Goal: Task Accomplishment & Management: Complete application form

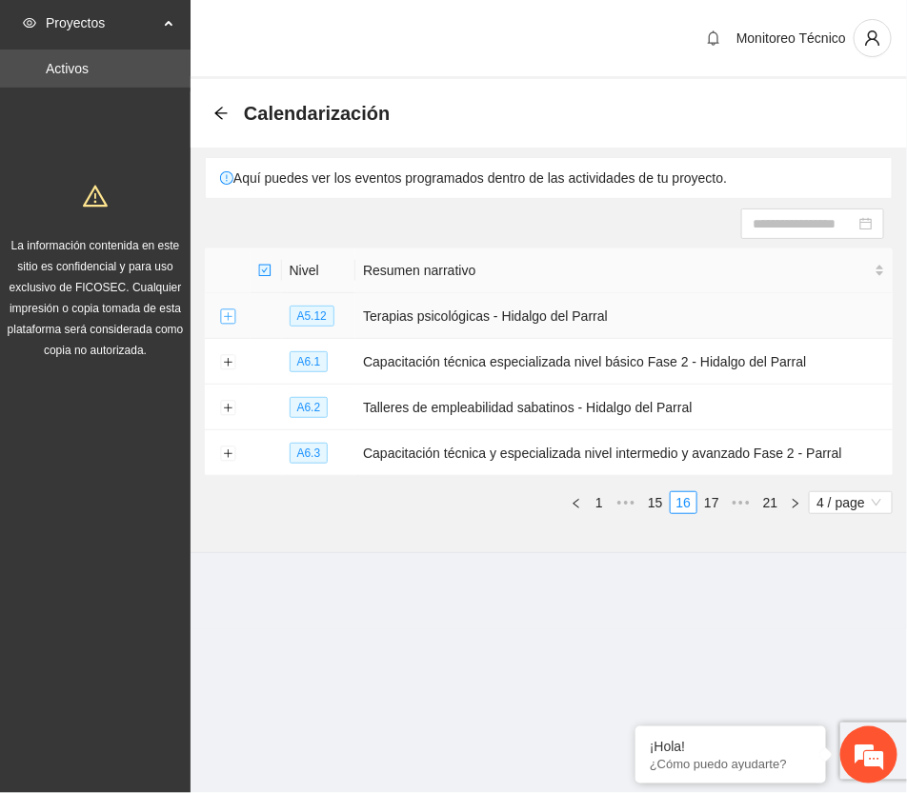
click at [225, 315] on button "Expand row" at bounding box center [227, 317] width 15 height 15
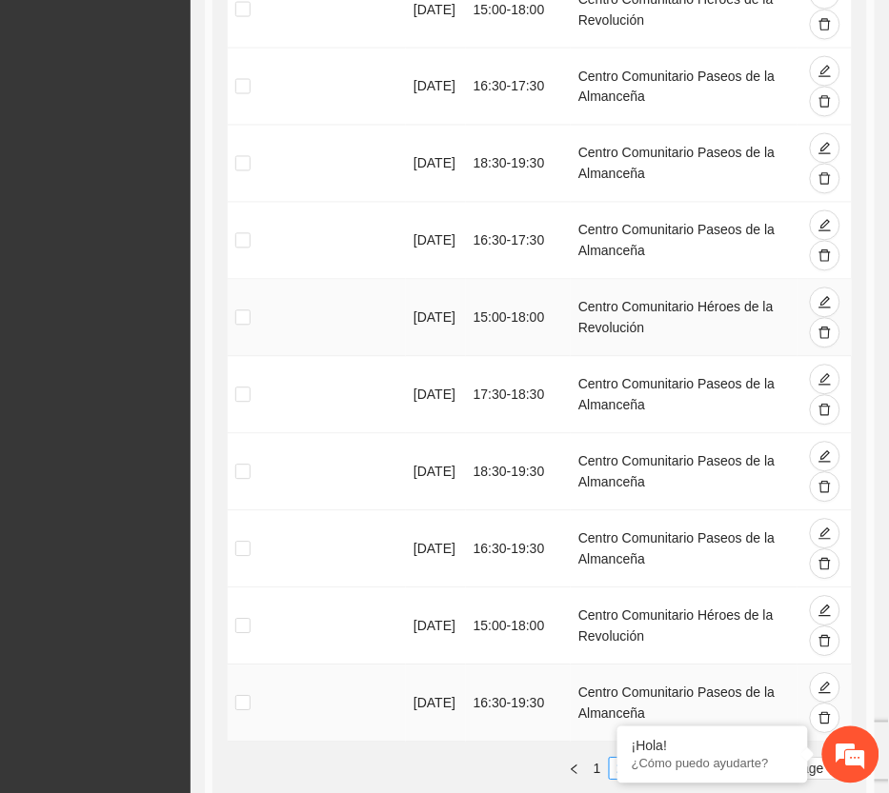
scroll to position [595, 0]
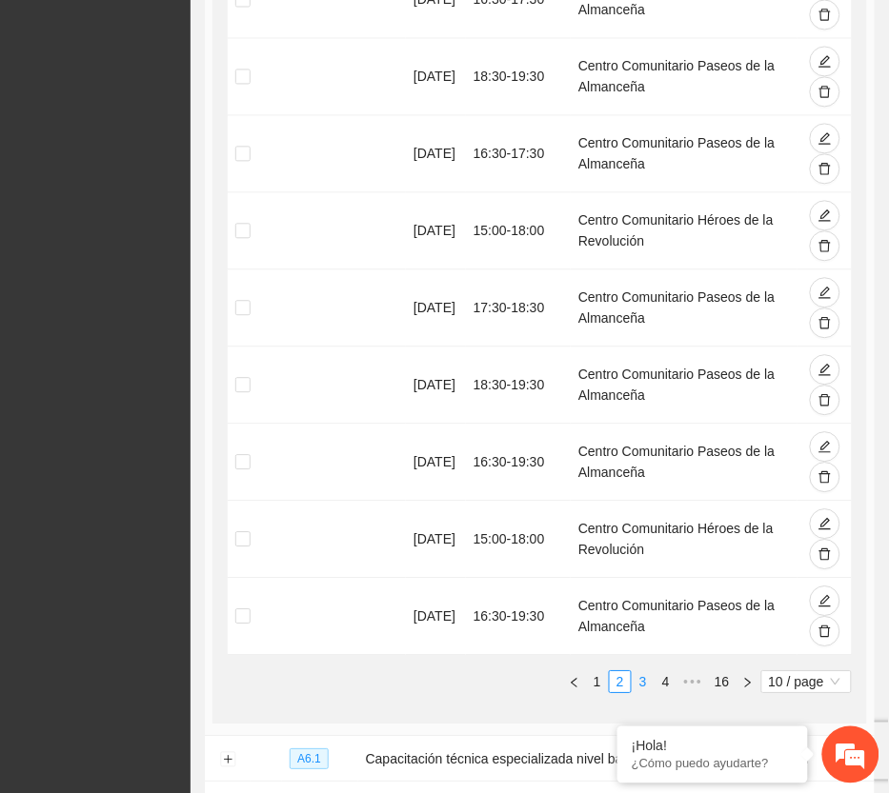
click at [644, 681] on link "3" at bounding box center [642, 682] width 21 height 21
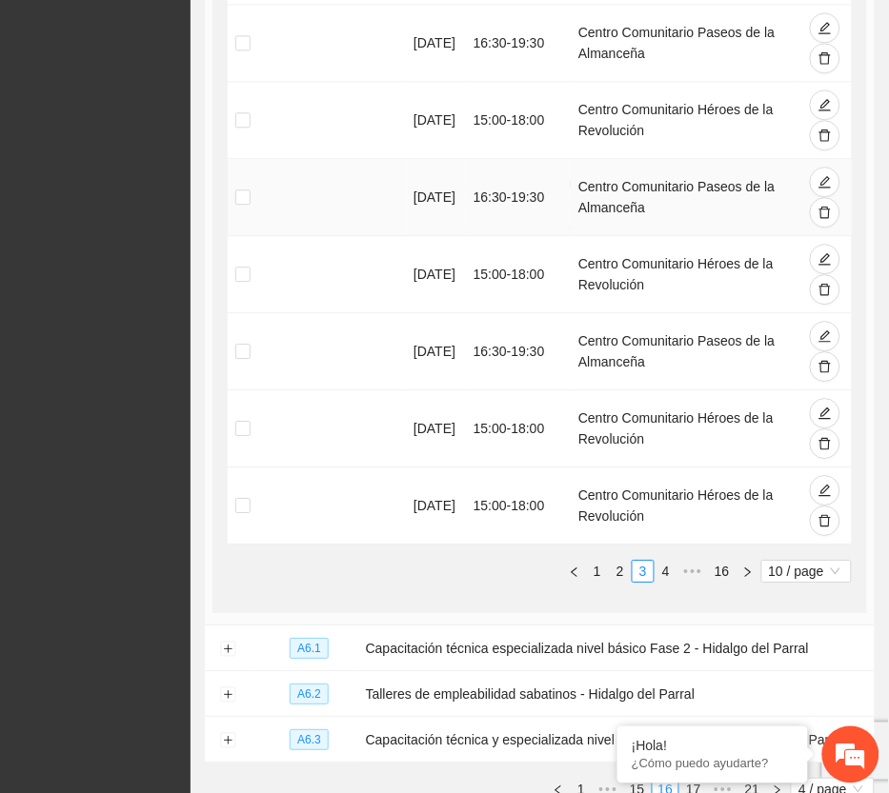
scroll to position [714, 0]
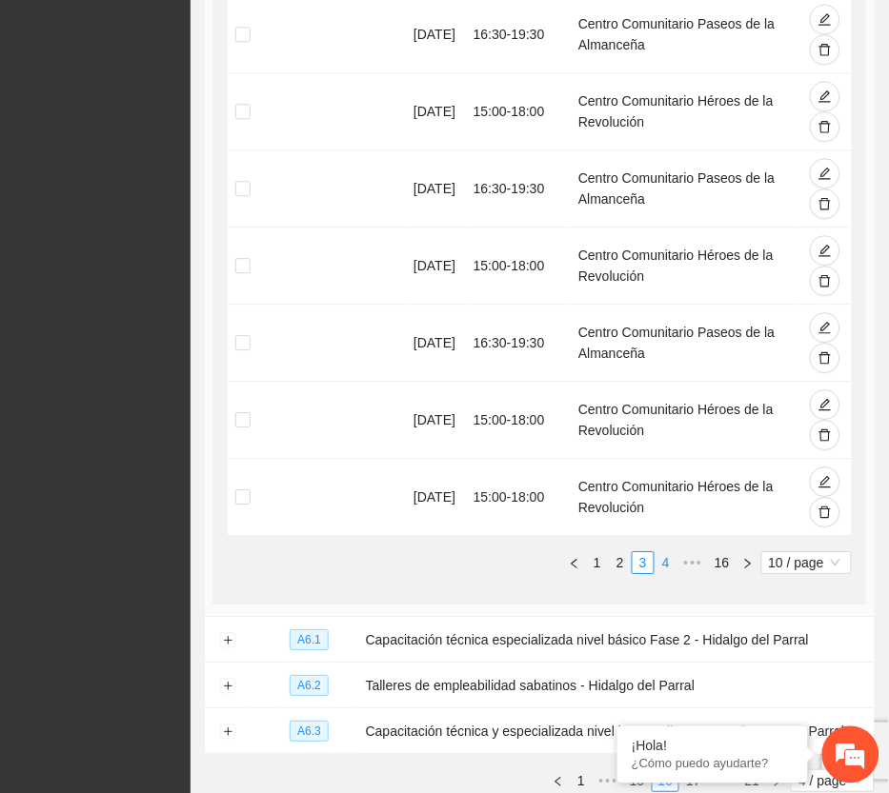
click at [664, 564] on link "4" at bounding box center [665, 562] width 21 height 21
click at [664, 565] on link "5" at bounding box center [665, 562] width 21 height 21
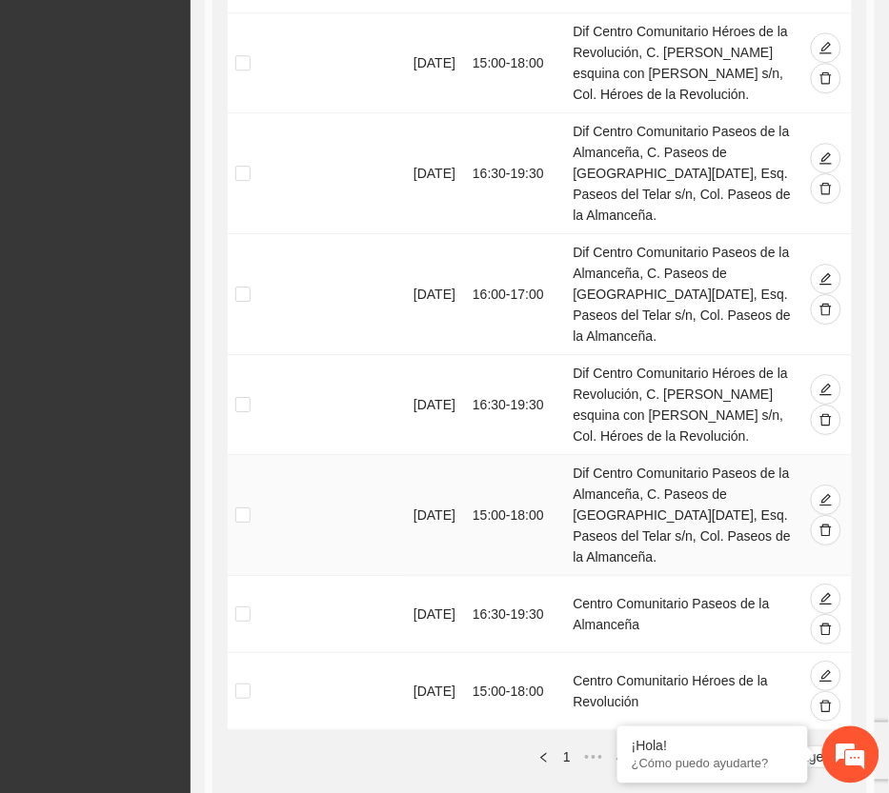
scroll to position [1013, 0]
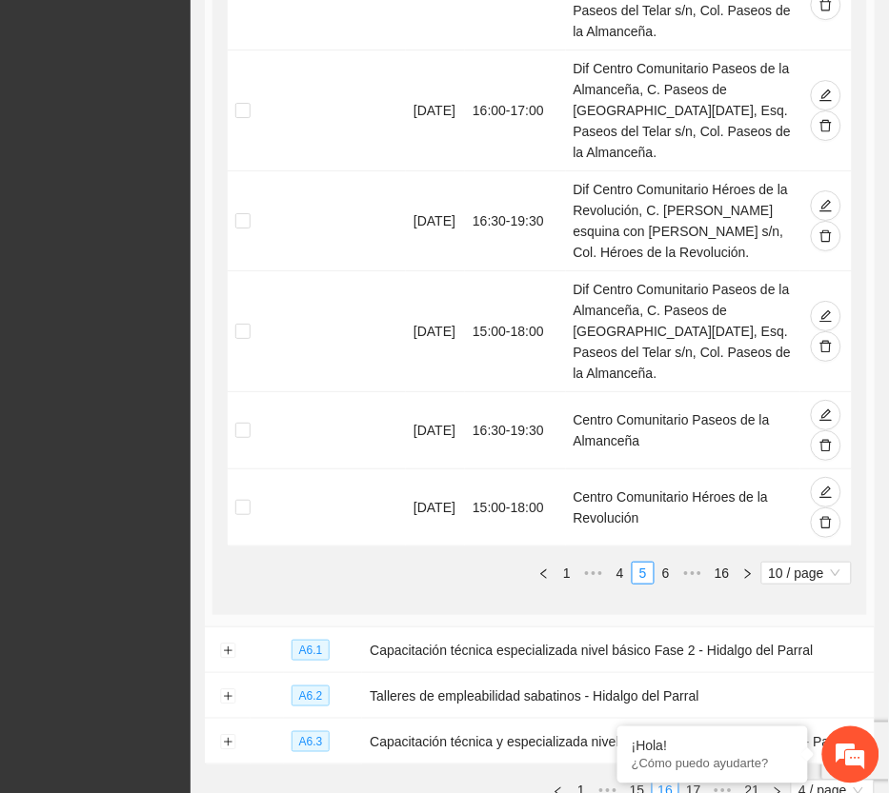
click at [622, 563] on link "4" at bounding box center [620, 573] width 21 height 21
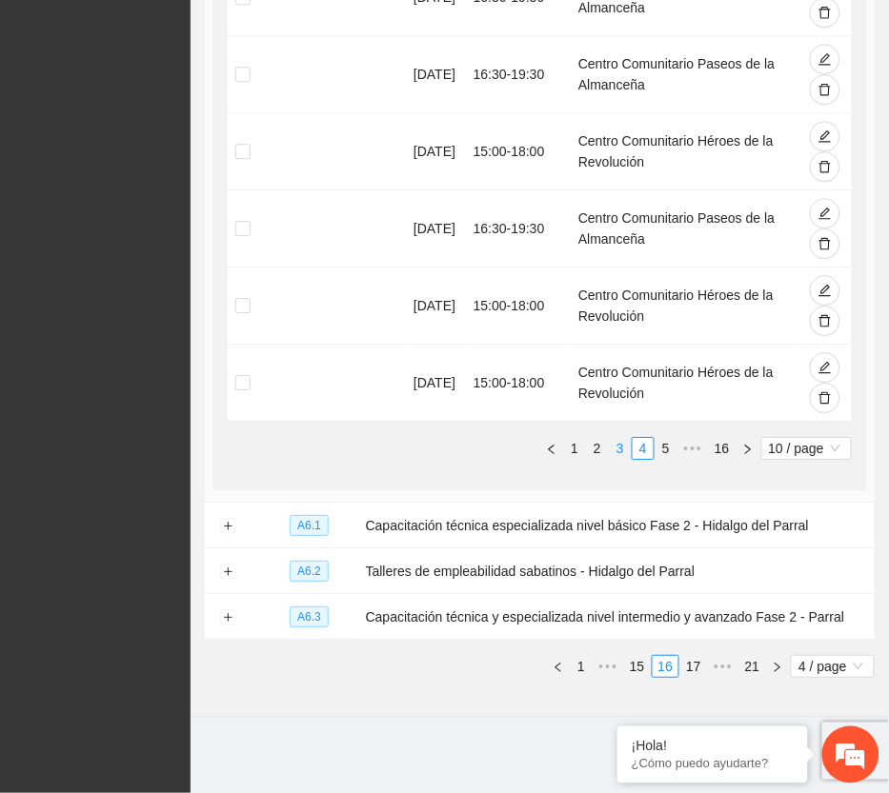
scroll to position [830, 0]
click at [620, 446] on link "3" at bounding box center [620, 448] width 21 height 21
click at [616, 451] on link "2" at bounding box center [620, 448] width 21 height 21
click at [597, 449] on link "1" at bounding box center [597, 448] width 21 height 21
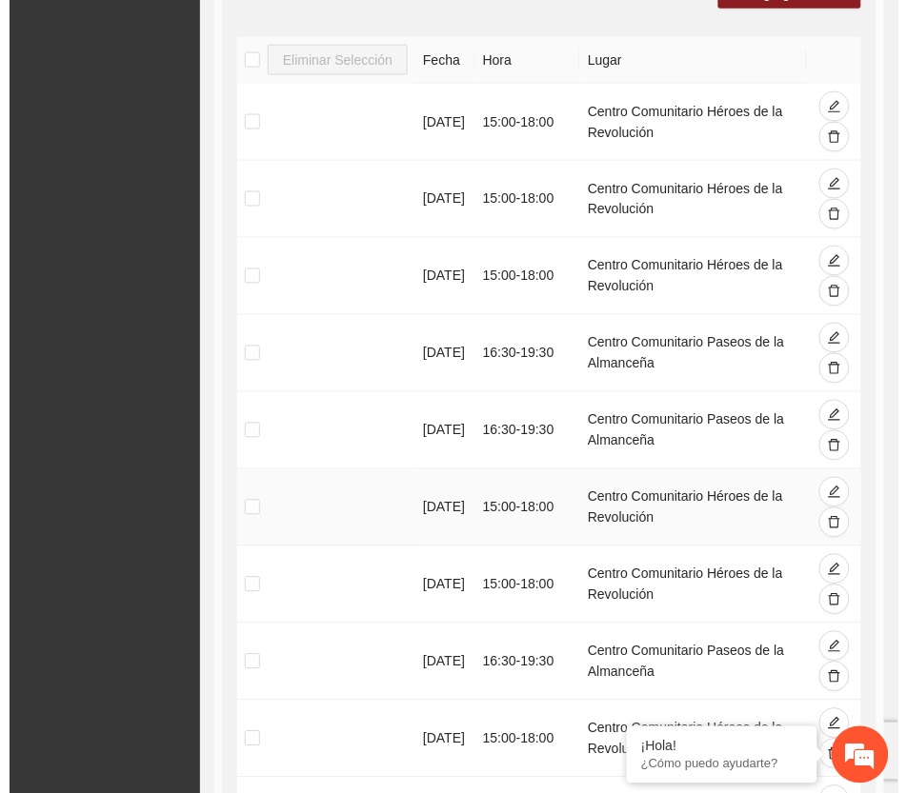
scroll to position [353, 0]
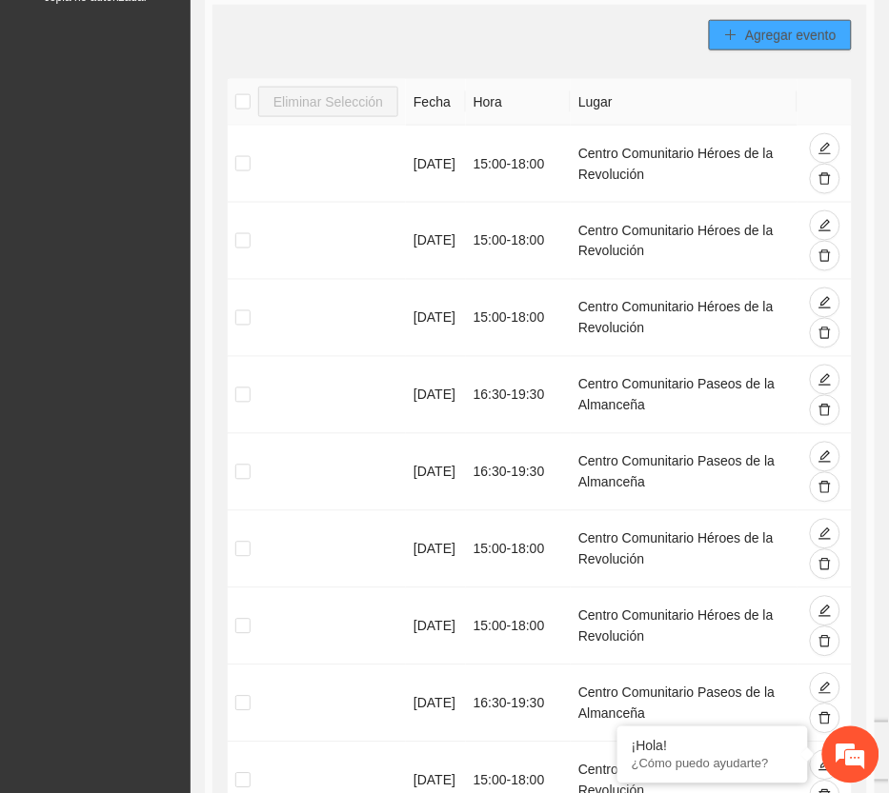
click at [778, 41] on span "Agregar evento" at bounding box center [790, 35] width 91 height 21
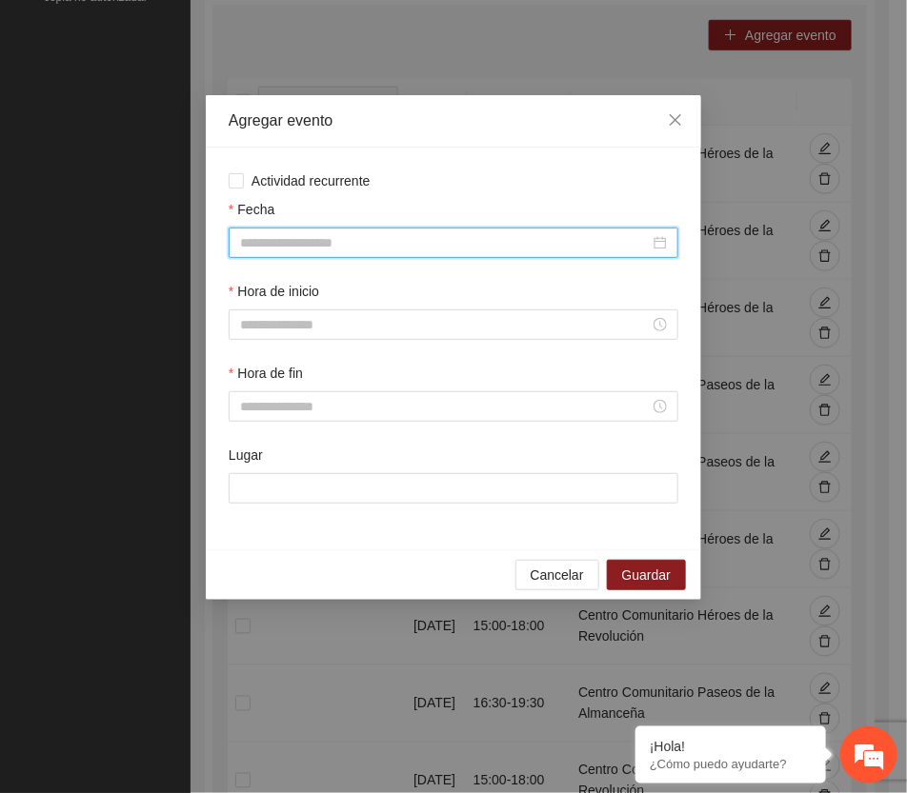
click at [346, 234] on input "Fecha" at bounding box center [445, 242] width 410 height 21
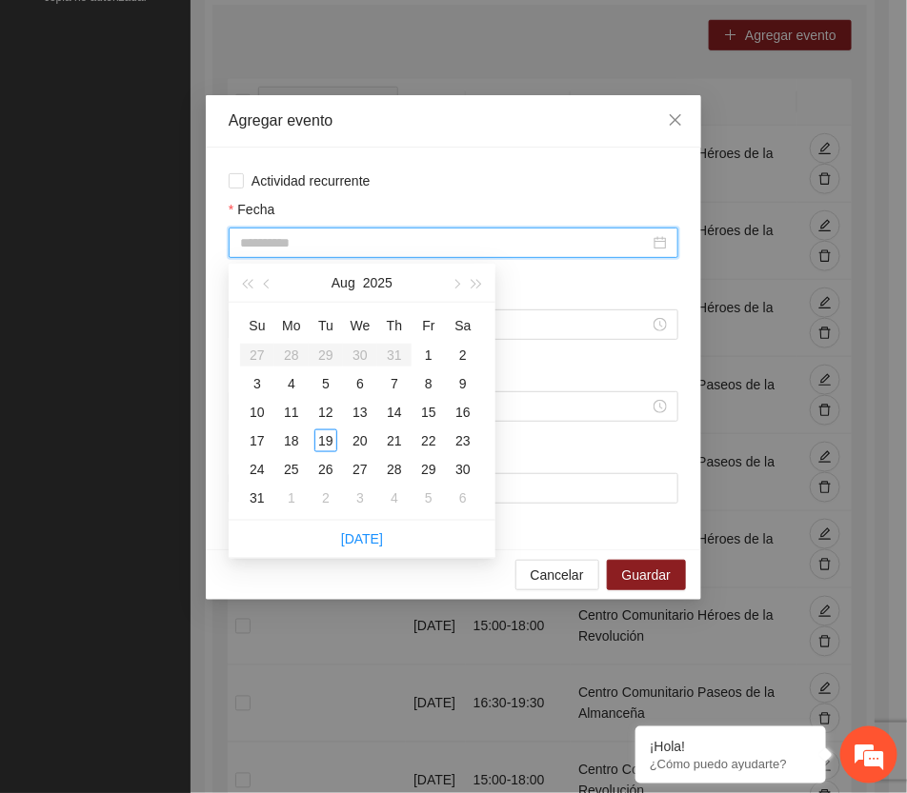
type input "**********"
click at [257, 465] on div "24" at bounding box center [257, 469] width 23 height 23
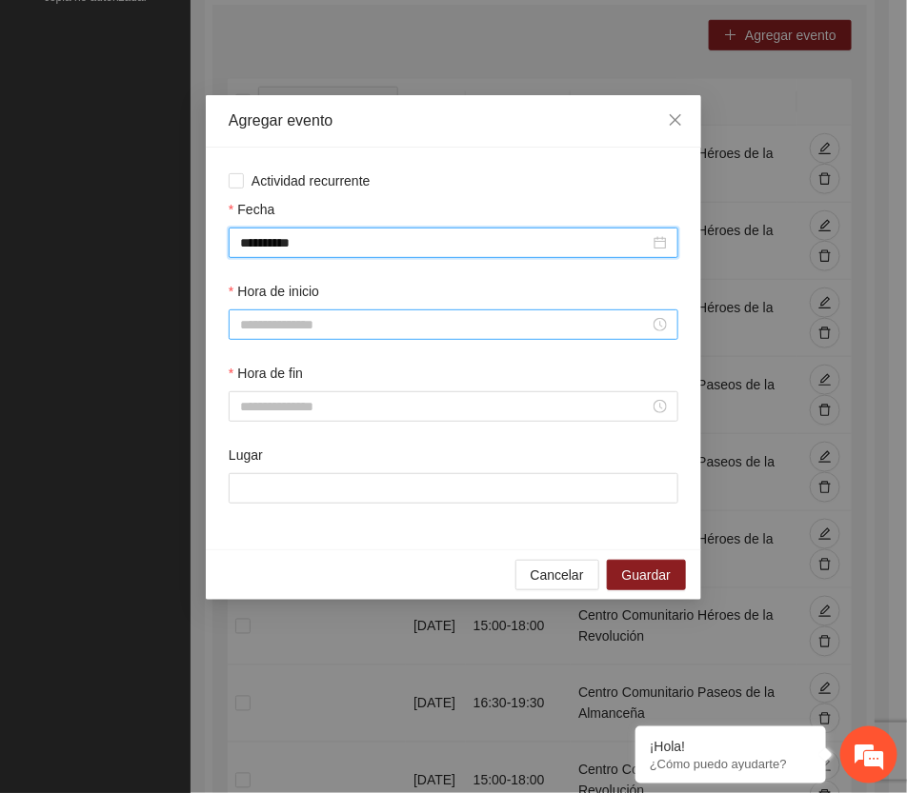
click at [293, 325] on input "Hora de inicio" at bounding box center [445, 324] width 410 height 21
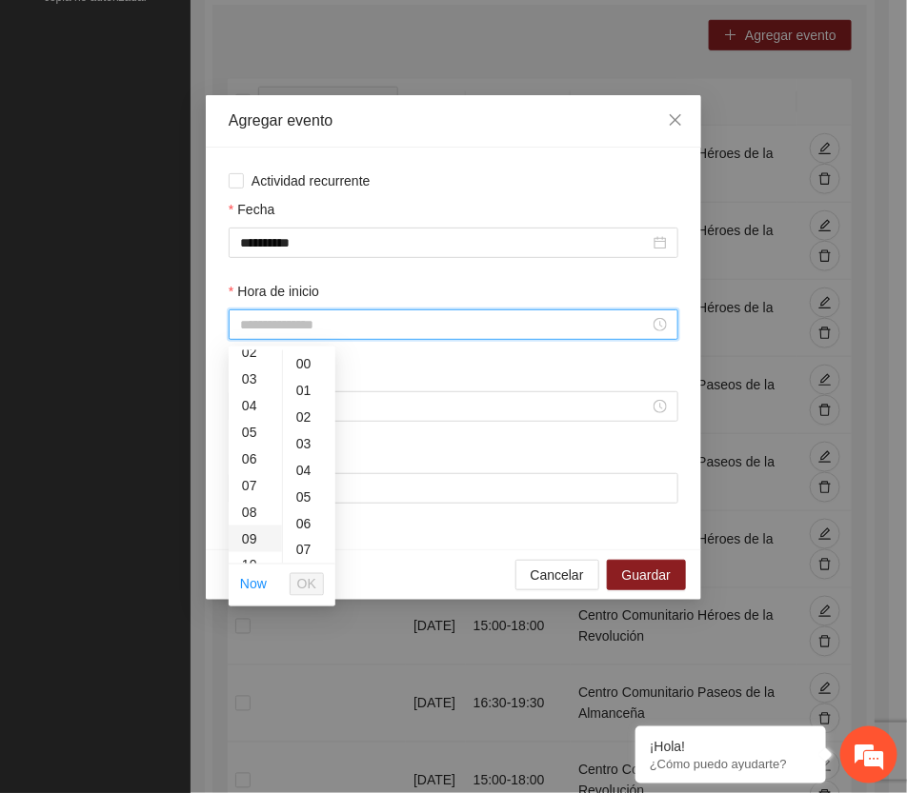
scroll to position [119, 0]
click at [244, 508] on div "10" at bounding box center [255, 511] width 53 height 27
type input "*****"
click at [308, 586] on span "OK" at bounding box center [306, 584] width 19 height 21
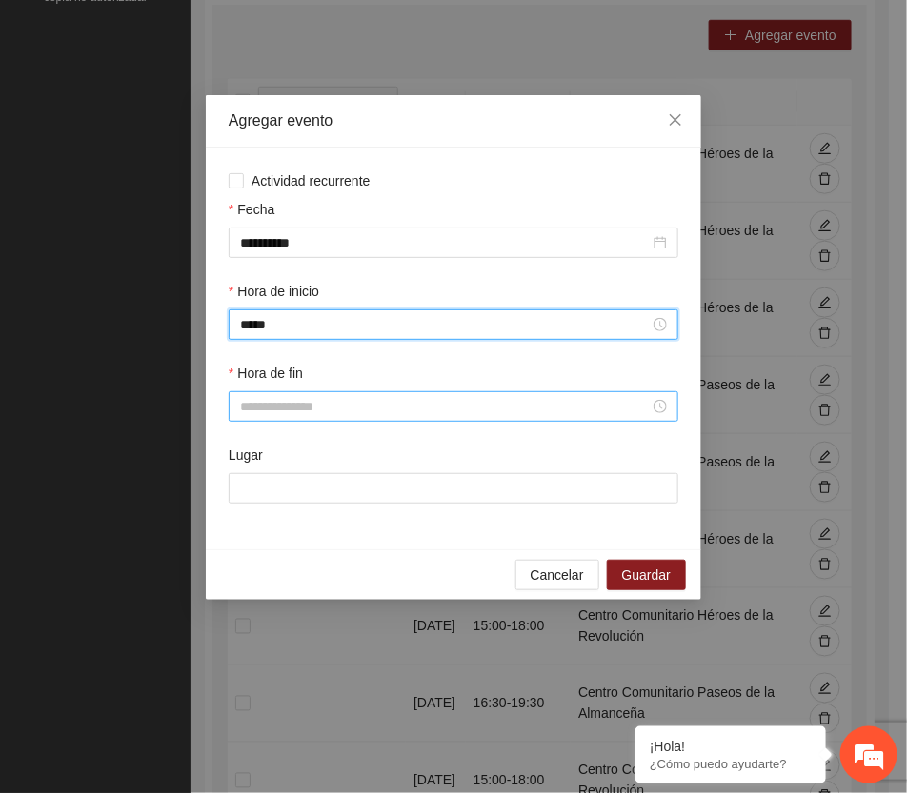
click at [307, 402] on input "Hora de fin" at bounding box center [445, 406] width 410 height 21
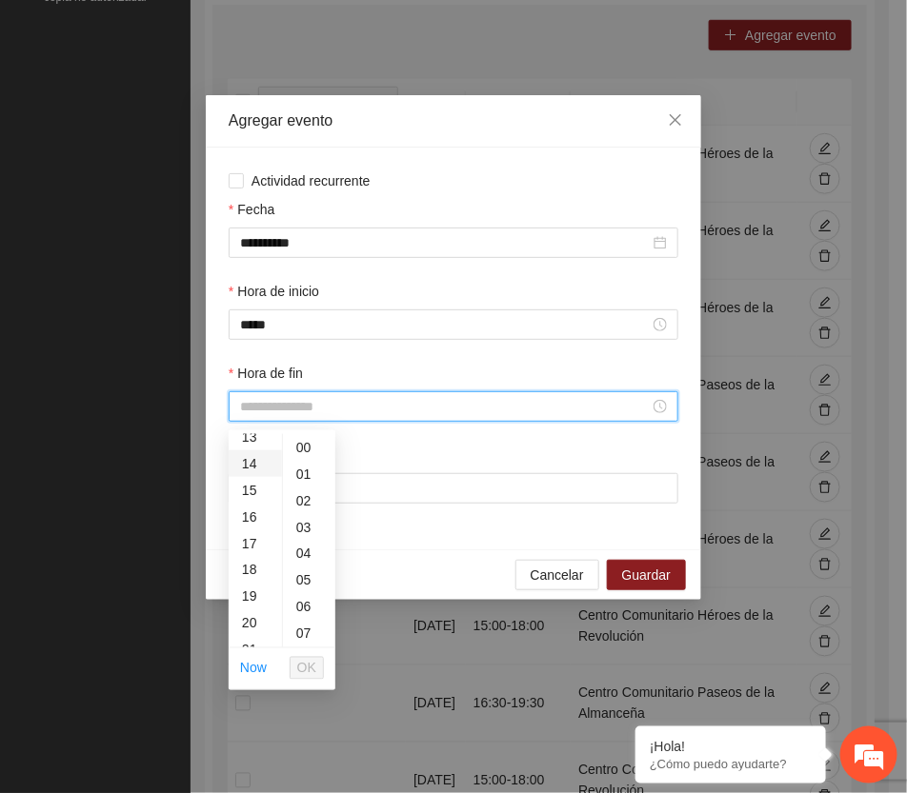
scroll to position [238, 0]
click at [243, 544] on div "13" at bounding box center [255, 556] width 53 height 27
type input "*****"
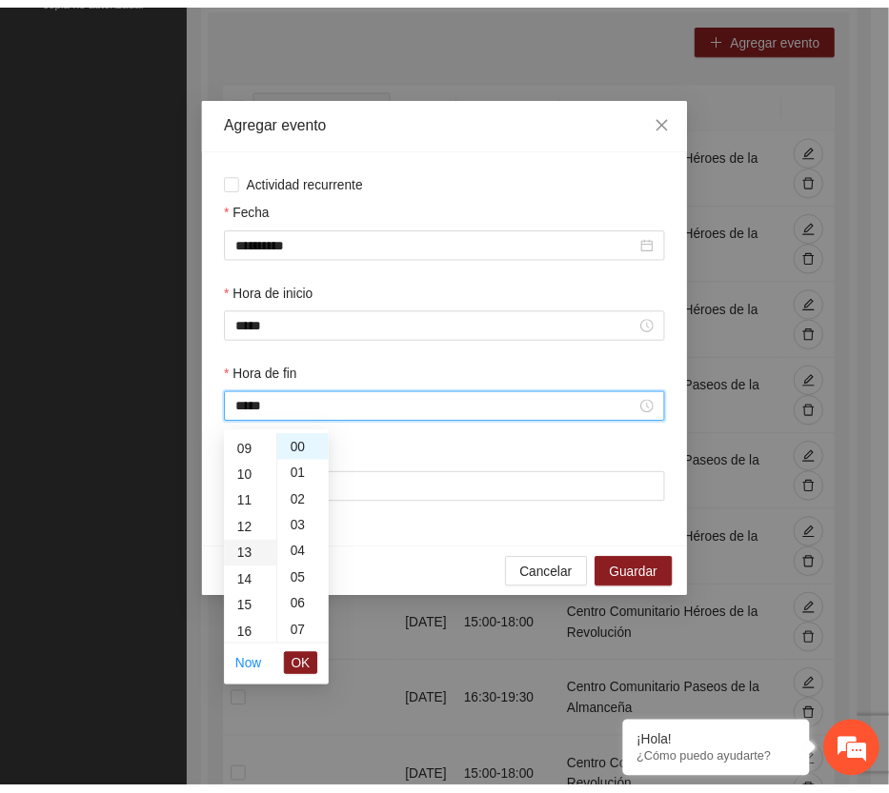
scroll to position [346, 0]
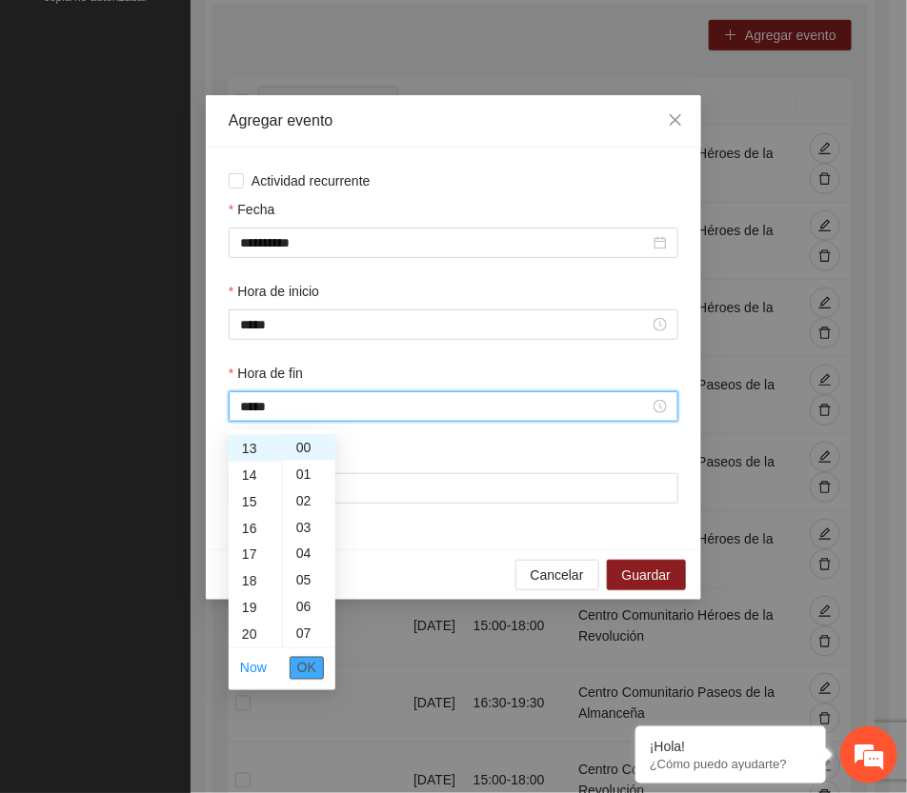
click at [319, 660] on button "OK" at bounding box center [307, 668] width 34 height 23
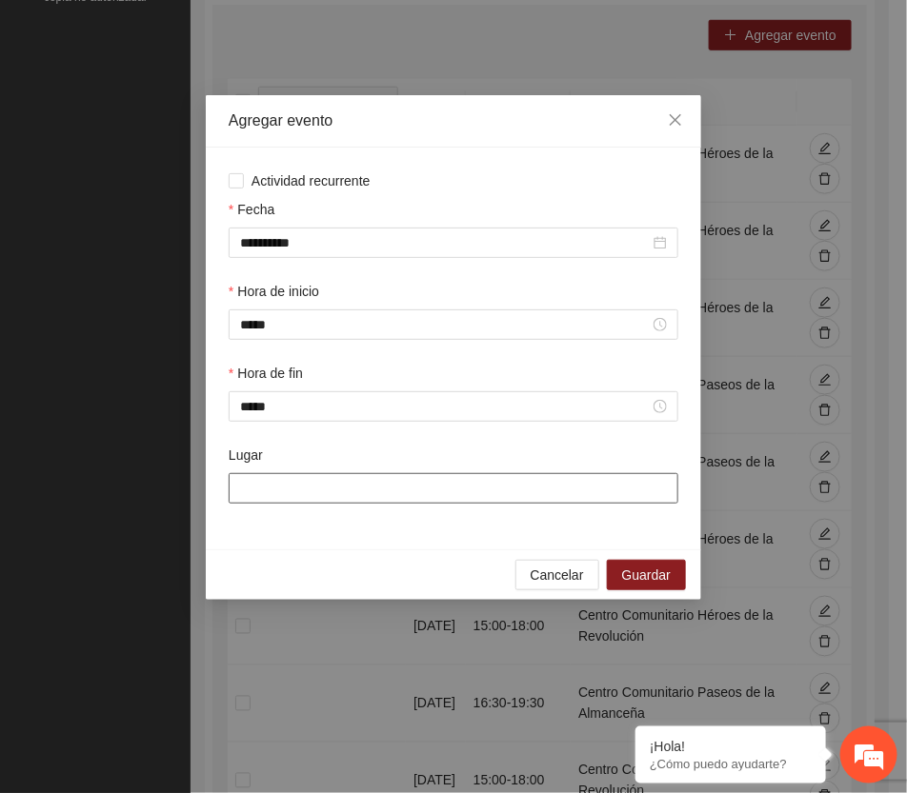
click at [330, 492] on input "Lugar" at bounding box center [454, 488] width 450 height 30
type input "*"
click at [754, 401] on div "**********" at bounding box center [453, 396] width 907 height 793
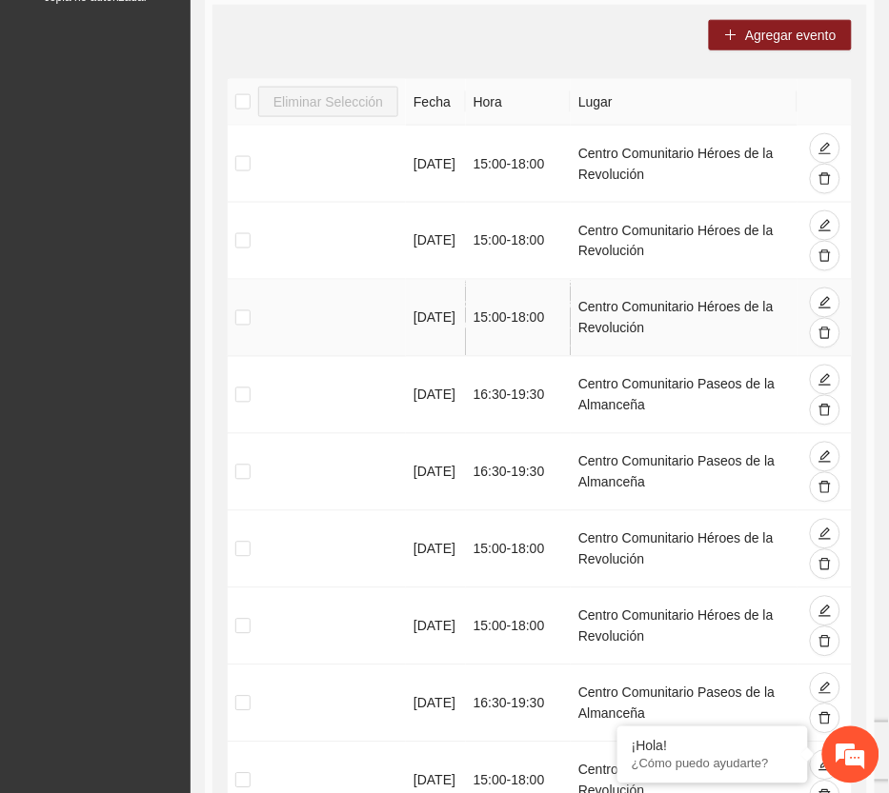
drag, startPoint x: 643, startPoint y: 330, endPoint x: 558, endPoint y: 302, distance: 89.2
click at [558, 302] on tr "[DATE] 15:00 - 18:00 Centro Comunitario Héroes de la Revolución" at bounding box center [540, 318] width 624 height 77
click at [639, 330] on td "Centro Comunitario Héroes de la Revolución" at bounding box center [684, 318] width 227 height 77
drag, startPoint x: 644, startPoint y: 327, endPoint x: 577, endPoint y: 305, distance: 70.2
click at [577, 305] on td "Centro Comunitario Héroes de la Revolución" at bounding box center [684, 318] width 227 height 77
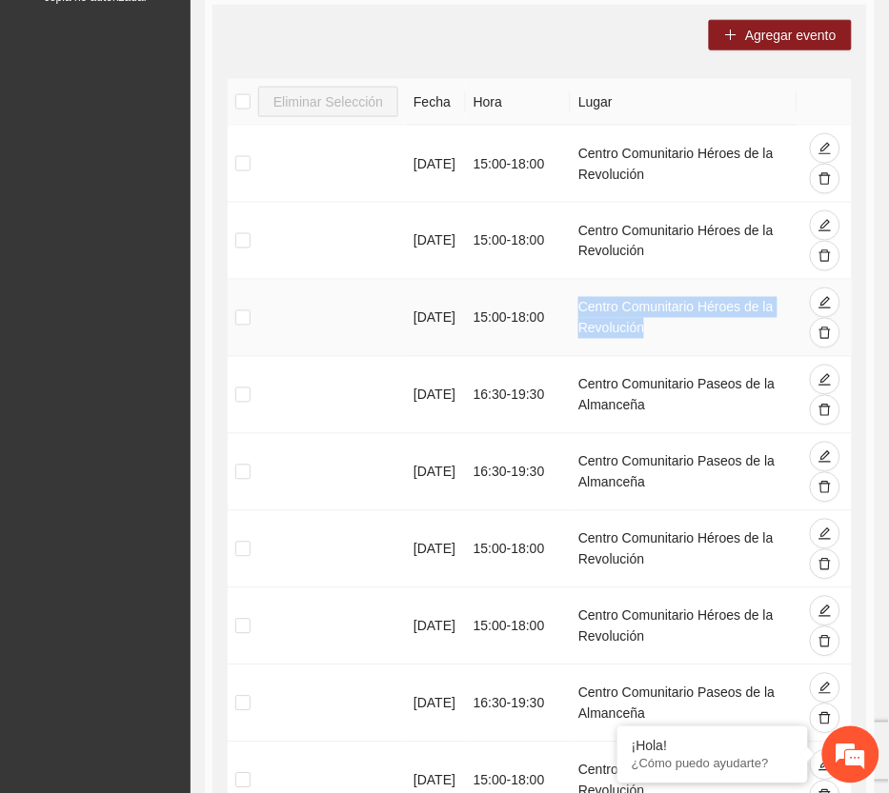
copy td "Centro Comunitario Héroes de la Revolución"
click at [802, 22] on button "Agregar evento" at bounding box center [780, 35] width 143 height 30
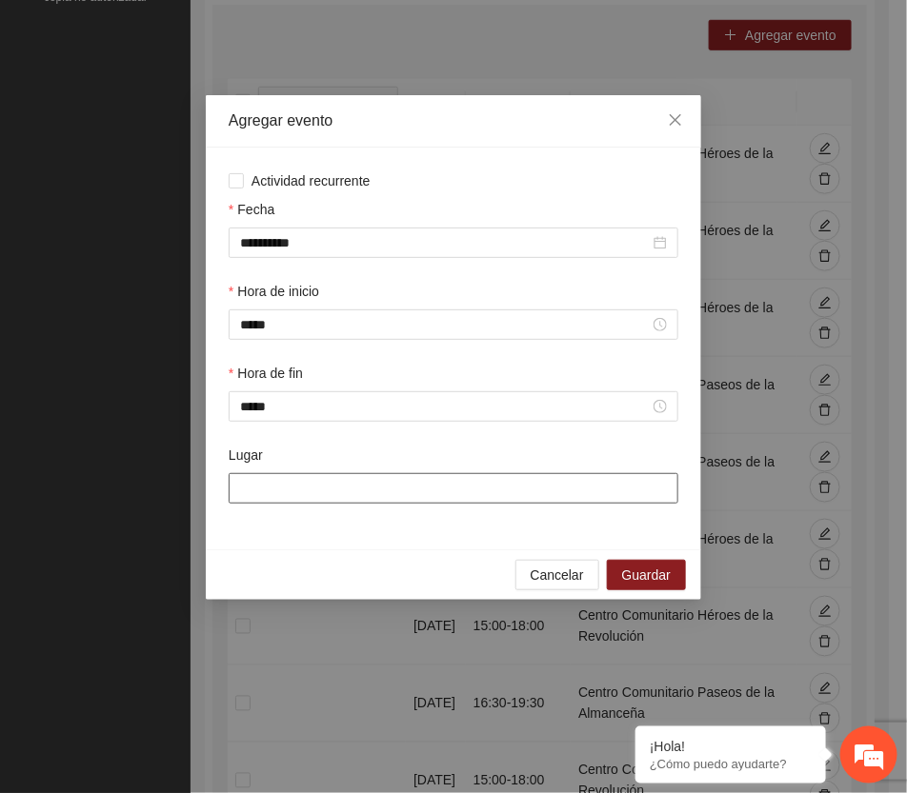
click at [355, 484] on input "Lugar" at bounding box center [454, 488] width 450 height 30
paste input "**********"
type input "**********"
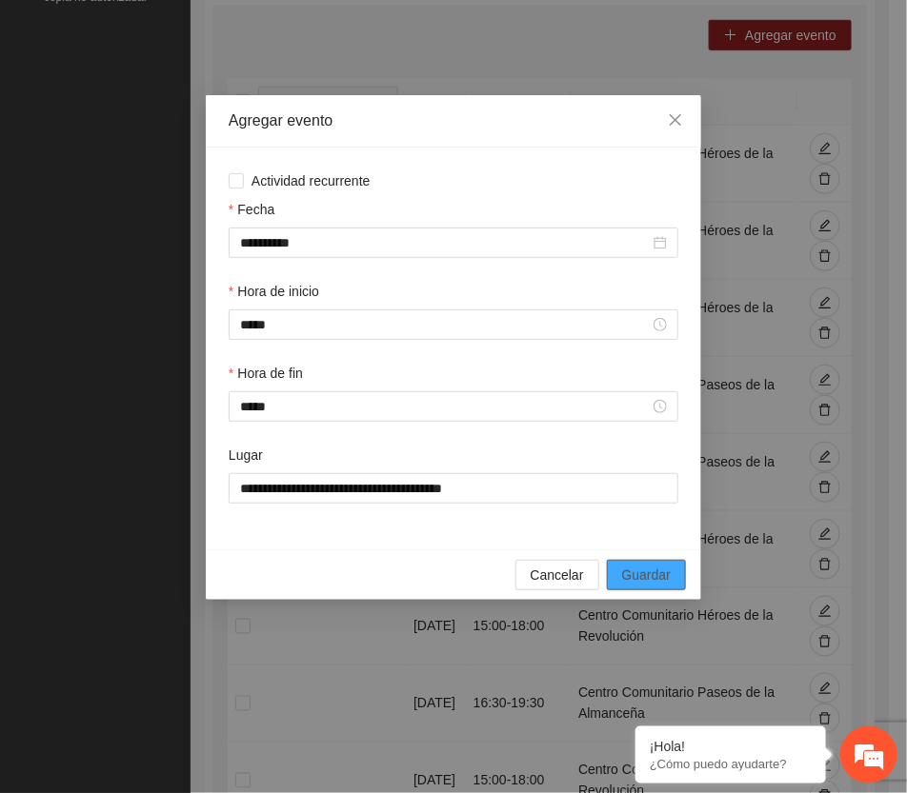
click at [650, 578] on span "Guardar" at bounding box center [646, 575] width 49 height 21
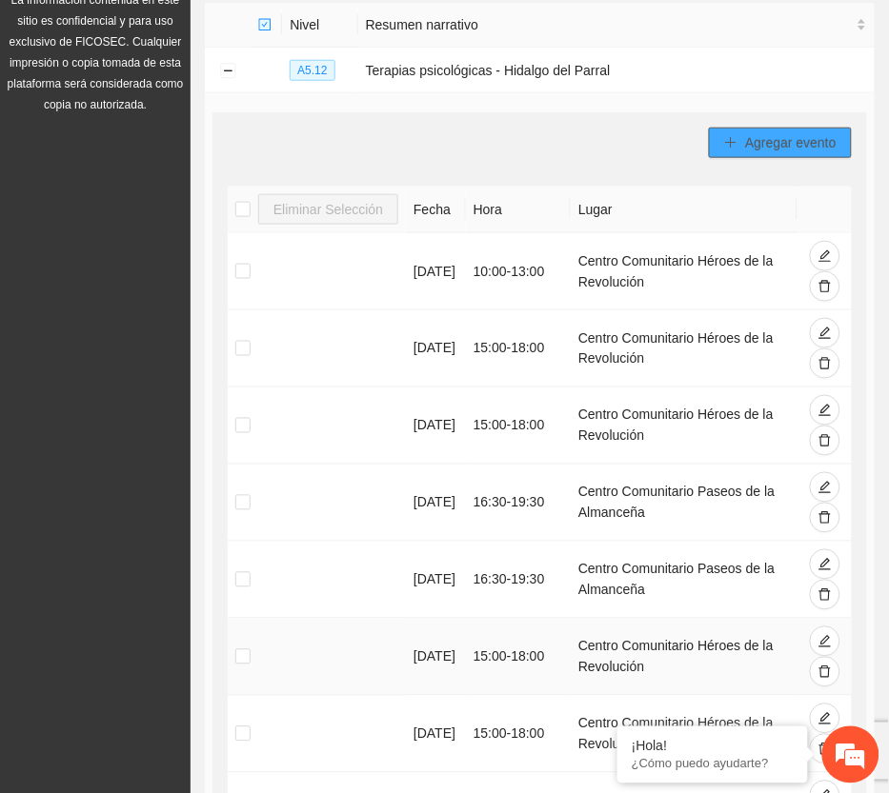
scroll to position [0, 0]
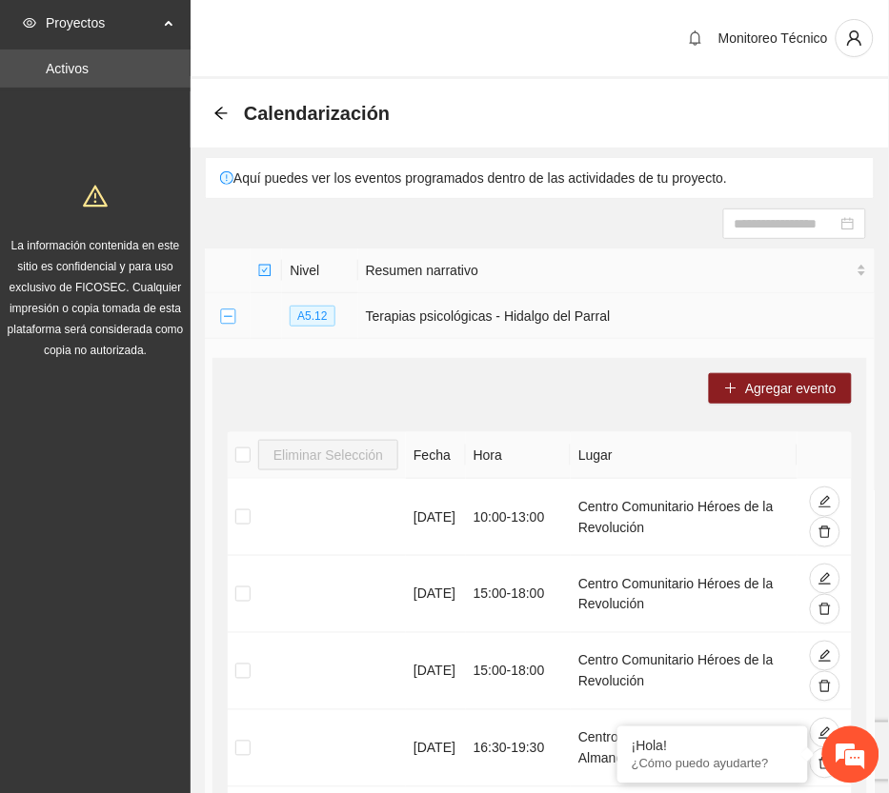
click at [227, 311] on button "Collapse row" at bounding box center [227, 317] width 15 height 15
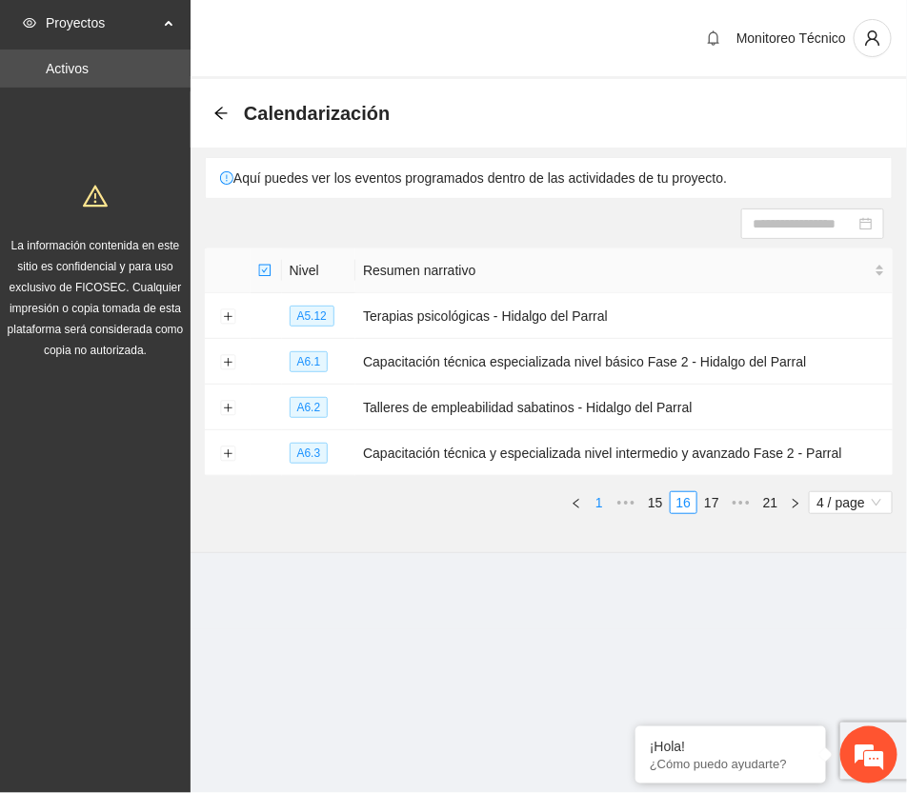
click at [602, 498] on link "1" at bounding box center [599, 502] width 21 height 21
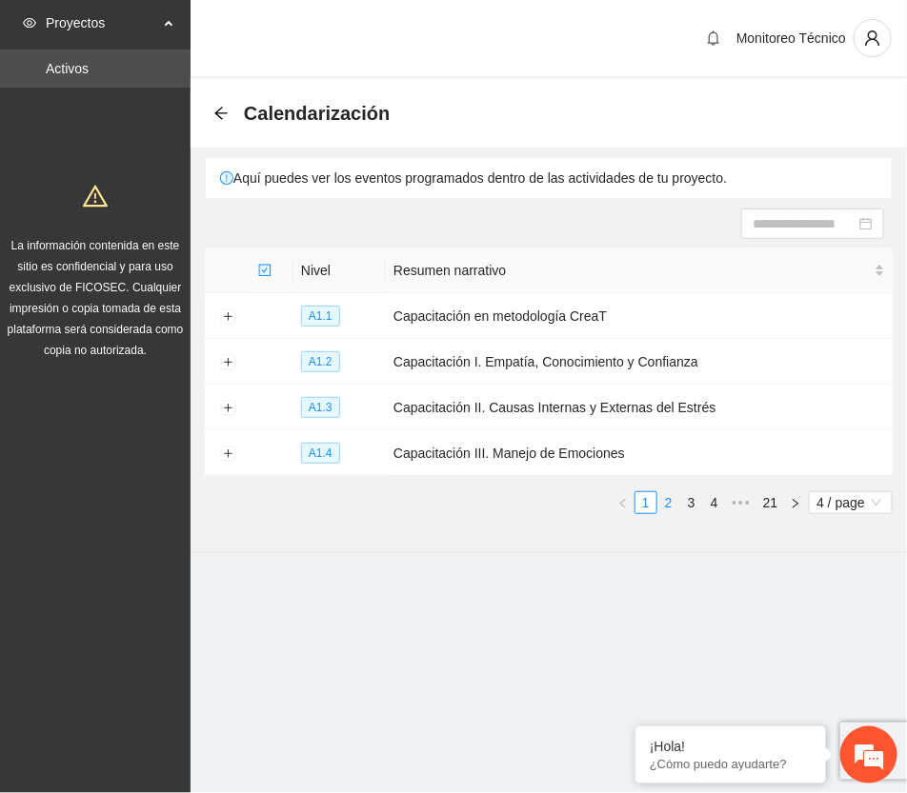
click at [669, 498] on link "2" at bounding box center [668, 502] width 21 height 21
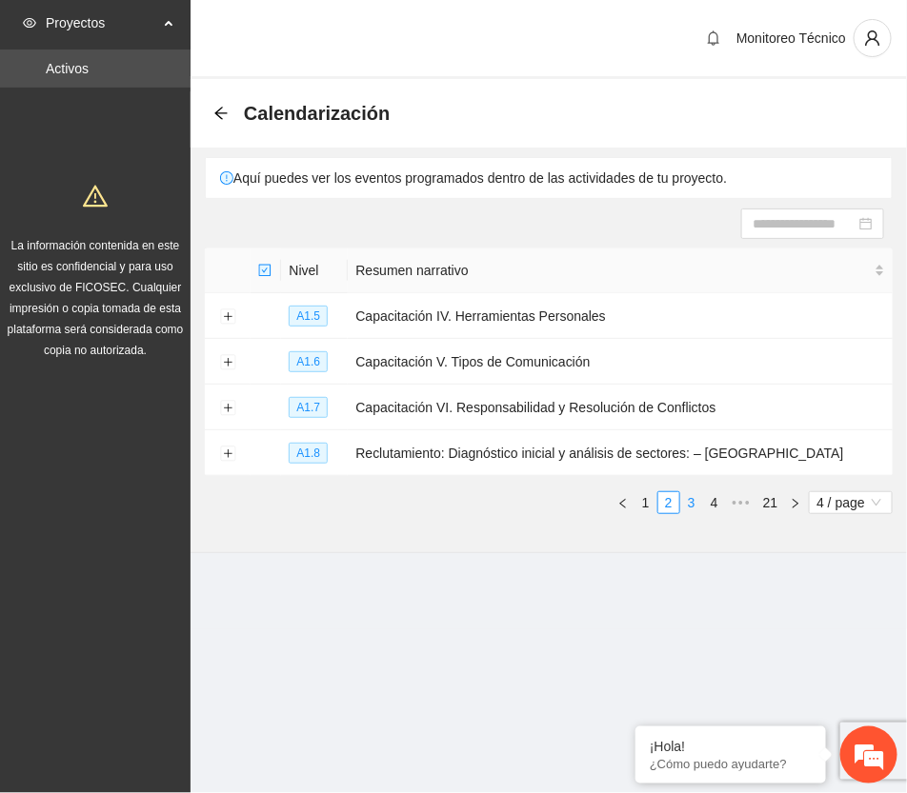
click at [686, 495] on link "3" at bounding box center [691, 502] width 21 height 21
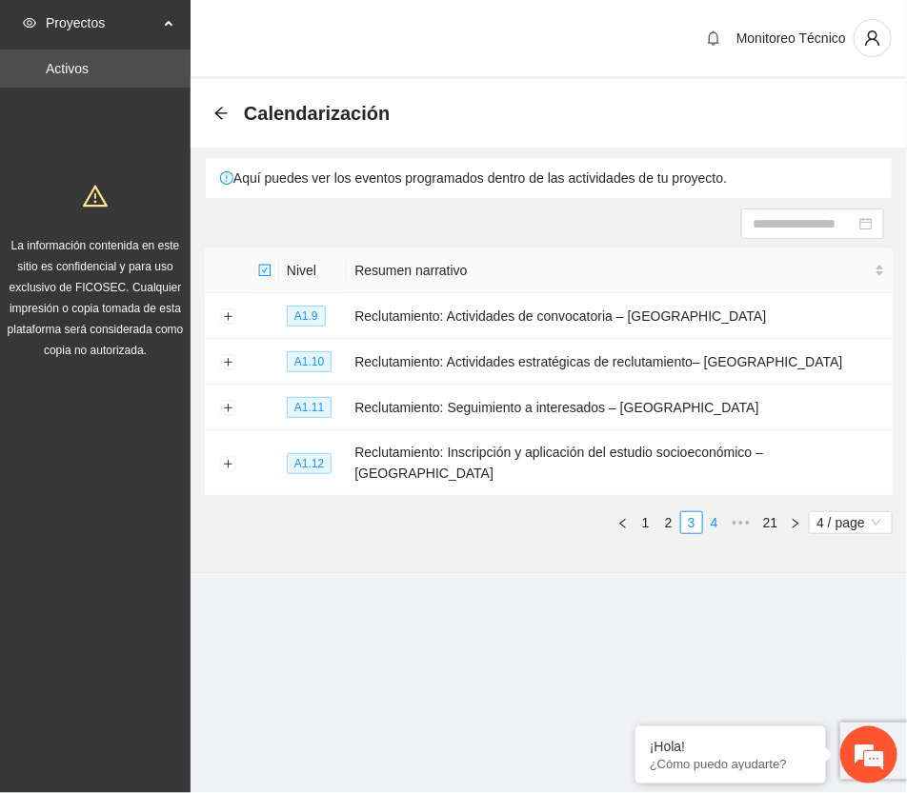
click at [714, 512] on link "4" at bounding box center [714, 522] width 21 height 21
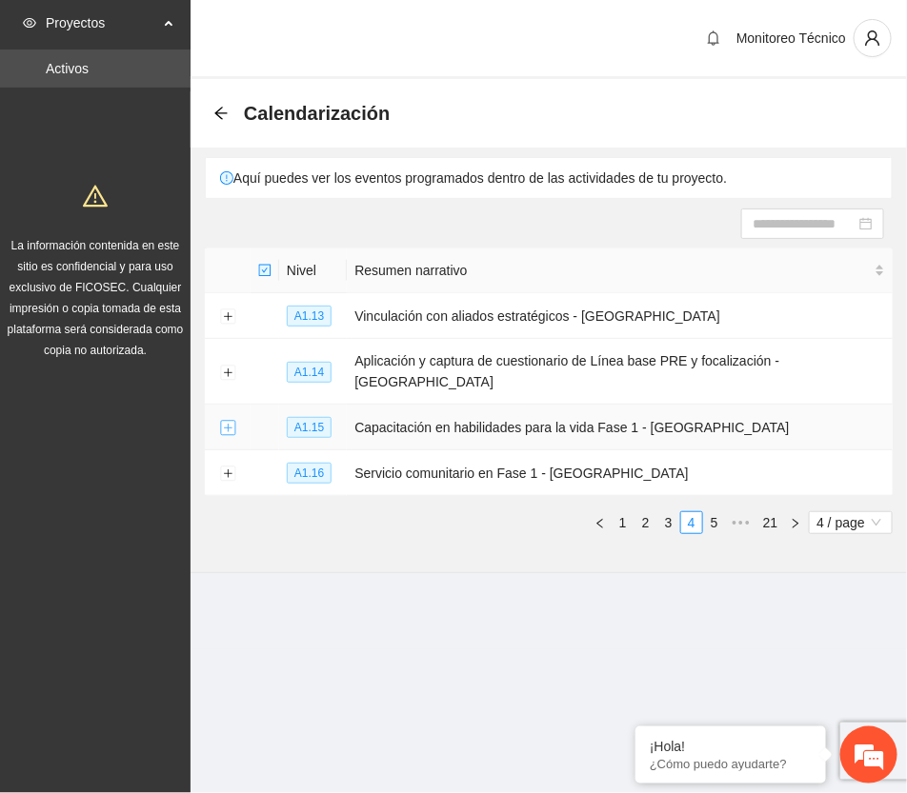
click at [231, 421] on button "Expand row" at bounding box center [227, 428] width 15 height 15
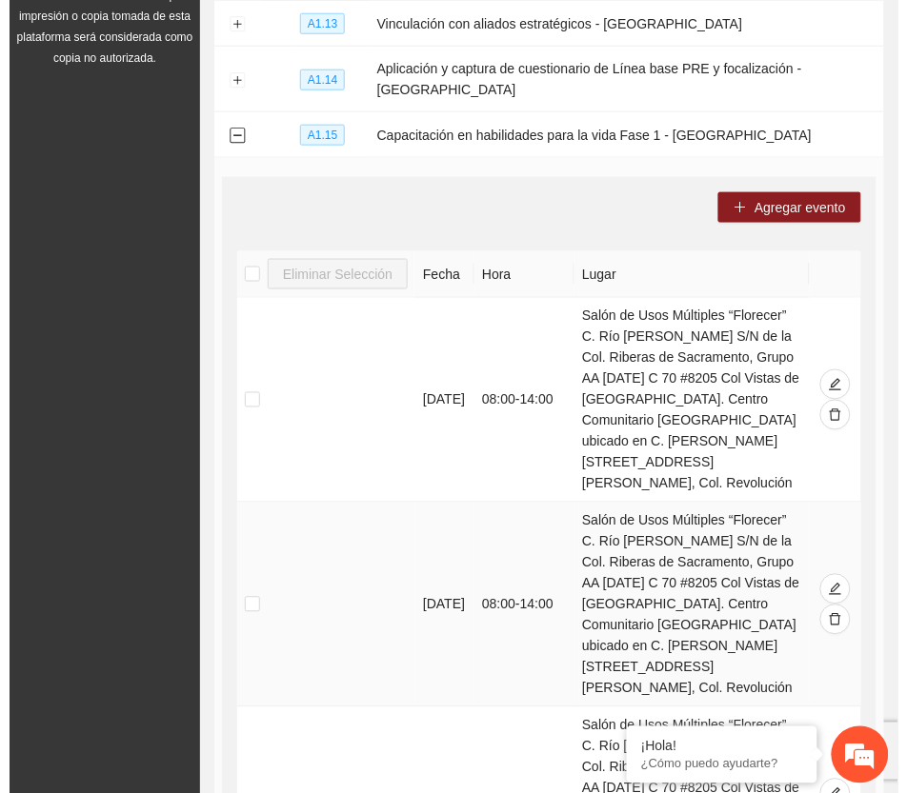
scroll to position [357, 0]
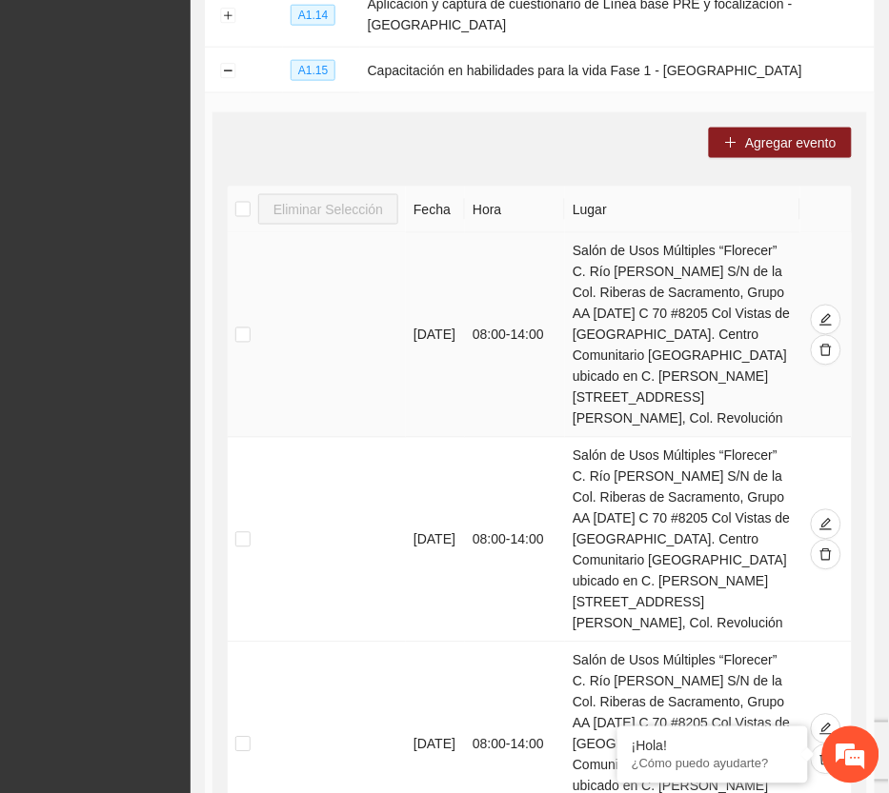
drag, startPoint x: 581, startPoint y: 255, endPoint x: 779, endPoint y: 427, distance: 262.0
click at [779, 427] on td "Salón de Usos Múltiples “Florecer” C. Río [PERSON_NAME] S/N de la Col. Riberas …" at bounding box center [682, 335] width 235 height 205
copy td "Salón de Usos Múltiples “Florecer” C. Río [PERSON_NAME] S/N de la Col. Riberas …"
click at [783, 144] on span "Agregar evento" at bounding box center [790, 142] width 91 height 21
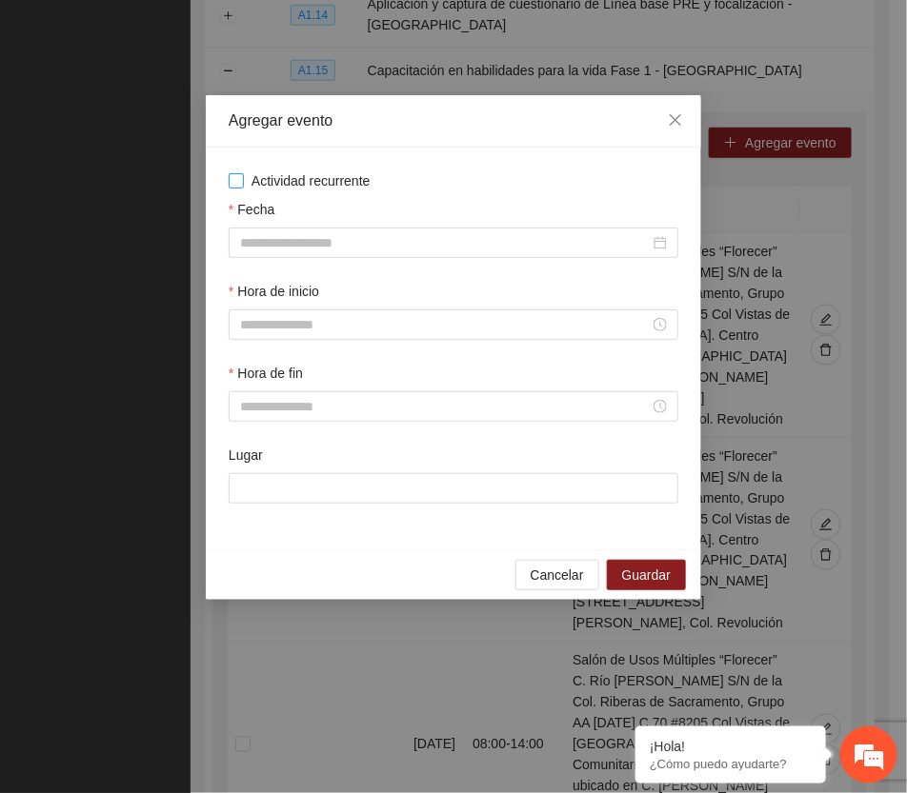
click at [306, 176] on span "Actividad recurrente" at bounding box center [311, 181] width 134 height 21
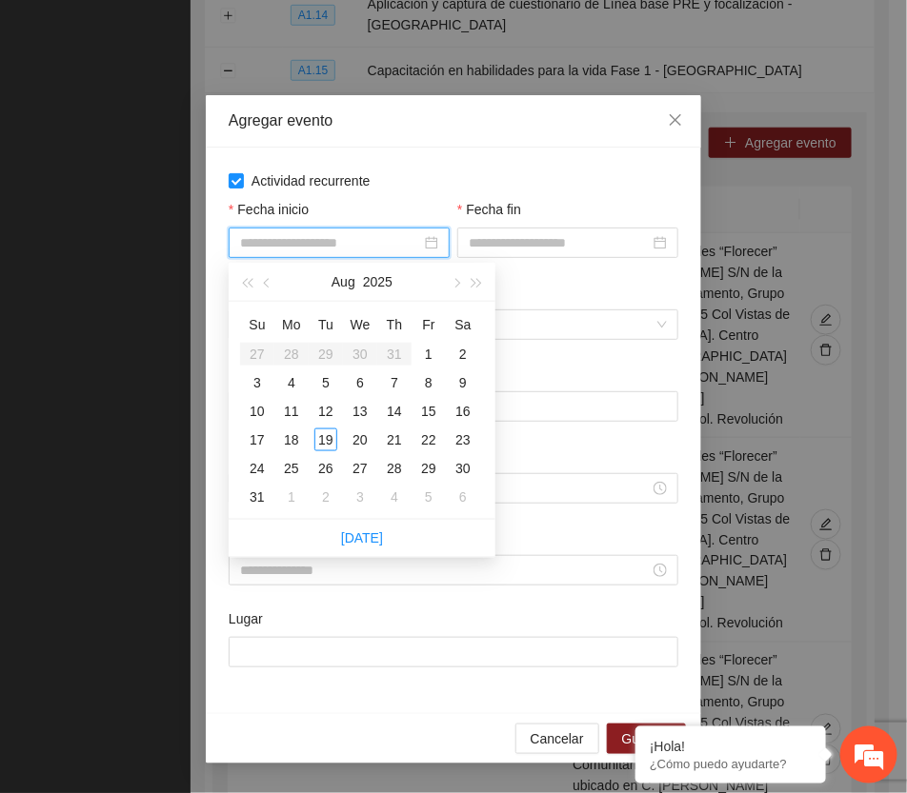
click at [317, 246] on input "Fecha inicio" at bounding box center [330, 242] width 181 height 21
click at [453, 277] on button "button" at bounding box center [455, 282] width 21 height 38
type input "**********"
click at [286, 350] on div "1" at bounding box center [291, 354] width 23 height 23
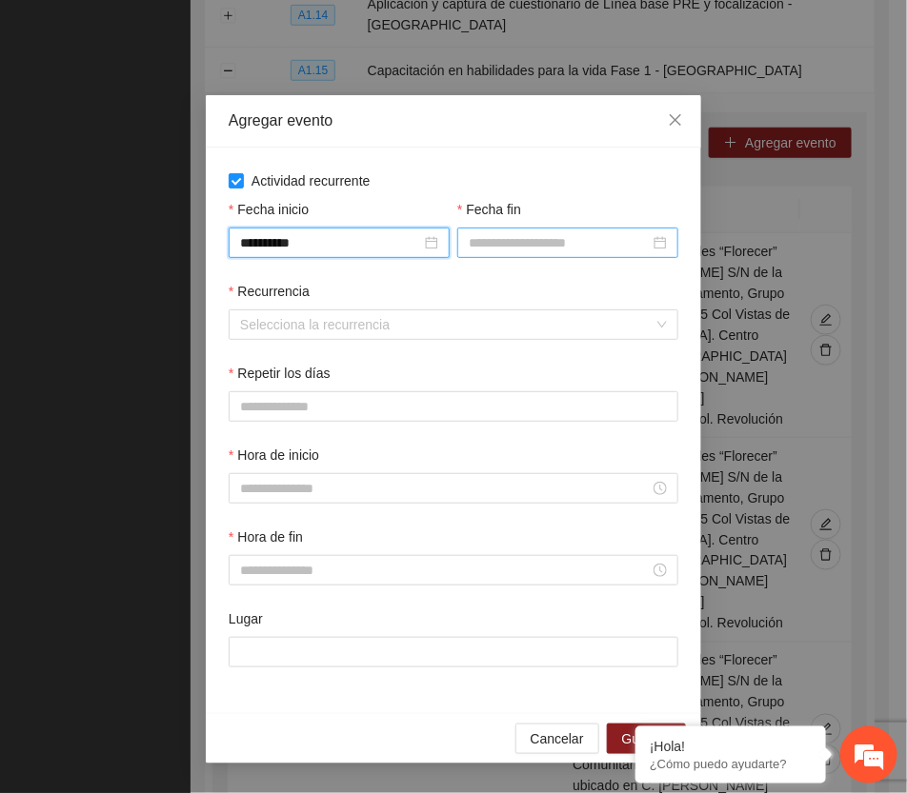
click at [498, 235] on input "Fecha fin" at bounding box center [559, 242] width 181 height 21
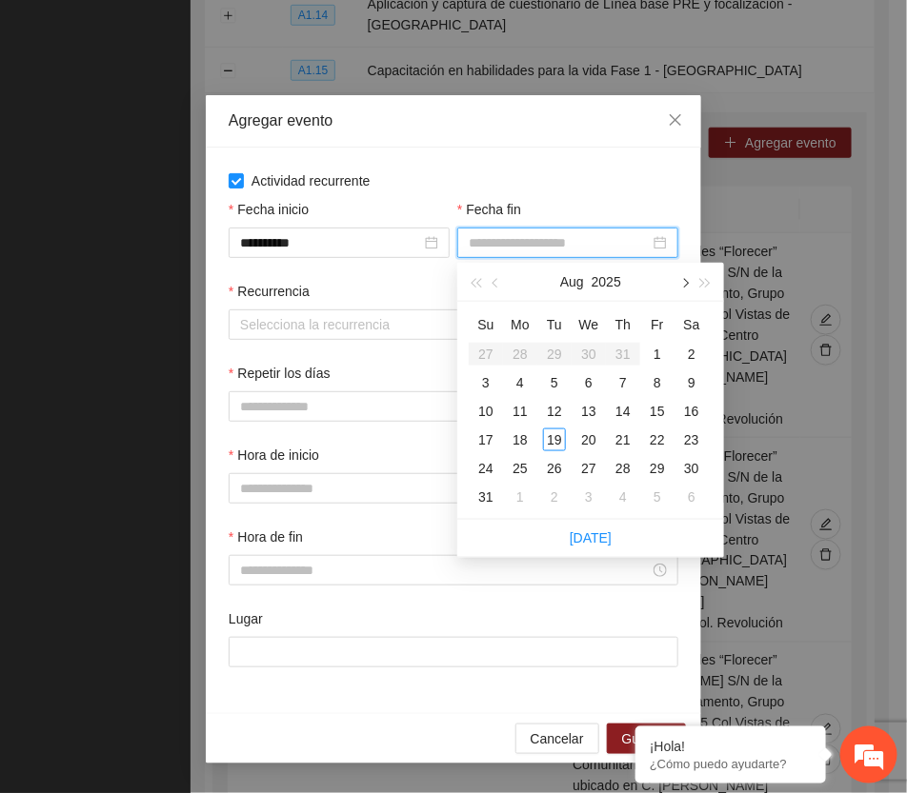
click at [683, 279] on span "button" at bounding box center [684, 284] width 10 height 10
type input "**********"
click at [662, 379] on div "12" at bounding box center [657, 382] width 23 height 23
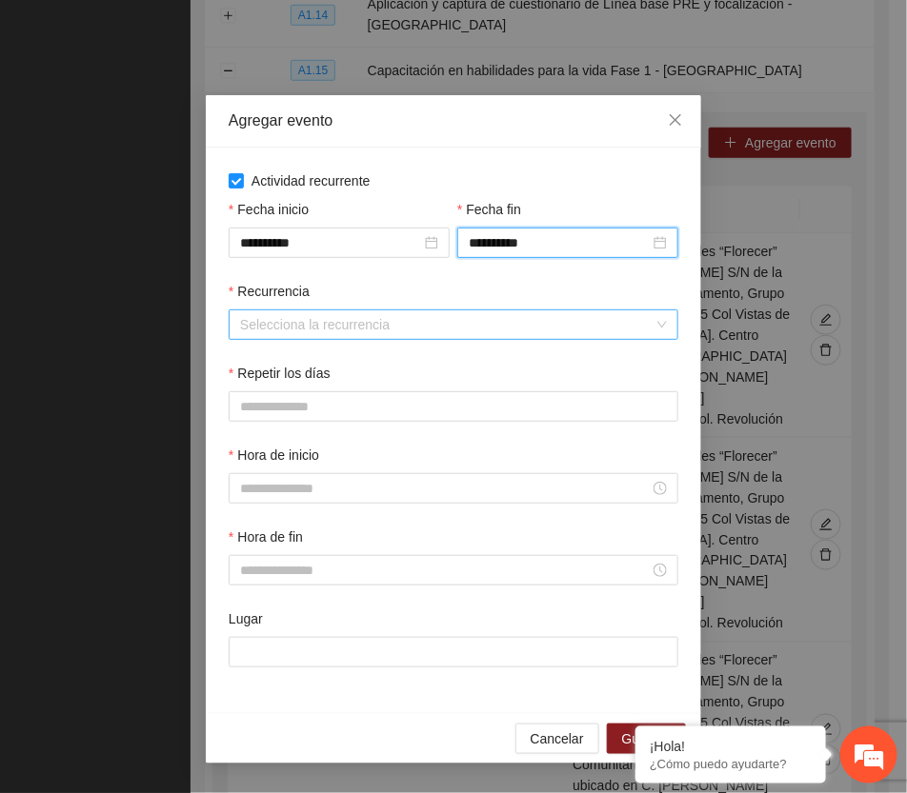
click at [326, 319] on input "Recurrencia" at bounding box center [446, 325] width 413 height 29
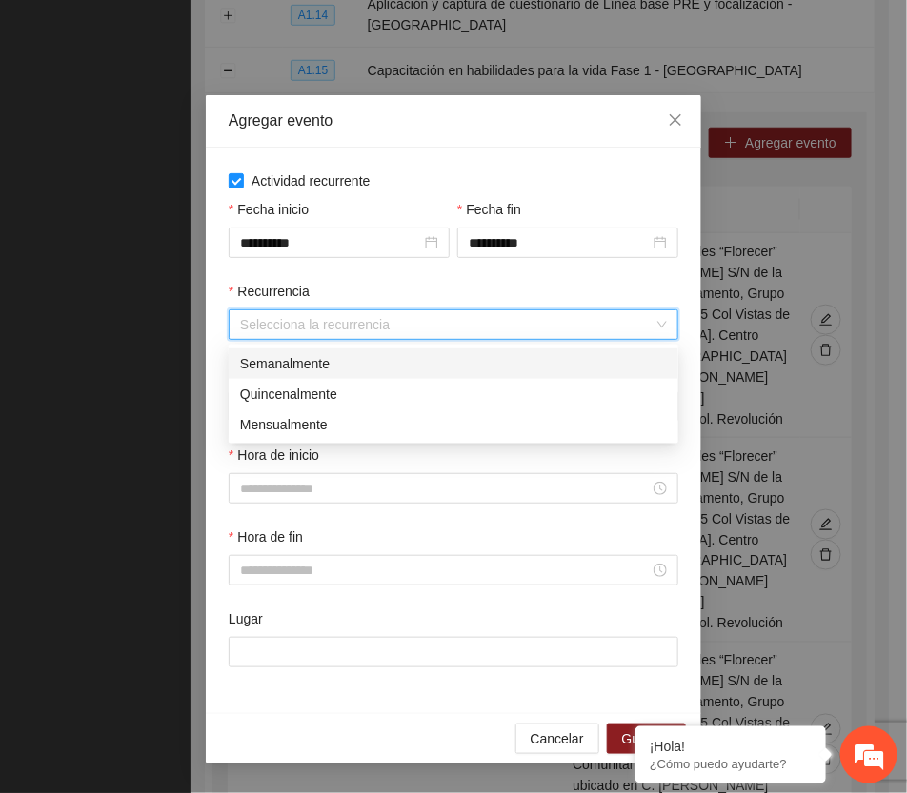
click at [277, 363] on div "Semanalmente" at bounding box center [453, 363] width 427 height 21
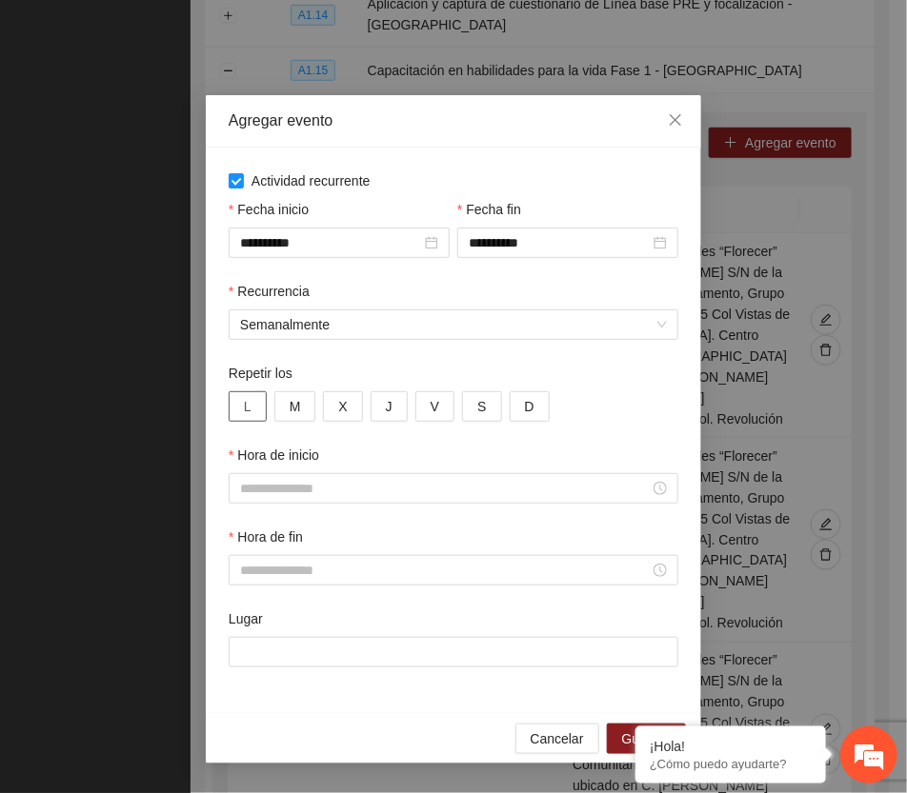
drag, startPoint x: 246, startPoint y: 412, endPoint x: 296, endPoint y: 419, distance: 50.9
click at [246, 414] on span "L" at bounding box center [248, 406] width 8 height 21
click at [300, 408] on span "M" at bounding box center [295, 406] width 11 height 21
drag, startPoint x: 349, startPoint y: 407, endPoint x: 362, endPoint y: 405, distance: 13.5
click at [349, 406] on button "X" at bounding box center [342, 407] width 39 height 30
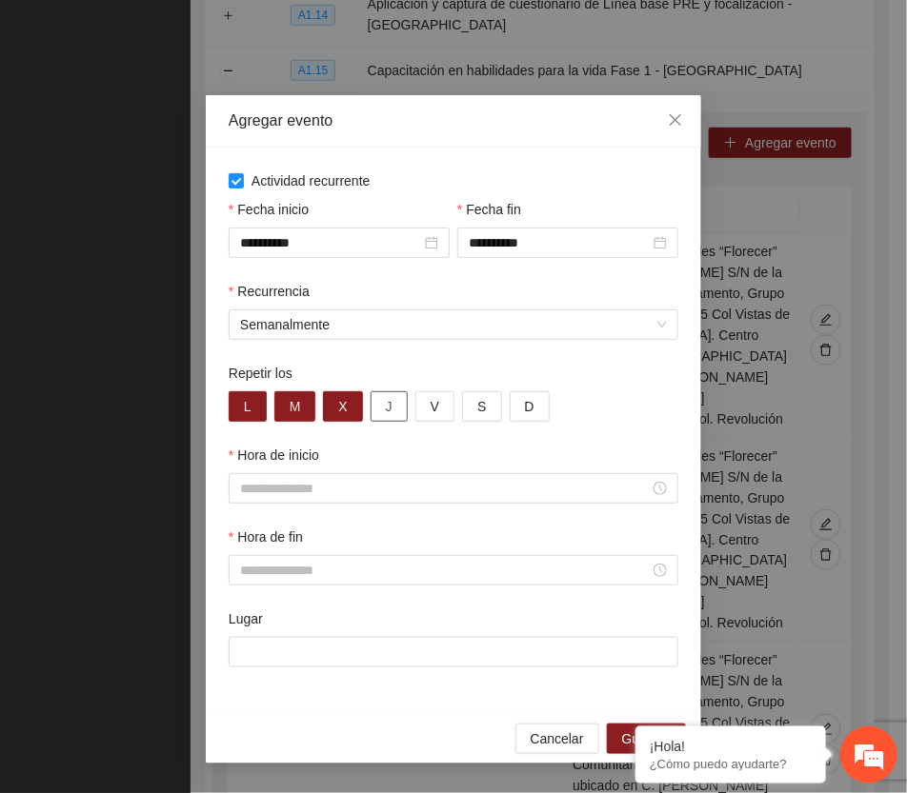
click at [389, 405] on span "J" at bounding box center [389, 406] width 7 height 21
click at [435, 405] on span "V" at bounding box center [435, 406] width 9 height 21
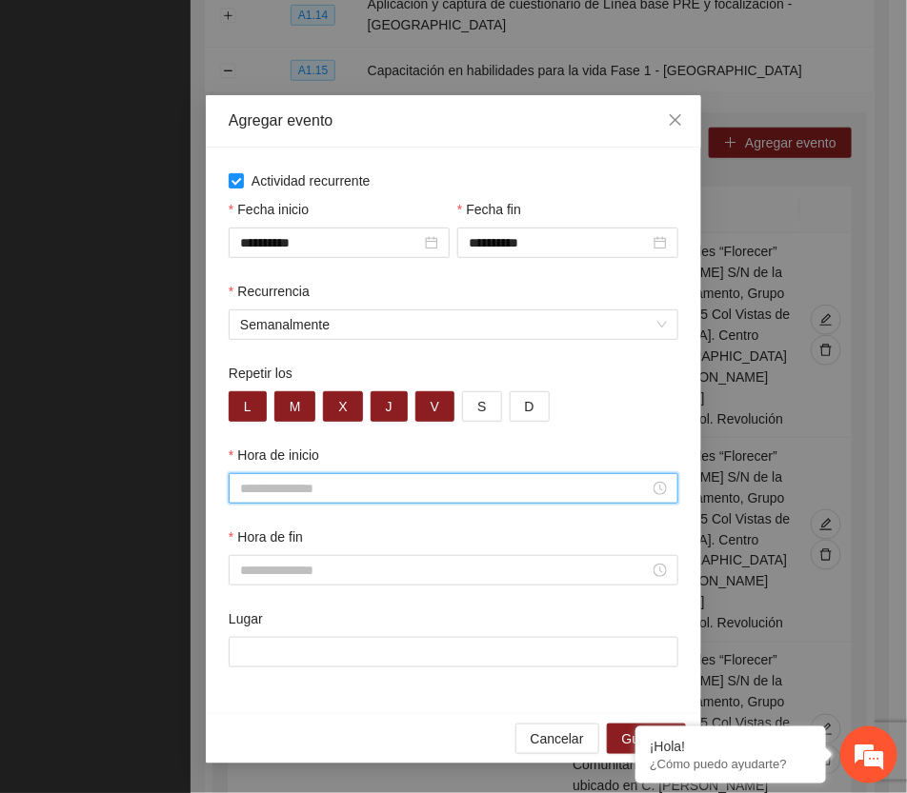
click at [334, 488] on input "Hora de inicio" at bounding box center [445, 488] width 410 height 21
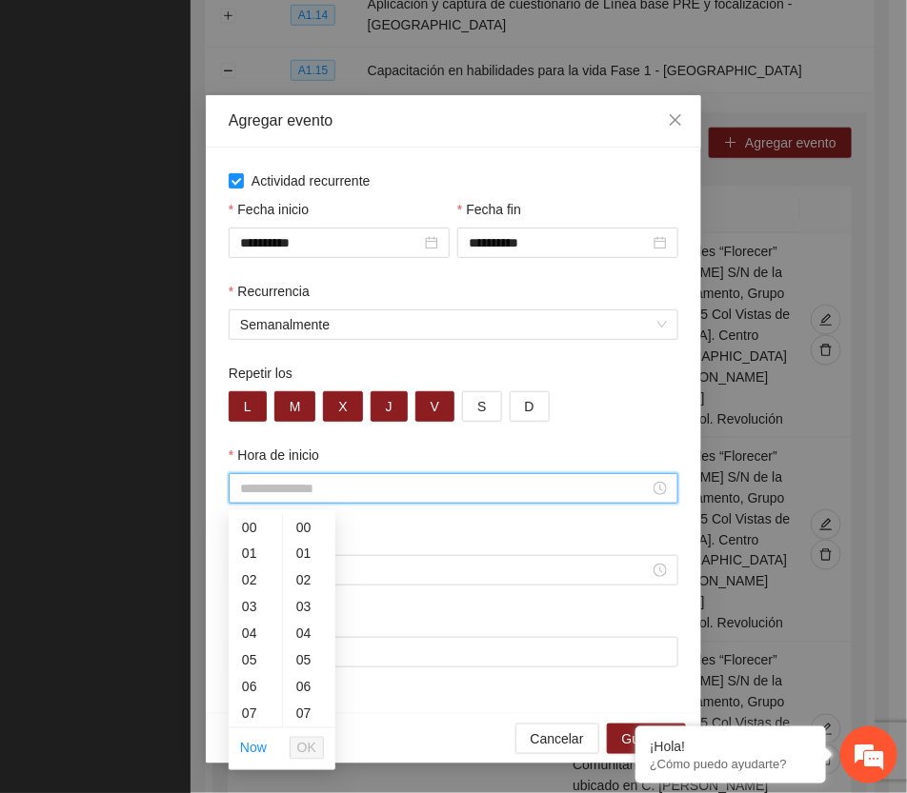
scroll to position [119, 0]
click at [249, 624] on div "08" at bounding box center [255, 622] width 53 height 27
type input "*****"
click at [308, 744] on span "OK" at bounding box center [306, 748] width 19 height 21
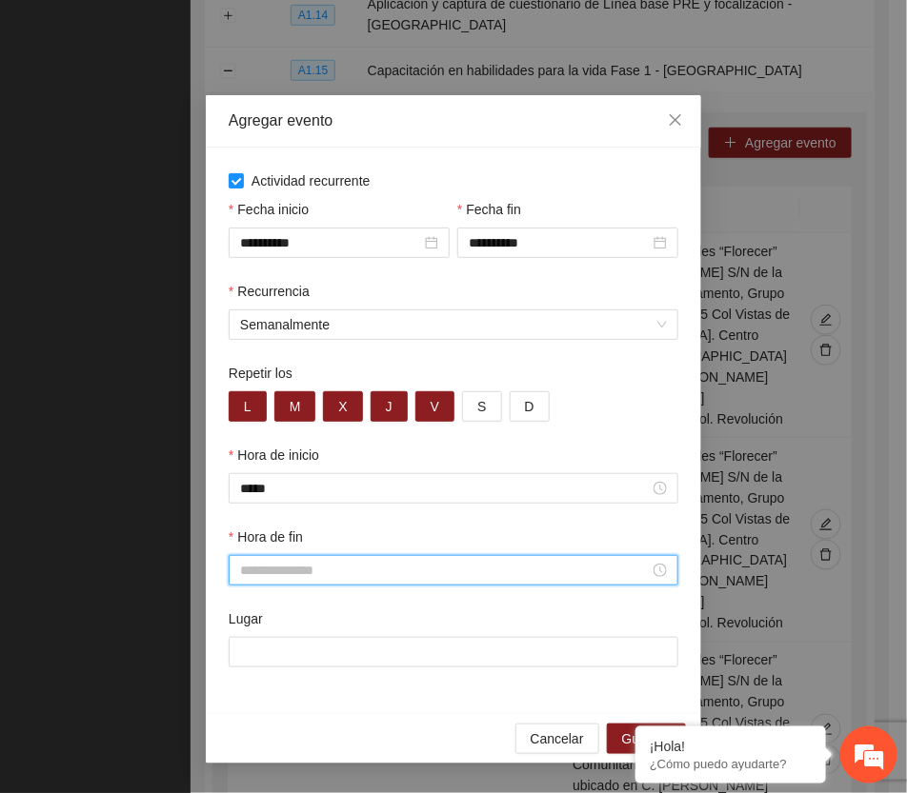
click at [272, 579] on input "Hora de fin" at bounding box center [445, 570] width 410 height 21
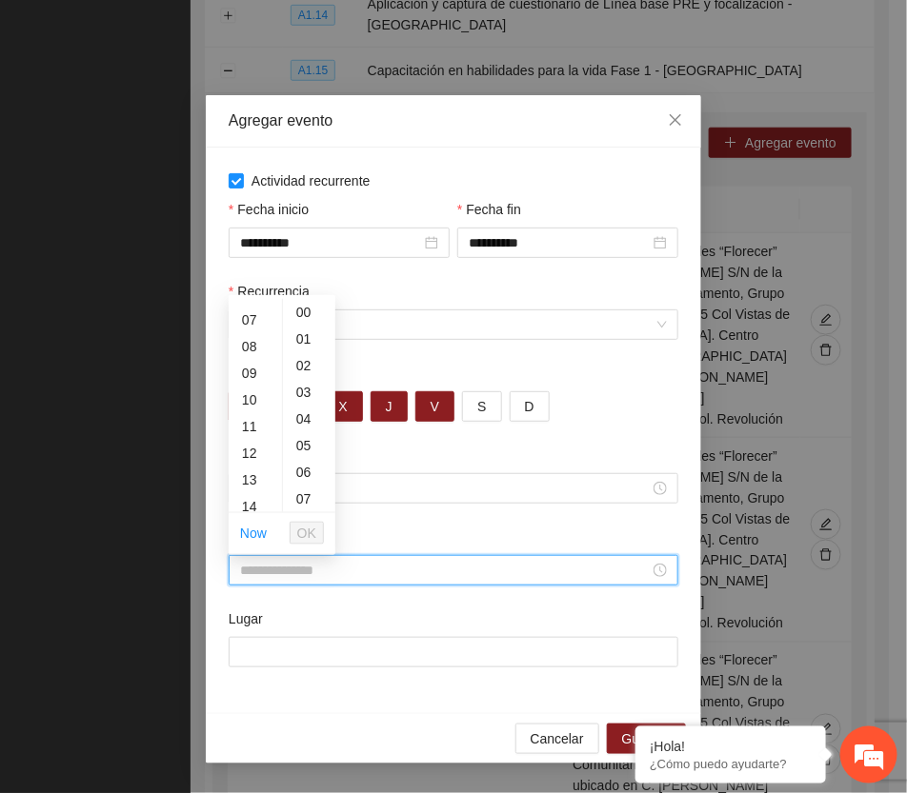
scroll to position [238, 0]
click at [241, 439] on div "14" at bounding box center [255, 447] width 53 height 27
type input "*****"
click at [305, 527] on span "OK" at bounding box center [306, 533] width 19 height 21
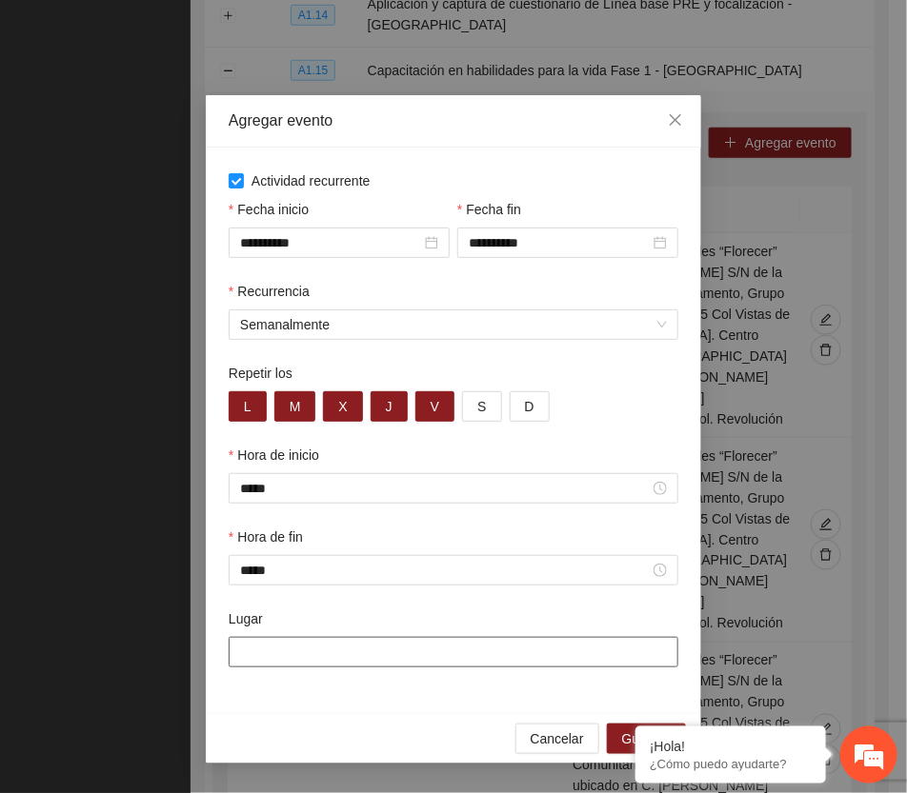
click at [321, 662] on input "Lugar" at bounding box center [454, 652] width 450 height 30
paste input "**********"
type input "**********"
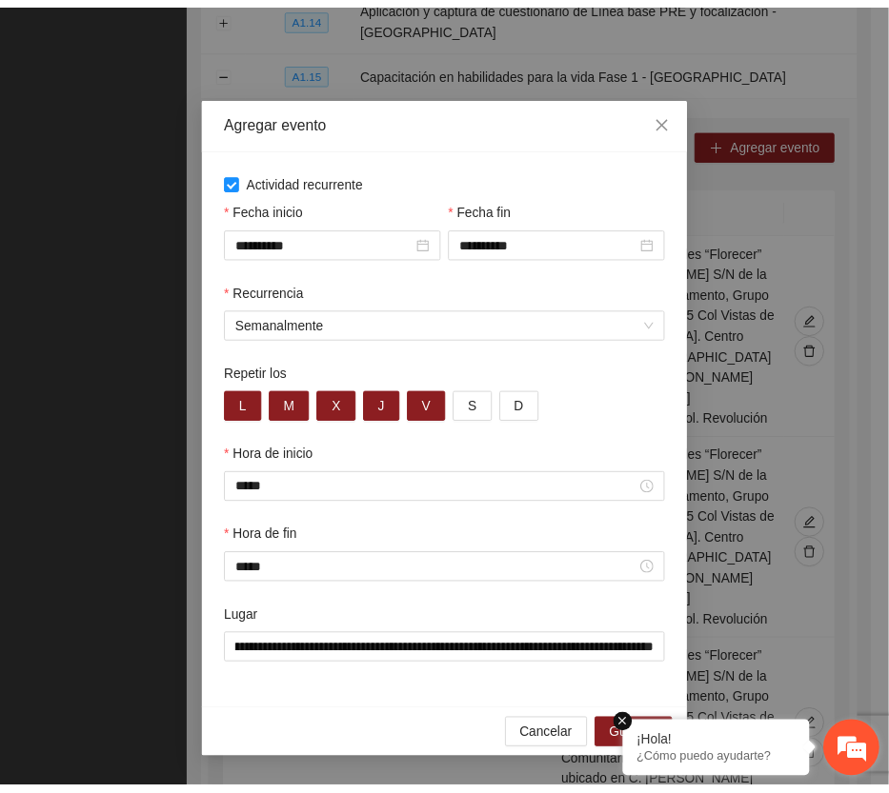
scroll to position [0, 0]
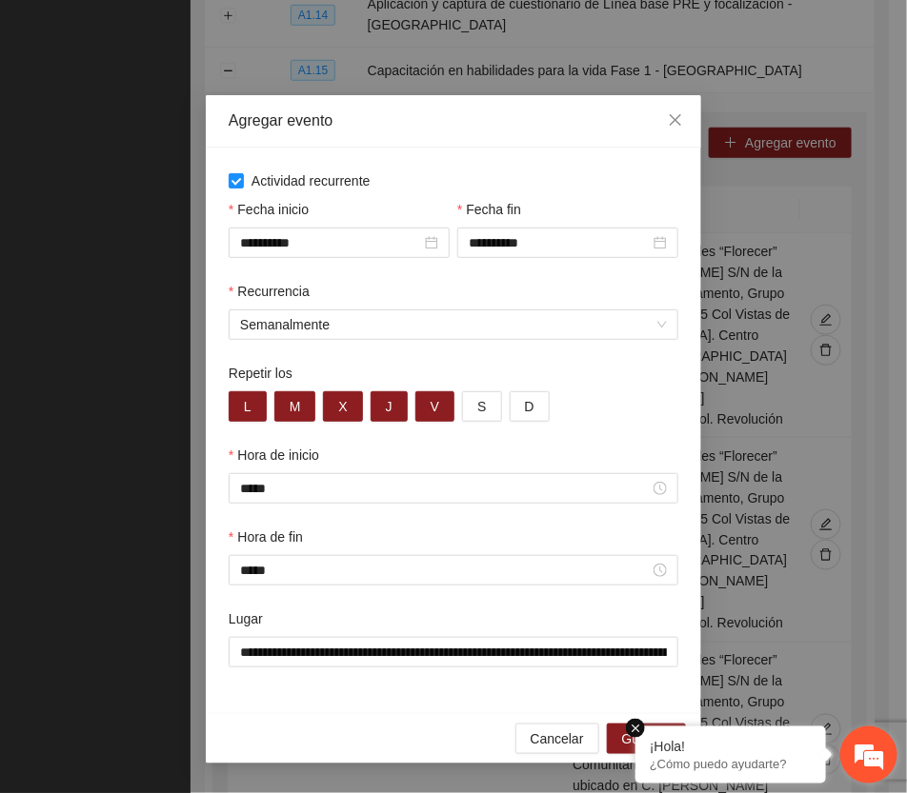
click at [631, 724] on em at bounding box center [635, 728] width 19 height 19
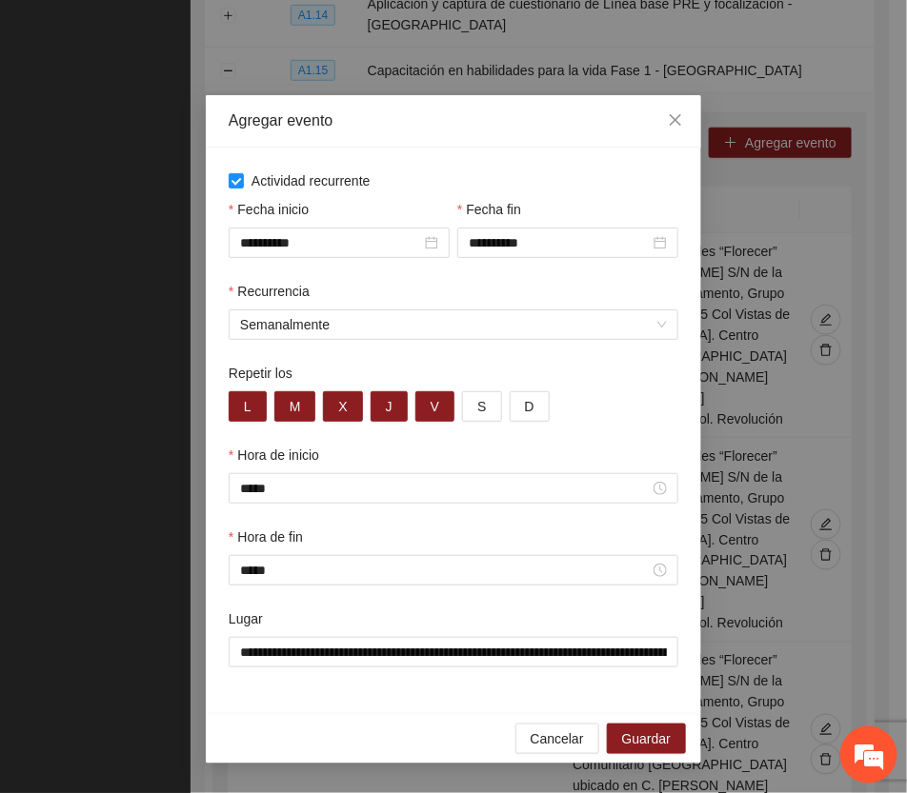
click at [784, 511] on div "**********" at bounding box center [453, 396] width 907 height 793
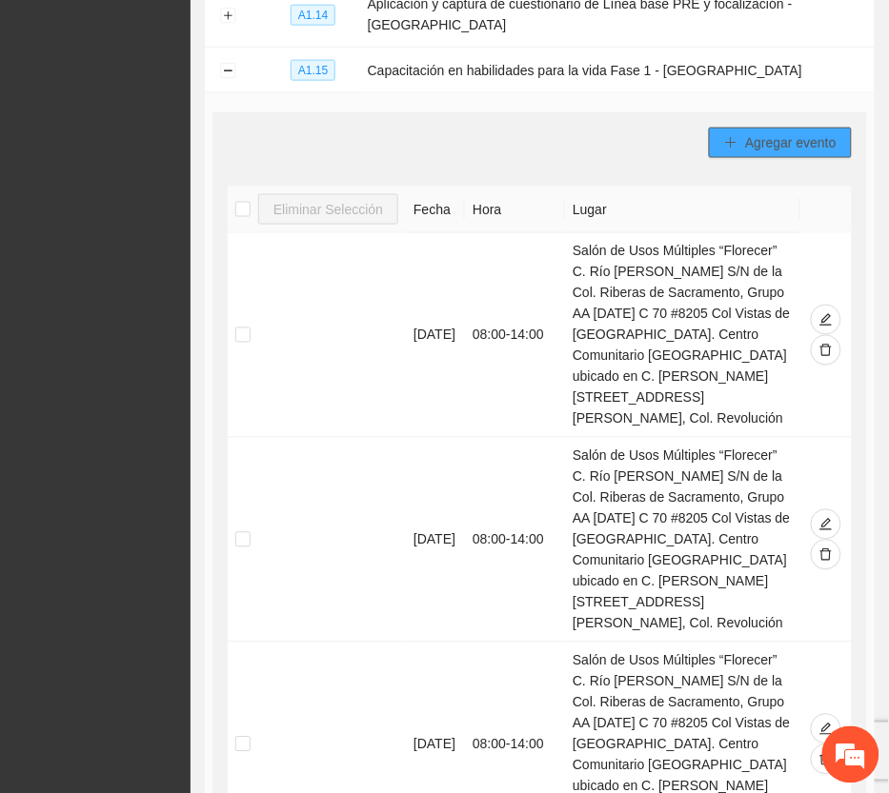
click at [812, 143] on span "Agregar evento" at bounding box center [790, 142] width 91 height 21
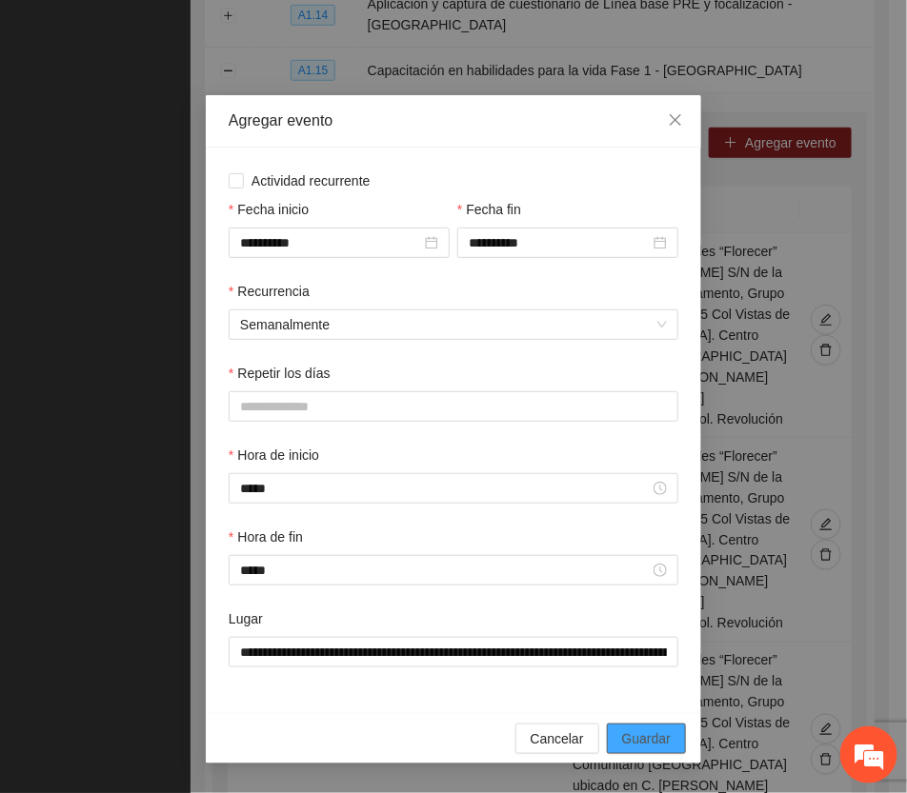
click at [654, 744] on span "Guardar" at bounding box center [646, 739] width 49 height 21
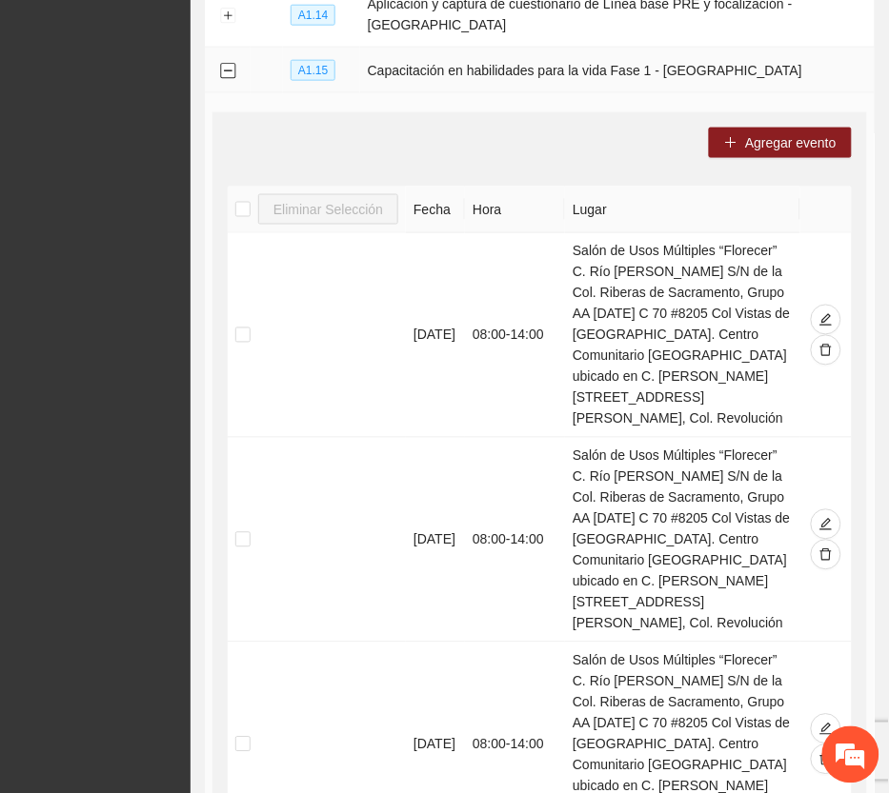
click at [231, 72] on button "Collapse row" at bounding box center [227, 71] width 15 height 15
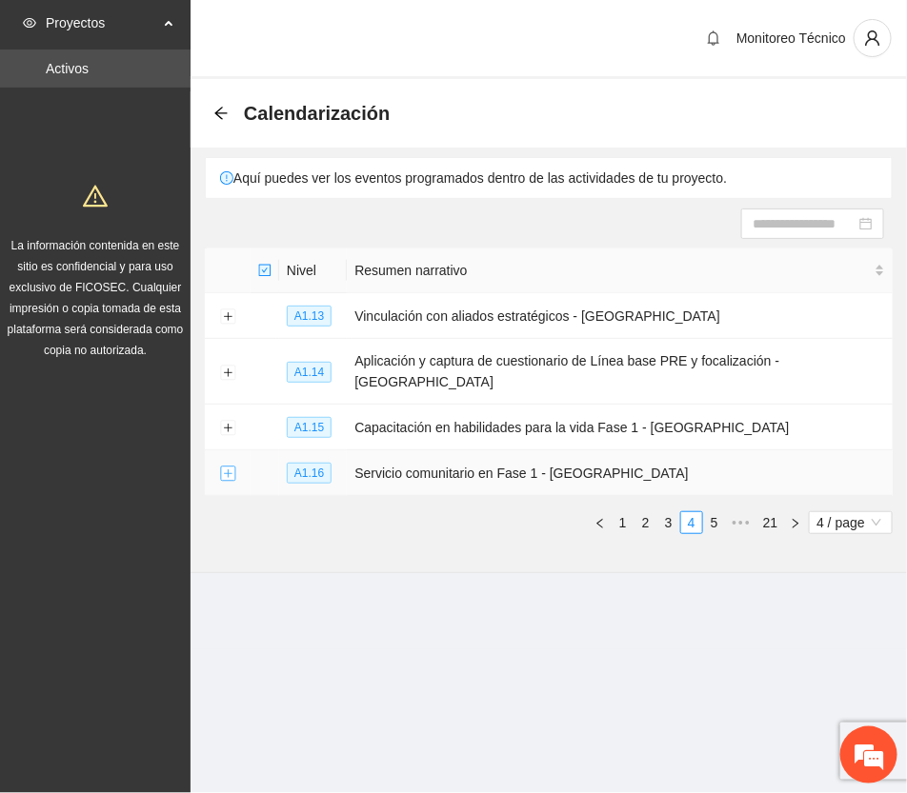
click at [226, 467] on button "Expand row" at bounding box center [227, 474] width 15 height 15
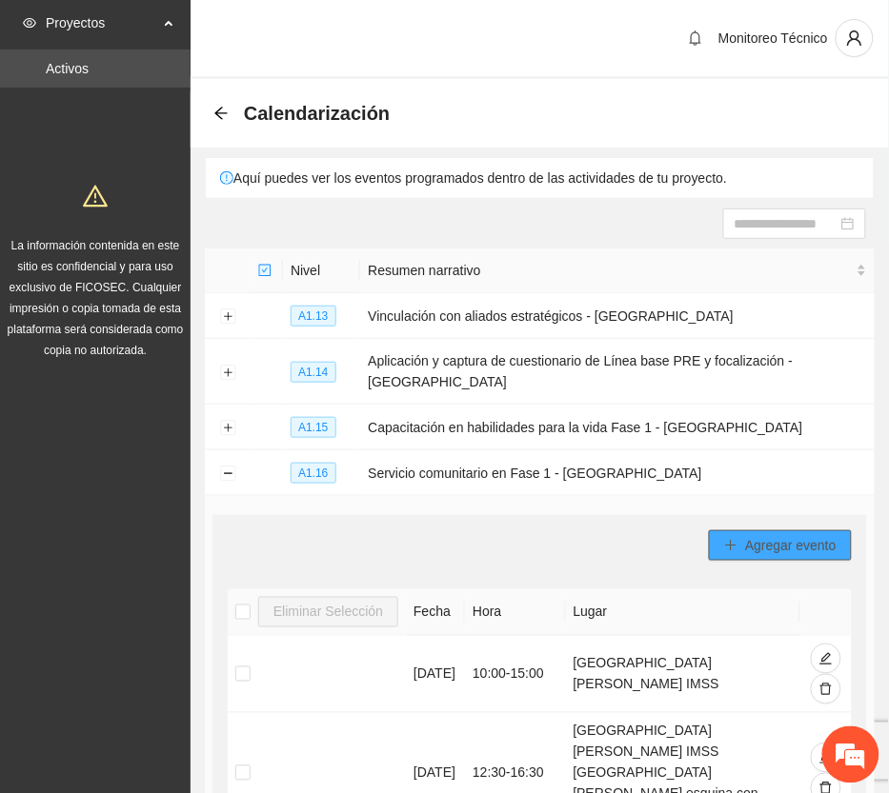
click at [813, 546] on span "Agregar evento" at bounding box center [790, 545] width 91 height 21
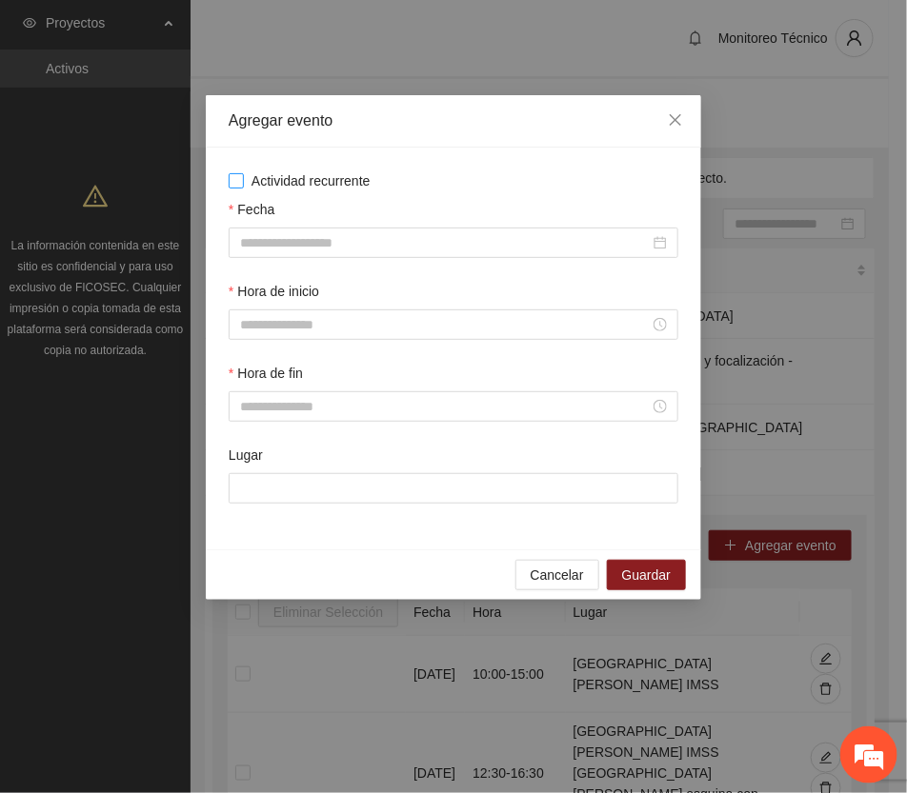
click at [291, 178] on span "Actividad recurrente" at bounding box center [311, 181] width 134 height 21
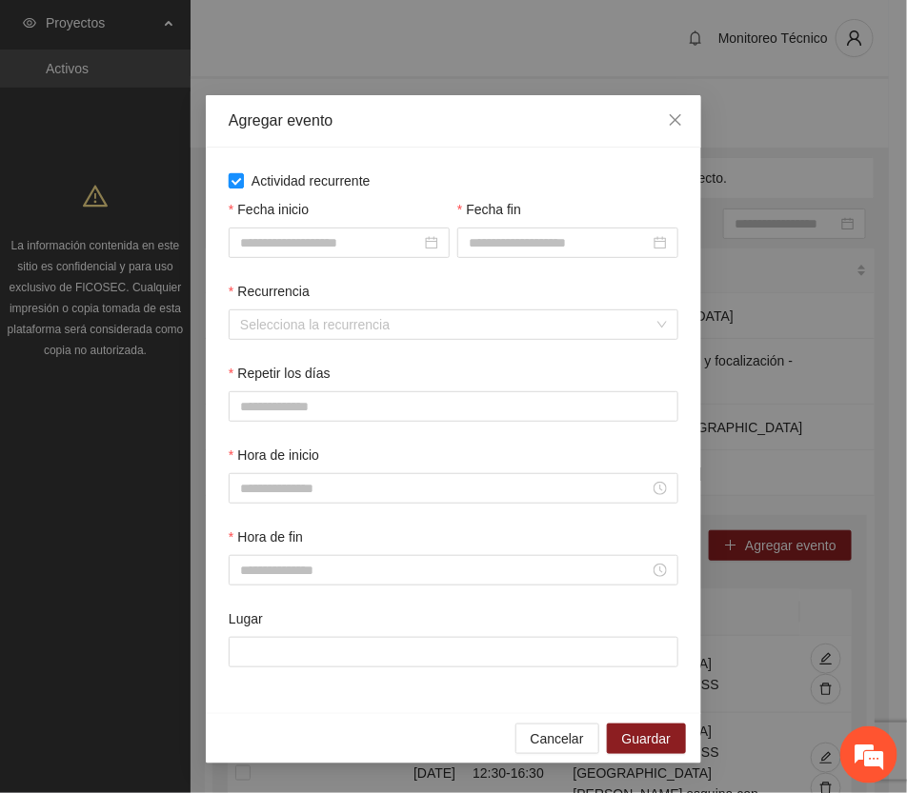
click at [291, 178] on span "Actividad recurrente" at bounding box center [311, 181] width 134 height 21
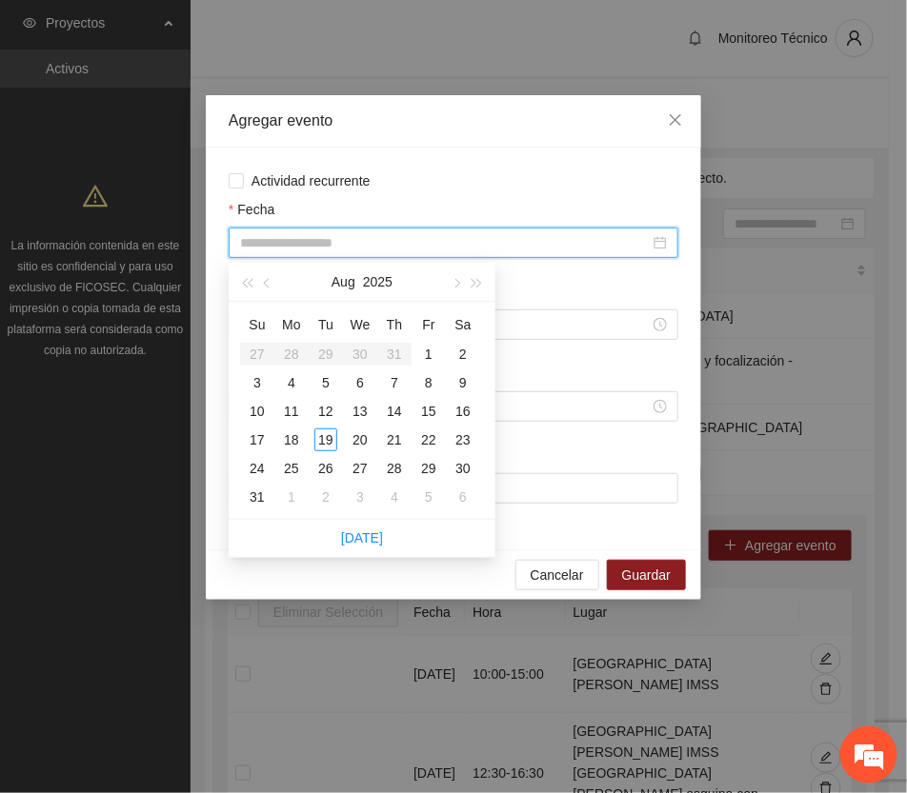
click at [308, 240] on input "Fecha" at bounding box center [445, 242] width 410 height 21
click at [451, 276] on button "button" at bounding box center [455, 282] width 21 height 38
type input "**********"
click at [463, 378] on div "13" at bounding box center [463, 382] width 23 height 23
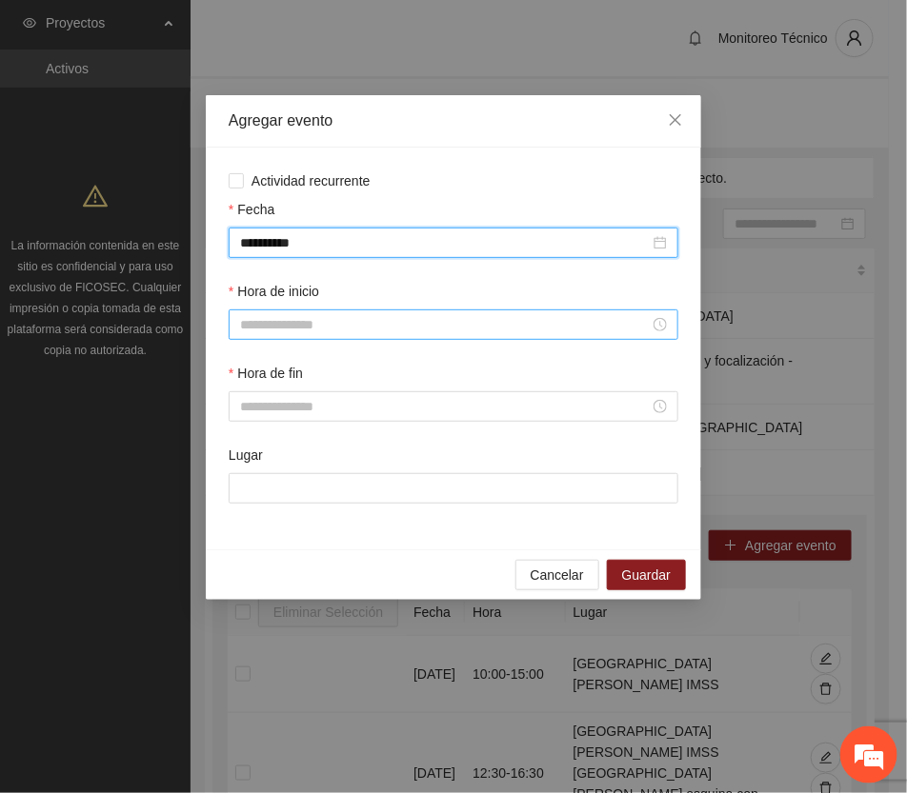
click at [264, 326] on input "Hora de inicio" at bounding box center [445, 324] width 410 height 21
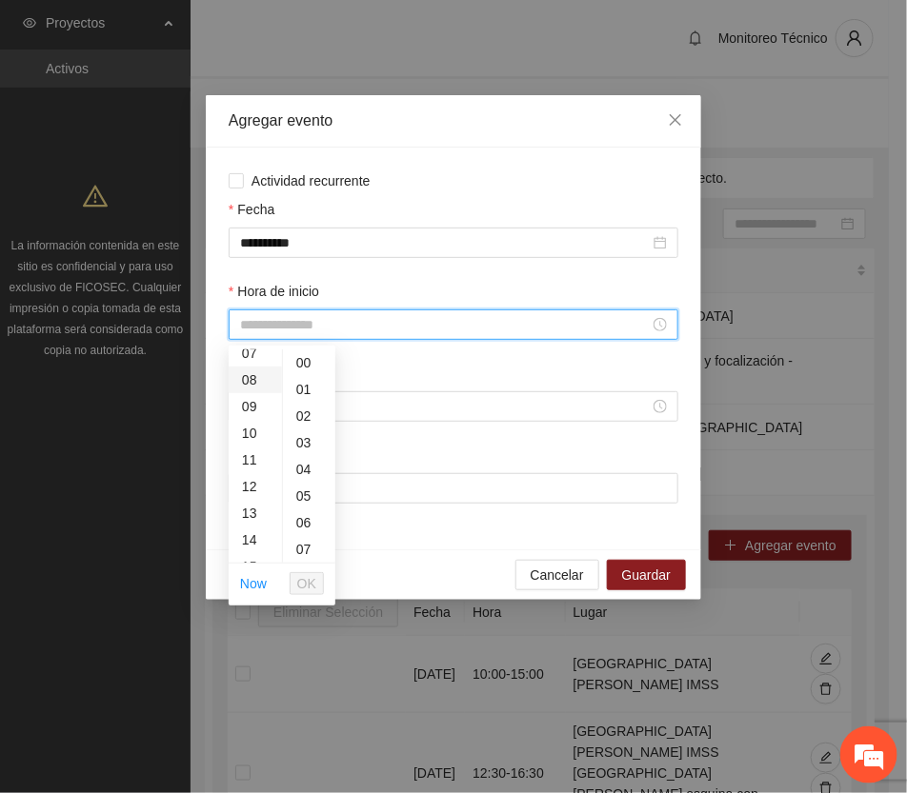
scroll to position [238, 0]
click at [246, 472] on div "13" at bounding box center [255, 471] width 53 height 27
type input "*****"
click at [314, 582] on span "OK" at bounding box center [306, 583] width 19 height 21
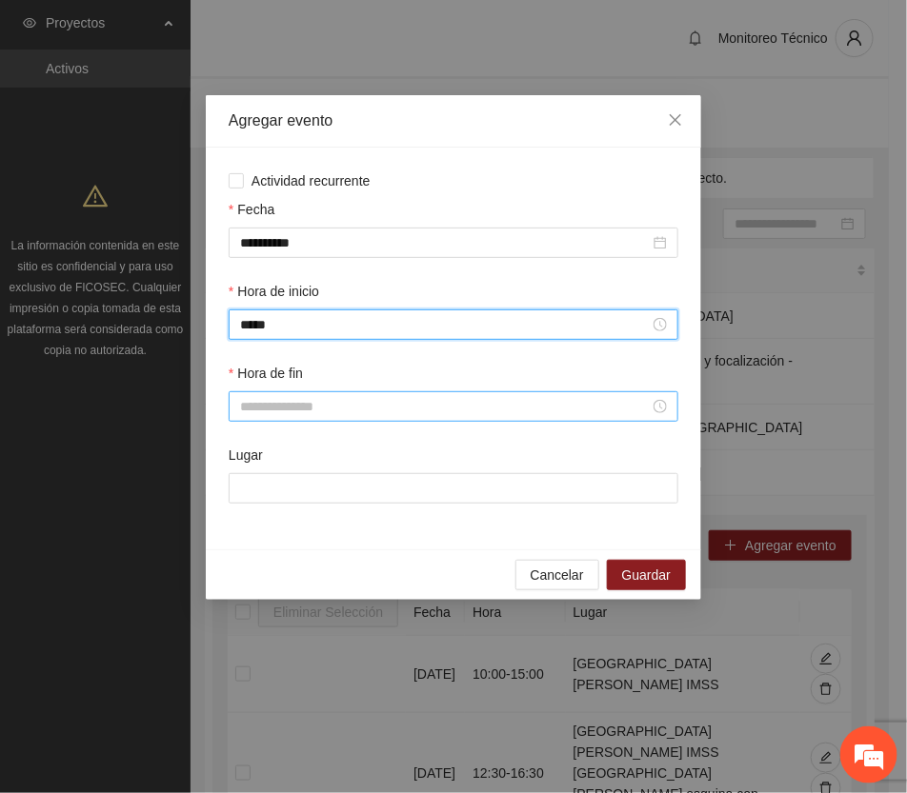
click at [276, 408] on input "Hora de fin" at bounding box center [445, 406] width 410 height 21
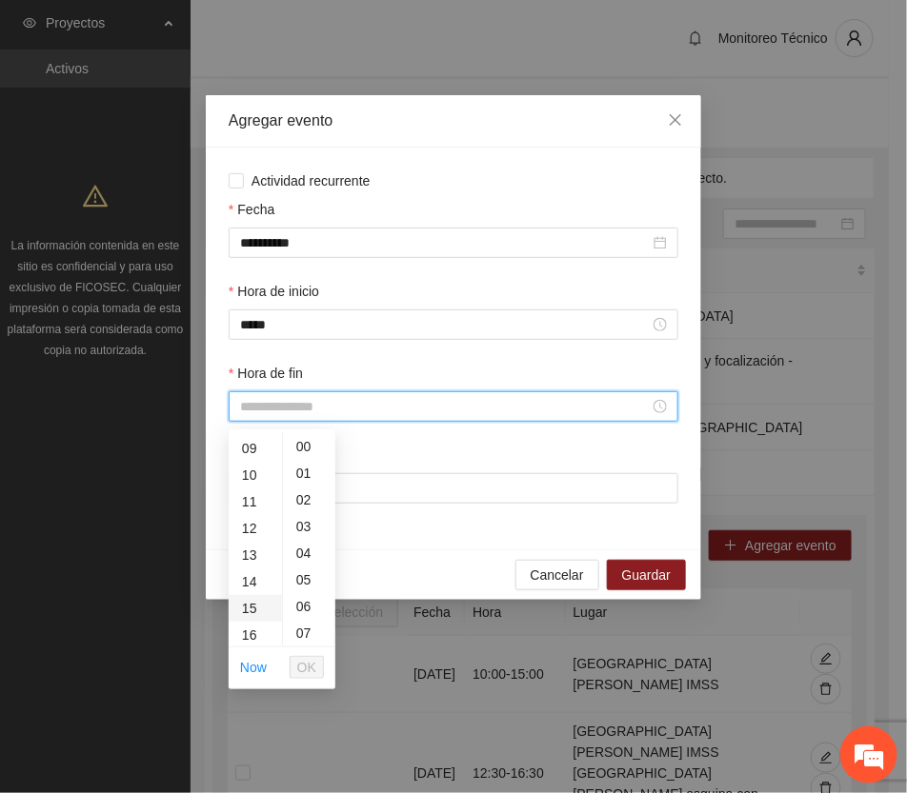
scroll to position [357, 0]
click at [250, 545] on div "17" at bounding box center [255, 543] width 53 height 27
type input "*****"
click at [303, 673] on span "OK" at bounding box center [306, 667] width 19 height 21
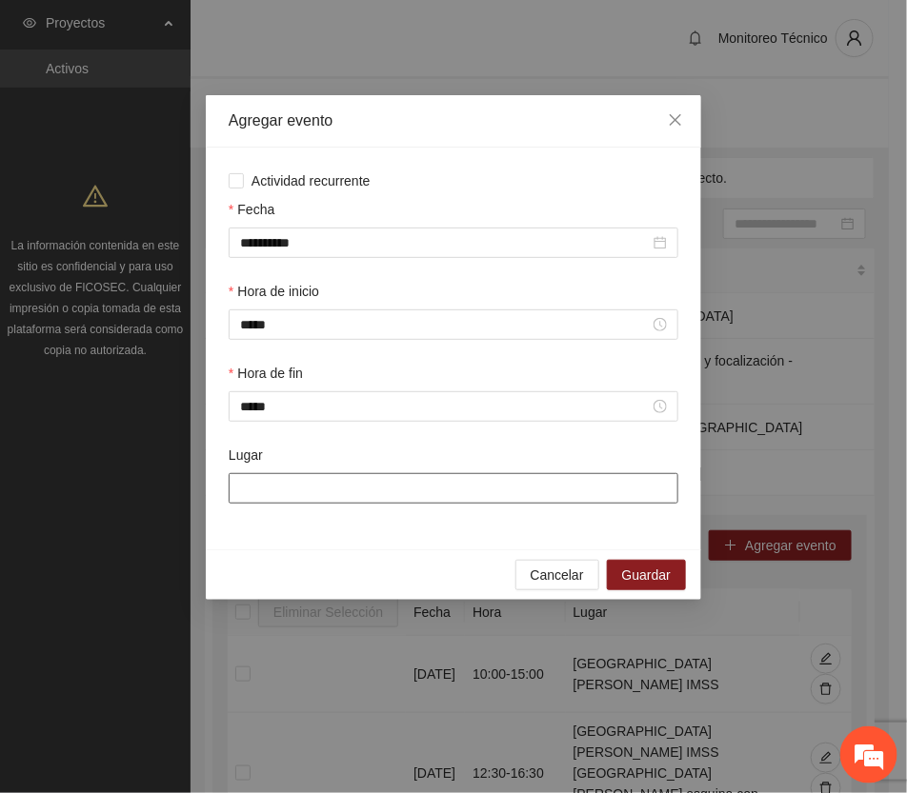
click at [300, 497] on input "Lugar" at bounding box center [454, 488] width 450 height 30
type input "**********"
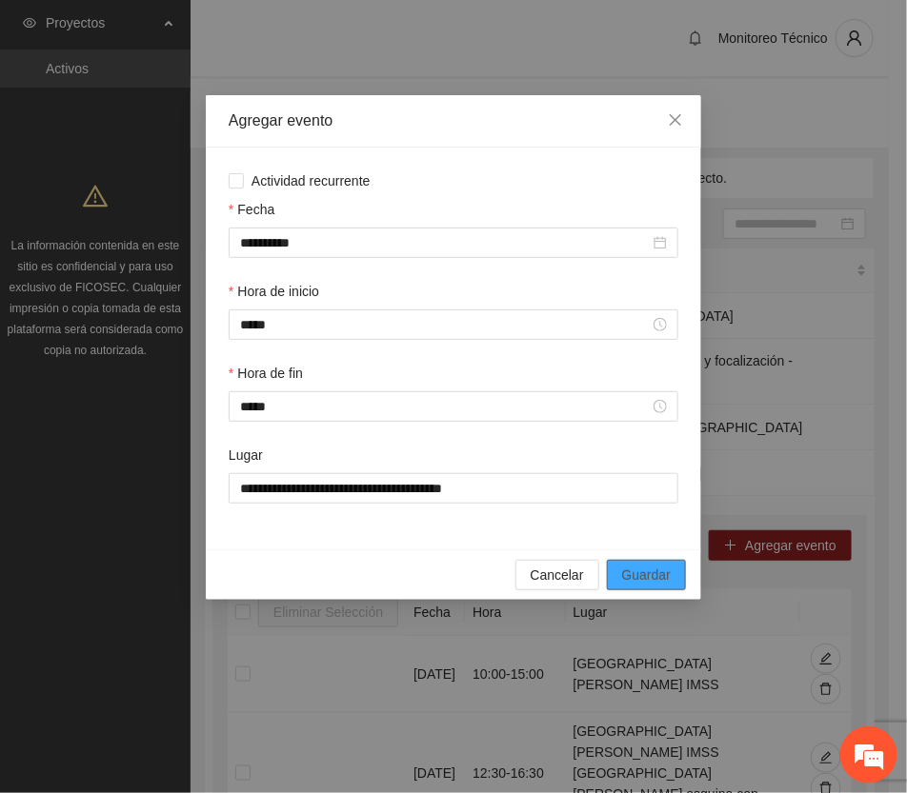
click at [654, 574] on span "Guardar" at bounding box center [646, 575] width 49 height 21
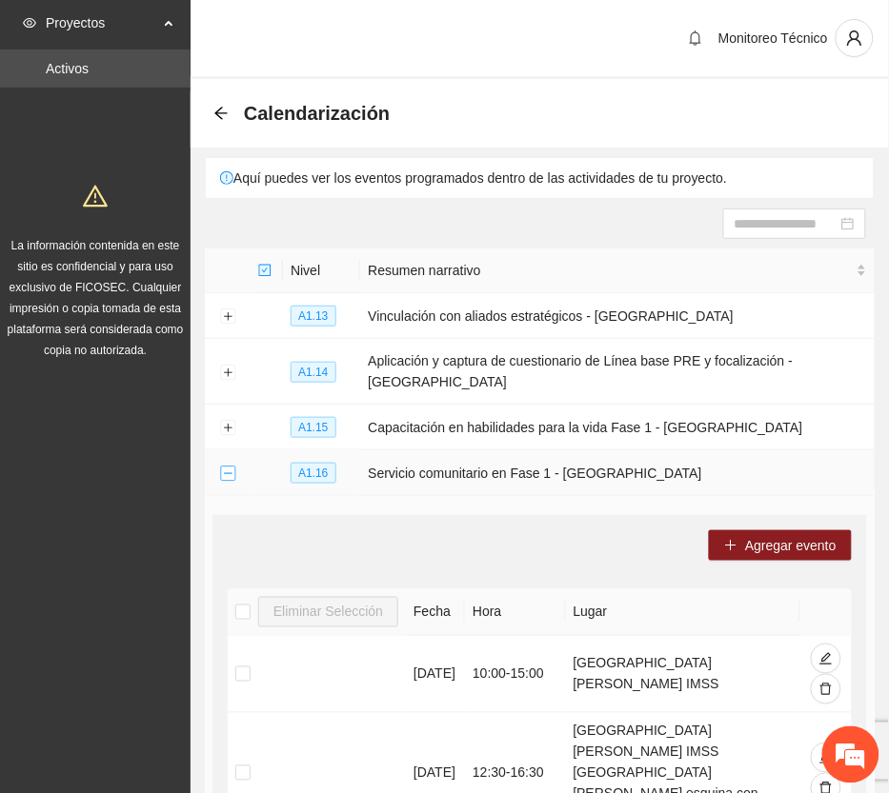
click at [222, 472] on button "Collapse row" at bounding box center [227, 474] width 15 height 15
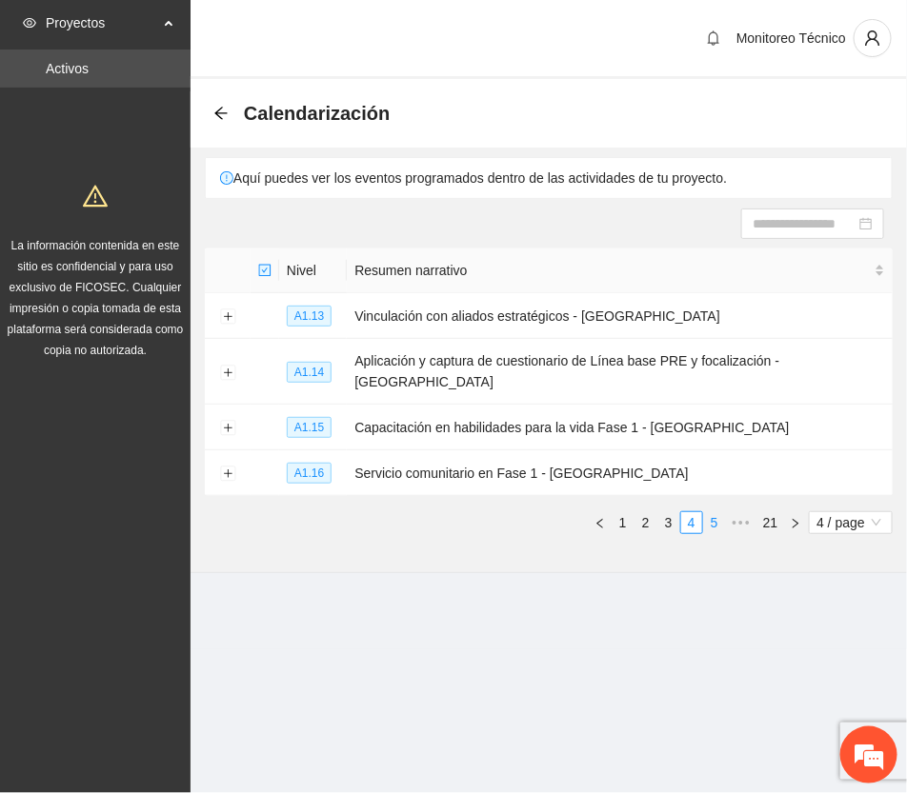
click at [712, 512] on link "5" at bounding box center [714, 522] width 21 height 21
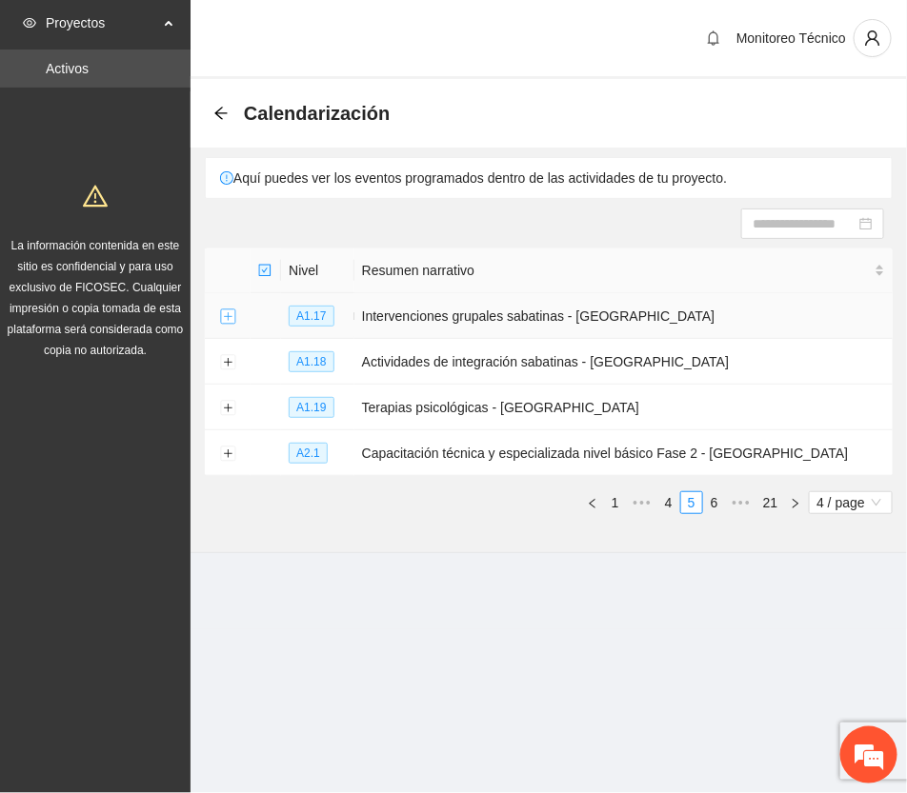
click at [224, 321] on button "Expand row" at bounding box center [227, 317] width 15 height 15
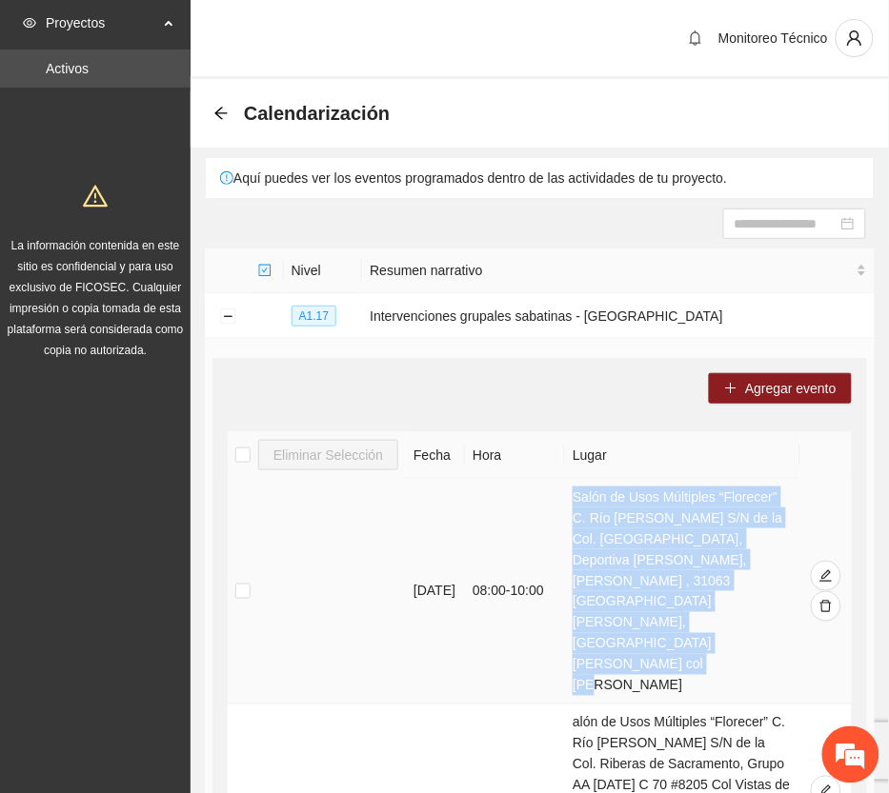
drag, startPoint x: 632, startPoint y: 625, endPoint x: 576, endPoint y: 493, distance: 142.6
click at [576, 493] on td "Salón de Usos Múltiples “Florecer” C. Río [PERSON_NAME] S/N de la Col. [GEOGRAP…" at bounding box center [682, 592] width 235 height 226
copy td "Salón de Usos Múltiples “Florecer” C. Río [PERSON_NAME] S/N de la Col. [GEOGRAP…"
click at [816, 388] on span "Agregar evento" at bounding box center [790, 388] width 91 height 21
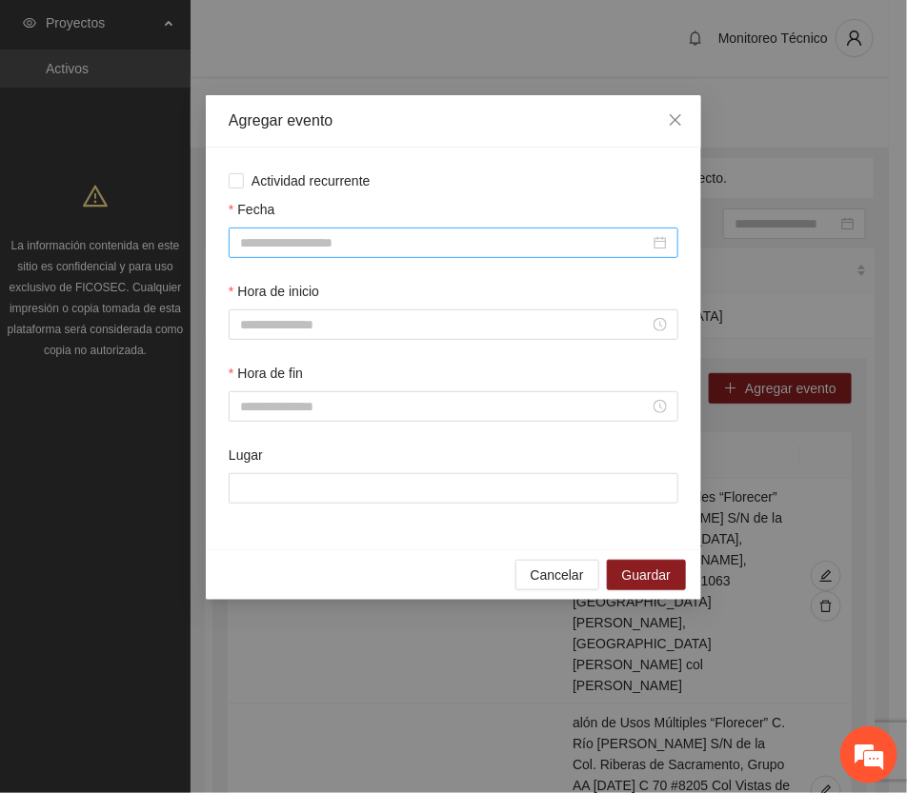
click at [368, 244] on input "Fecha" at bounding box center [445, 242] width 410 height 21
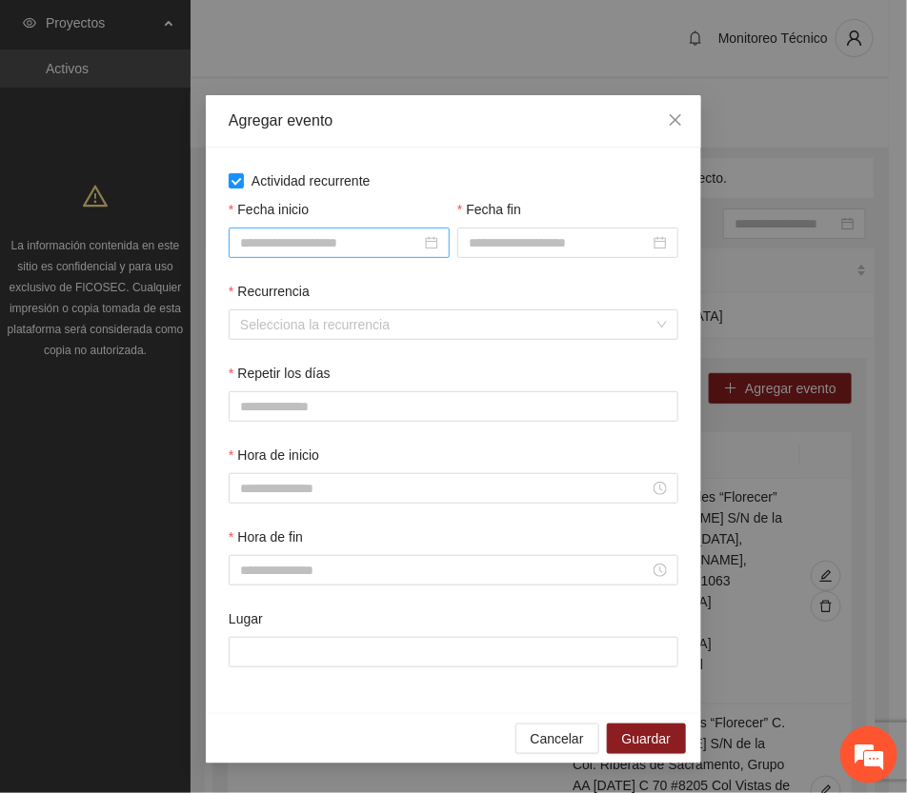
click at [353, 239] on input "Fecha inicio" at bounding box center [330, 242] width 181 height 21
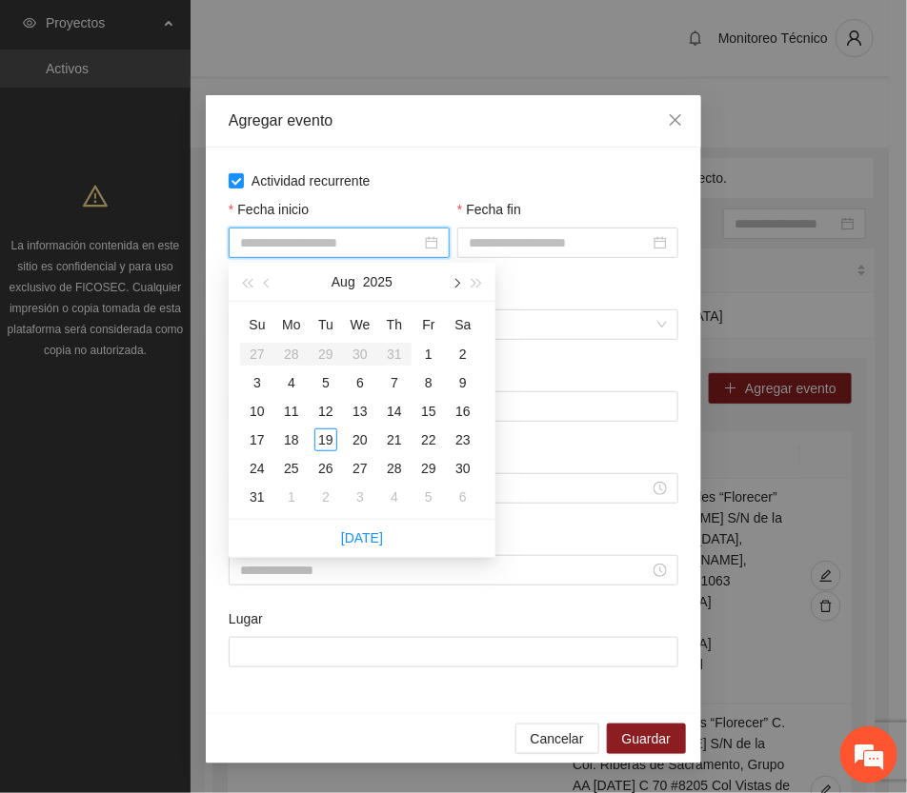
drag, startPoint x: 454, startPoint y: 277, endPoint x: 450, endPoint y: 287, distance: 10.6
click at [453, 277] on button "button" at bounding box center [455, 282] width 21 height 38
type input "**********"
click at [464, 350] on div "6" at bounding box center [463, 354] width 23 height 23
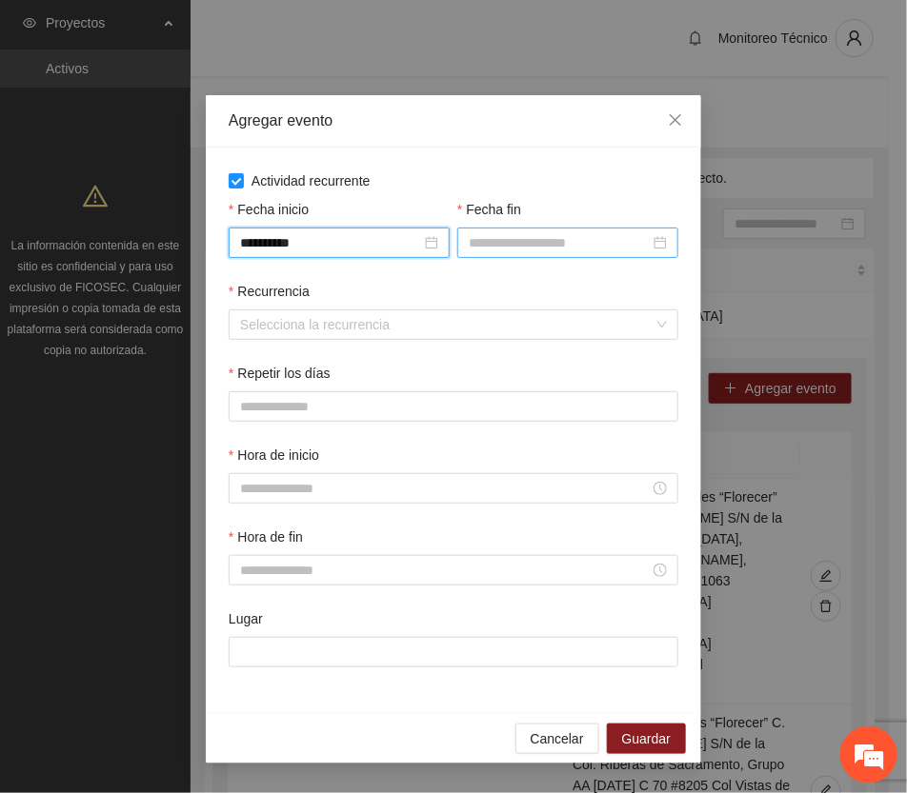
click at [493, 246] on input "Fecha fin" at bounding box center [559, 242] width 181 height 21
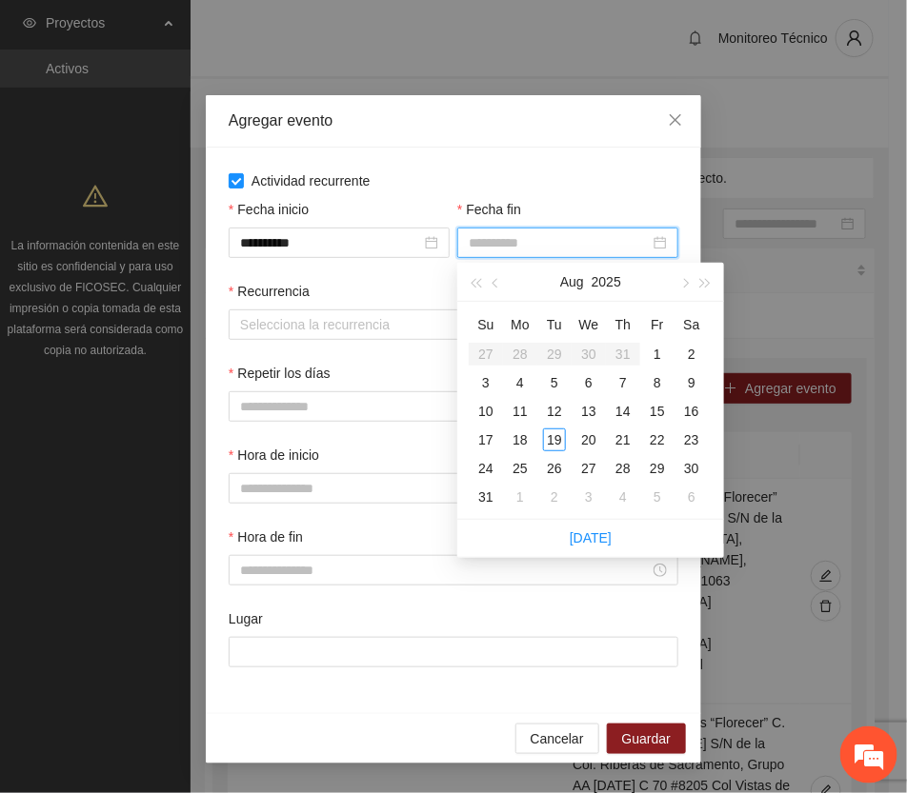
type input "**********"
click at [681, 281] on span "button" at bounding box center [684, 284] width 10 height 10
type input "**********"
click at [689, 381] on div "13" at bounding box center [691, 382] width 23 height 23
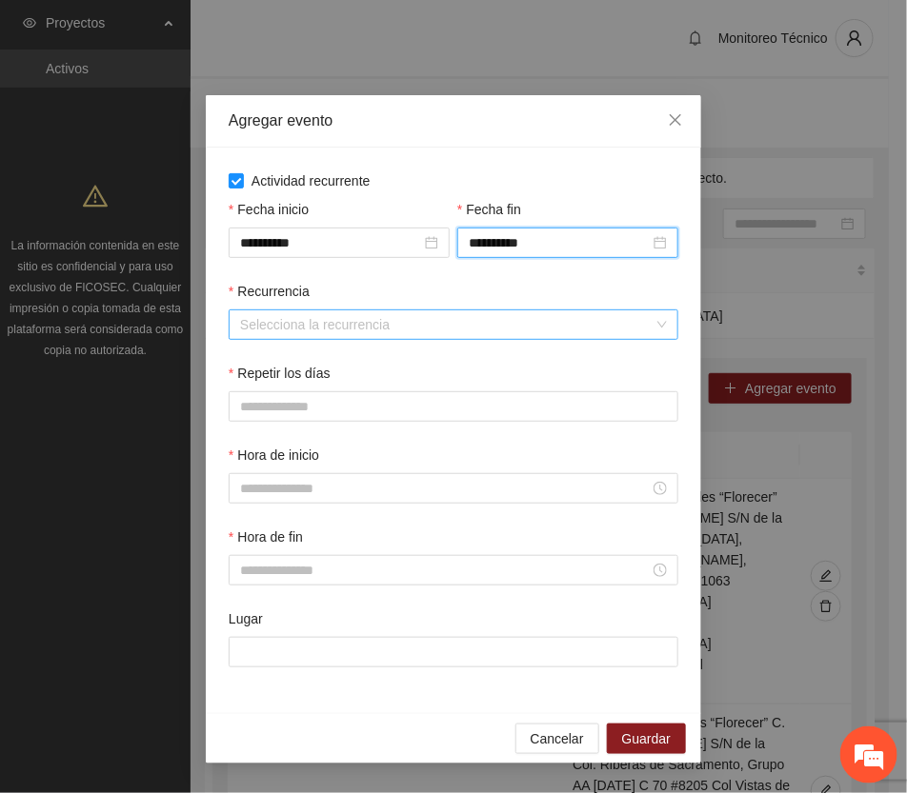
click at [276, 325] on input "Recurrencia" at bounding box center [446, 325] width 413 height 29
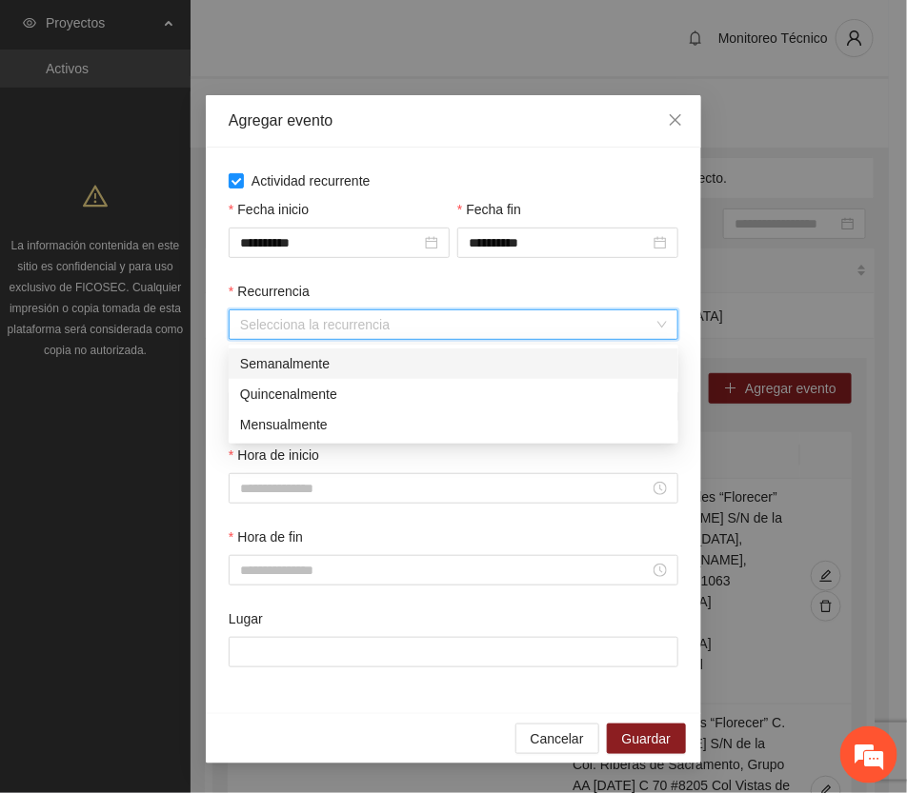
click at [271, 358] on div "Semanalmente" at bounding box center [453, 363] width 427 height 21
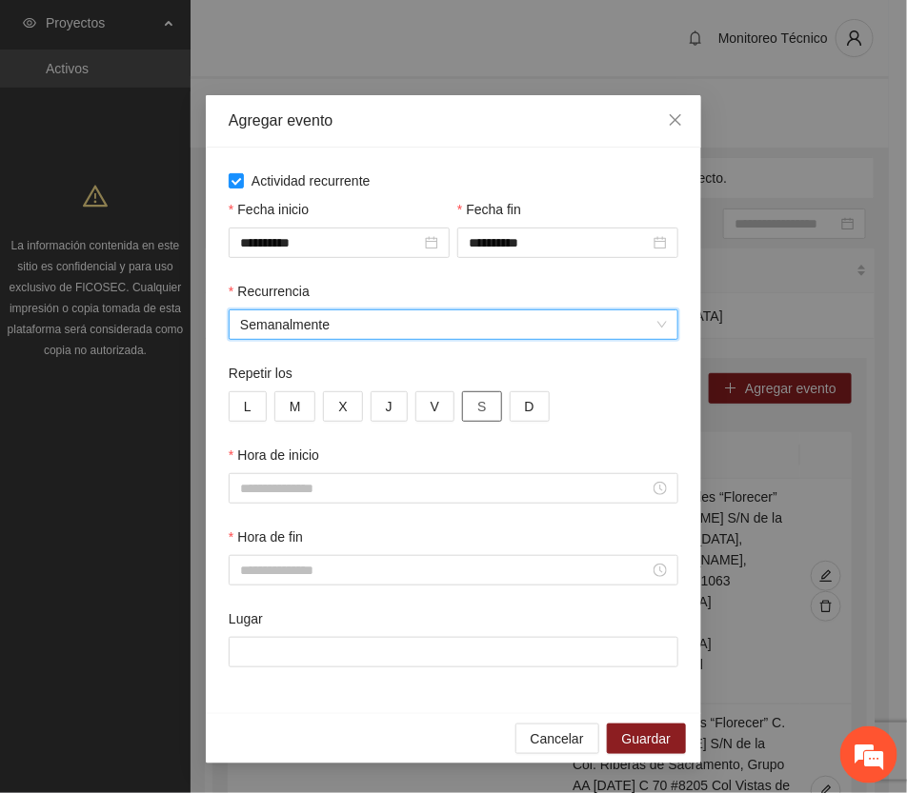
click at [479, 407] on span "S" at bounding box center [481, 406] width 9 height 21
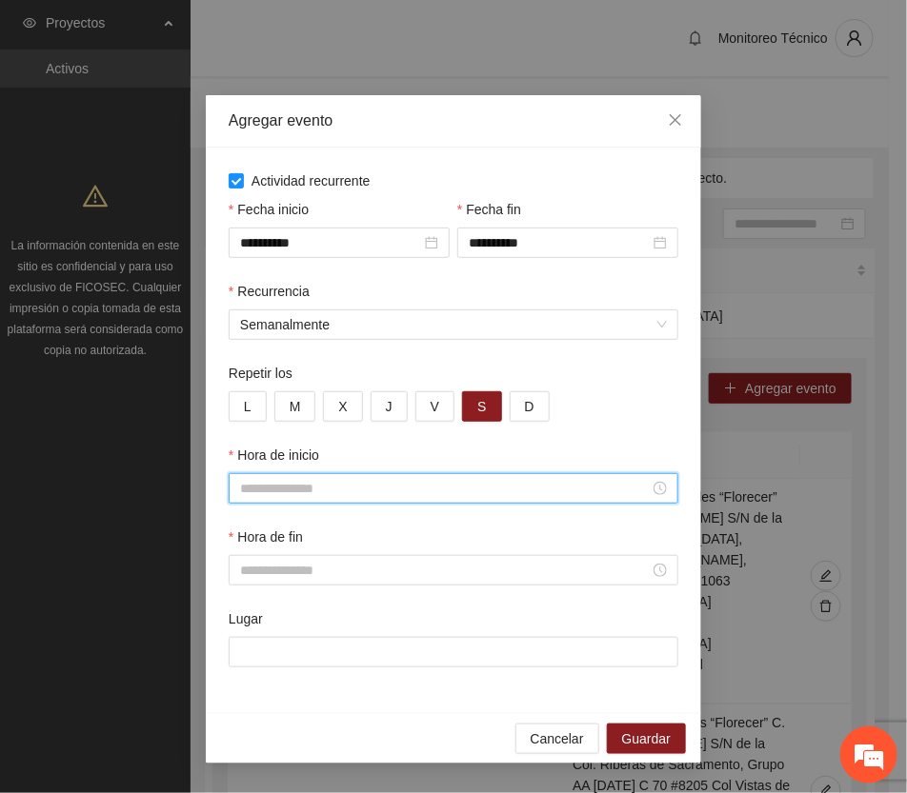
click at [300, 487] on input "Hora de inicio" at bounding box center [445, 488] width 410 height 21
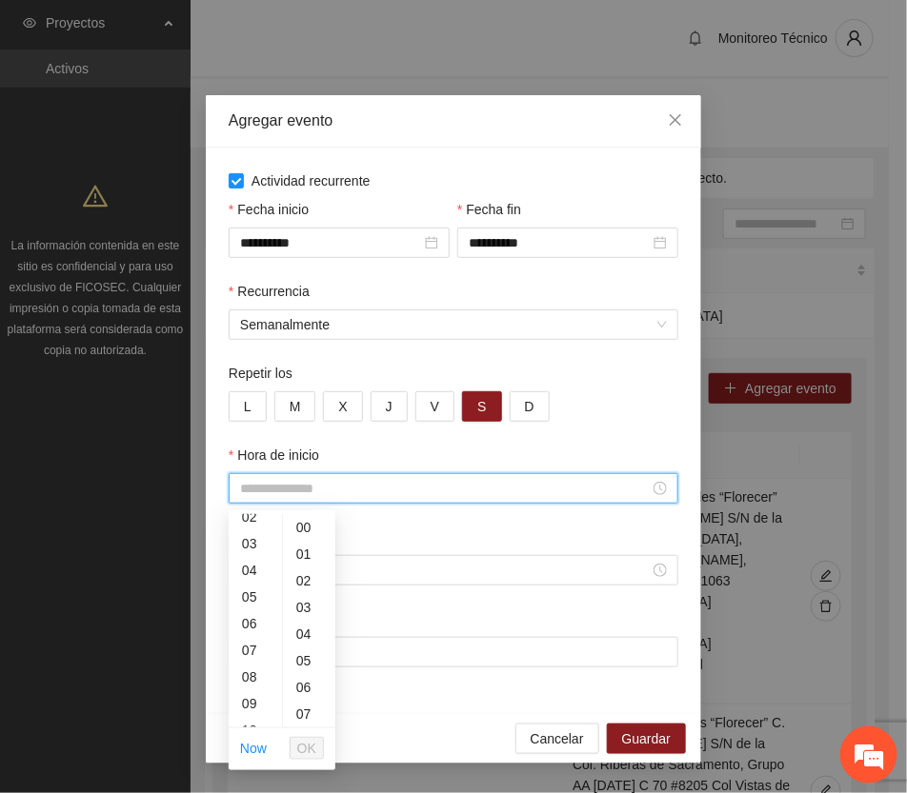
scroll to position [119, 0]
click at [245, 619] on div "08" at bounding box center [255, 622] width 53 height 27
type input "*****"
click at [310, 745] on span "OK" at bounding box center [306, 748] width 19 height 21
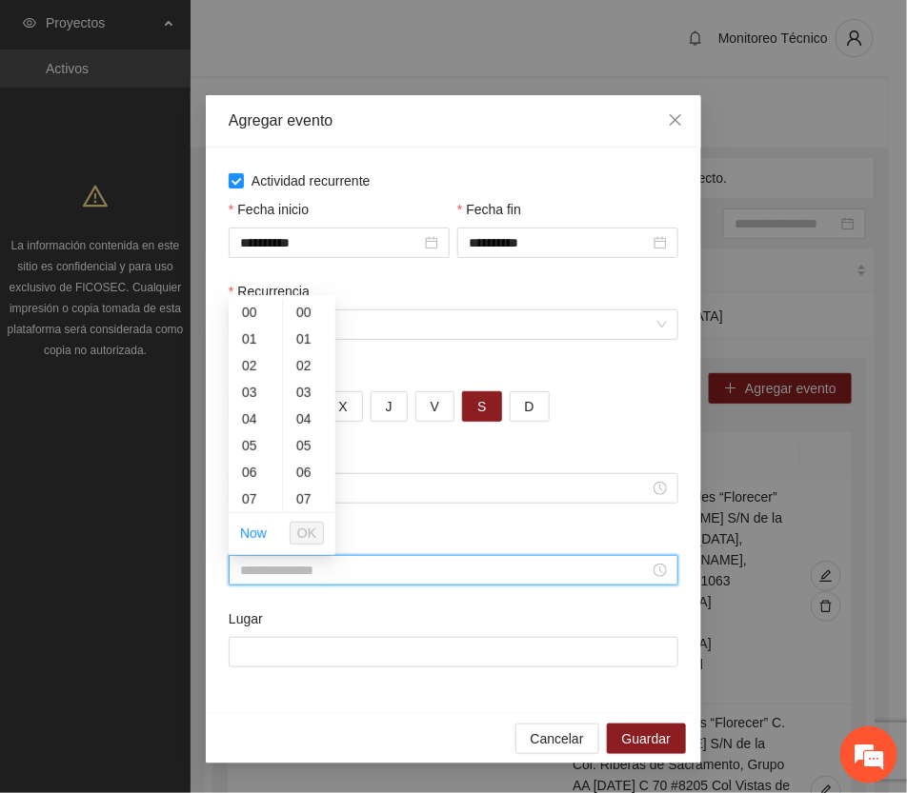
click at [301, 572] on input "Hora de fin" at bounding box center [445, 570] width 410 height 21
click at [250, 338] on div "10" at bounding box center [255, 341] width 53 height 27
type input "*****"
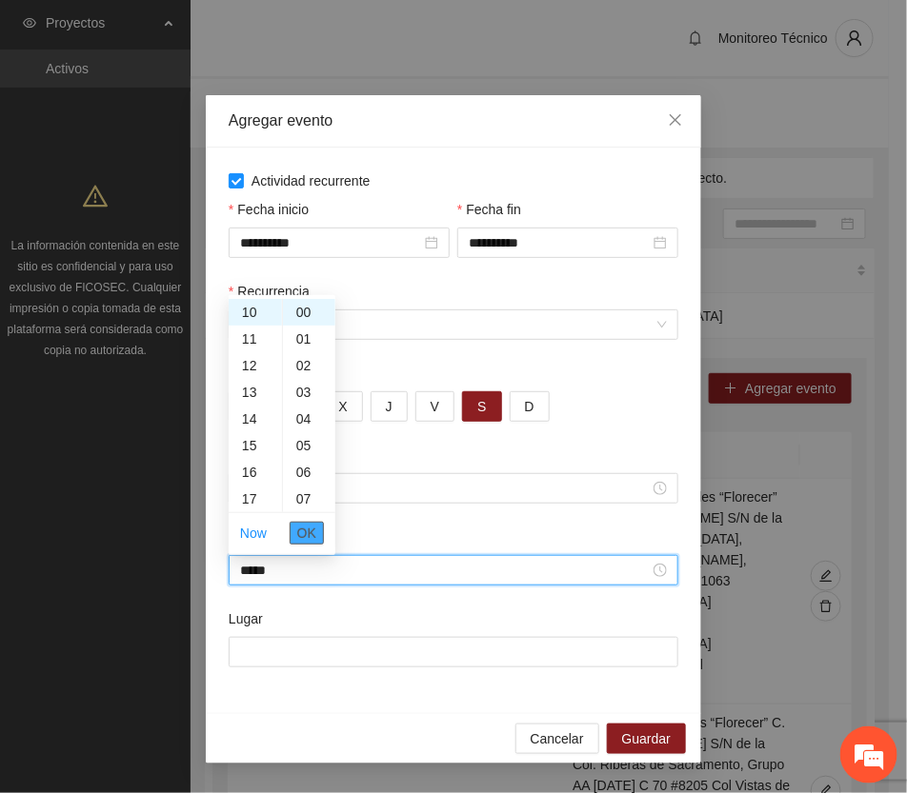
click at [307, 524] on span "OK" at bounding box center [306, 533] width 19 height 21
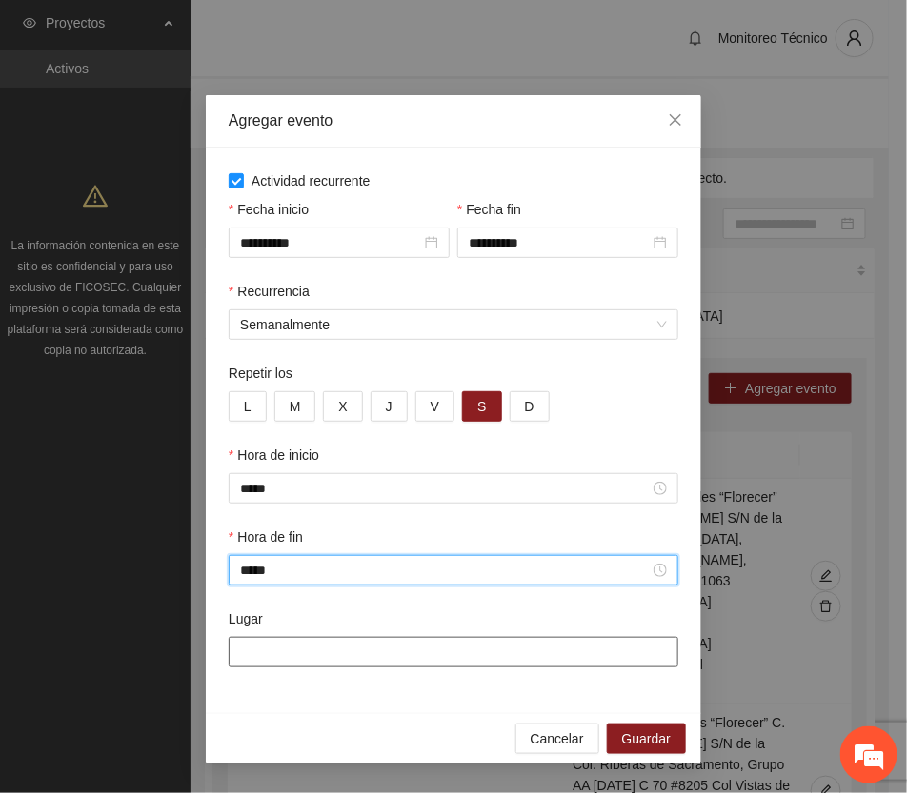
click at [316, 653] on input "Lugar" at bounding box center [454, 652] width 450 height 30
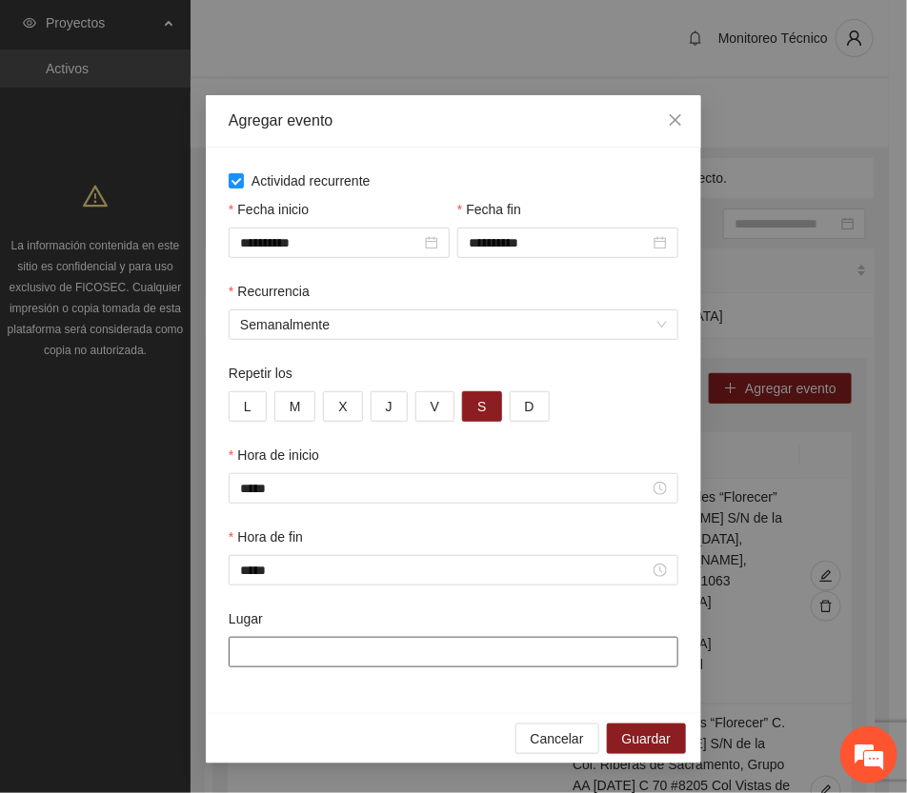
paste input "**********"
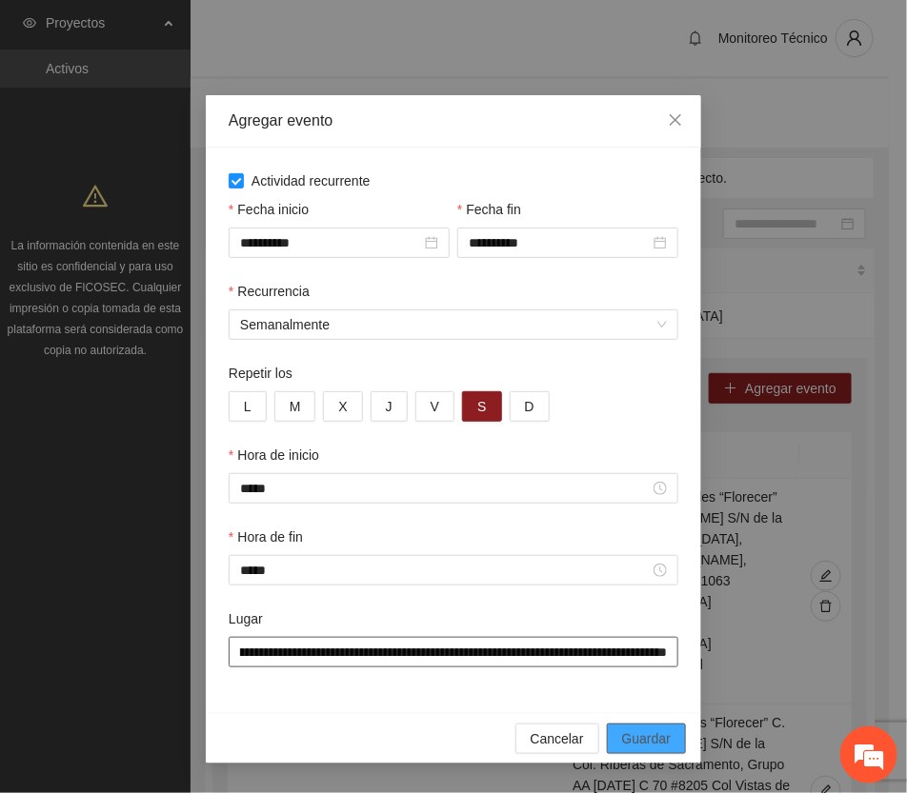
type input "**********"
click at [667, 736] on span "Guardar" at bounding box center [646, 739] width 49 height 21
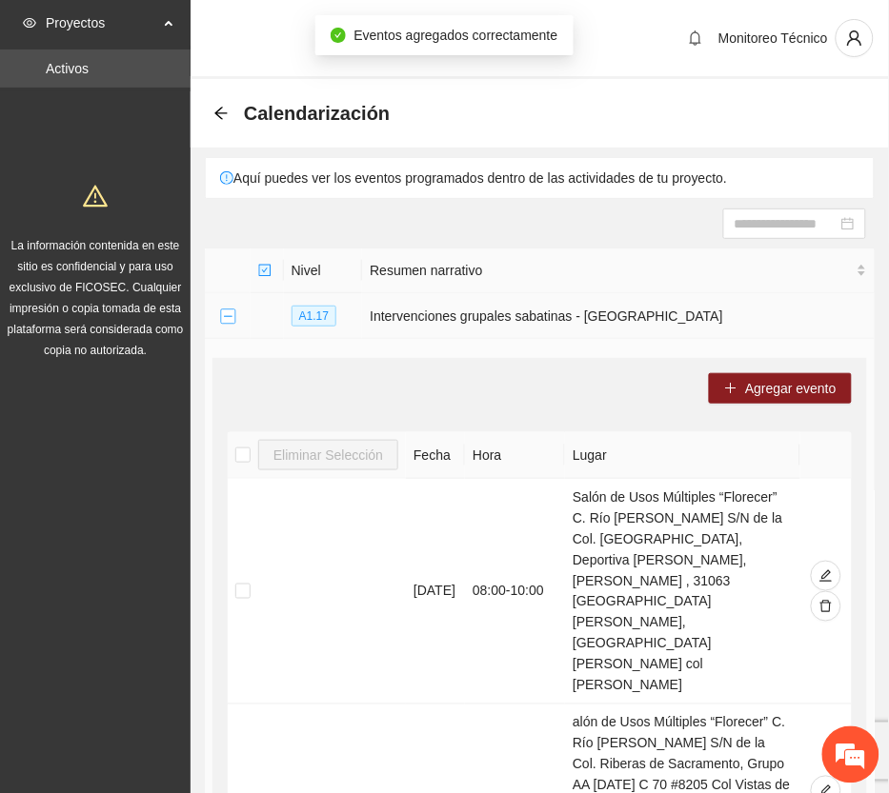
click at [224, 314] on button "Collapse row" at bounding box center [227, 317] width 15 height 15
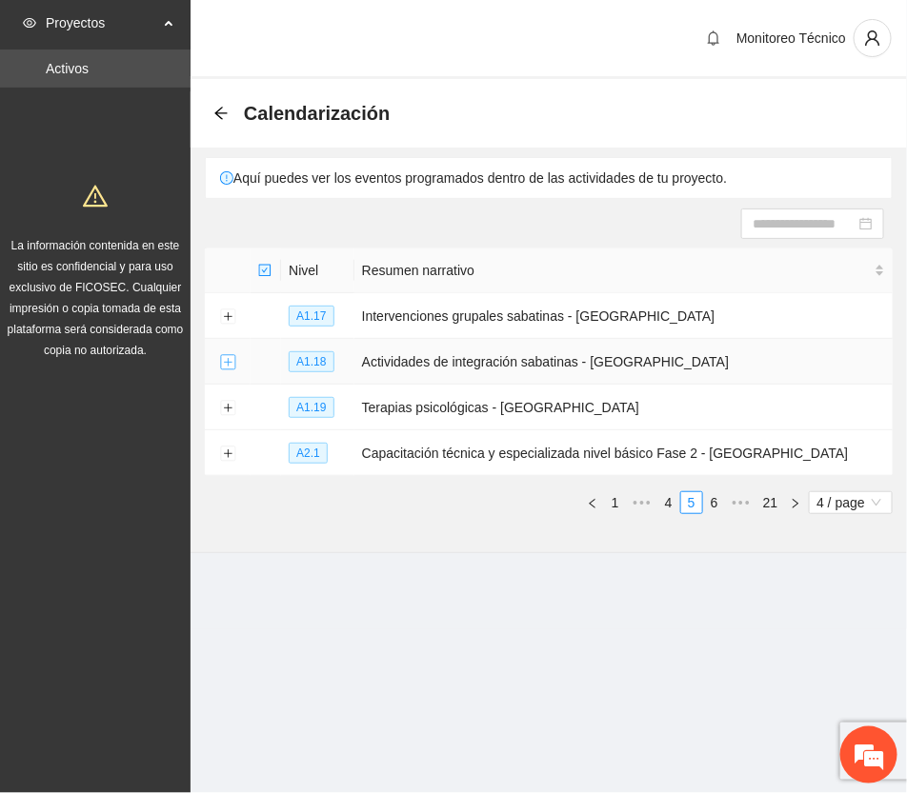
click at [226, 360] on button "Expand row" at bounding box center [227, 362] width 15 height 15
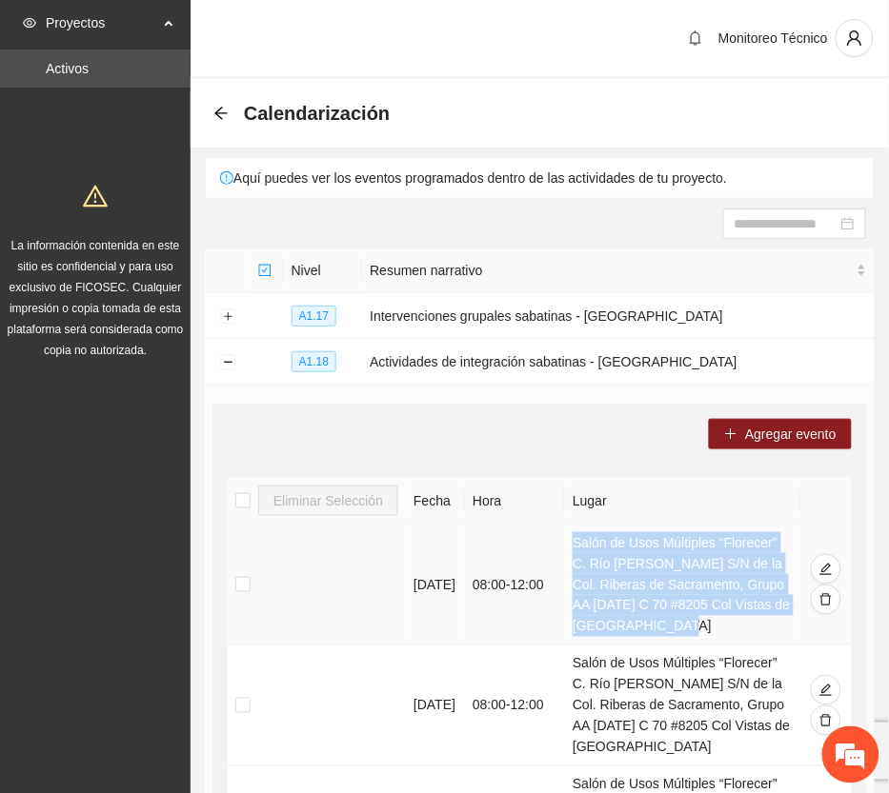
drag, startPoint x: 710, startPoint y: 624, endPoint x: 573, endPoint y: 539, distance: 160.4
click at [573, 539] on td "Salón de Usos Múltiples “Florecer” C. Río [PERSON_NAME] S/N de la Col. Riberas …" at bounding box center [682, 585] width 235 height 121
copy td "Salón de Usos Múltiples “Florecer” C. Río [PERSON_NAME] S/N de la Col. Riberas …"
click at [793, 434] on span "Agregar evento" at bounding box center [790, 434] width 91 height 21
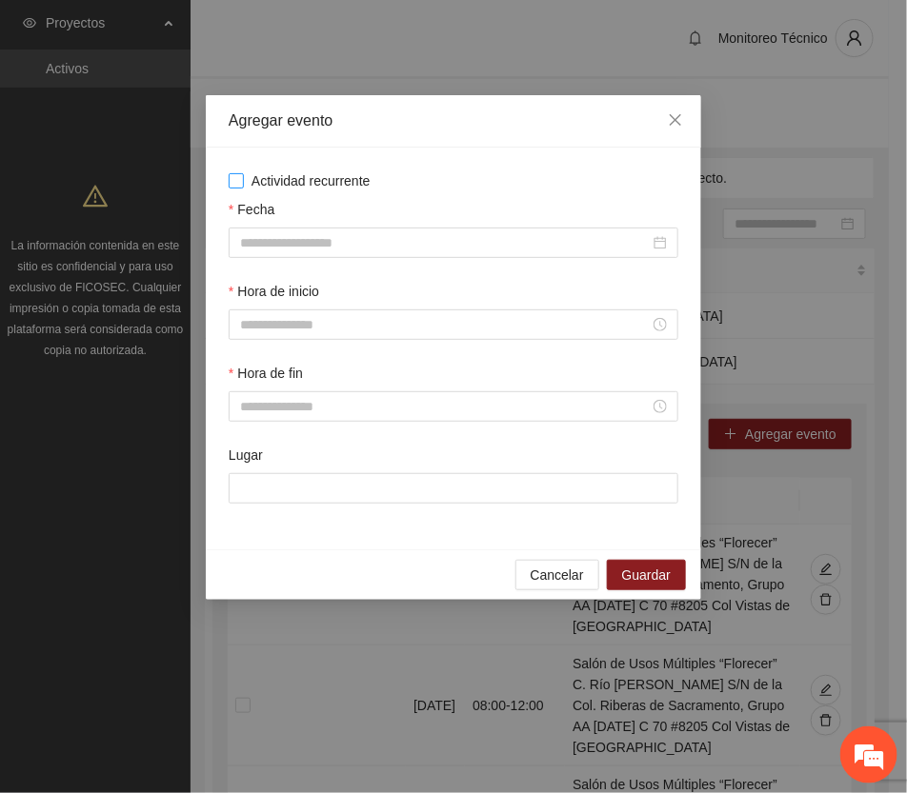
click at [276, 184] on span "Actividad recurrente" at bounding box center [311, 181] width 134 height 21
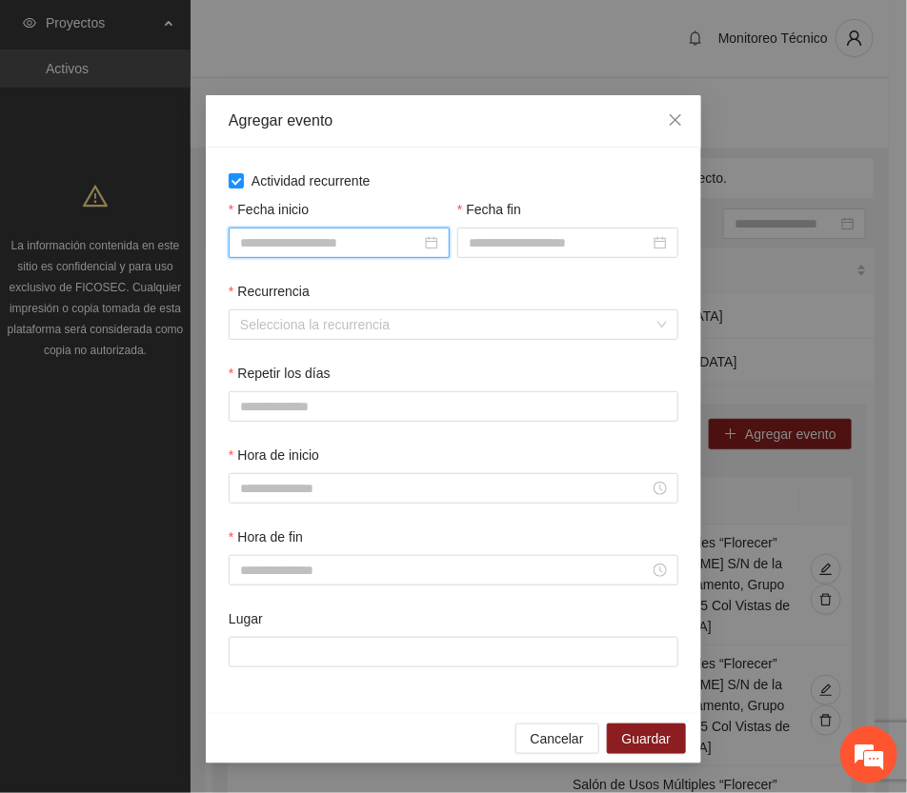
click at [353, 235] on input "Fecha inicio" at bounding box center [330, 242] width 181 height 21
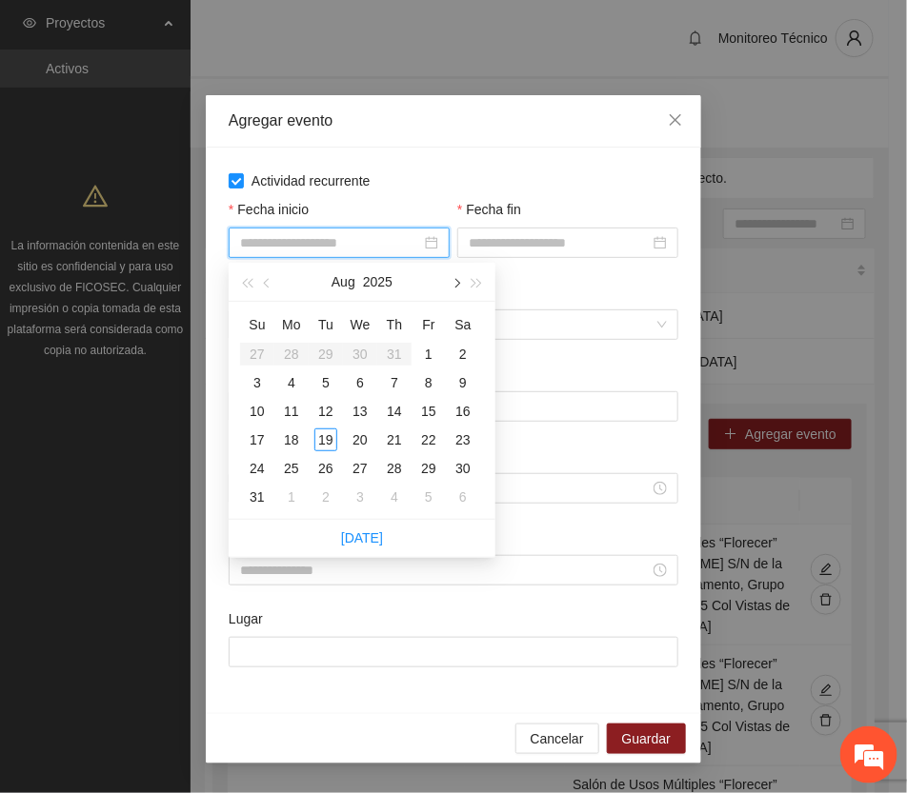
click at [448, 277] on button "button" at bounding box center [455, 282] width 21 height 38
type input "**********"
click at [462, 352] on div "6" at bounding box center [463, 354] width 23 height 23
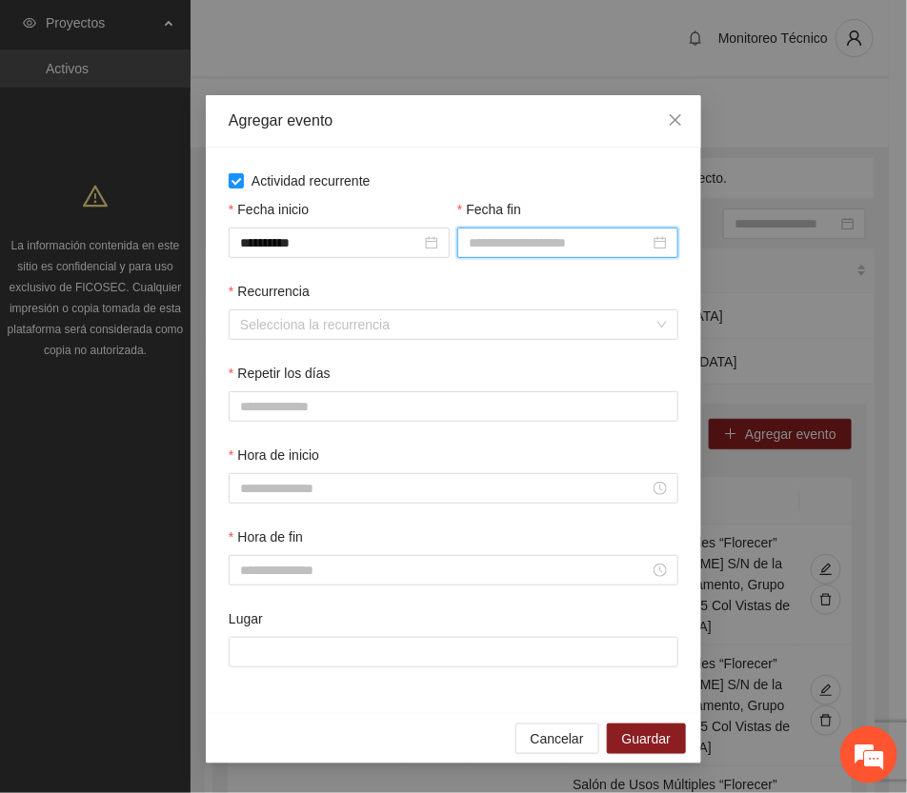
click at [508, 236] on input "Fecha fin" at bounding box center [559, 242] width 181 height 21
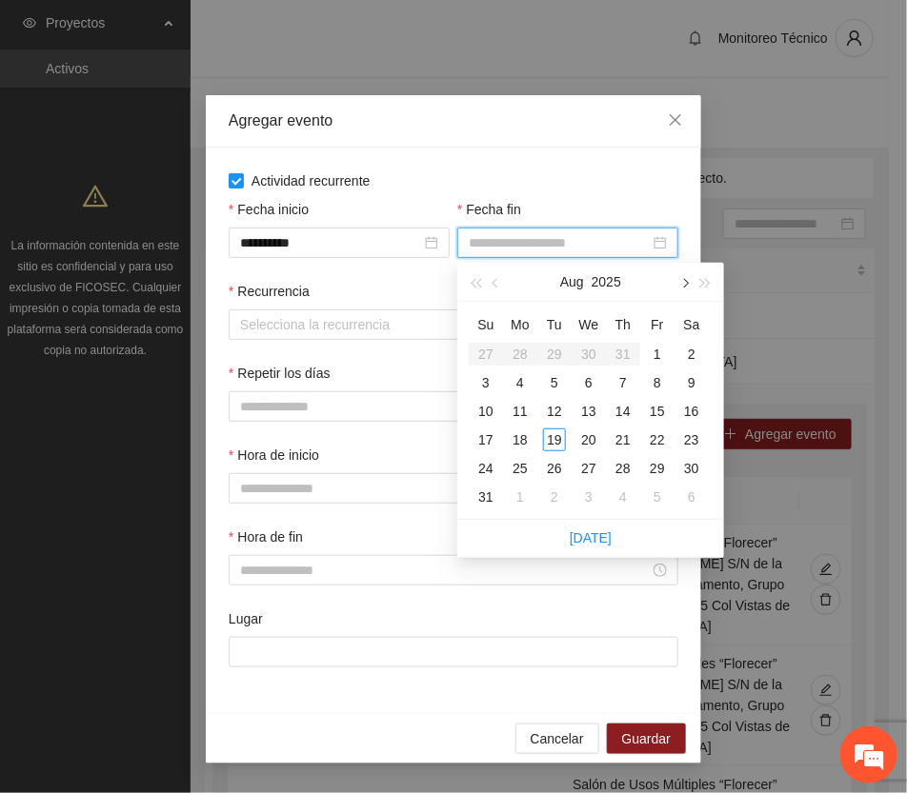
click at [686, 271] on button "button" at bounding box center [683, 282] width 21 height 38
type input "**********"
click at [689, 376] on div "13" at bounding box center [691, 382] width 23 height 23
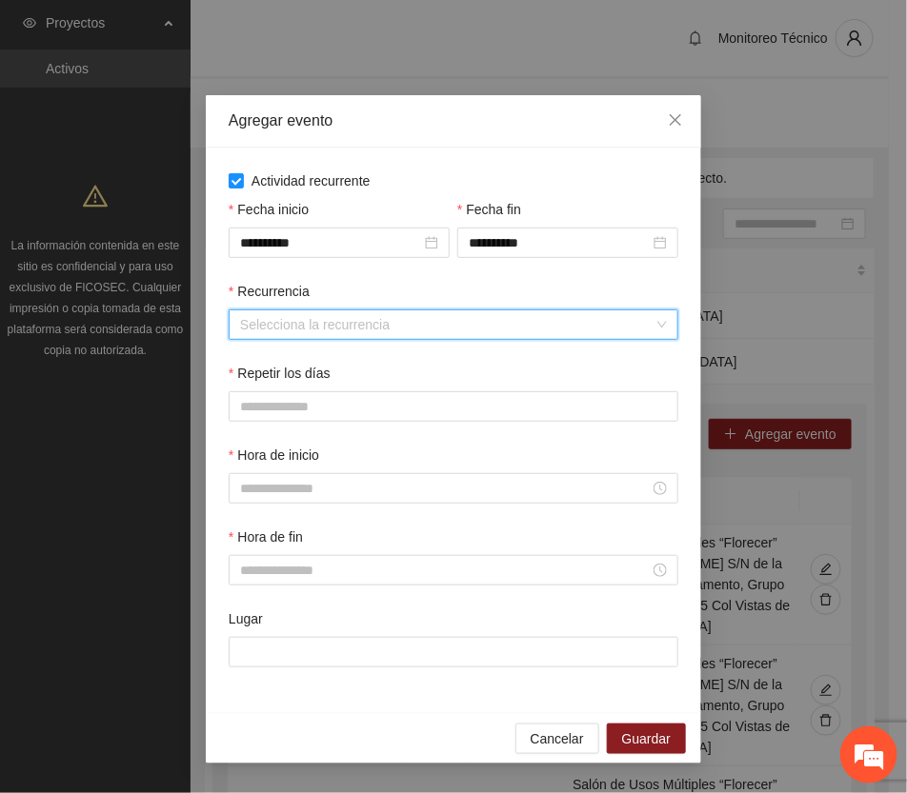
click at [352, 321] on input "Recurrencia" at bounding box center [446, 325] width 413 height 29
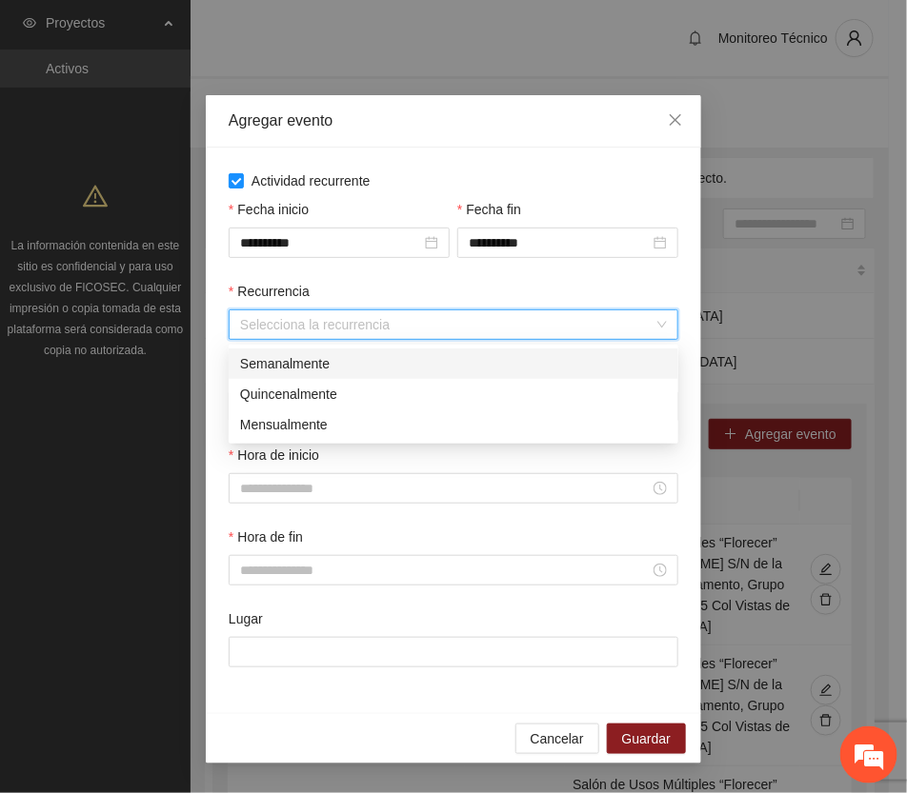
click at [311, 359] on div "Semanalmente" at bounding box center [453, 363] width 427 height 21
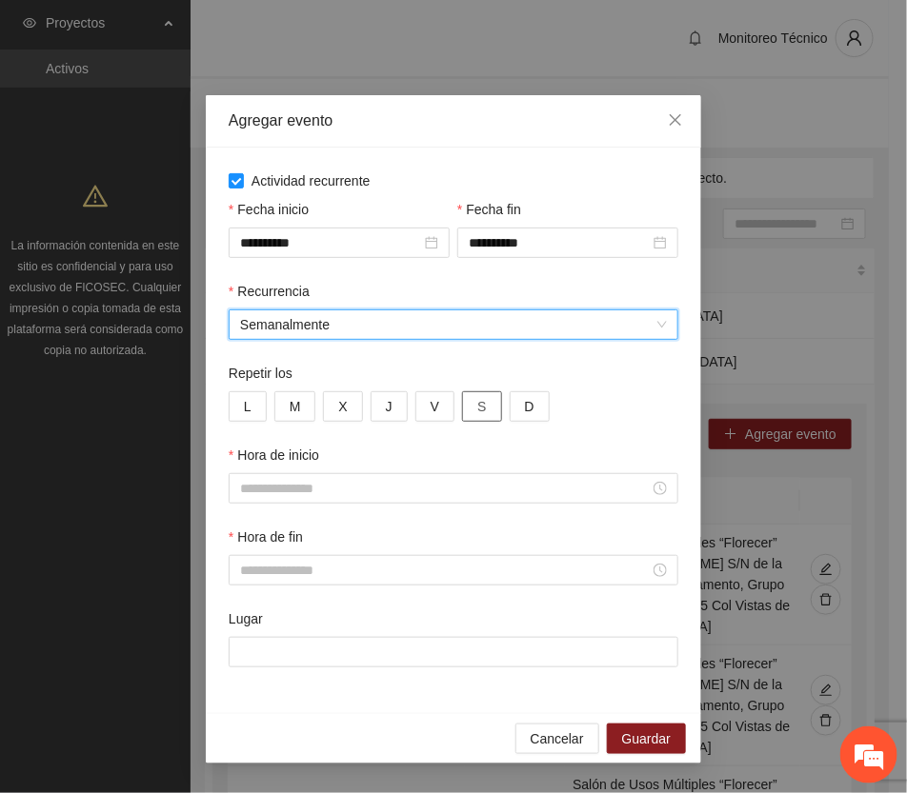
click at [479, 407] on span "S" at bounding box center [481, 406] width 9 height 21
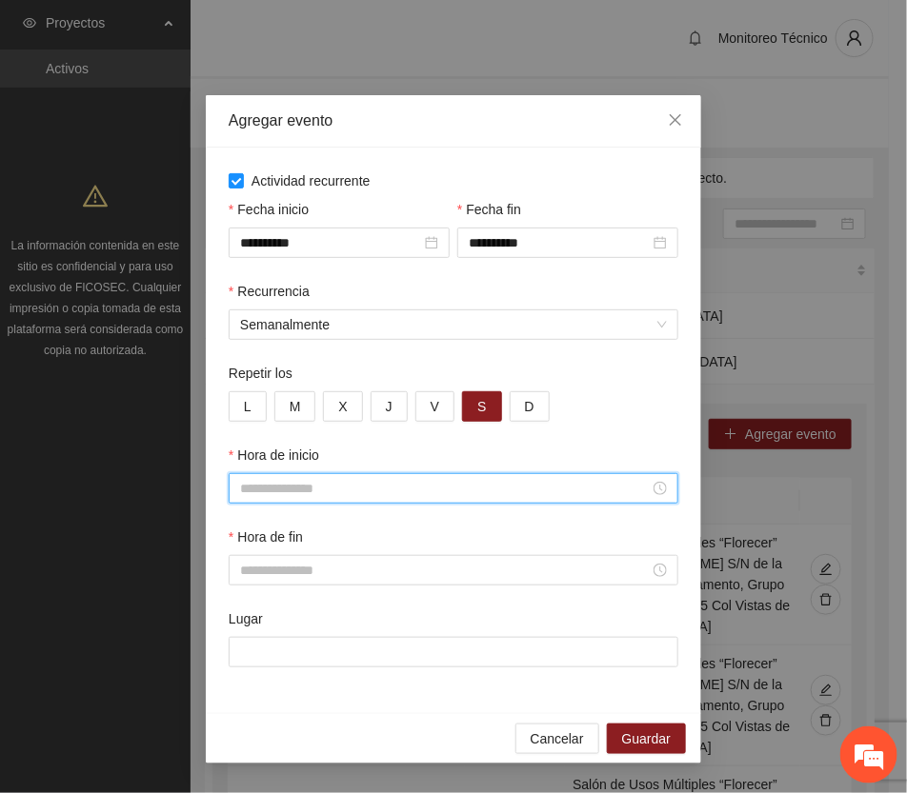
click at [270, 491] on input "Hora de inicio" at bounding box center [445, 488] width 410 height 21
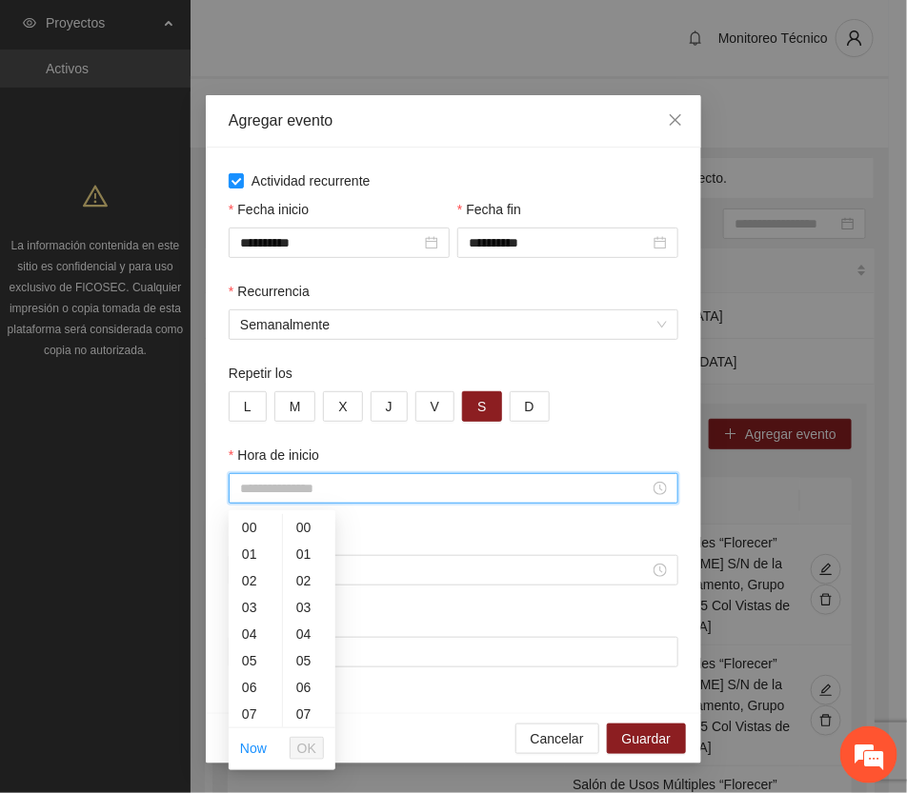
scroll to position [119, 0]
click at [248, 677] on div "10" at bounding box center [255, 675] width 53 height 27
type input "*****"
click at [307, 750] on span "OK" at bounding box center [306, 748] width 19 height 21
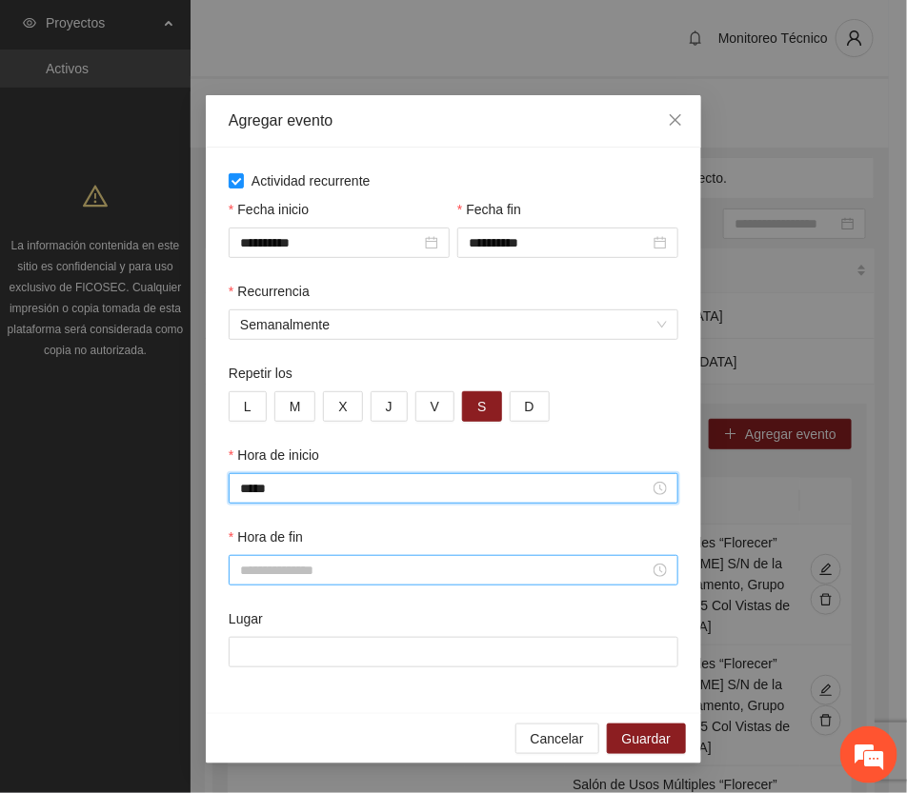
click at [269, 569] on input "Hora de fin" at bounding box center [445, 570] width 410 height 21
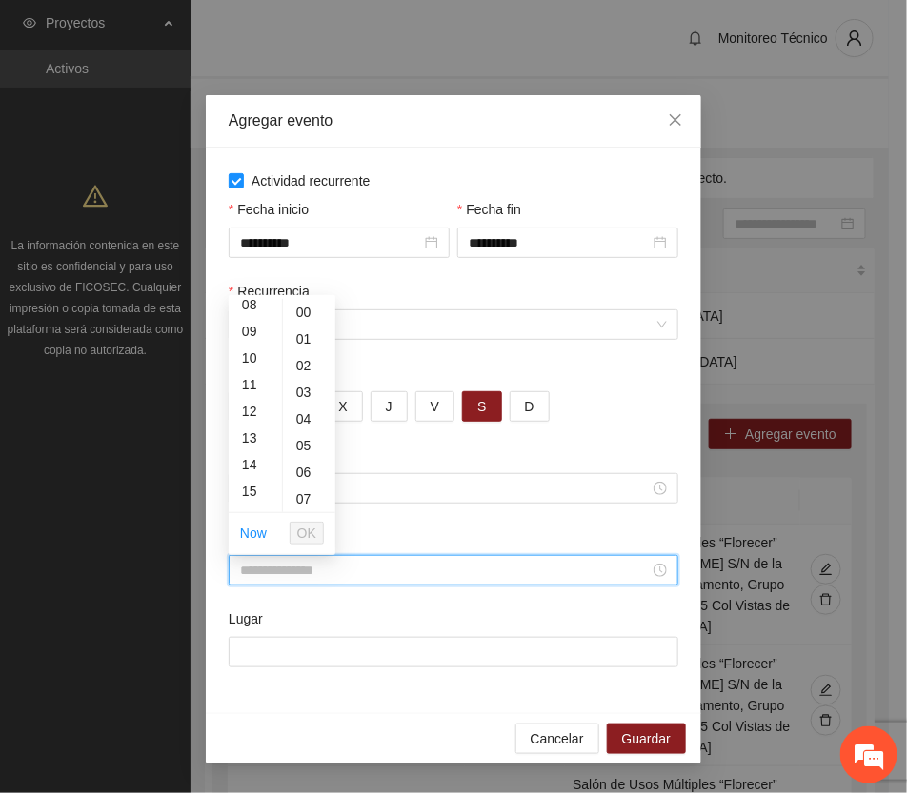
scroll to position [238, 0]
click at [245, 392] on div "12" at bounding box center [255, 394] width 53 height 27
type input "*****"
click at [307, 525] on span "OK" at bounding box center [306, 533] width 19 height 21
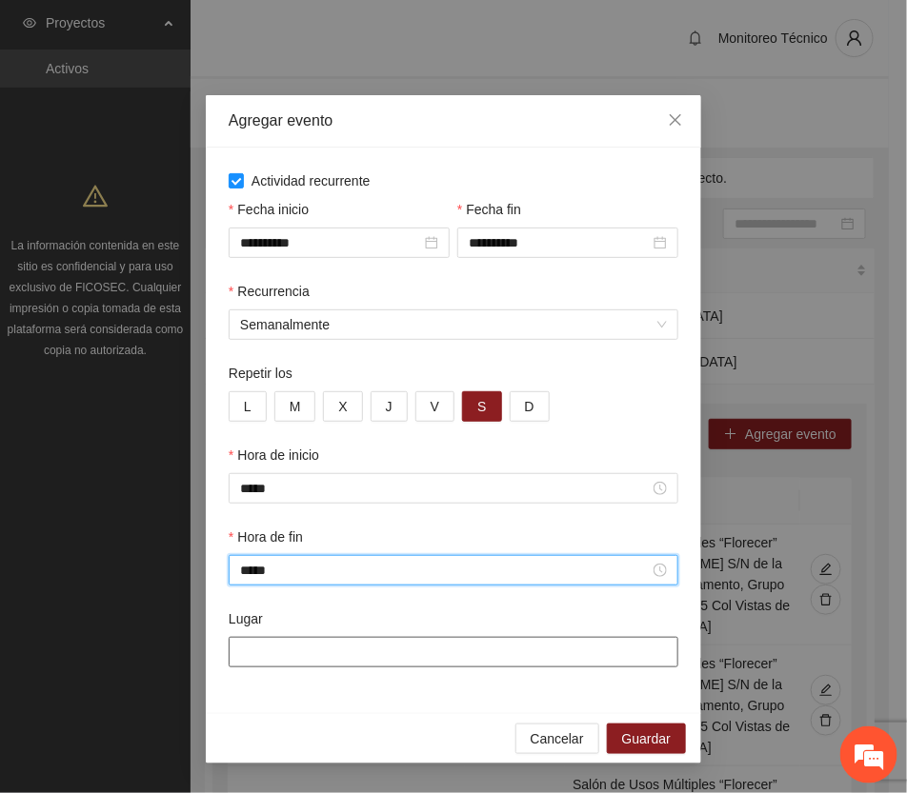
drag, startPoint x: 319, startPoint y: 657, endPoint x: 311, endPoint y: 650, distance: 10.8
click at [317, 654] on input "Lugar" at bounding box center [454, 652] width 450 height 30
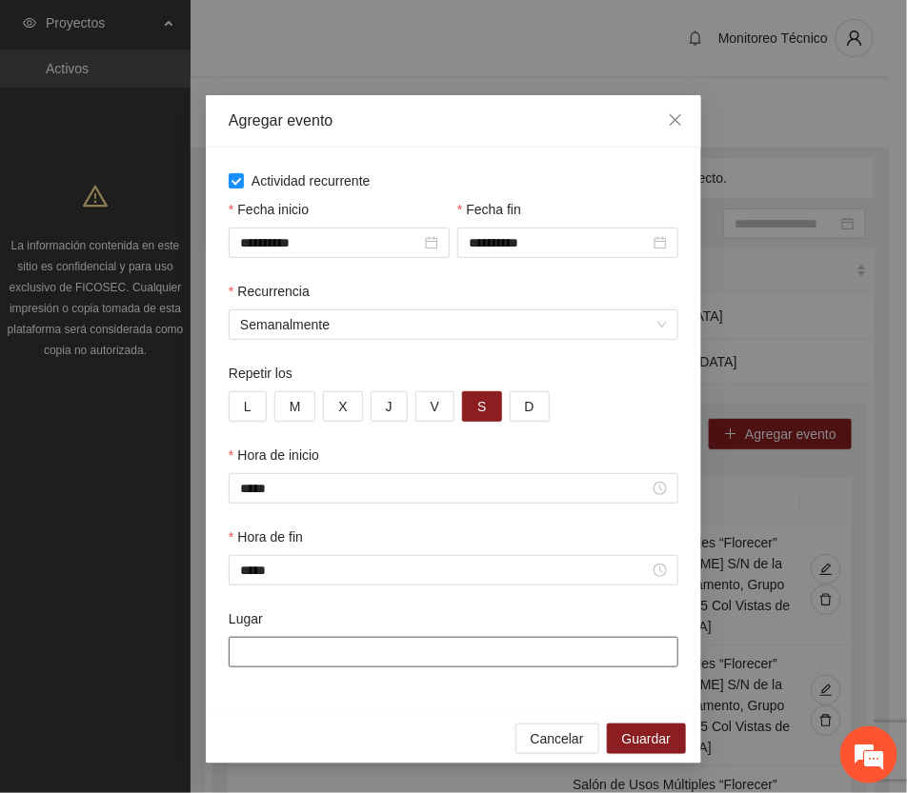
paste input "**********"
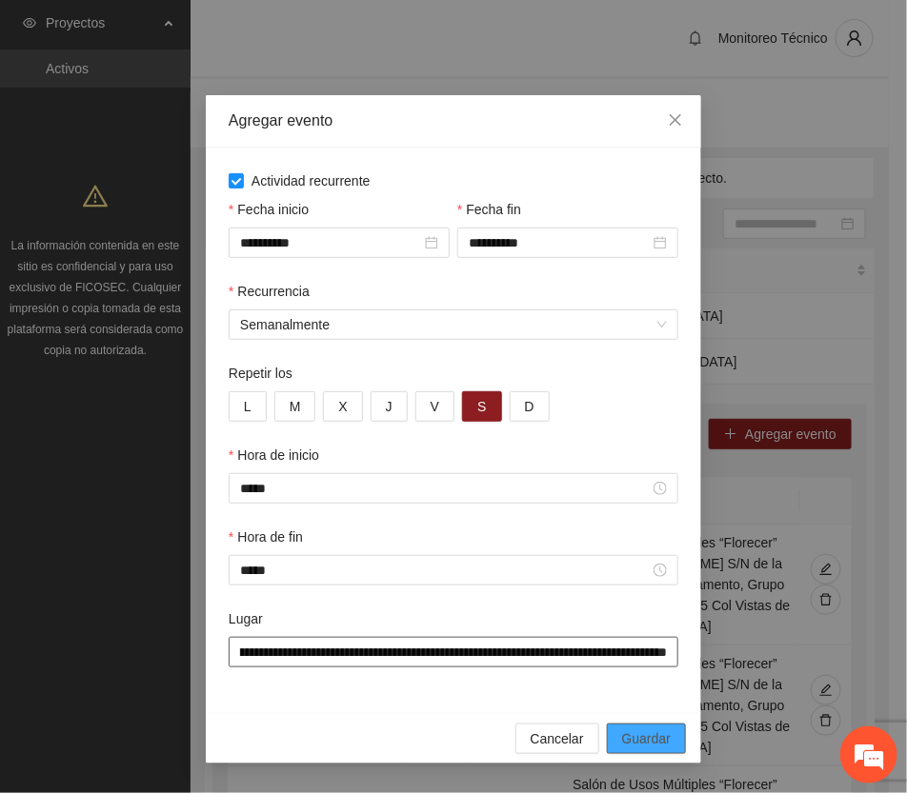
type input "**********"
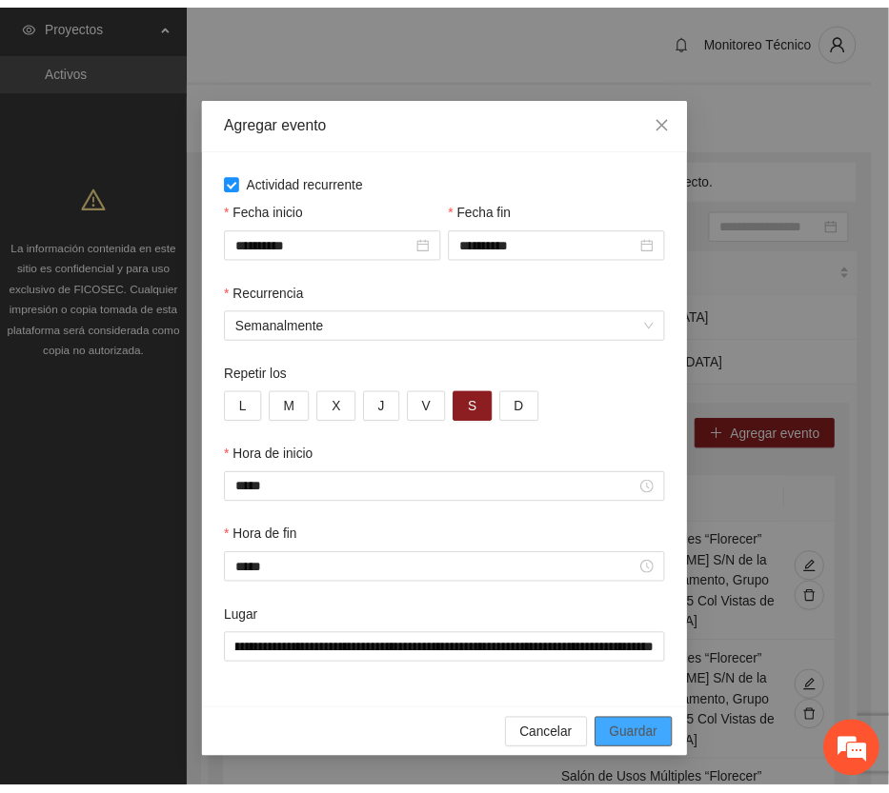
scroll to position [0, 0]
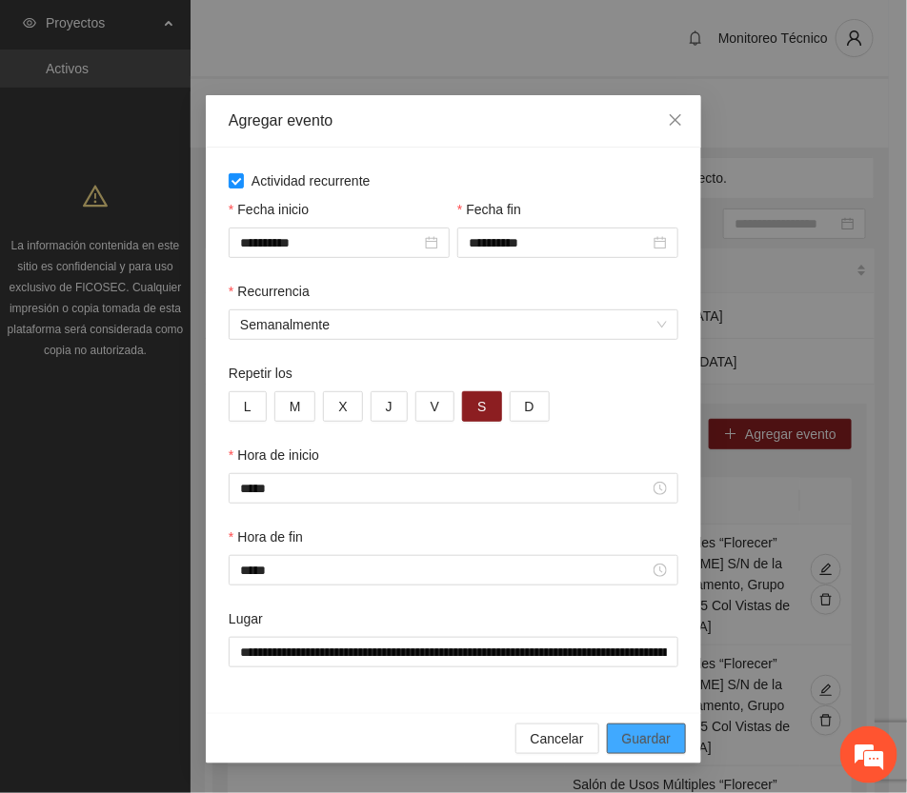
click at [653, 744] on span "Guardar" at bounding box center [646, 739] width 49 height 21
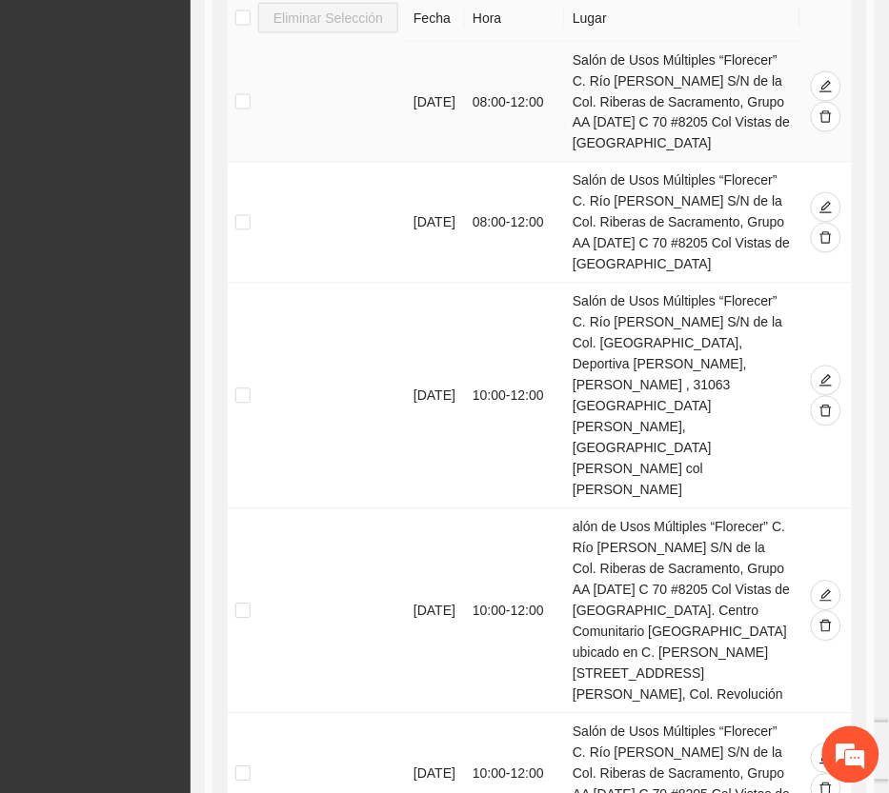
scroll to position [238, 0]
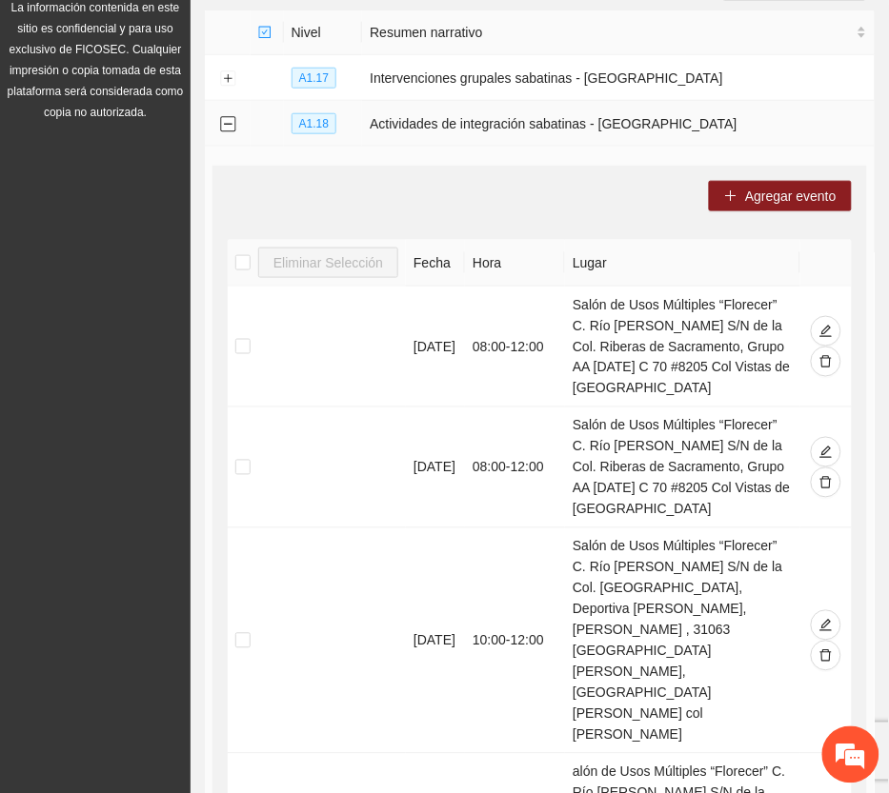
click at [226, 124] on button "Collapse row" at bounding box center [227, 124] width 15 height 15
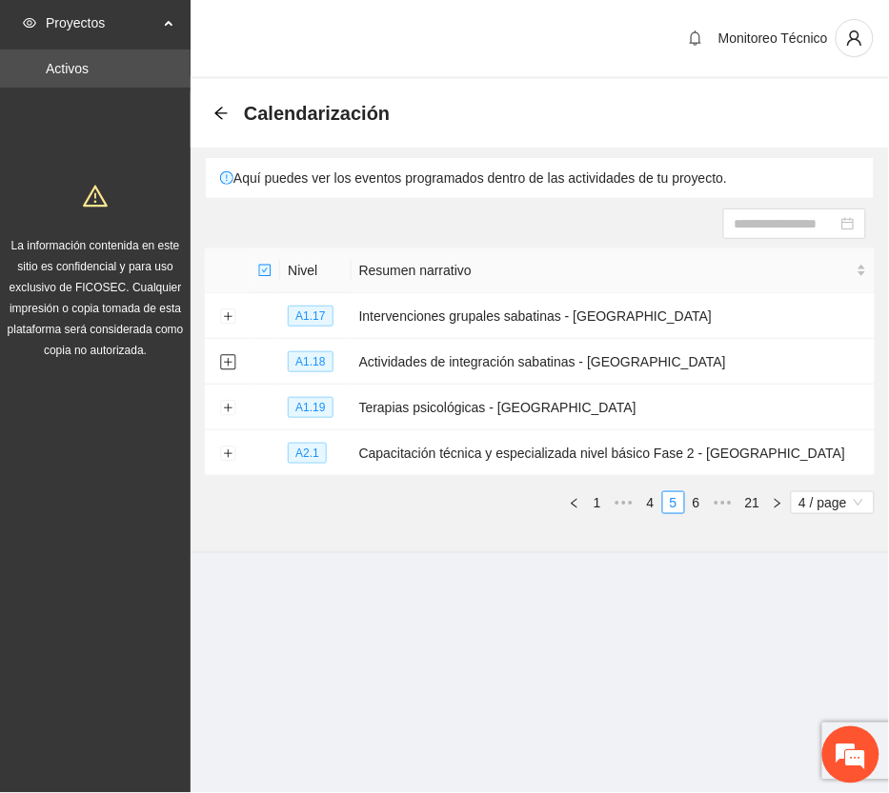
scroll to position [0, 0]
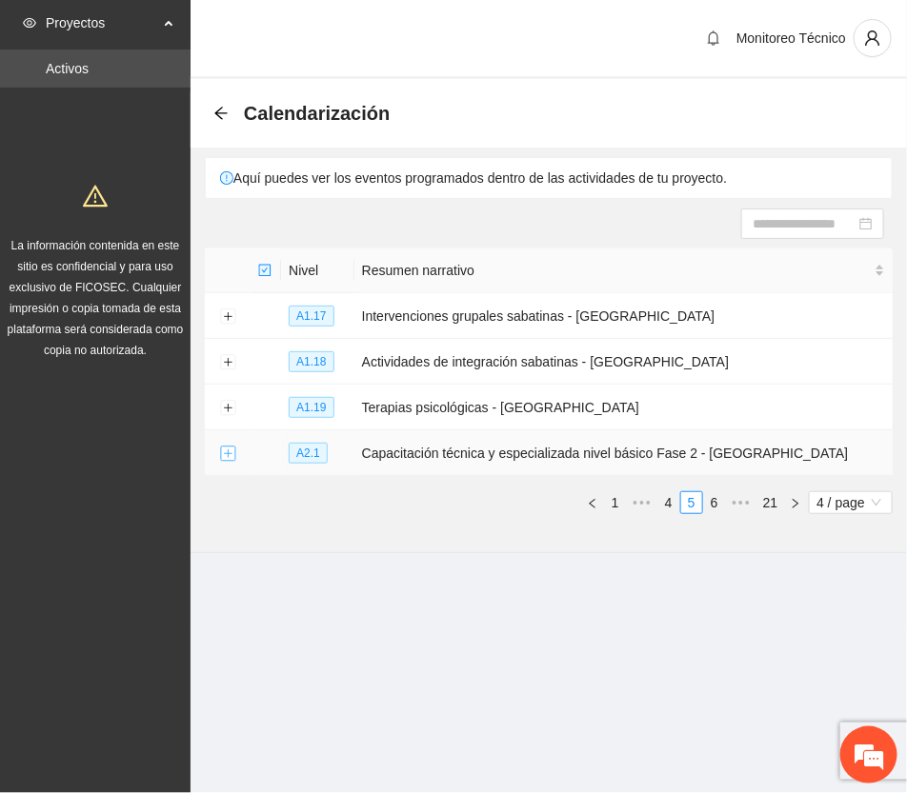
click at [227, 451] on button "Expand row" at bounding box center [227, 454] width 15 height 15
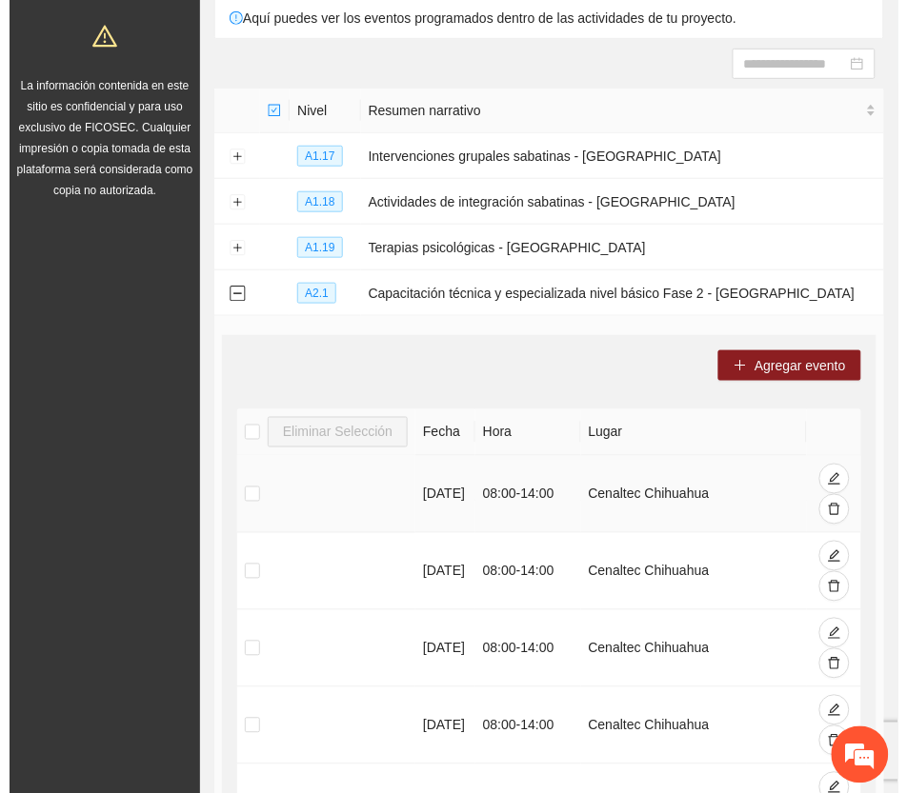
scroll to position [119, 0]
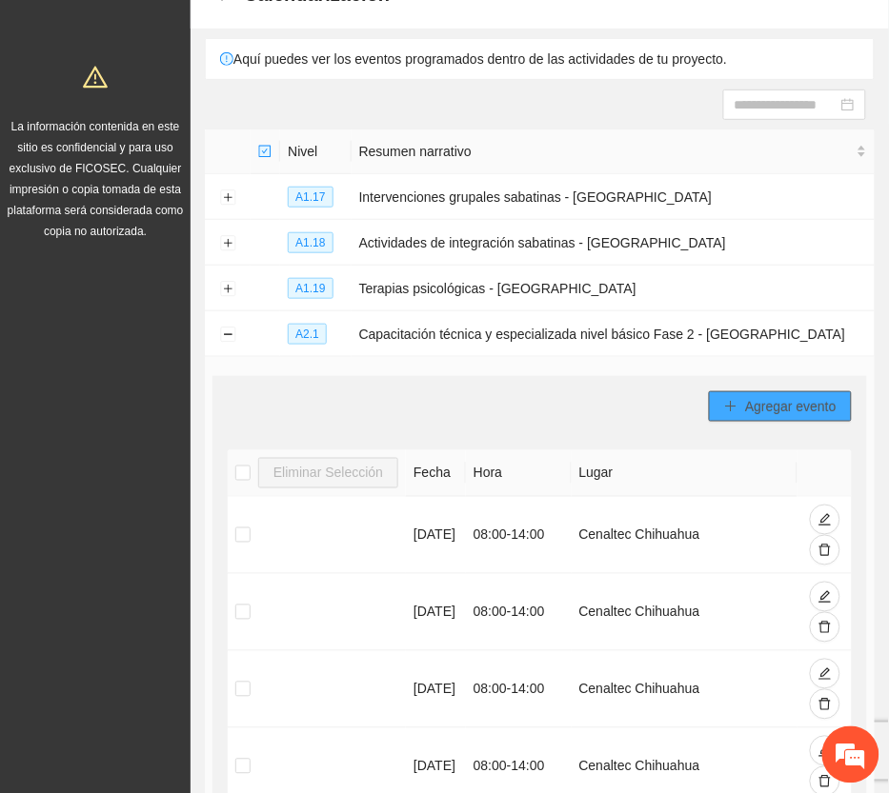
click at [803, 408] on span "Agregar evento" at bounding box center [790, 406] width 91 height 21
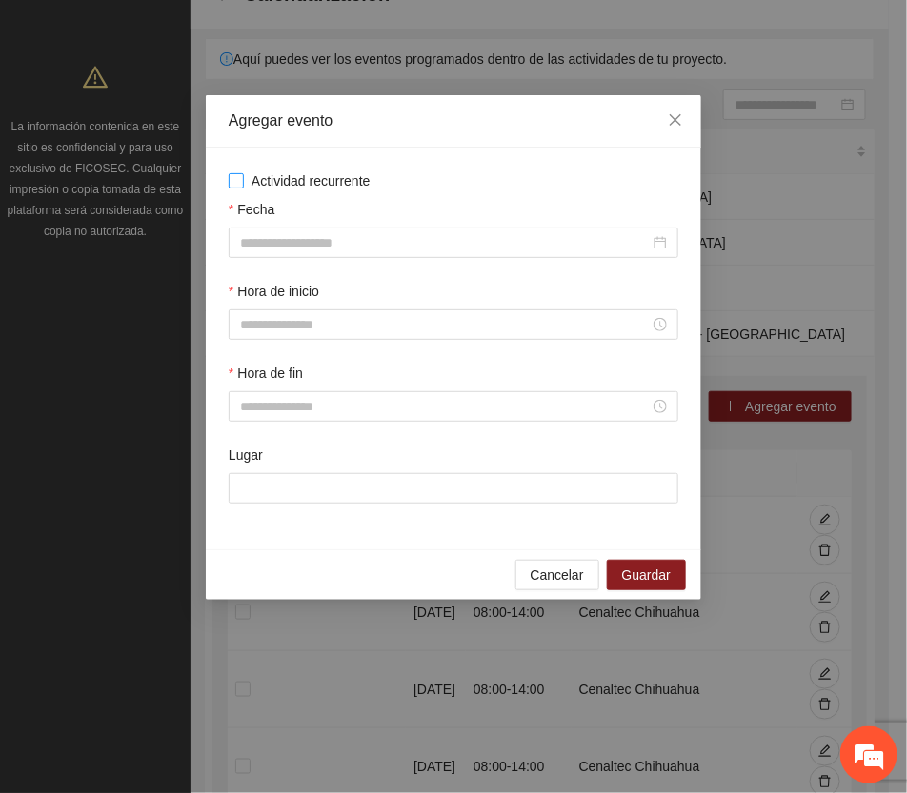
click at [329, 178] on span "Actividad recurrente" at bounding box center [311, 181] width 134 height 21
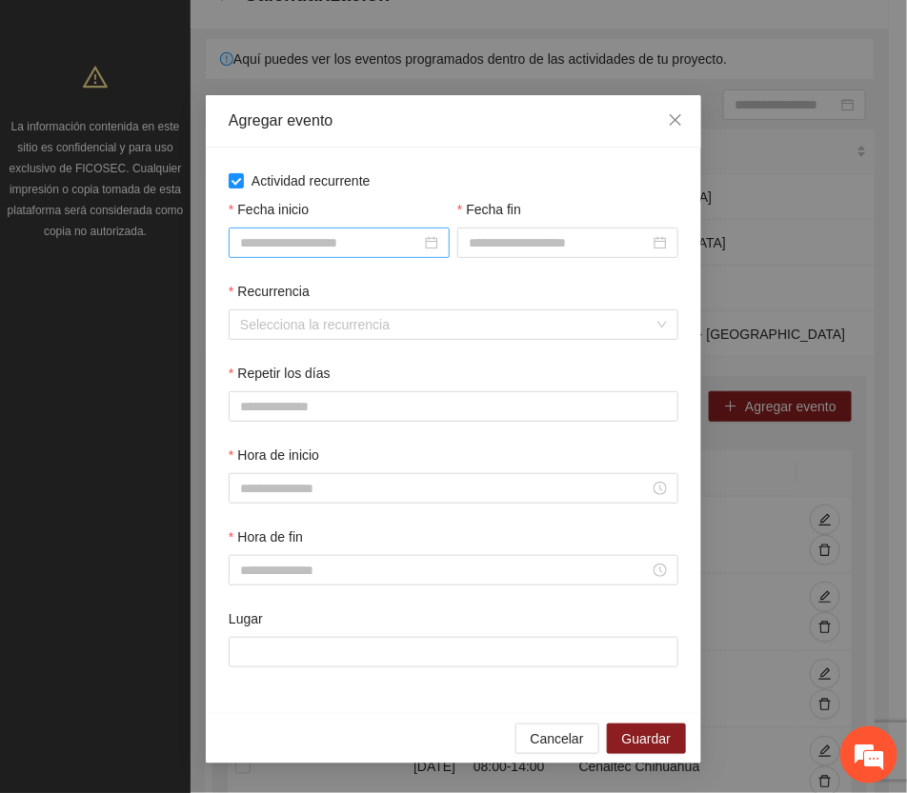
click at [422, 244] on div at bounding box center [339, 242] width 198 height 21
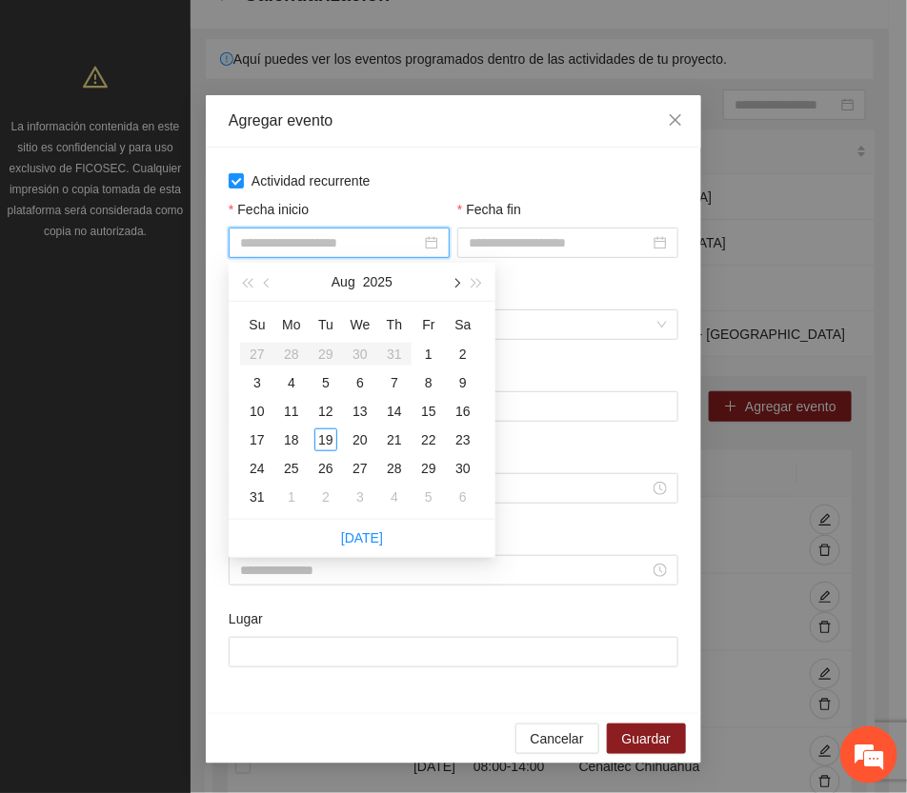
click at [457, 286] on span "button" at bounding box center [456, 284] width 10 height 10
type input "**********"
drag, startPoint x: 359, startPoint y: 410, endPoint x: 415, endPoint y: 365, distance: 71.9
click at [359, 411] on div "17" at bounding box center [360, 411] width 23 height 23
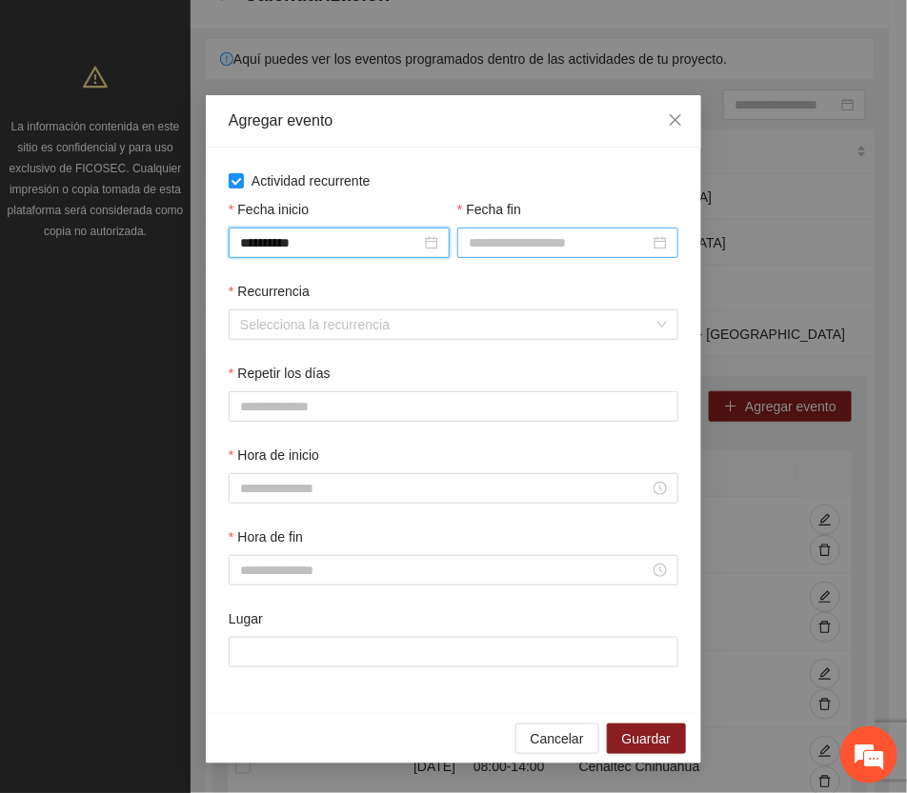
click at [501, 236] on input "Fecha fin" at bounding box center [559, 242] width 181 height 21
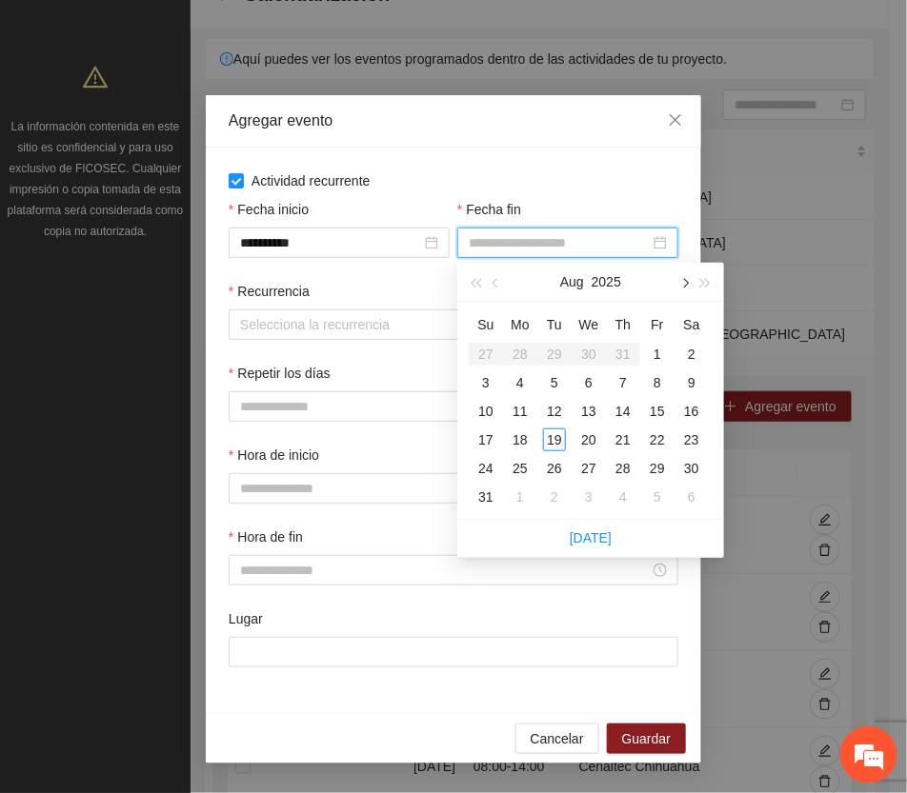
click at [687, 281] on span "button" at bounding box center [684, 284] width 10 height 10
type input "**********"
click at [557, 468] on div "30" at bounding box center [554, 468] width 23 height 23
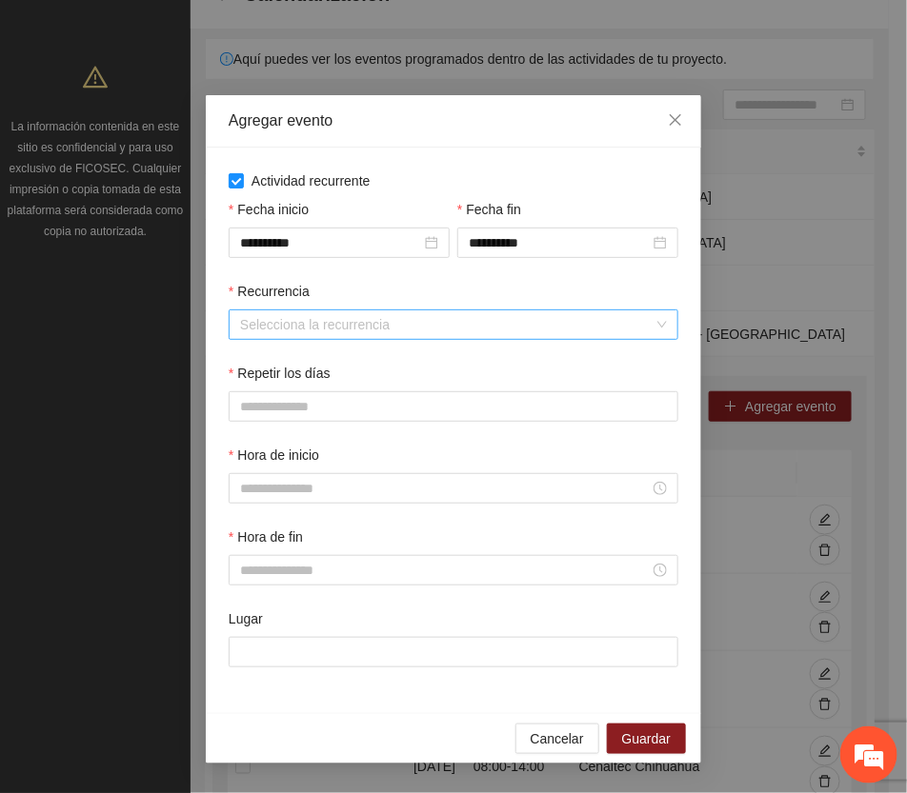
click at [288, 324] on input "Recurrencia" at bounding box center [446, 325] width 413 height 29
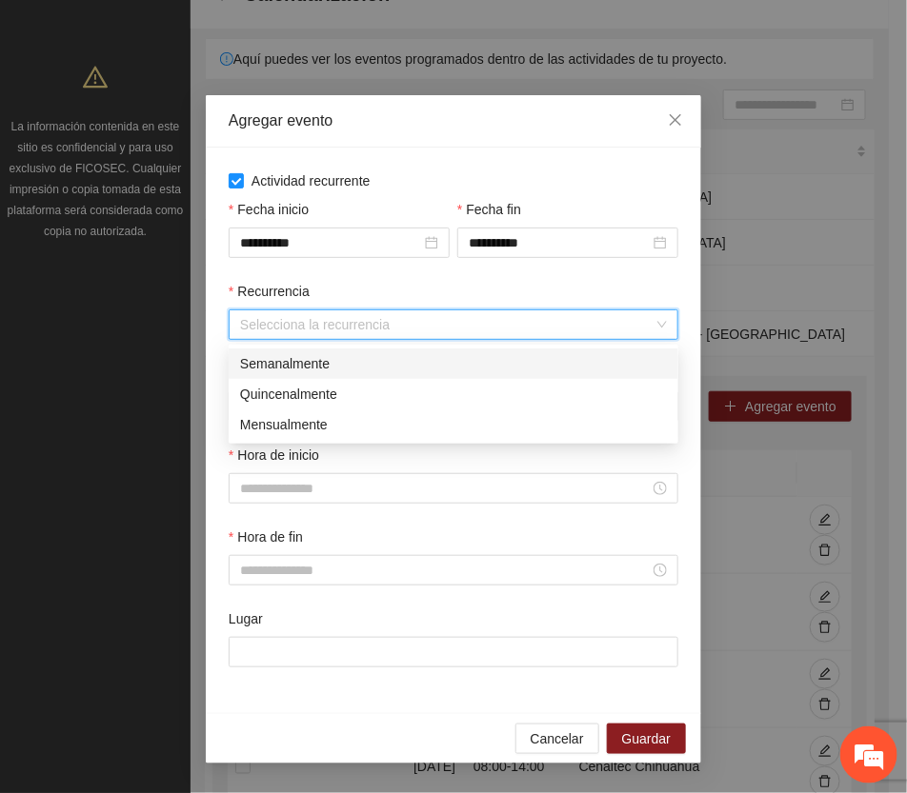
click at [289, 364] on div "Semanalmente" at bounding box center [453, 363] width 427 height 21
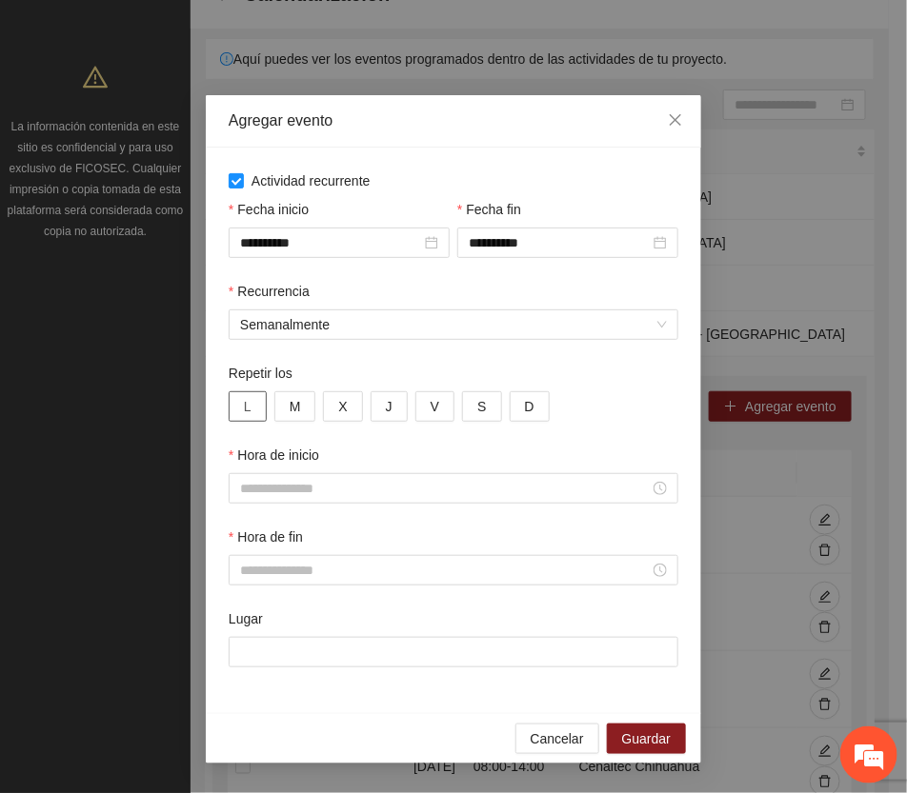
click at [252, 407] on button "L" at bounding box center [248, 407] width 38 height 30
drag, startPoint x: 301, startPoint y: 408, endPoint x: 331, endPoint y: 411, distance: 29.7
click at [302, 408] on button "M" at bounding box center [295, 407] width 42 height 30
drag, startPoint x: 340, startPoint y: 411, endPoint x: 398, endPoint y: 414, distance: 58.2
click at [341, 411] on span "X" at bounding box center [342, 406] width 9 height 21
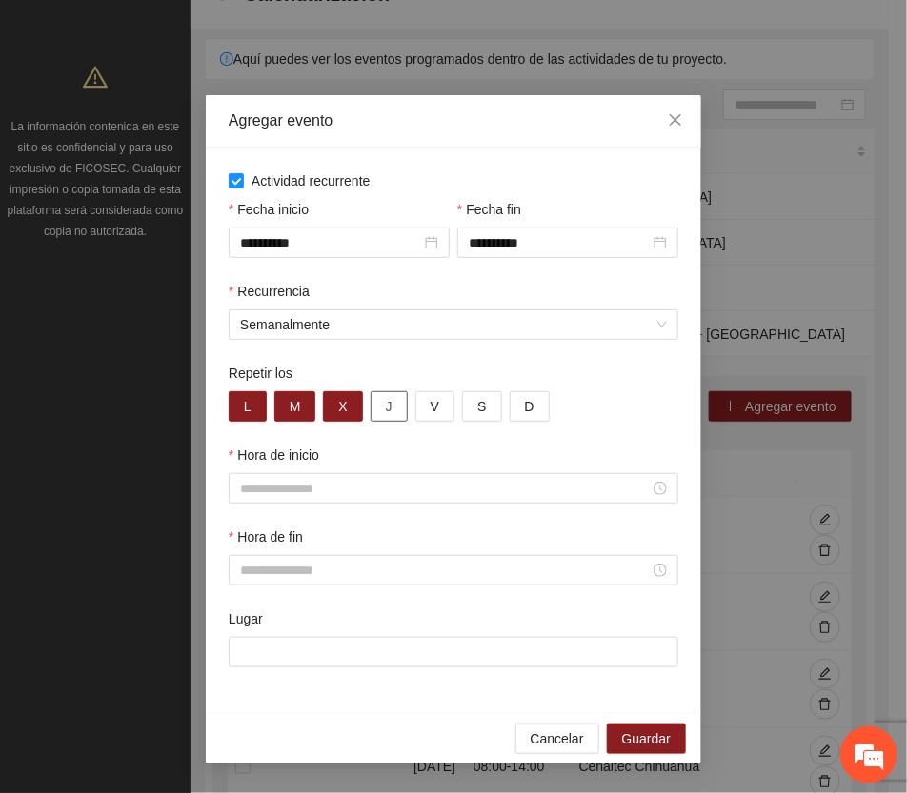
click at [387, 408] on span "J" at bounding box center [389, 406] width 7 height 21
click at [431, 411] on span "V" at bounding box center [435, 406] width 9 height 21
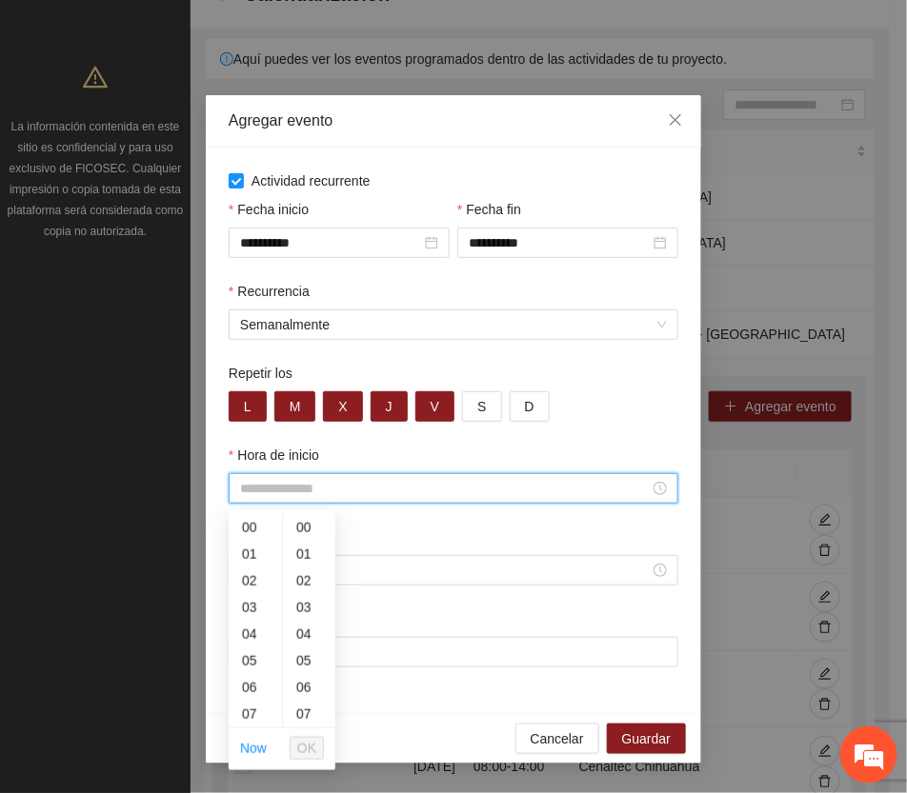
click at [326, 495] on input "Hora de inicio" at bounding box center [445, 488] width 410 height 21
click at [243, 622] on div "08" at bounding box center [255, 622] width 53 height 27
type input "*****"
click at [298, 746] on span "OK" at bounding box center [306, 748] width 19 height 21
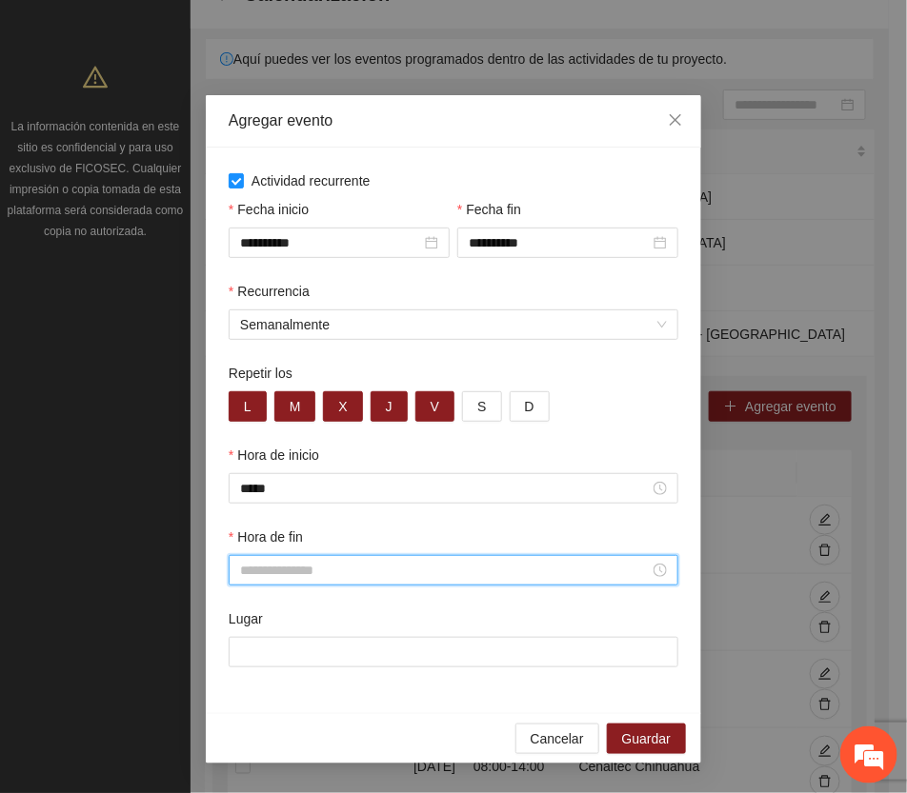
click at [324, 572] on input "Hora de fin" at bounding box center [445, 570] width 410 height 21
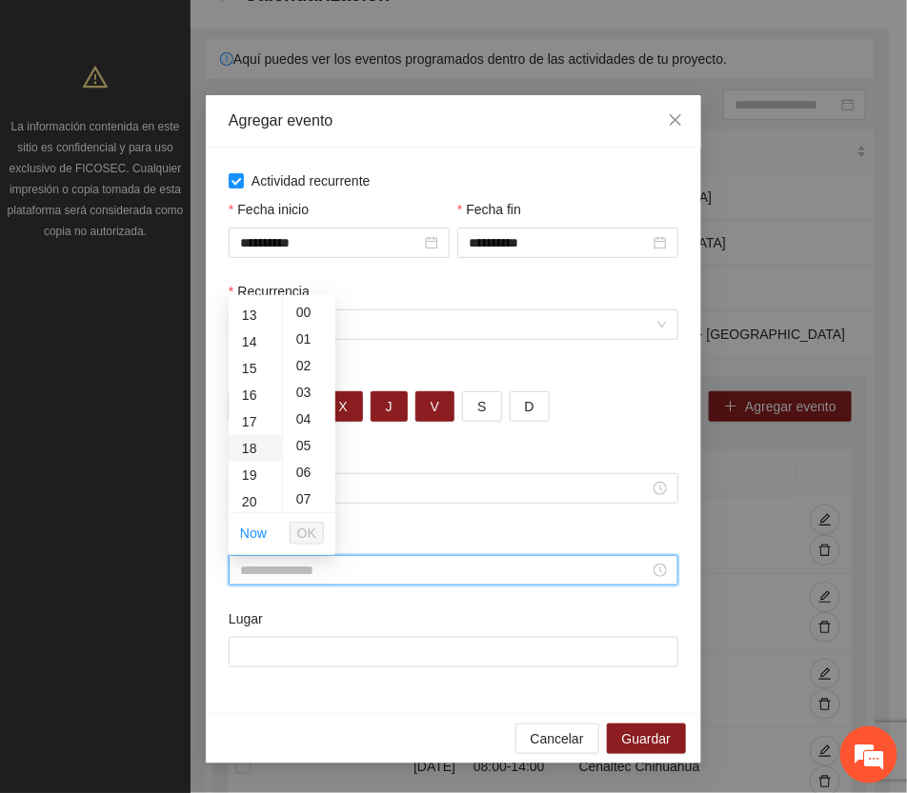
scroll to position [357, 0]
click at [252, 324] on div "14" at bounding box center [255, 328] width 53 height 27
type input "*****"
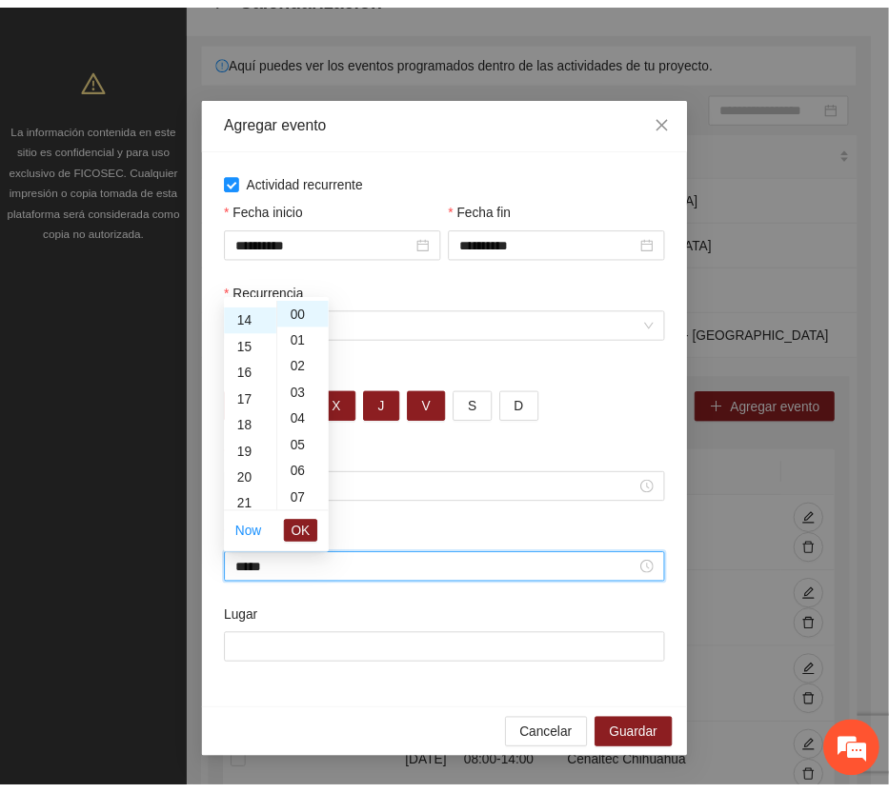
scroll to position [373, 0]
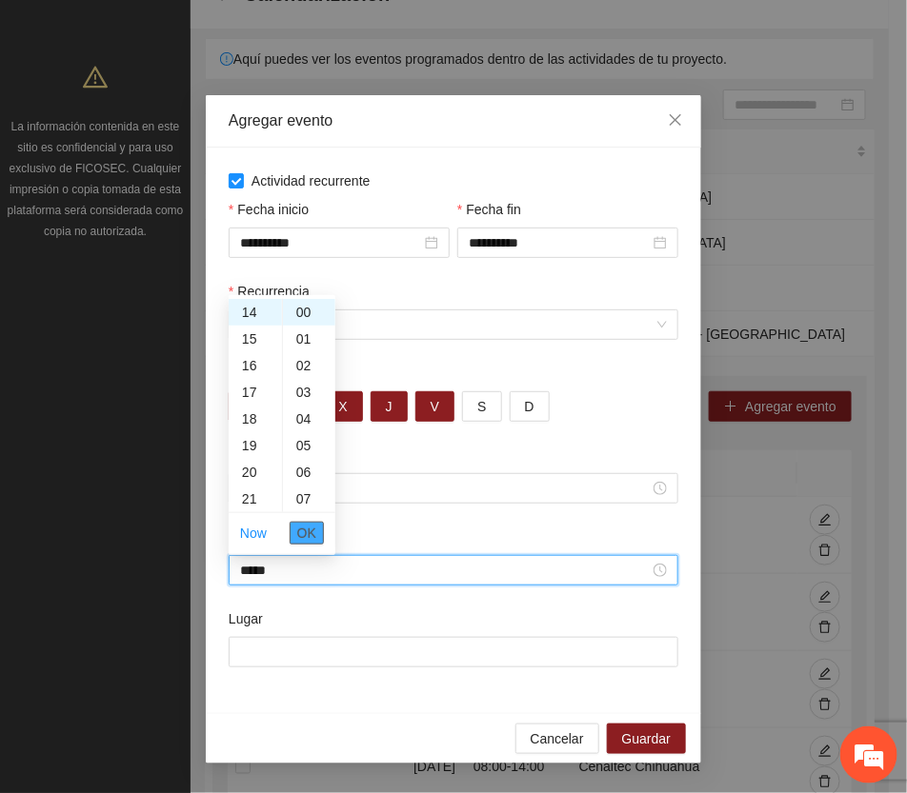
click at [303, 534] on span "OK" at bounding box center [306, 533] width 19 height 21
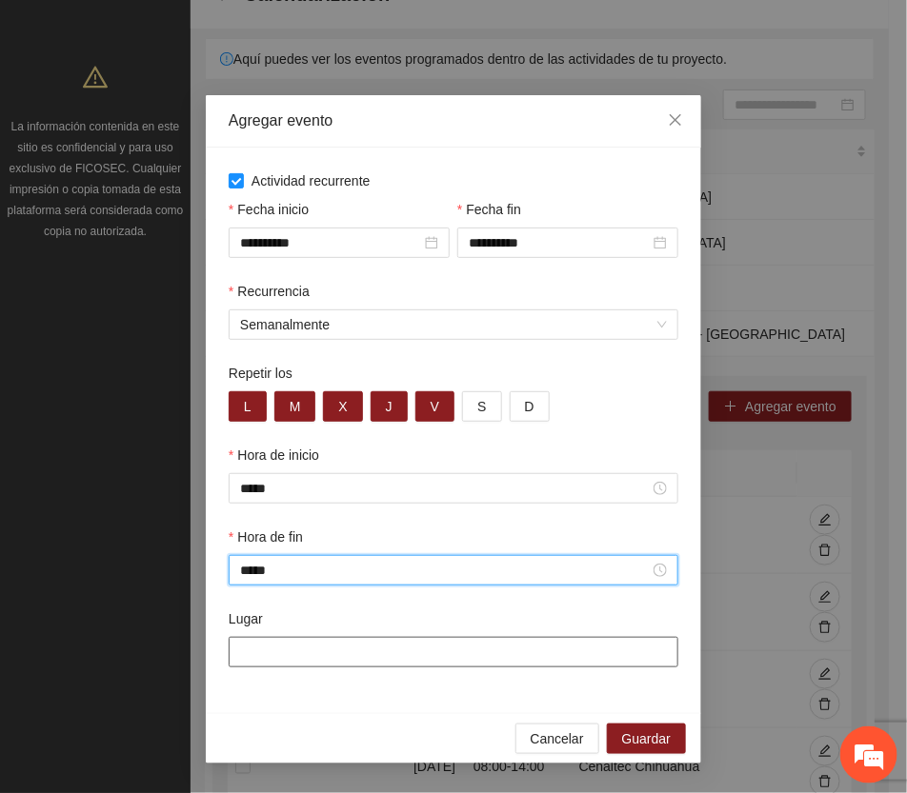
click at [333, 650] on input "Lugar" at bounding box center [454, 652] width 450 height 30
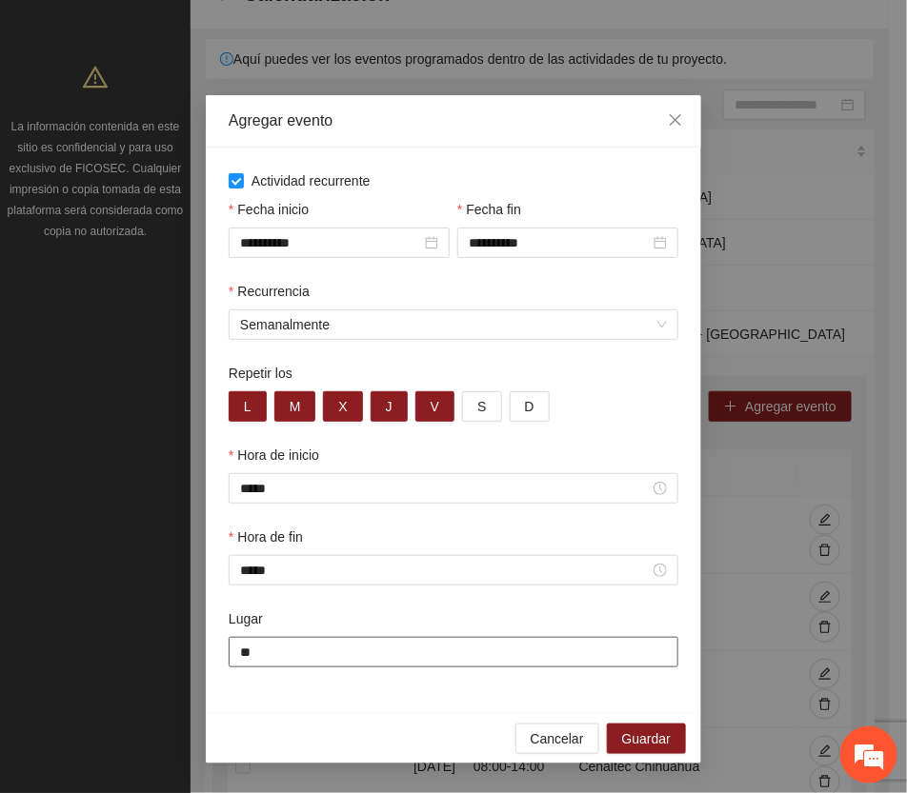
type input "**********"
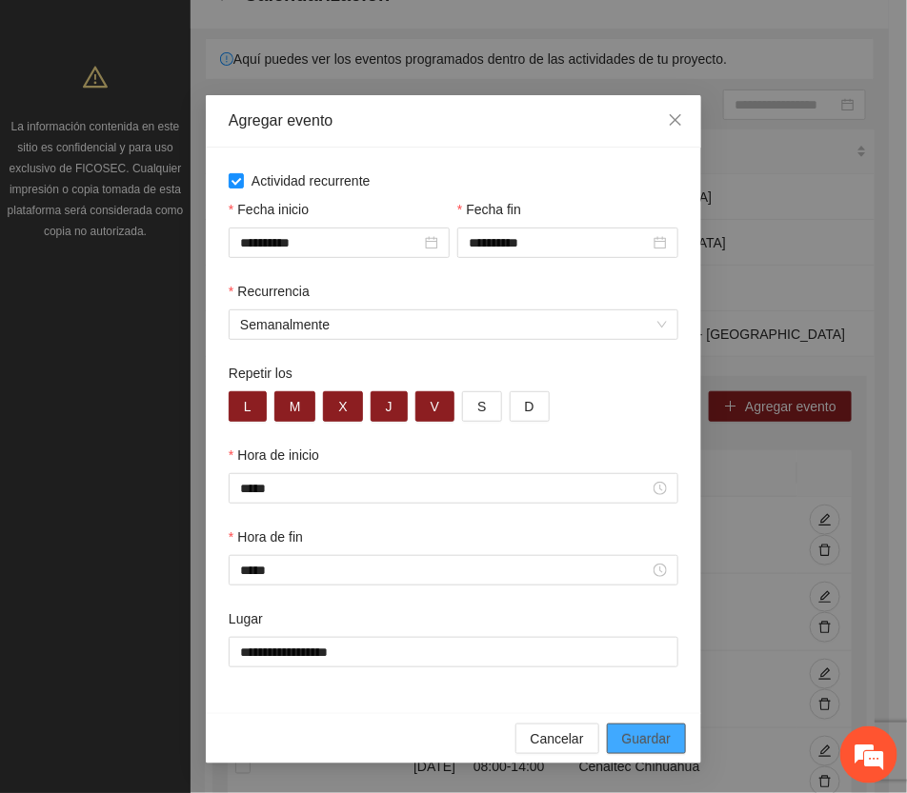
click at [658, 745] on span "Guardar" at bounding box center [646, 739] width 49 height 21
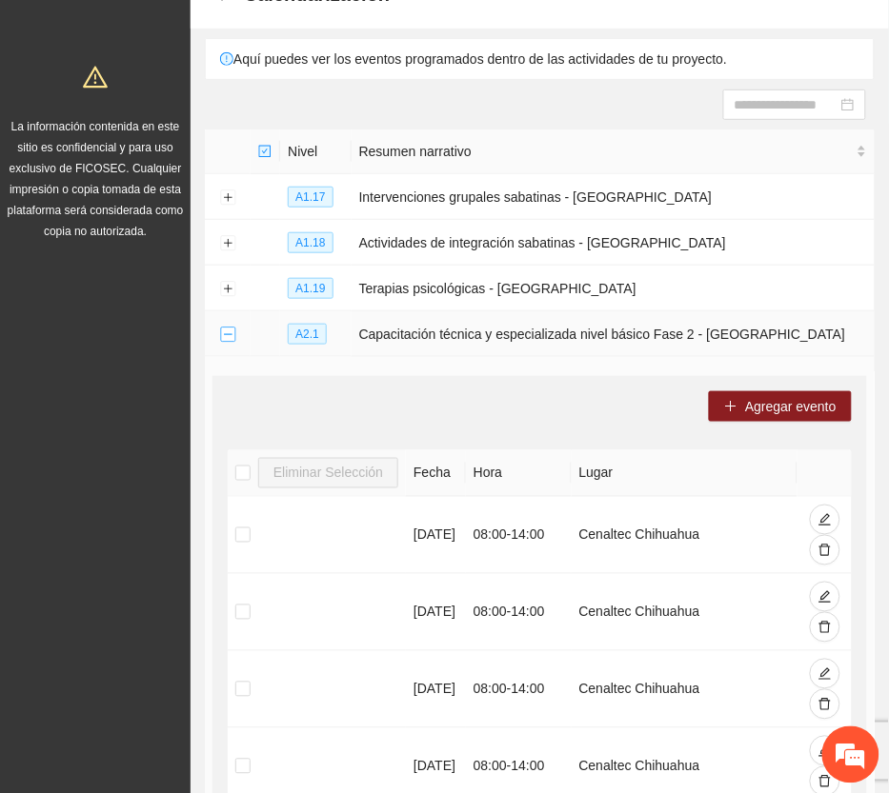
click at [221, 331] on button "Collapse row" at bounding box center [227, 335] width 15 height 15
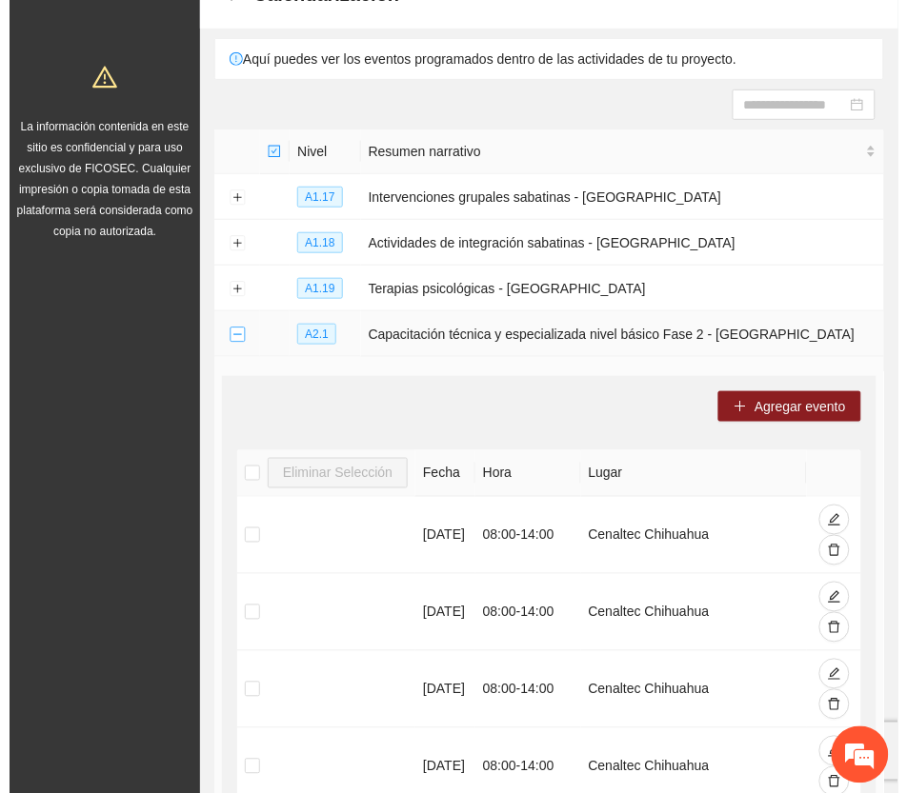
scroll to position [0, 0]
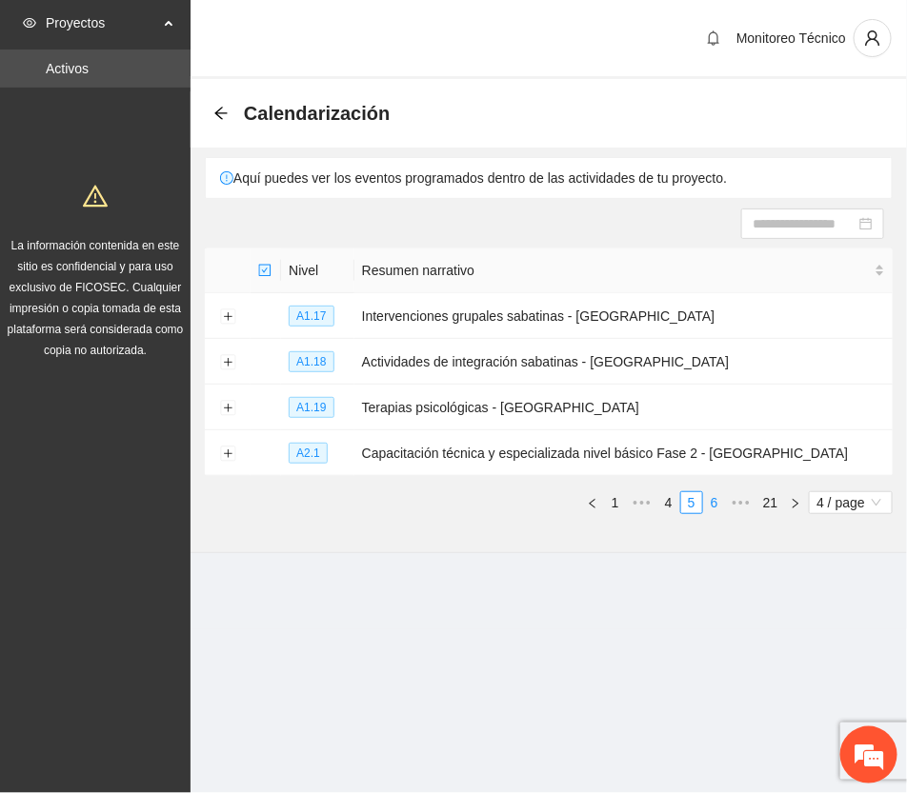
click at [713, 502] on link "6" at bounding box center [714, 502] width 21 height 21
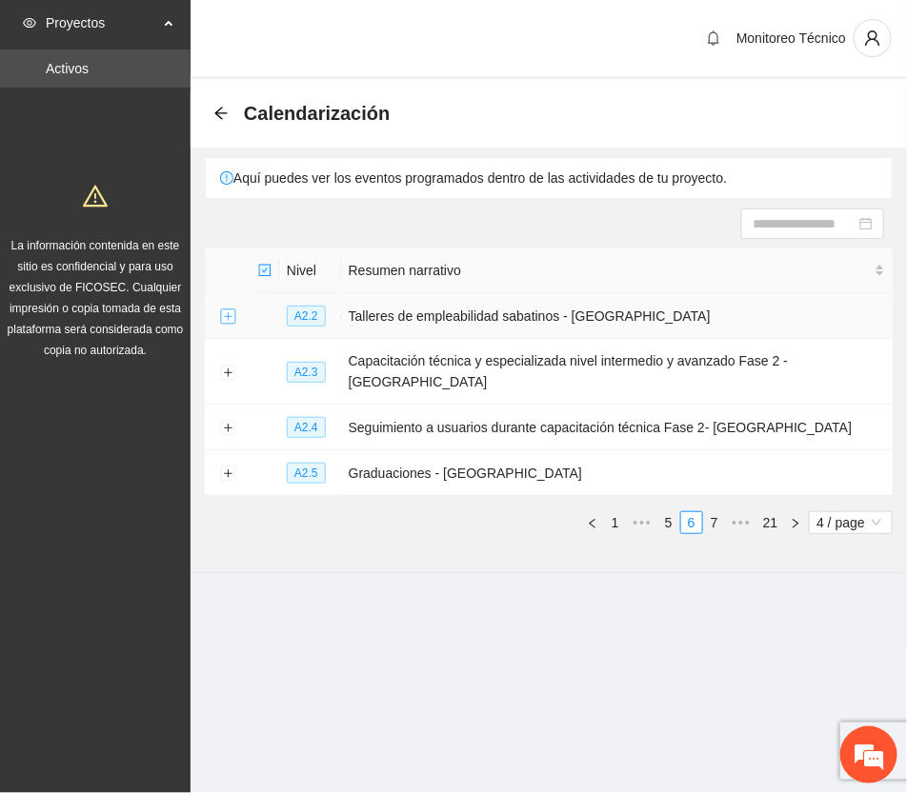
click at [227, 314] on button "Expand row" at bounding box center [227, 317] width 15 height 15
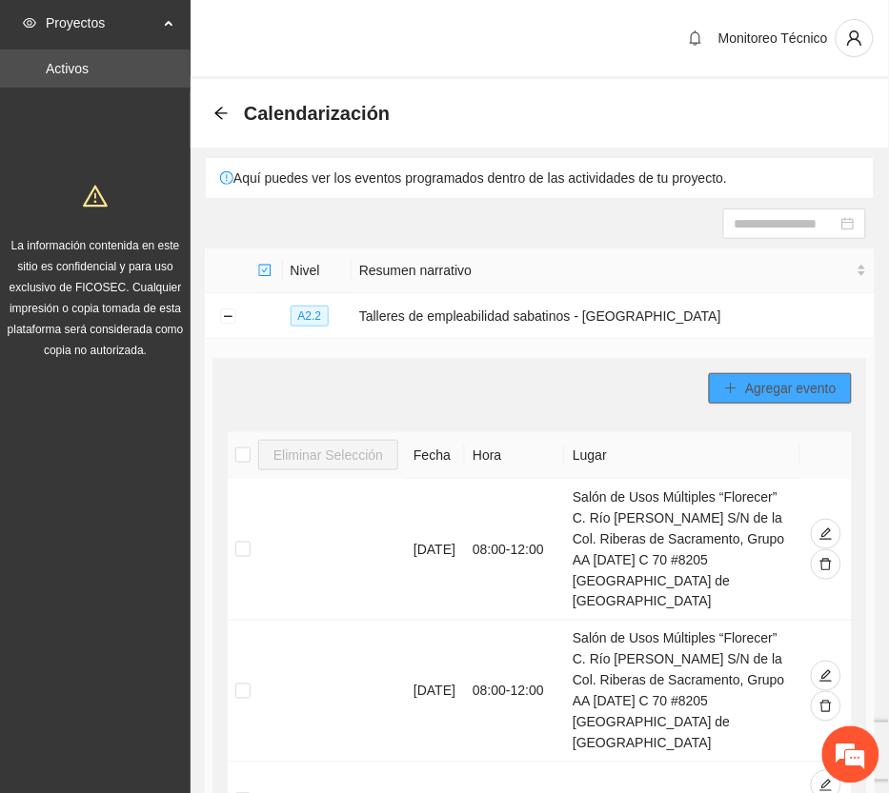
click at [787, 392] on span "Agregar evento" at bounding box center [790, 388] width 91 height 21
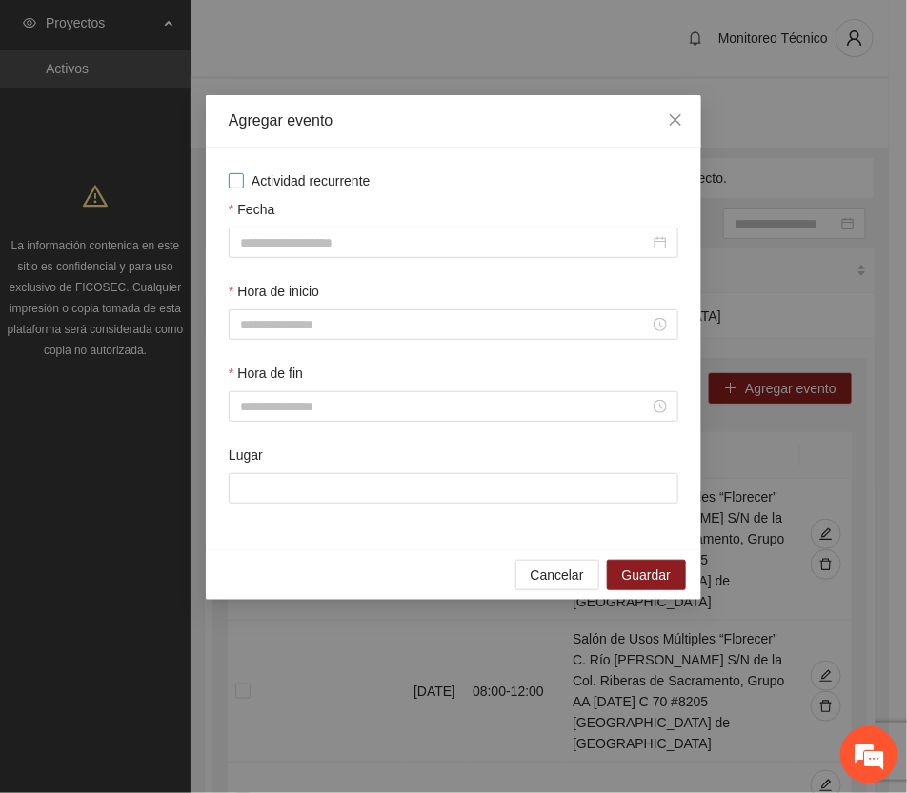
click at [307, 176] on span "Actividad recurrente" at bounding box center [311, 181] width 134 height 21
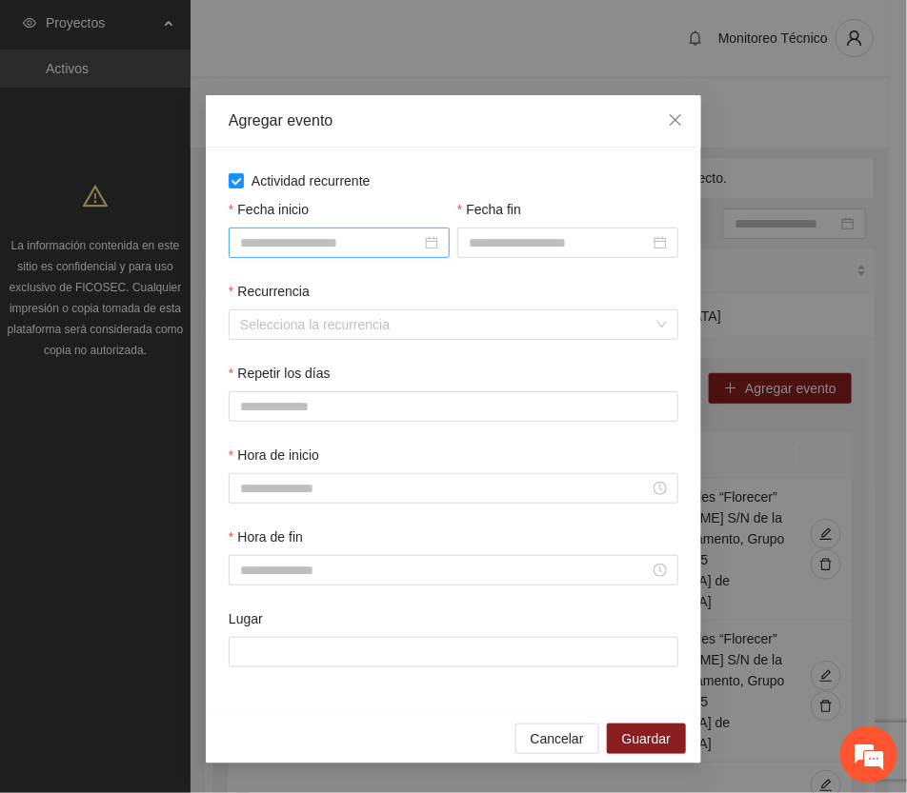
click at [383, 250] on input "Fecha inicio" at bounding box center [330, 242] width 181 height 21
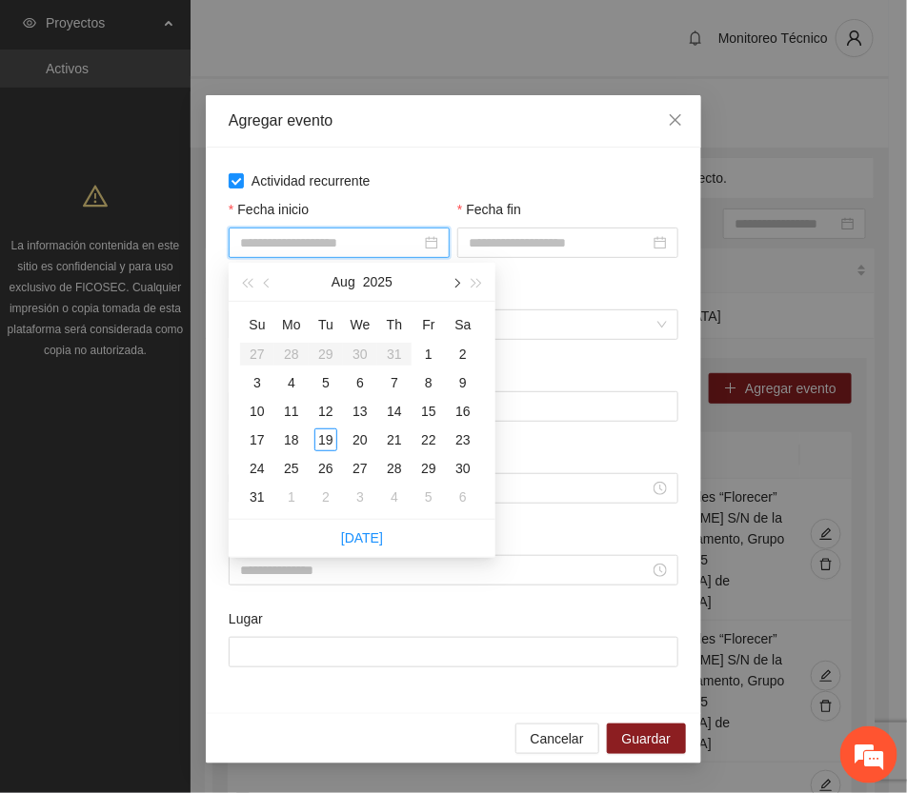
click at [449, 279] on button "button" at bounding box center [455, 282] width 21 height 38
click at [457, 350] on div "6" at bounding box center [463, 354] width 23 height 23
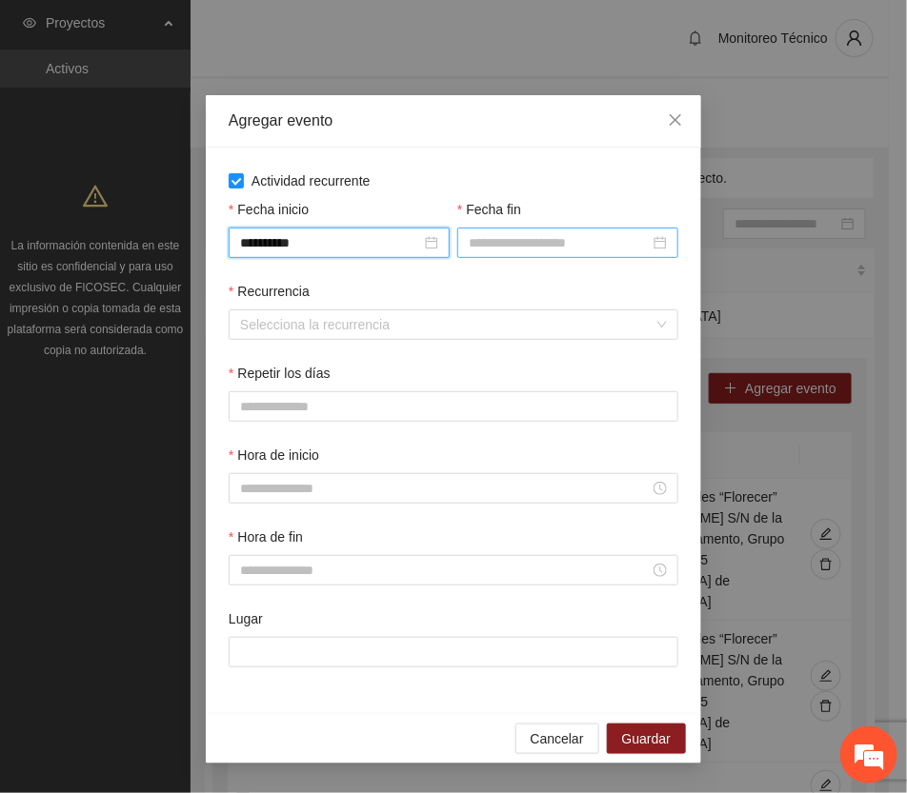
click at [516, 235] on input "Fecha fin" at bounding box center [559, 242] width 181 height 21
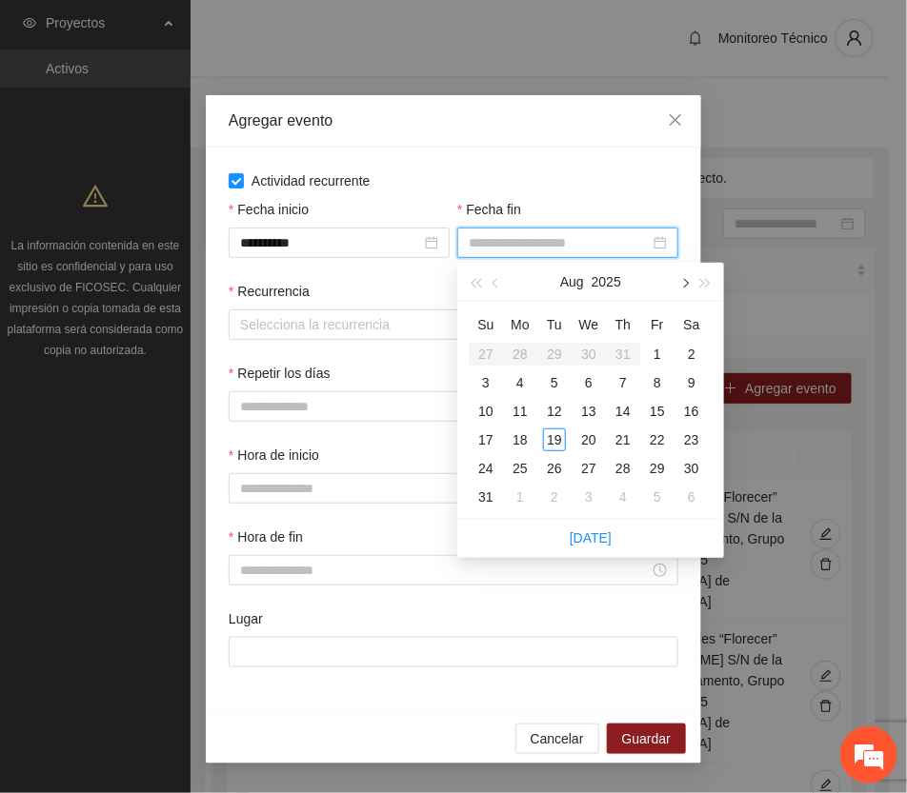
click at [686, 278] on button "button" at bounding box center [683, 282] width 21 height 38
click at [355, 240] on input "**********" at bounding box center [330, 242] width 181 height 21
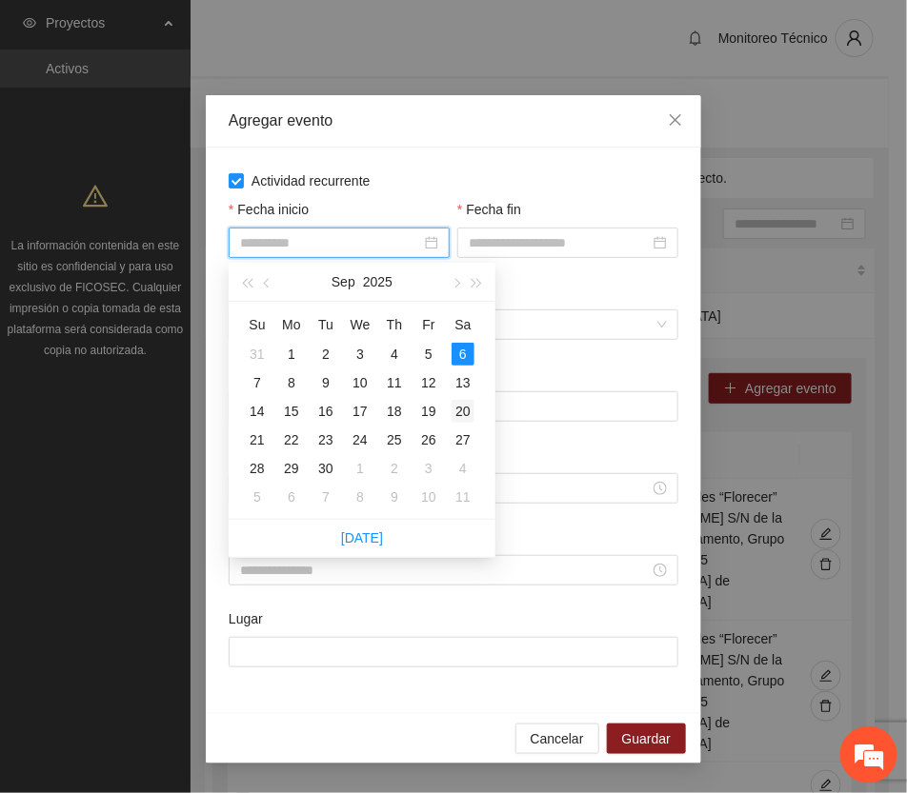
type input "**********"
click at [464, 408] on div "20" at bounding box center [463, 411] width 23 height 23
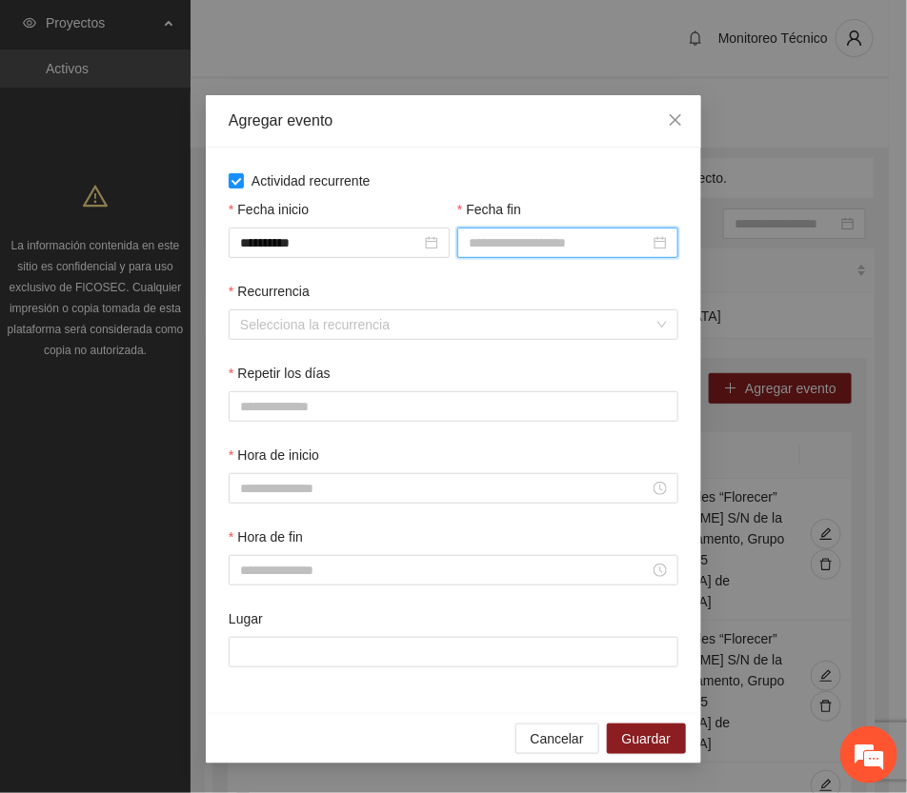
click at [560, 243] on input "Fecha fin" at bounding box center [559, 242] width 181 height 21
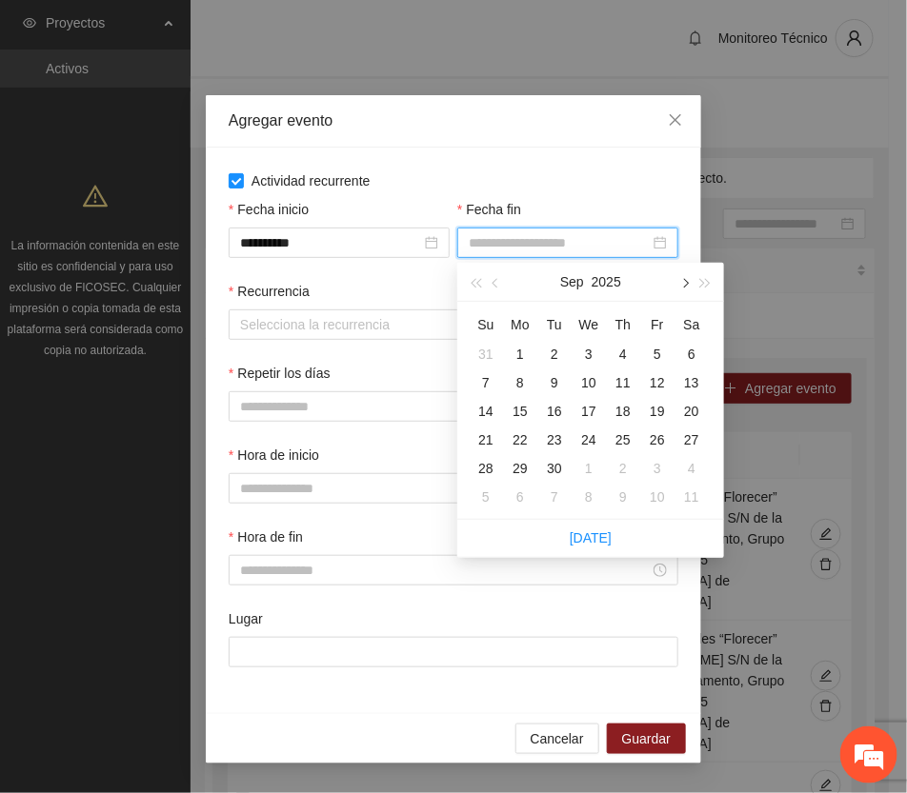
click at [681, 278] on button "button" at bounding box center [683, 282] width 21 height 38
type input "**********"
click at [364, 244] on input "**********" at bounding box center [330, 242] width 181 height 21
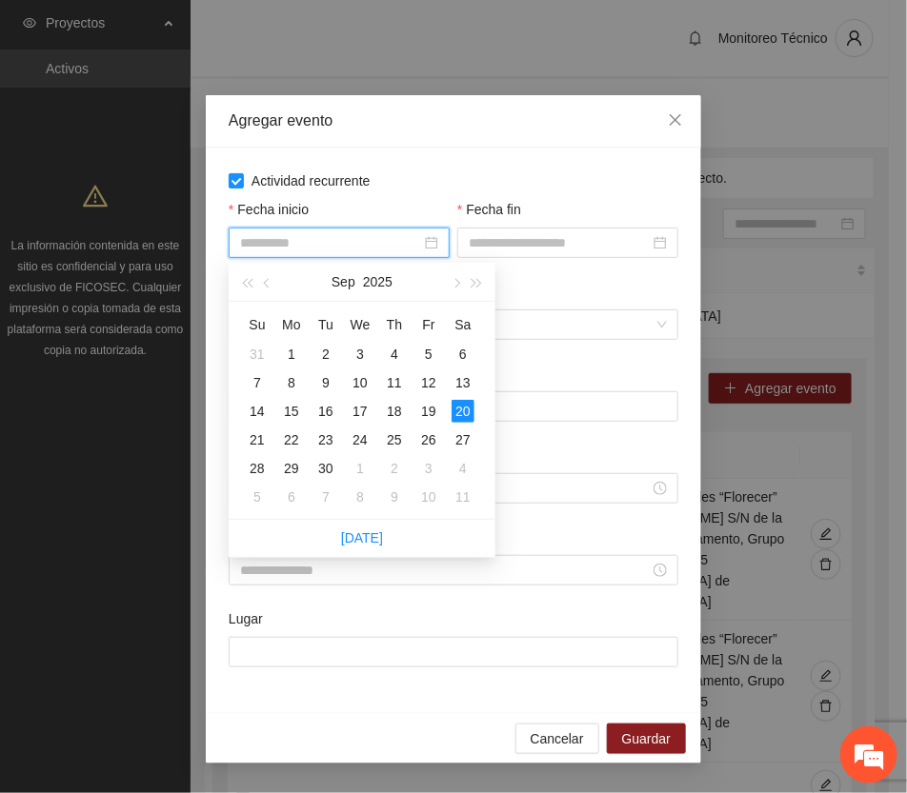
type input "**********"
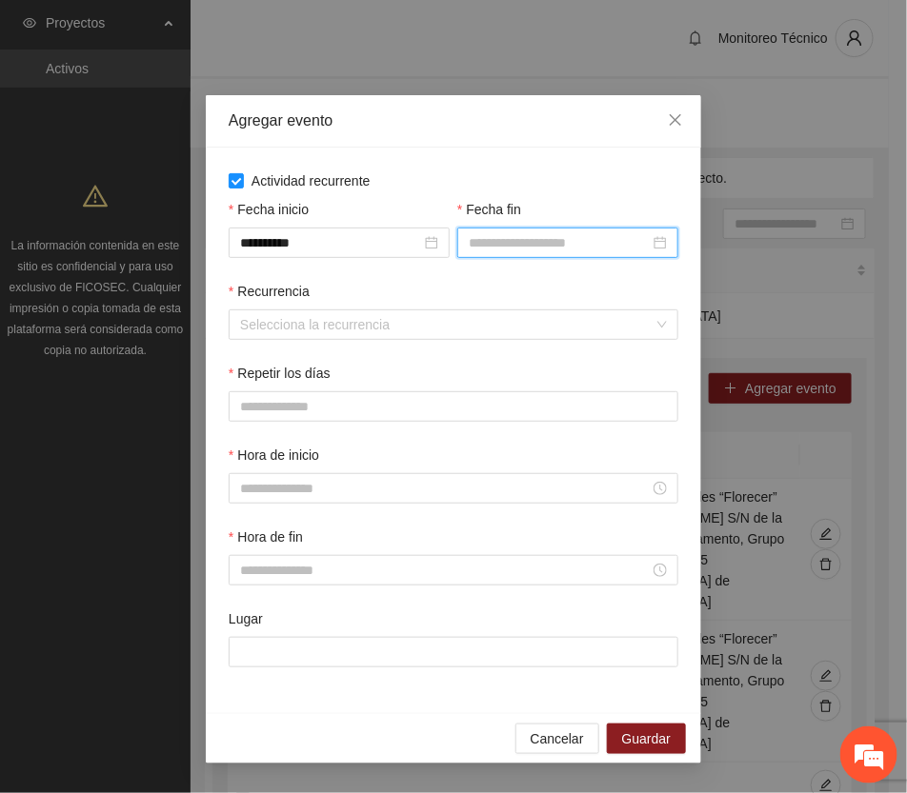
click at [548, 252] on input "Fecha fin" at bounding box center [559, 242] width 181 height 21
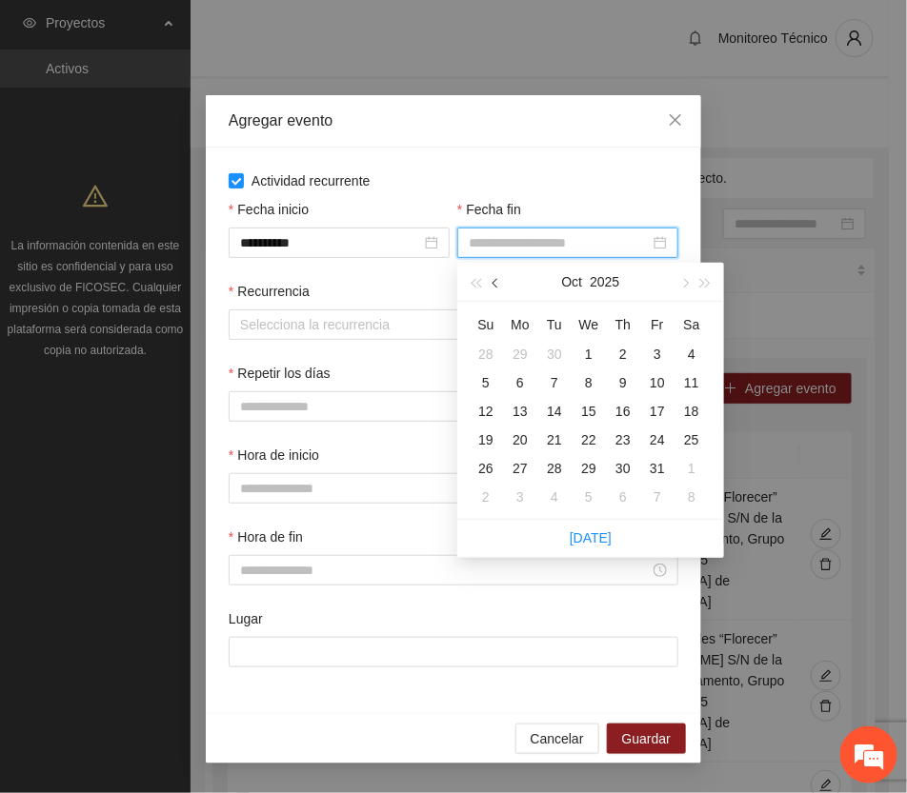
click at [495, 288] on button "button" at bounding box center [496, 282] width 21 height 38
type input "**********"
click at [693, 436] on div "27" at bounding box center [691, 440] width 23 height 23
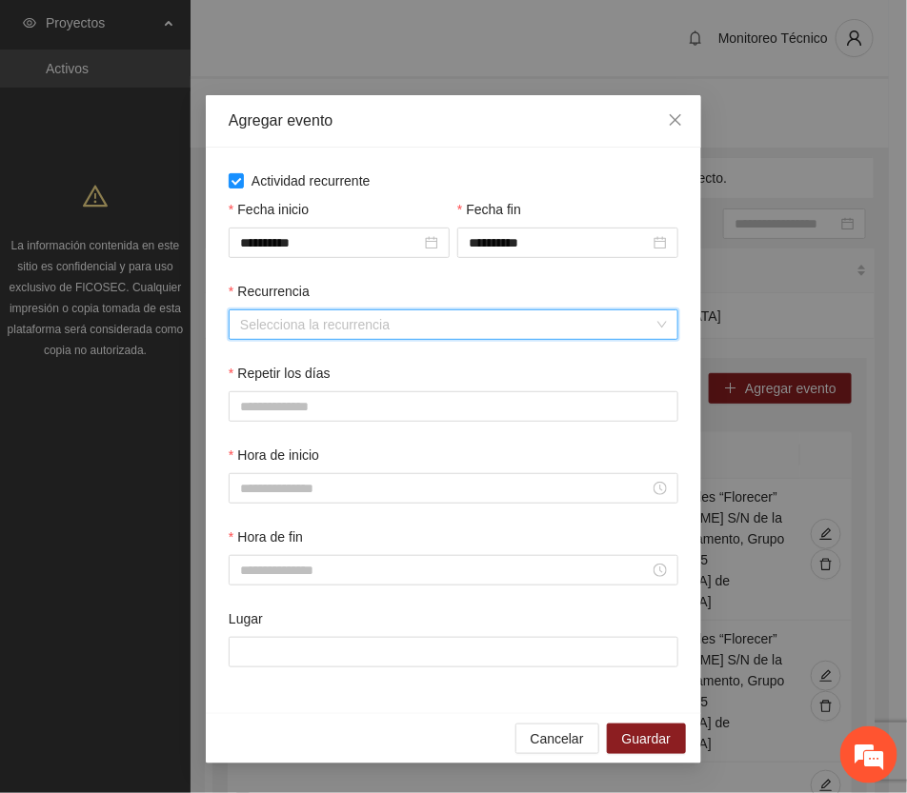
click at [276, 326] on input "Recurrencia" at bounding box center [446, 325] width 413 height 29
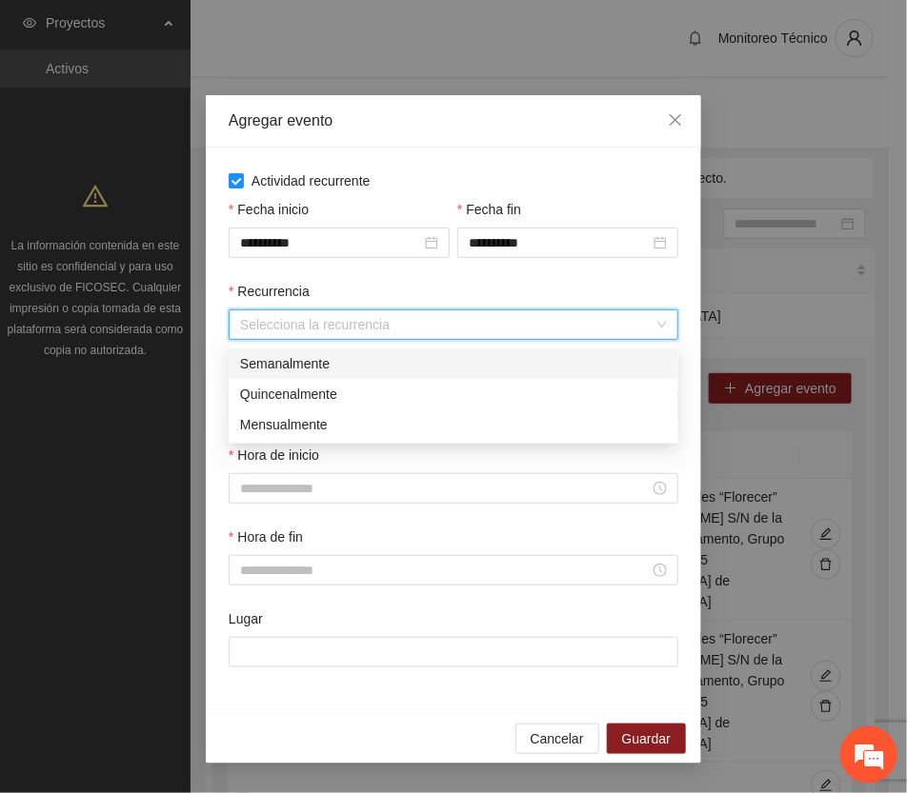
click at [276, 365] on div "Semanalmente" at bounding box center [453, 363] width 427 height 21
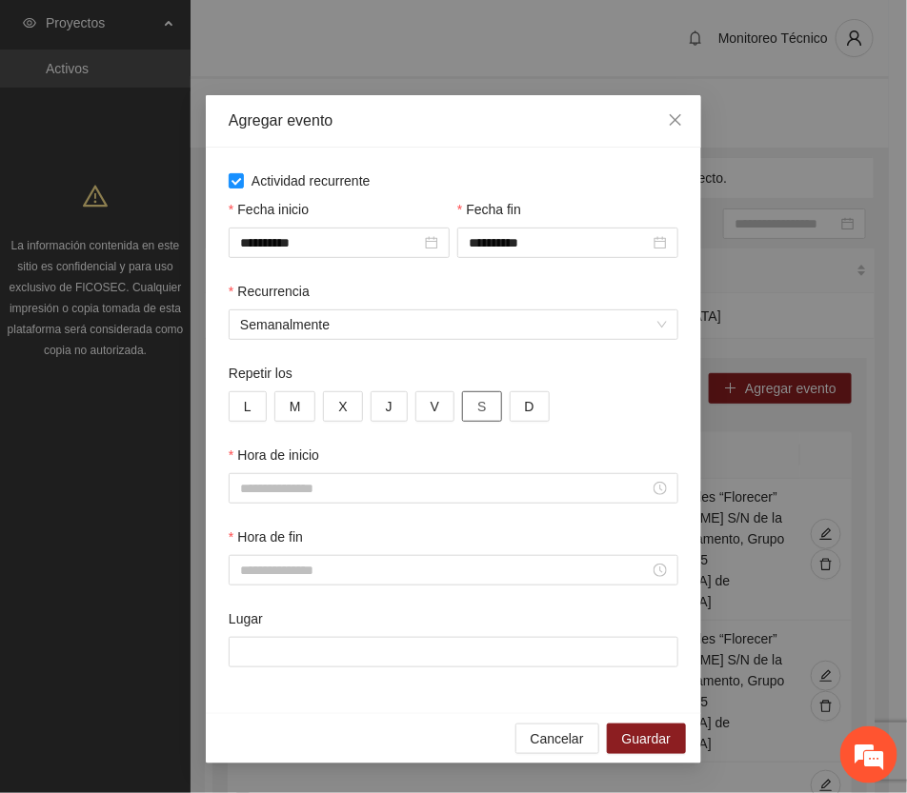
click at [479, 406] on span "S" at bounding box center [481, 406] width 9 height 21
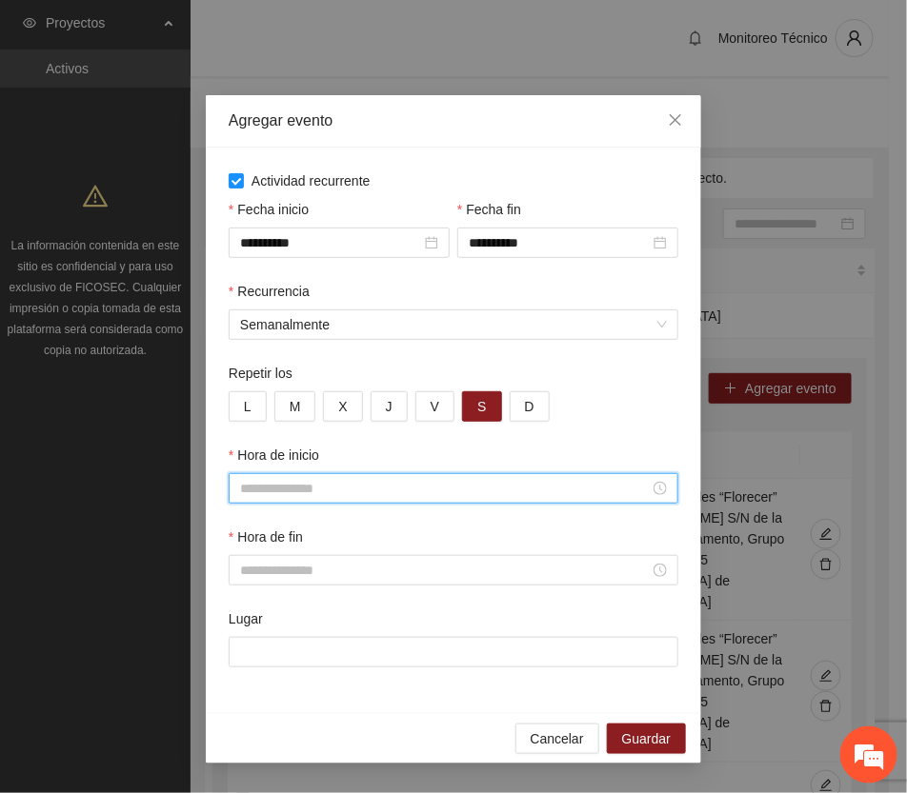
click at [296, 492] on input "Hora de inicio" at bounding box center [445, 488] width 410 height 21
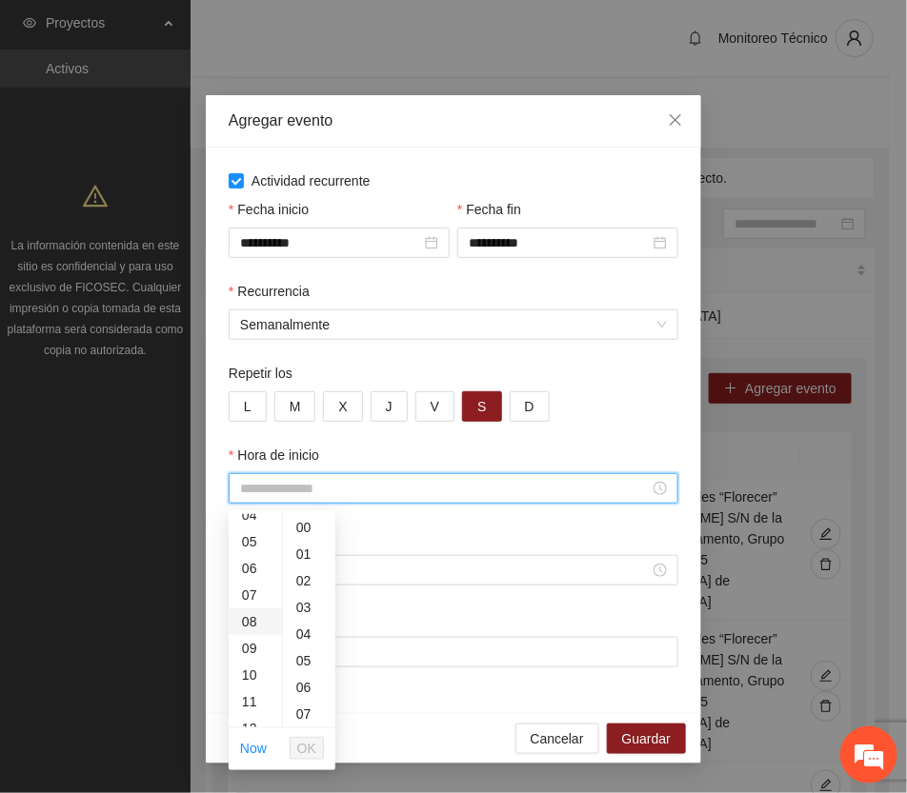
click at [246, 620] on div "08" at bounding box center [255, 622] width 53 height 27
click at [303, 744] on span "OK" at bounding box center [306, 748] width 19 height 21
drag, startPoint x: 291, startPoint y: 489, endPoint x: 211, endPoint y: 484, distance: 80.2
click at [211, 484] on div "**********" at bounding box center [453, 431] width 495 height 566
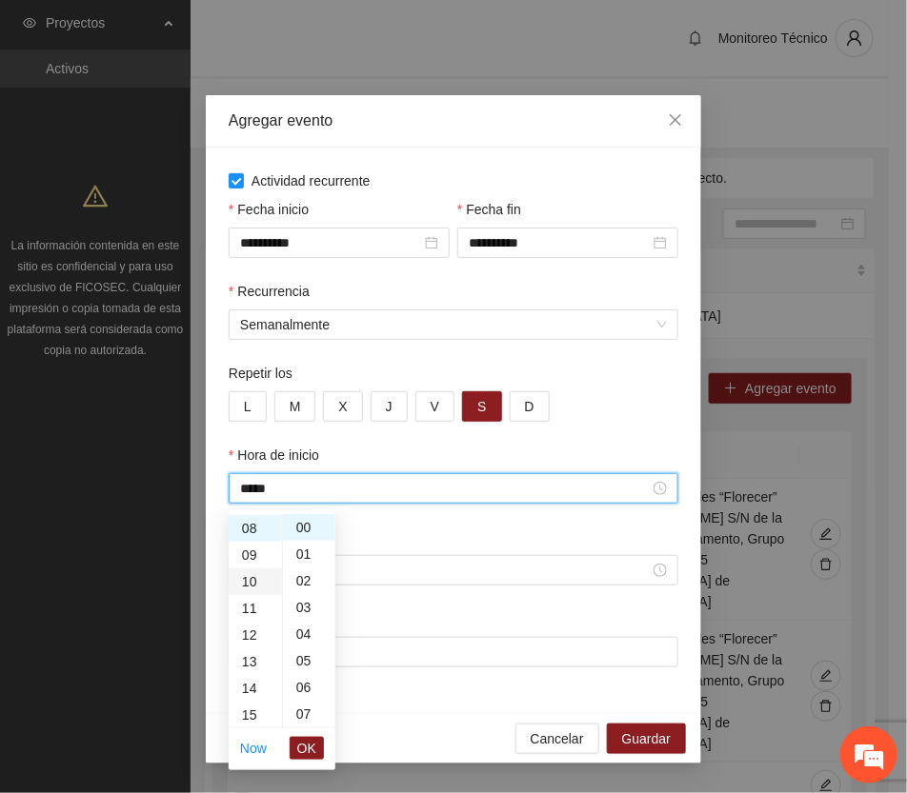
click at [253, 577] on div "10" at bounding box center [255, 582] width 53 height 27
type input "*****"
click at [312, 743] on span "OK" at bounding box center [306, 748] width 19 height 21
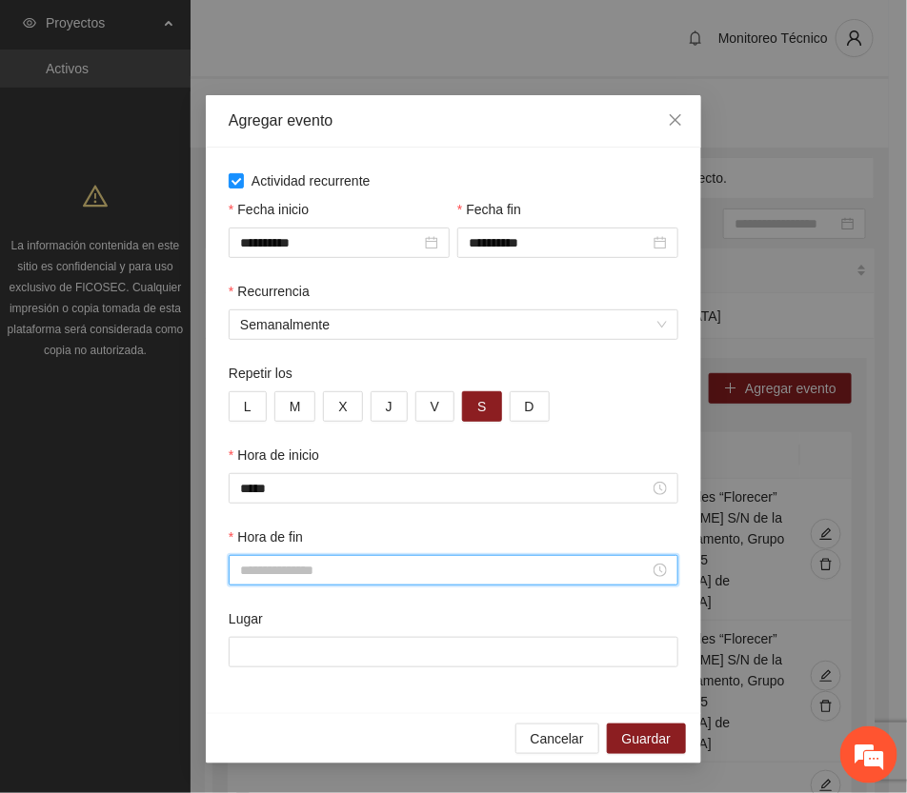
click at [284, 573] on input "Hora de fin" at bounding box center [445, 570] width 410 height 21
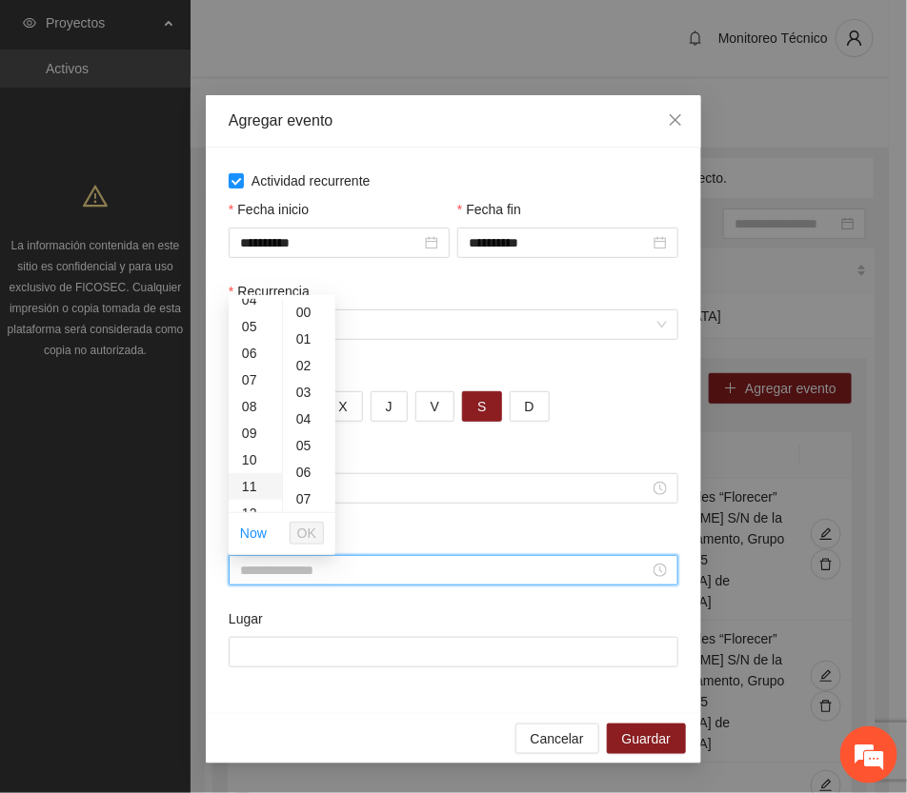
scroll to position [238, 0]
click at [251, 388] on div "12" at bounding box center [255, 394] width 53 height 27
type input "*****"
click at [308, 527] on span "OK" at bounding box center [306, 533] width 19 height 21
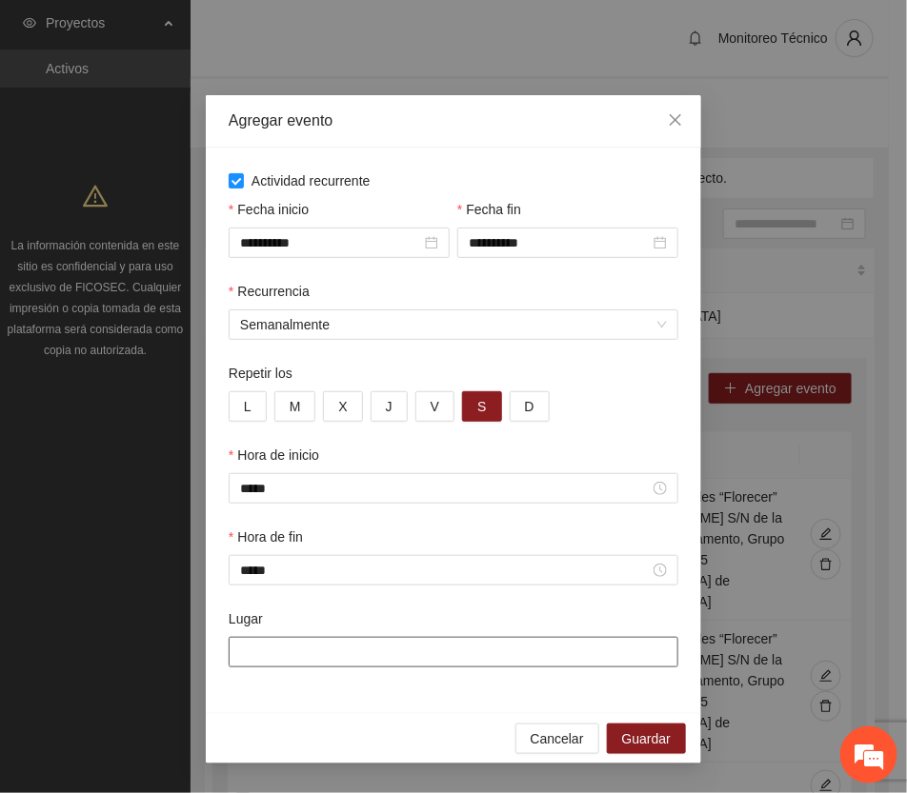
click at [284, 660] on input "Lugar" at bounding box center [454, 652] width 450 height 30
paste input "**********"
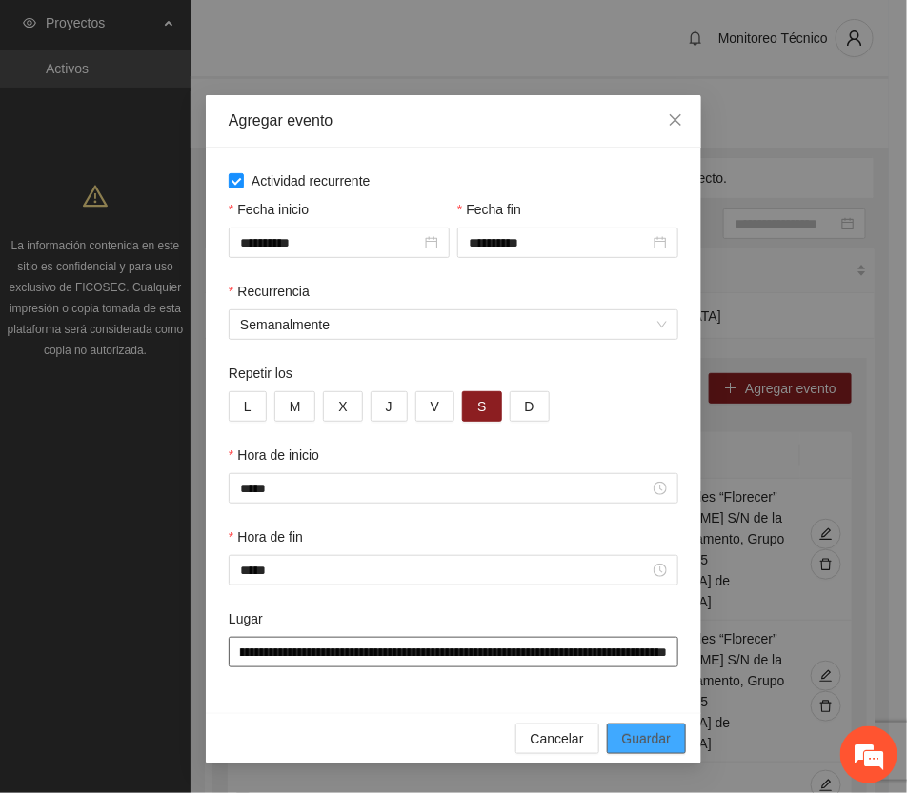
type input "**********"
click at [662, 736] on span "Guardar" at bounding box center [646, 739] width 49 height 21
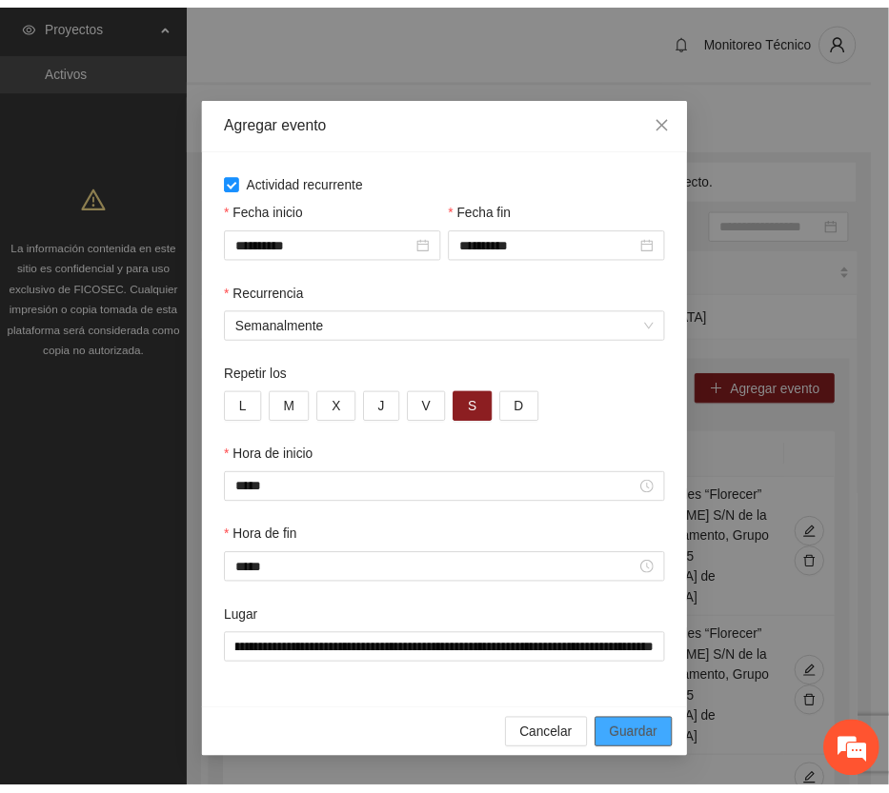
scroll to position [0, 0]
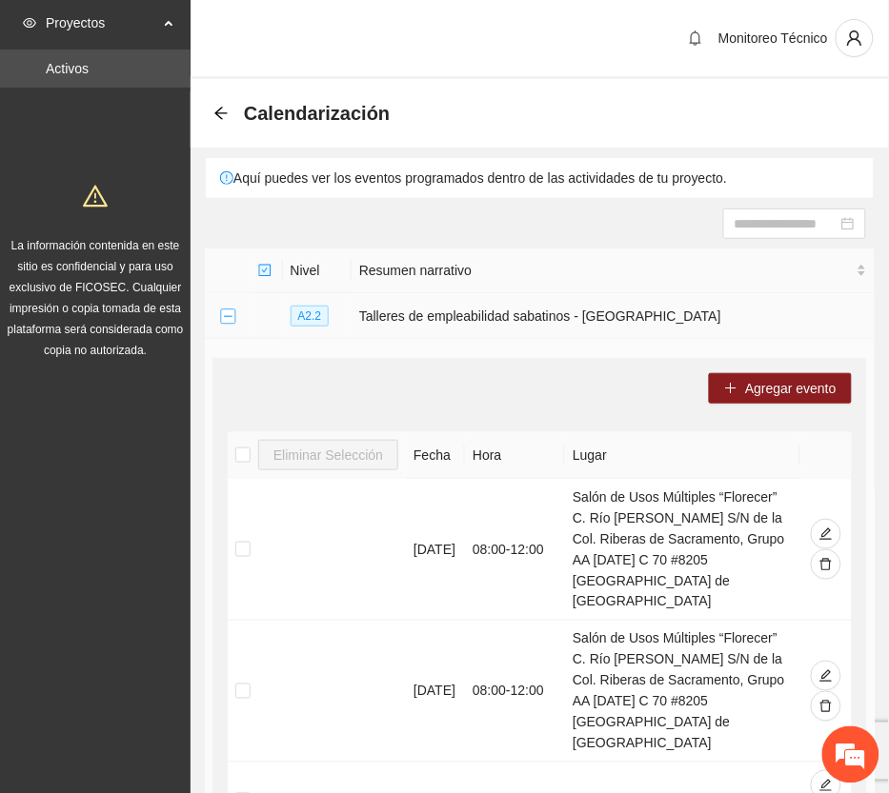
click at [222, 314] on button "Collapse row" at bounding box center [227, 317] width 15 height 15
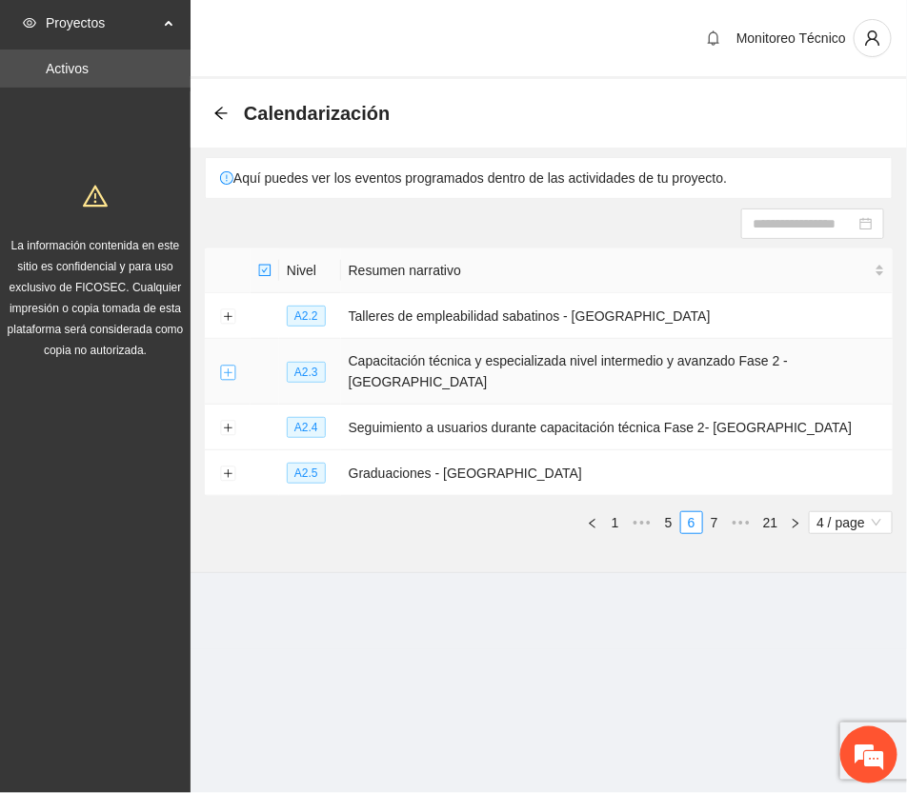
click at [226, 365] on button "Expand row" at bounding box center [227, 372] width 15 height 15
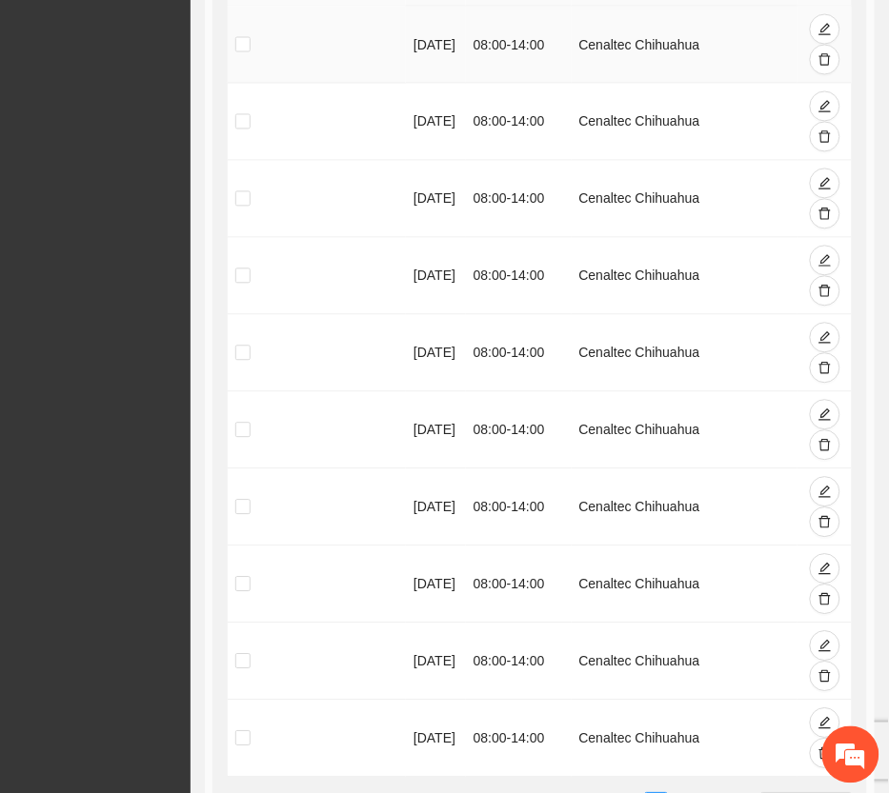
scroll to position [595, 0]
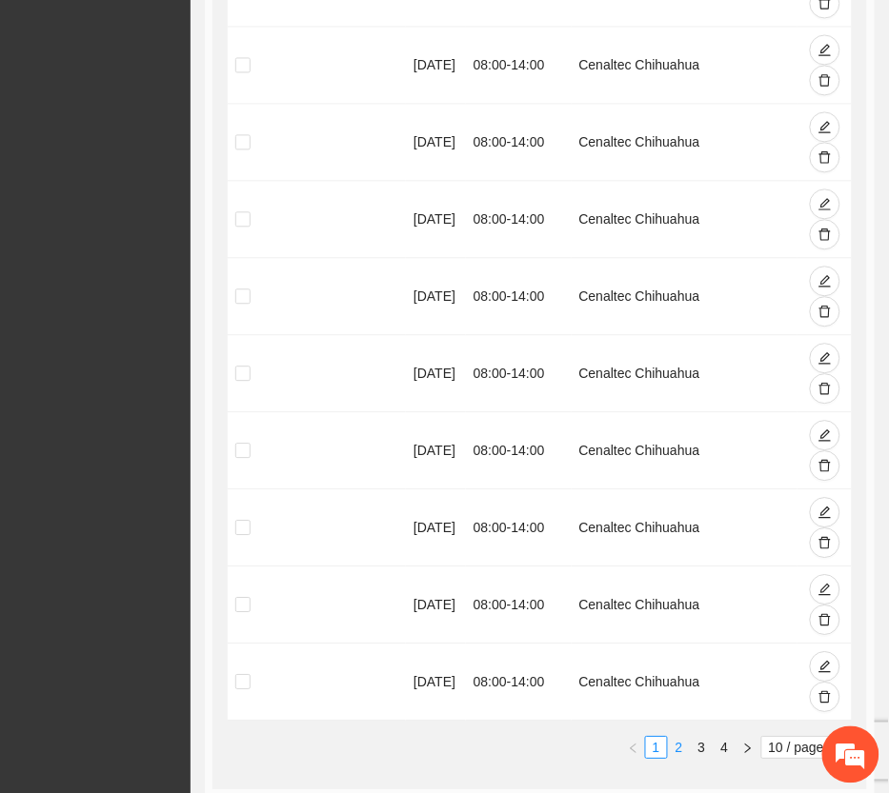
click at [670, 737] on link "2" at bounding box center [679, 747] width 21 height 21
click at [702, 737] on link "3" at bounding box center [702, 747] width 21 height 21
click at [725, 737] on link "4" at bounding box center [724, 747] width 21 height 21
click at [654, 737] on link "1" at bounding box center [656, 747] width 21 height 21
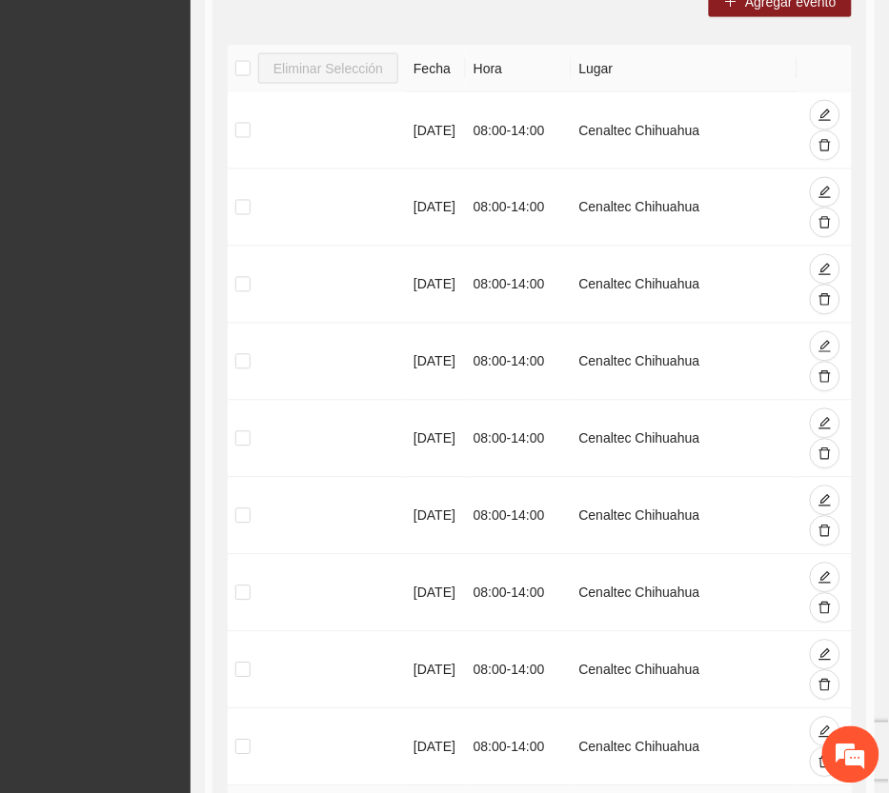
scroll to position [119, 0]
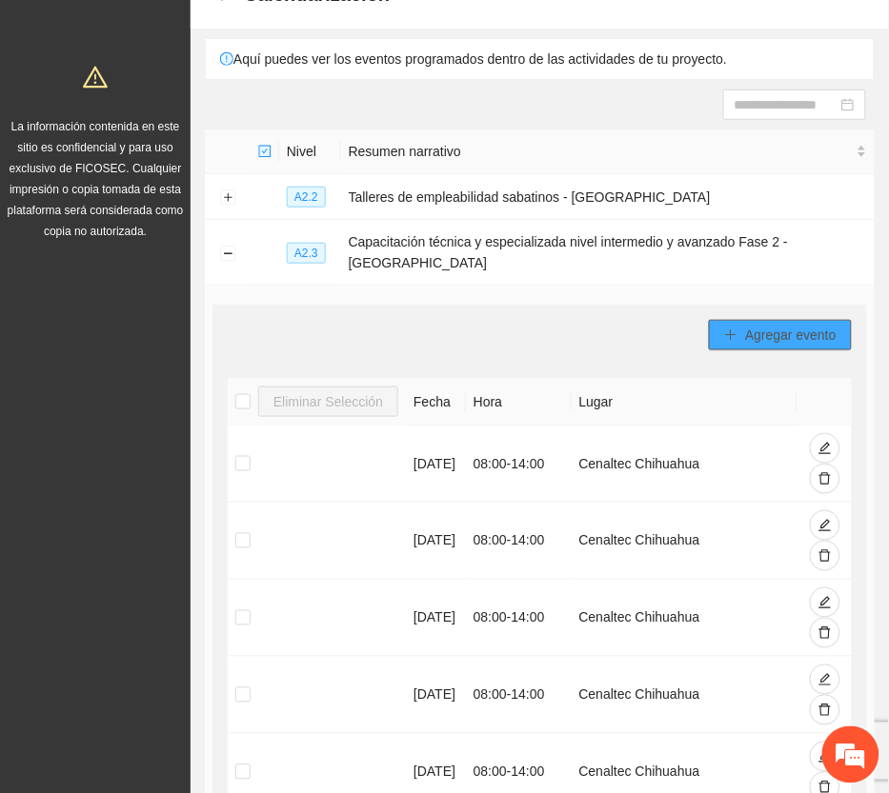
click at [796, 325] on span "Agregar evento" at bounding box center [790, 335] width 91 height 21
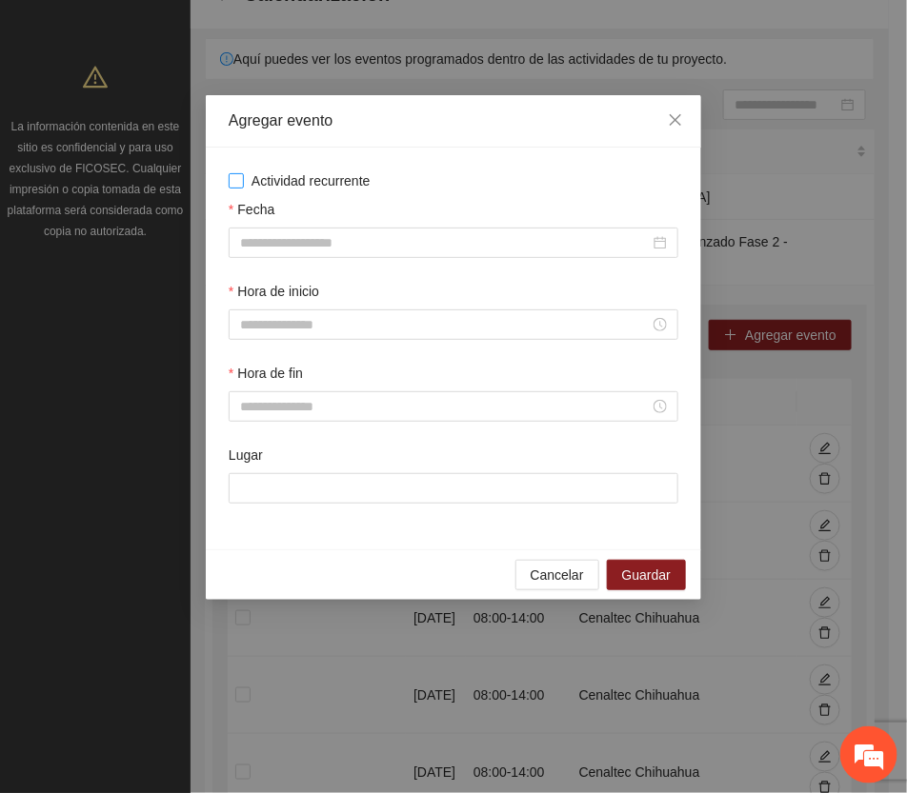
click at [325, 181] on span "Actividad recurrente" at bounding box center [311, 181] width 134 height 21
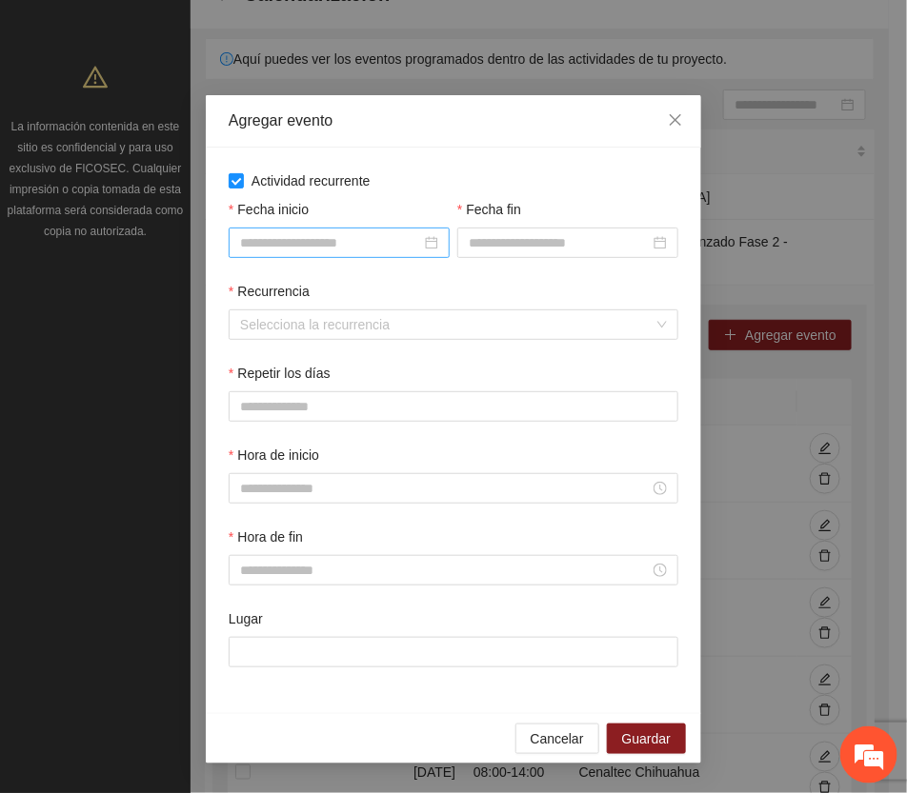
click at [386, 245] on input "Fecha inicio" at bounding box center [330, 242] width 181 height 21
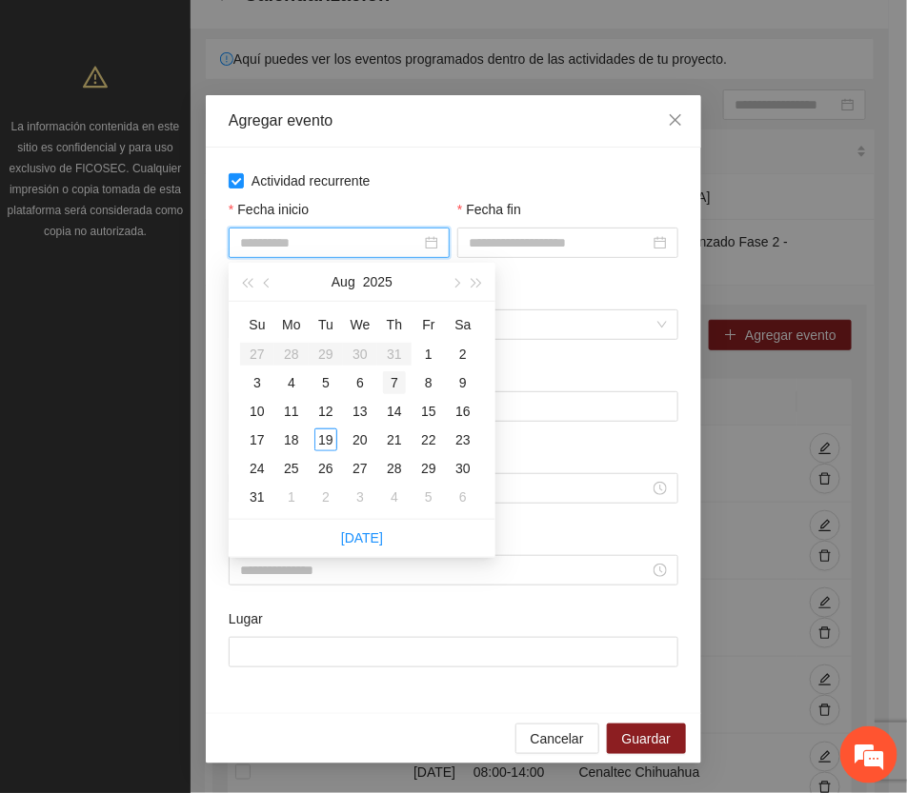
type input "**********"
click at [458, 281] on span "button" at bounding box center [456, 284] width 10 height 10
type input "**********"
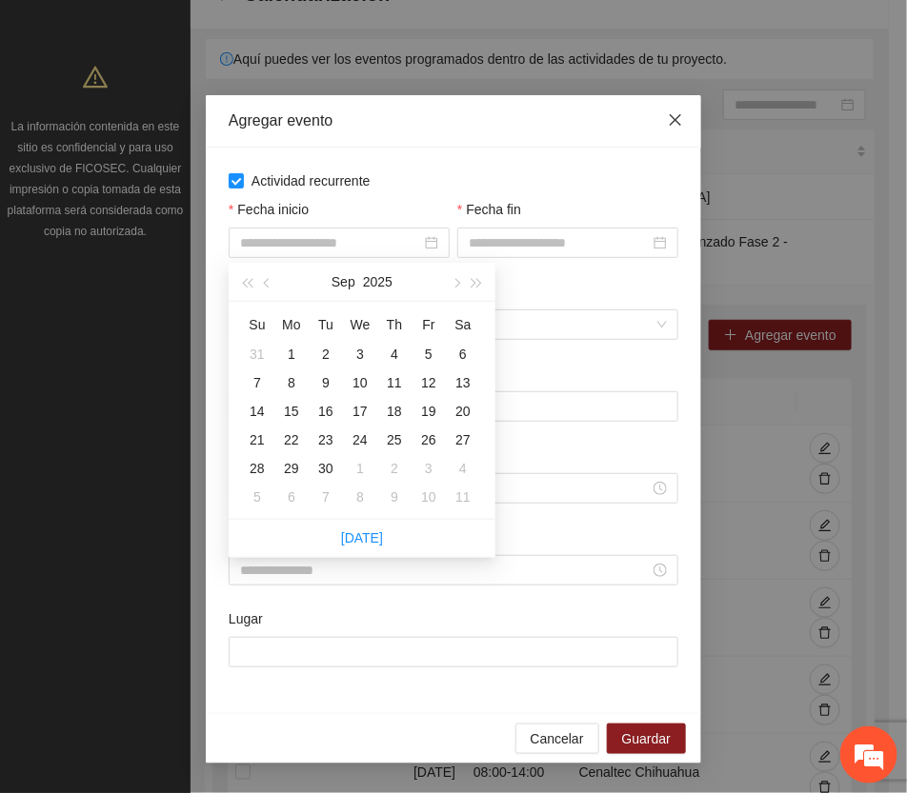
click at [673, 117] on icon "close" at bounding box center [675, 119] width 15 height 15
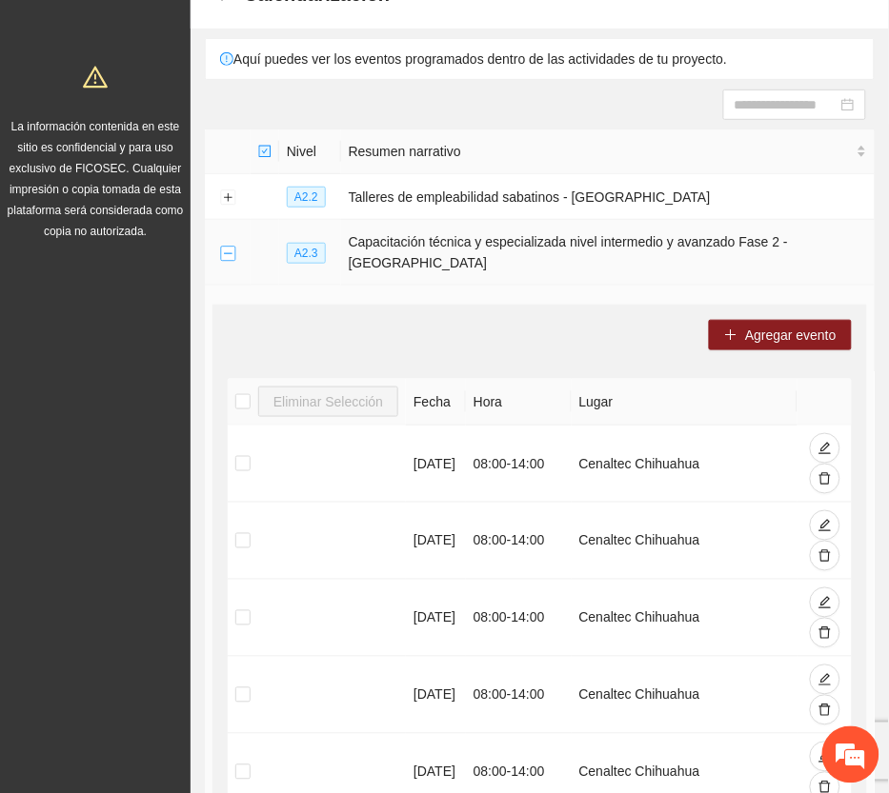
click at [221, 246] on button "Collapse row" at bounding box center [227, 253] width 15 height 15
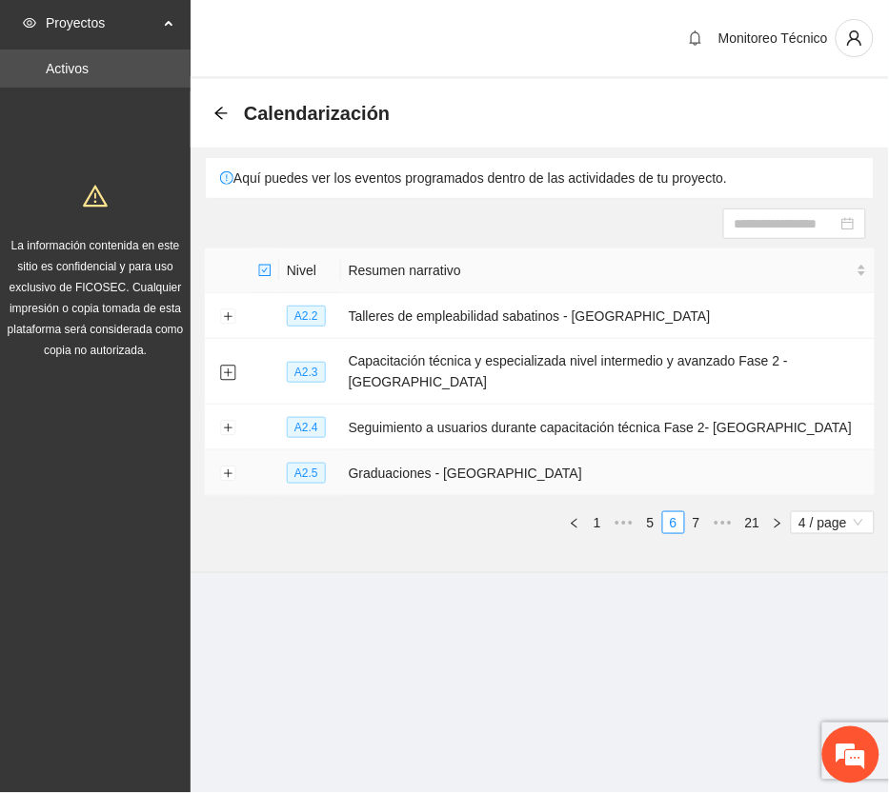
scroll to position [0, 0]
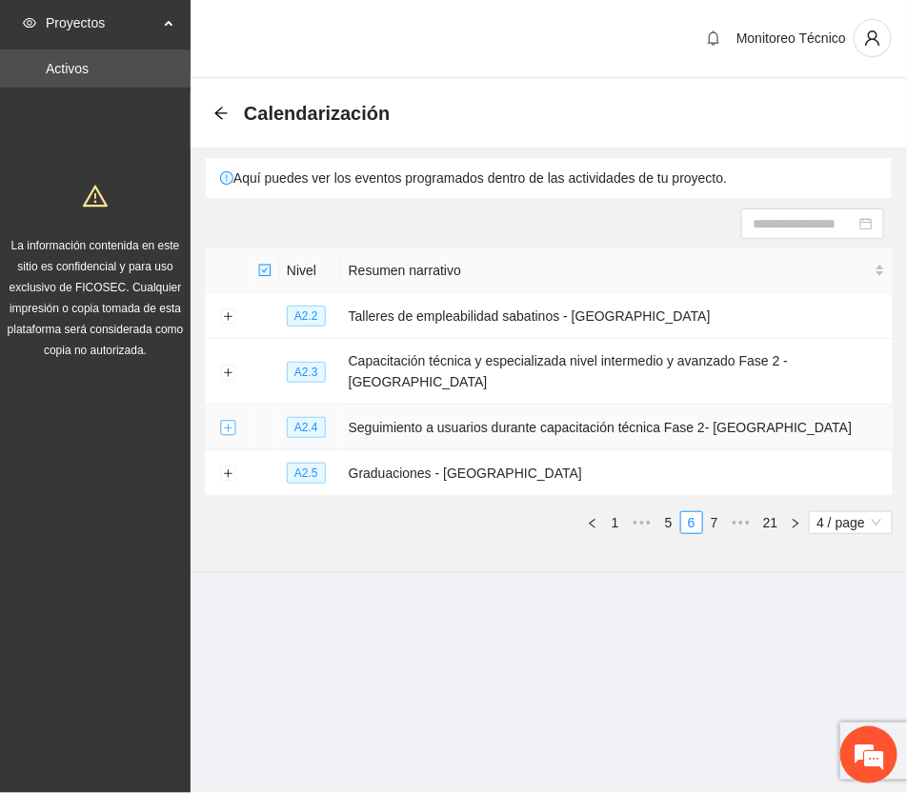
click at [222, 421] on button "Expand row" at bounding box center [227, 428] width 15 height 15
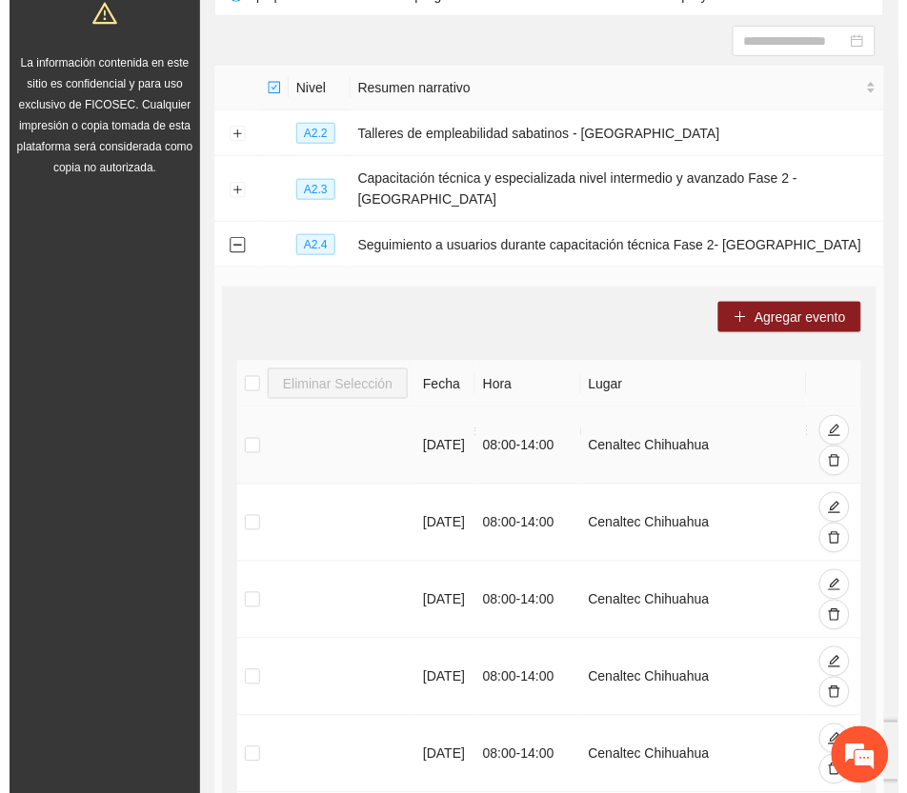
scroll to position [238, 0]
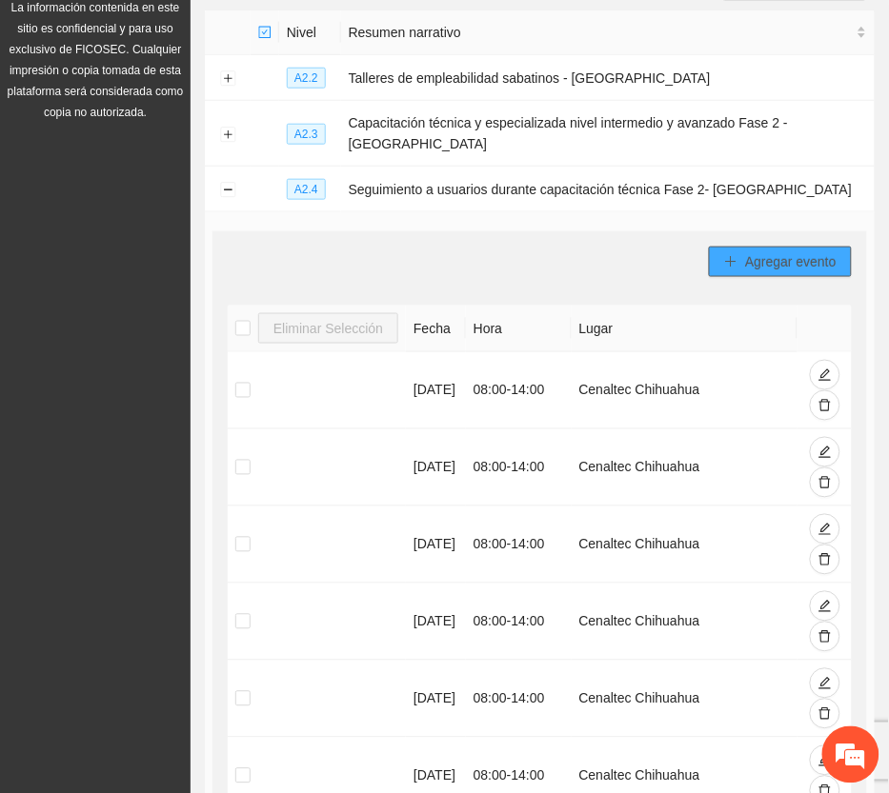
click at [793, 251] on span "Agregar evento" at bounding box center [790, 261] width 91 height 21
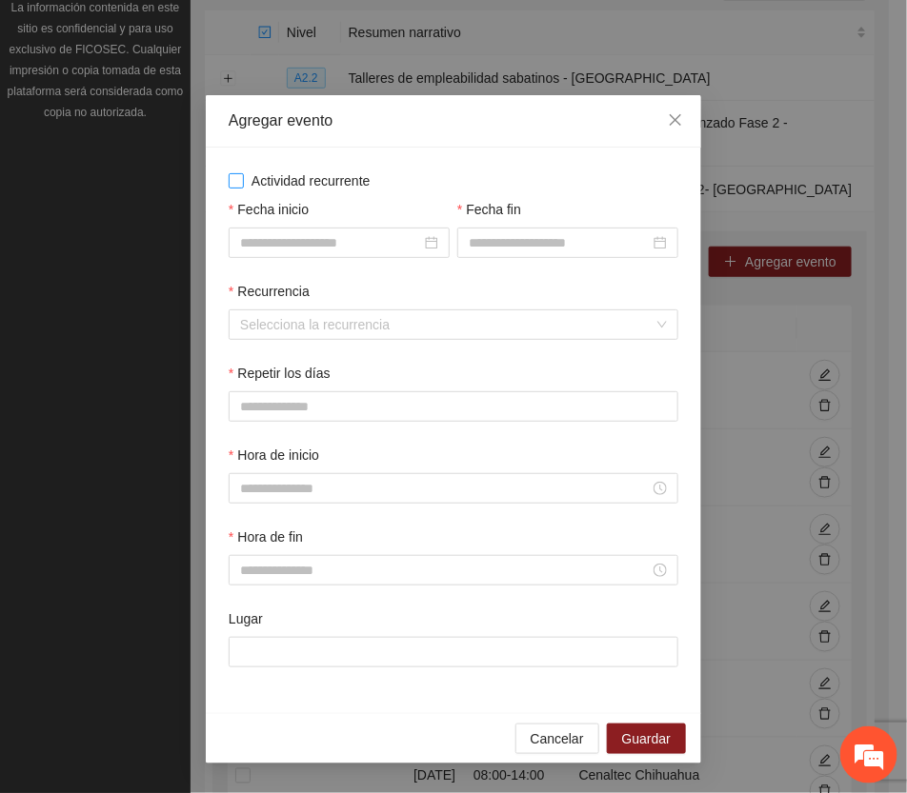
click at [258, 181] on span "Actividad recurrente" at bounding box center [311, 181] width 134 height 21
click at [376, 240] on input "Fecha inicio" at bounding box center [330, 242] width 181 height 21
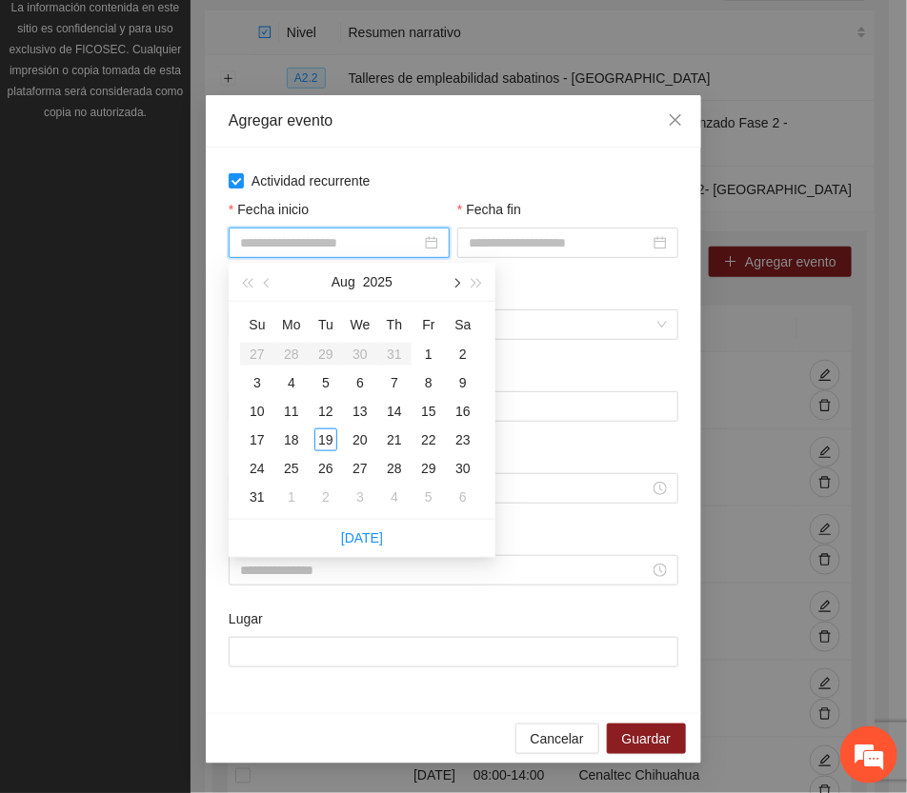
click at [451, 279] on button "button" at bounding box center [455, 282] width 21 height 38
type input "**********"
click at [360, 410] on div "17" at bounding box center [360, 411] width 23 height 23
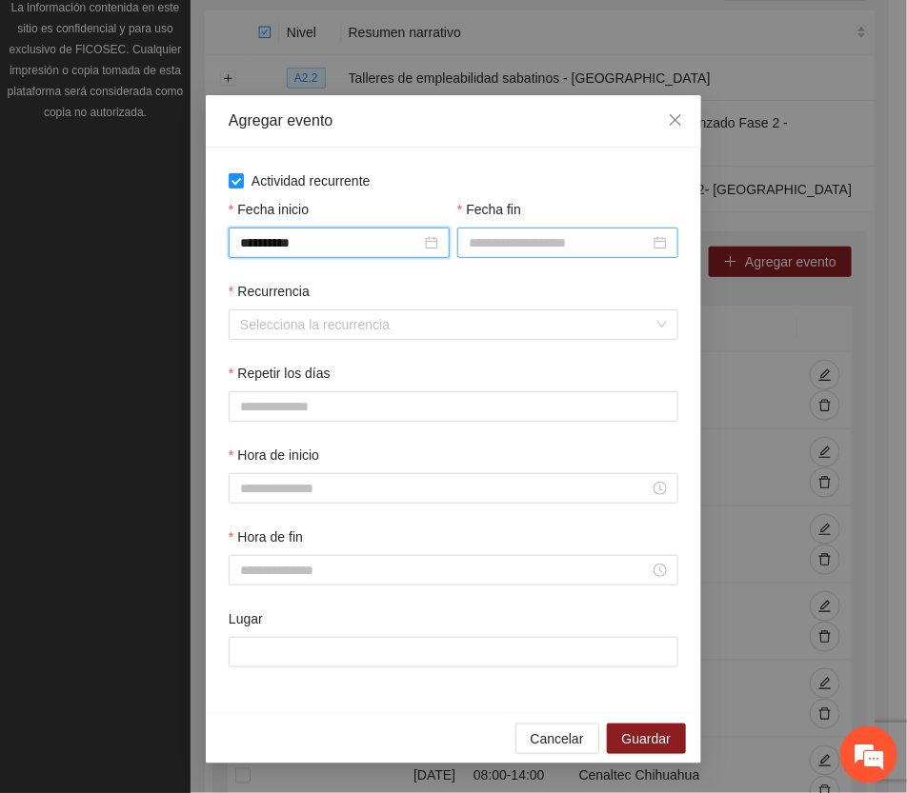
click at [535, 239] on input "Fecha fin" at bounding box center [559, 242] width 181 height 21
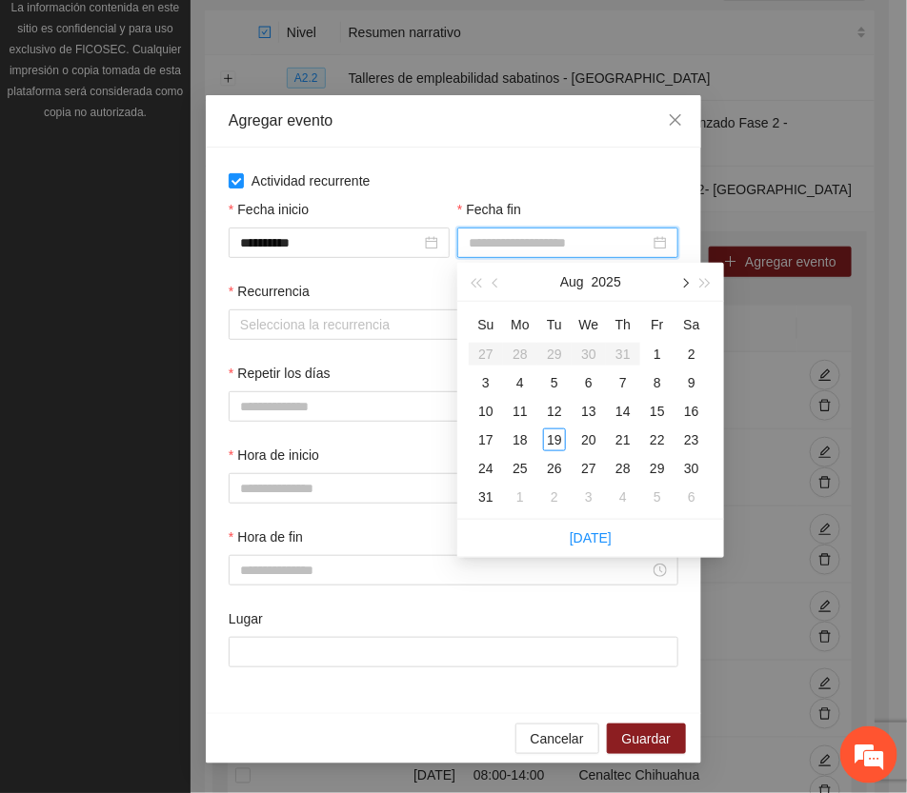
click at [679, 279] on button "button" at bounding box center [683, 282] width 21 height 38
type input "**********"
click at [557, 465] on div "30" at bounding box center [554, 468] width 23 height 23
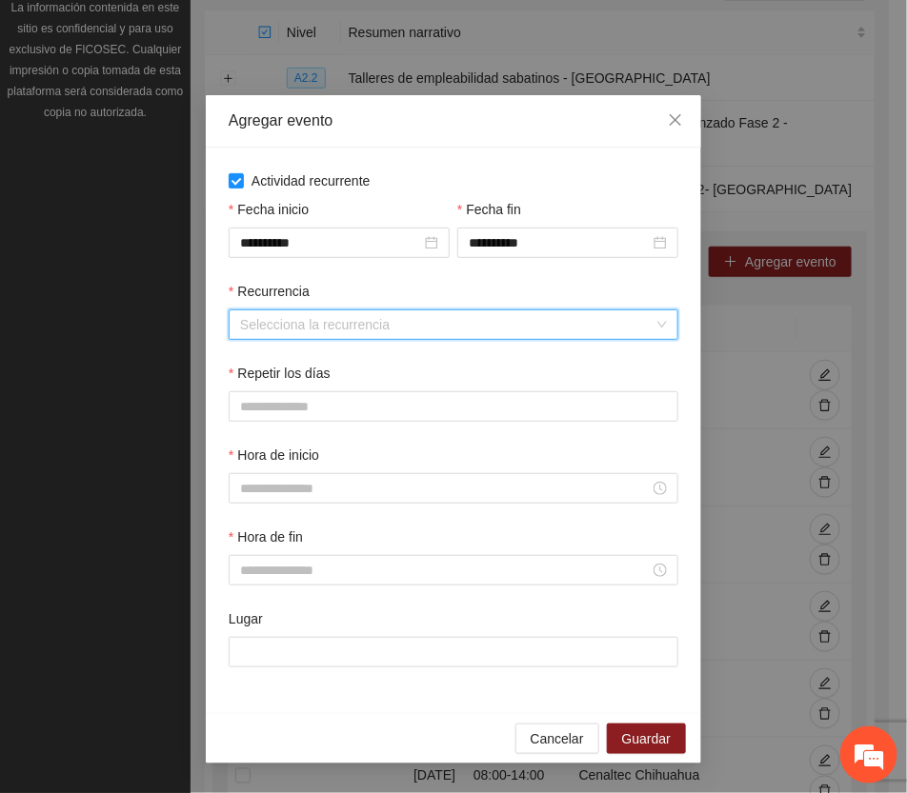
click at [311, 327] on input "Recurrencia" at bounding box center [446, 325] width 413 height 29
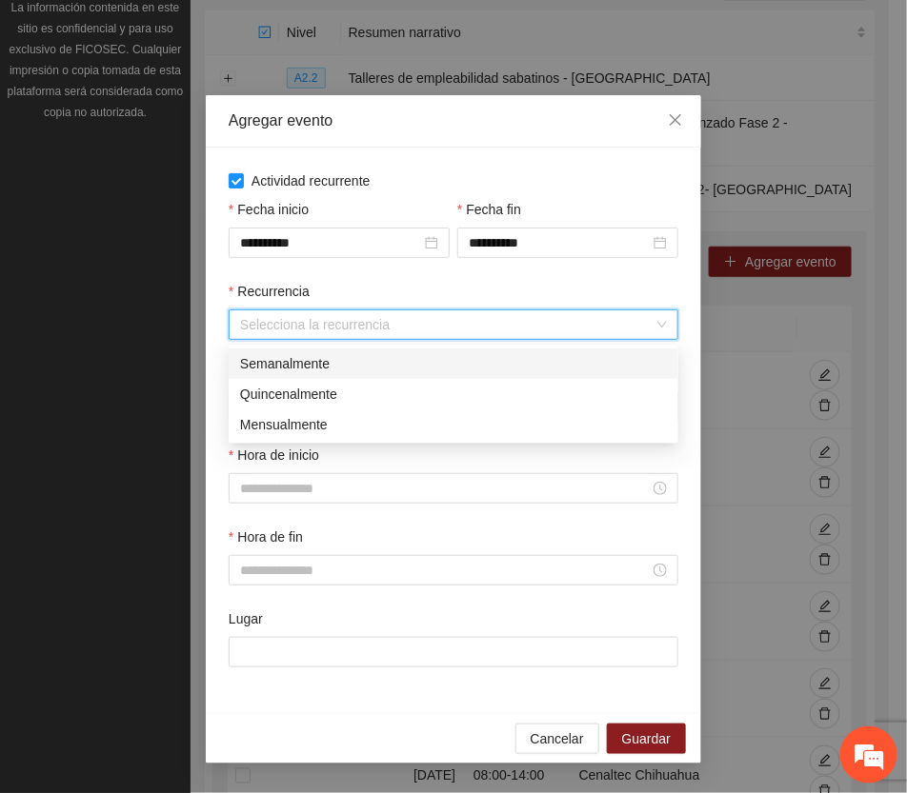
click at [312, 363] on div "Semanalmente" at bounding box center [453, 363] width 427 height 21
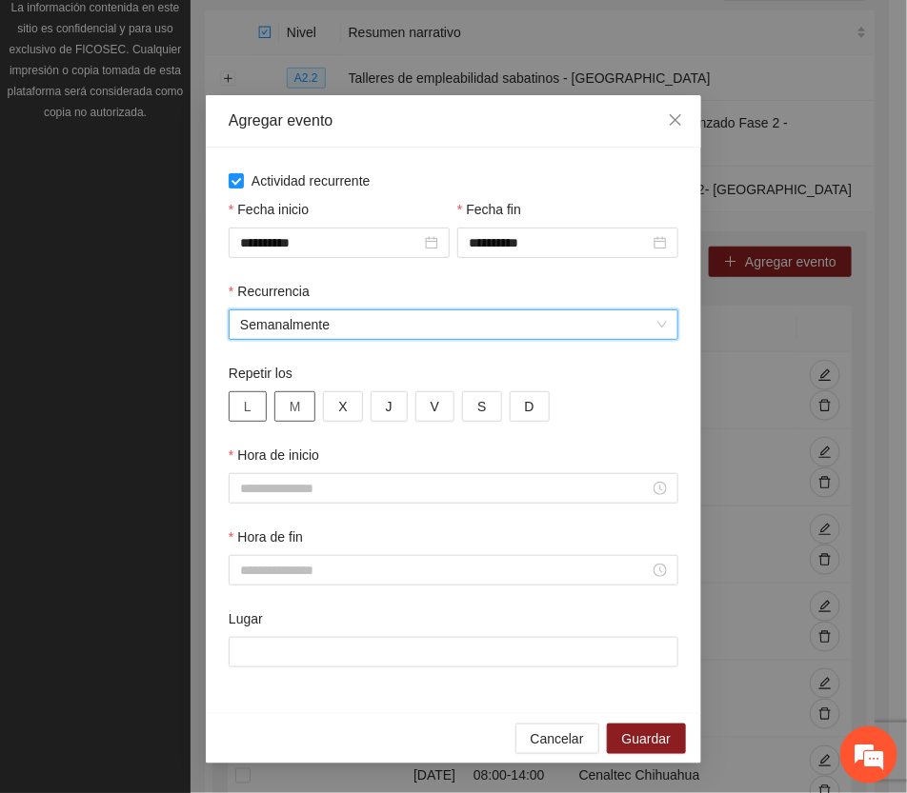
drag, startPoint x: 245, startPoint y: 405, endPoint x: 281, endPoint y: 406, distance: 36.2
click at [248, 406] on span "L" at bounding box center [248, 406] width 8 height 21
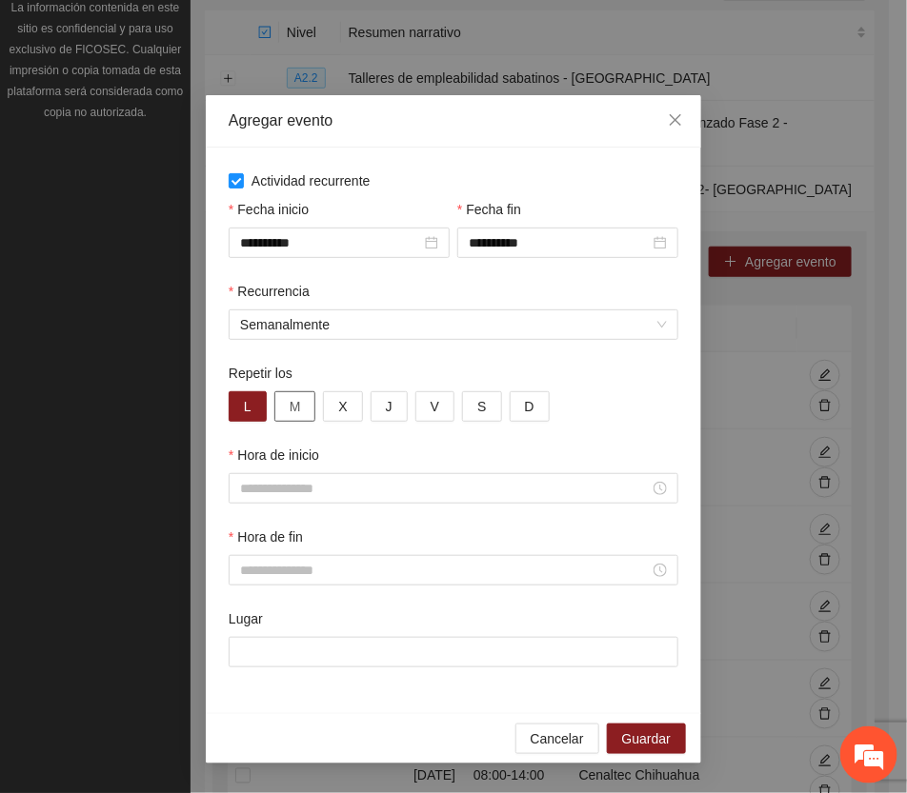
drag, startPoint x: 292, startPoint y: 406, endPoint x: 319, endPoint y: 397, distance: 28.0
click at [292, 405] on span "M" at bounding box center [295, 406] width 11 height 21
click at [336, 395] on button "X" at bounding box center [342, 407] width 39 height 30
click at [389, 401] on span "J" at bounding box center [389, 406] width 7 height 21
click at [434, 402] on span "V" at bounding box center [435, 406] width 9 height 21
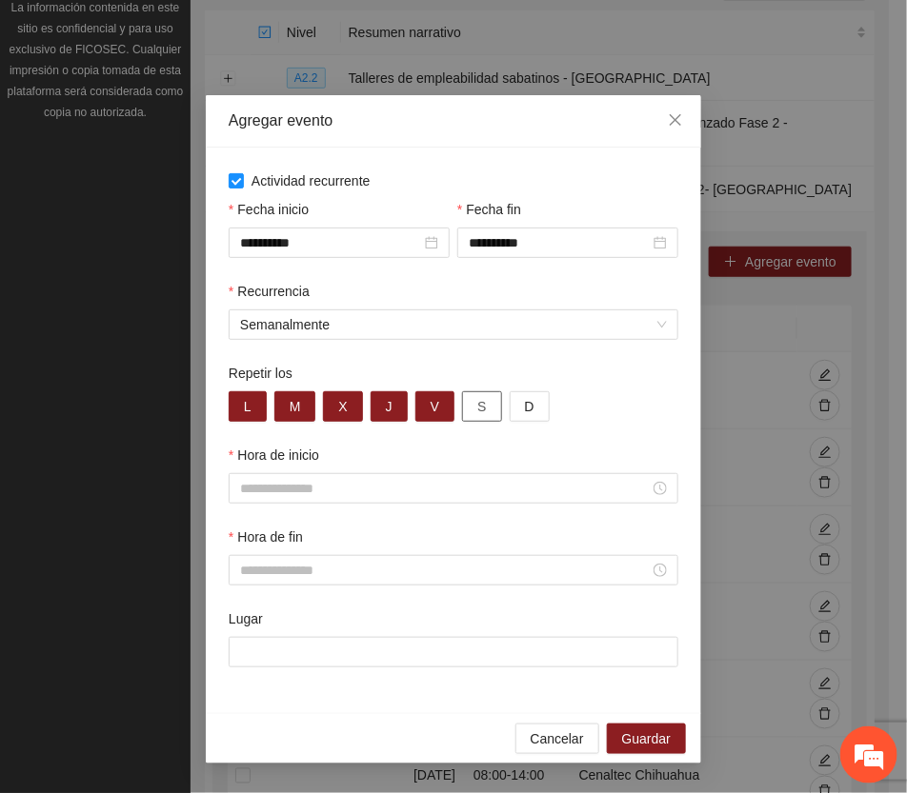
click at [486, 410] on button "S" at bounding box center [481, 407] width 39 height 30
click at [532, 406] on button "D" at bounding box center [530, 407] width 40 height 30
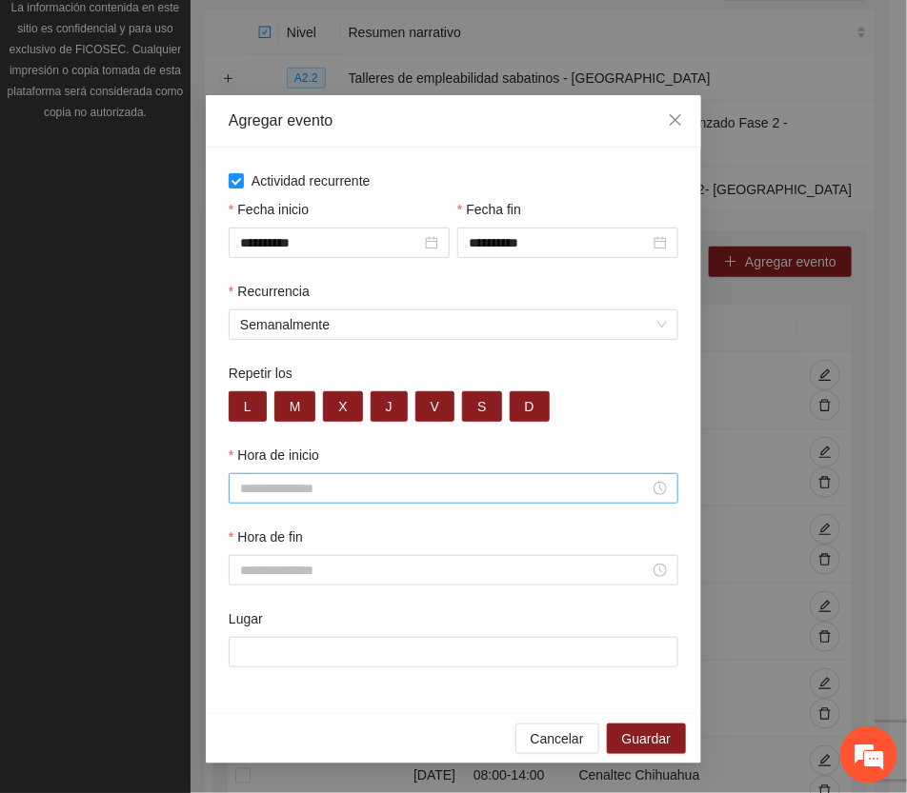
click at [282, 492] on input "Hora de inicio" at bounding box center [445, 488] width 410 height 21
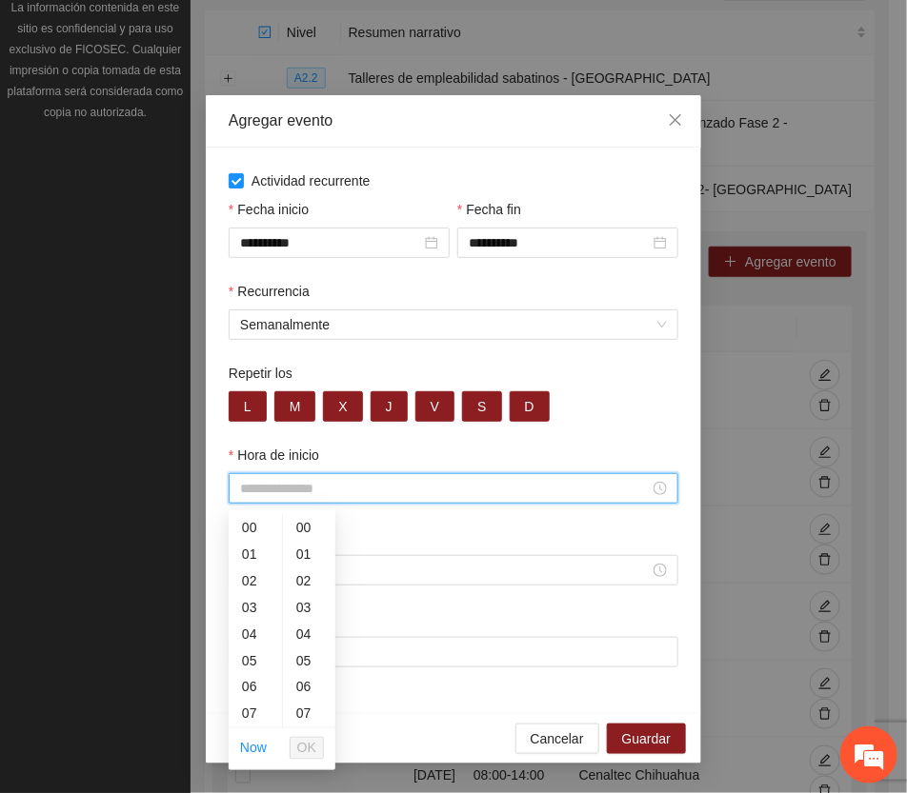
scroll to position [119, 0]
click at [250, 619] on div "08" at bounding box center [255, 622] width 53 height 27
type input "*****"
click at [300, 741] on span "OK" at bounding box center [306, 748] width 19 height 21
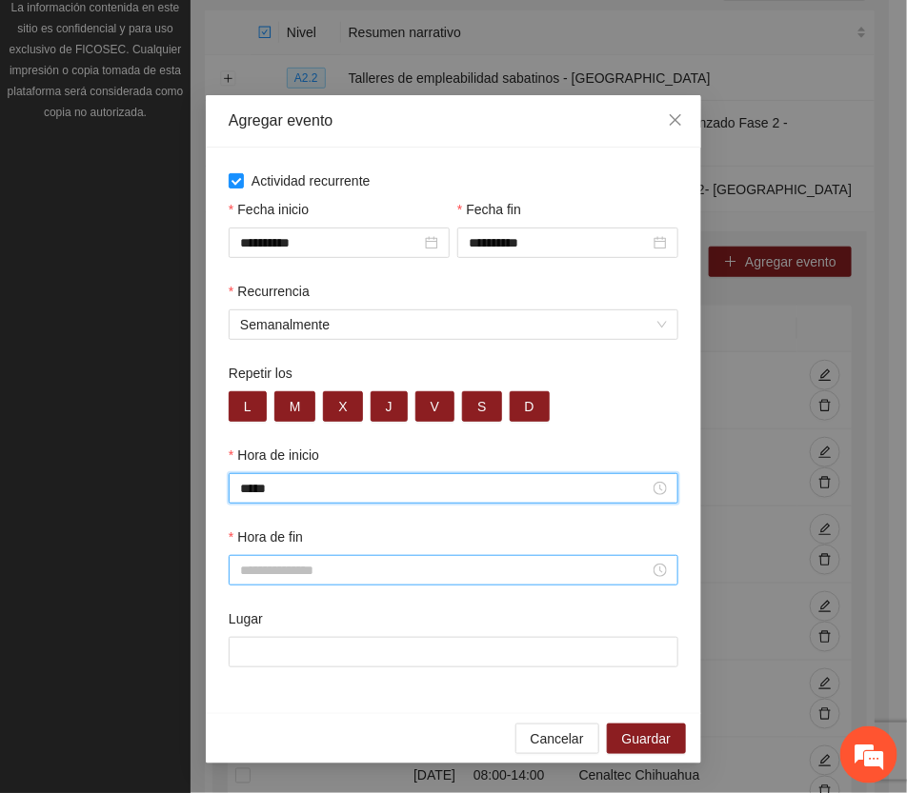
click at [291, 578] on input "Hora de fin" at bounding box center [445, 570] width 410 height 21
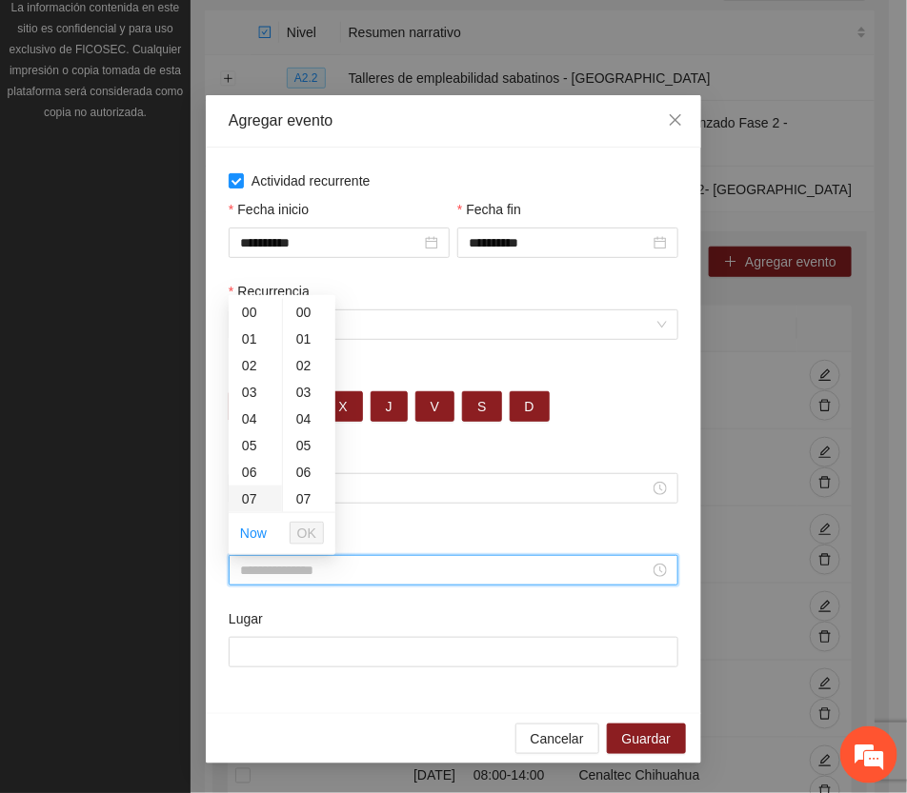
scroll to position [119, 0]
click at [251, 408] on div "08" at bounding box center [255, 406] width 53 height 27
click at [306, 525] on span "OK" at bounding box center [306, 533] width 19 height 21
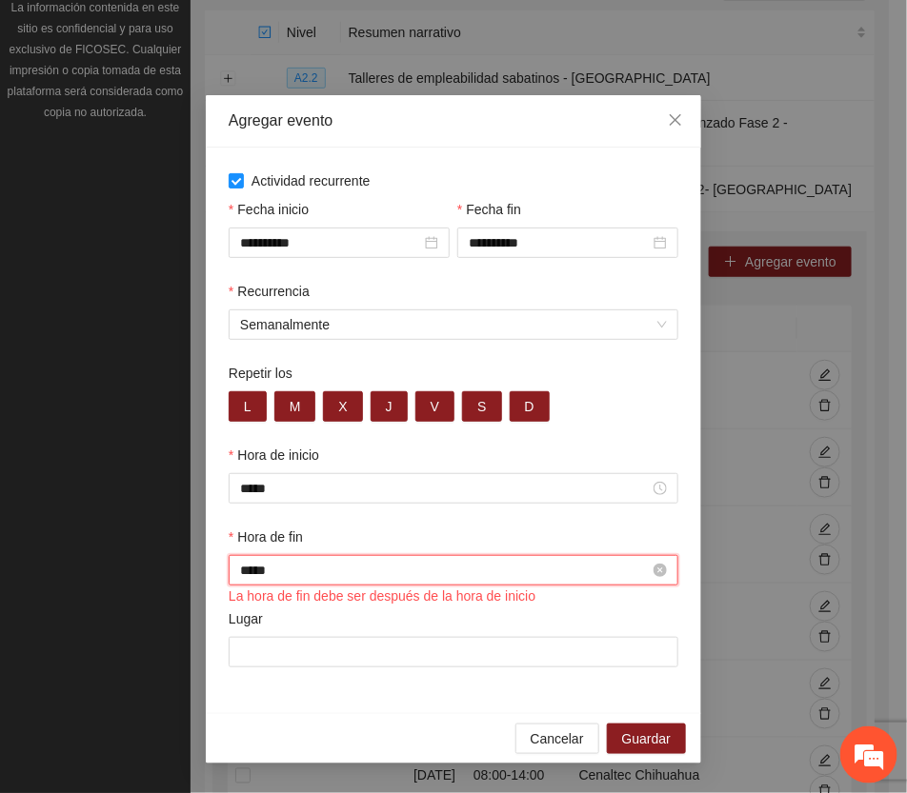
click at [291, 577] on input "*****" at bounding box center [445, 570] width 410 height 21
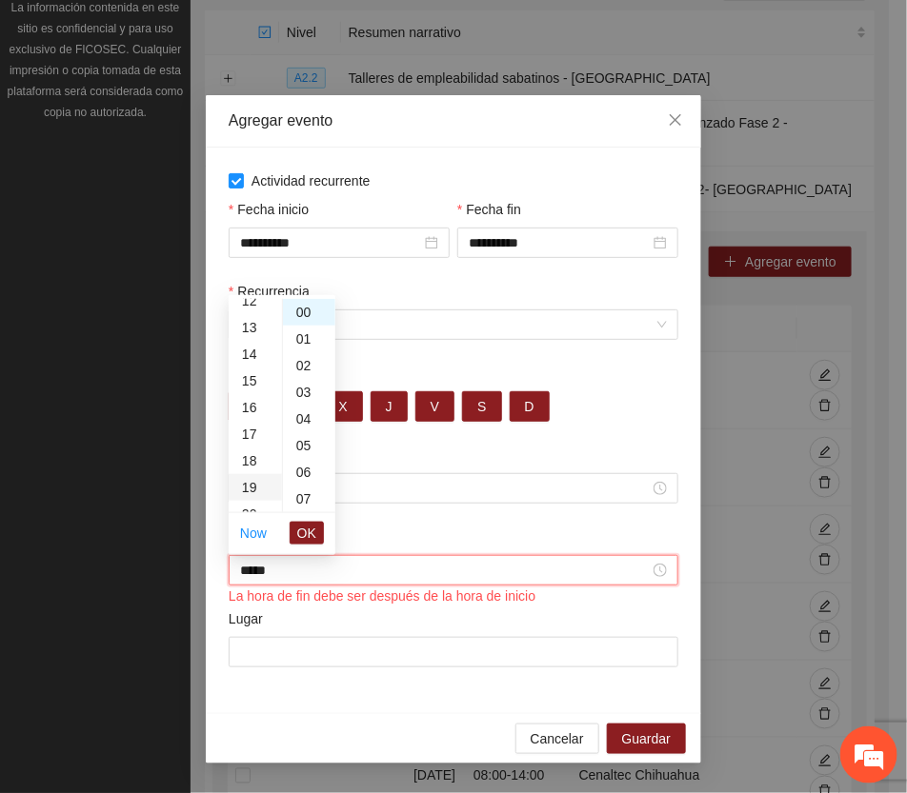
scroll to position [451, 0]
click at [241, 391] on div "20" at bounding box center [255, 395] width 53 height 27
type input "*****"
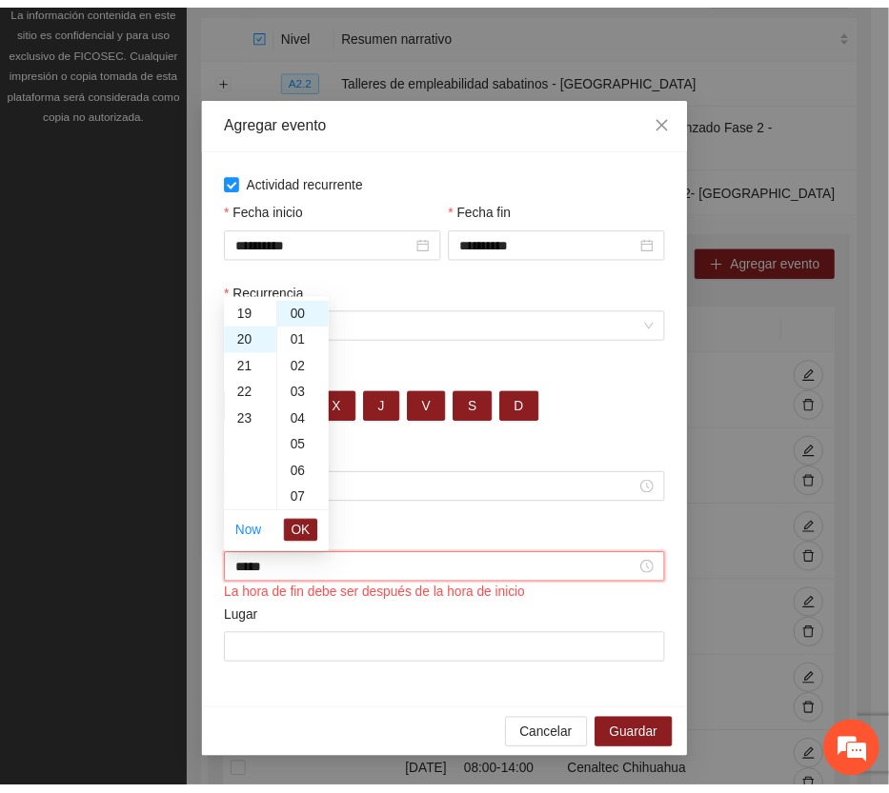
scroll to position [533, 0]
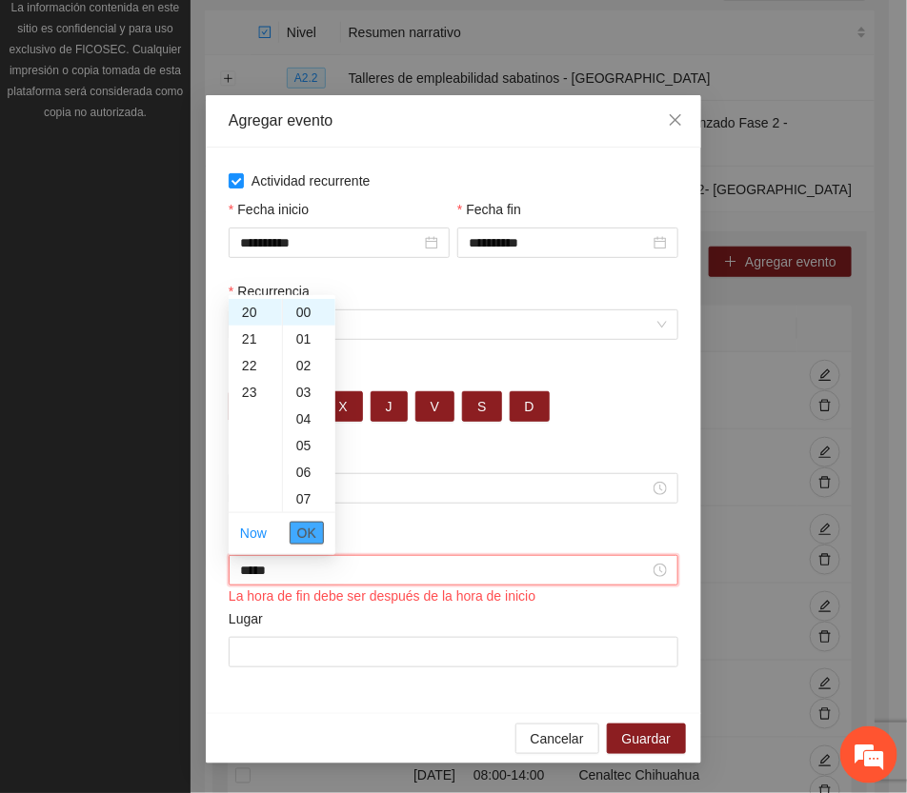
click at [307, 529] on span "OK" at bounding box center [306, 533] width 19 height 21
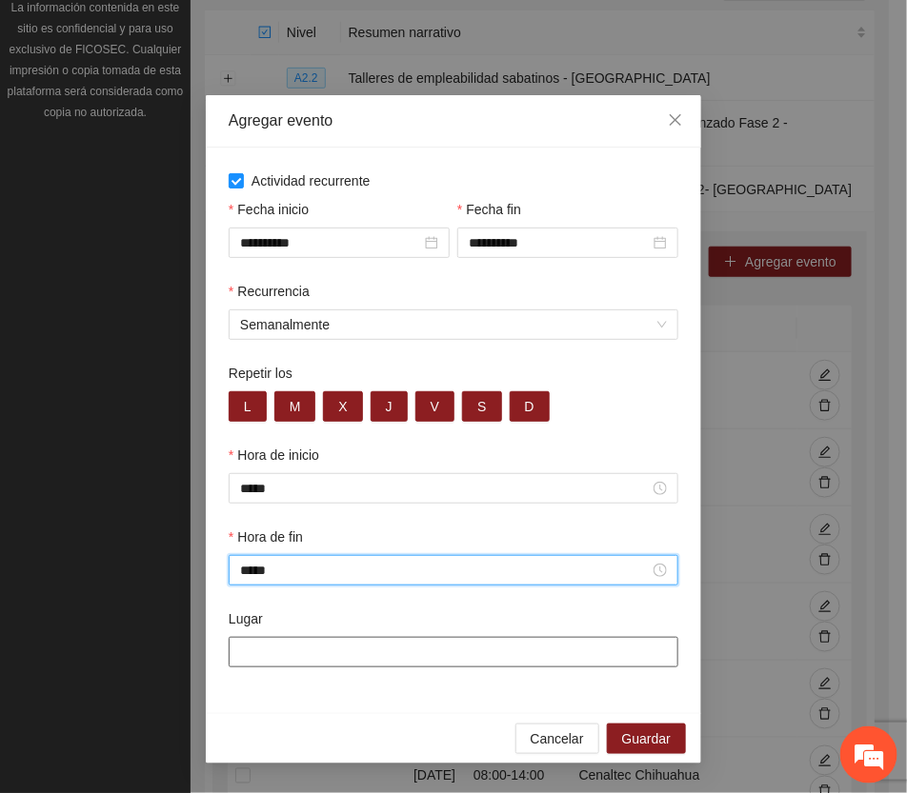
click at [283, 651] on input "Lugar" at bounding box center [454, 652] width 450 height 30
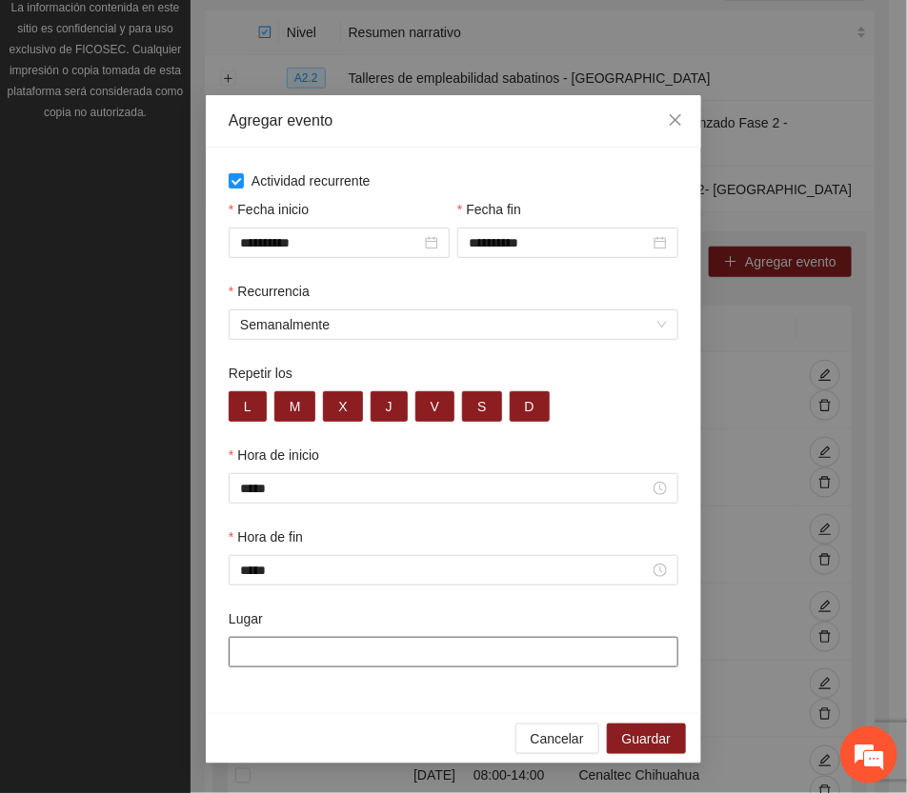
type input "**********"
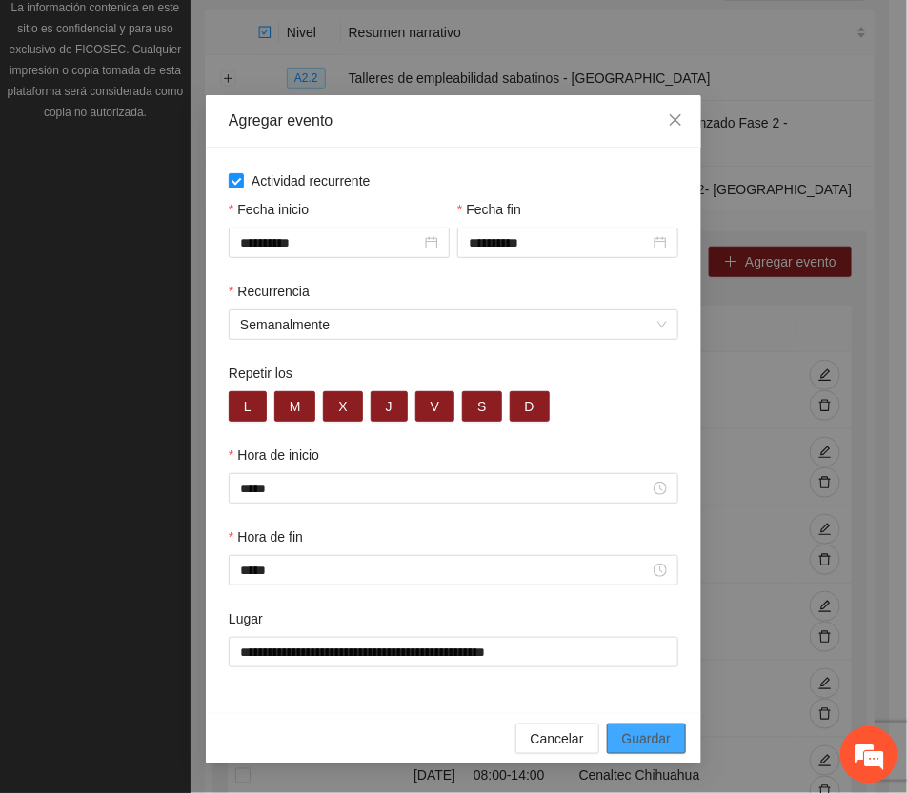
click at [653, 736] on span "Guardar" at bounding box center [646, 739] width 49 height 21
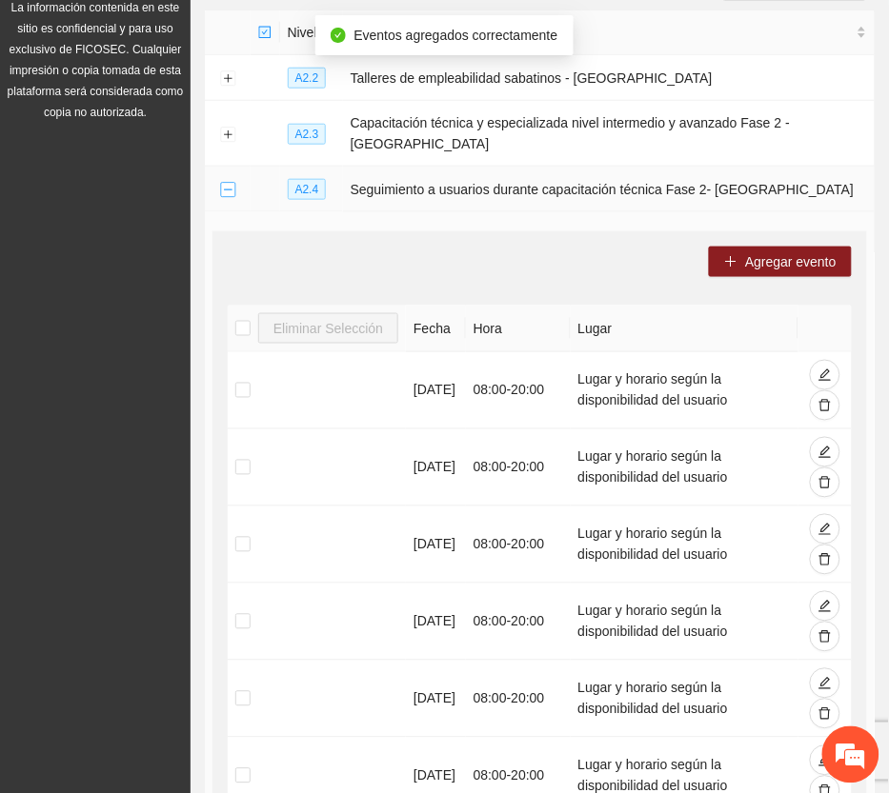
click at [227, 183] on button "Collapse row" at bounding box center [227, 190] width 15 height 15
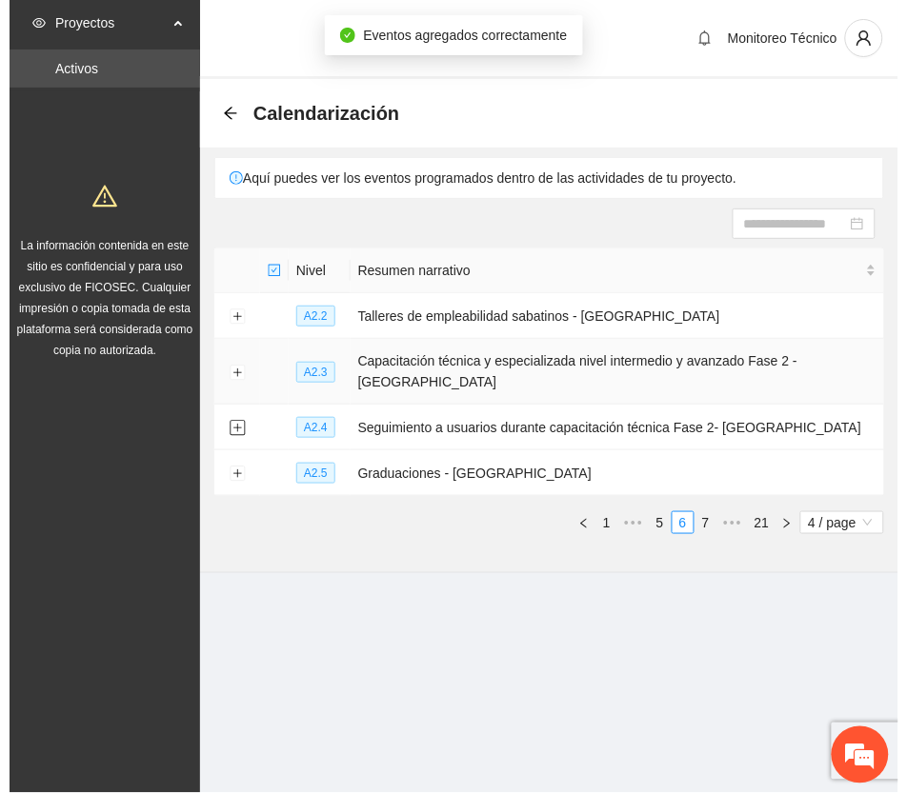
scroll to position [0, 0]
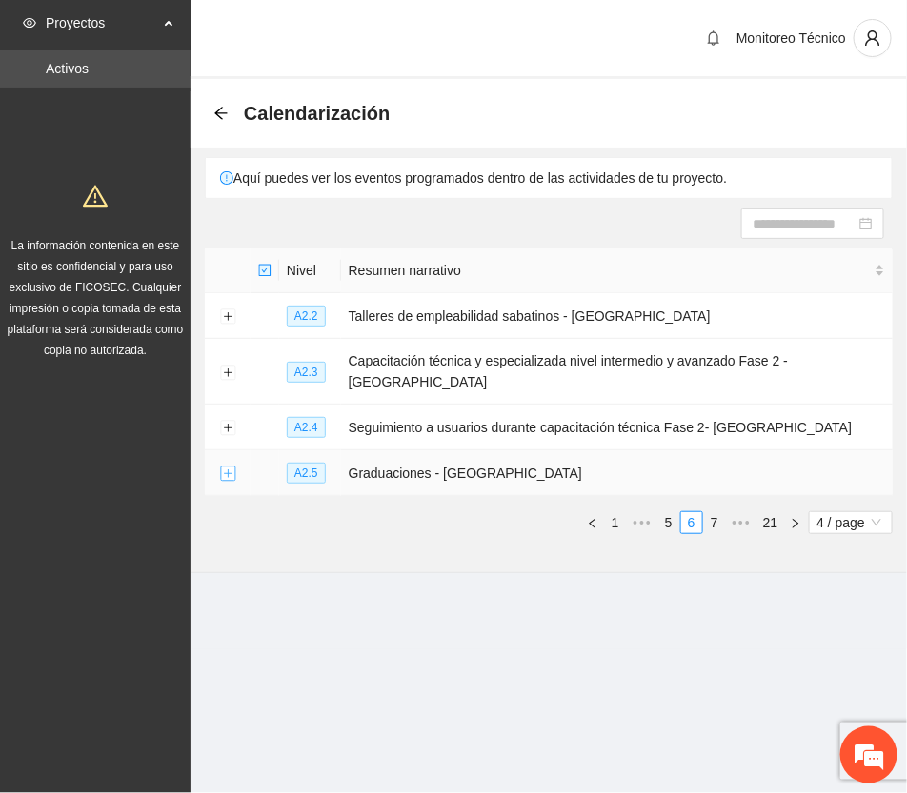
click at [227, 467] on button "Expand row" at bounding box center [227, 474] width 15 height 15
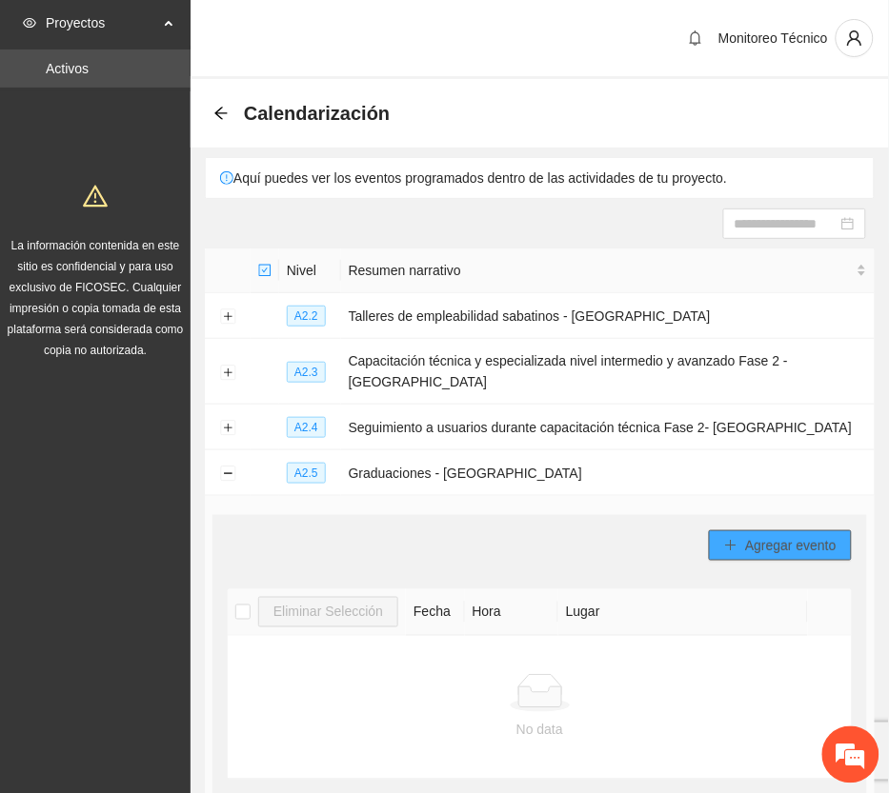
click at [812, 535] on span "Agregar evento" at bounding box center [790, 545] width 91 height 21
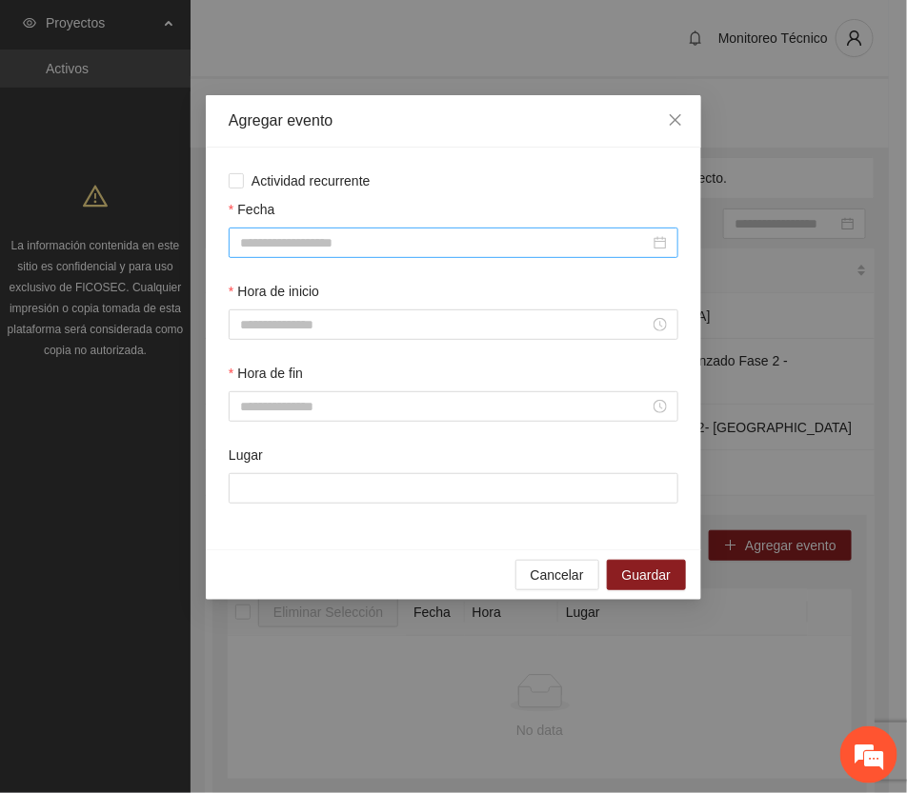
click at [319, 244] on input "Fecha" at bounding box center [445, 242] width 410 height 21
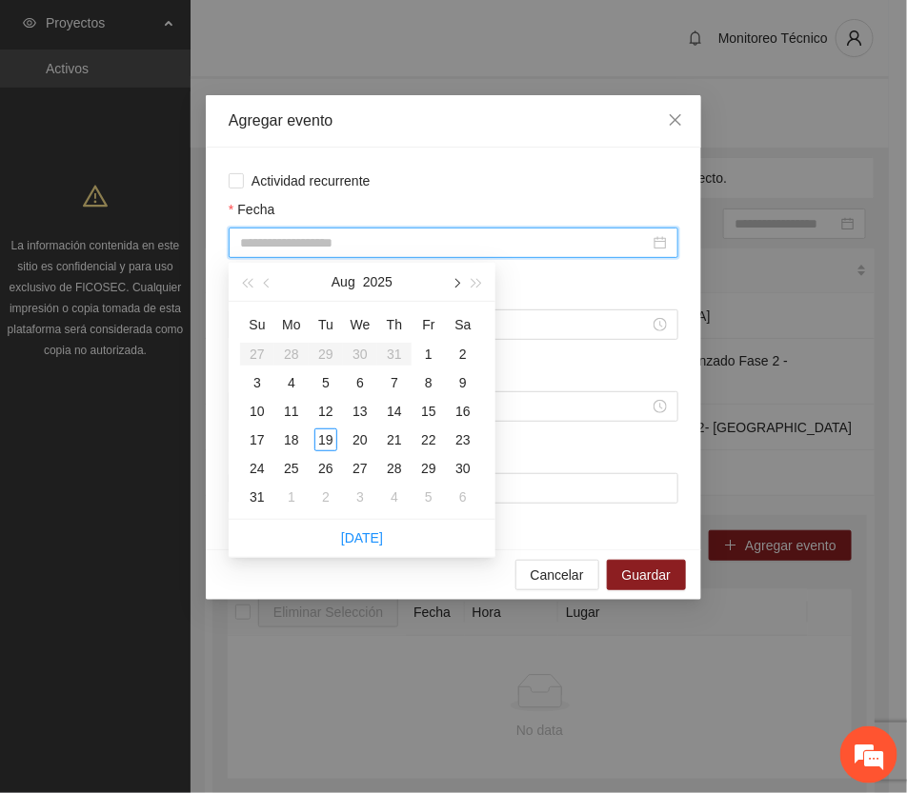
click at [454, 274] on button "button" at bounding box center [455, 282] width 21 height 38
type input "**********"
click at [431, 407] on div "19" at bounding box center [428, 411] width 23 height 23
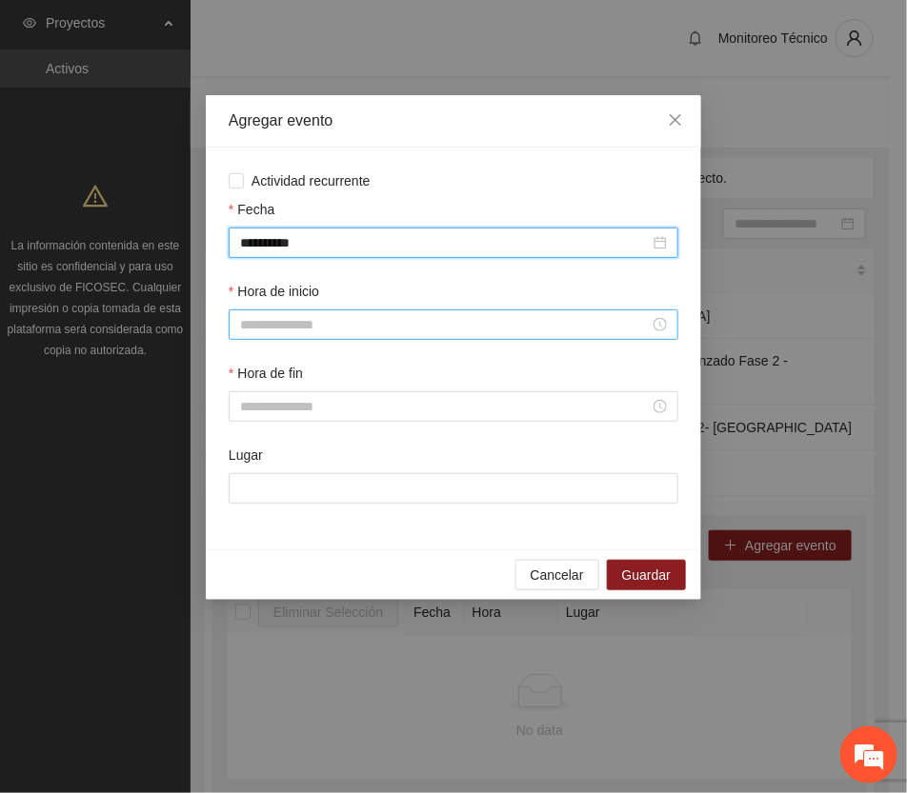
click at [279, 325] on input "Hora de inicio" at bounding box center [445, 324] width 410 height 21
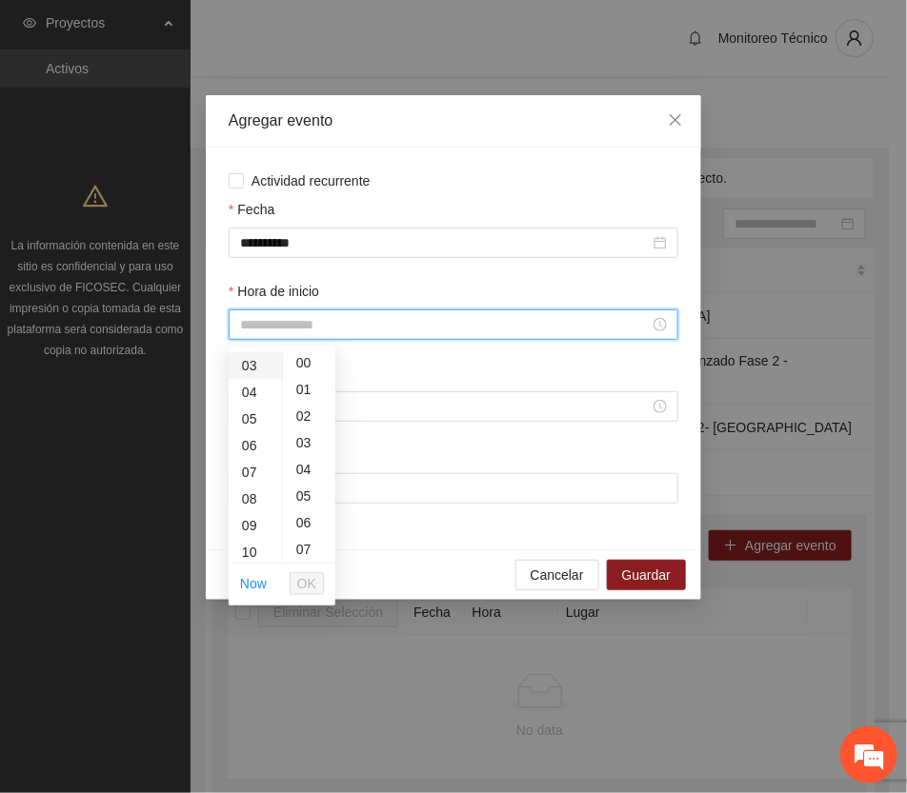
scroll to position [119, 0]
click at [246, 533] on div "11" at bounding box center [255, 537] width 53 height 27
type input "*****"
click at [311, 573] on span "OK" at bounding box center [306, 583] width 19 height 21
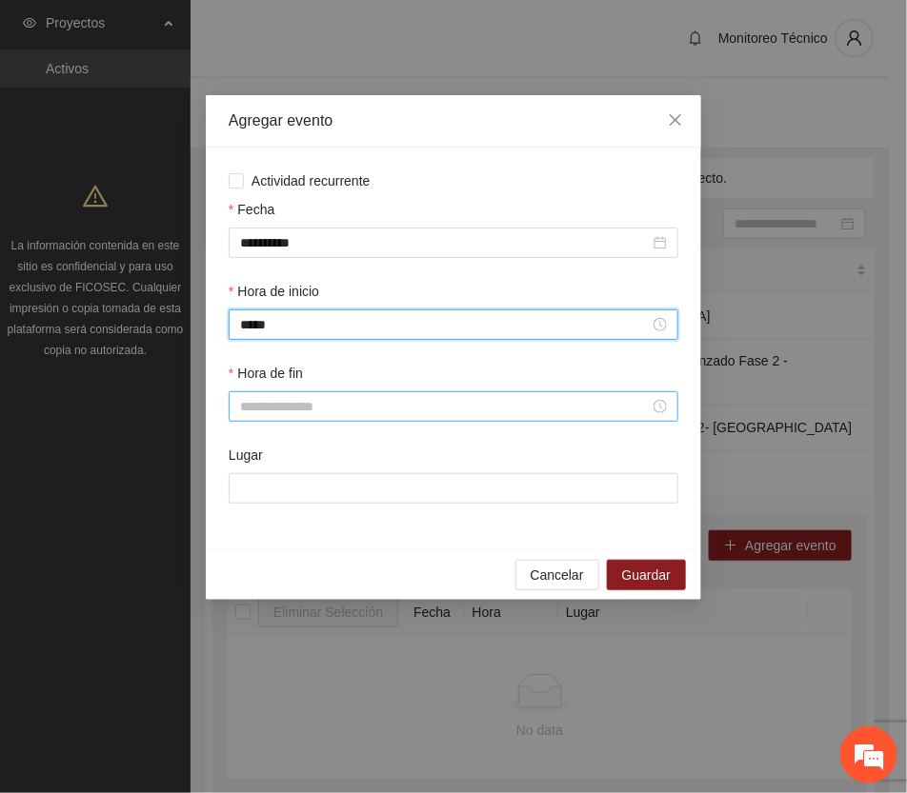
click at [264, 406] on input "Hora de fin" at bounding box center [445, 406] width 410 height 21
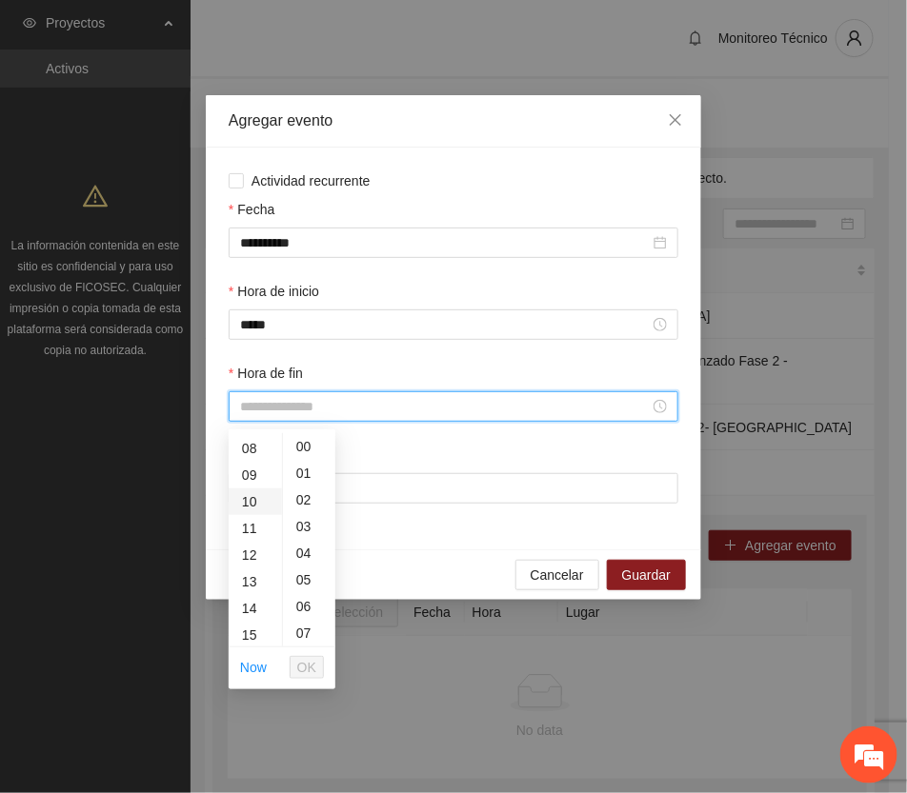
scroll to position [238, 0]
drag, startPoint x: 252, startPoint y: 550, endPoint x: 254, endPoint y: 567, distance: 17.3
click at [252, 551] on div "13" at bounding box center [255, 555] width 53 height 27
type input "*****"
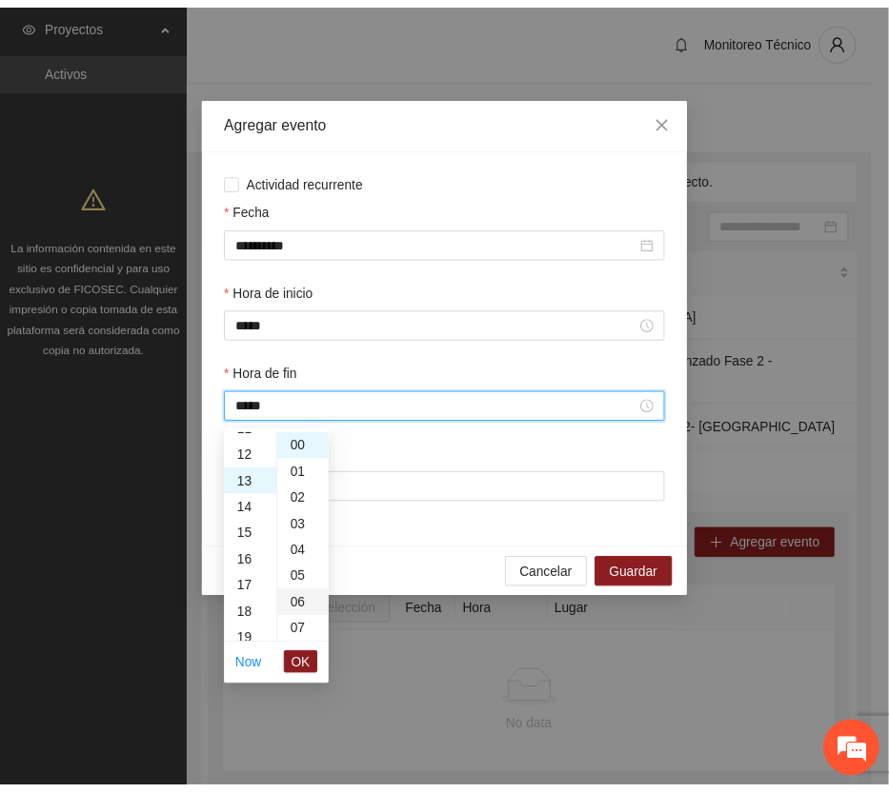
scroll to position [346, 0]
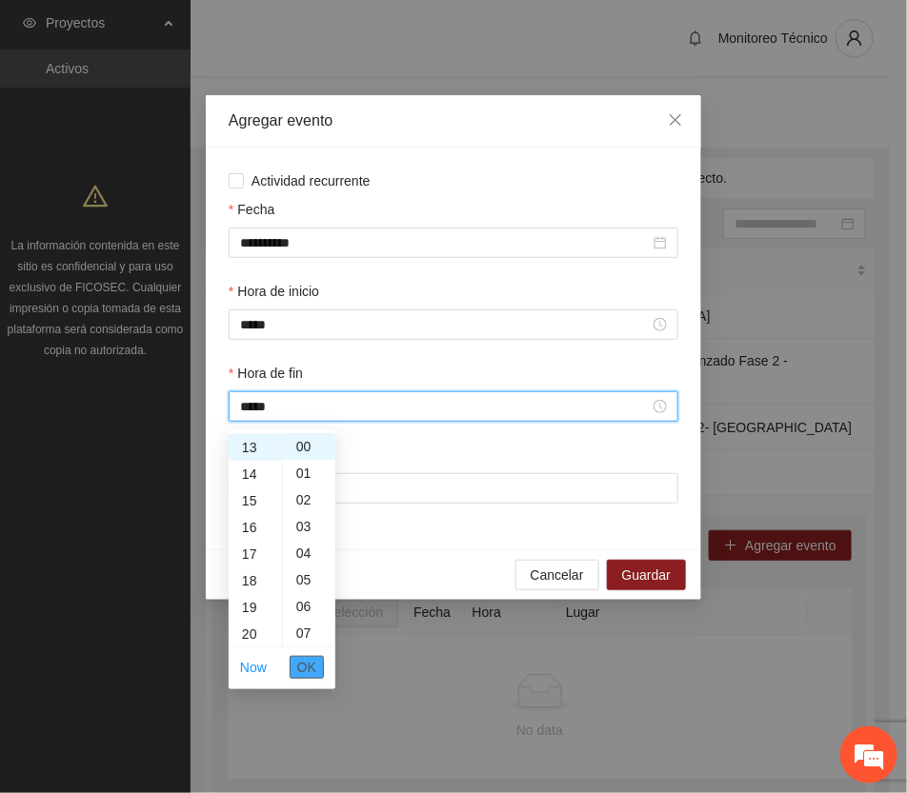
click at [300, 669] on span "OK" at bounding box center [306, 667] width 19 height 21
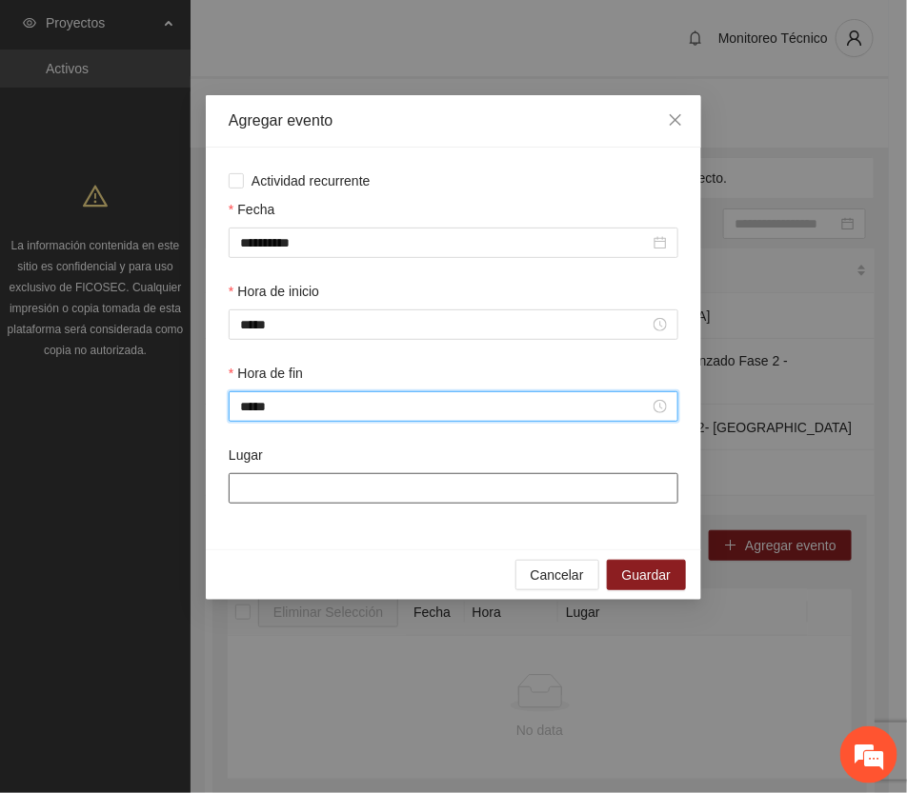
click at [362, 492] on input "Lugar" at bounding box center [454, 488] width 450 height 30
type input "**********"
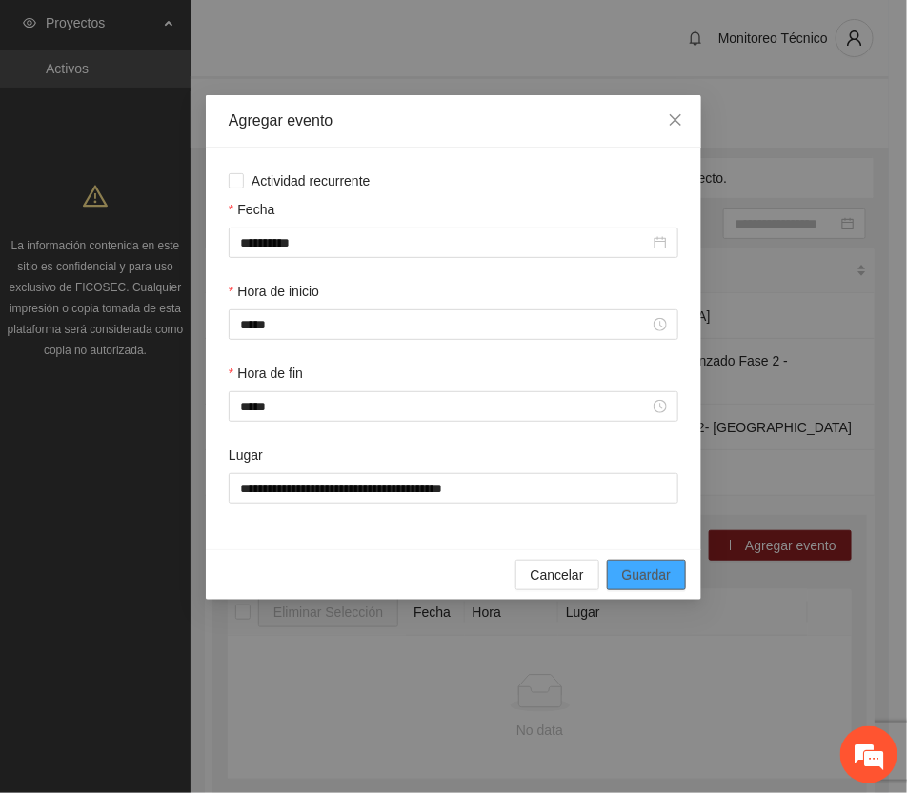
click at [653, 576] on span "Guardar" at bounding box center [646, 575] width 49 height 21
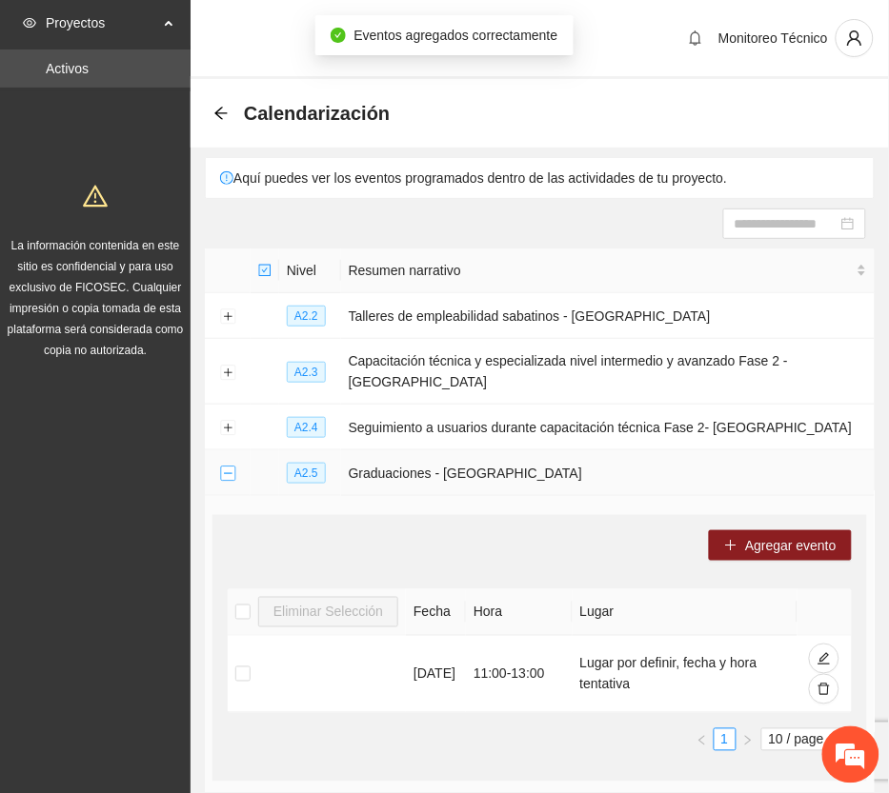
click at [224, 467] on button "Collapse row" at bounding box center [227, 474] width 15 height 15
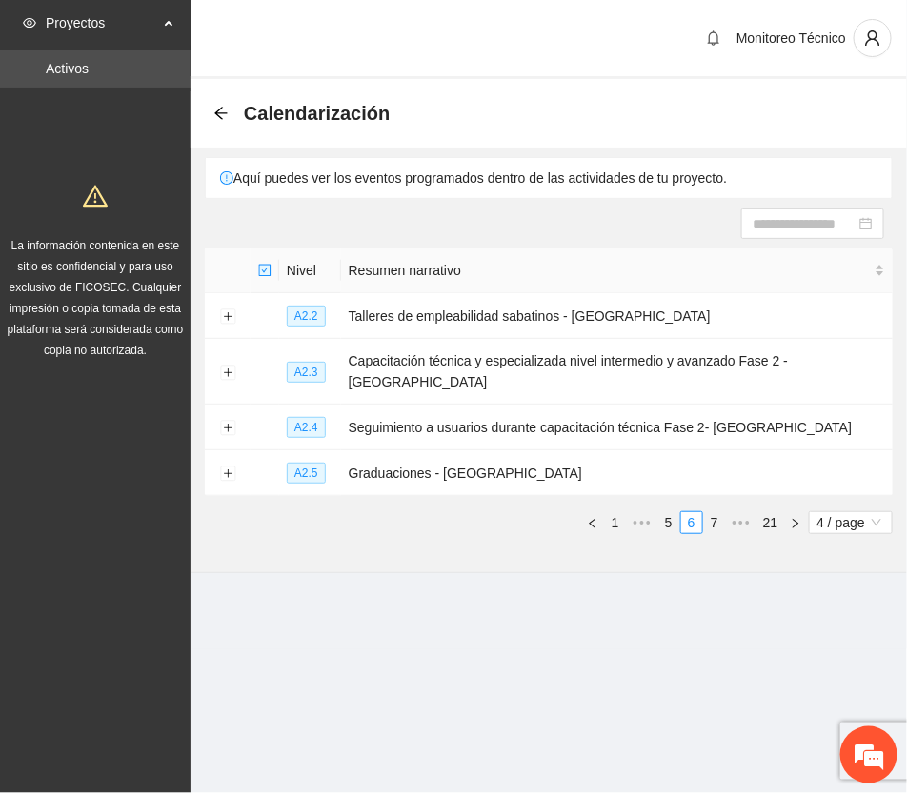
click at [719, 512] on link "7" at bounding box center [714, 522] width 21 height 21
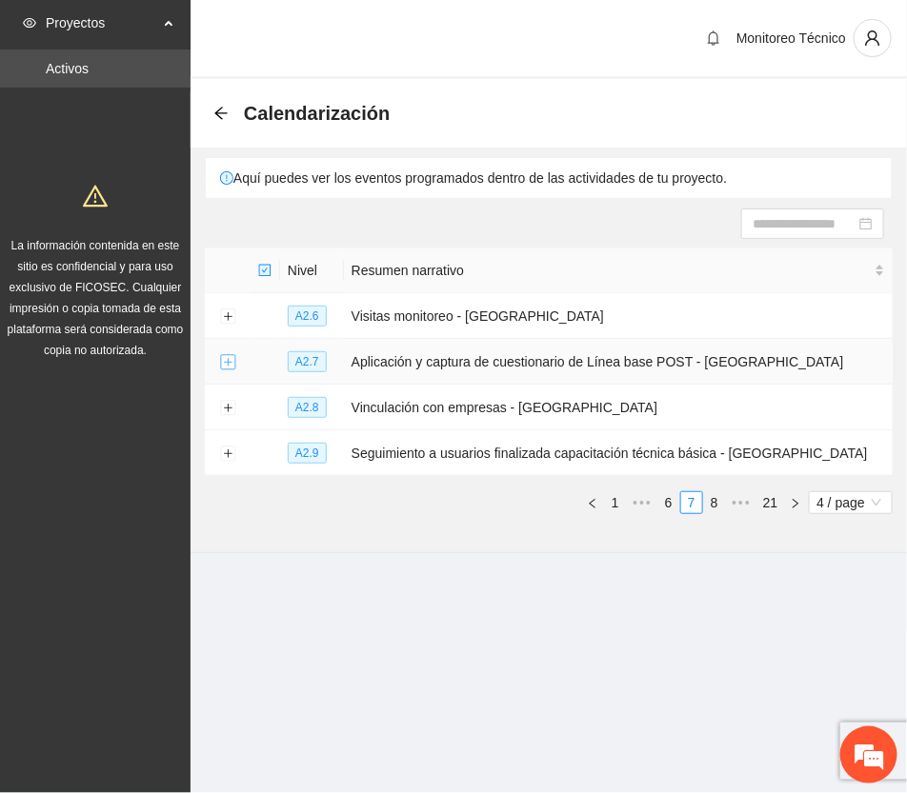
click at [220, 358] on button "Expand row" at bounding box center [227, 362] width 15 height 15
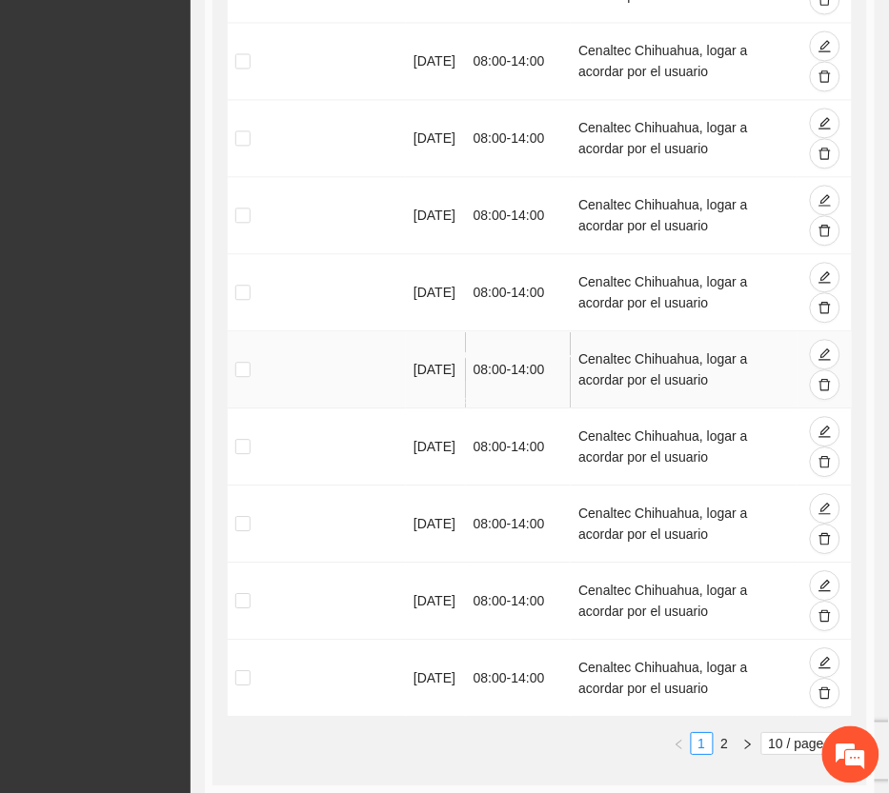
scroll to position [714, 0]
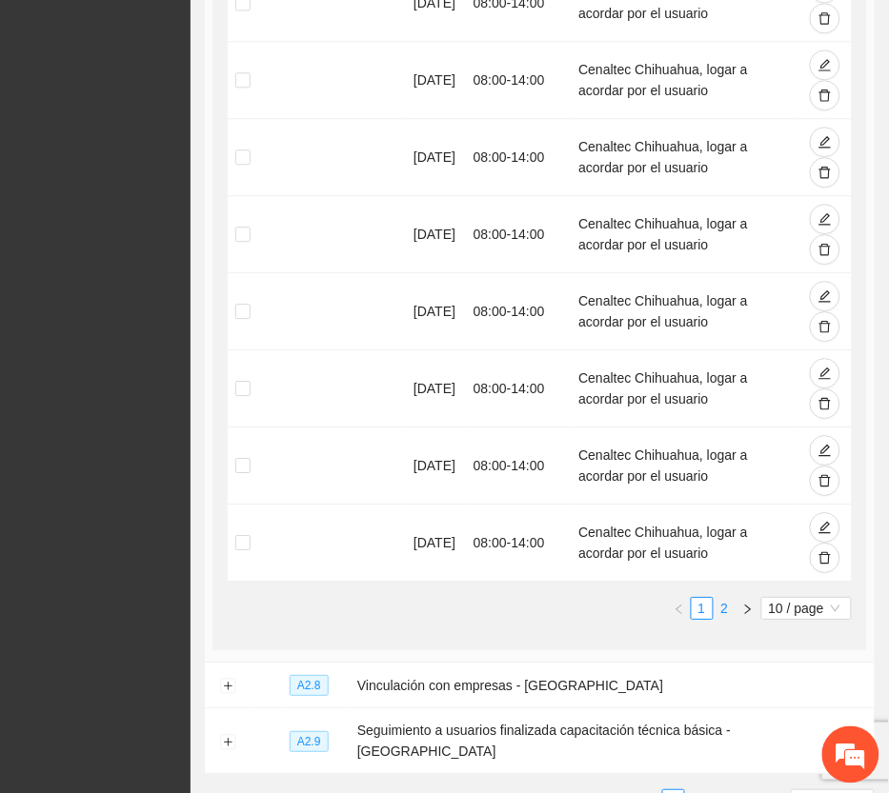
click at [720, 608] on link "2" at bounding box center [724, 608] width 21 height 21
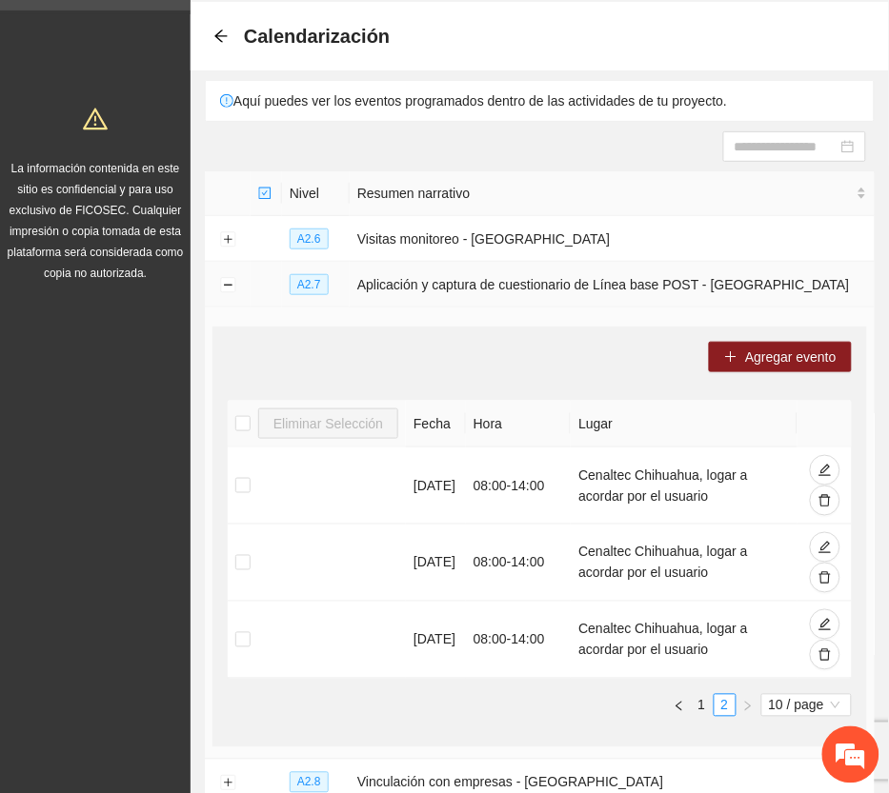
scroll to position [50, 0]
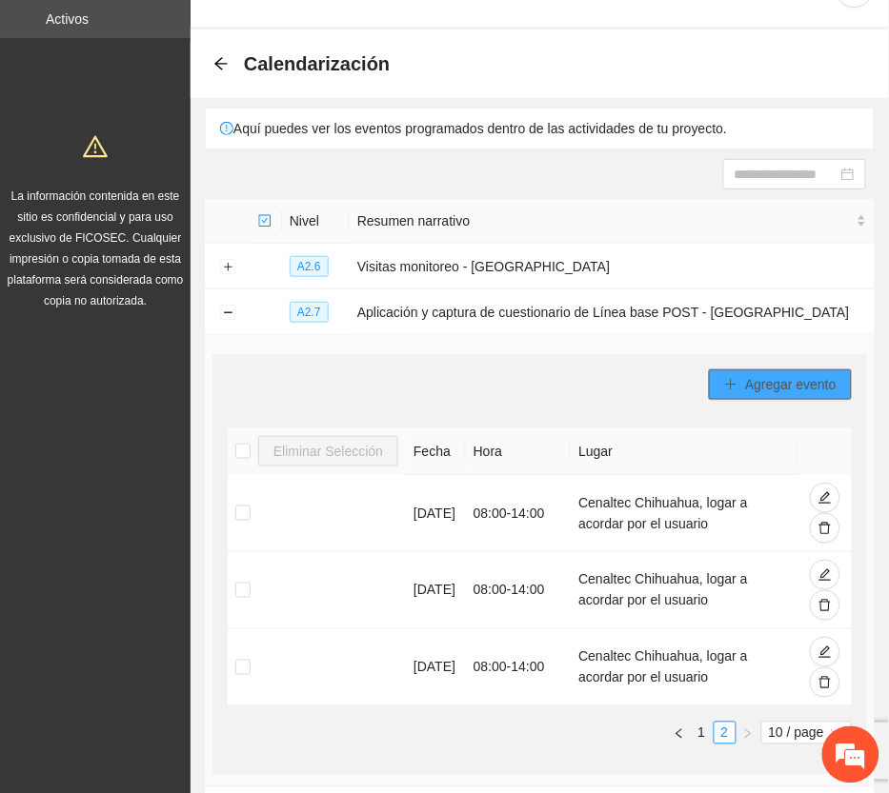
click at [774, 377] on span "Agregar evento" at bounding box center [790, 384] width 91 height 21
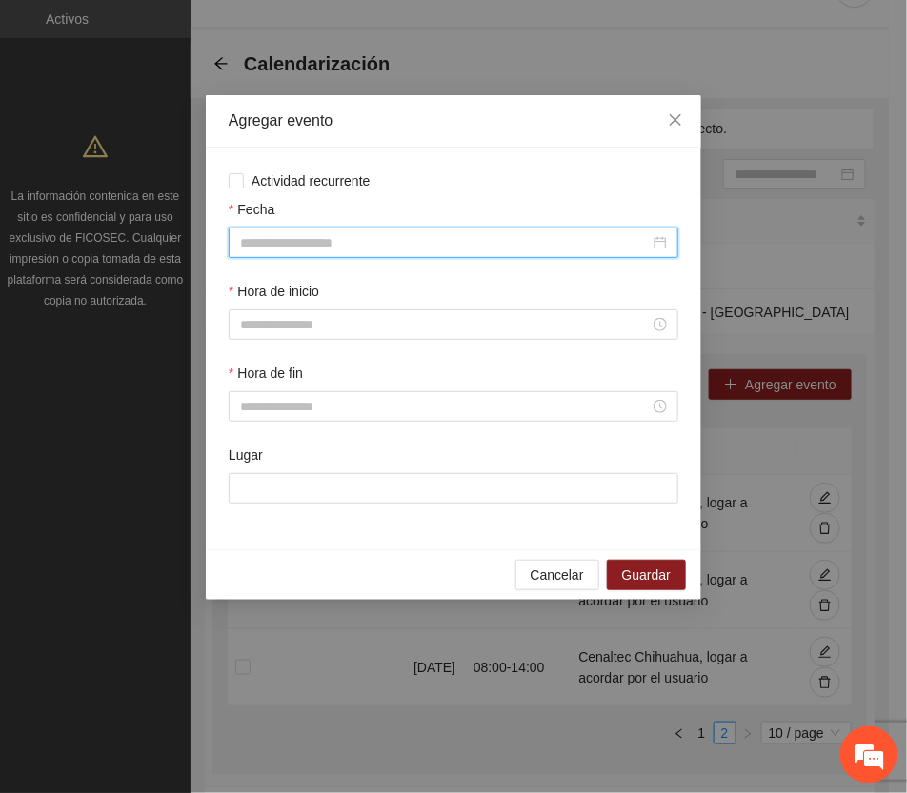
click at [397, 245] on input "Fecha" at bounding box center [445, 242] width 410 height 21
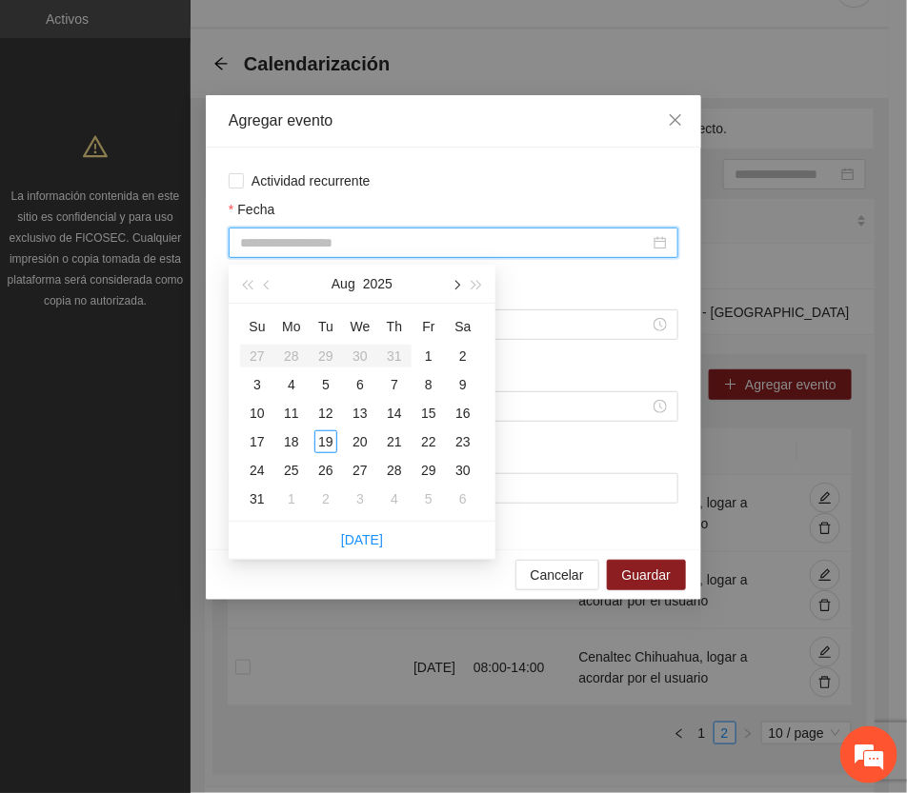
click at [453, 282] on span "button" at bounding box center [456, 285] width 10 height 10
type input "**********"
click at [286, 351] on div "1" at bounding box center [291, 356] width 23 height 23
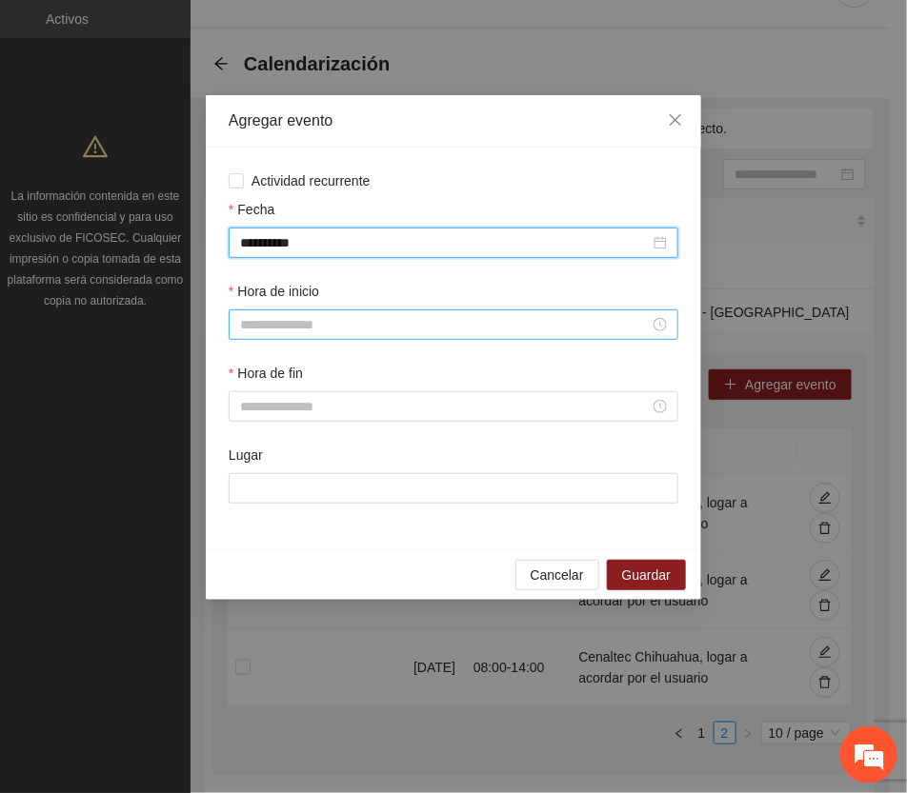
click at [336, 322] on input "Hora de inicio" at bounding box center [445, 324] width 410 height 21
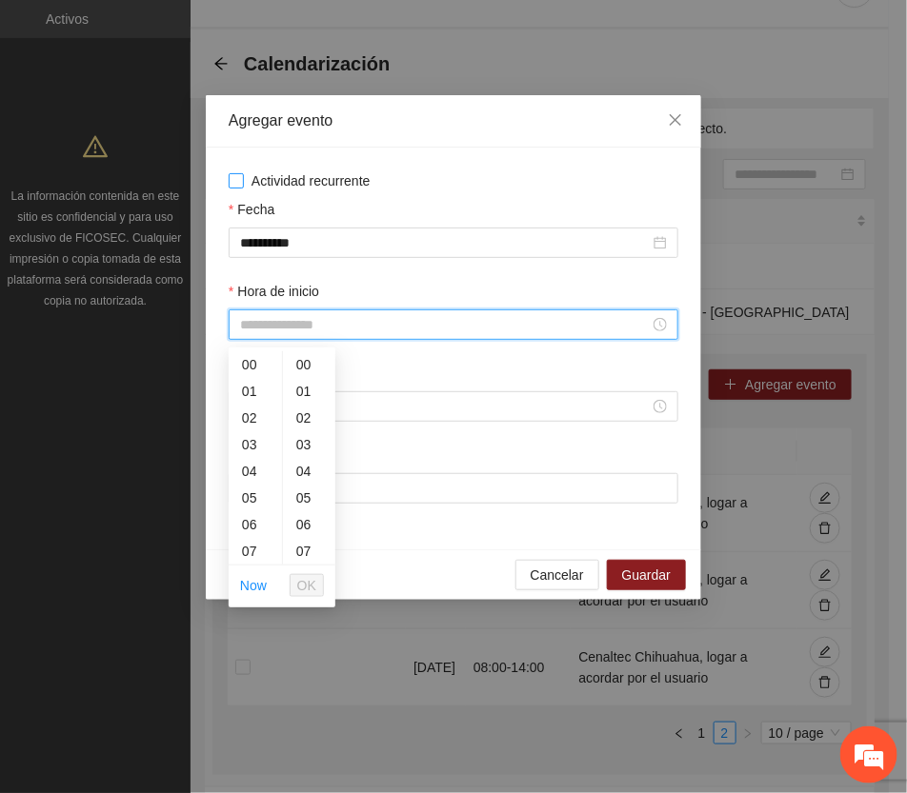
click at [315, 179] on span "Actividad recurrente" at bounding box center [311, 181] width 134 height 21
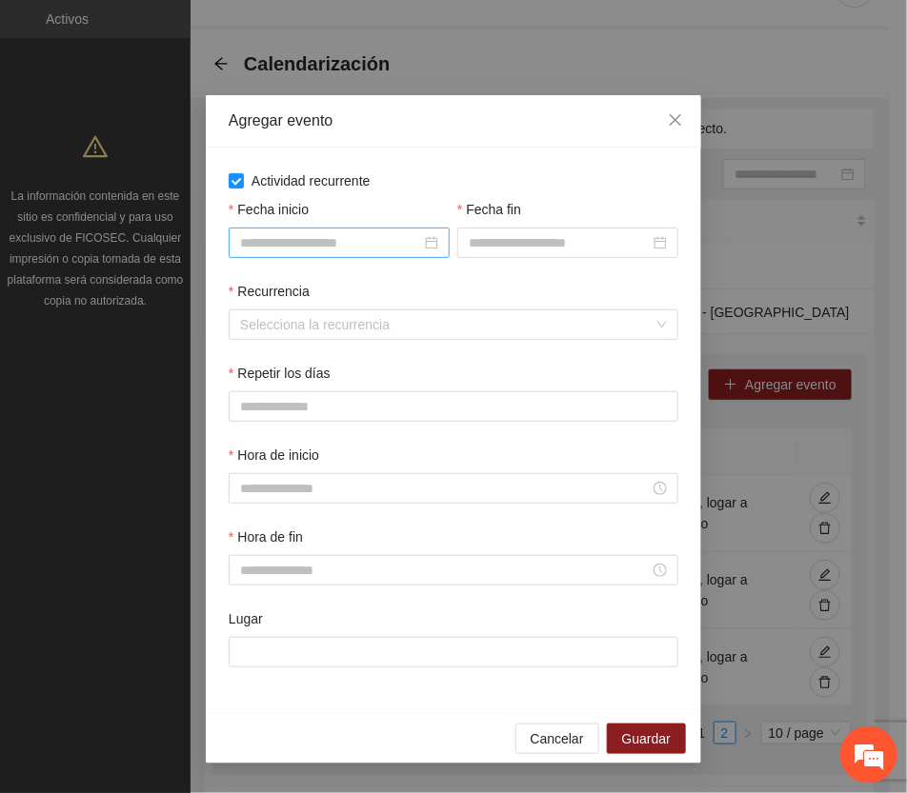
click at [329, 235] on input "Fecha inicio" at bounding box center [330, 242] width 181 height 21
click at [416, 136] on div "Agregar evento" at bounding box center [453, 121] width 495 height 52
click at [669, 119] on icon "close" at bounding box center [675, 119] width 15 height 15
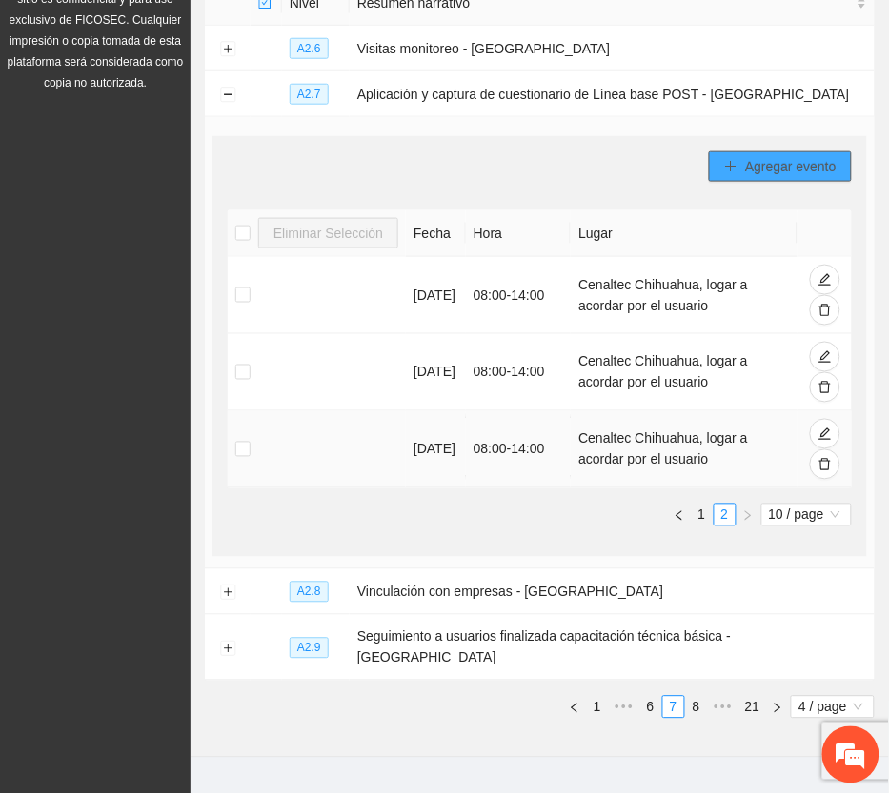
scroll to position [288, 0]
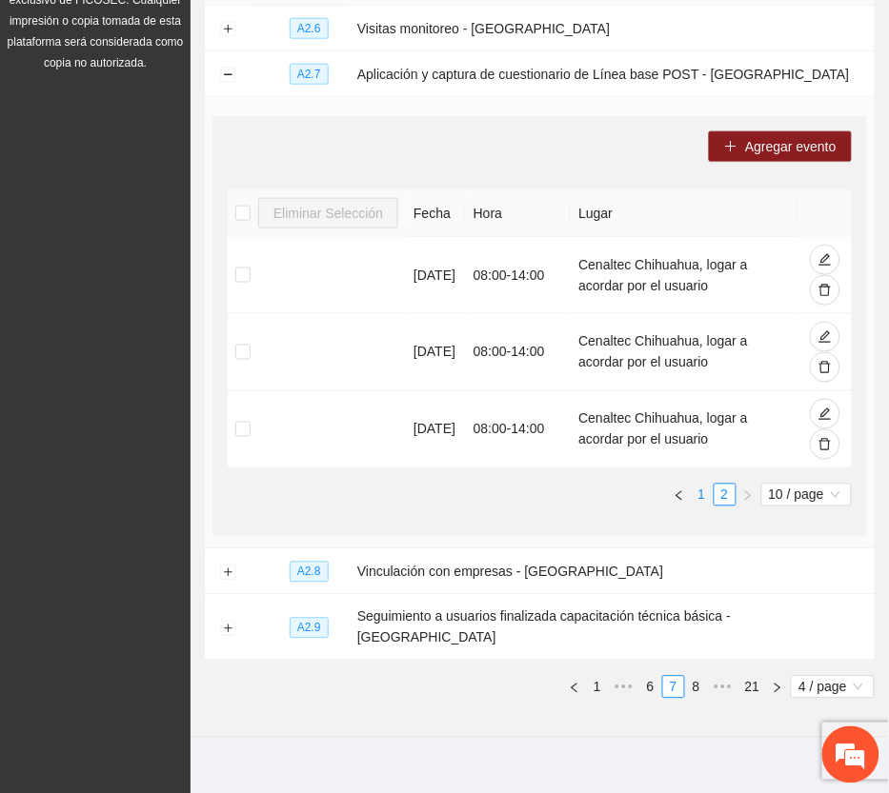
click at [693, 495] on link "1" at bounding box center [702, 495] width 21 height 21
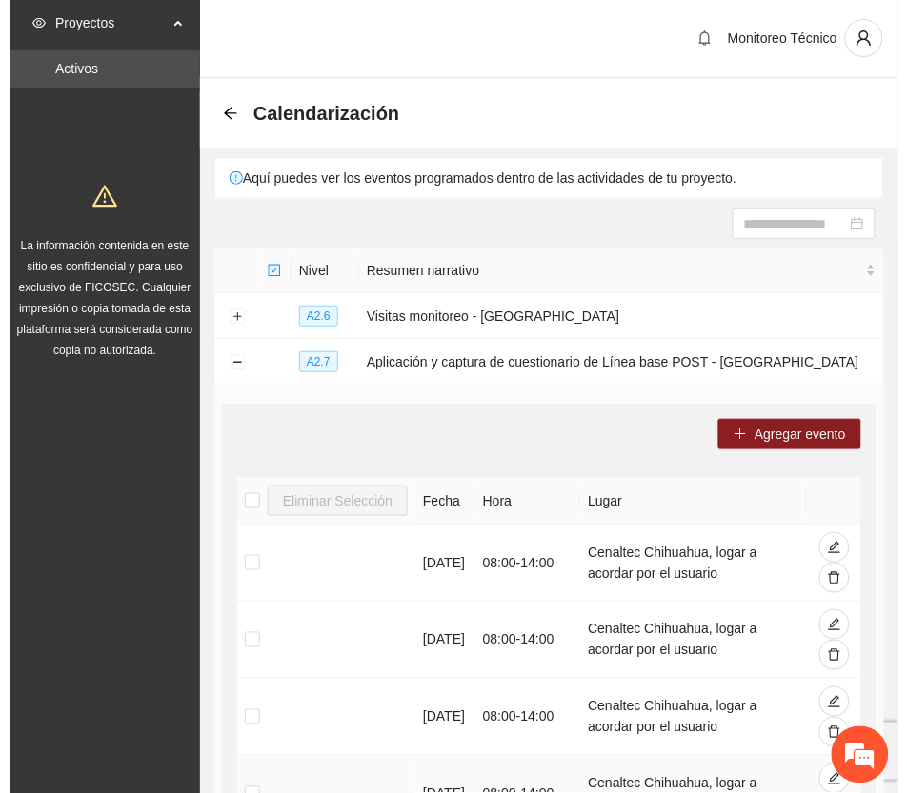
scroll to position [119, 0]
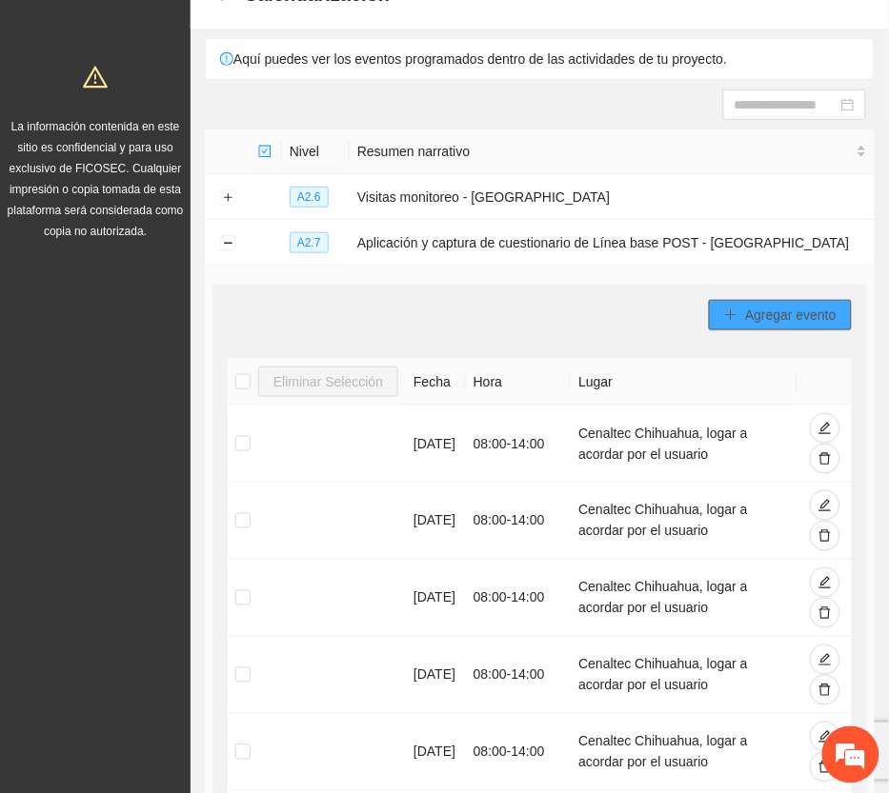
click at [784, 319] on span "Agregar evento" at bounding box center [790, 315] width 91 height 21
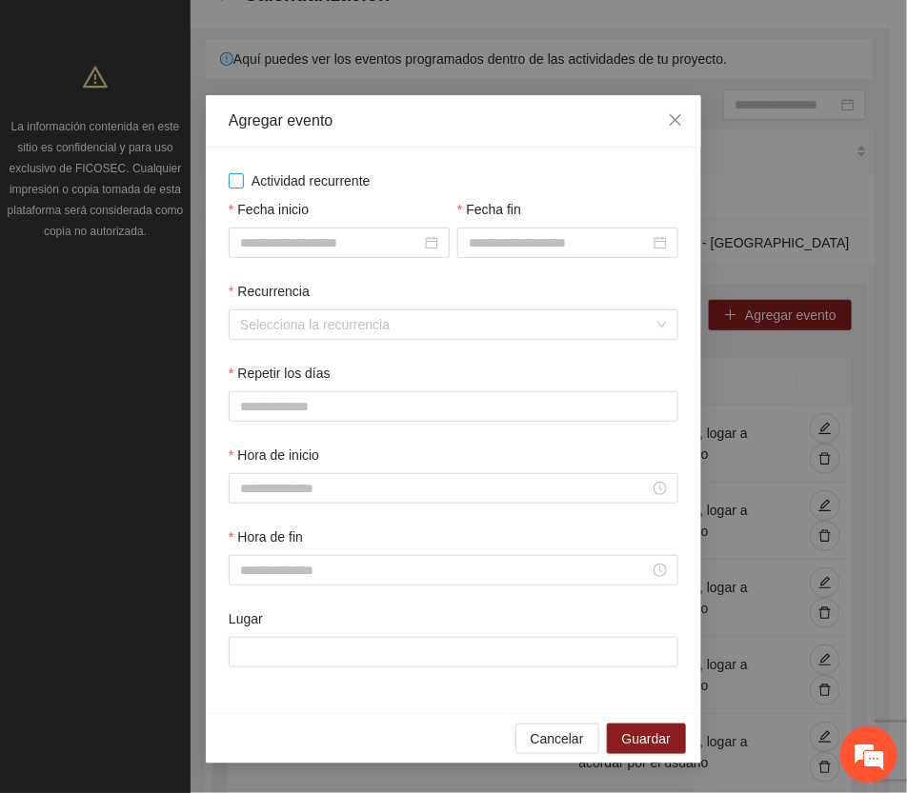
click at [322, 176] on span "Actividad recurrente" at bounding box center [311, 181] width 134 height 21
click at [325, 250] on input "Fecha inicio" at bounding box center [330, 242] width 181 height 21
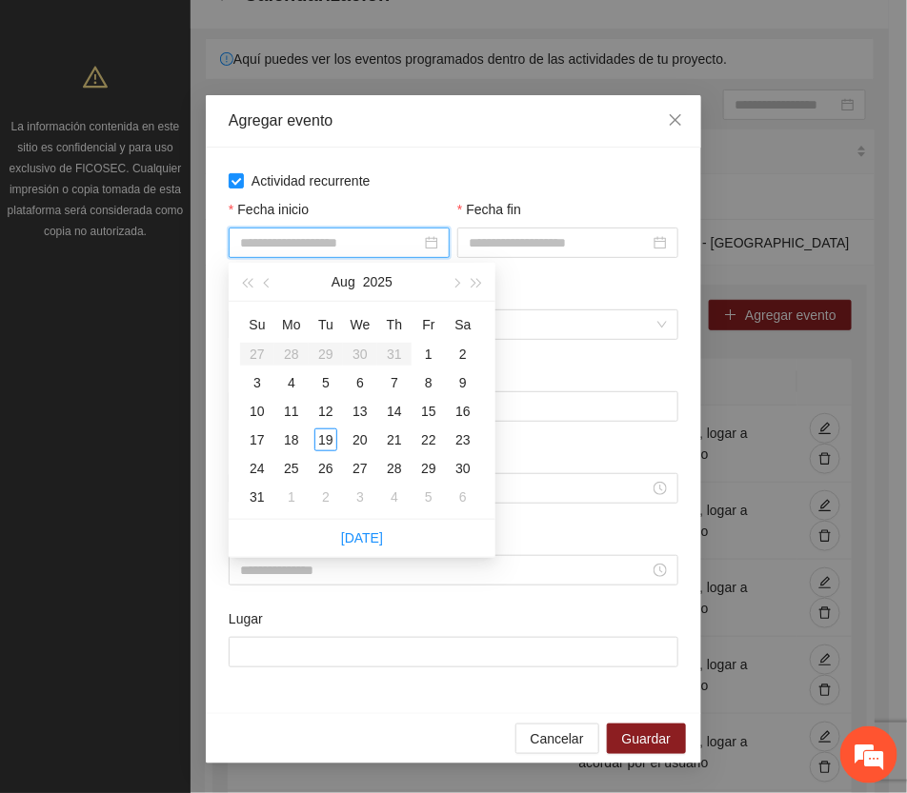
drag, startPoint x: 450, startPoint y: 277, endPoint x: 439, endPoint y: 293, distance: 19.3
click at [449, 277] on button "button" at bounding box center [455, 282] width 21 height 38
type input "**********"
click at [293, 351] on div "1" at bounding box center [291, 354] width 23 height 23
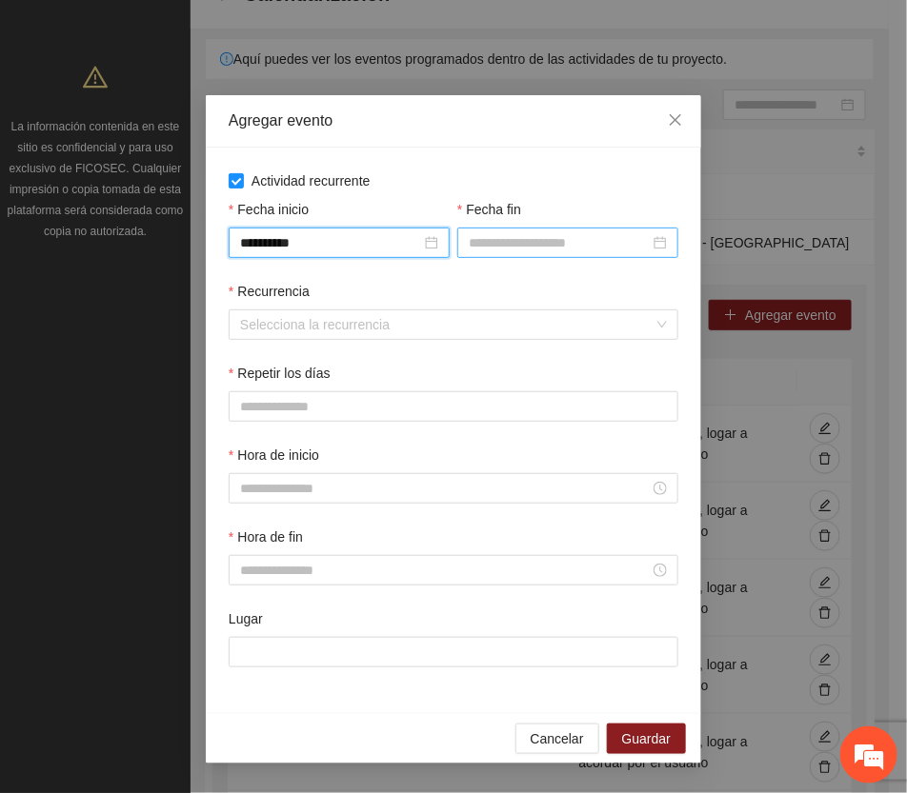
click at [507, 241] on input "Fecha fin" at bounding box center [559, 242] width 181 height 21
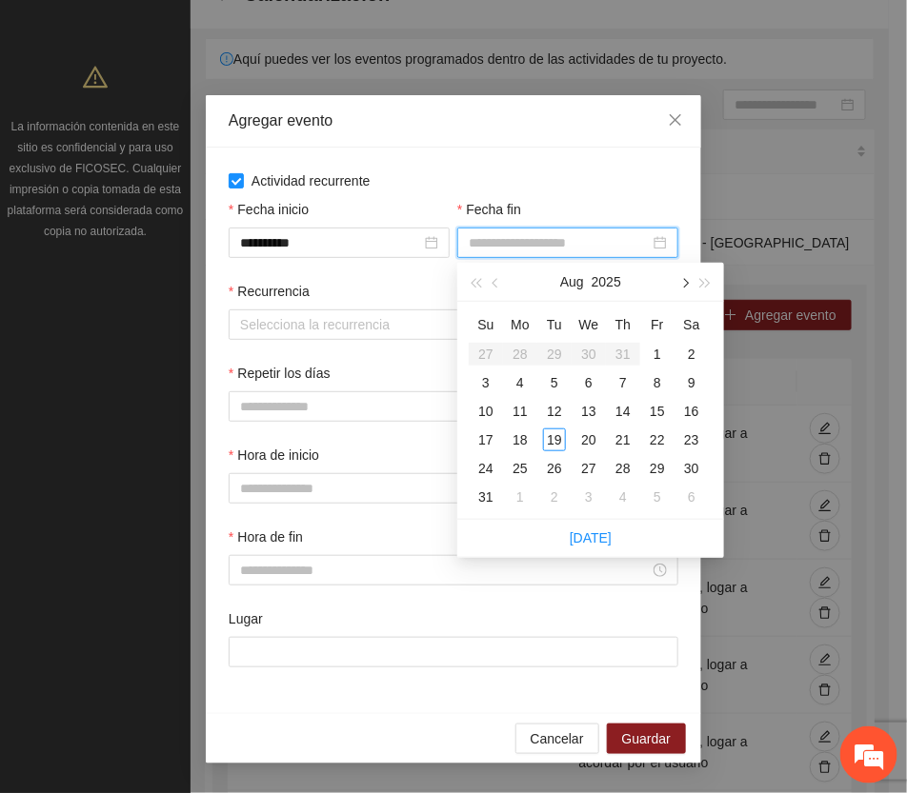
click at [682, 279] on span "button" at bounding box center [684, 284] width 10 height 10
type input "**********"
click at [558, 468] on div "30" at bounding box center [554, 468] width 23 height 23
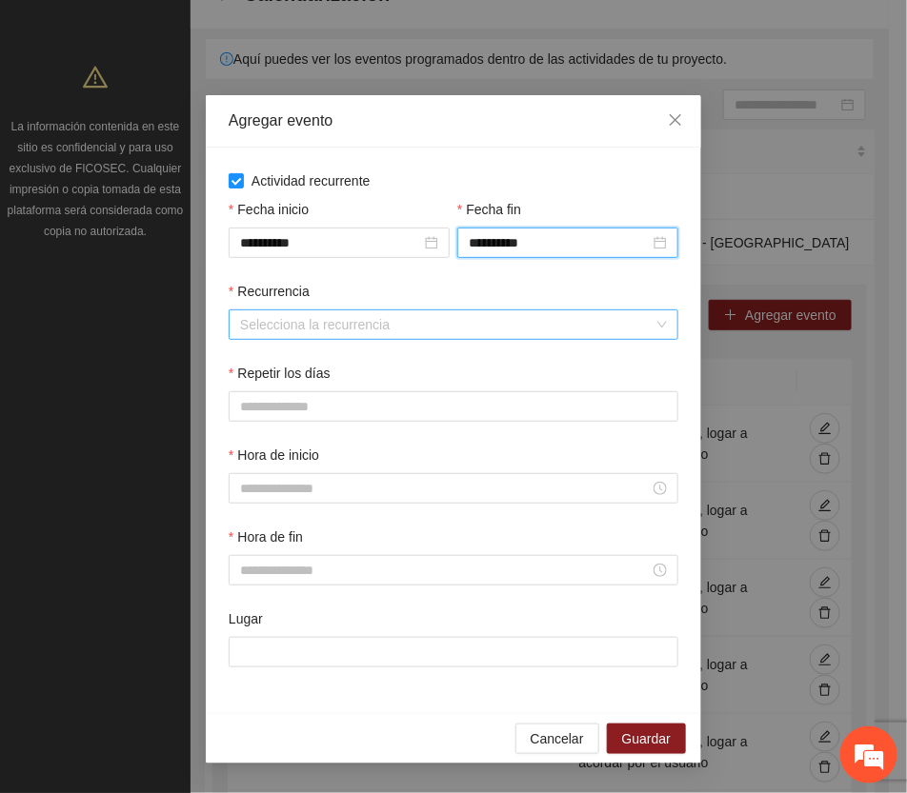
click at [322, 317] on input "Recurrencia" at bounding box center [446, 325] width 413 height 29
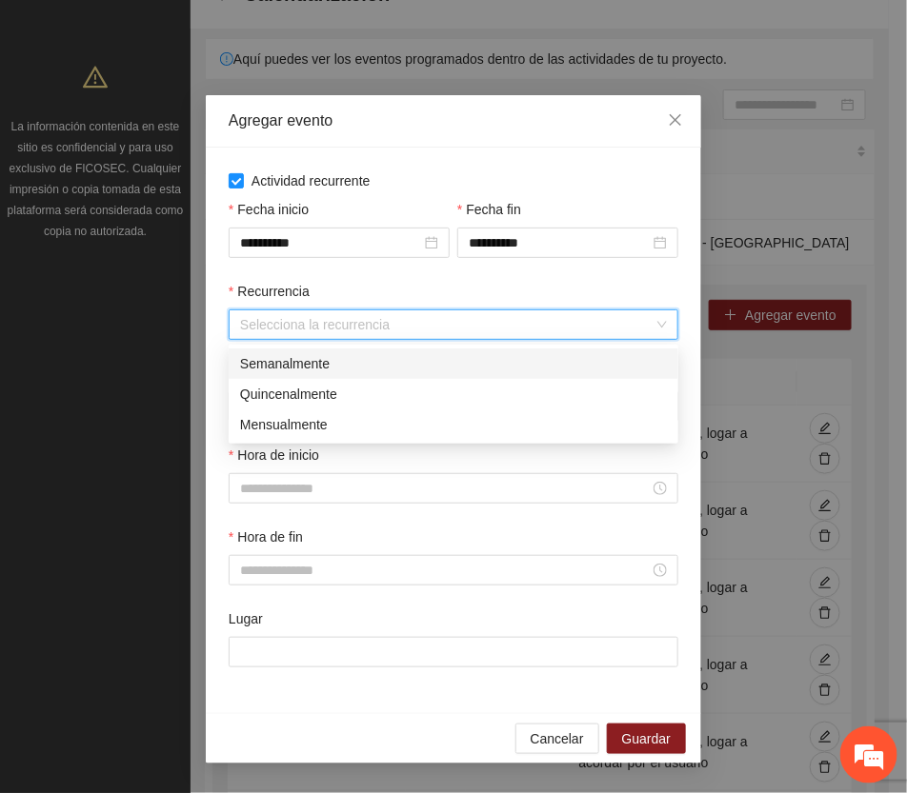
click at [322, 359] on div "Semanalmente" at bounding box center [453, 363] width 427 height 21
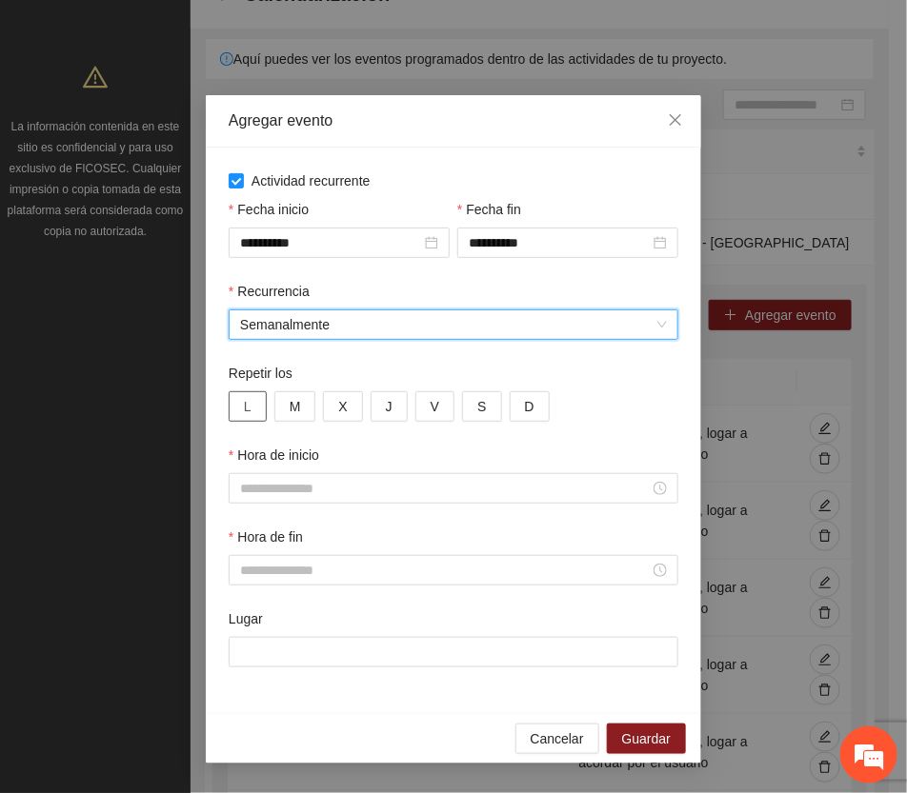
drag, startPoint x: 250, startPoint y: 403, endPoint x: 306, endPoint y: 410, distance: 56.6
click at [250, 403] on span "L" at bounding box center [248, 406] width 8 height 21
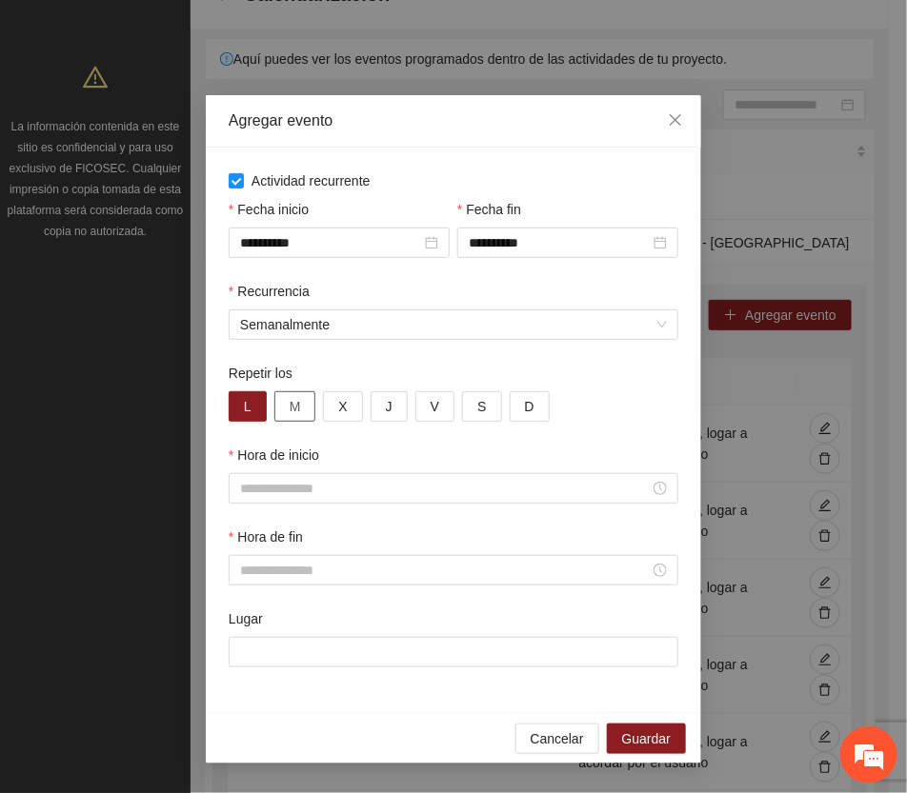
click at [298, 400] on span "M" at bounding box center [295, 406] width 11 height 21
click at [331, 397] on button "X" at bounding box center [342, 407] width 39 height 30
drag, startPoint x: 378, startPoint y: 401, endPoint x: 416, endPoint y: 406, distance: 38.4
click at [382, 401] on button "J" at bounding box center [389, 407] width 37 height 30
click at [431, 398] on span "V" at bounding box center [435, 406] width 9 height 21
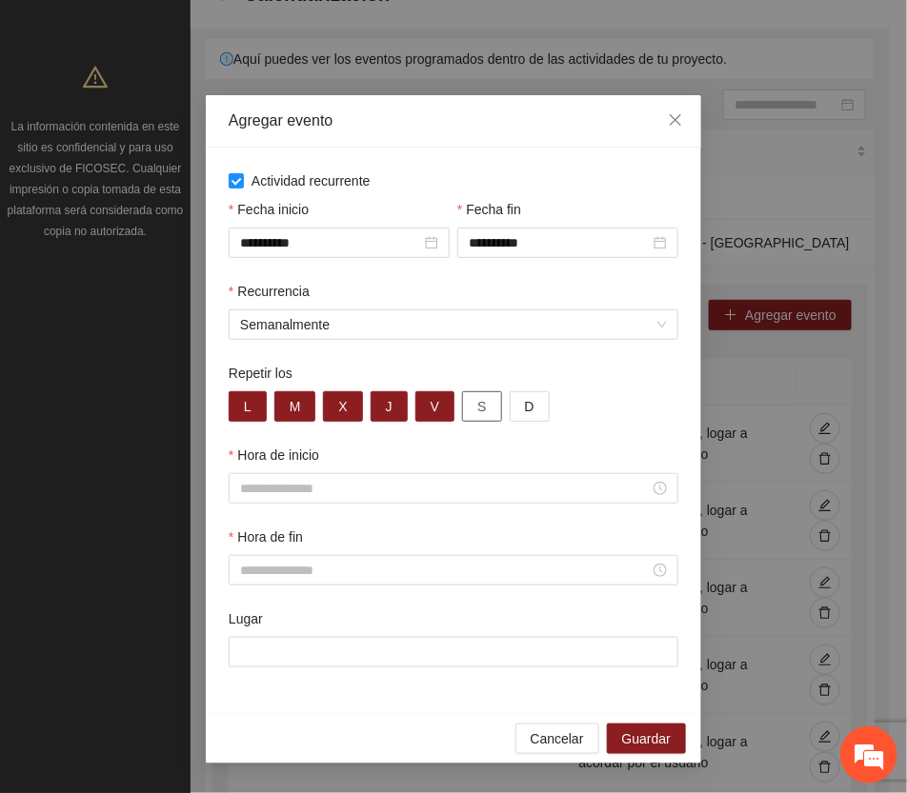
click at [491, 408] on button "S" at bounding box center [481, 407] width 39 height 30
click at [529, 406] on span "D" at bounding box center [530, 406] width 10 height 21
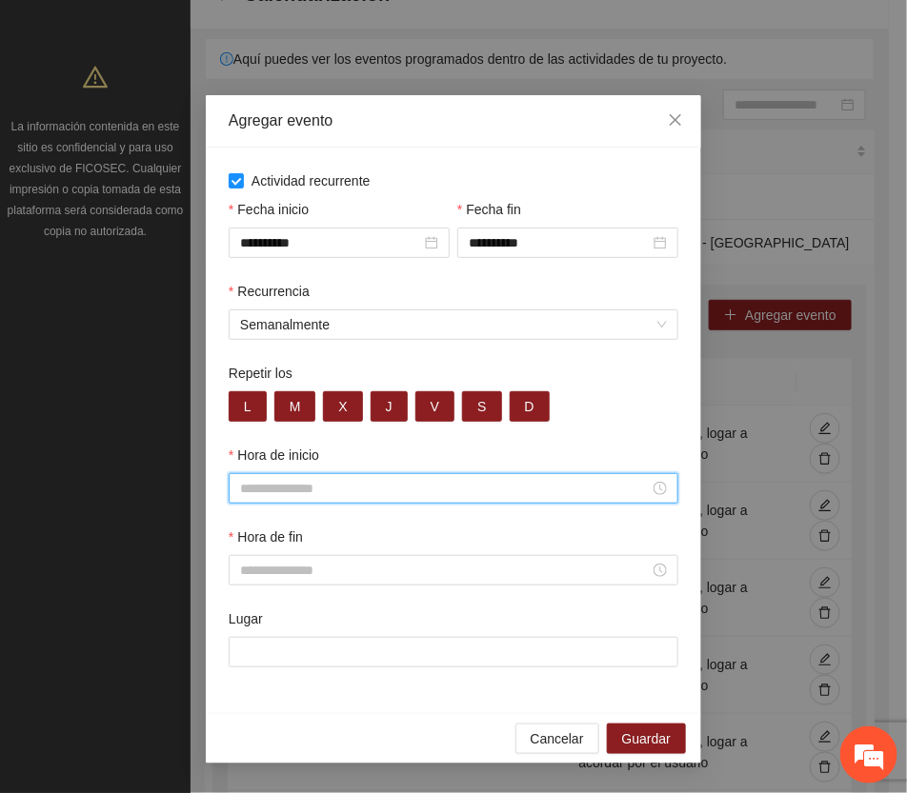
click at [316, 488] on input "Hora de inicio" at bounding box center [445, 488] width 410 height 21
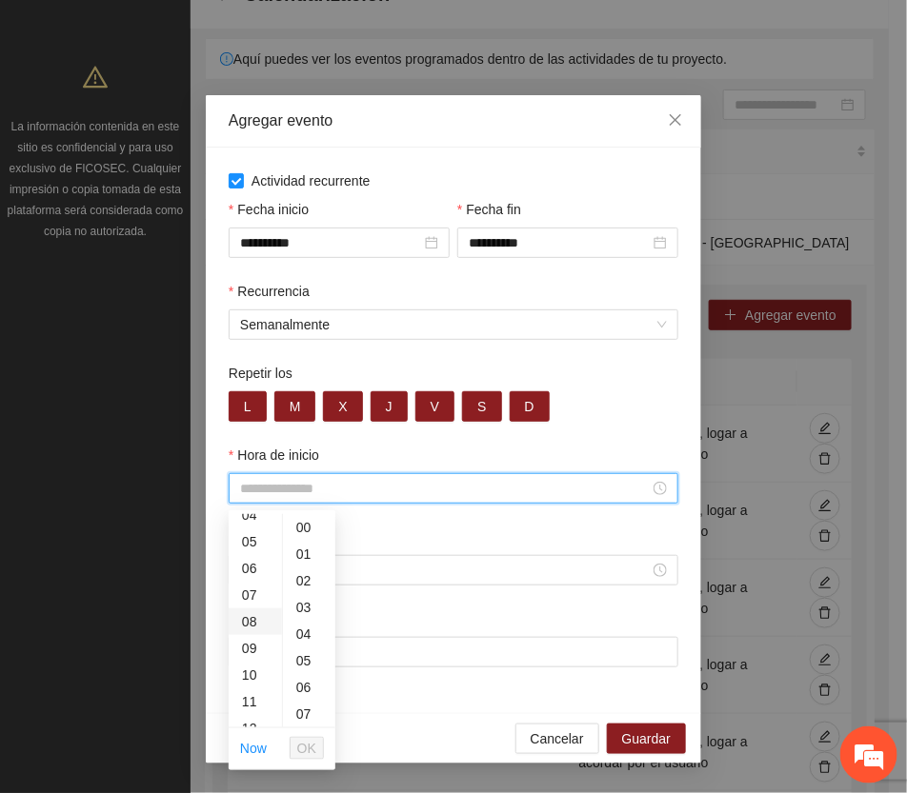
click at [248, 619] on div "08" at bounding box center [255, 622] width 53 height 27
type input "*****"
click at [315, 740] on button "OK" at bounding box center [307, 748] width 34 height 23
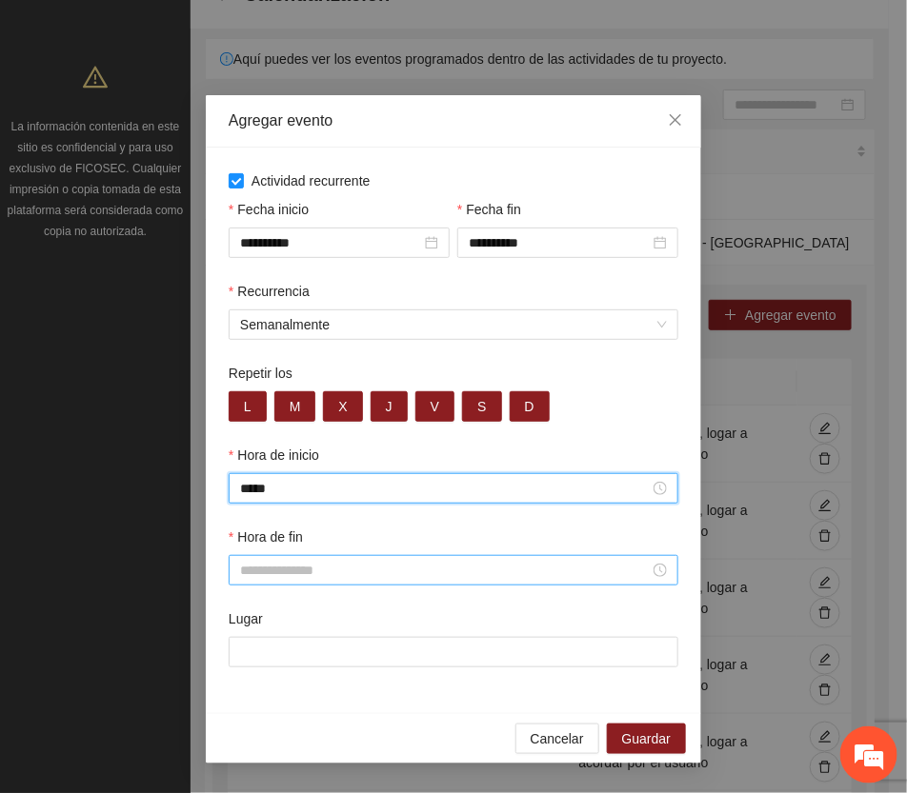
click at [270, 577] on input "Hora de fin" at bounding box center [445, 570] width 410 height 21
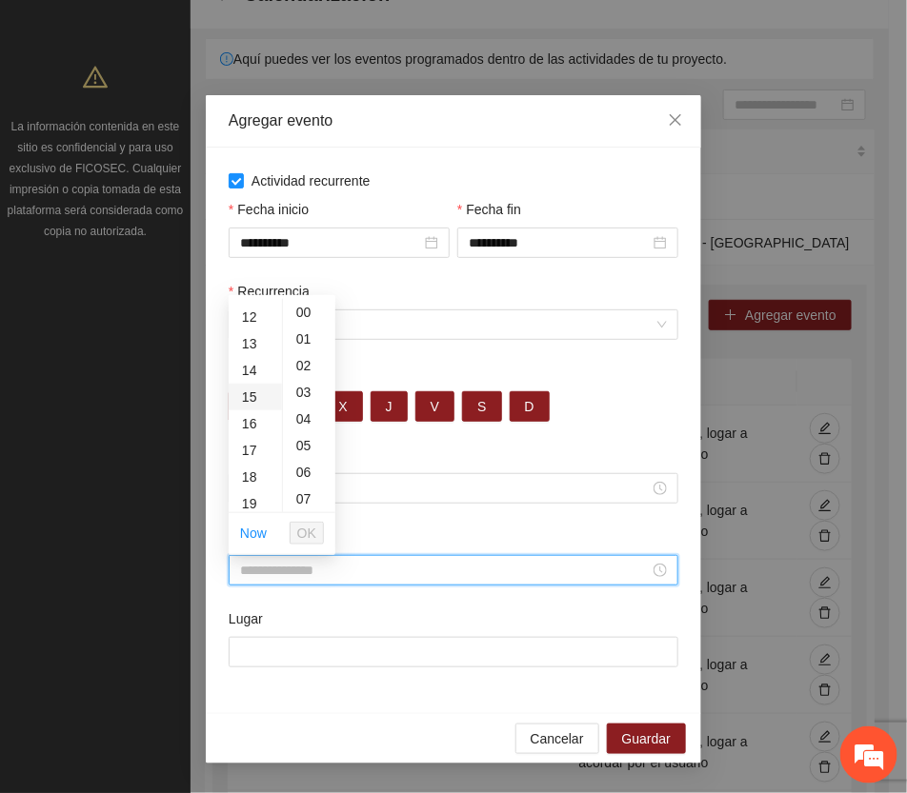
scroll to position [357, 0]
click at [241, 487] on div "20" at bounding box center [255, 488] width 53 height 27
type input "*****"
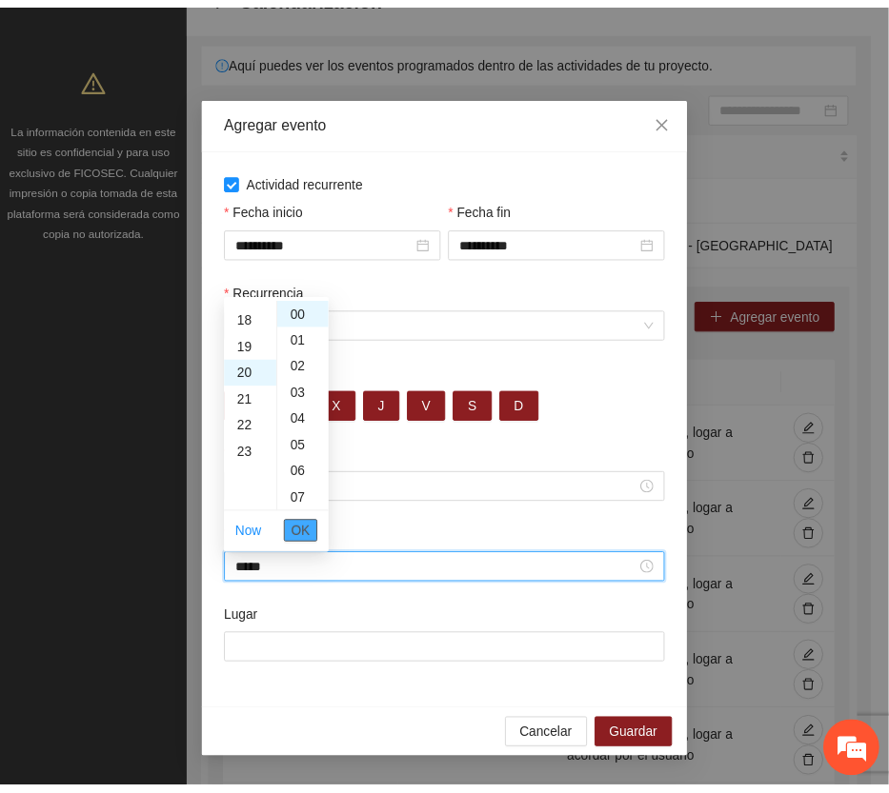
scroll to position [533, 0]
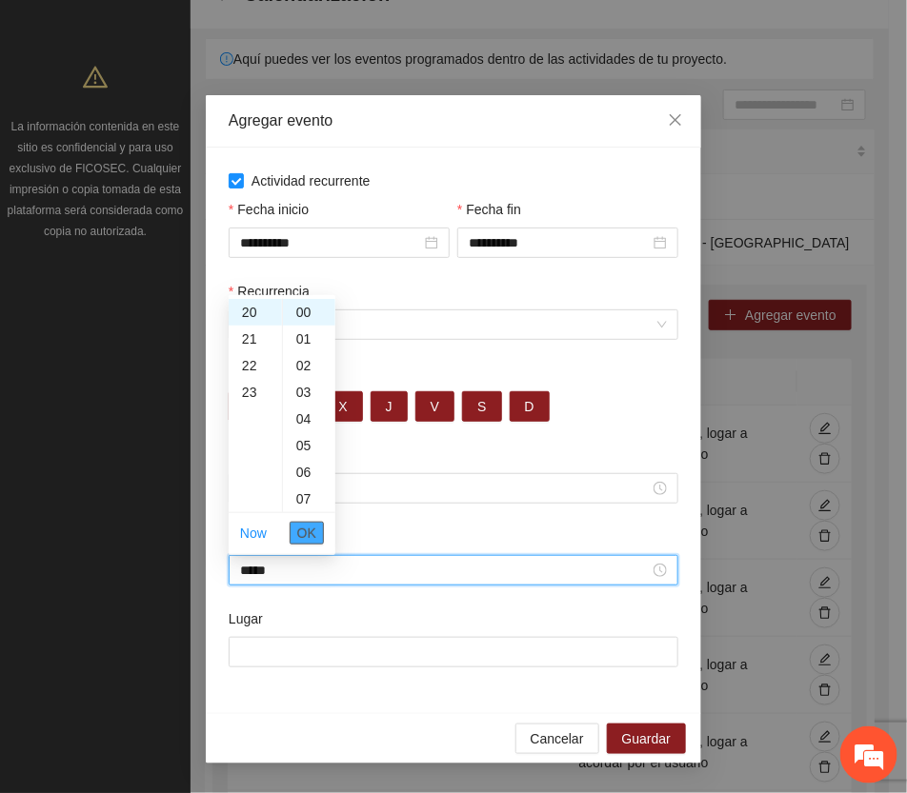
click at [311, 524] on span "OK" at bounding box center [306, 533] width 19 height 21
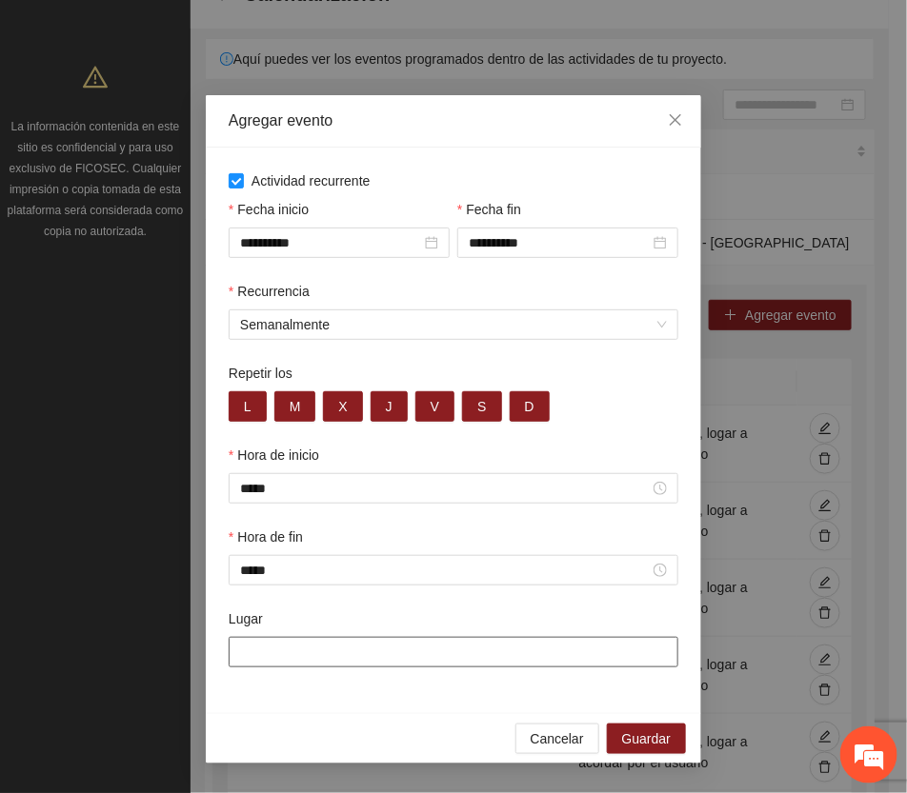
click at [326, 650] on input "Lugar" at bounding box center [454, 652] width 450 height 30
type input "**********"
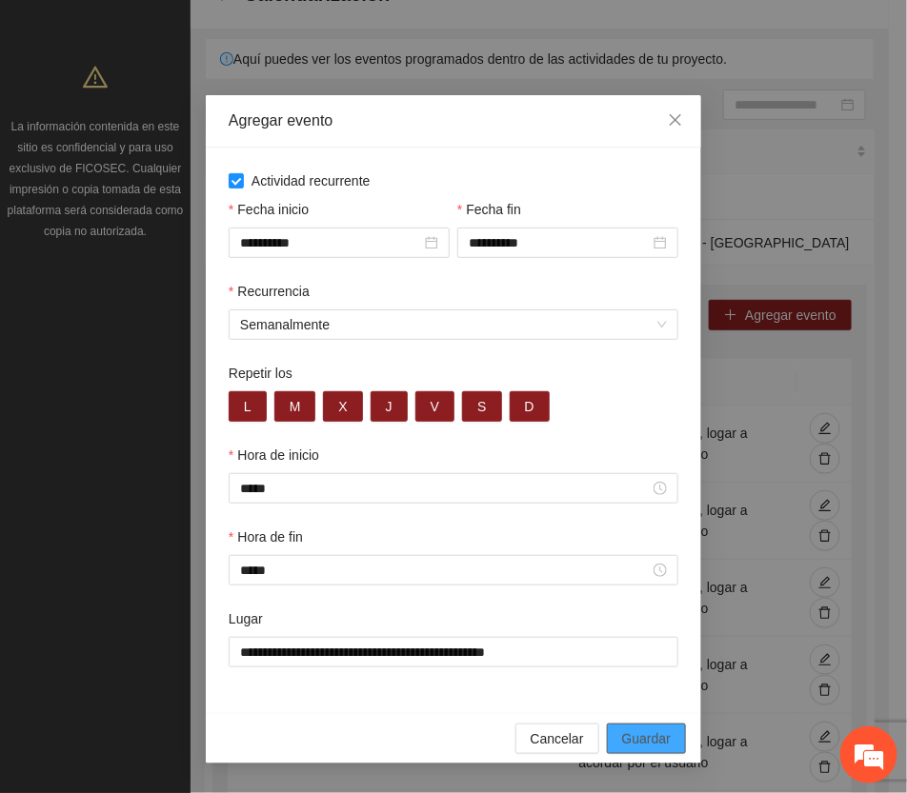
click at [654, 741] on span "Guardar" at bounding box center [646, 739] width 49 height 21
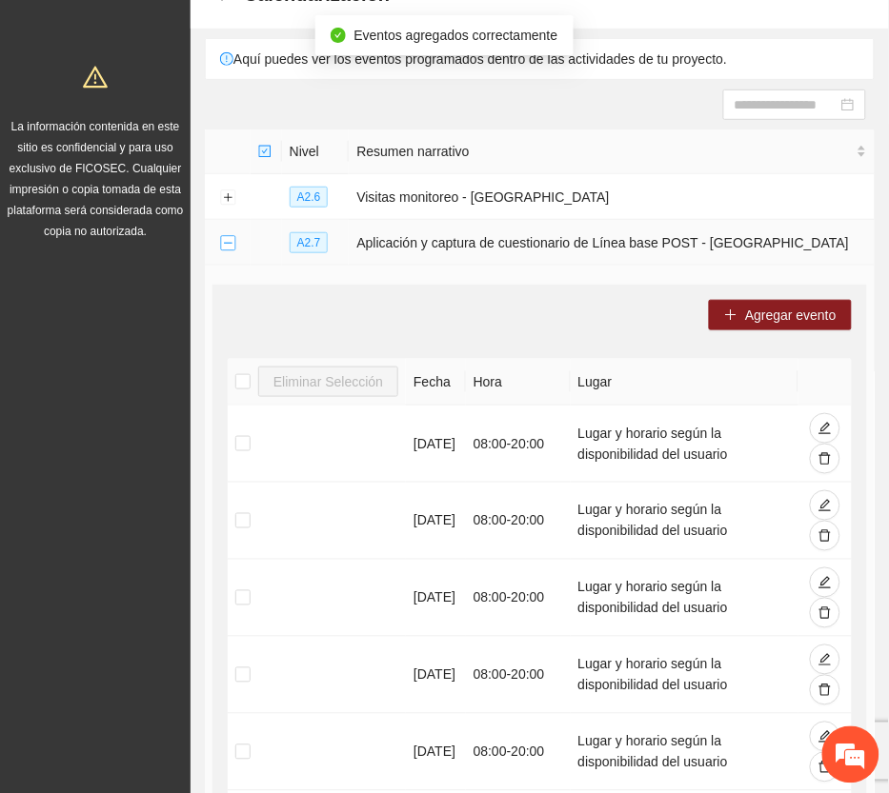
click at [227, 243] on button "Collapse row" at bounding box center [227, 243] width 15 height 15
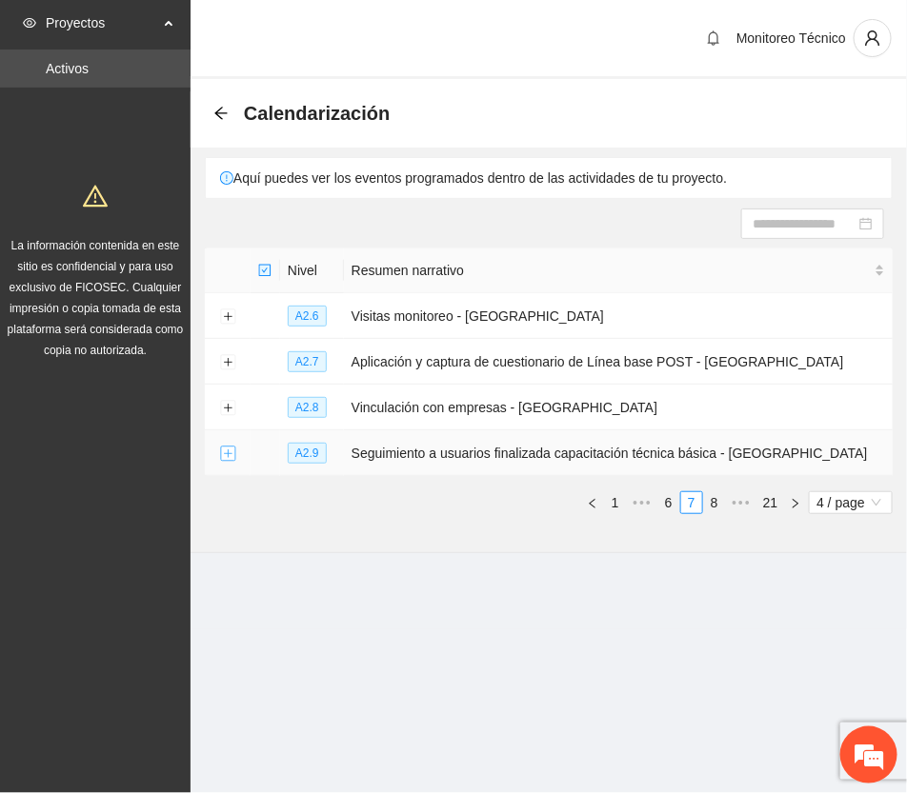
click at [231, 453] on button "Expand row" at bounding box center [227, 454] width 15 height 15
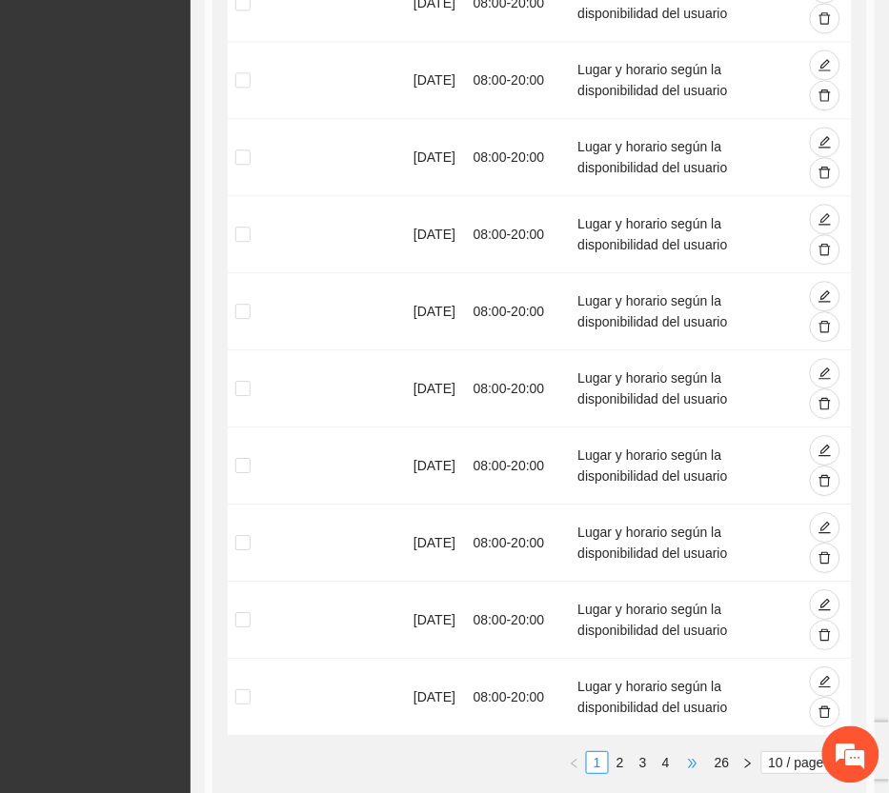
scroll to position [830, 0]
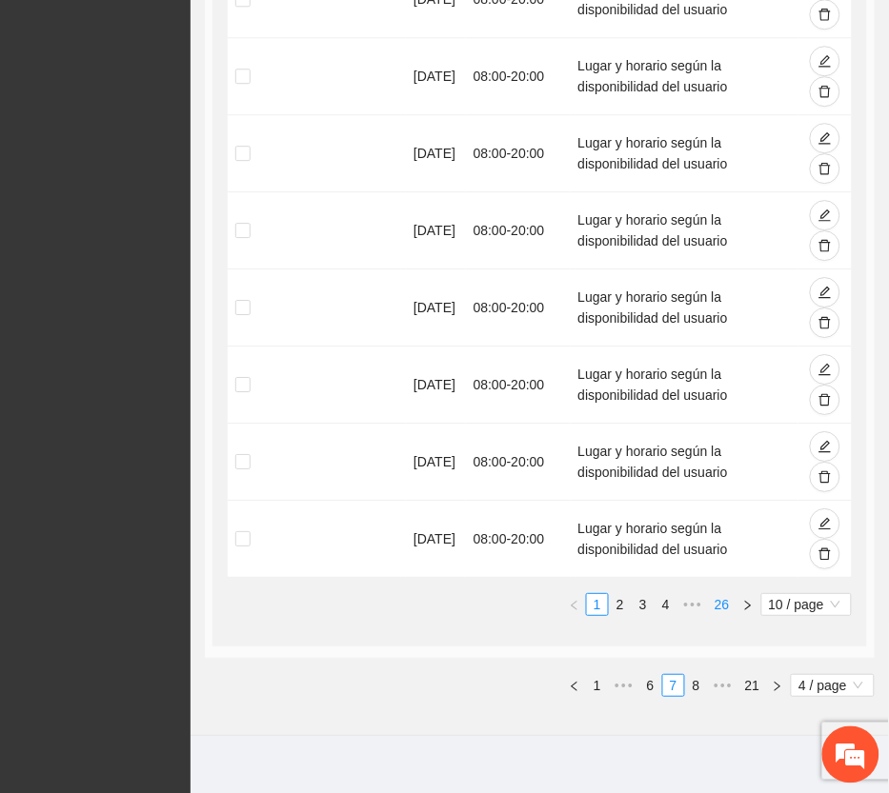
click at [720, 594] on link "26" at bounding box center [722, 604] width 27 height 21
click at [695, 594] on link "25" at bounding box center [693, 604] width 27 height 21
click at [662, 594] on link "24" at bounding box center [666, 604] width 27 height 21
click at [641, 594] on link "23" at bounding box center [637, 604] width 27 height 21
click at [607, 594] on link "22" at bounding box center [609, 604] width 27 height 21
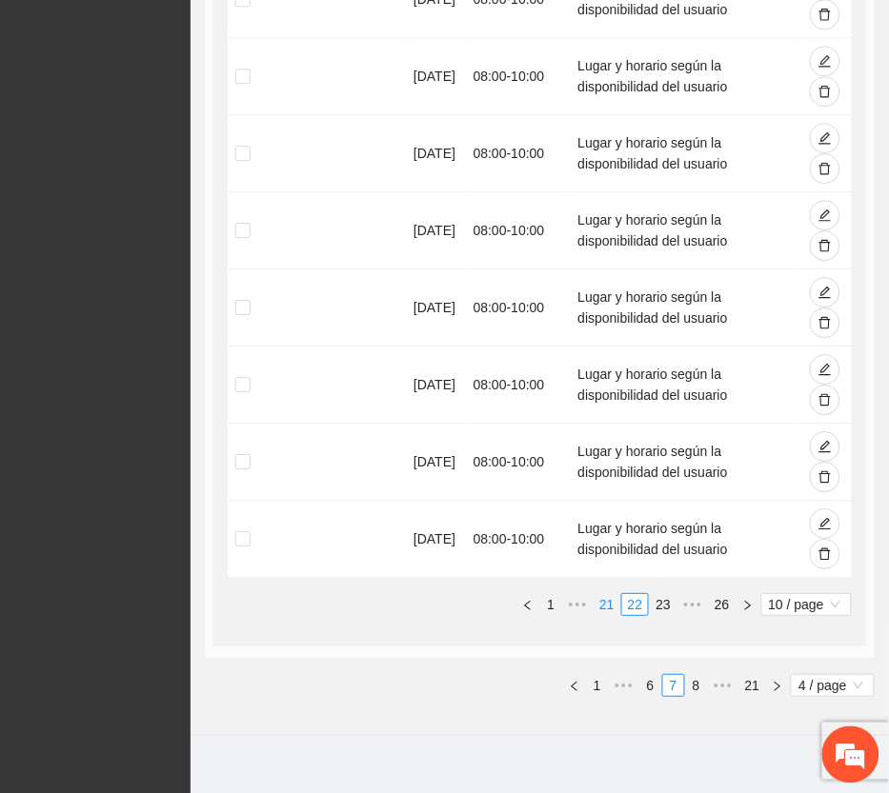
click at [607, 594] on link "21" at bounding box center [606, 604] width 27 height 21
click at [602, 594] on link "20" at bounding box center [606, 604] width 27 height 21
click at [602, 594] on link "19" at bounding box center [606, 604] width 27 height 21
click at [601, 594] on link "18" at bounding box center [606, 604] width 27 height 21
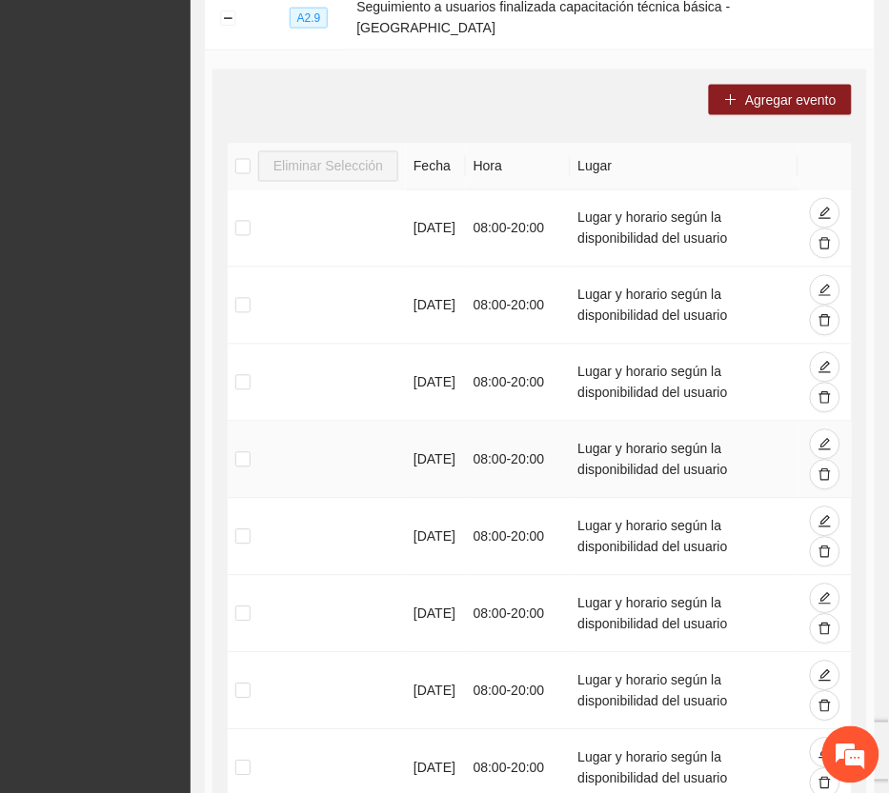
scroll to position [234, 0]
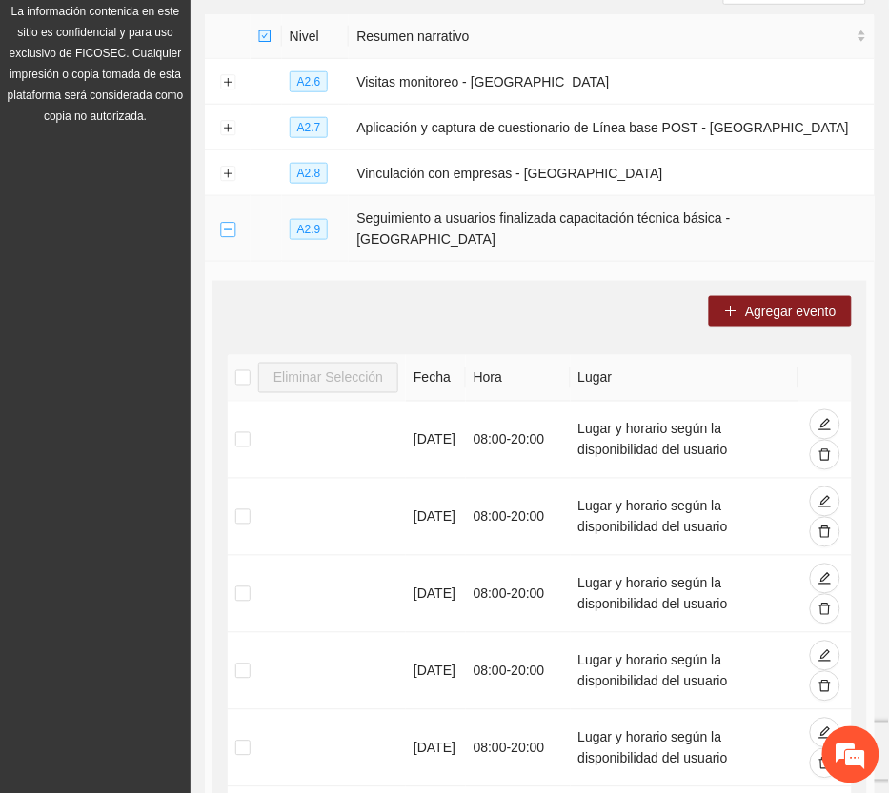
click at [230, 222] on button "Collapse row" at bounding box center [227, 229] width 15 height 15
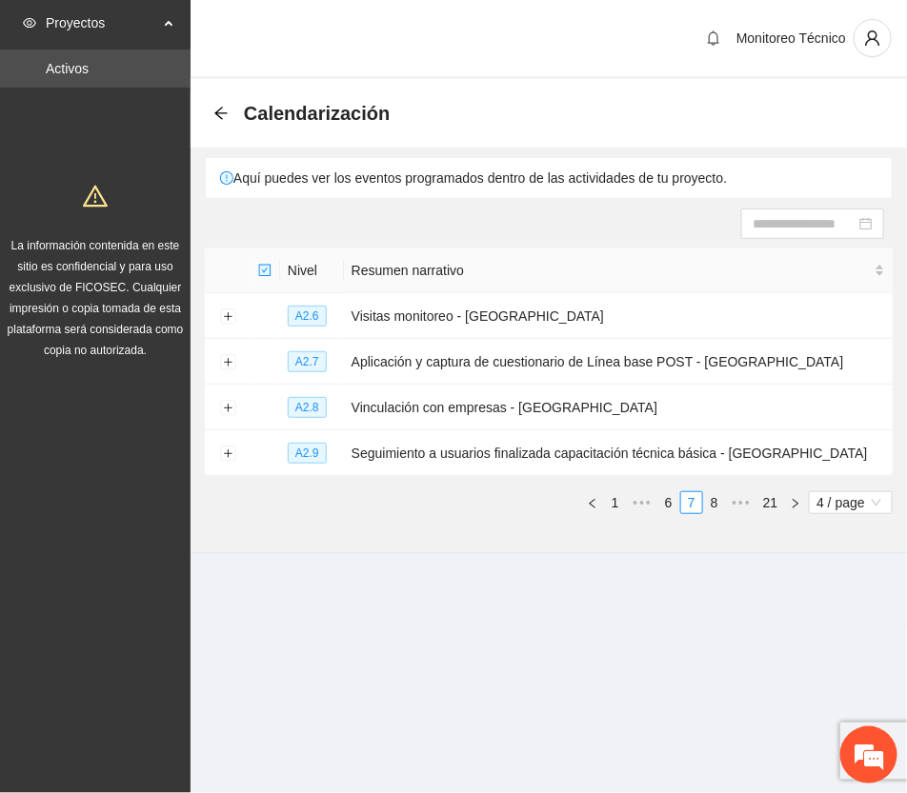
click at [714, 505] on link "8" at bounding box center [714, 502] width 21 height 21
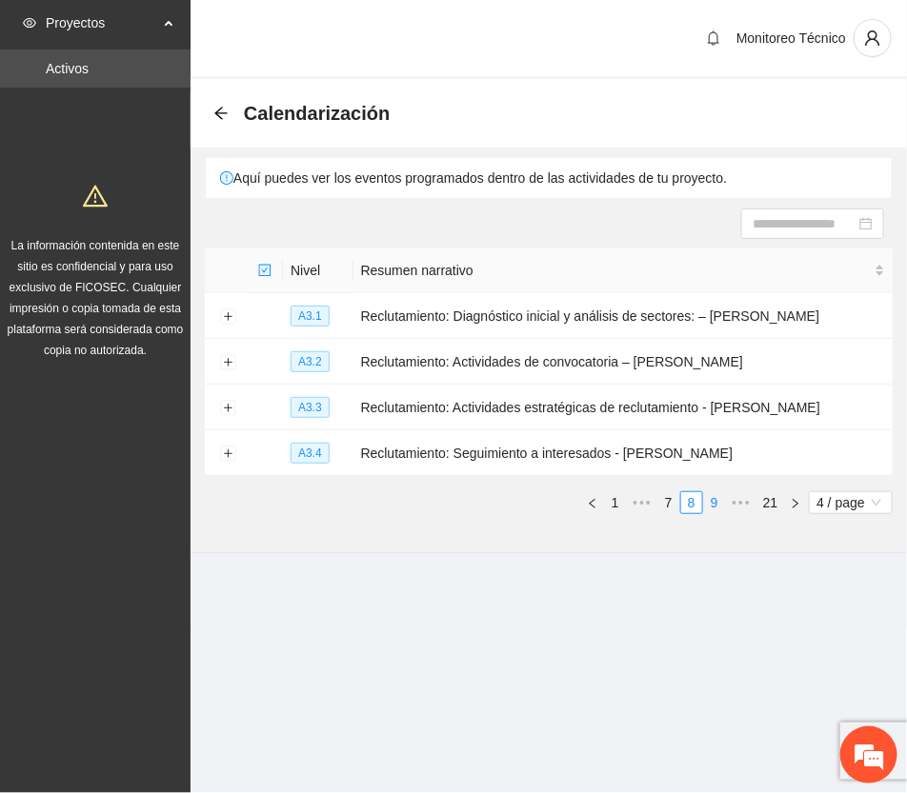
click at [715, 503] on link "9" at bounding box center [714, 502] width 21 height 21
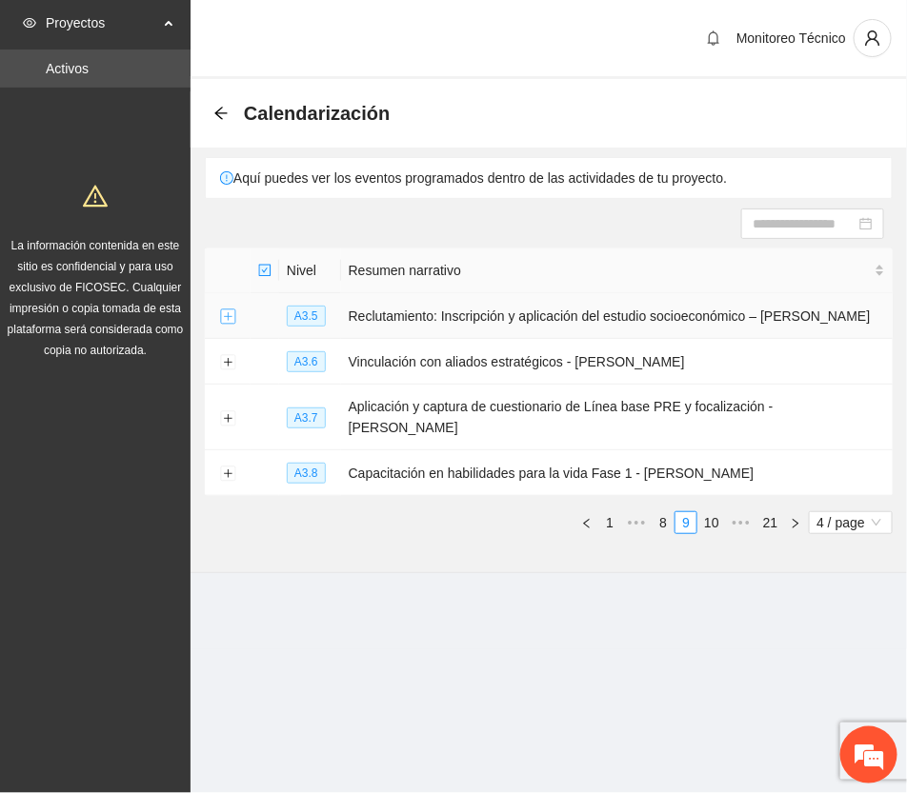
click at [229, 311] on button "Expand row" at bounding box center [227, 317] width 15 height 15
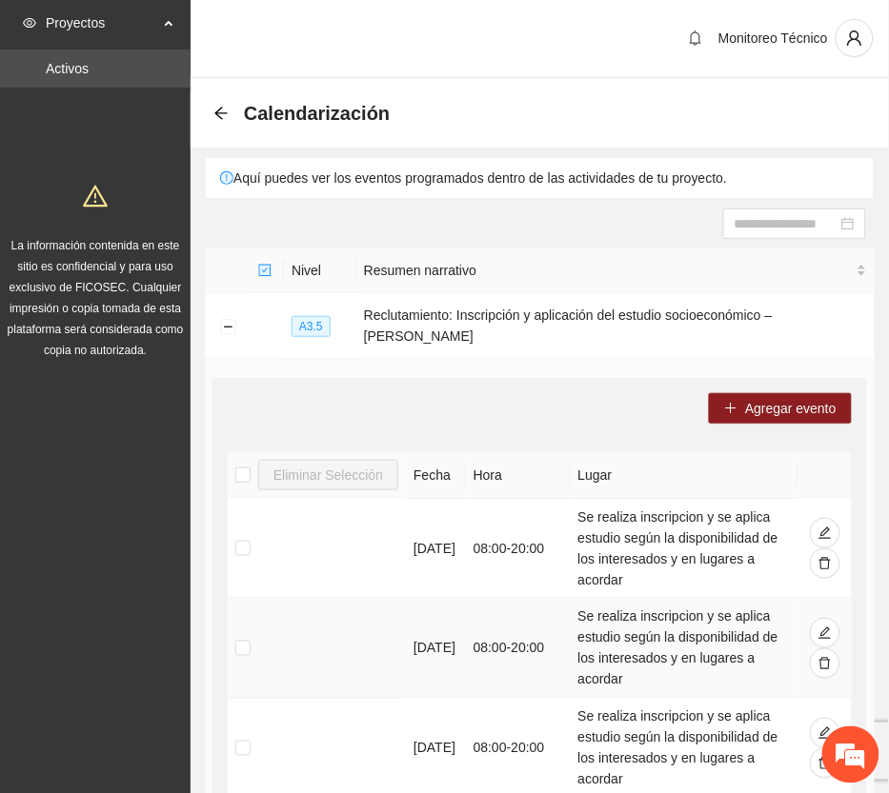
click at [616, 660] on td "Se realiza inscripcion y se aplica estudio según la disponibilidad de los inter…" at bounding box center [685, 649] width 228 height 100
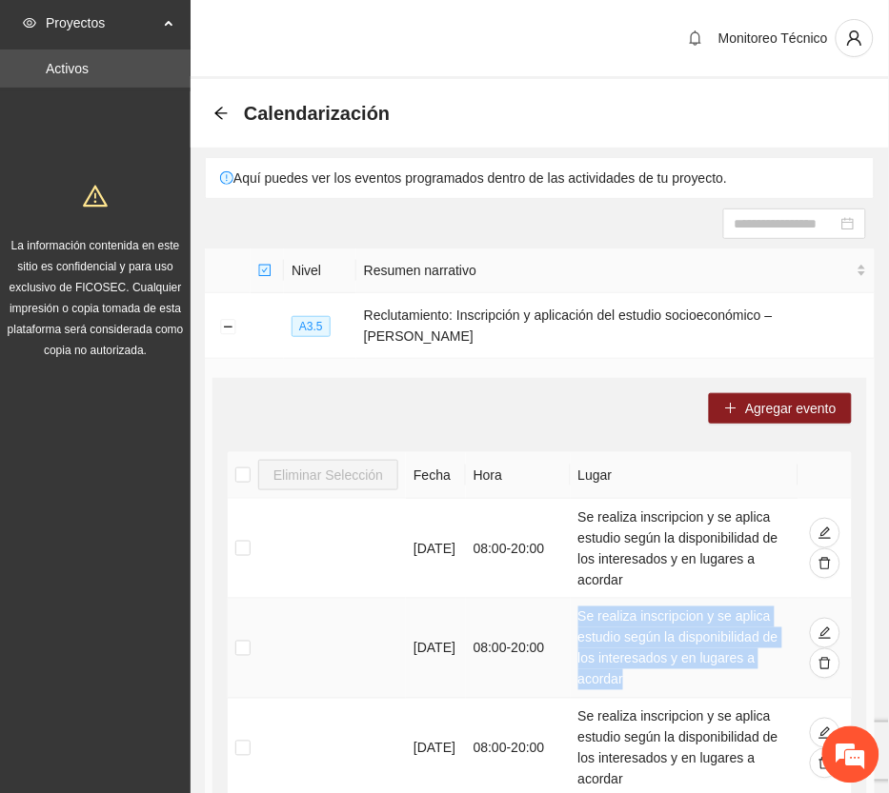
drag, startPoint x: 578, startPoint y: 596, endPoint x: 624, endPoint y: 662, distance: 80.1
click at [624, 662] on td "Se realiza inscripcion y se aplica estudio según la disponibilidad de los inter…" at bounding box center [685, 649] width 228 height 100
copy td "Se realiza inscripcion y se aplica estudio según la disponibilidad de los inter…"
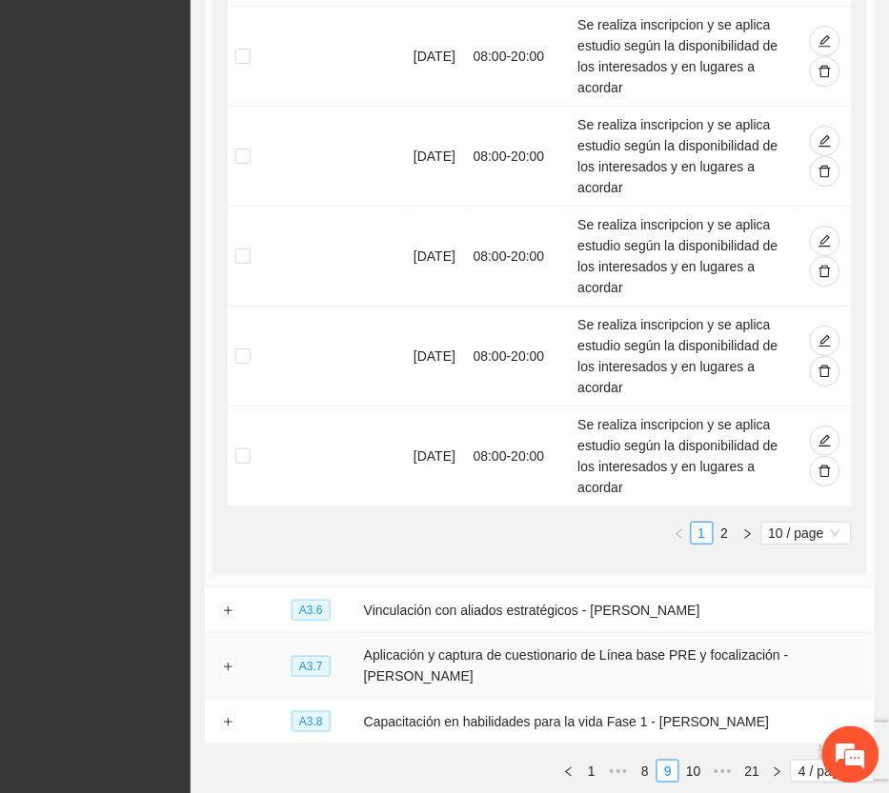
scroll to position [1072, 0]
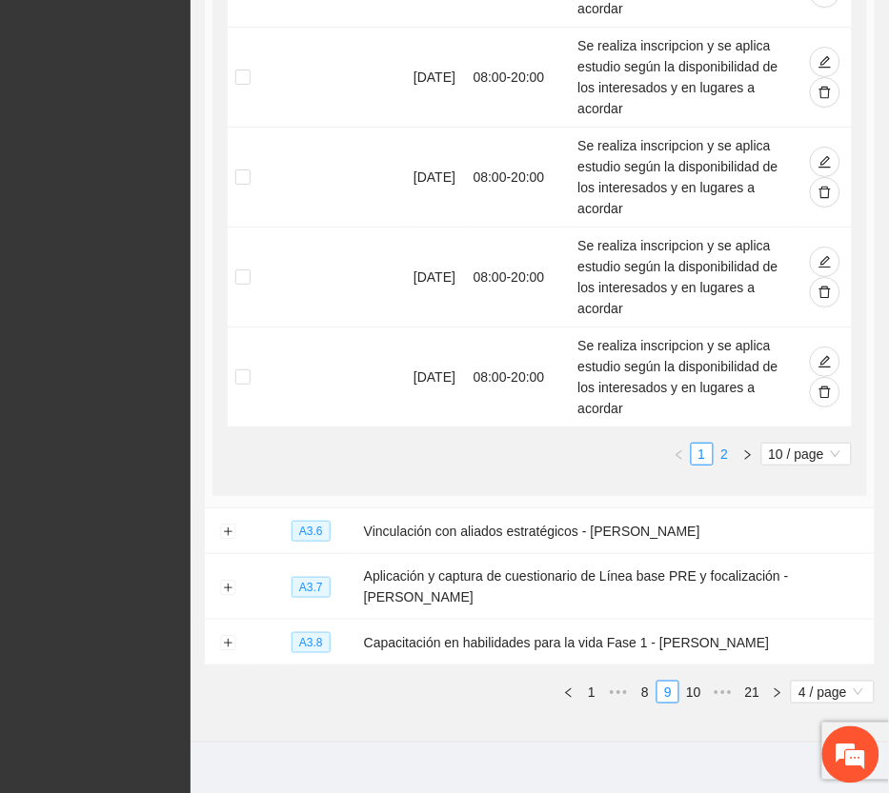
click at [719, 444] on link "2" at bounding box center [724, 454] width 21 height 21
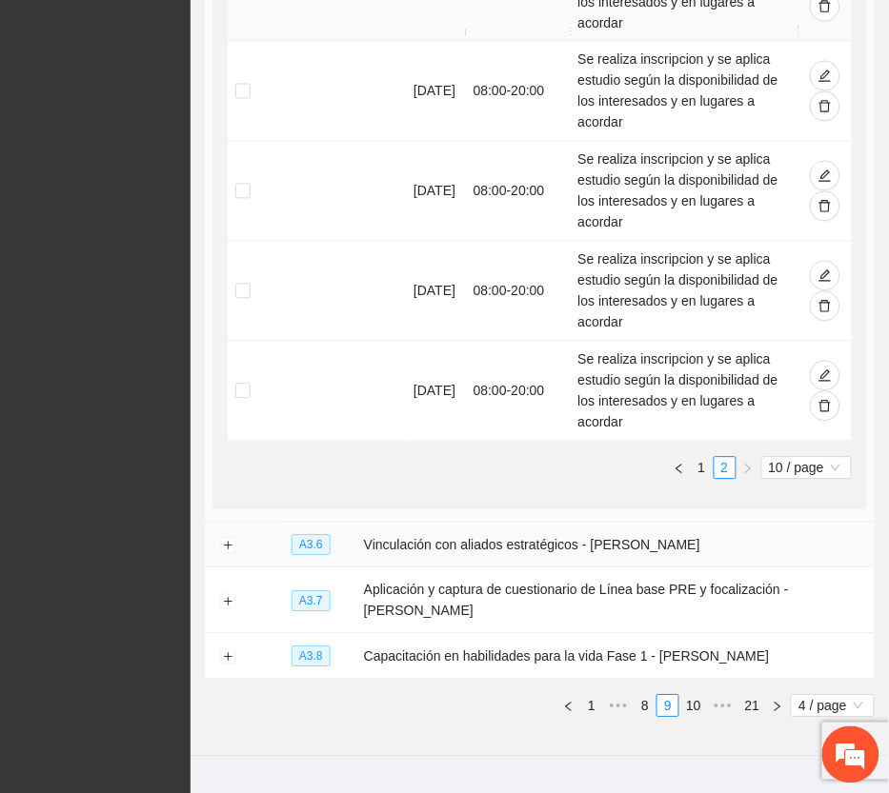
scroll to position [577, 0]
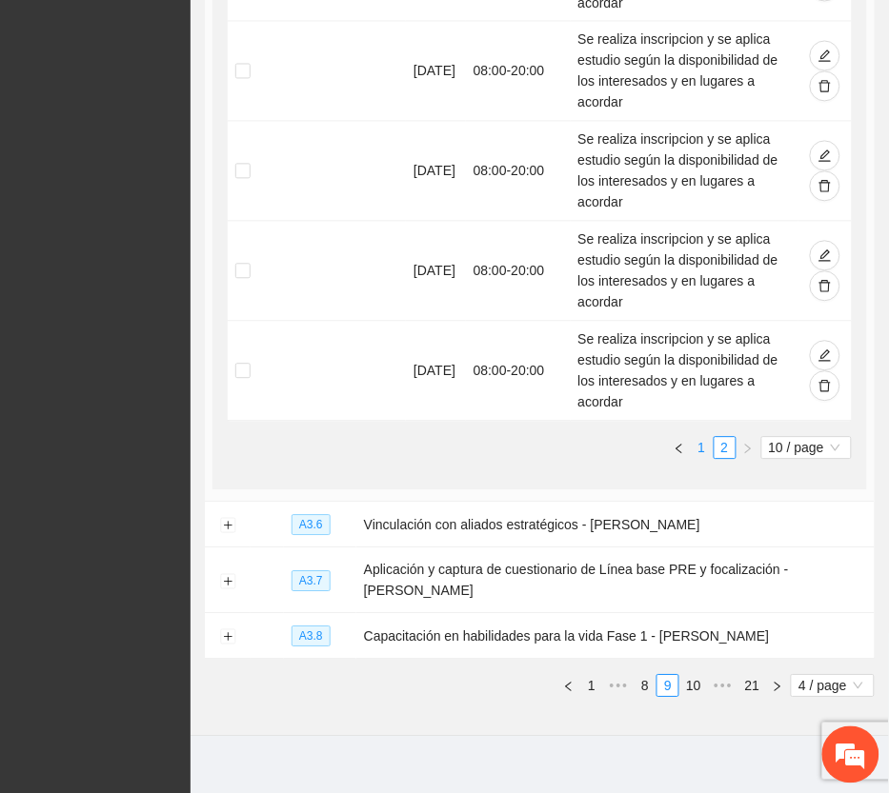
click at [696, 438] on link "1" at bounding box center [702, 448] width 21 height 21
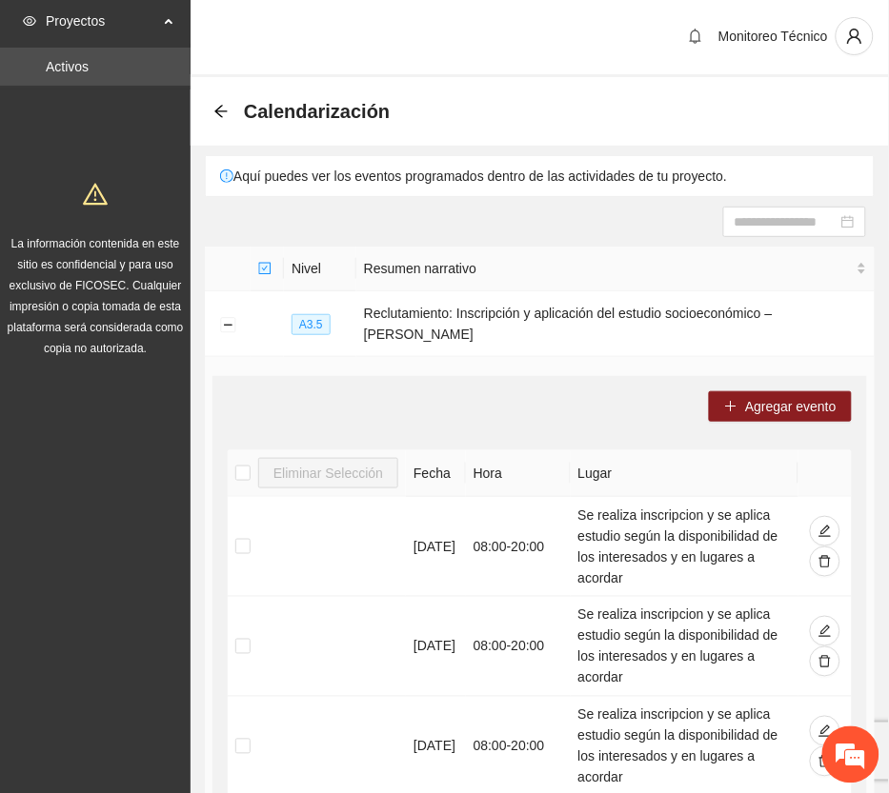
scroll to position [0, 0]
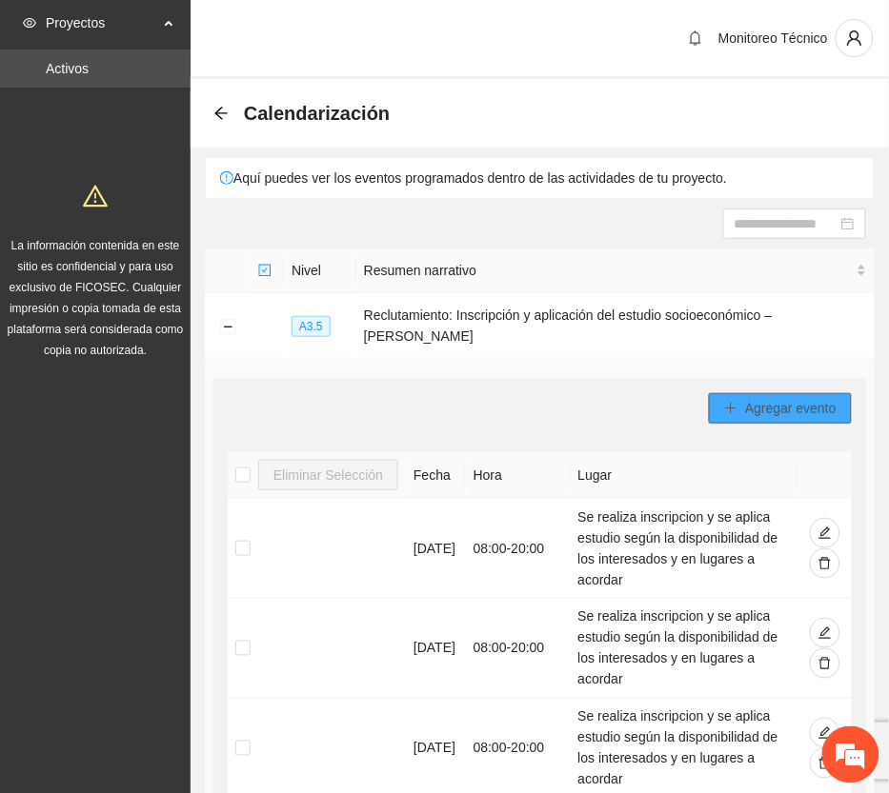
click at [812, 398] on span "Agregar evento" at bounding box center [790, 408] width 91 height 21
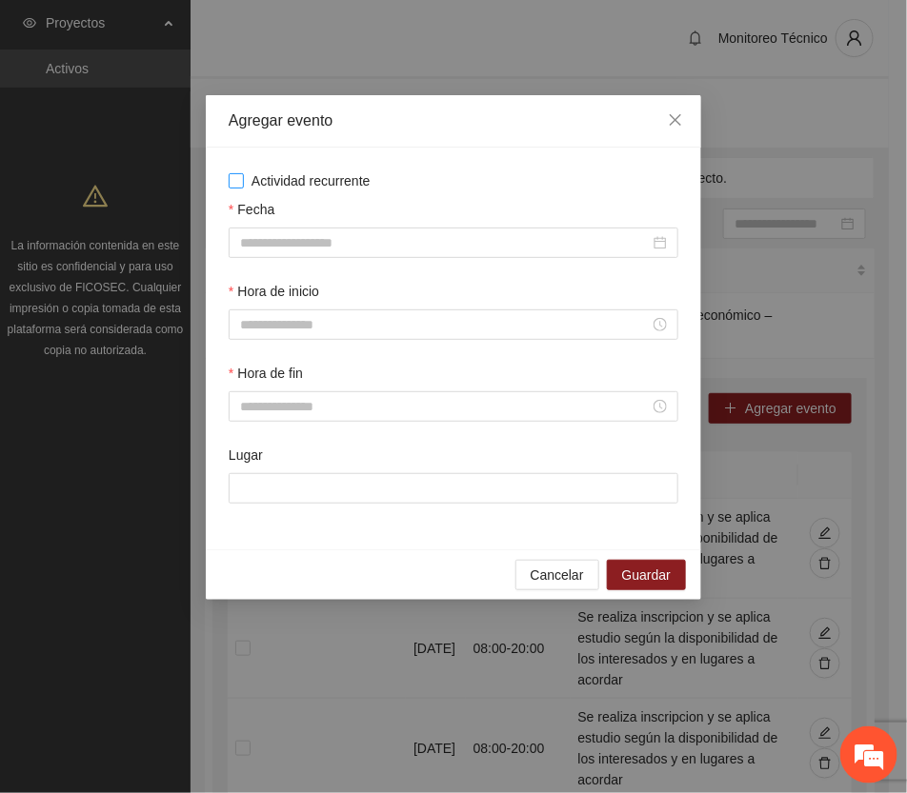
click at [344, 178] on span "Actividad recurrente" at bounding box center [311, 181] width 134 height 21
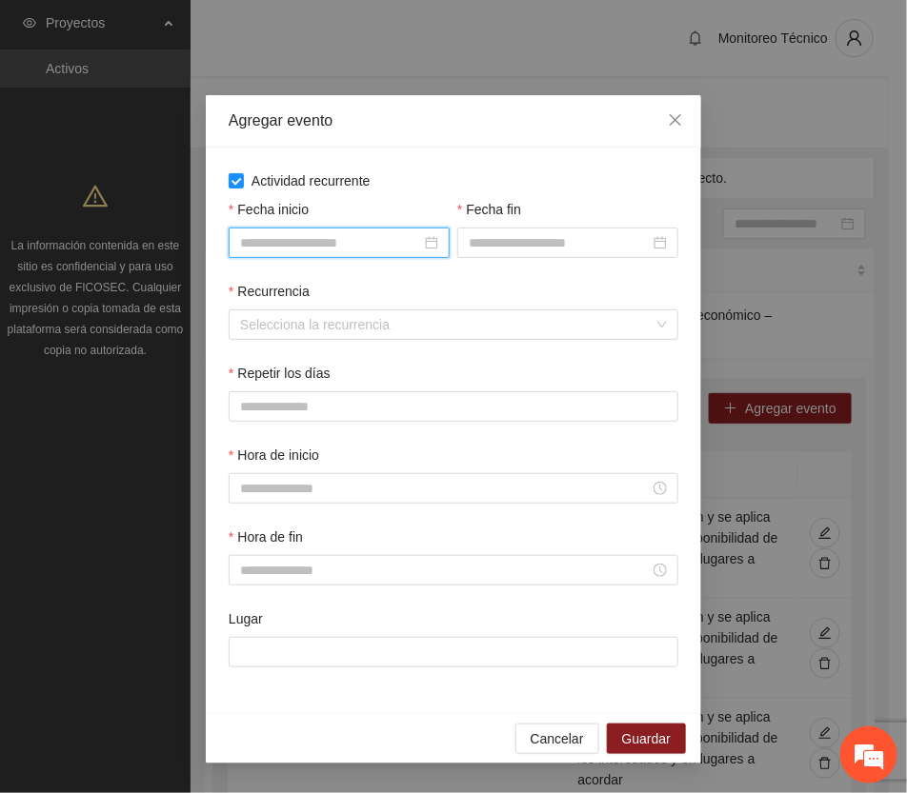
click at [388, 243] on input "Fecha inicio" at bounding box center [330, 242] width 181 height 21
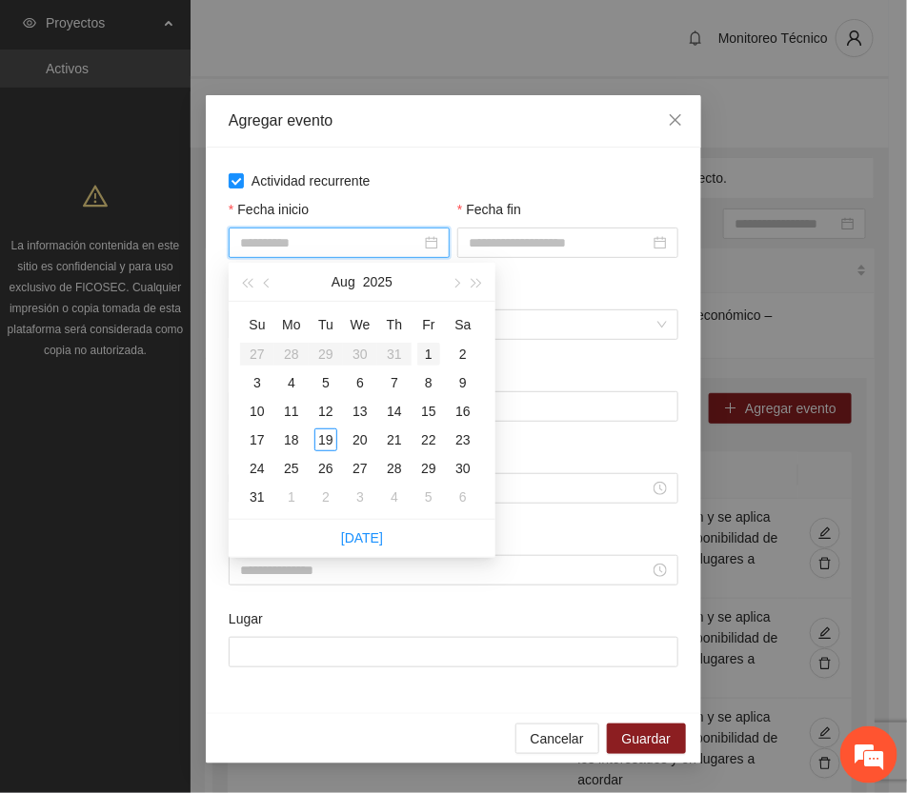
type input "**********"
click at [426, 351] on div "1" at bounding box center [428, 354] width 23 height 23
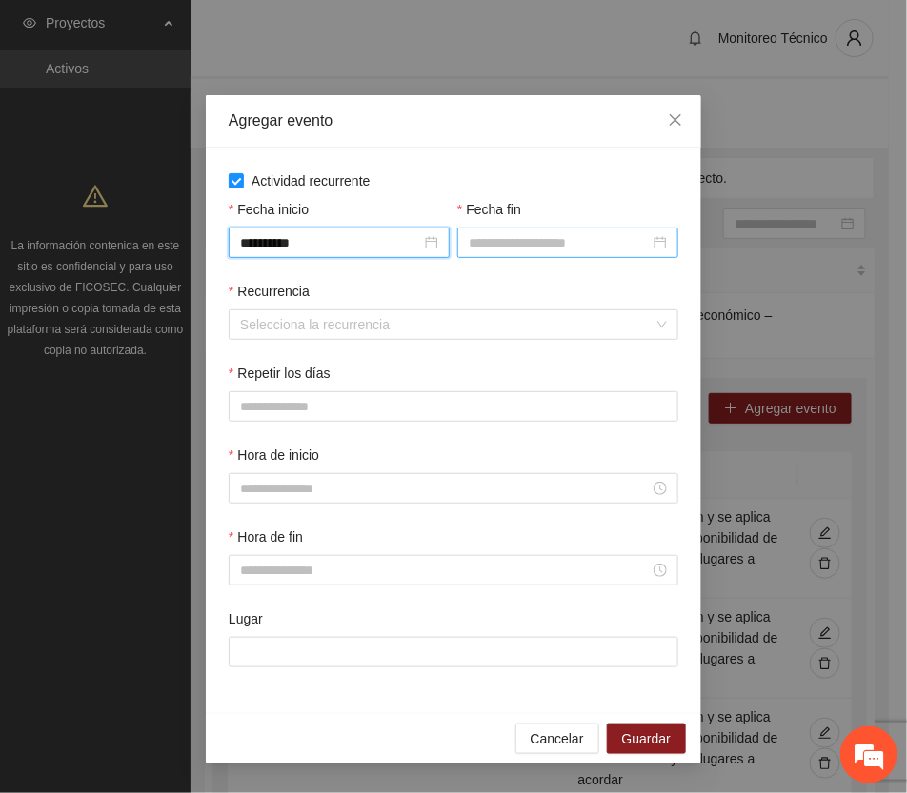
click at [508, 244] on input "Fecha fin" at bounding box center [559, 242] width 181 height 21
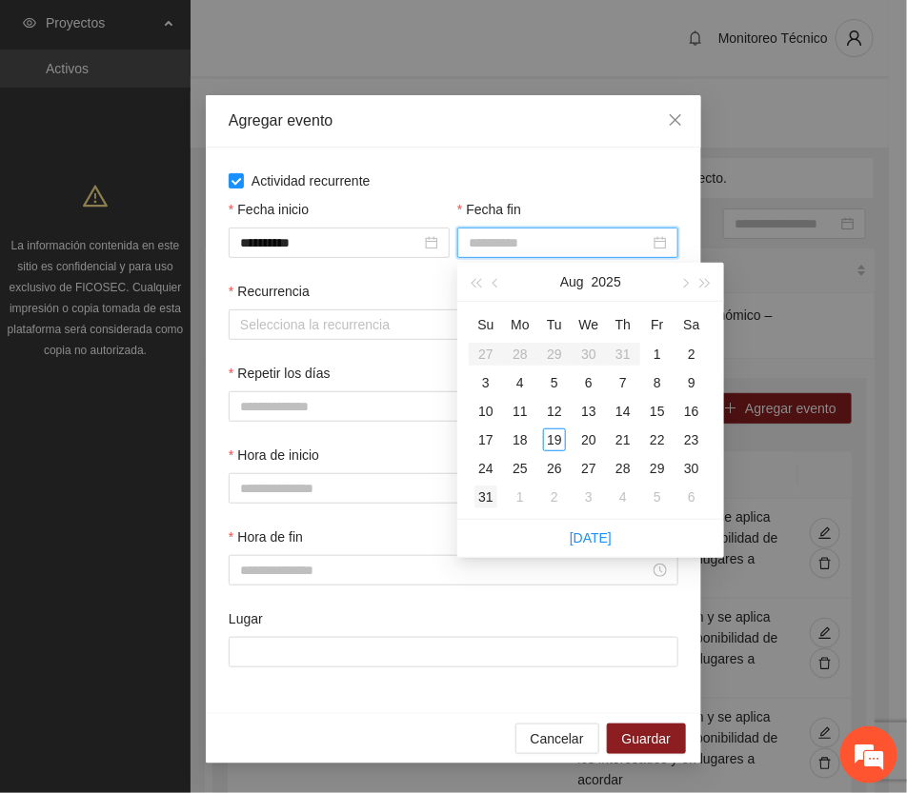
type input "**********"
click at [482, 493] on div "31" at bounding box center [485, 497] width 23 height 23
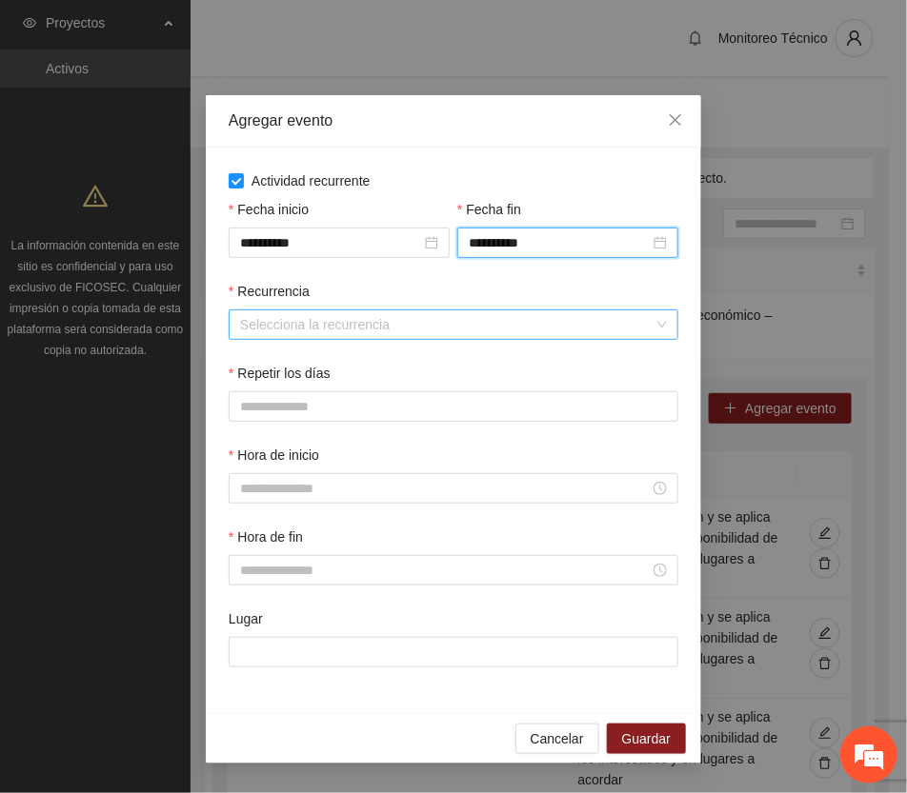
click at [358, 322] on input "Recurrencia" at bounding box center [446, 325] width 413 height 29
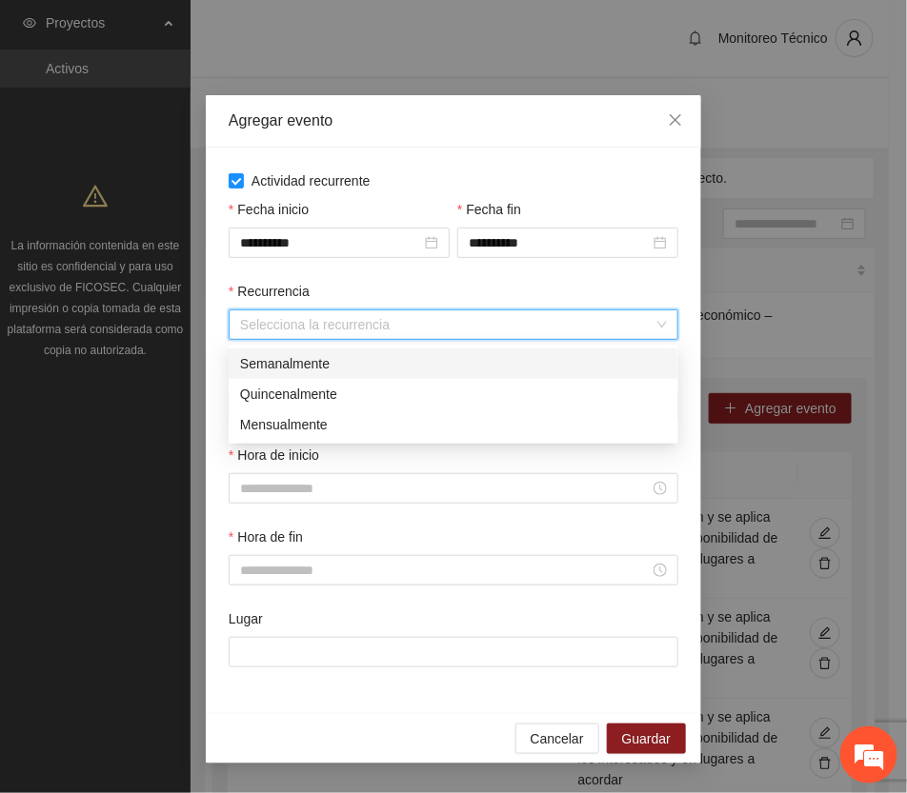
click at [324, 357] on div "Semanalmente" at bounding box center [453, 363] width 427 height 21
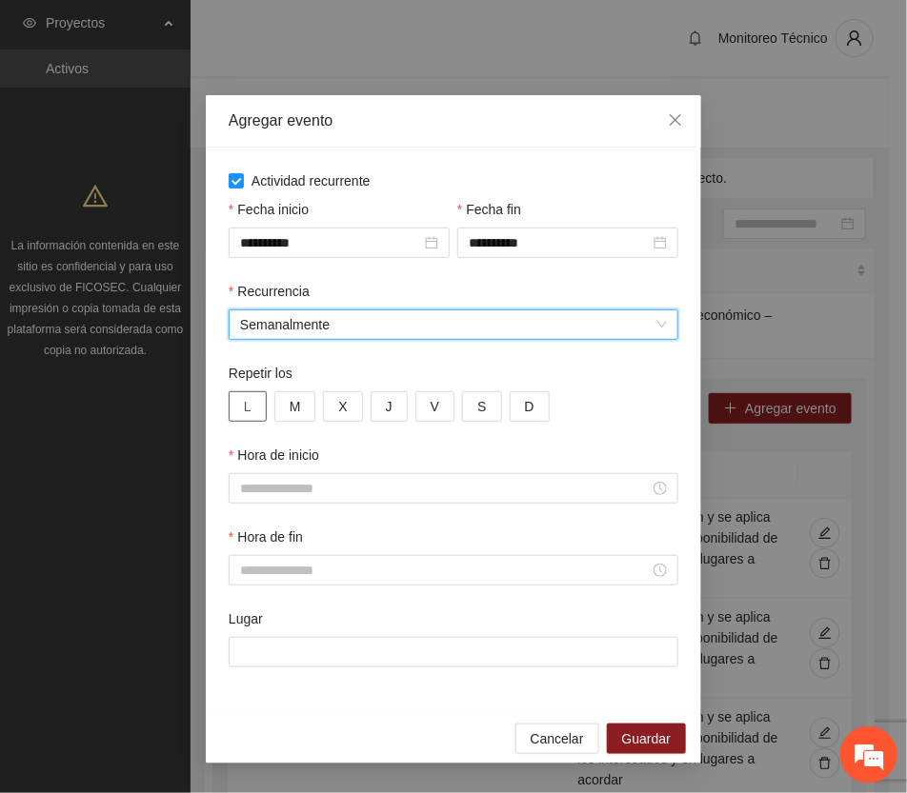
click at [244, 401] on span "L" at bounding box center [248, 406] width 8 height 21
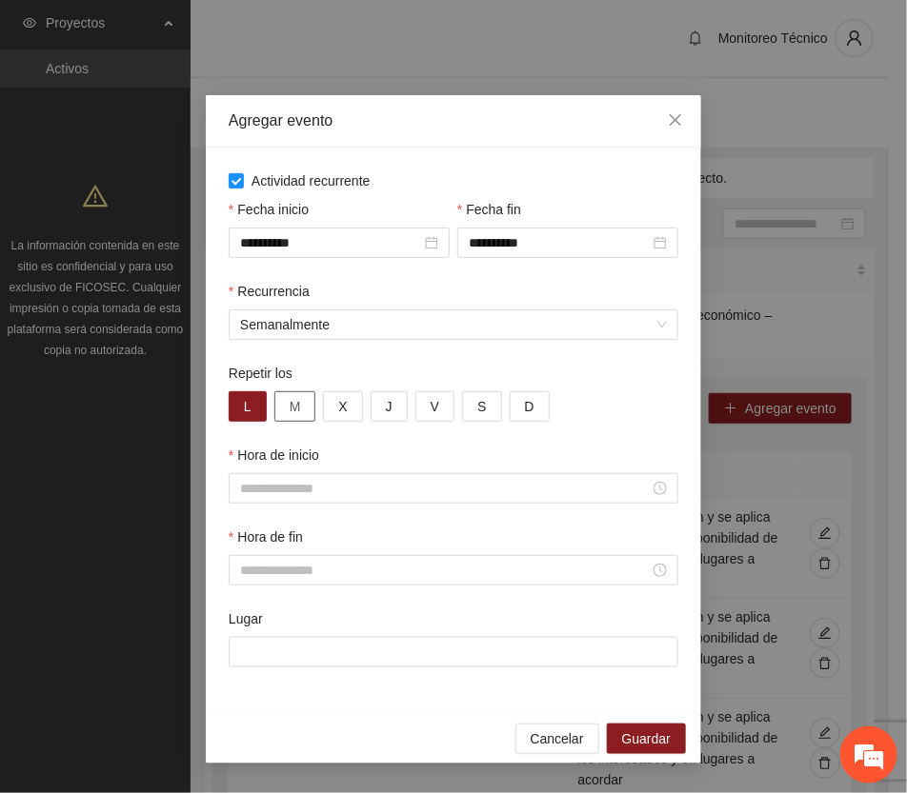
click at [301, 407] on button "M" at bounding box center [295, 407] width 42 height 30
click at [343, 407] on span "X" at bounding box center [342, 406] width 9 height 21
click at [389, 411] on span "J" at bounding box center [389, 406] width 7 height 21
click at [427, 403] on button "V" at bounding box center [434, 407] width 39 height 30
click at [484, 406] on button "S" at bounding box center [481, 407] width 39 height 30
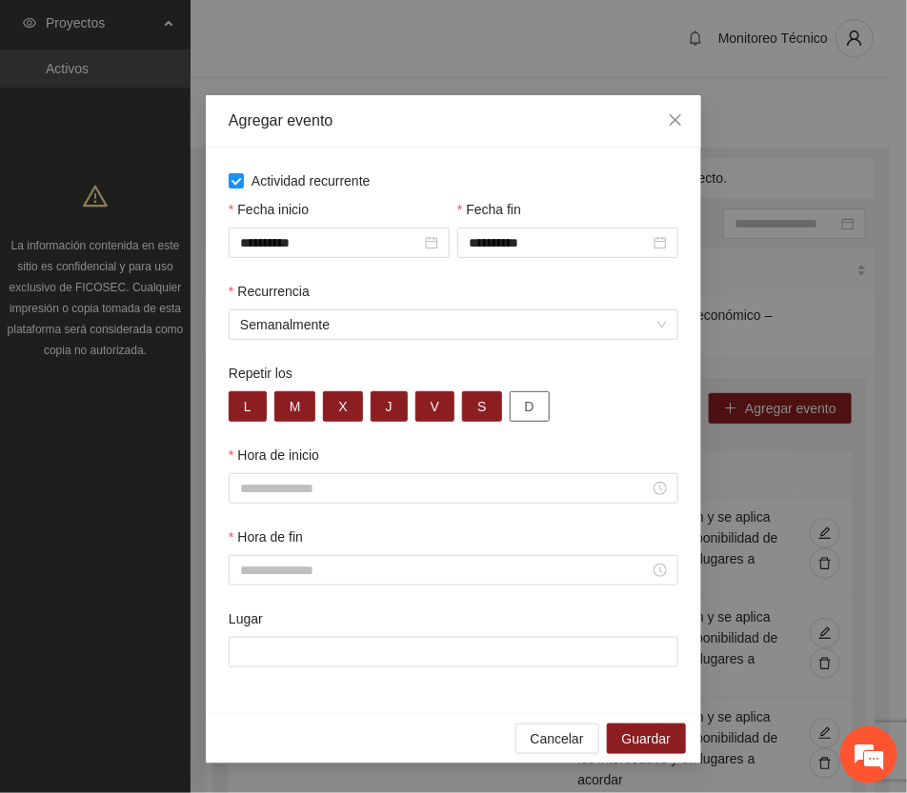
click at [529, 406] on span "D" at bounding box center [530, 406] width 10 height 21
click at [679, 119] on icon "close" at bounding box center [675, 119] width 15 height 15
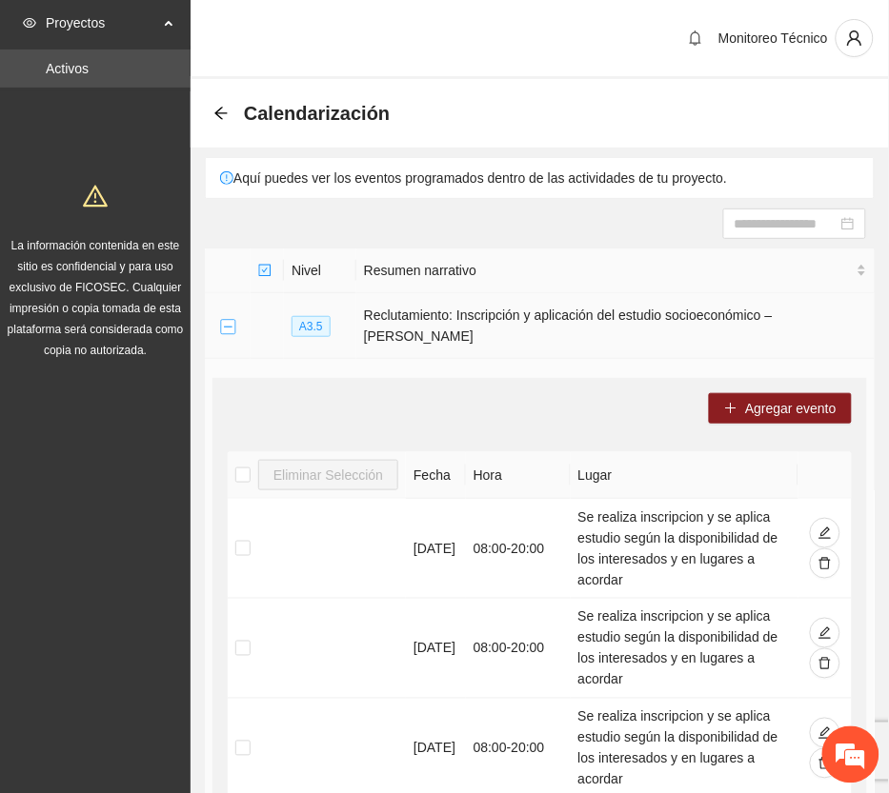
click at [227, 320] on button "Collapse row" at bounding box center [227, 326] width 15 height 15
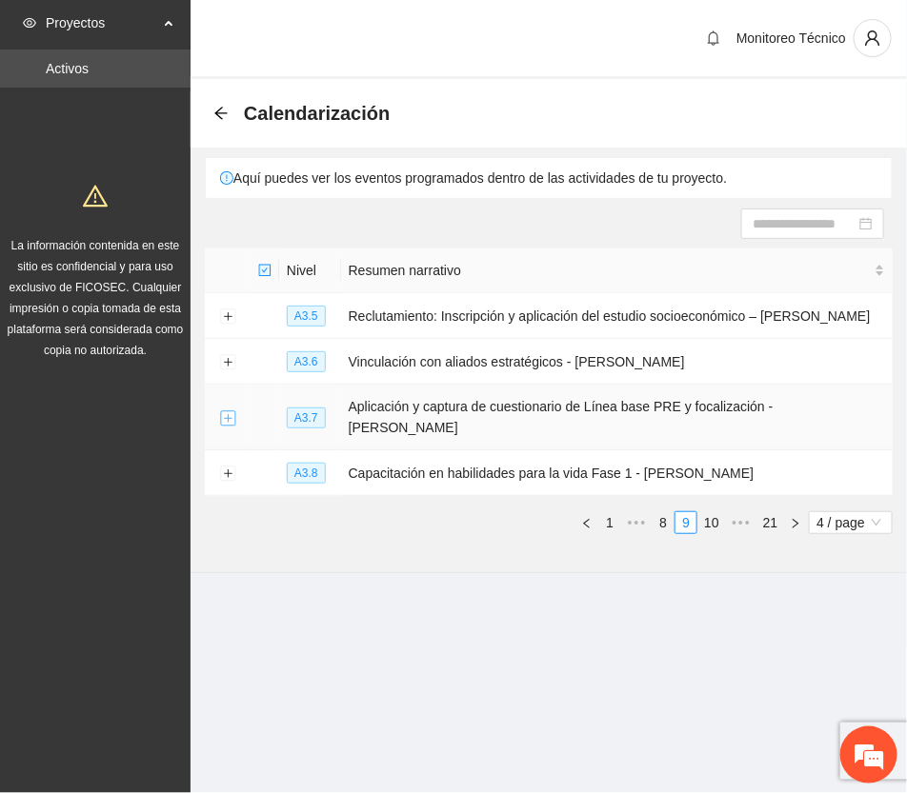
click at [221, 411] on button "Expand row" at bounding box center [227, 418] width 15 height 15
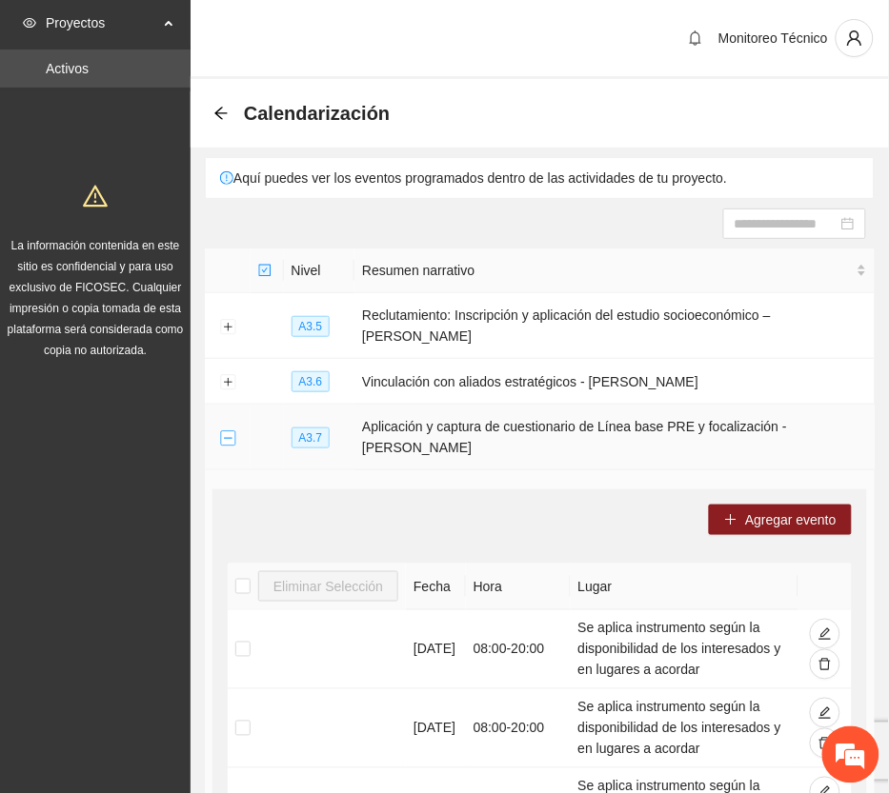
click at [224, 431] on button "Collapse row" at bounding box center [227, 438] width 15 height 15
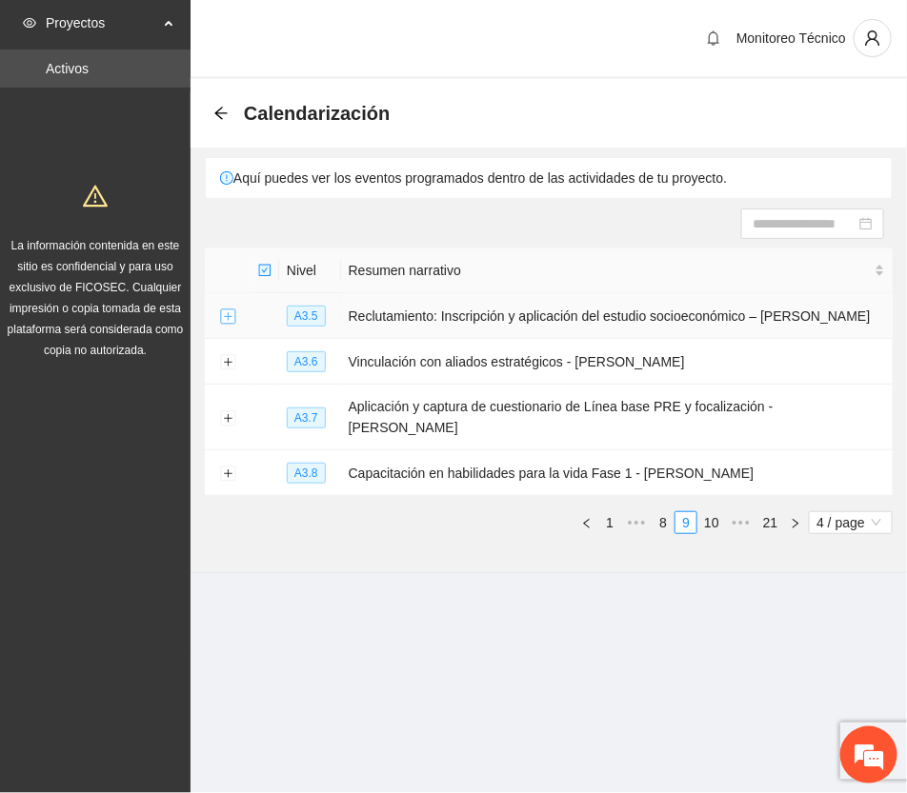
click at [225, 317] on button "Expand row" at bounding box center [227, 317] width 15 height 15
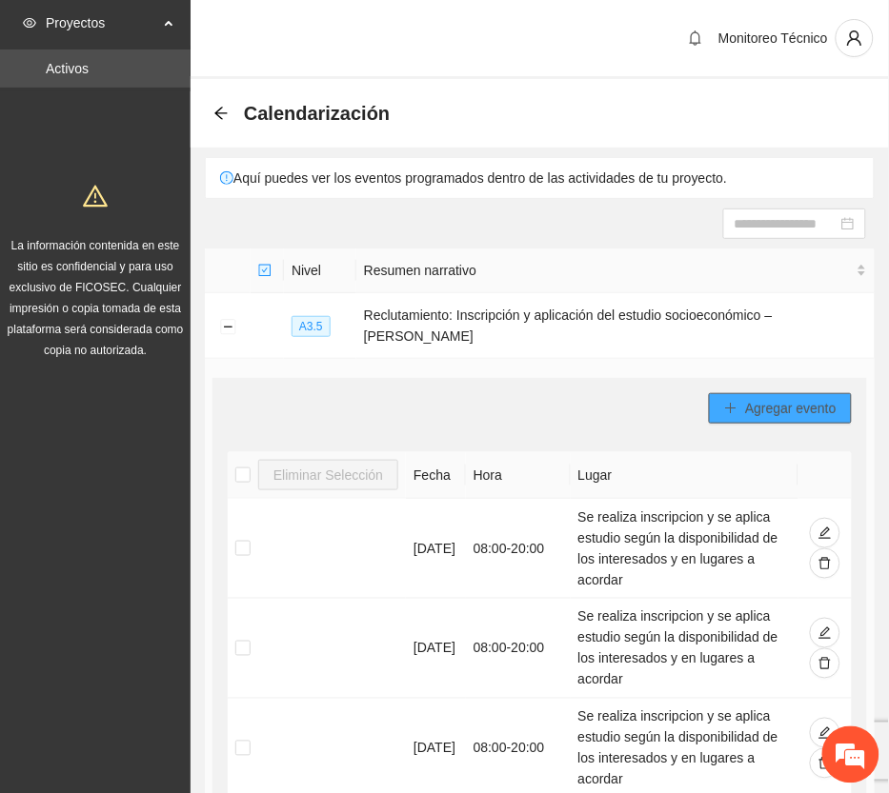
click at [810, 402] on button "Agregar evento" at bounding box center [780, 408] width 143 height 30
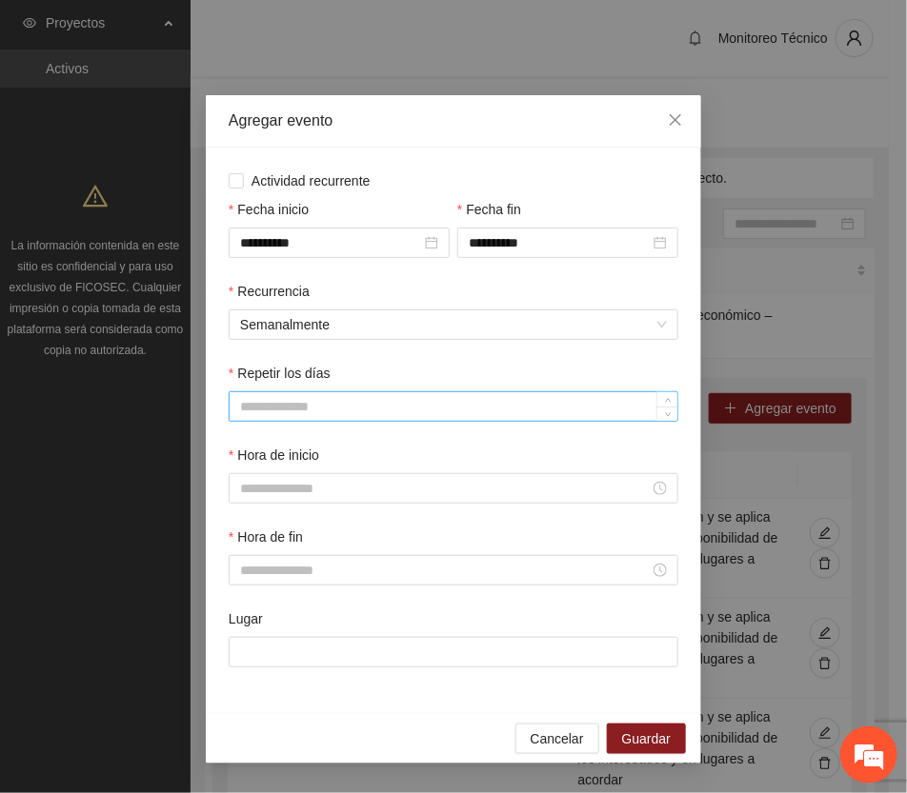
click at [338, 408] on input "Repetir los días" at bounding box center [454, 406] width 448 height 29
click at [378, 317] on span "Semanalmente" at bounding box center [453, 325] width 427 height 29
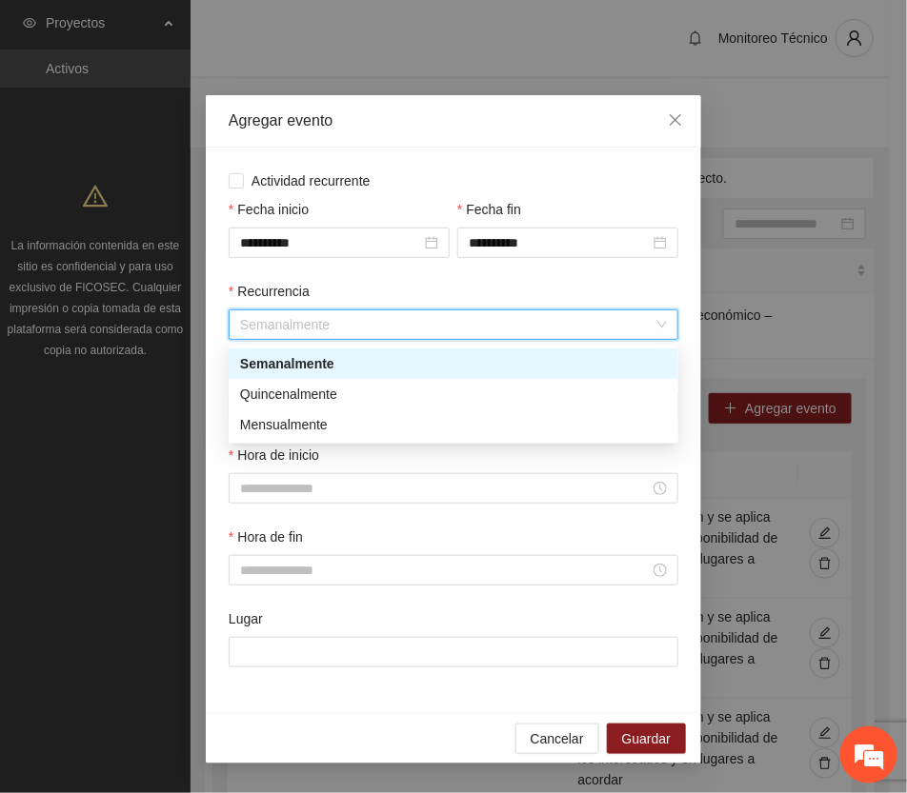
click at [354, 364] on div "Semanalmente" at bounding box center [453, 363] width 427 height 21
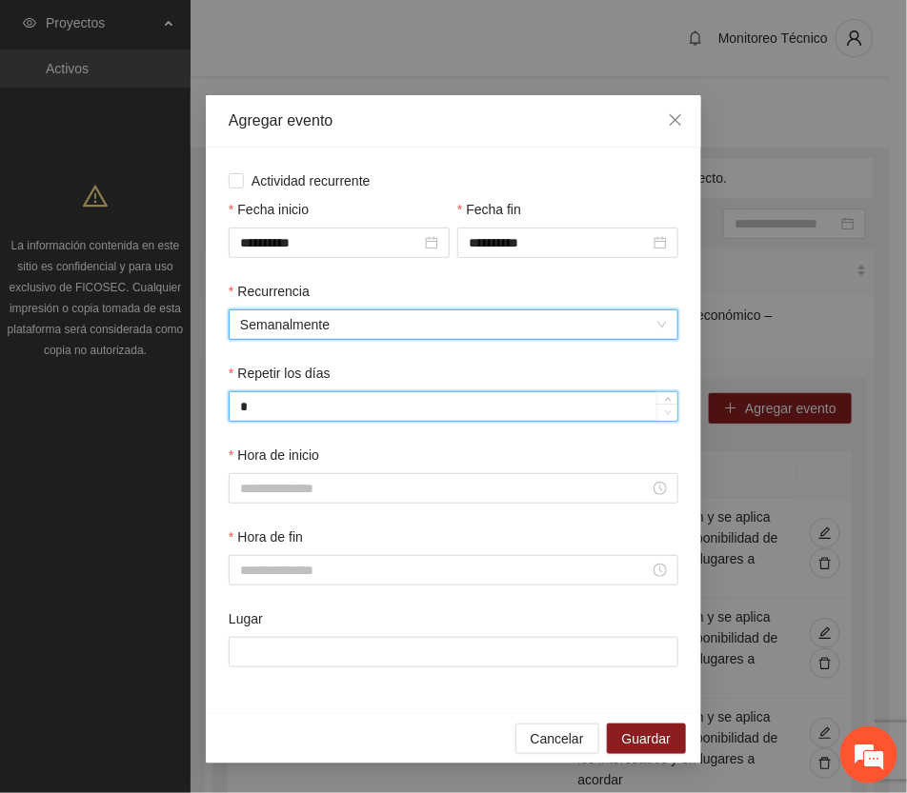
click at [663, 417] on span "down" at bounding box center [667, 413] width 11 height 11
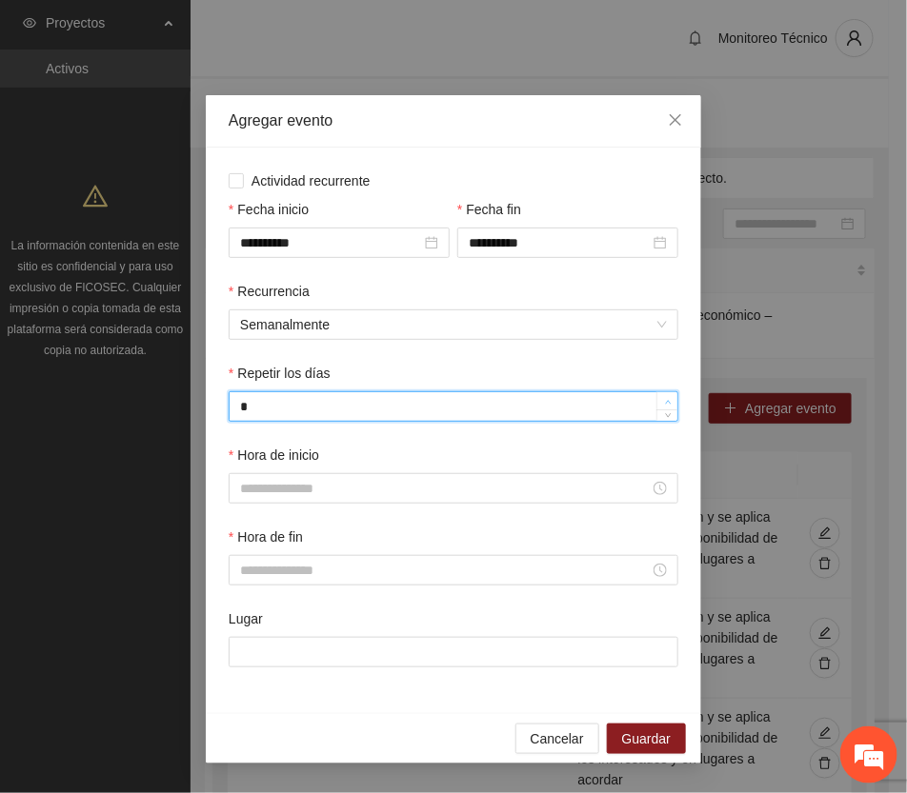
type input "*"
click at [668, 403] on icon "up" at bounding box center [668, 402] width 7 height 7
drag, startPoint x: 301, startPoint y: 414, endPoint x: 211, endPoint y: 415, distance: 90.5
click at [211, 415] on div "**********" at bounding box center [453, 431] width 495 height 566
click at [300, 486] on input "Hora de inicio" at bounding box center [445, 488] width 410 height 21
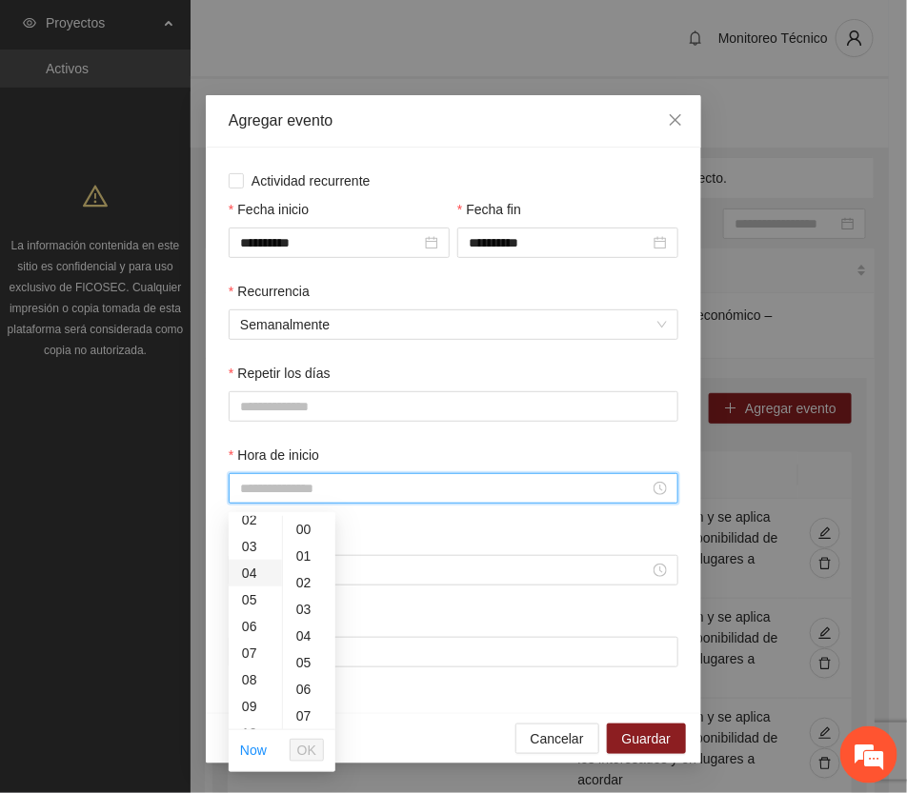
scroll to position [119, 0]
click at [248, 621] on div "08" at bounding box center [255, 624] width 53 height 27
type input "*****"
click at [322, 750] on button "OK" at bounding box center [307, 750] width 34 height 23
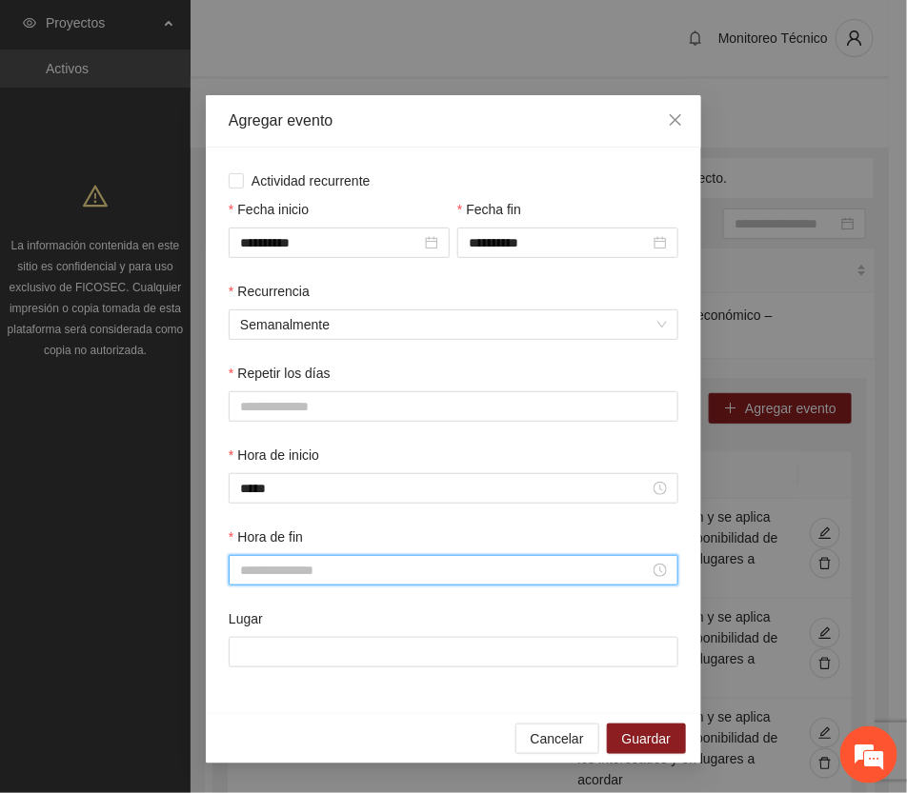
click at [267, 573] on input "Hora de fin" at bounding box center [445, 570] width 410 height 21
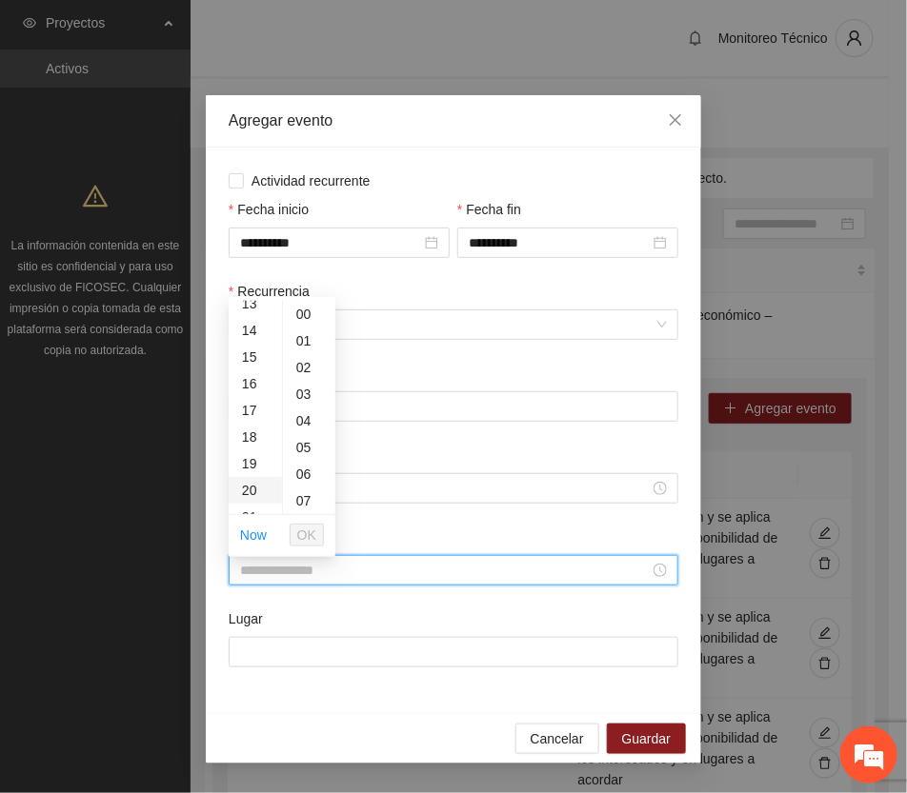
scroll to position [476, 0]
click at [249, 370] on div "20" at bounding box center [255, 371] width 53 height 27
type input "*****"
click at [307, 534] on span "OK" at bounding box center [306, 535] width 19 height 21
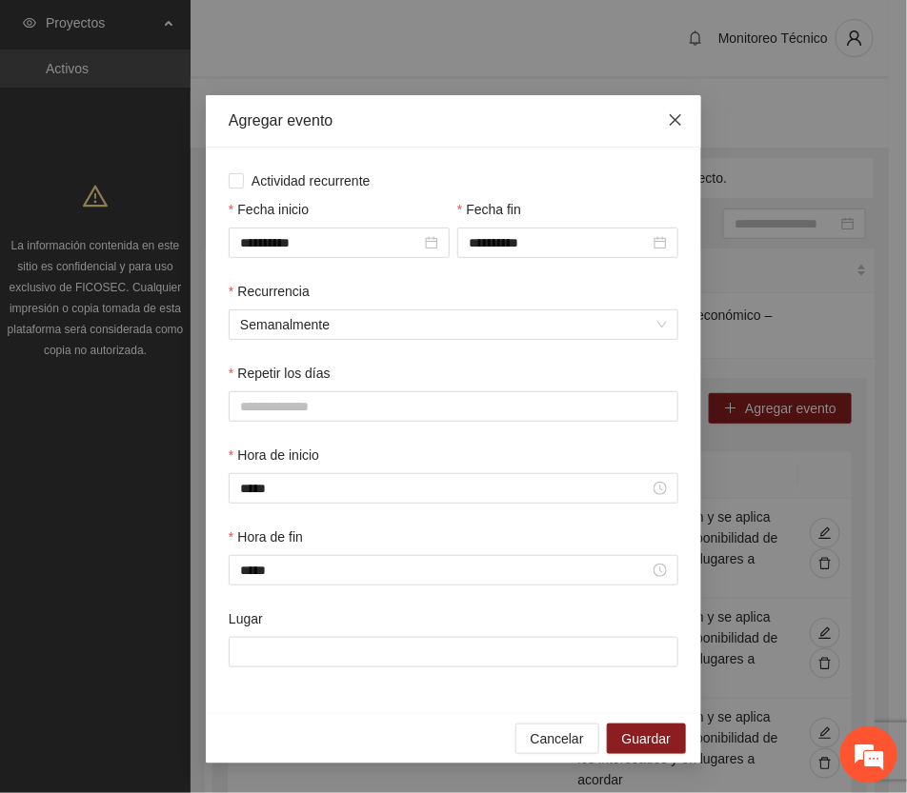
click at [673, 120] on icon "close" at bounding box center [675, 119] width 11 height 11
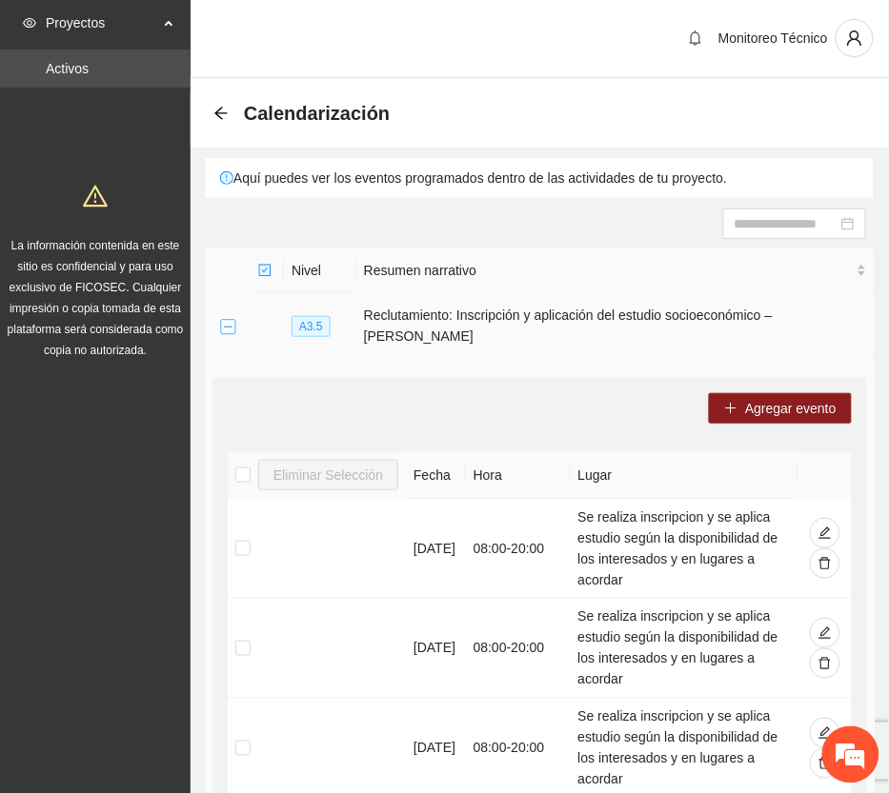
click at [229, 319] on button "Collapse row" at bounding box center [227, 326] width 15 height 15
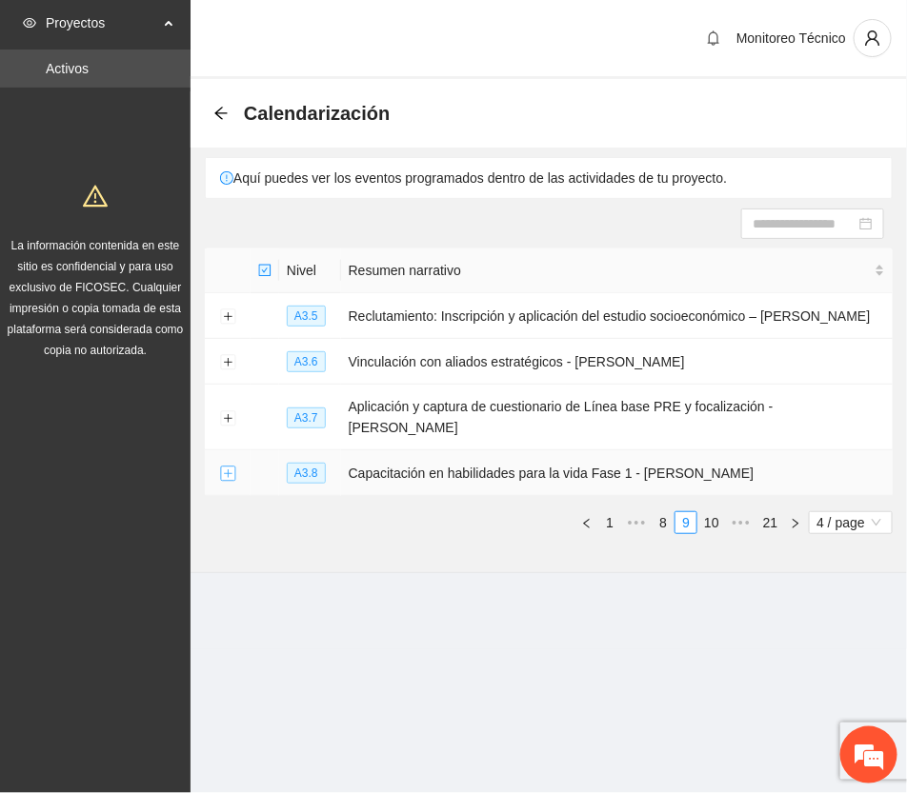
click at [225, 467] on button "Expand row" at bounding box center [227, 474] width 15 height 15
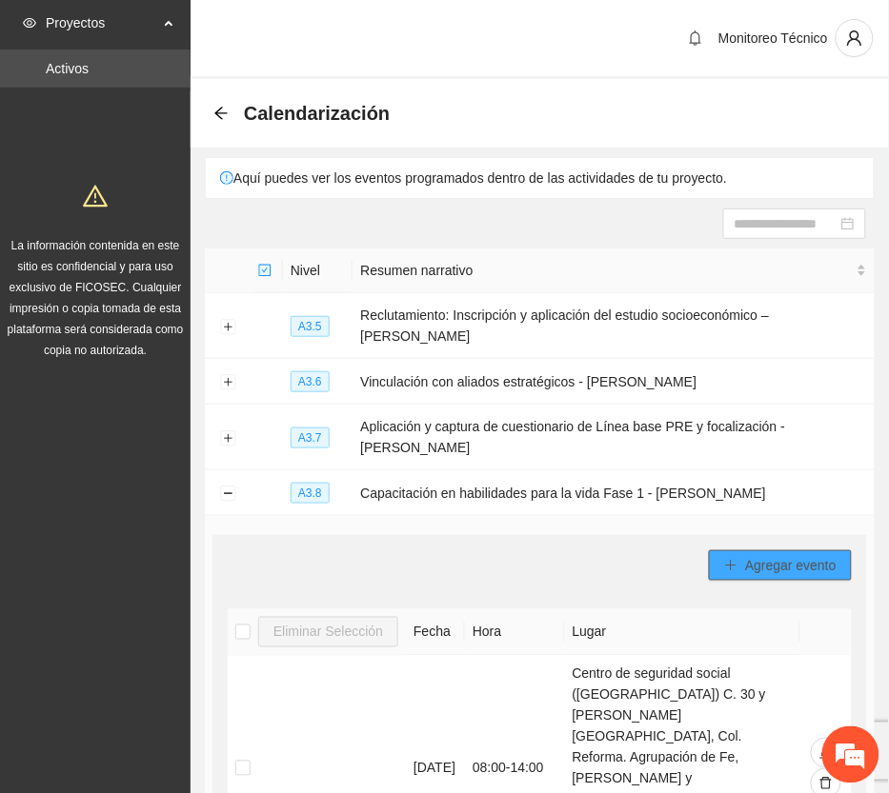
click at [792, 555] on span "Agregar evento" at bounding box center [790, 565] width 91 height 21
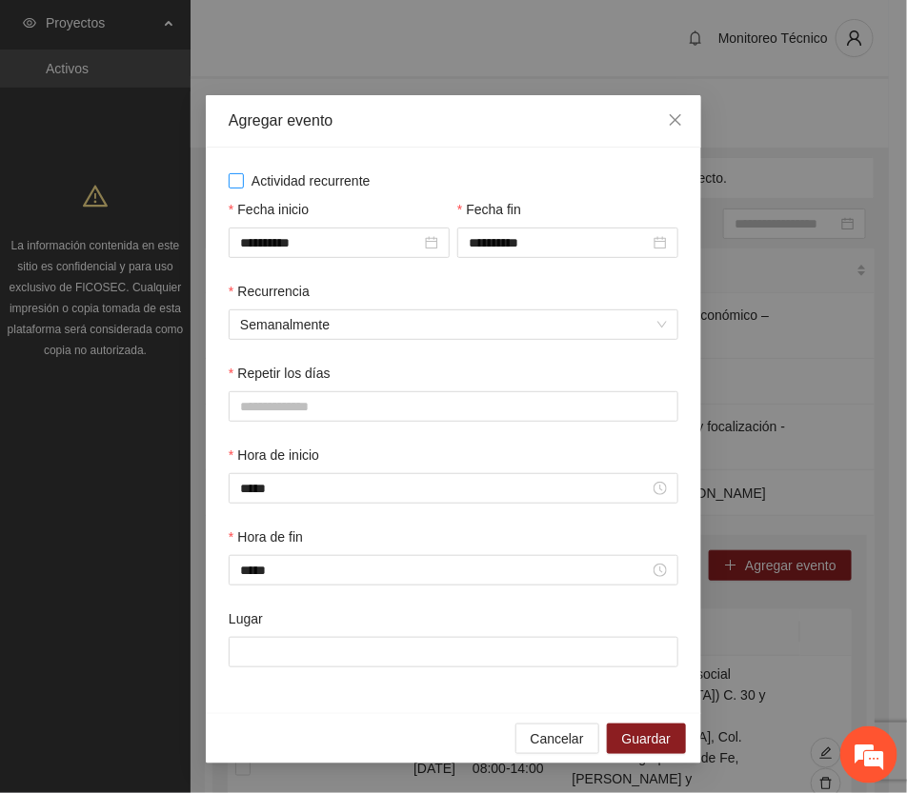
click at [288, 174] on span "Actividad recurrente" at bounding box center [311, 181] width 134 height 21
click at [384, 244] on input "**********" at bounding box center [330, 242] width 181 height 21
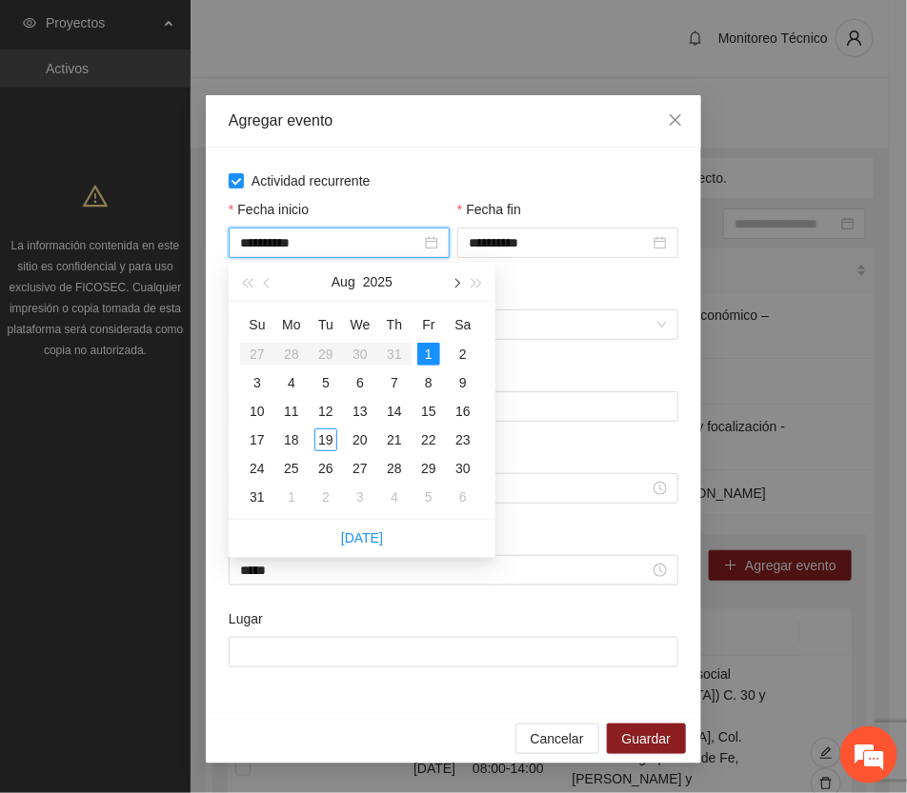
click at [452, 277] on button "button" at bounding box center [455, 282] width 21 height 38
type input "**********"
click at [293, 348] on div "1" at bounding box center [291, 354] width 23 height 23
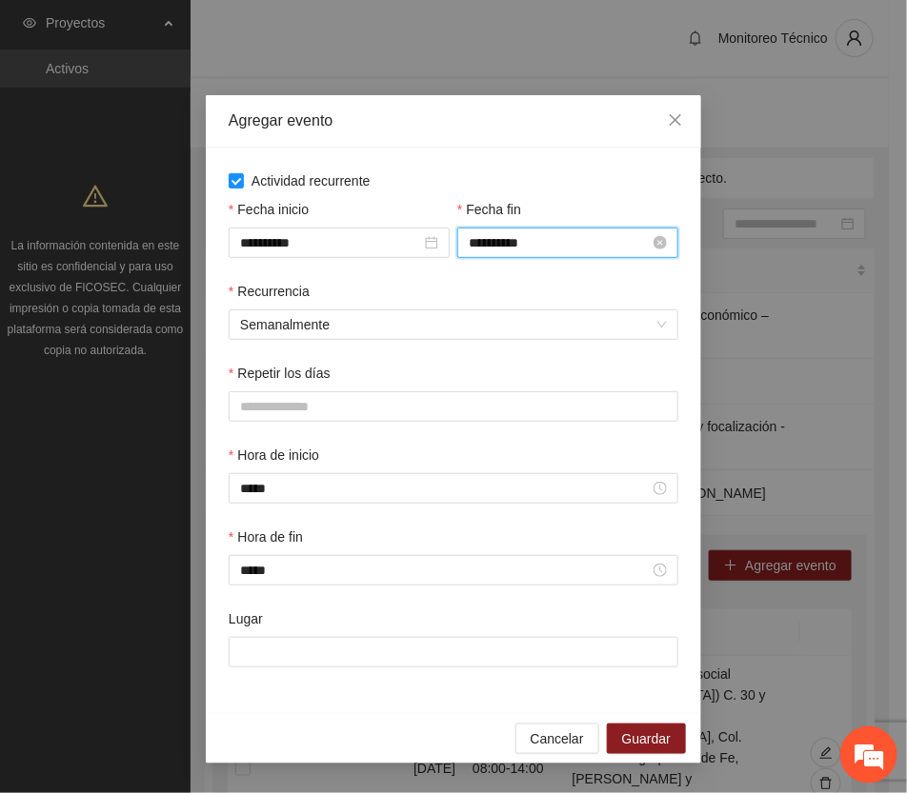
click at [560, 240] on input "**********" at bounding box center [559, 242] width 181 height 21
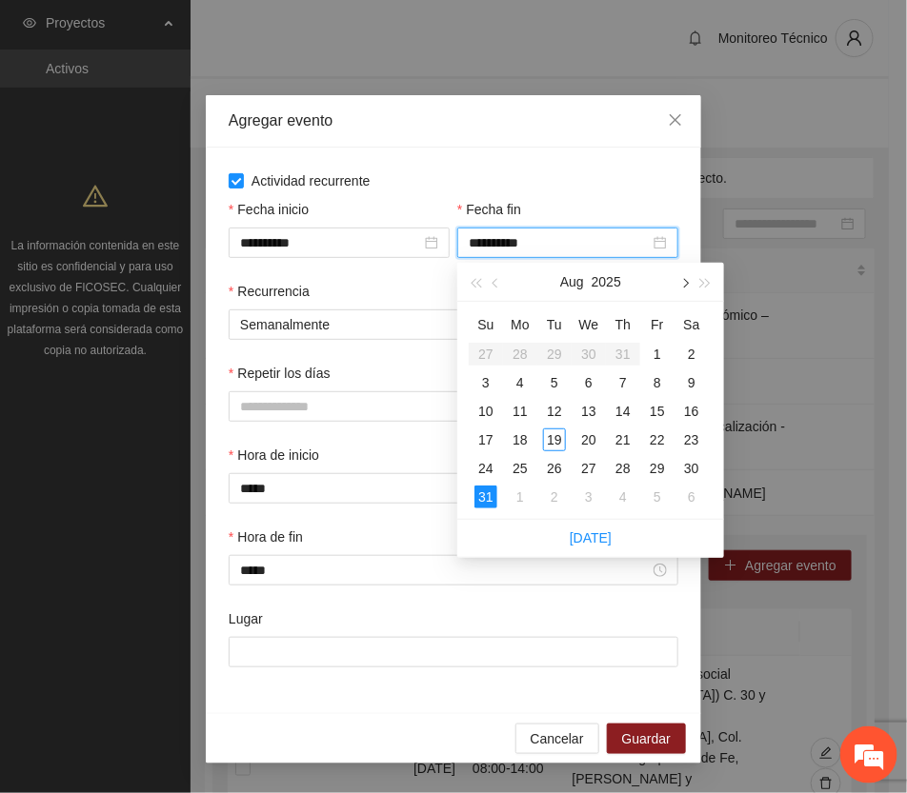
click at [688, 284] on button "button" at bounding box center [683, 282] width 21 height 38
type input "**********"
click at [655, 376] on div "12" at bounding box center [657, 382] width 23 height 23
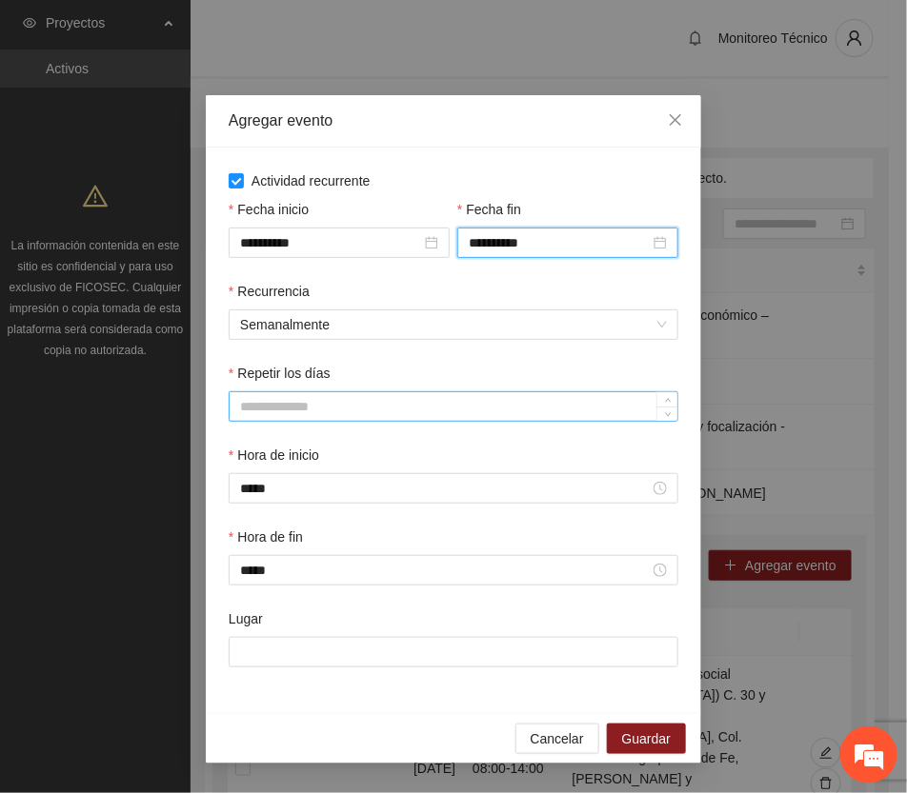
click at [288, 408] on input "Repetir los días" at bounding box center [454, 406] width 448 height 29
click at [565, 750] on span "Cancelar" at bounding box center [557, 739] width 53 height 21
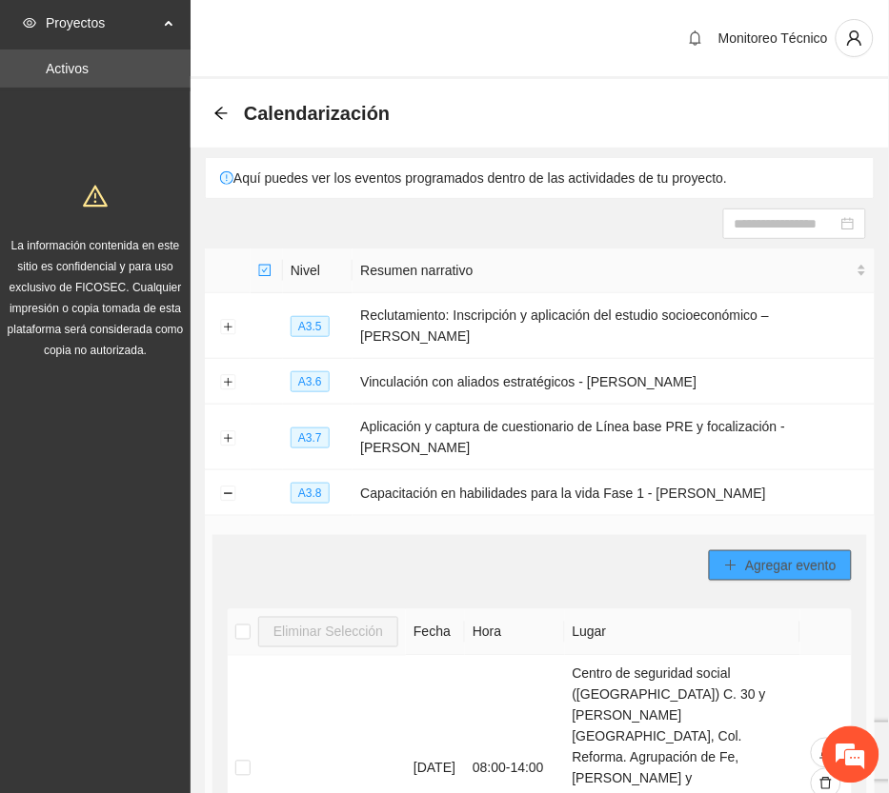
click at [776, 555] on span "Agregar evento" at bounding box center [790, 565] width 91 height 21
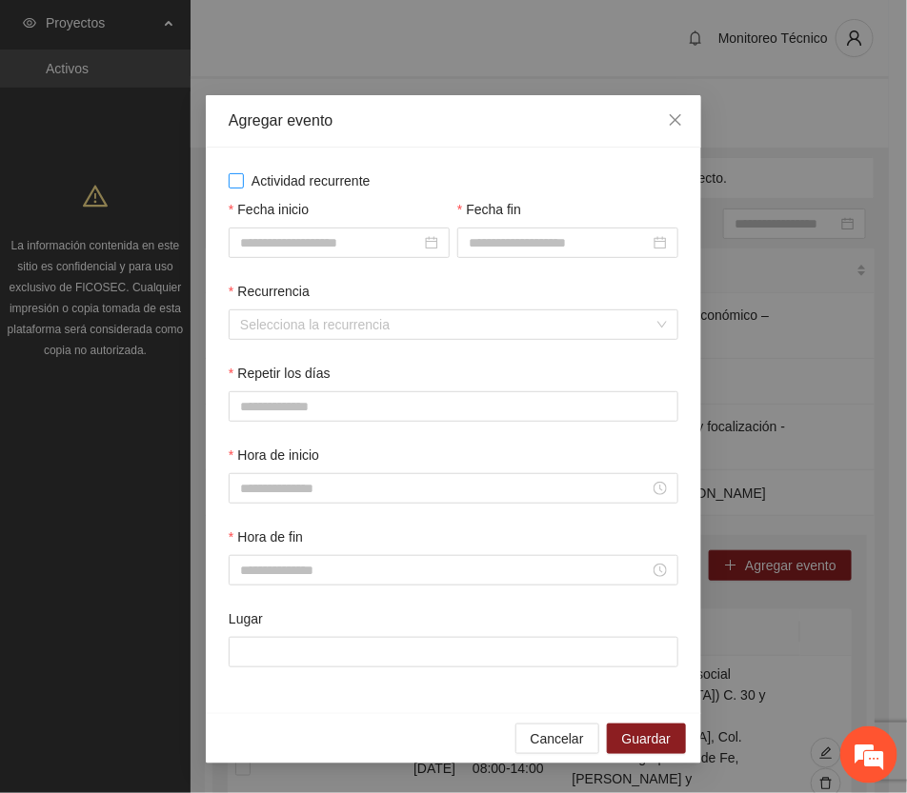
click at [331, 183] on span "Actividad recurrente" at bounding box center [311, 181] width 134 height 21
click at [338, 245] on input "Fecha inicio" at bounding box center [330, 242] width 181 height 21
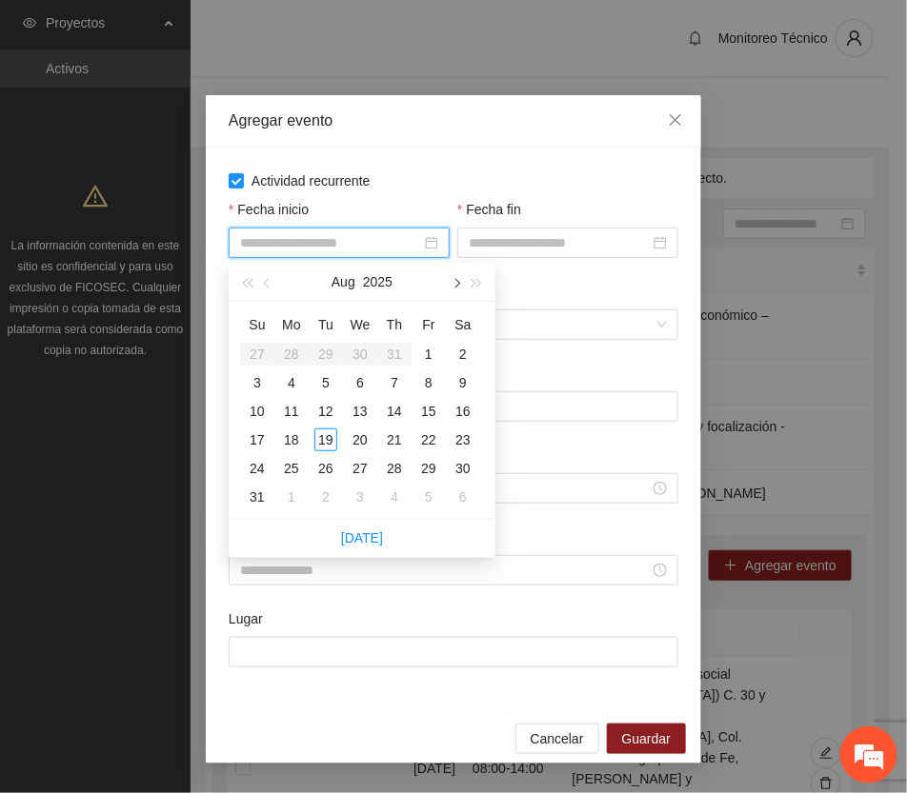
click at [450, 283] on button "button" at bounding box center [455, 282] width 21 height 38
type input "**********"
click at [291, 351] on div "1" at bounding box center [291, 354] width 23 height 23
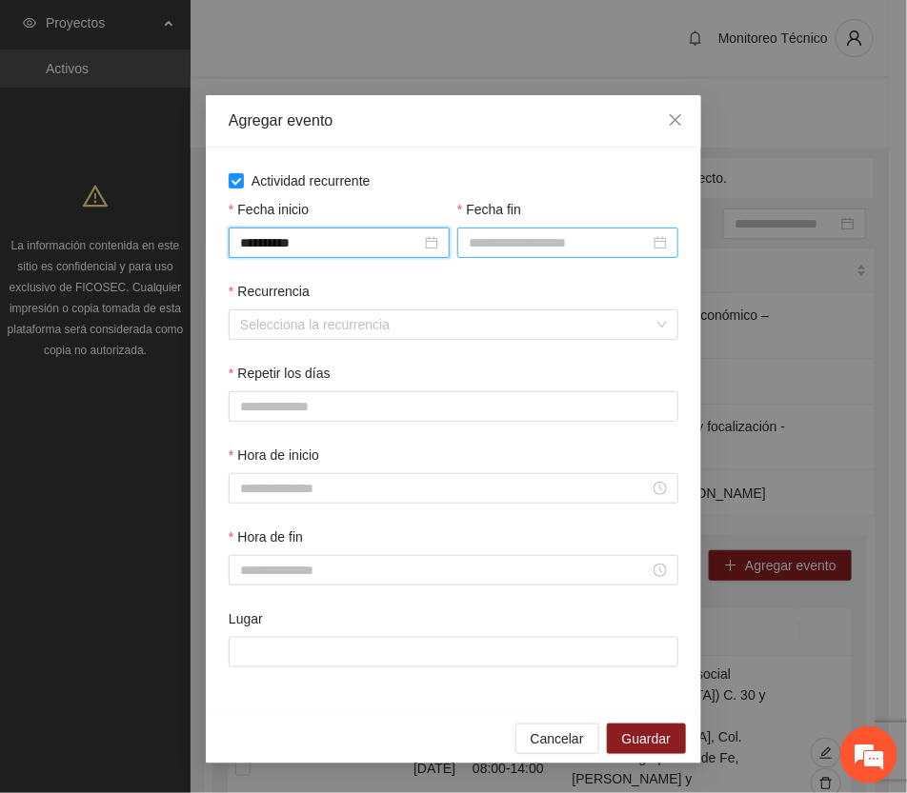
click at [545, 245] on input "Fecha fin" at bounding box center [559, 242] width 181 height 21
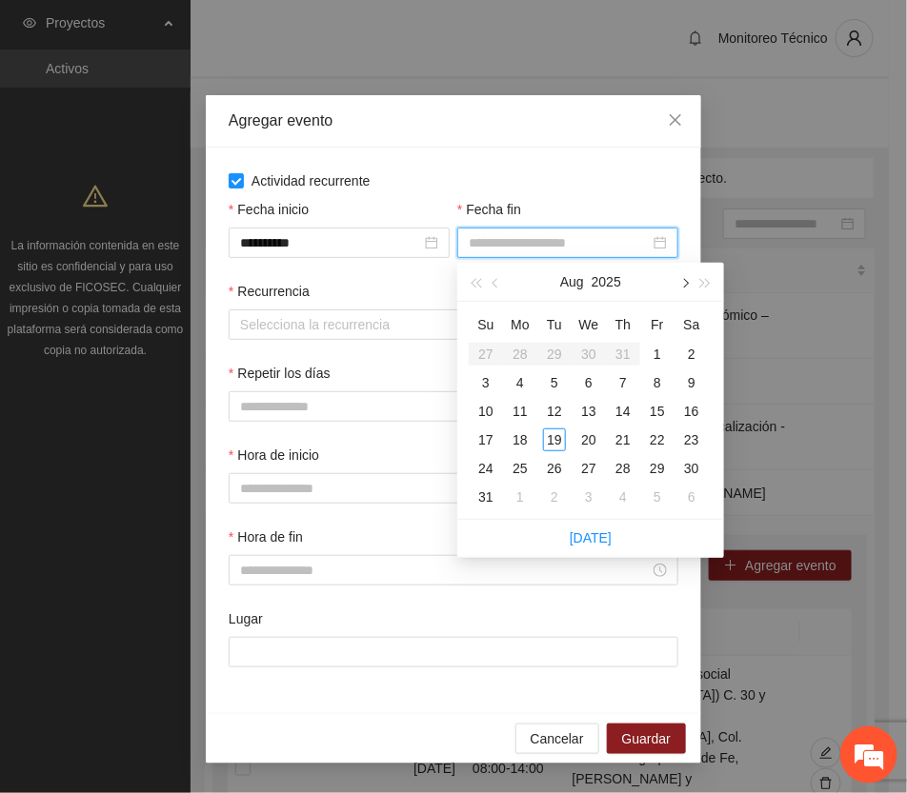
click at [679, 282] on span "button" at bounding box center [684, 284] width 10 height 10
type input "**********"
click at [655, 376] on div "12" at bounding box center [657, 382] width 23 height 23
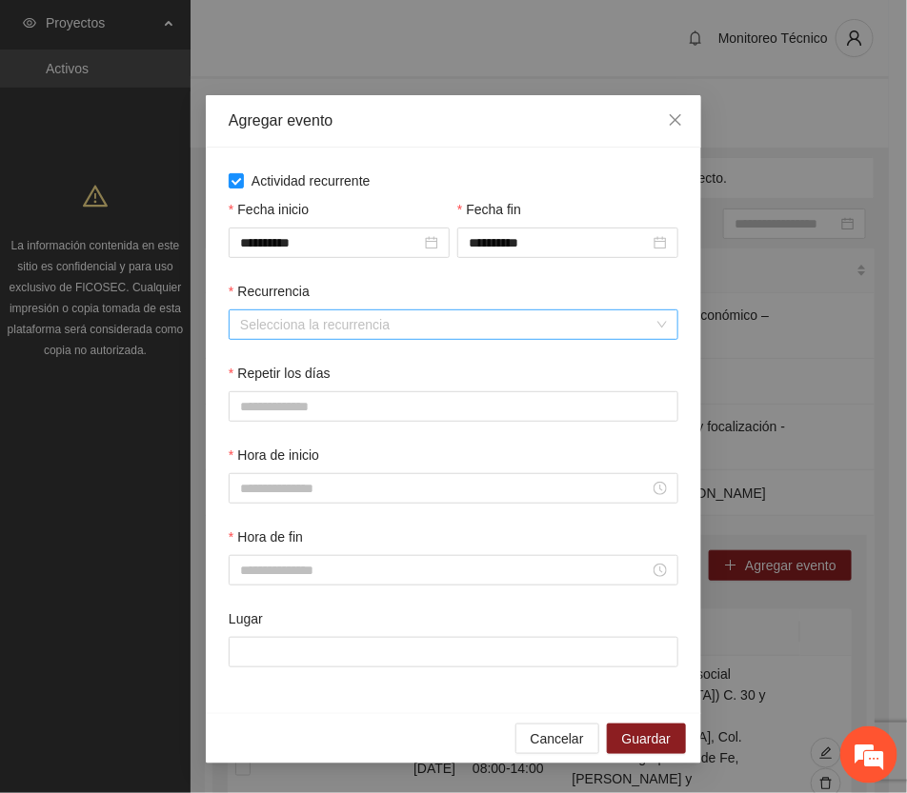
click at [341, 329] on input "Recurrencia" at bounding box center [446, 325] width 413 height 29
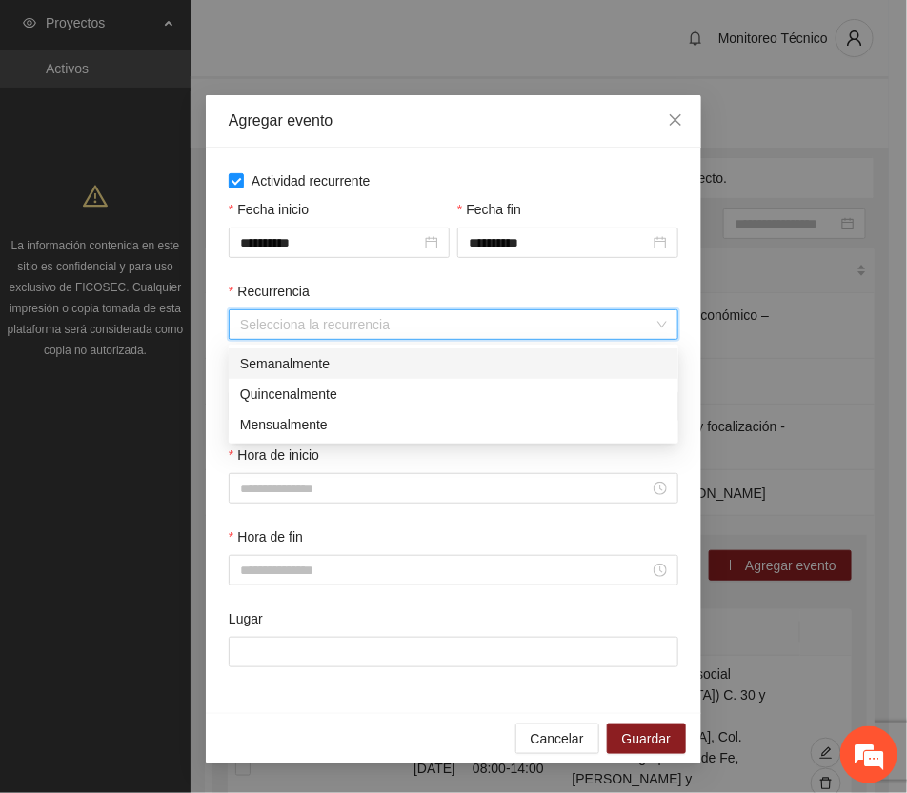
click at [306, 360] on div "Semanalmente" at bounding box center [453, 363] width 427 height 21
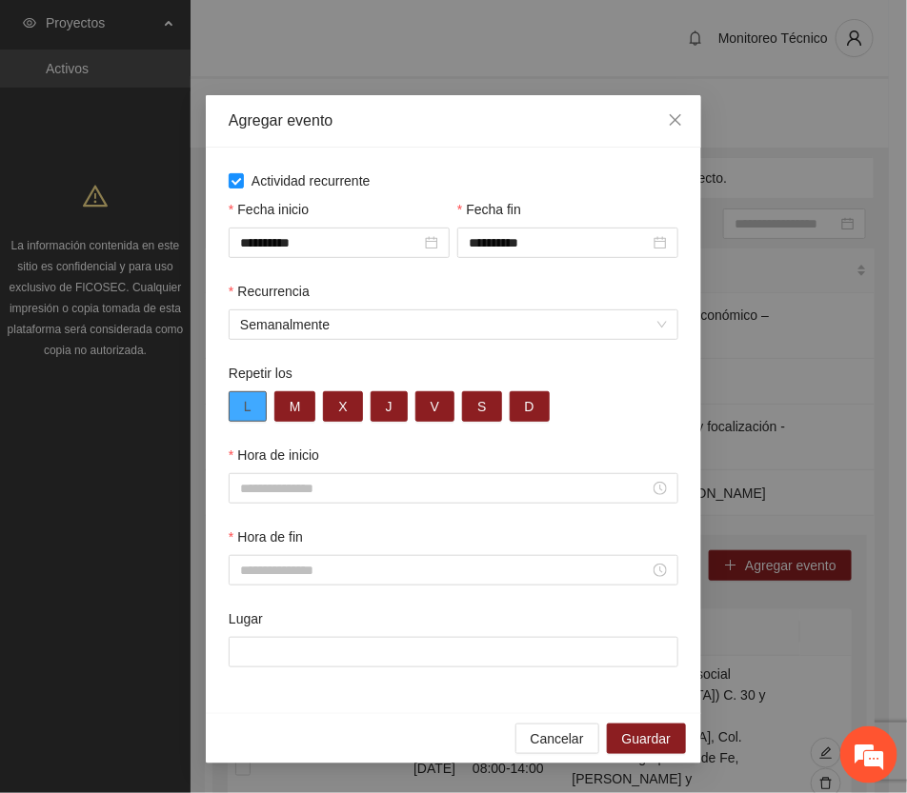
click at [249, 405] on span "L" at bounding box center [248, 406] width 8 height 21
click at [296, 411] on span "M" at bounding box center [295, 406] width 11 height 21
click at [248, 403] on span "L" at bounding box center [248, 406] width 8 height 21
click at [307, 411] on button "M" at bounding box center [295, 407] width 42 height 30
click at [350, 405] on button "X" at bounding box center [342, 407] width 39 height 30
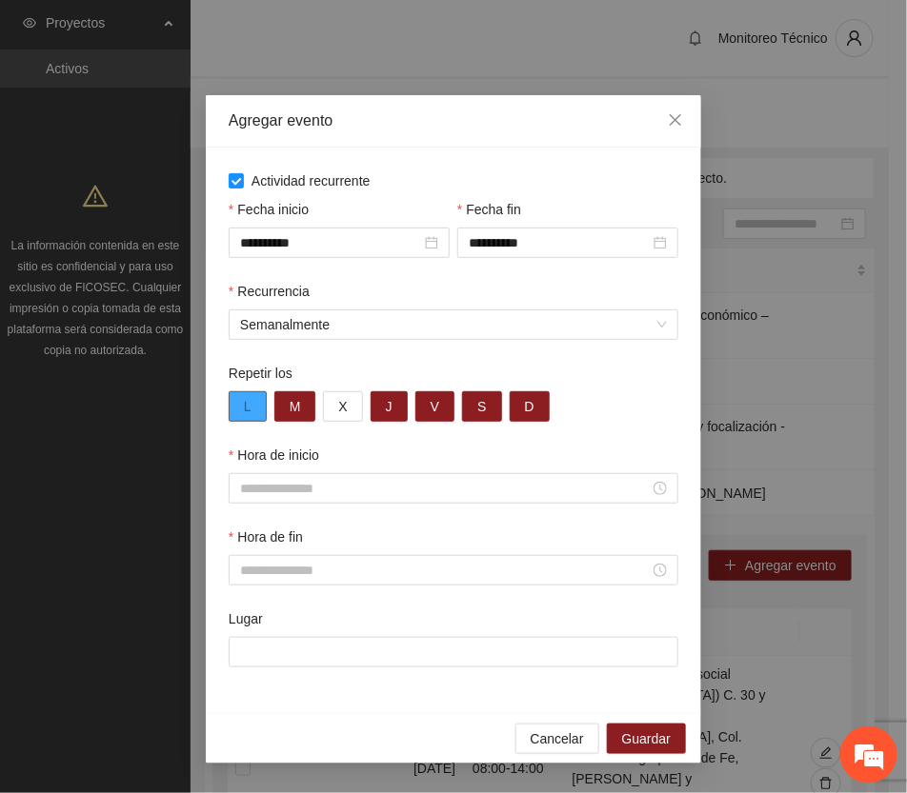
click at [254, 412] on button "L" at bounding box center [248, 407] width 38 height 30
click at [311, 408] on button "M" at bounding box center [295, 407] width 42 height 30
drag, startPoint x: 387, startPoint y: 407, endPoint x: 430, endPoint y: 417, distance: 44.1
click at [387, 408] on span "J" at bounding box center [389, 406] width 7 height 21
click at [440, 412] on button "V" at bounding box center [434, 407] width 39 height 30
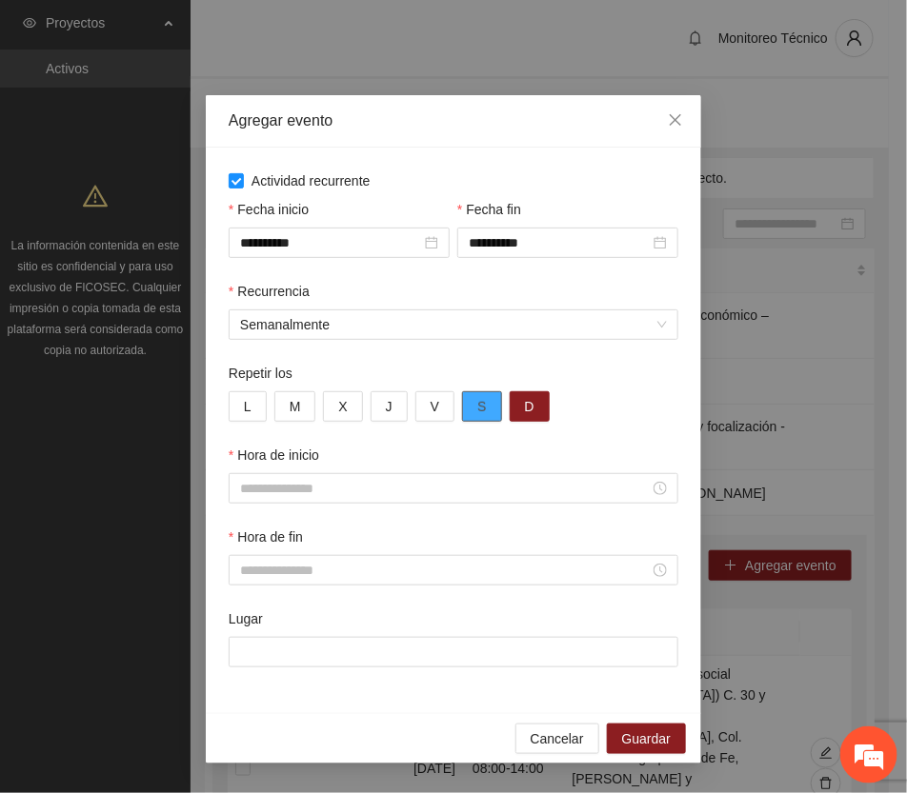
click at [487, 405] on button "S" at bounding box center [481, 407] width 39 height 30
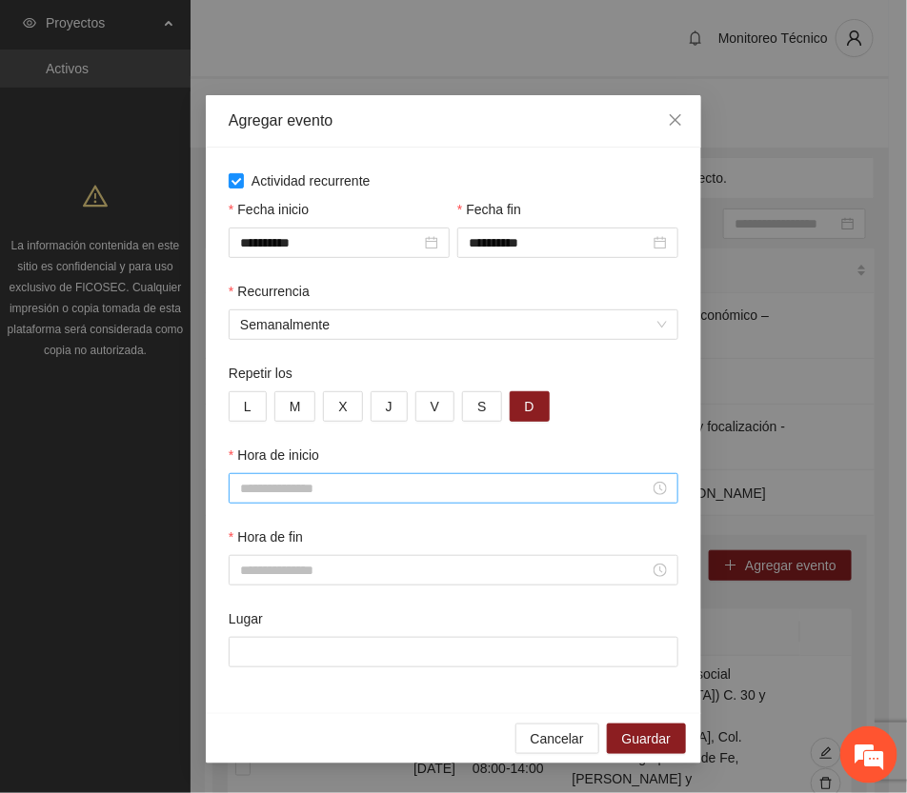
click at [439, 495] on input "Hora de inicio" at bounding box center [445, 488] width 410 height 21
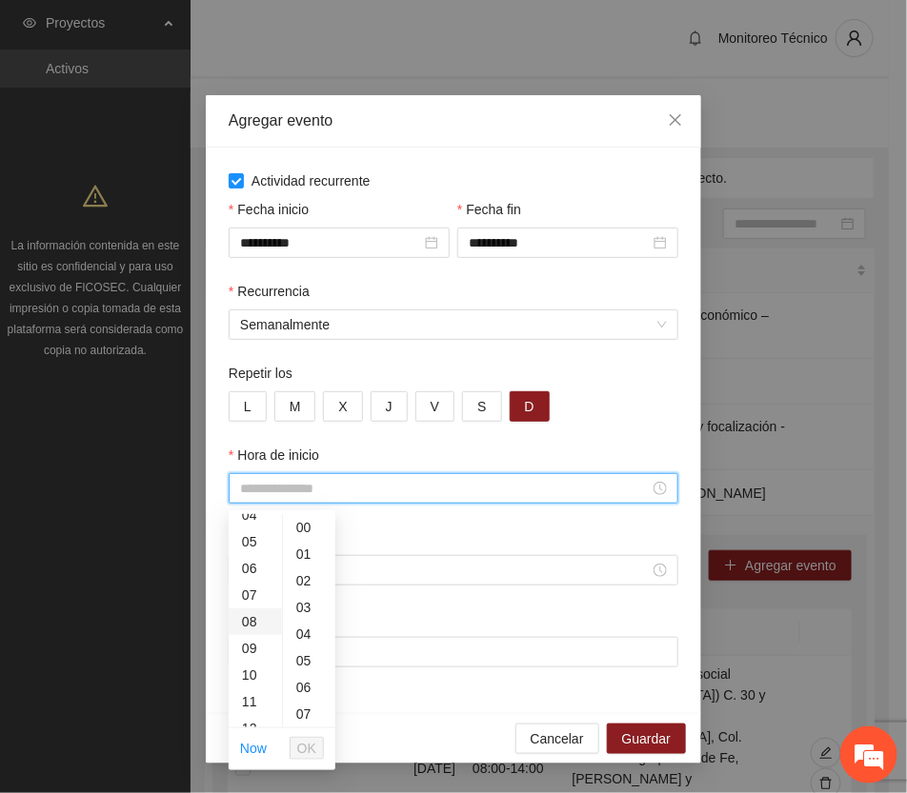
click at [246, 619] on div "08" at bounding box center [255, 622] width 53 height 27
type input "*****"
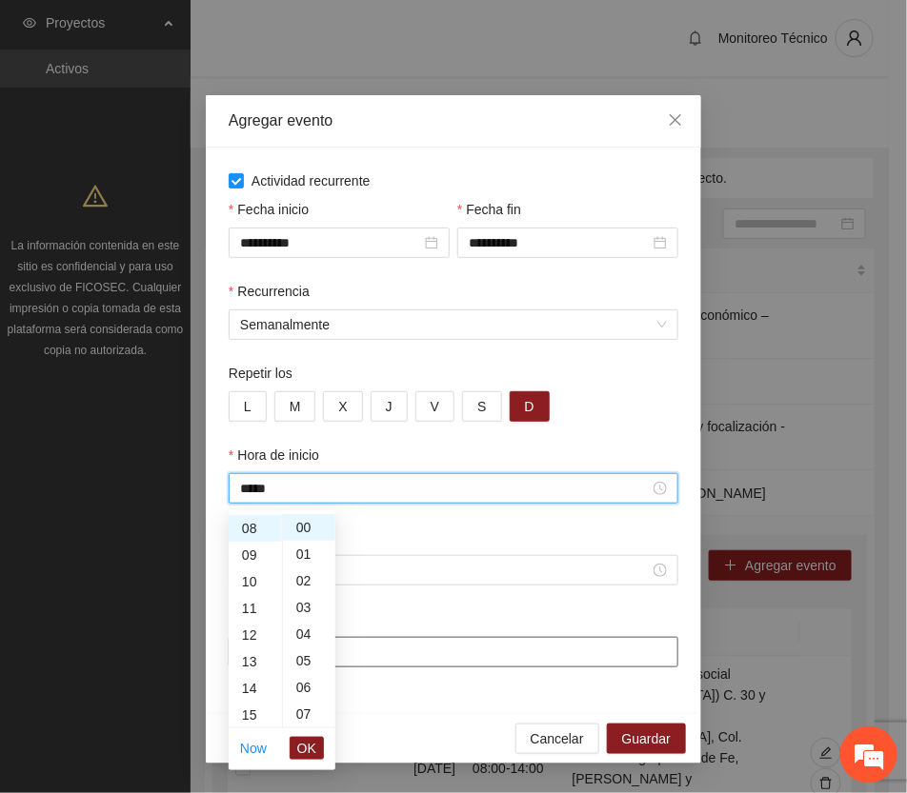
drag, startPoint x: 306, startPoint y: 745, endPoint x: 315, endPoint y: 665, distance: 80.6
click at [306, 746] on span "OK" at bounding box center [306, 748] width 19 height 21
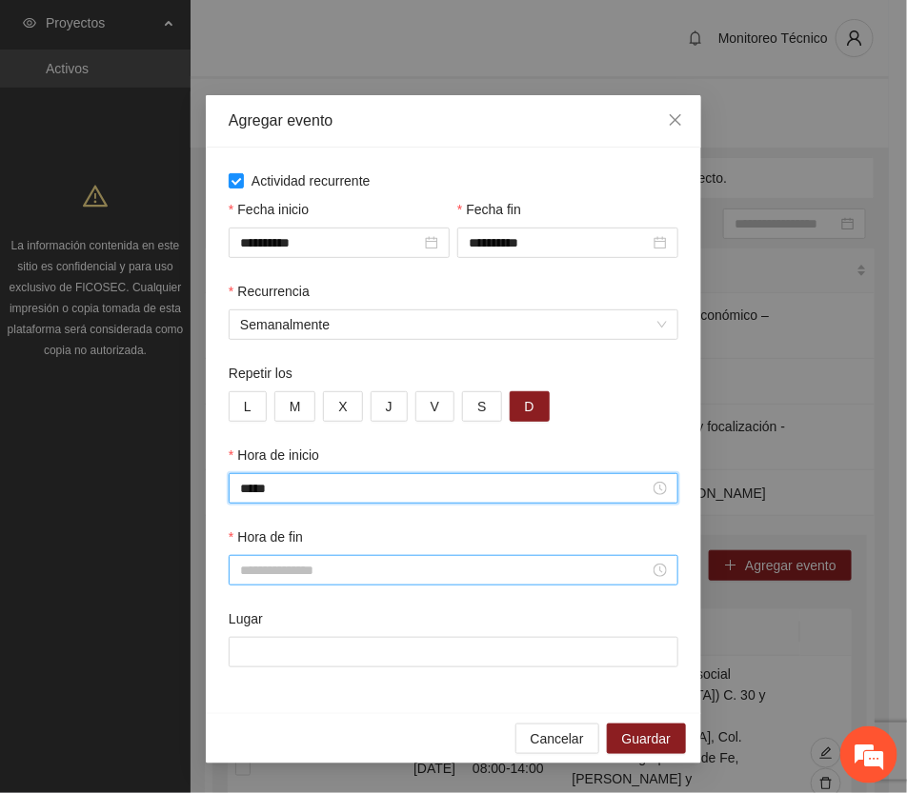
click at [283, 567] on input "Hora de fin" at bounding box center [445, 570] width 410 height 21
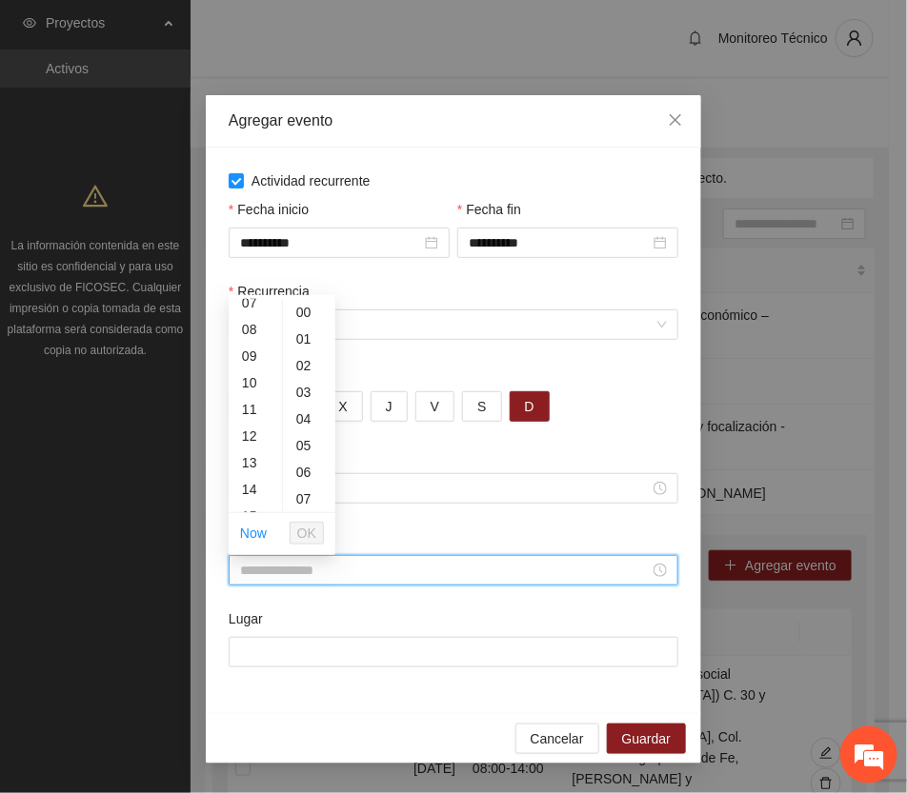
scroll to position [238, 0]
click at [251, 445] on div "14" at bounding box center [255, 447] width 53 height 27
type input "*****"
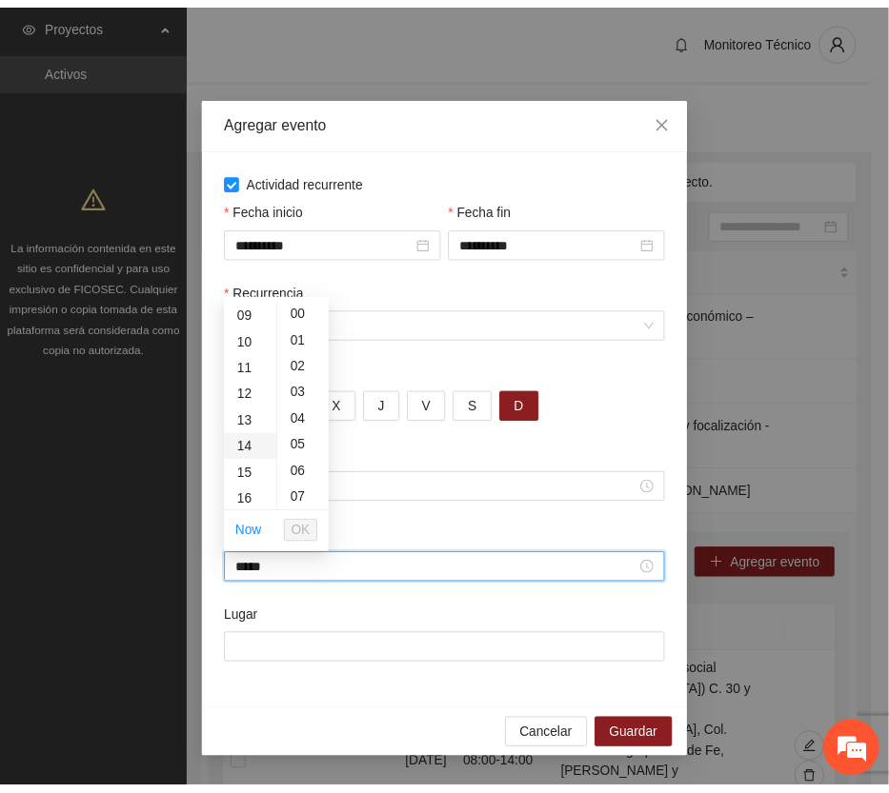
scroll to position [373, 0]
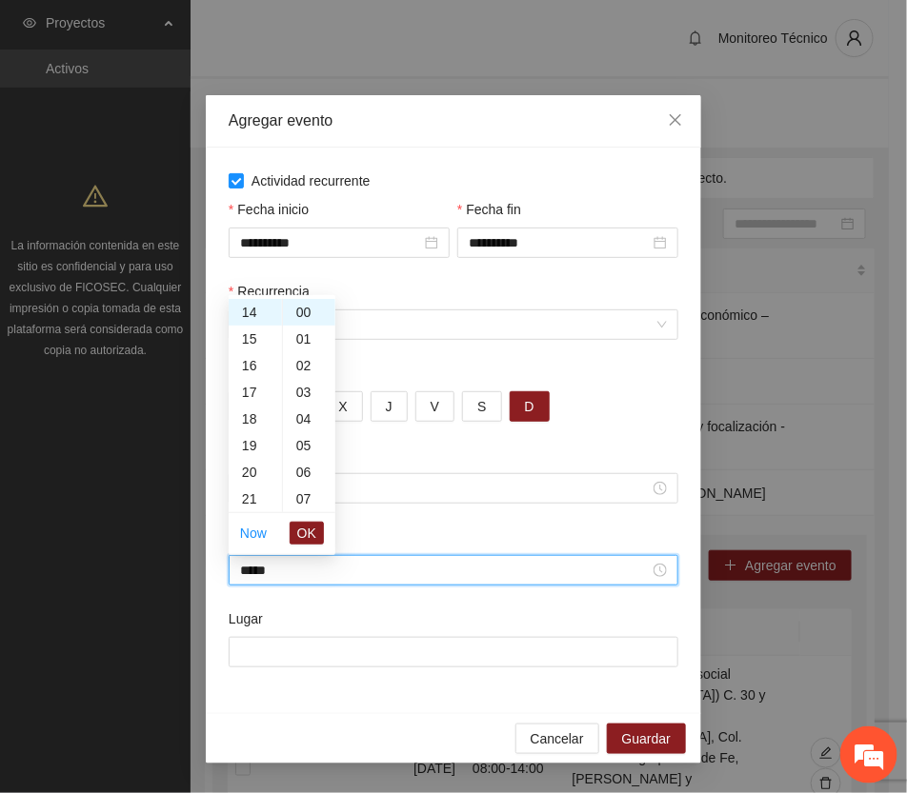
click at [301, 526] on span "OK" at bounding box center [306, 533] width 19 height 21
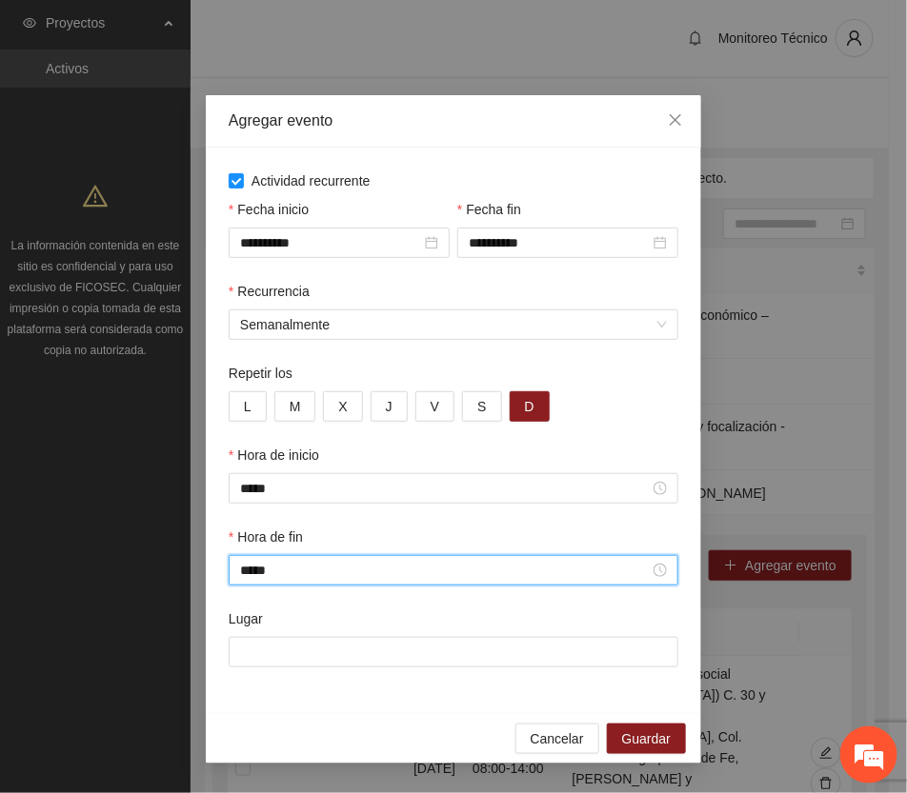
click at [621, 58] on div "**********" at bounding box center [453, 396] width 907 height 793
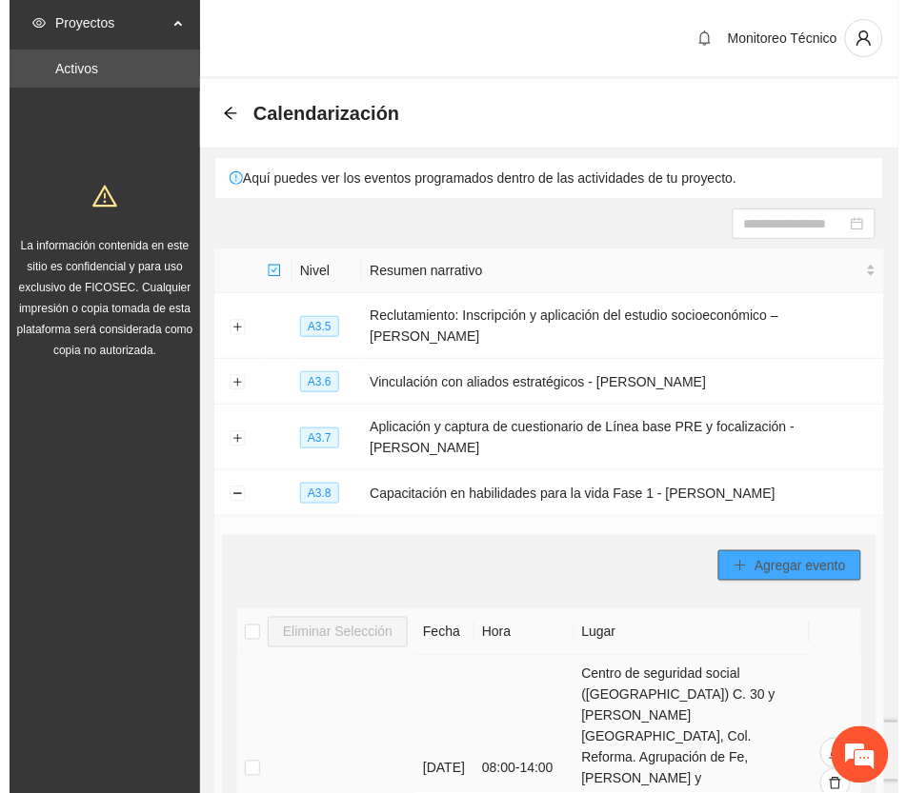
scroll to position [119, 0]
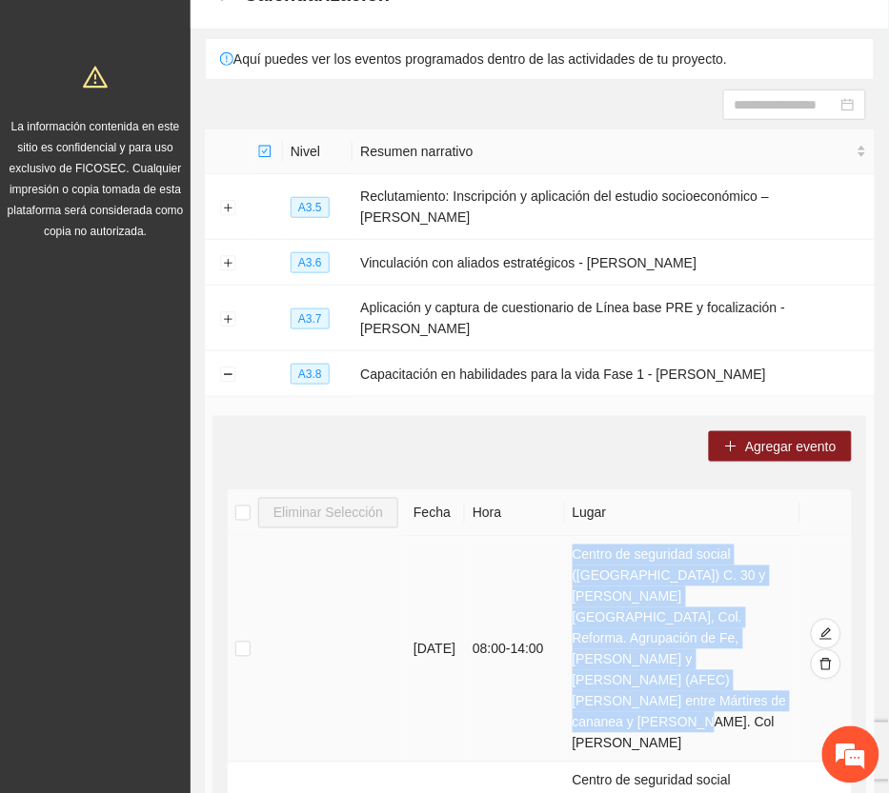
drag, startPoint x: 617, startPoint y: 659, endPoint x: 577, endPoint y: 541, distance: 124.7
click at [577, 541] on td "Centro de seguridad social ([GEOGRAPHIC_DATA]) C. 30 y [PERSON_NAME][GEOGRAPHIC…" at bounding box center [682, 650] width 235 height 226
copy td "Centro de seguridad social ([GEOGRAPHIC_DATA]) C. 30 y [PERSON_NAME][GEOGRAPHIC…"
click at [743, 432] on button "Agregar evento" at bounding box center [780, 447] width 143 height 30
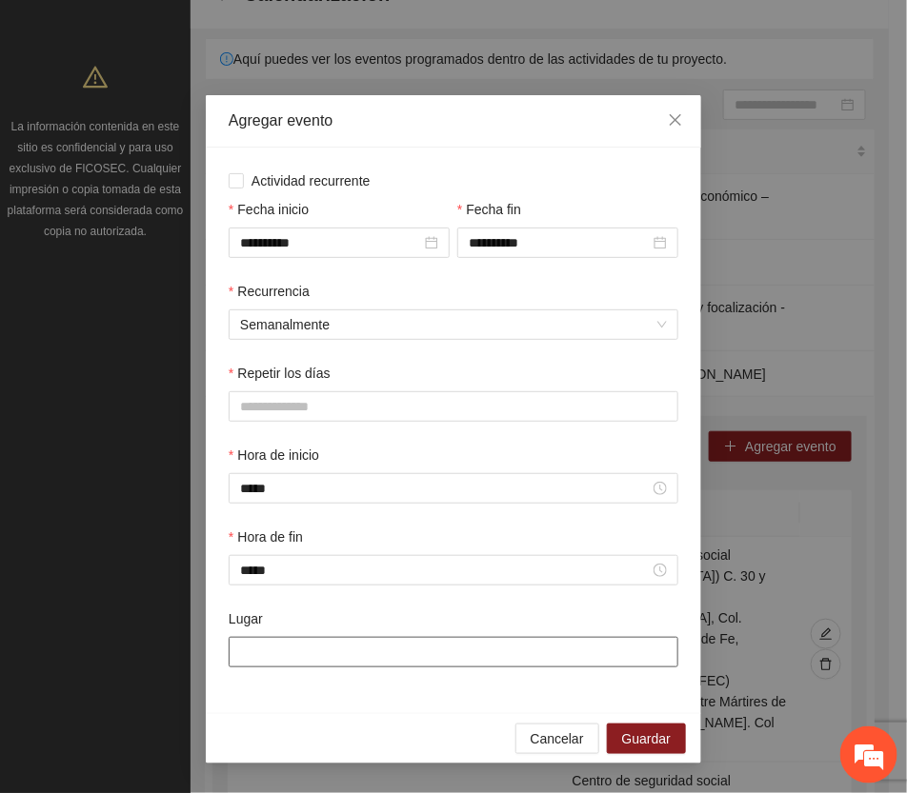
click at [278, 657] on input "Lugar" at bounding box center [454, 652] width 450 height 30
paste input "**********"
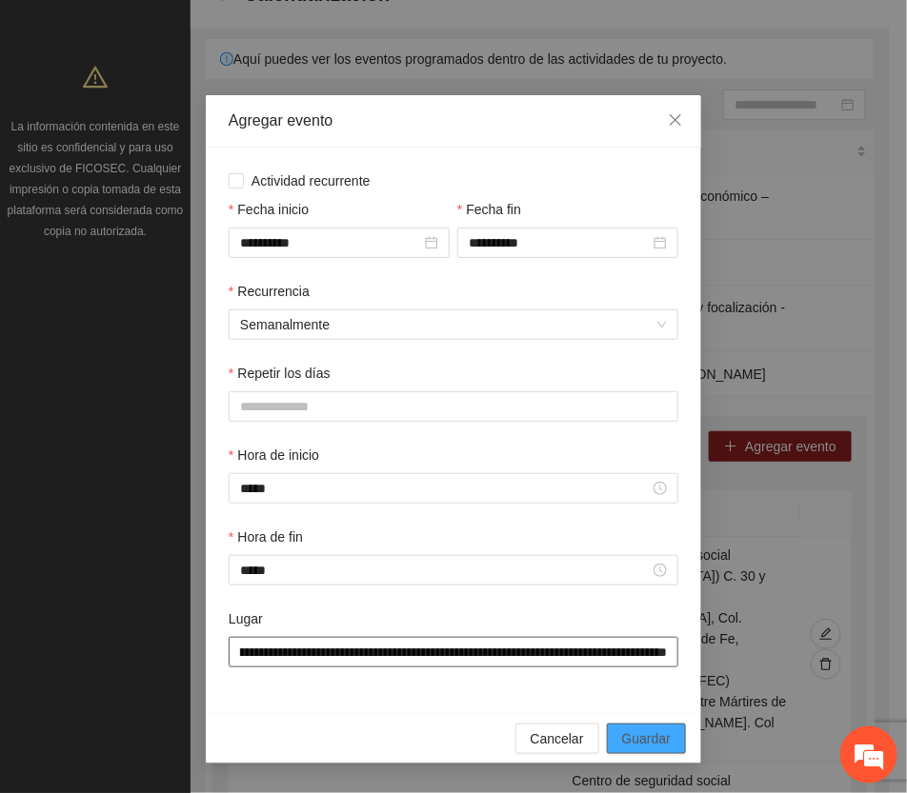
type input "**********"
click at [672, 735] on button "Guardar" at bounding box center [646, 739] width 79 height 30
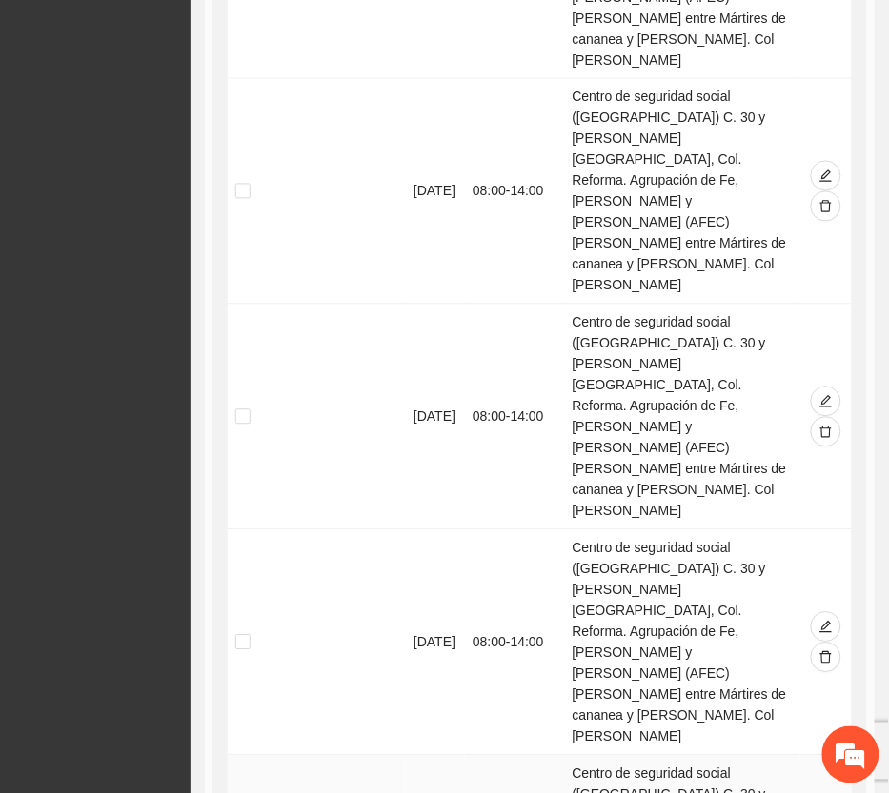
scroll to position [1707, 0]
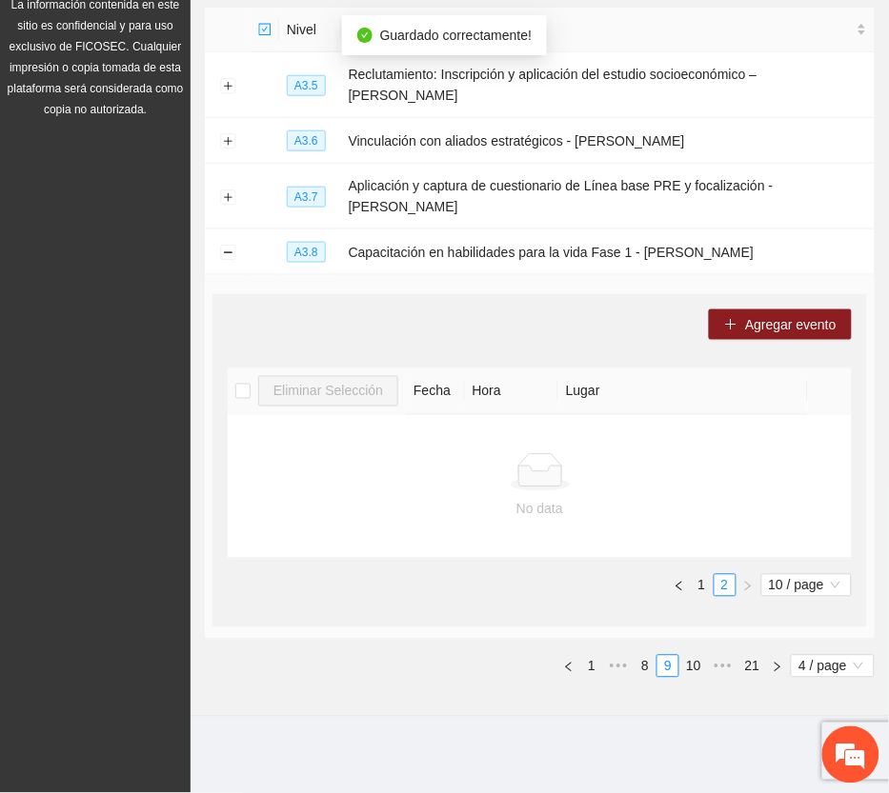
scroll to position [200, 0]
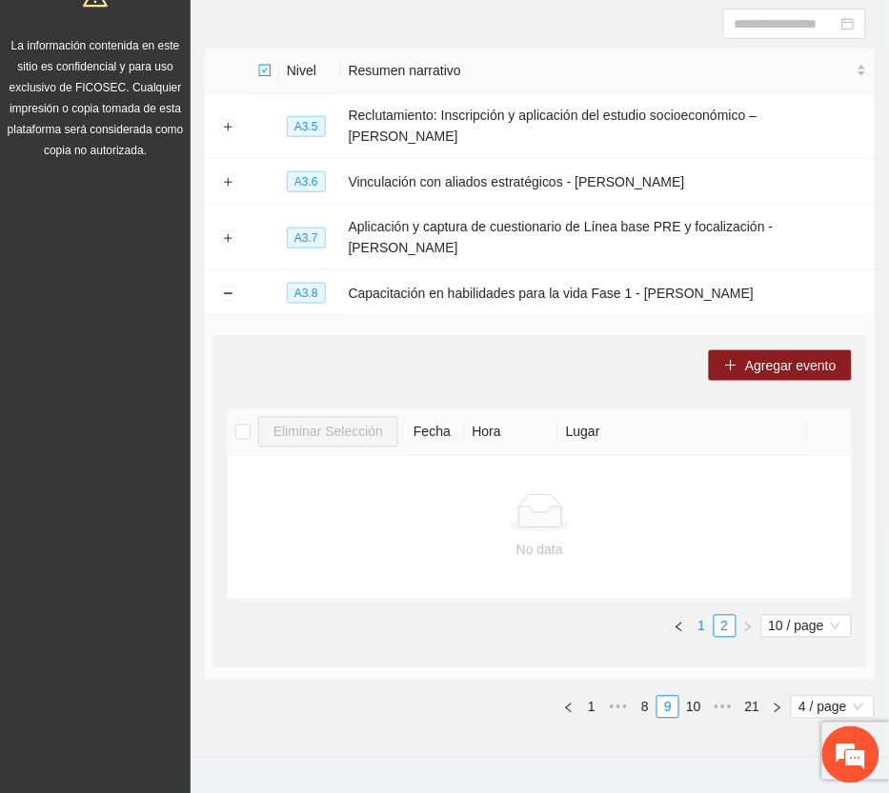
click at [695, 616] on link "1" at bounding box center [702, 626] width 21 height 21
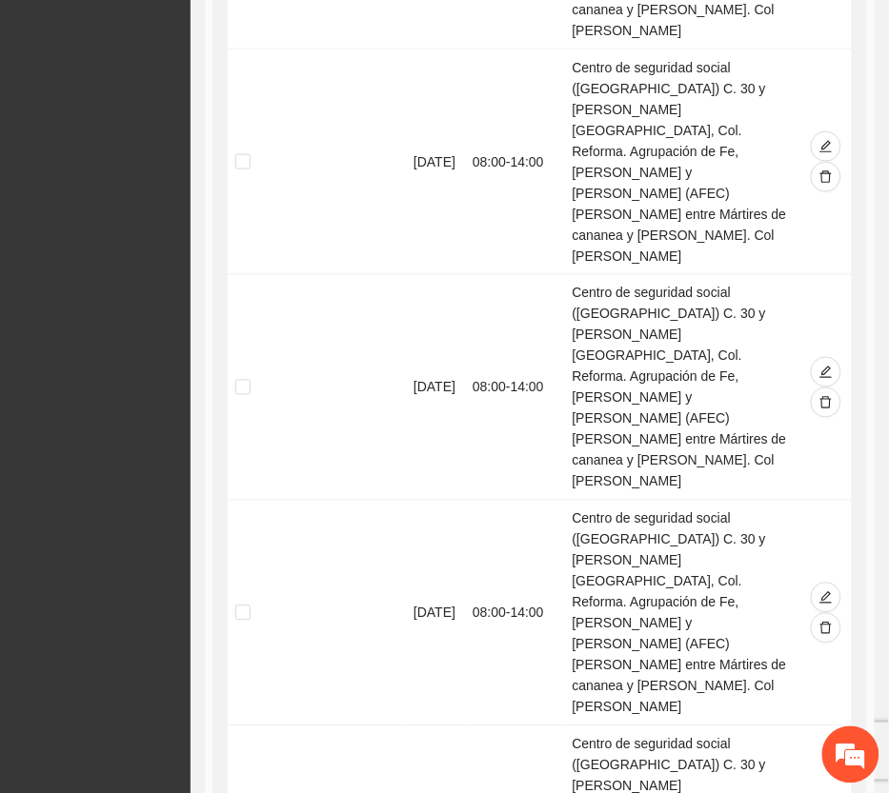
scroll to position [1707, 0]
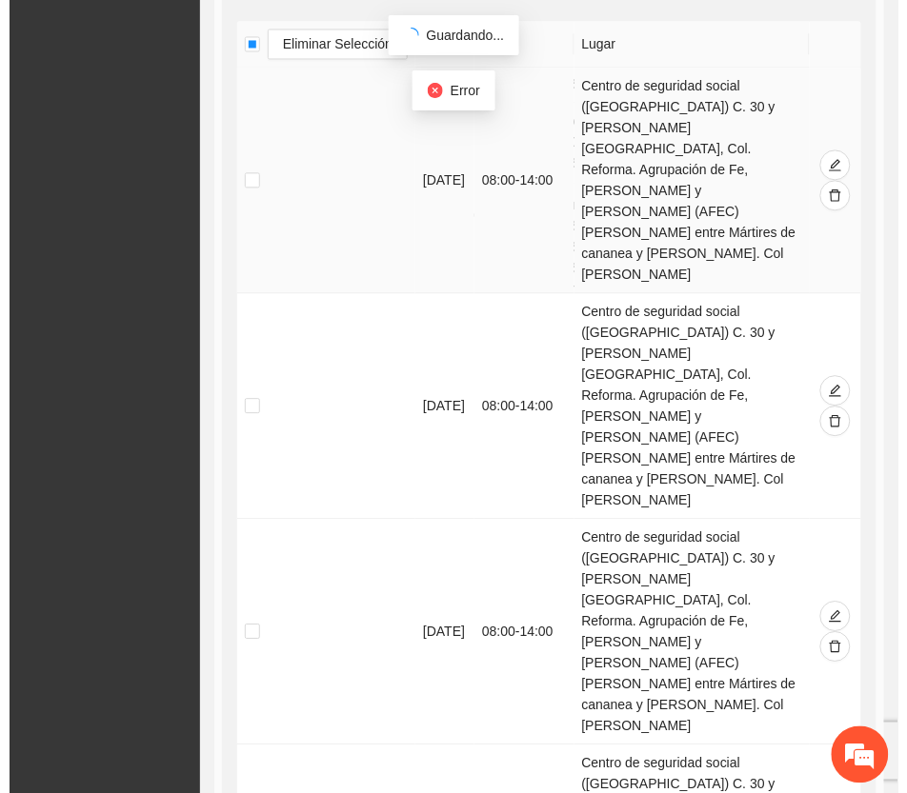
scroll to position [516, 0]
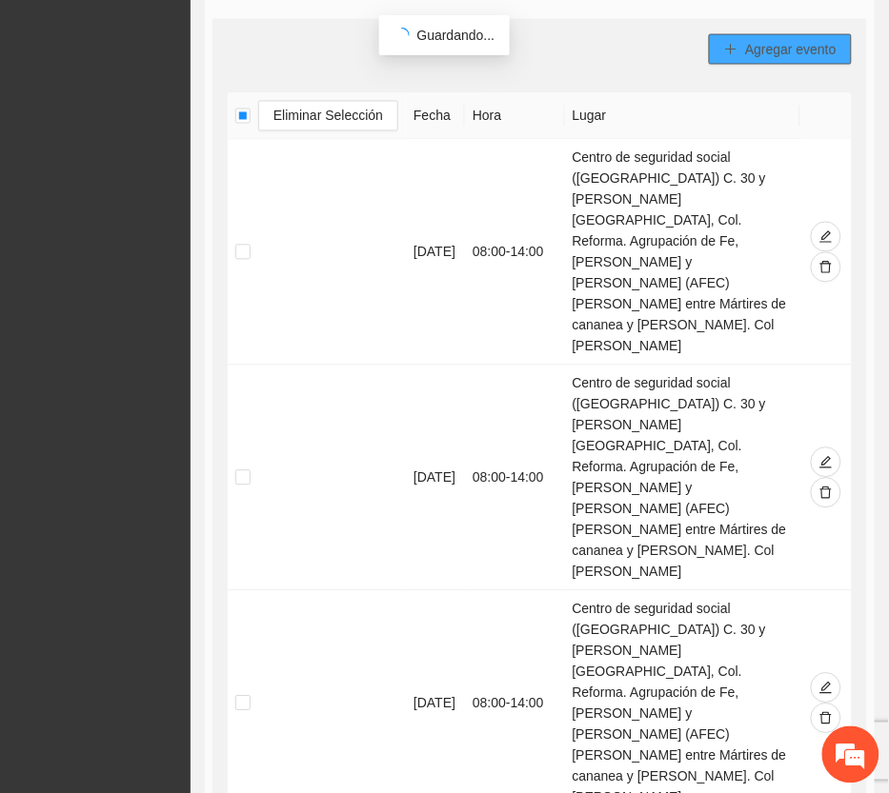
click at [793, 39] on span "Agregar evento" at bounding box center [790, 49] width 91 height 21
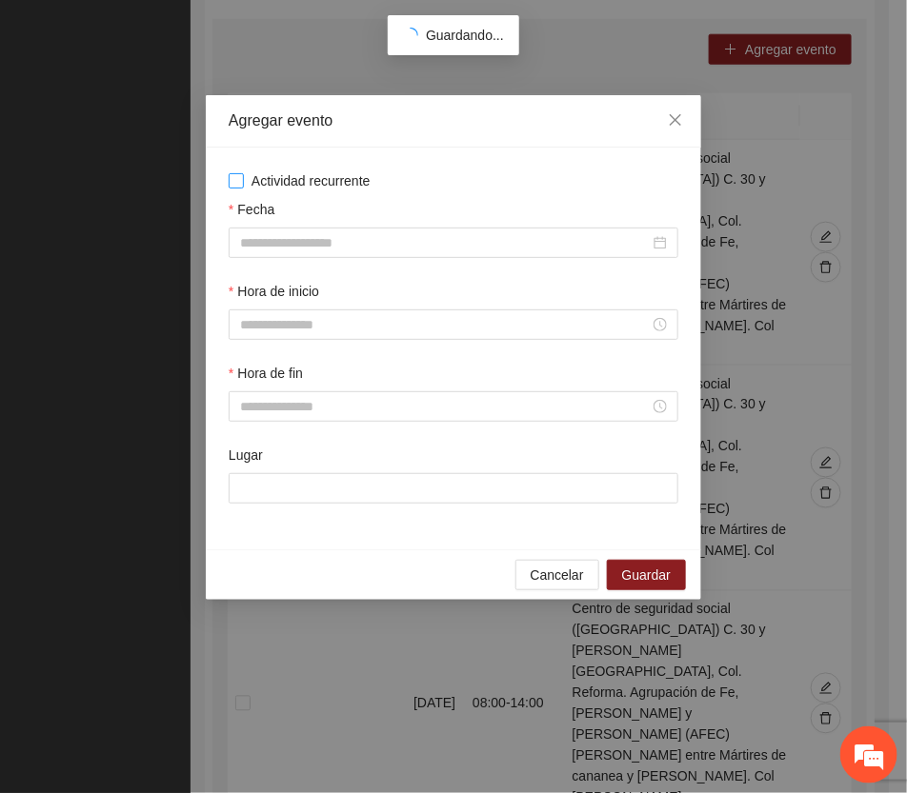
click at [281, 178] on span "Actividad recurrente" at bounding box center [311, 181] width 134 height 21
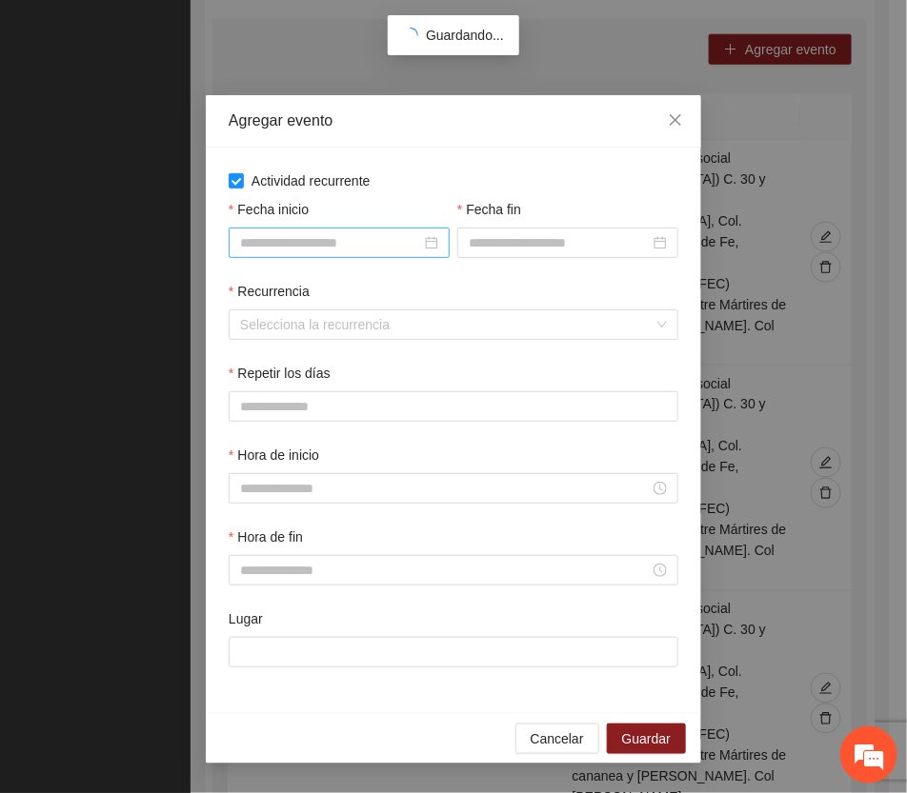
click at [358, 235] on input "Fecha inicio" at bounding box center [330, 242] width 181 height 21
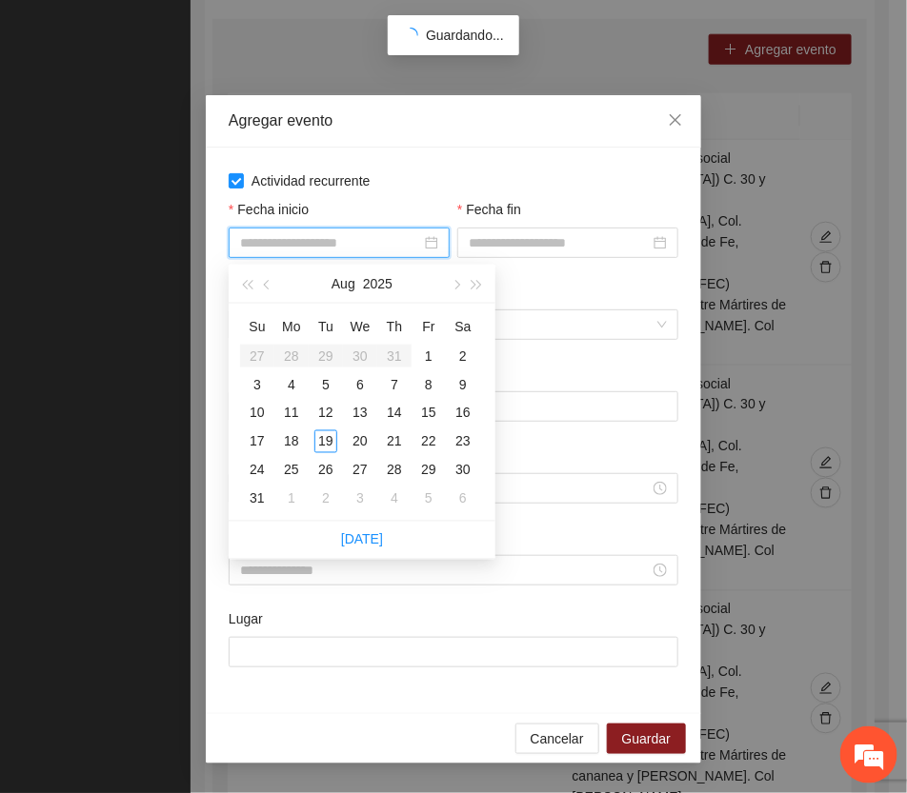
drag, startPoint x: 449, startPoint y: 277, endPoint x: 441, endPoint y: 284, distance: 10.1
click at [449, 276] on button "button" at bounding box center [455, 284] width 21 height 38
type input "**********"
click at [291, 348] on div "1" at bounding box center [291, 356] width 23 height 23
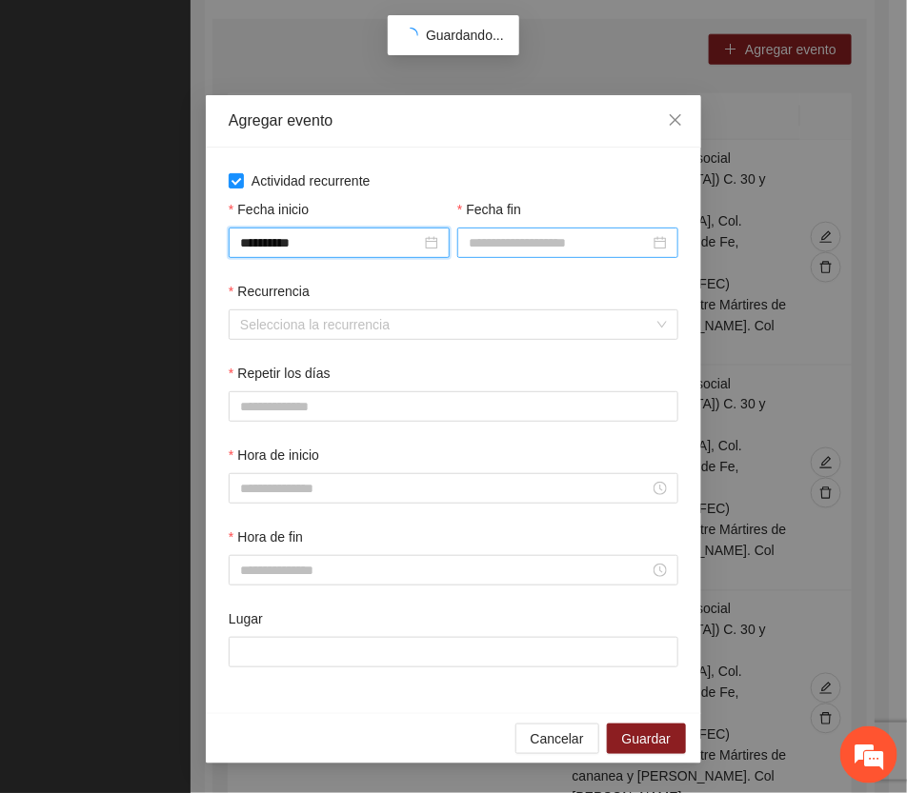
click at [538, 231] on div at bounding box center [567, 243] width 221 height 30
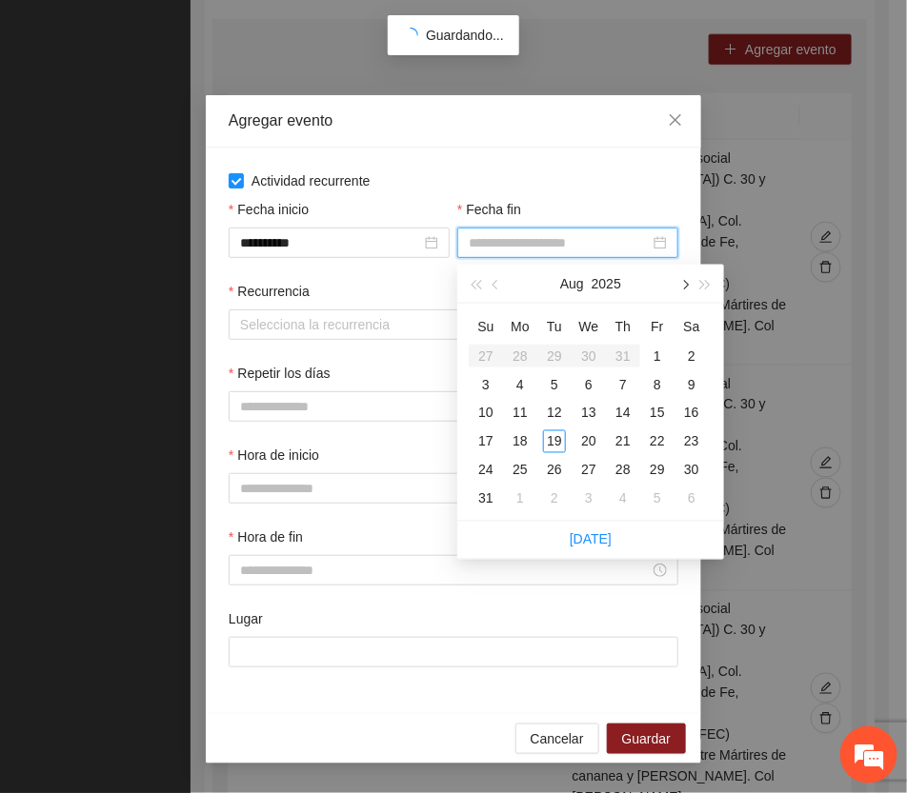
click at [686, 282] on span "button" at bounding box center [684, 285] width 10 height 10
type input "**********"
drag, startPoint x: 657, startPoint y: 379, endPoint x: 577, endPoint y: 391, distance: 80.8
click at [655, 379] on div "12" at bounding box center [657, 384] width 23 height 23
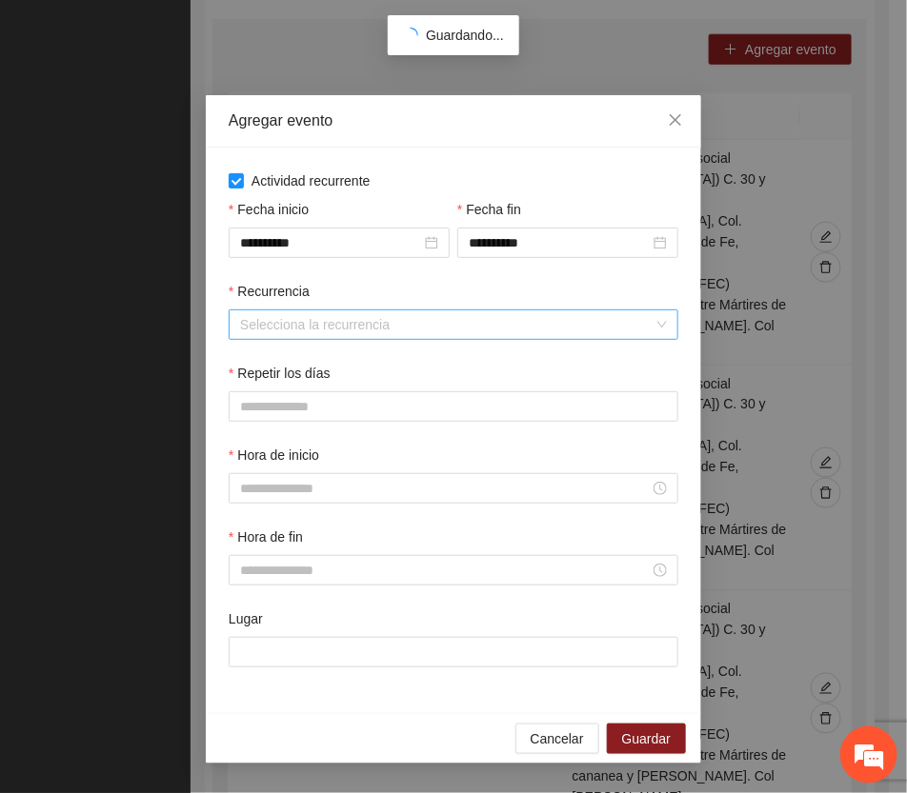
click at [317, 317] on input "Recurrencia" at bounding box center [446, 325] width 413 height 29
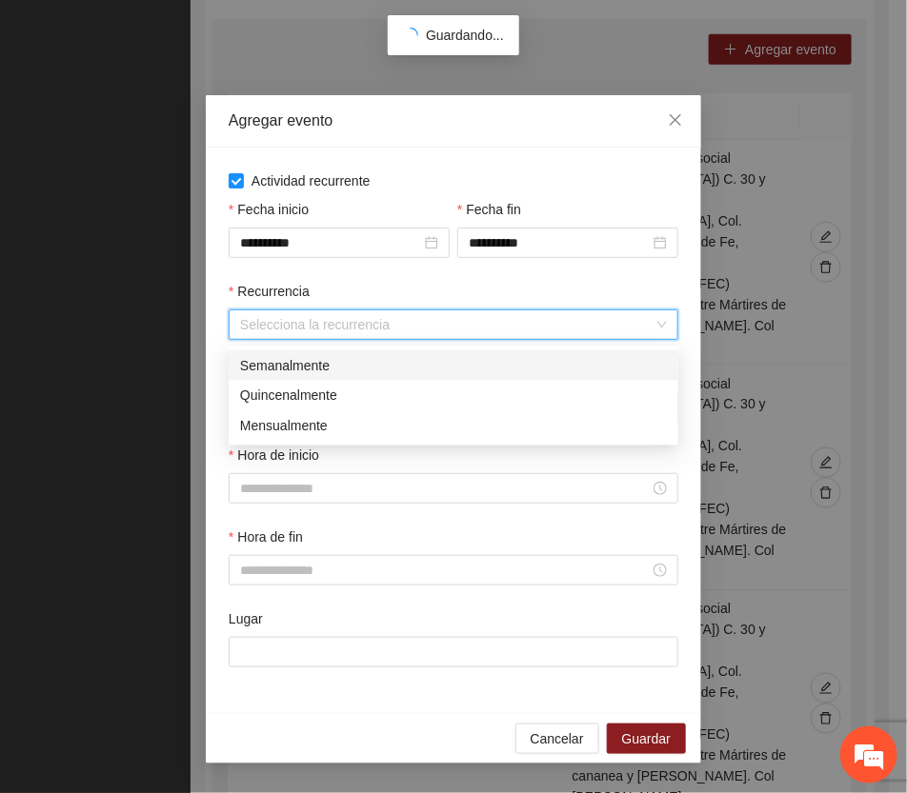
click at [300, 365] on div "Semanalmente" at bounding box center [453, 365] width 427 height 21
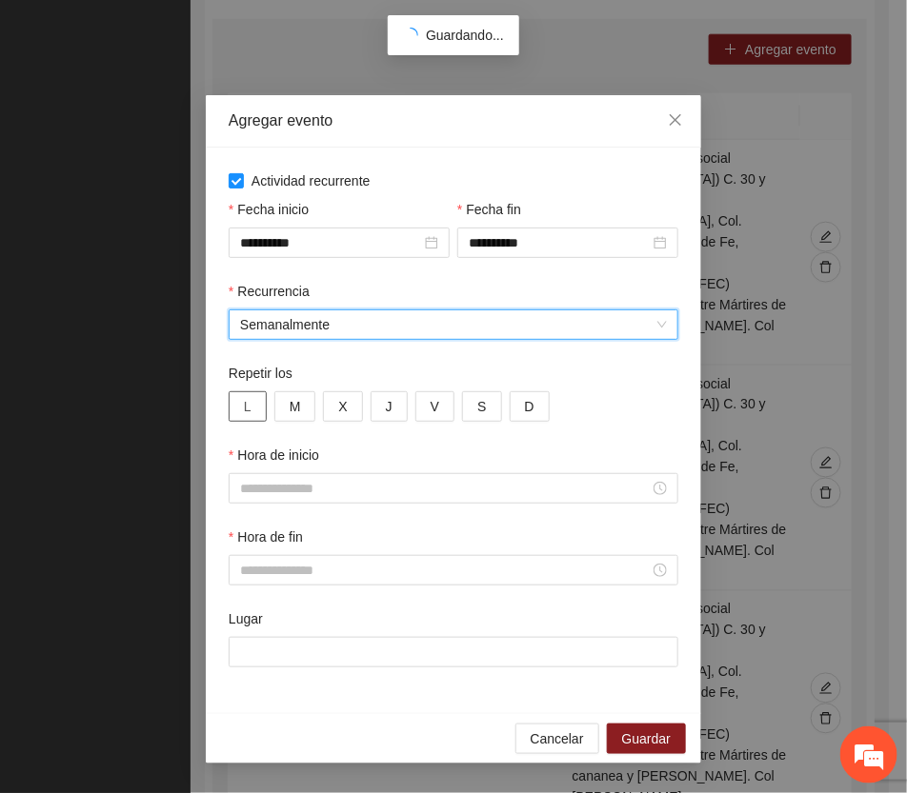
click at [248, 405] on span "L" at bounding box center [248, 406] width 8 height 21
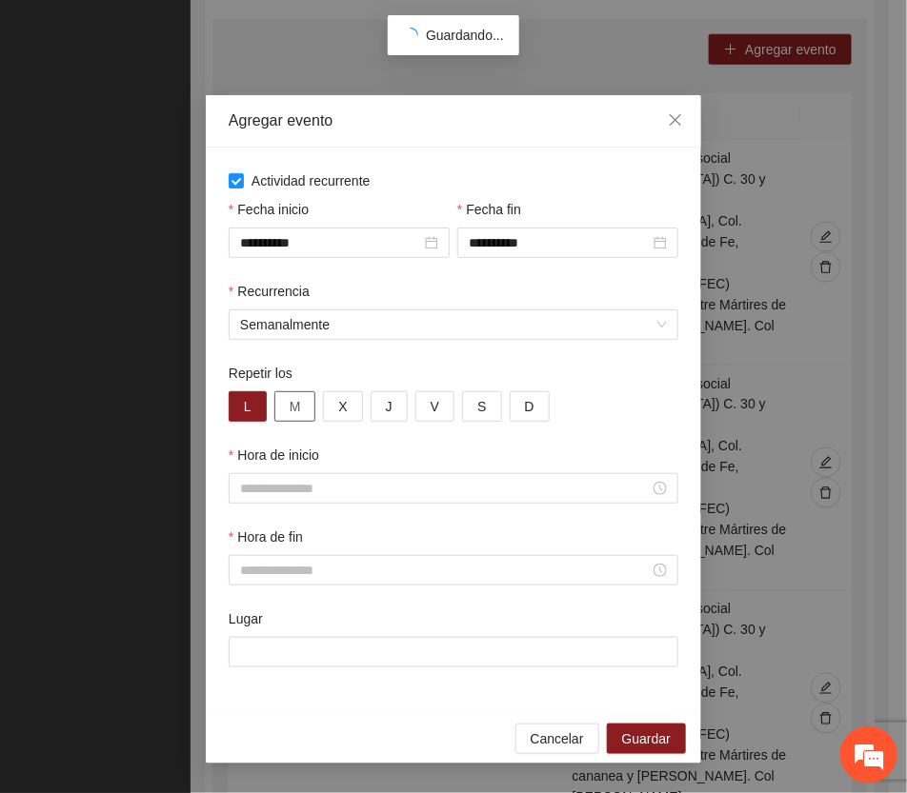
click at [295, 405] on span "M" at bounding box center [295, 406] width 11 height 21
drag, startPoint x: 331, startPoint y: 397, endPoint x: 350, endPoint y: 401, distance: 18.5
click at [331, 398] on button "X" at bounding box center [342, 407] width 39 height 30
click at [392, 407] on button "J" at bounding box center [389, 407] width 37 height 30
click at [436, 405] on span "V" at bounding box center [435, 406] width 9 height 21
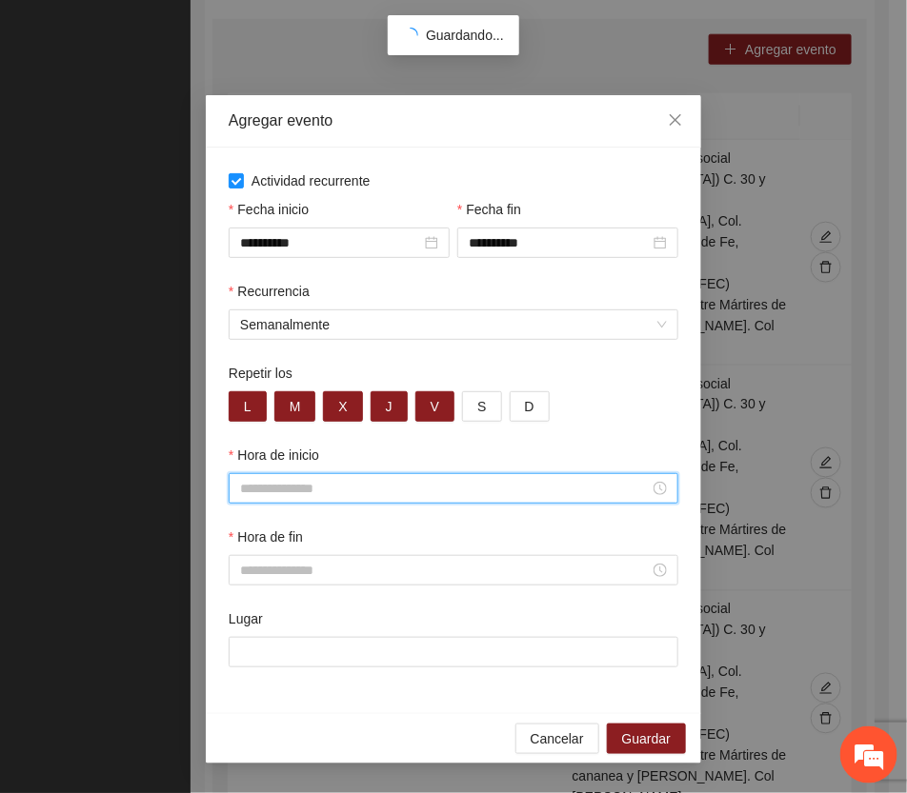
click at [302, 492] on input "Hora de inicio" at bounding box center [445, 488] width 410 height 21
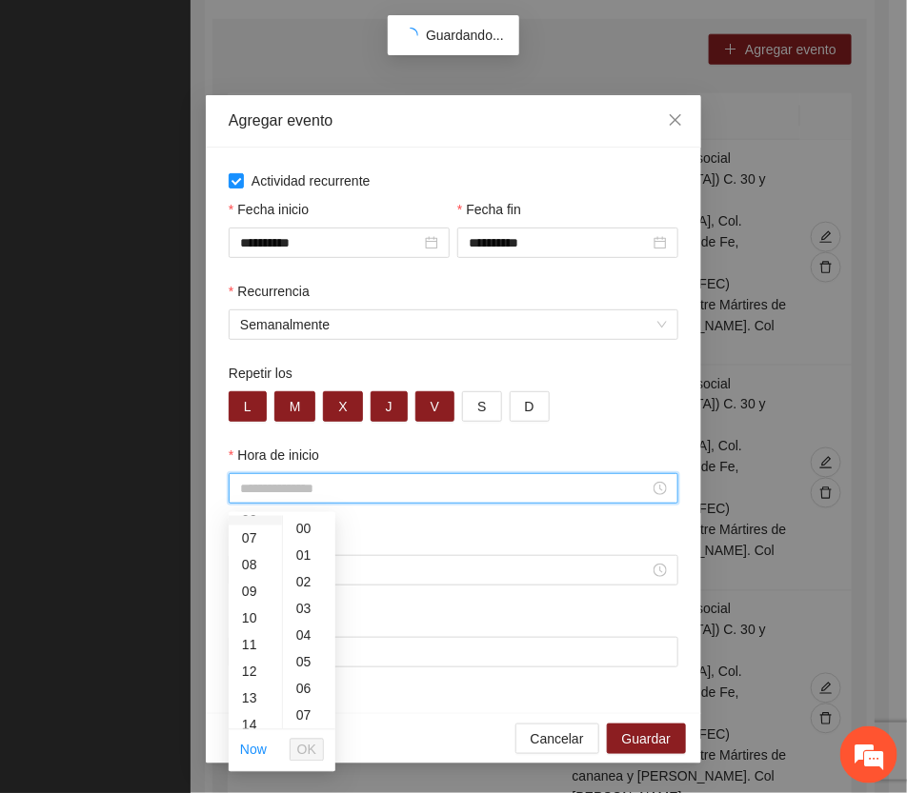
scroll to position [119, 0]
click at [249, 621] on div "08" at bounding box center [255, 624] width 53 height 27
type input "*****"
click at [311, 749] on span "OK" at bounding box center [306, 750] width 19 height 21
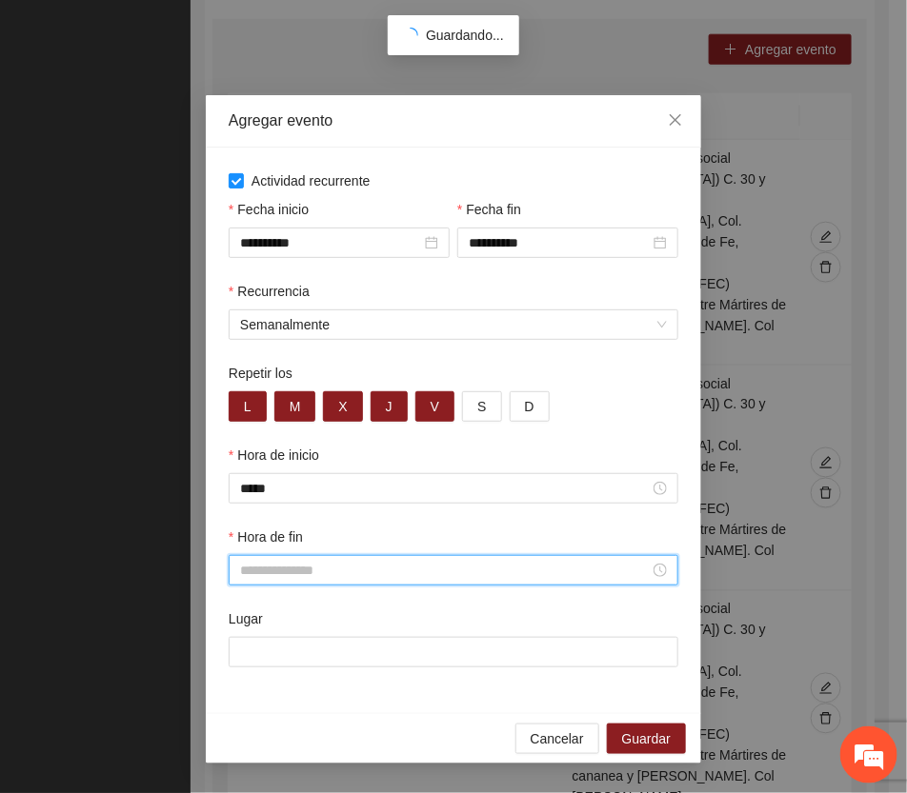
click at [301, 570] on input "Hora de fin" at bounding box center [445, 570] width 410 height 21
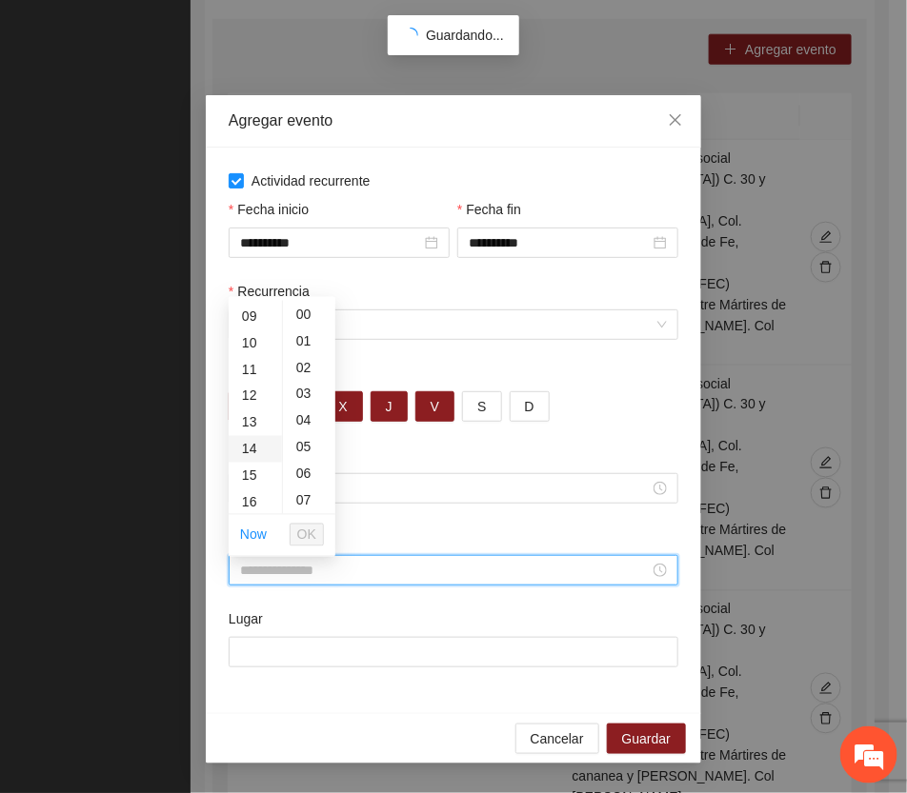
click at [243, 448] on div "14" at bounding box center [255, 449] width 53 height 27
type input "*****"
click at [311, 531] on span "OK" at bounding box center [306, 535] width 19 height 21
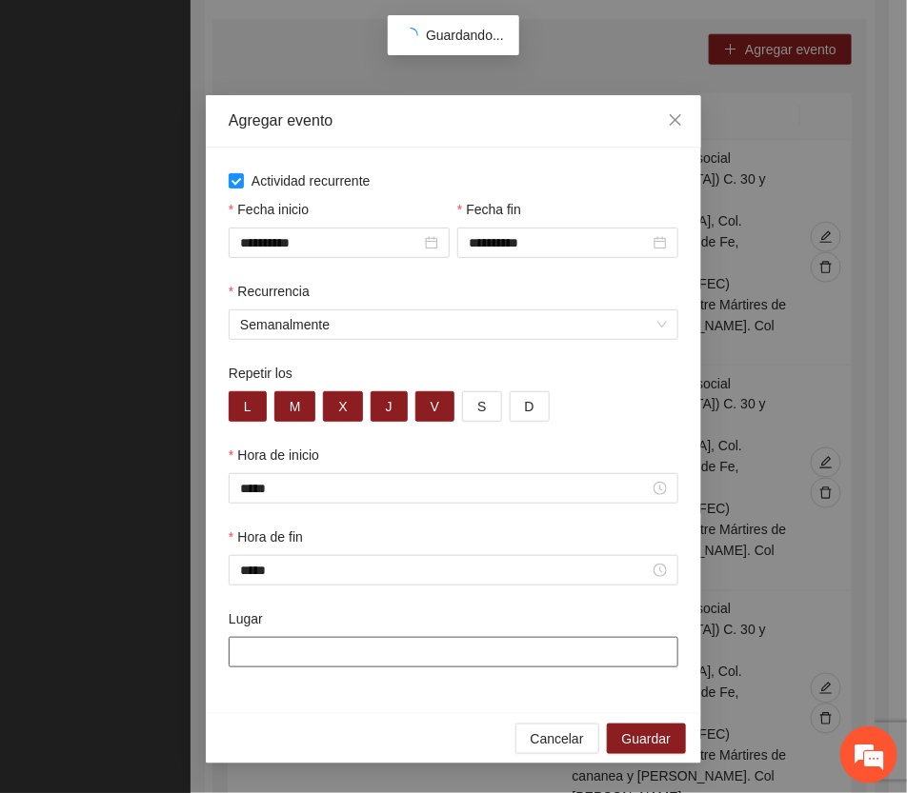
click at [314, 651] on input "Lugar" at bounding box center [454, 652] width 450 height 30
paste input "**********"
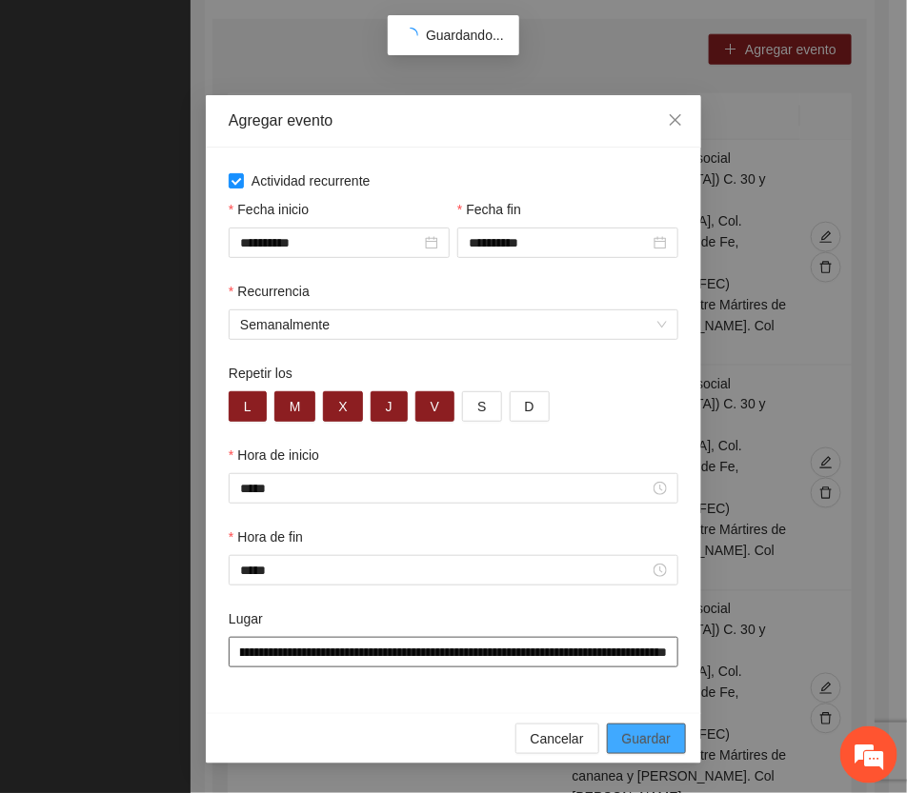
type input "**********"
click at [669, 745] on span "Guardar" at bounding box center [646, 739] width 49 height 21
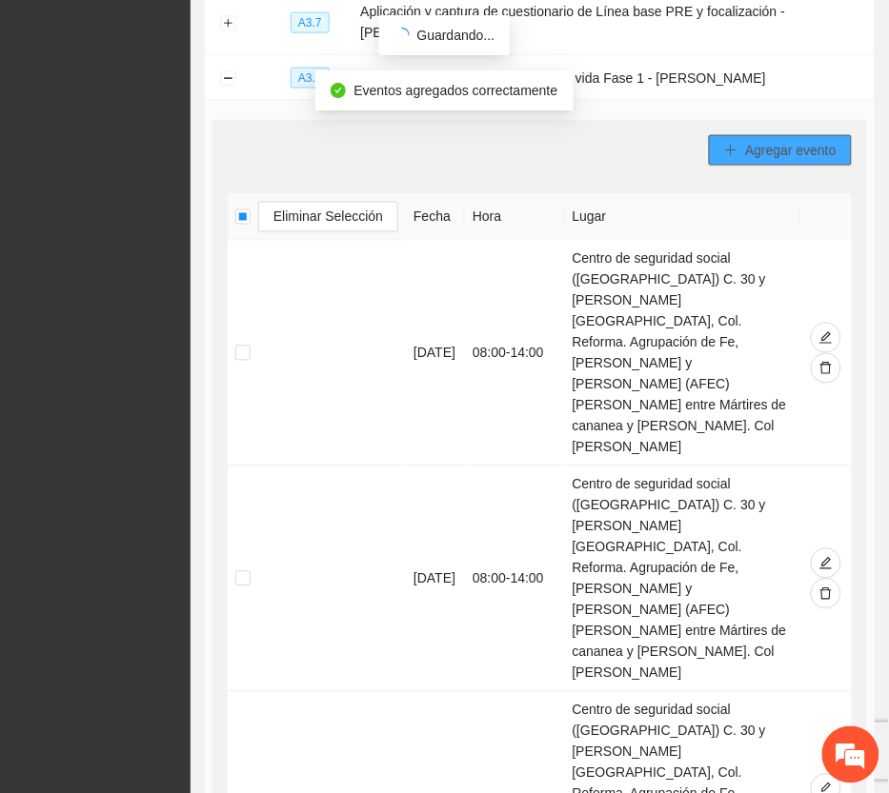
scroll to position [397, 0]
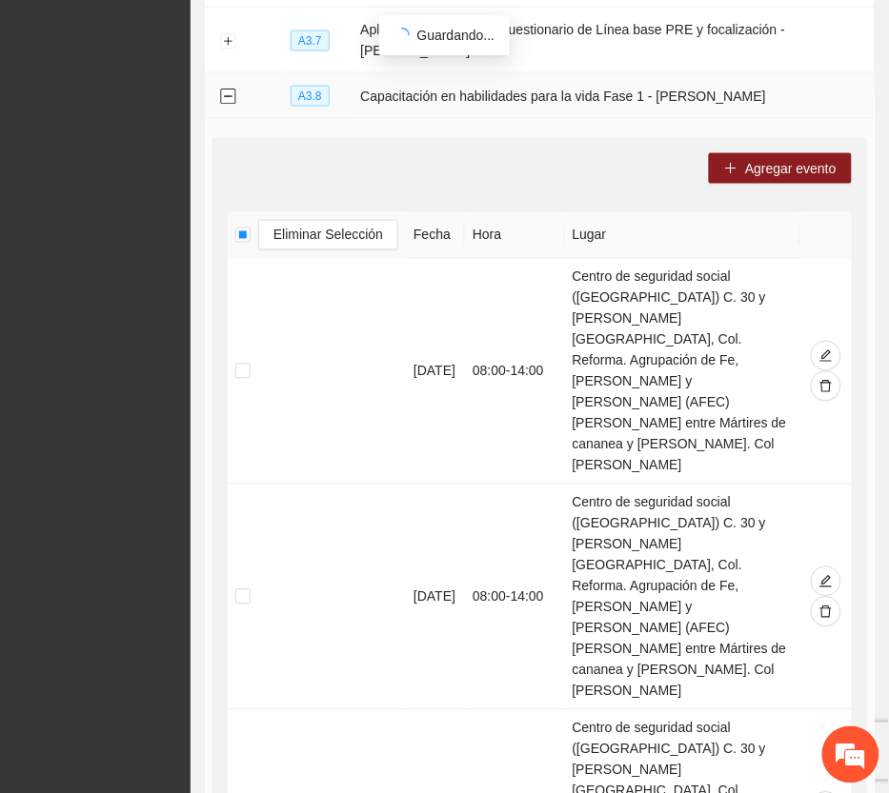
click at [222, 90] on button "Collapse row" at bounding box center [227, 97] width 15 height 15
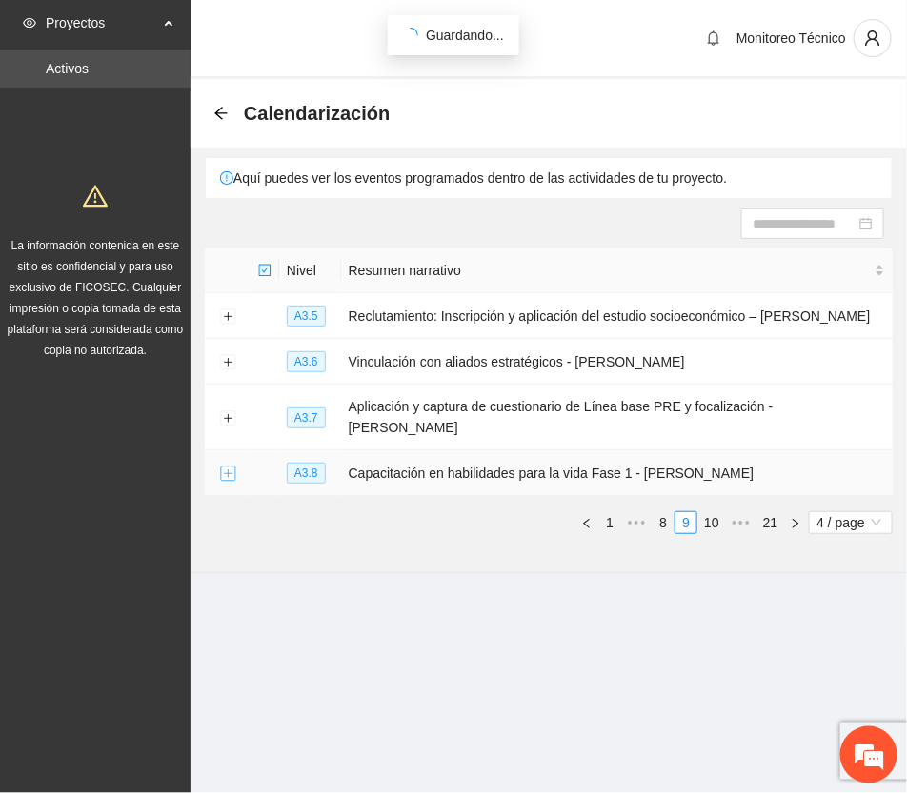
click at [231, 467] on button "Expand row" at bounding box center [227, 474] width 15 height 15
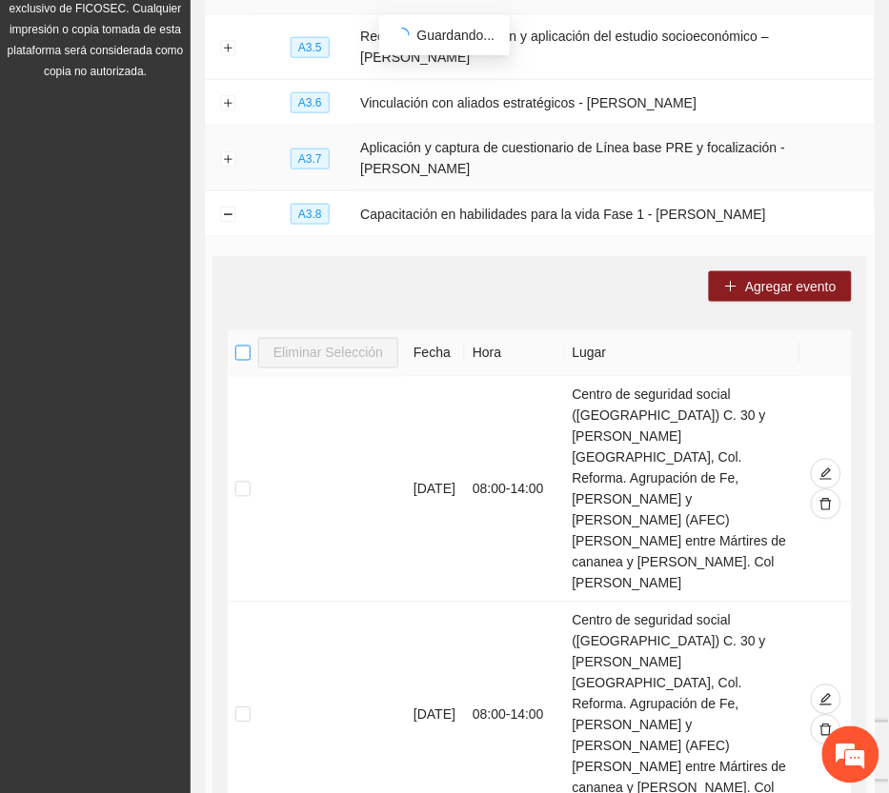
scroll to position [238, 0]
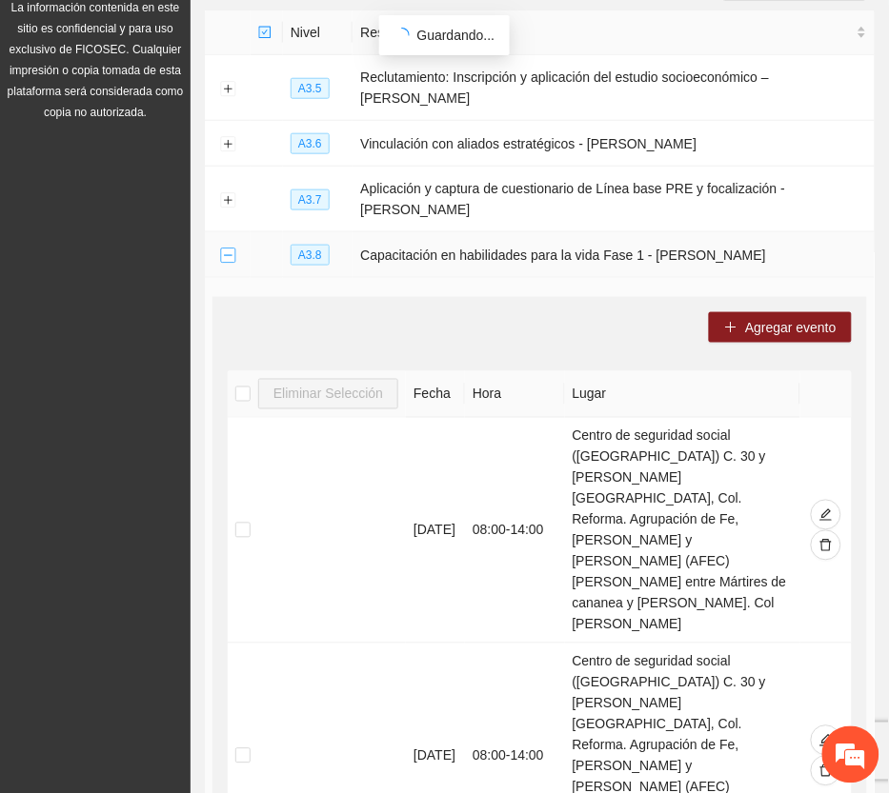
click at [229, 249] on button "Collapse row" at bounding box center [227, 256] width 15 height 15
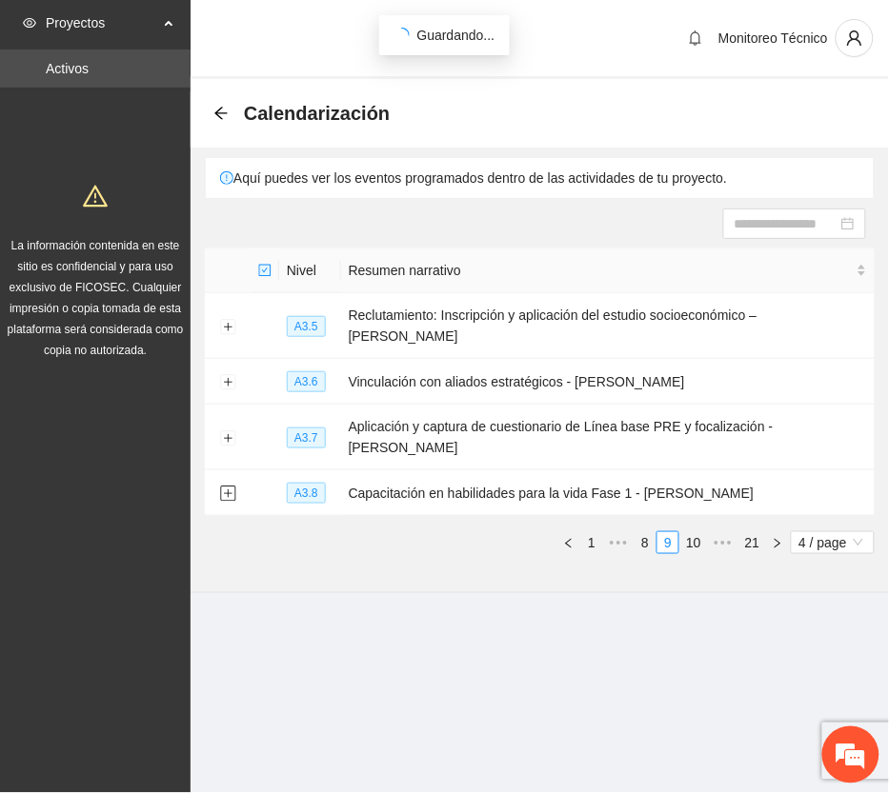
scroll to position [0, 0]
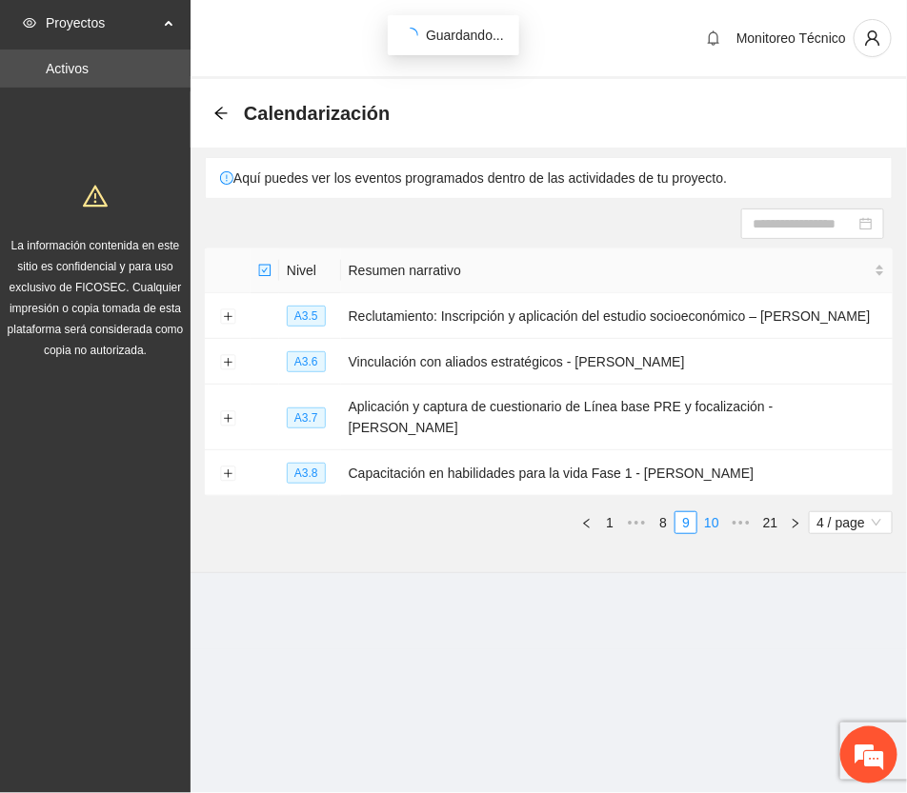
click at [706, 512] on link "10" at bounding box center [711, 522] width 27 height 21
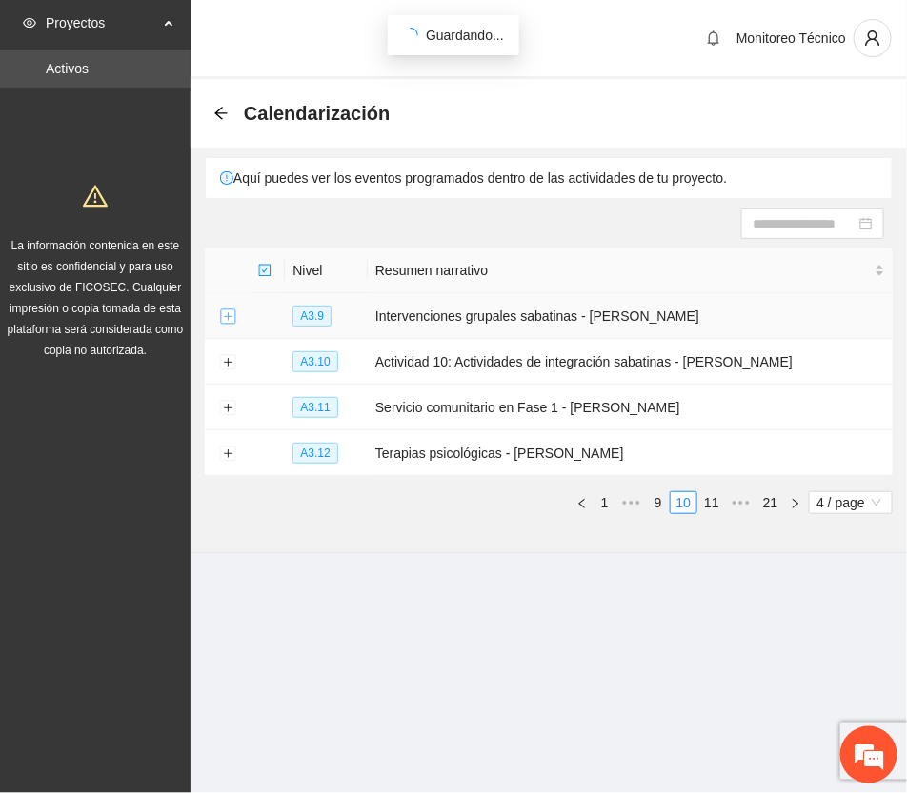
click at [225, 314] on button "Expand row" at bounding box center [227, 317] width 15 height 15
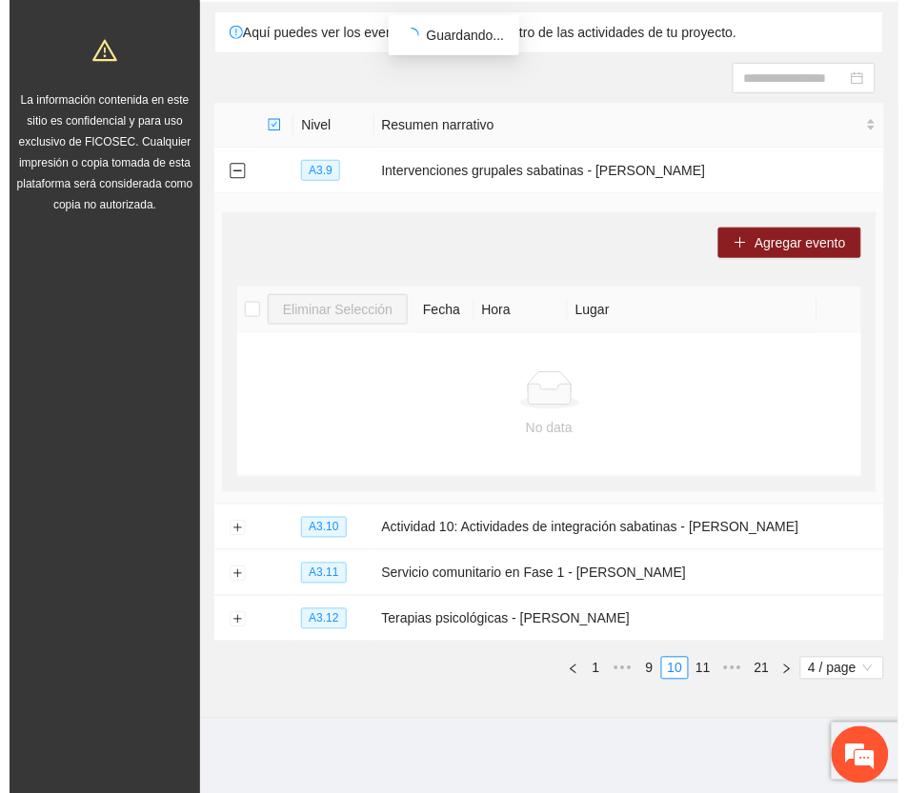
scroll to position [148, 0]
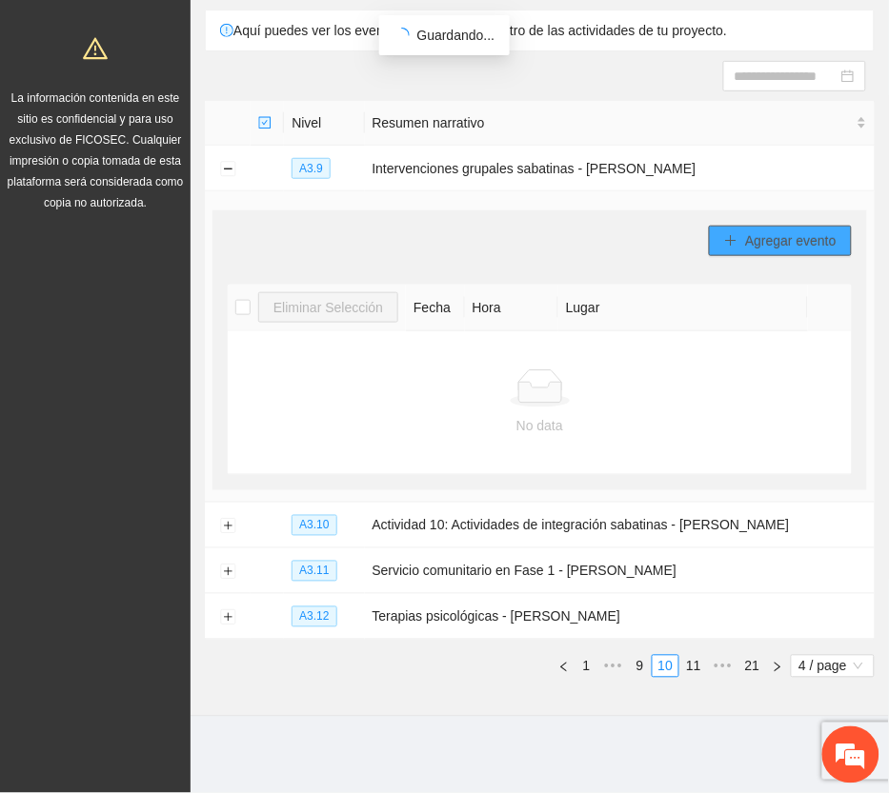
click at [797, 235] on span "Agregar evento" at bounding box center [790, 241] width 91 height 21
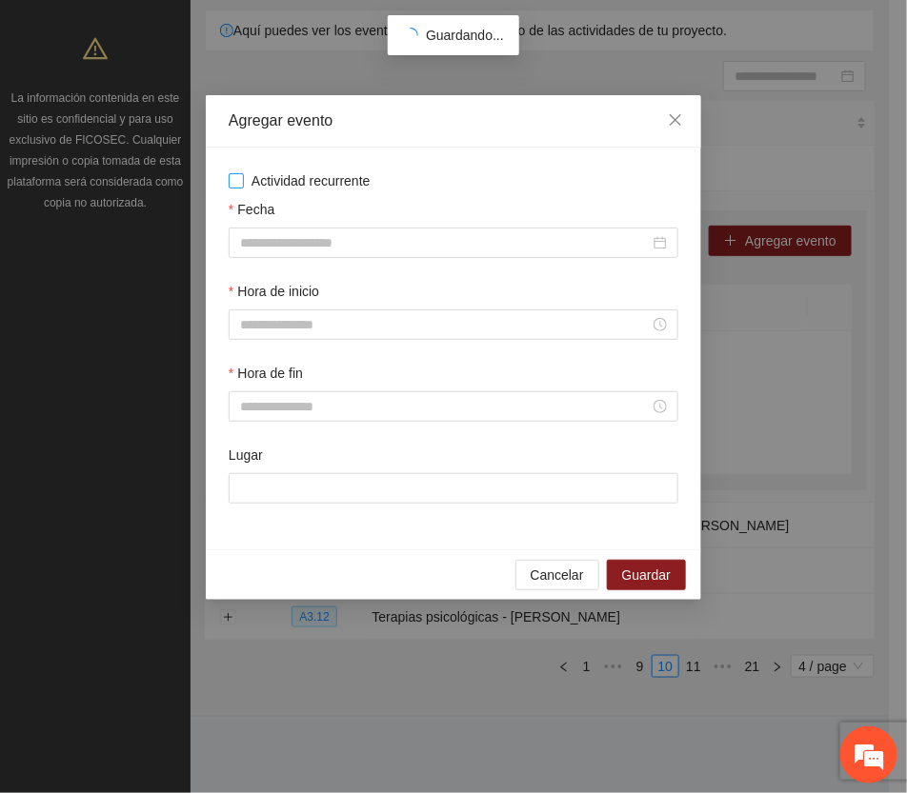
click at [262, 178] on span "Actividad recurrente" at bounding box center [311, 181] width 134 height 21
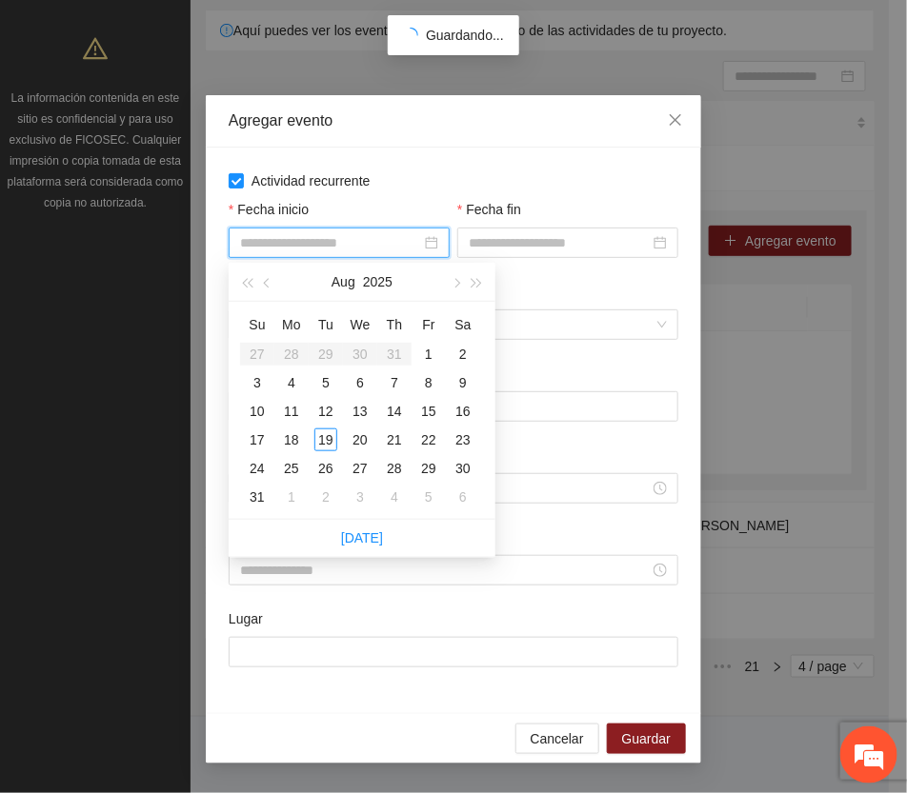
click at [338, 238] on input "Fecha inicio" at bounding box center [330, 242] width 181 height 21
click at [457, 279] on span "button" at bounding box center [456, 284] width 10 height 10
type input "**********"
click at [458, 353] on div "6" at bounding box center [463, 354] width 23 height 23
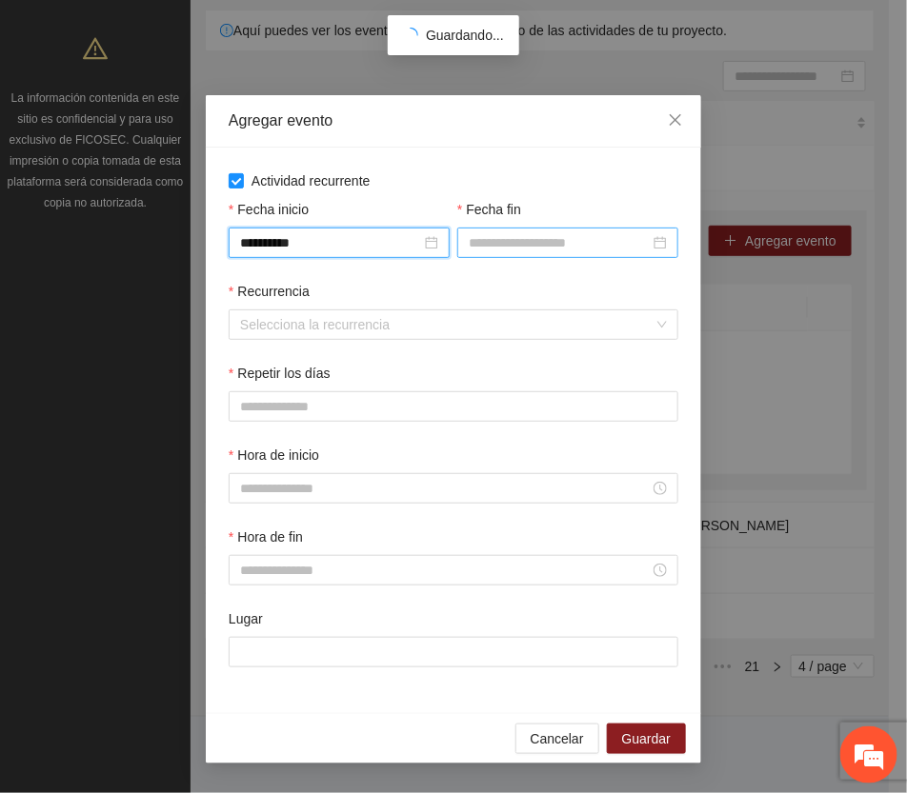
click at [512, 234] on input "Fecha fin" at bounding box center [559, 242] width 181 height 21
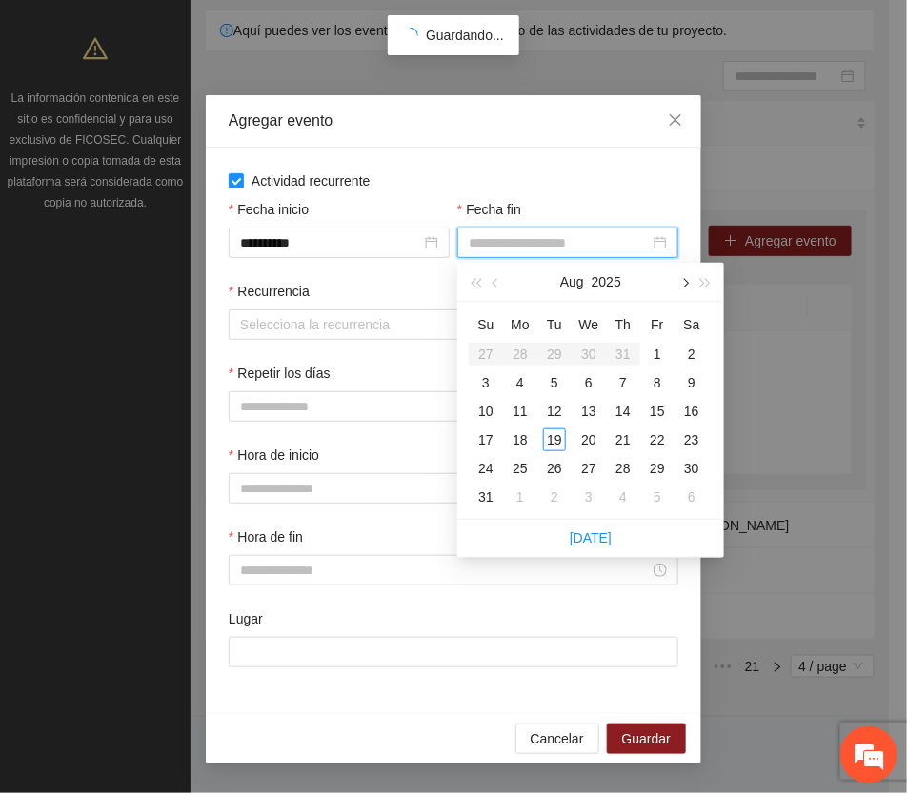
click at [679, 279] on button "button" at bounding box center [683, 282] width 21 height 38
type input "**********"
click at [692, 378] on div "13" at bounding box center [691, 382] width 23 height 23
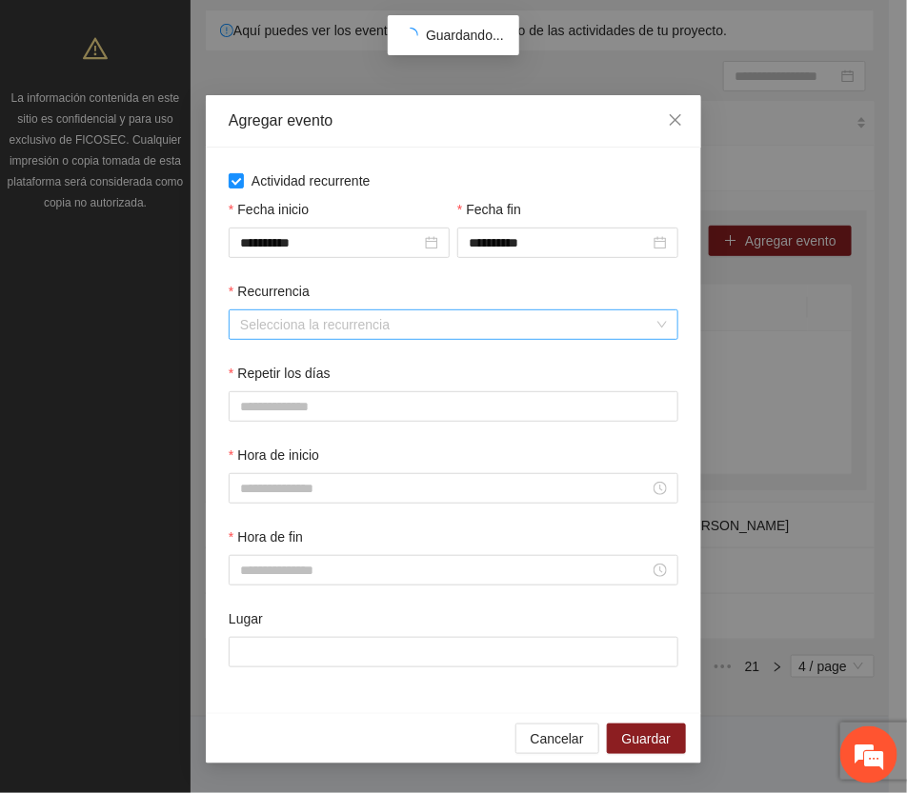
click at [289, 329] on input "Recurrencia" at bounding box center [446, 325] width 413 height 29
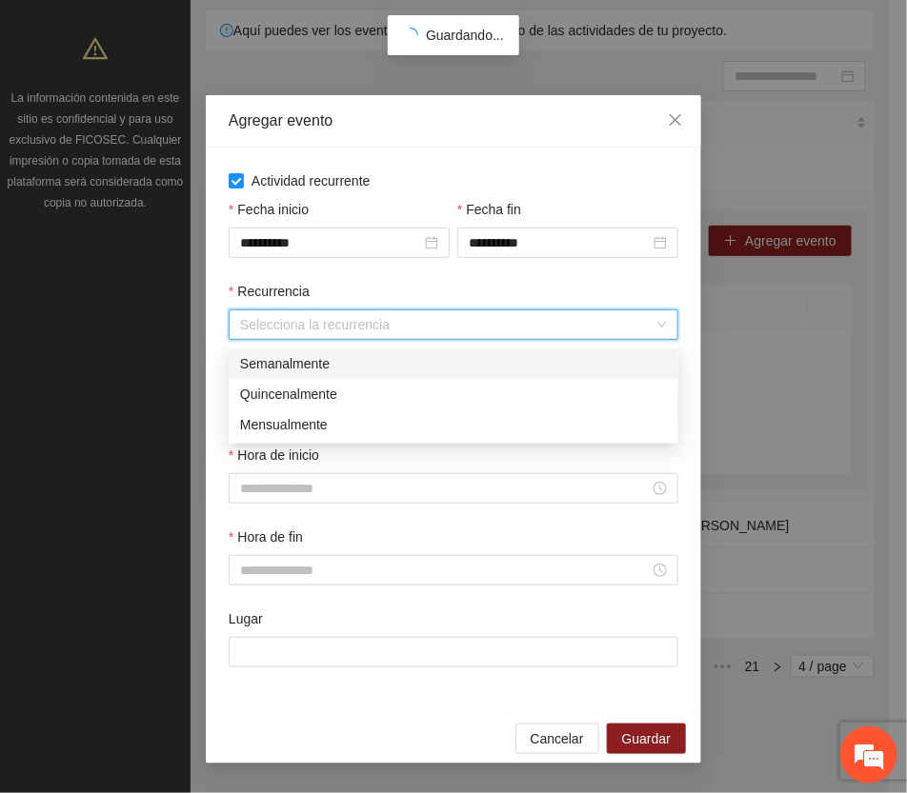
click at [306, 360] on div "Semanalmente" at bounding box center [453, 363] width 427 height 21
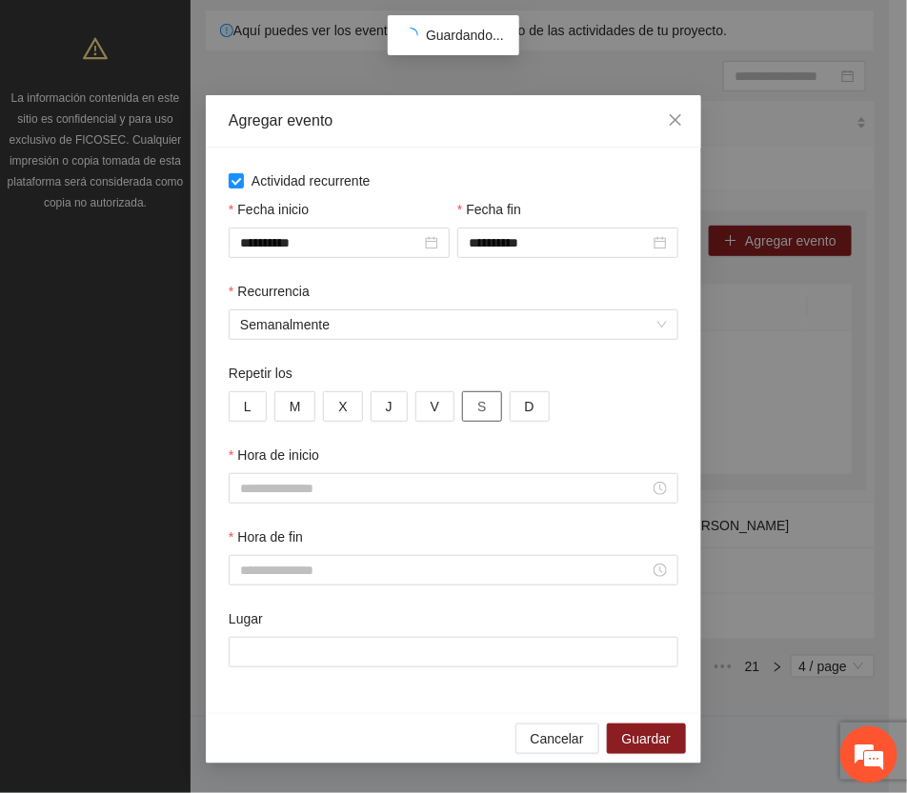
click at [478, 412] on span "S" at bounding box center [481, 406] width 9 height 21
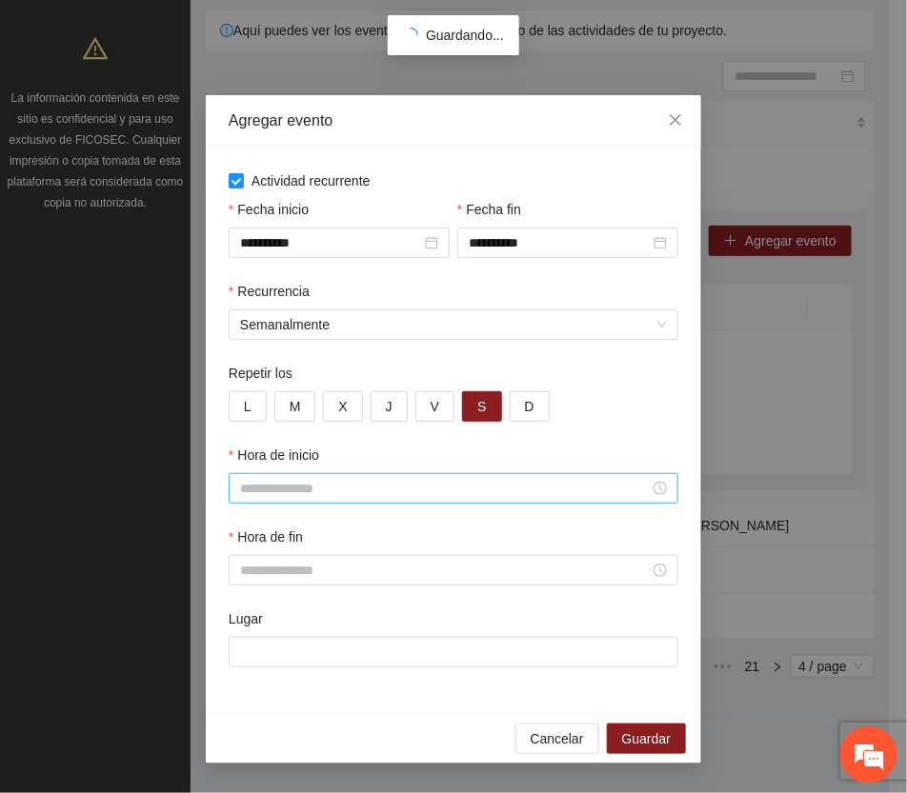
click at [352, 493] on input "Hora de inicio" at bounding box center [445, 488] width 410 height 21
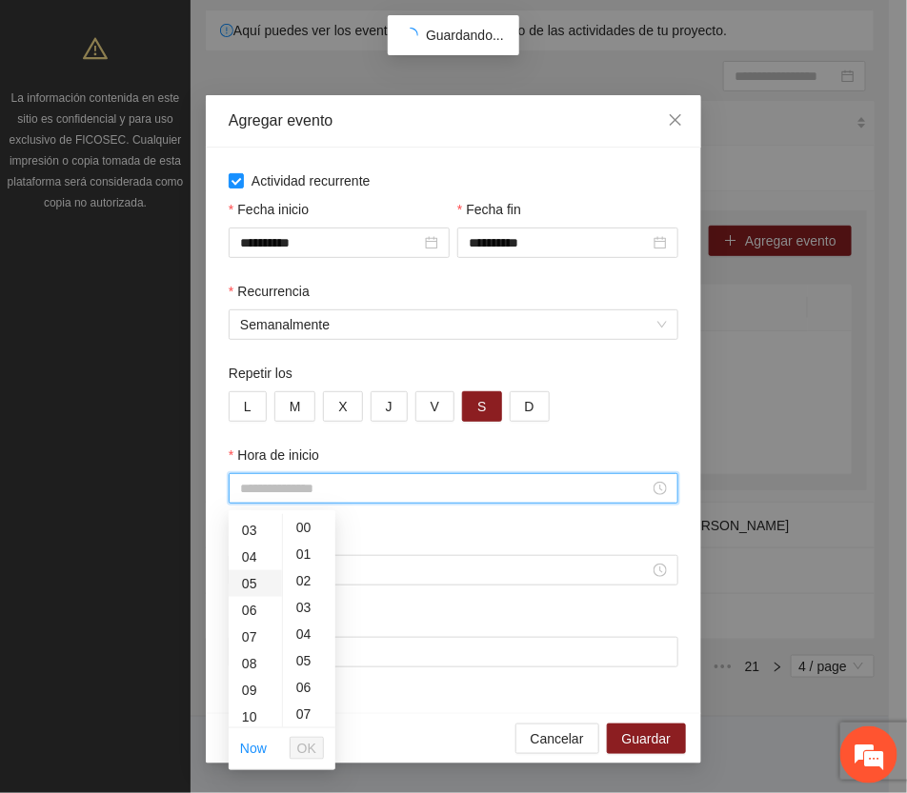
scroll to position [119, 0]
click at [251, 614] on div "08" at bounding box center [255, 622] width 53 height 27
type input "*****"
click at [303, 748] on span "OK" at bounding box center [306, 748] width 19 height 21
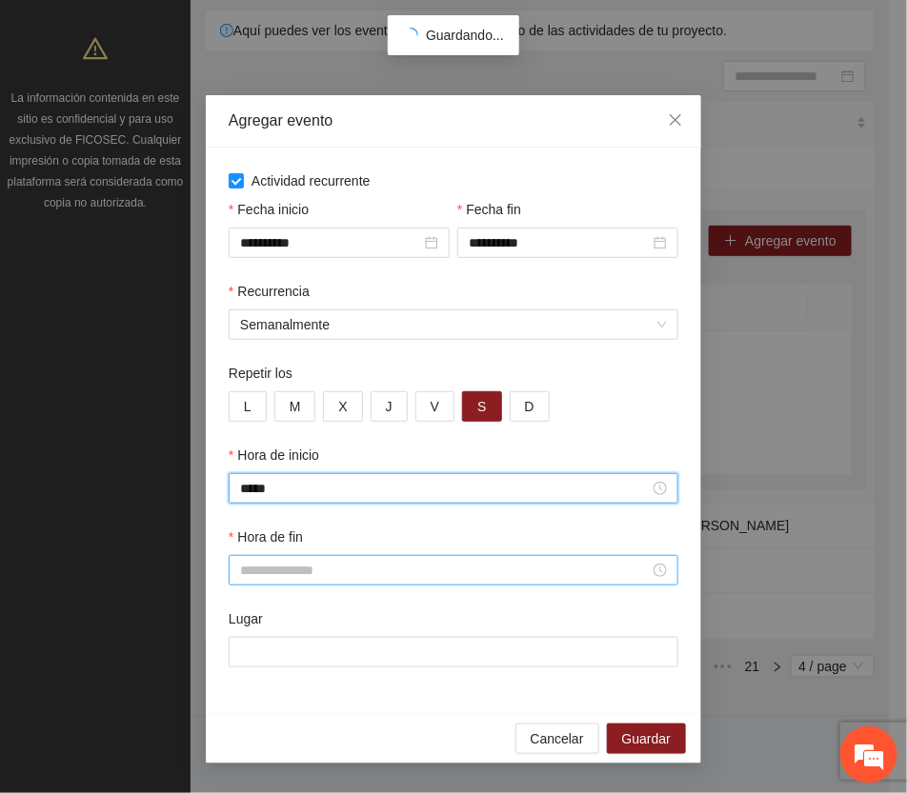
click at [269, 572] on input "Hora de fin" at bounding box center [445, 570] width 410 height 21
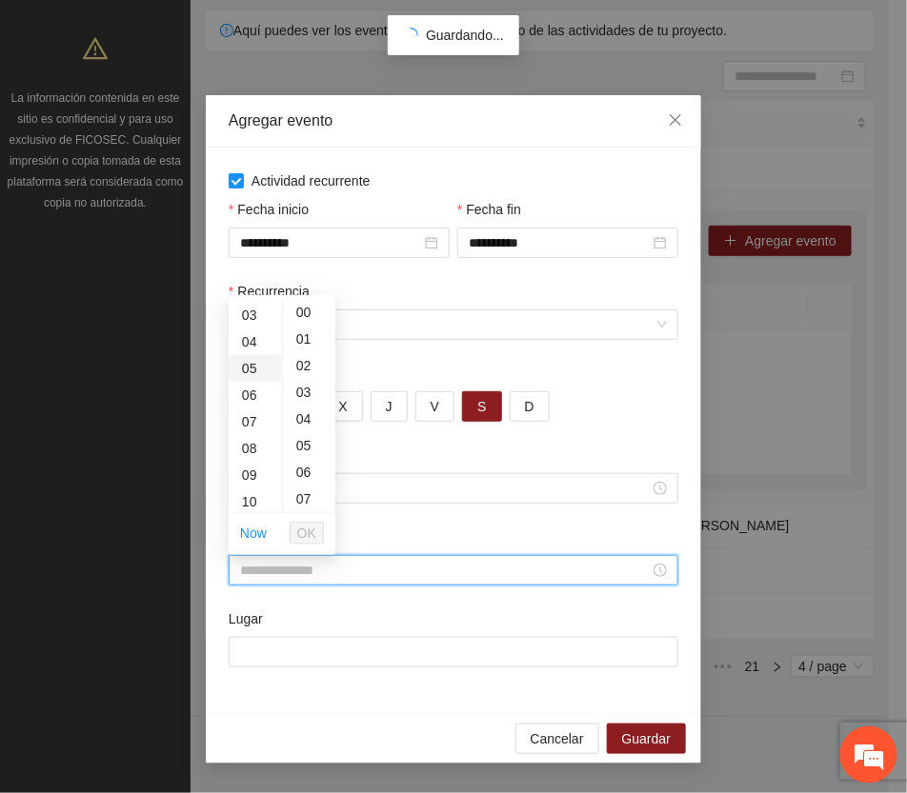
scroll to position [119, 0]
click at [253, 452] on div "10" at bounding box center [255, 460] width 53 height 27
type input "*****"
click at [303, 530] on span "OK" at bounding box center [306, 533] width 19 height 21
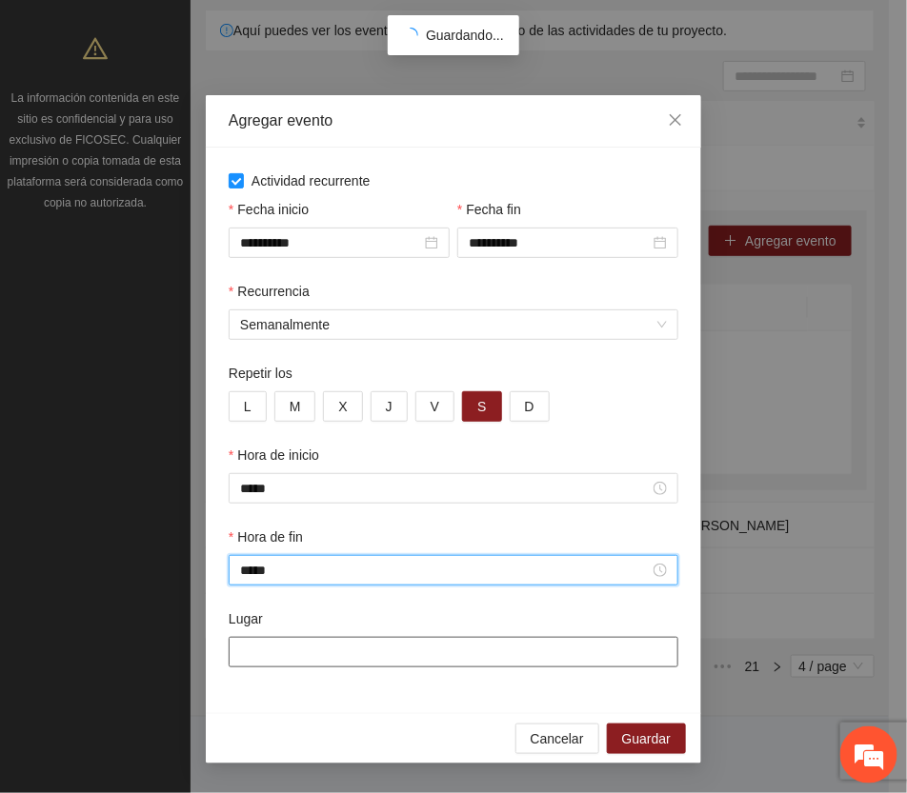
click at [338, 657] on input "Lugar" at bounding box center [454, 652] width 450 height 30
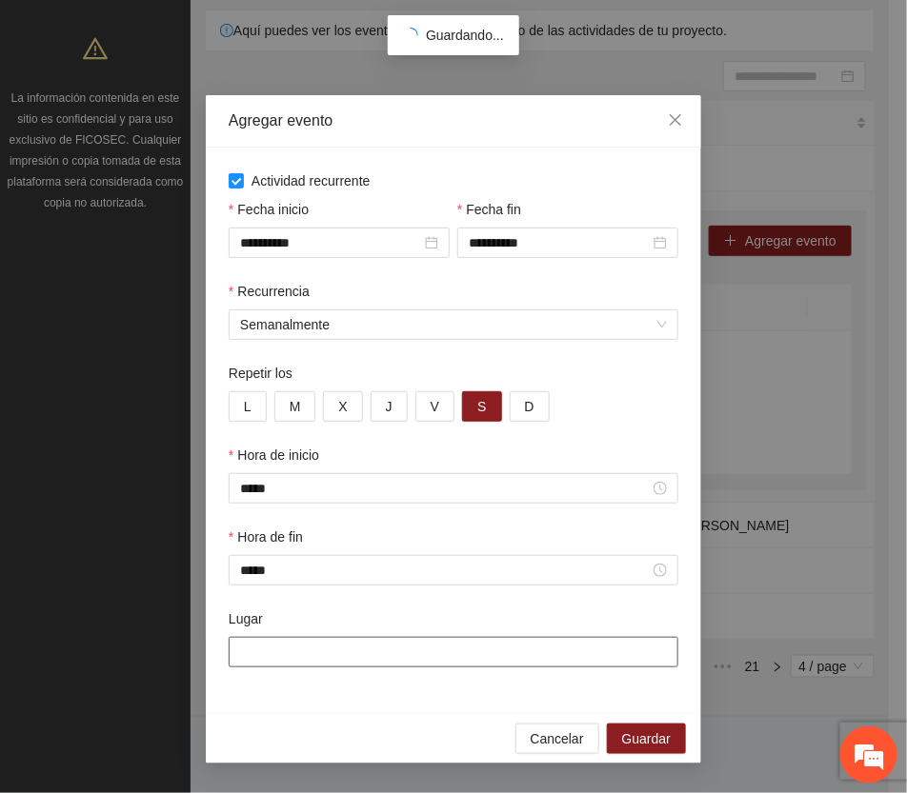
paste input "**********"
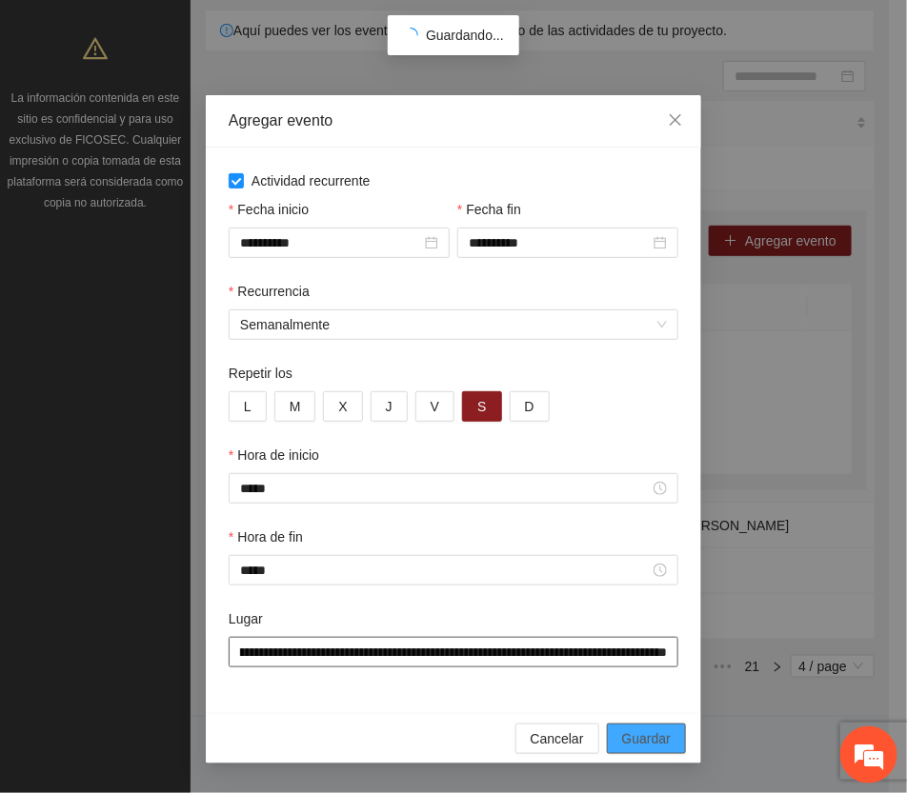
type input "**********"
click at [662, 745] on span "Guardar" at bounding box center [646, 739] width 49 height 21
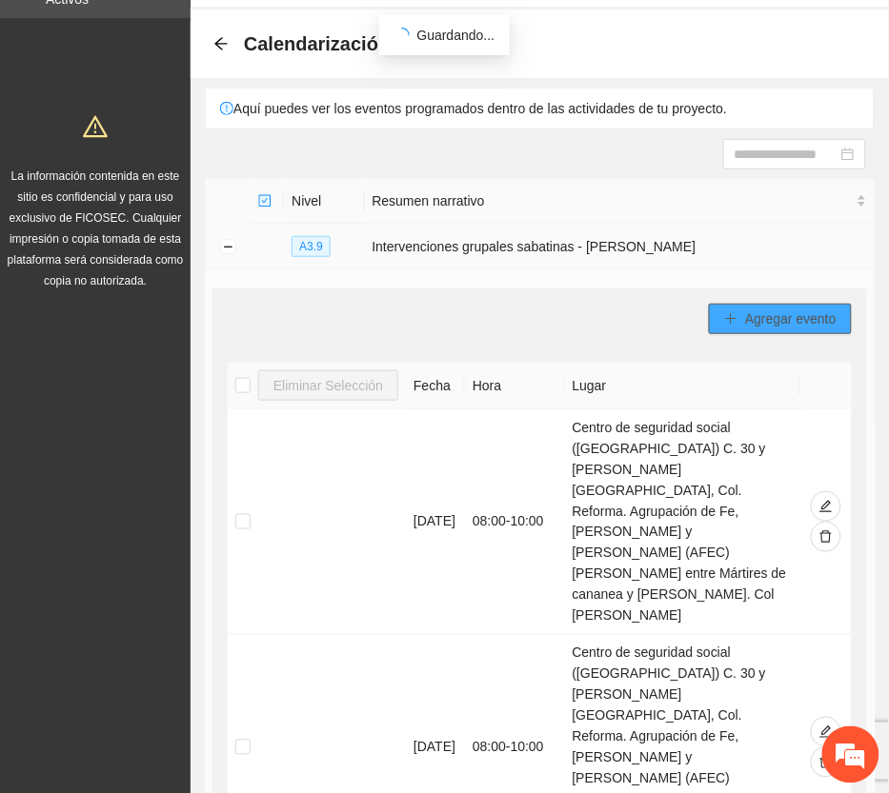
scroll to position [29, 0]
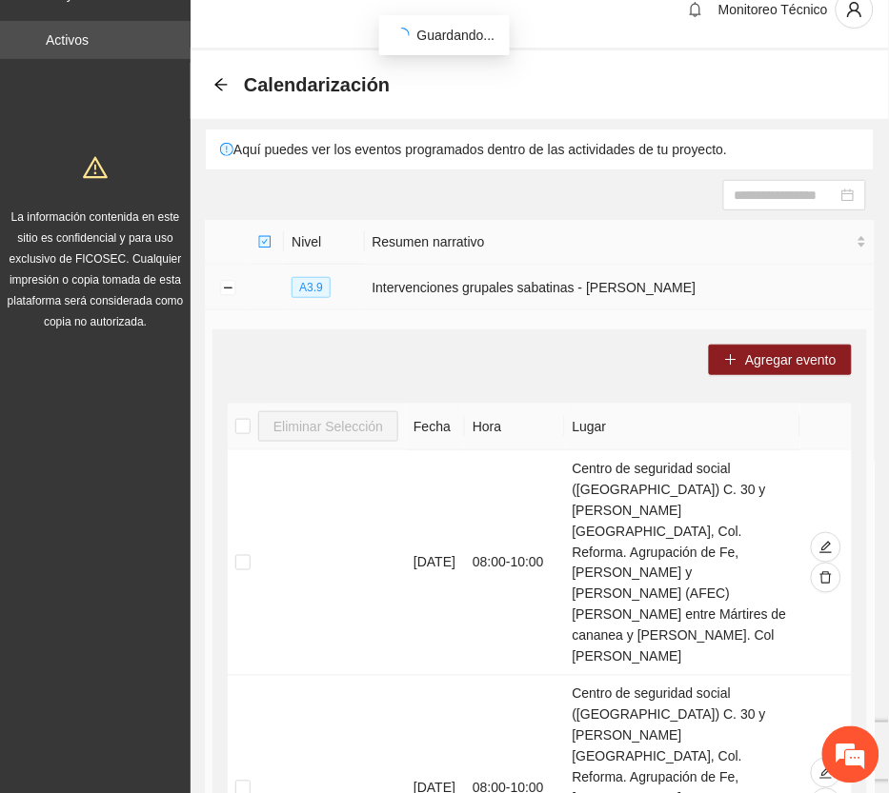
click at [217, 284] on td at bounding box center [228, 288] width 46 height 46
click at [227, 287] on button "Collapse row" at bounding box center [227, 288] width 15 height 15
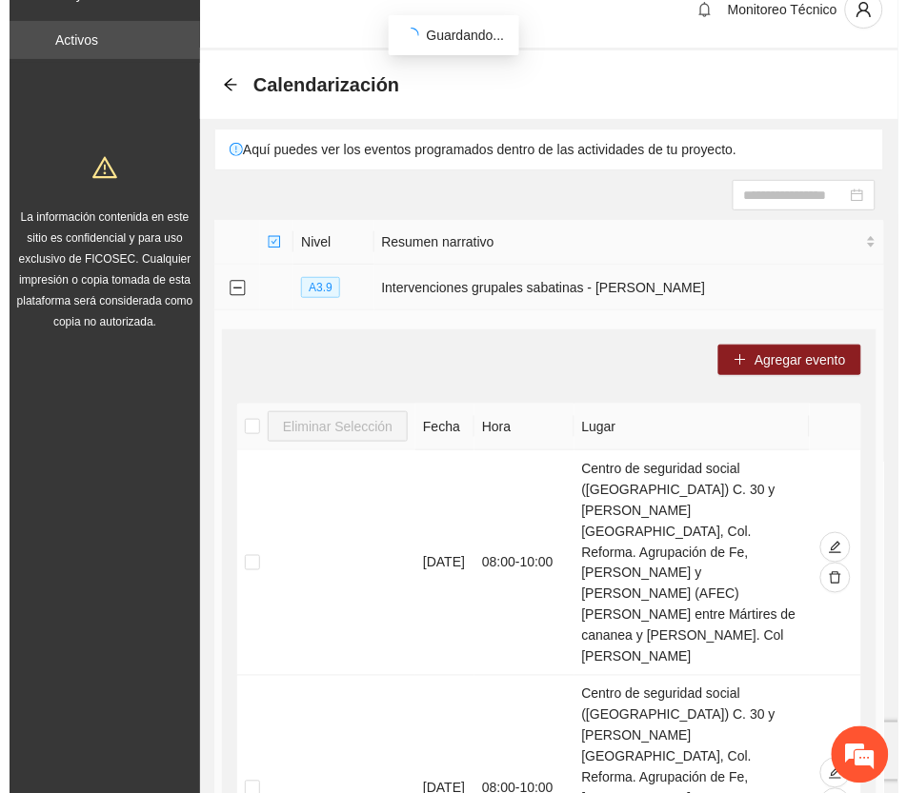
scroll to position [0, 0]
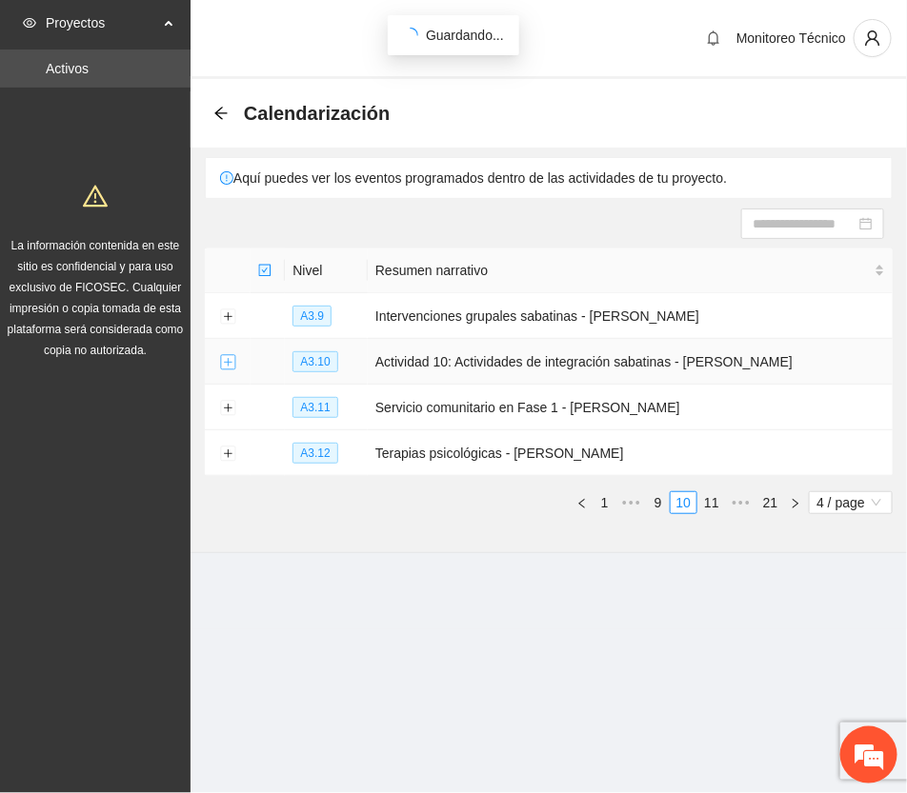
click at [225, 355] on button "Expand row" at bounding box center [227, 362] width 15 height 15
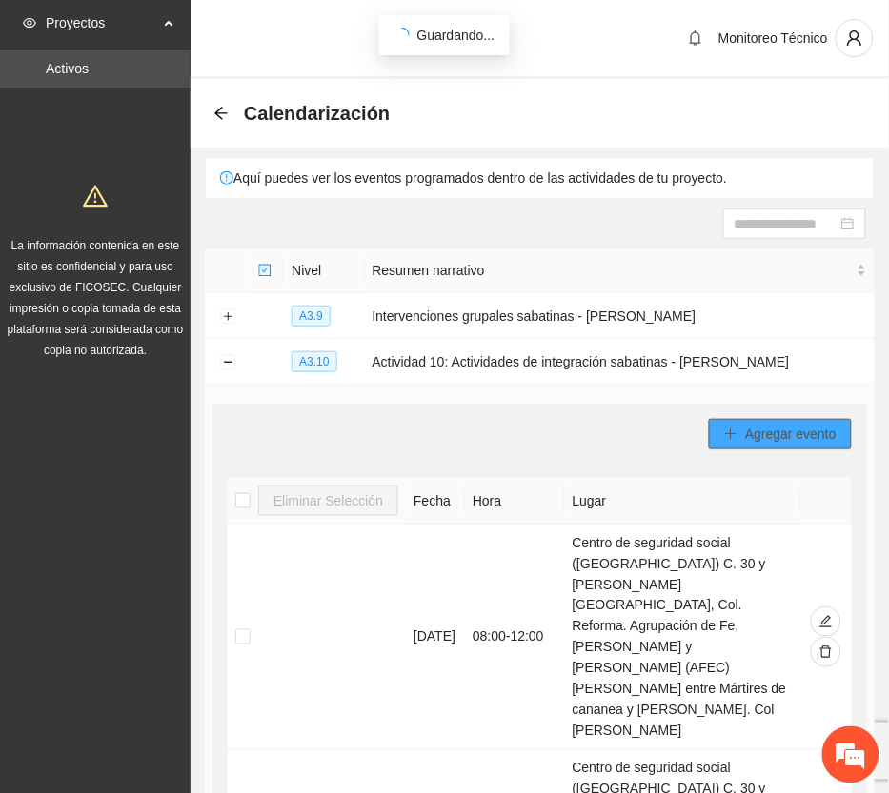
click at [795, 430] on span "Agregar evento" at bounding box center [790, 434] width 91 height 21
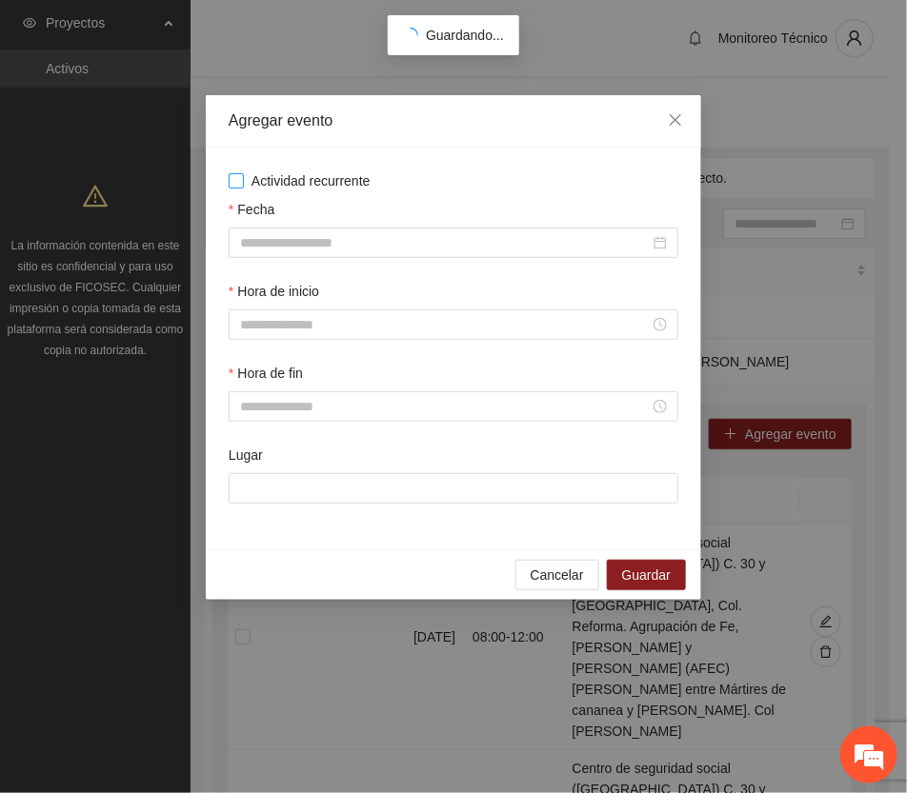
click at [353, 181] on span "Actividad recurrente" at bounding box center [311, 181] width 134 height 21
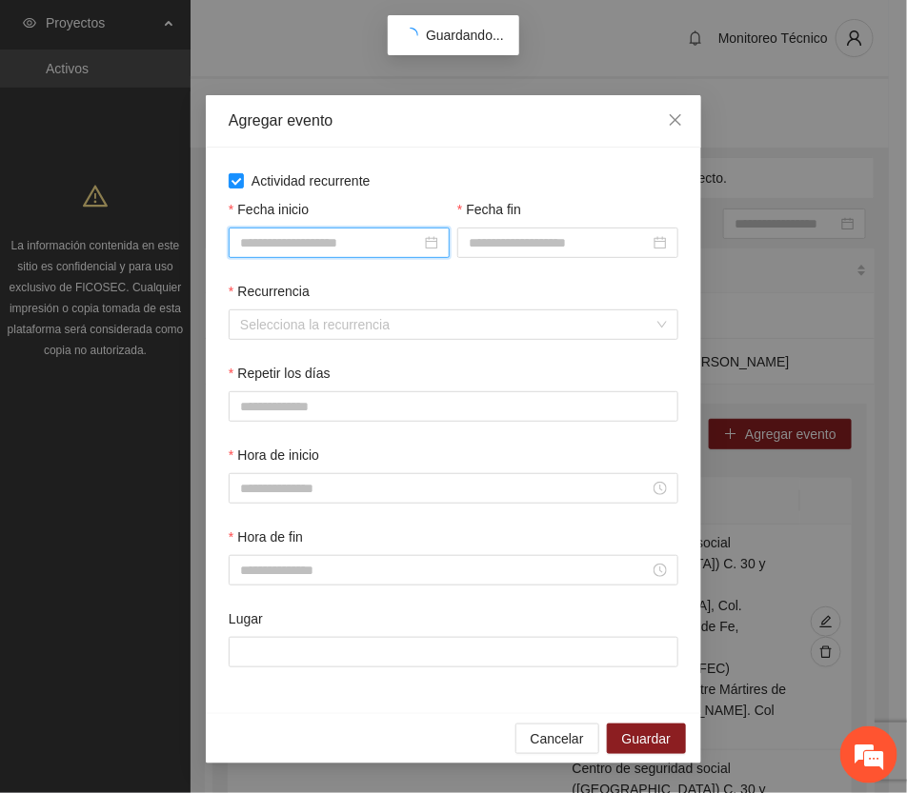
click at [357, 249] on input "Fecha inicio" at bounding box center [330, 242] width 181 height 21
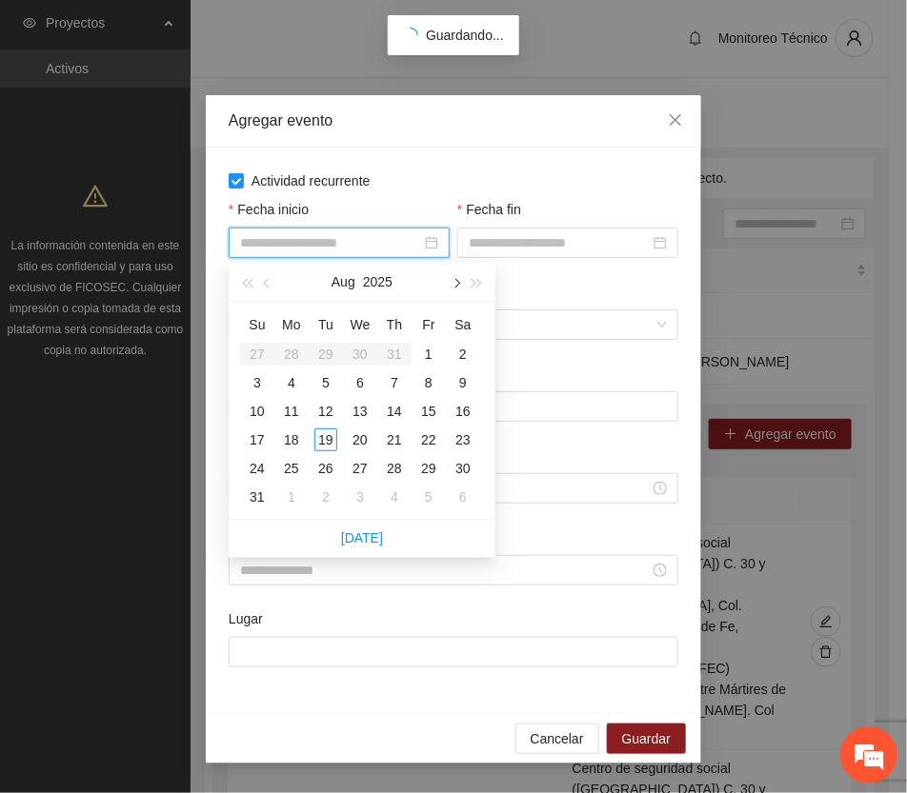
click at [451, 279] on button "button" at bounding box center [455, 282] width 21 height 38
type input "**********"
click at [460, 346] on div "6" at bounding box center [463, 354] width 23 height 23
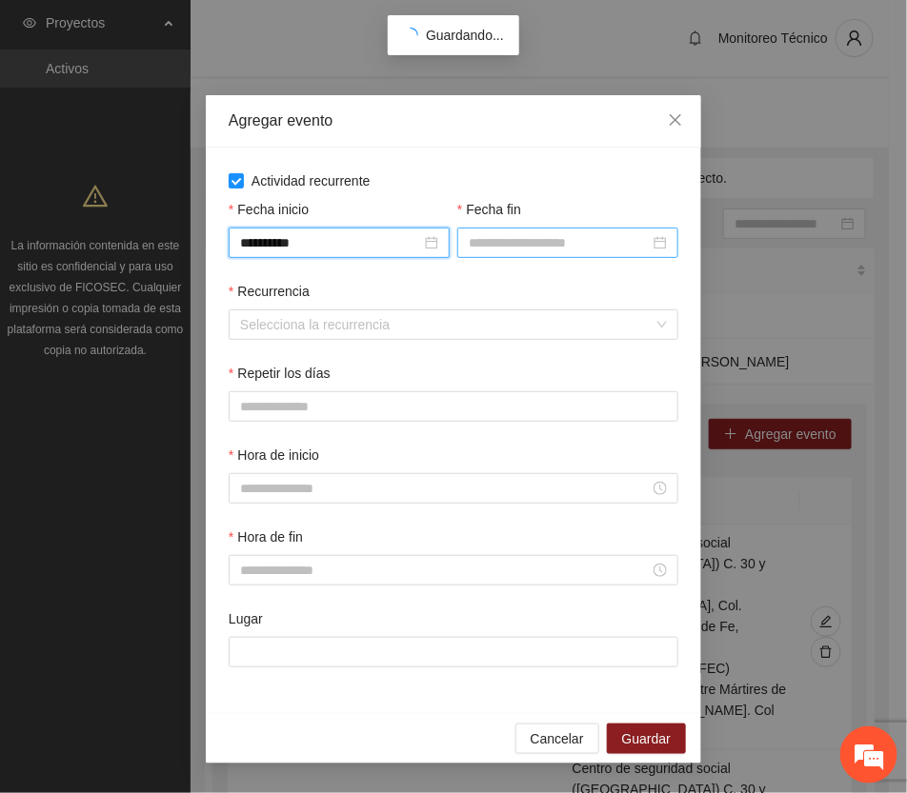
click at [505, 238] on input "Fecha fin" at bounding box center [559, 242] width 181 height 21
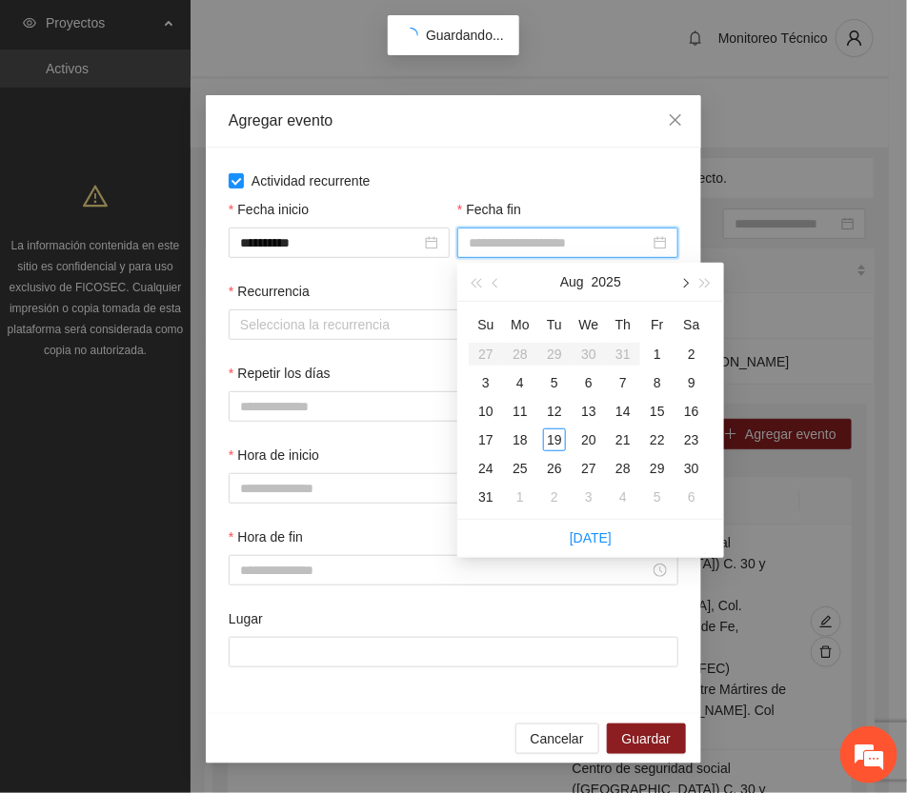
click at [682, 277] on button "button" at bounding box center [683, 282] width 21 height 38
type input "**********"
click at [691, 379] on div "13" at bounding box center [691, 382] width 23 height 23
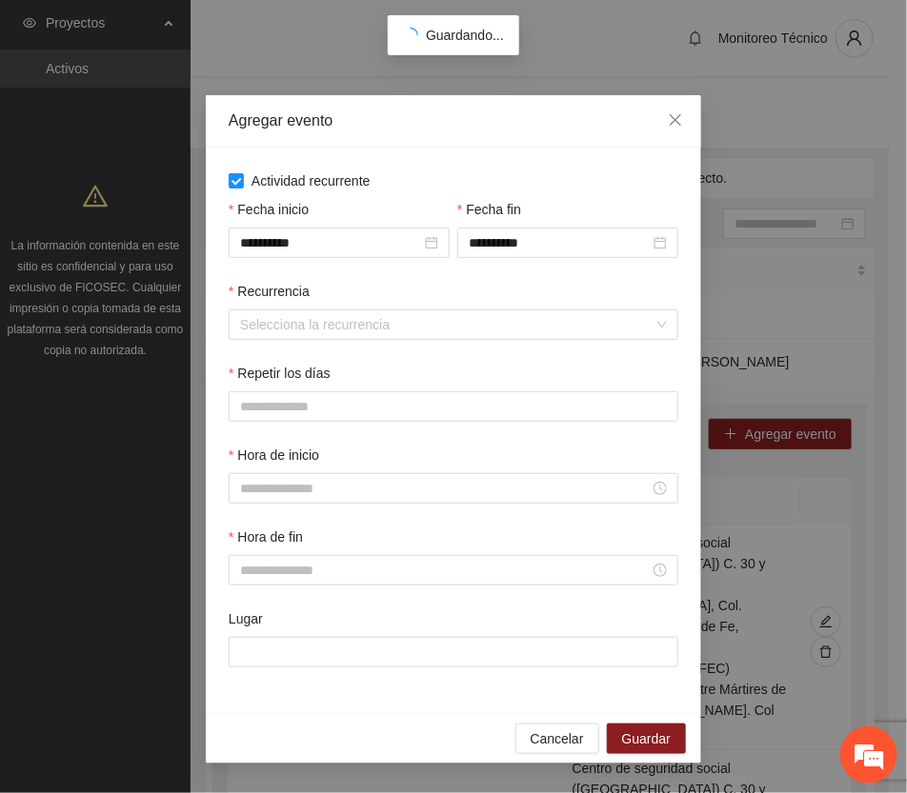
click at [288, 308] on div "Recurrencia" at bounding box center [454, 295] width 450 height 29
click at [286, 325] on input "Recurrencia" at bounding box center [446, 325] width 413 height 29
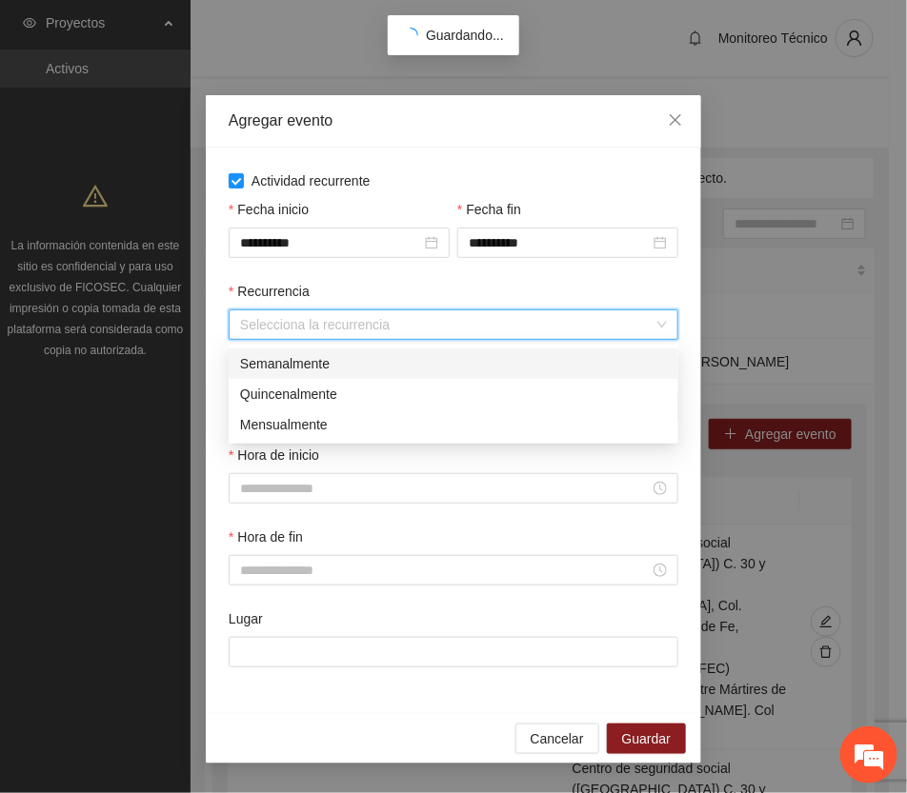
click at [282, 367] on div "Semanalmente" at bounding box center [453, 363] width 427 height 21
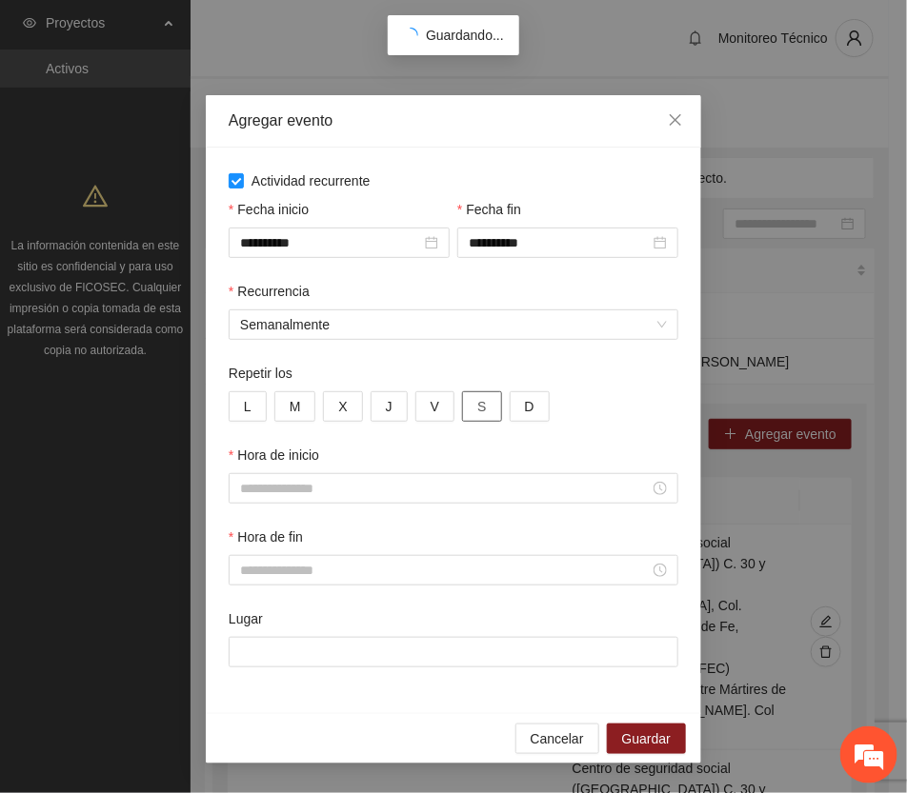
click at [481, 405] on span "S" at bounding box center [481, 406] width 9 height 21
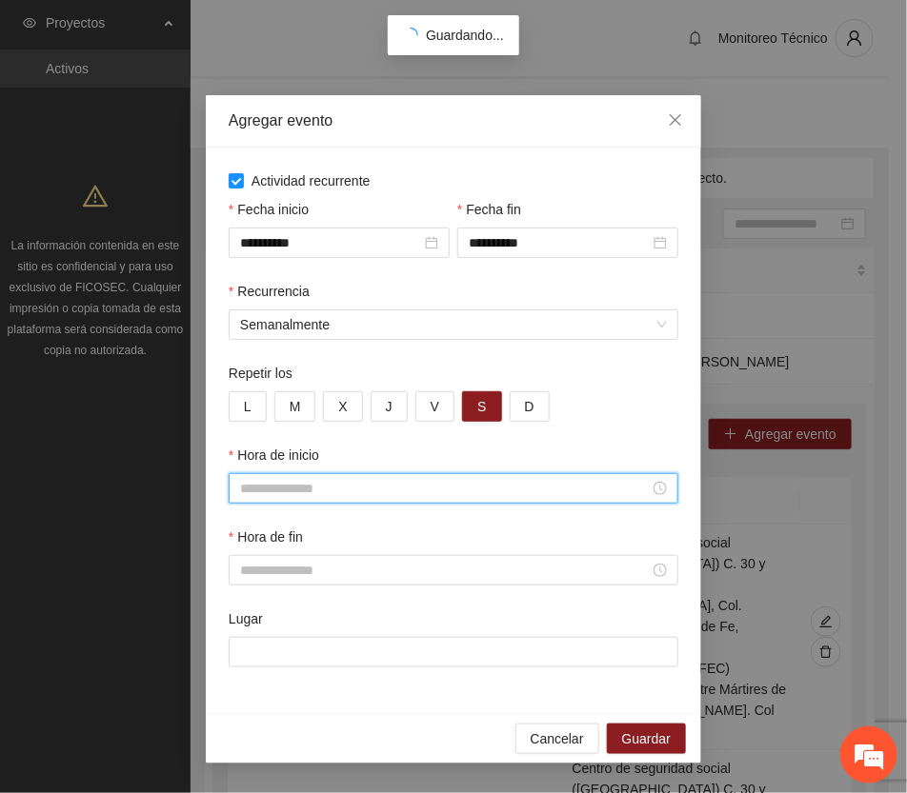
click at [331, 492] on input "Hora de inicio" at bounding box center [445, 488] width 410 height 21
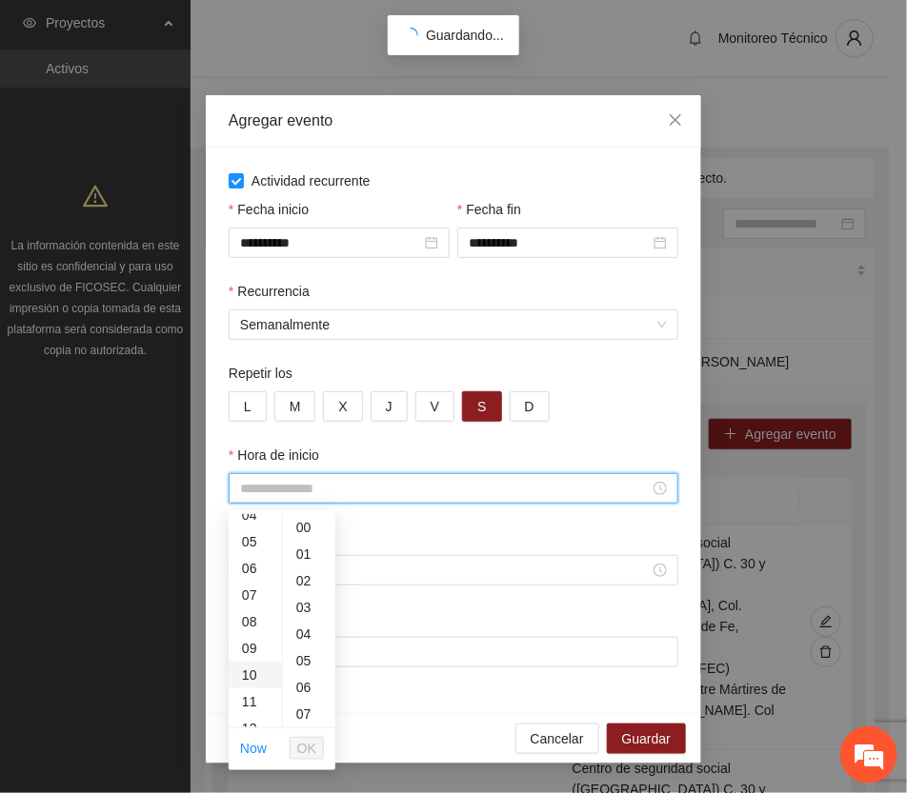
click at [250, 670] on div "10" at bounding box center [255, 675] width 53 height 27
type input "*****"
click at [316, 748] on button "OK" at bounding box center [307, 748] width 34 height 23
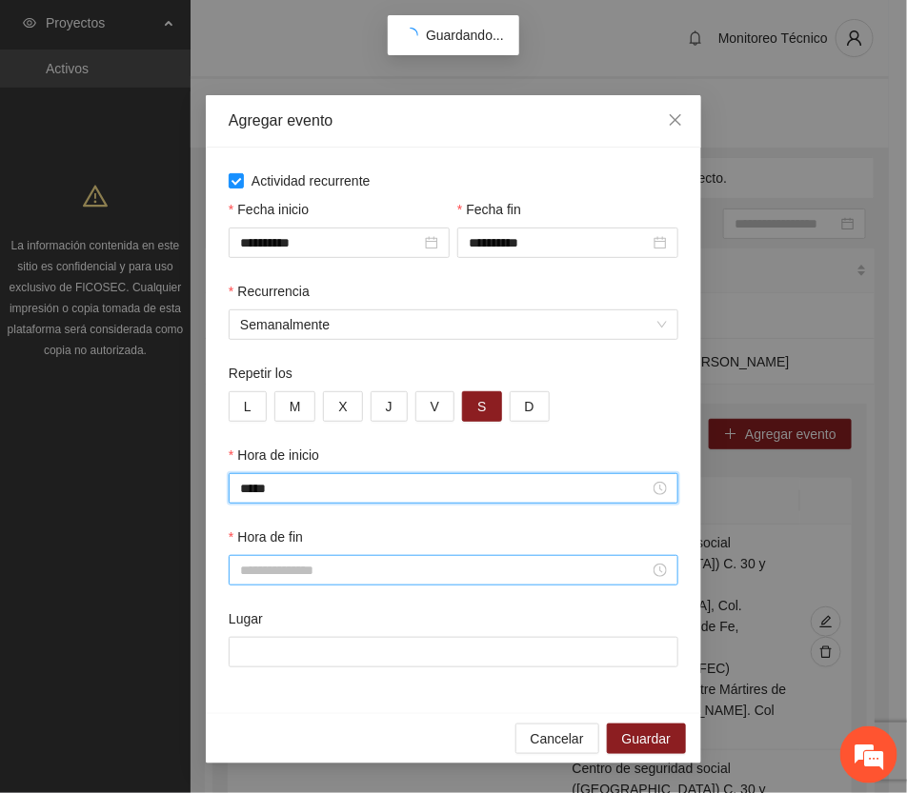
click at [331, 572] on input "Hora de fin" at bounding box center [445, 570] width 410 height 21
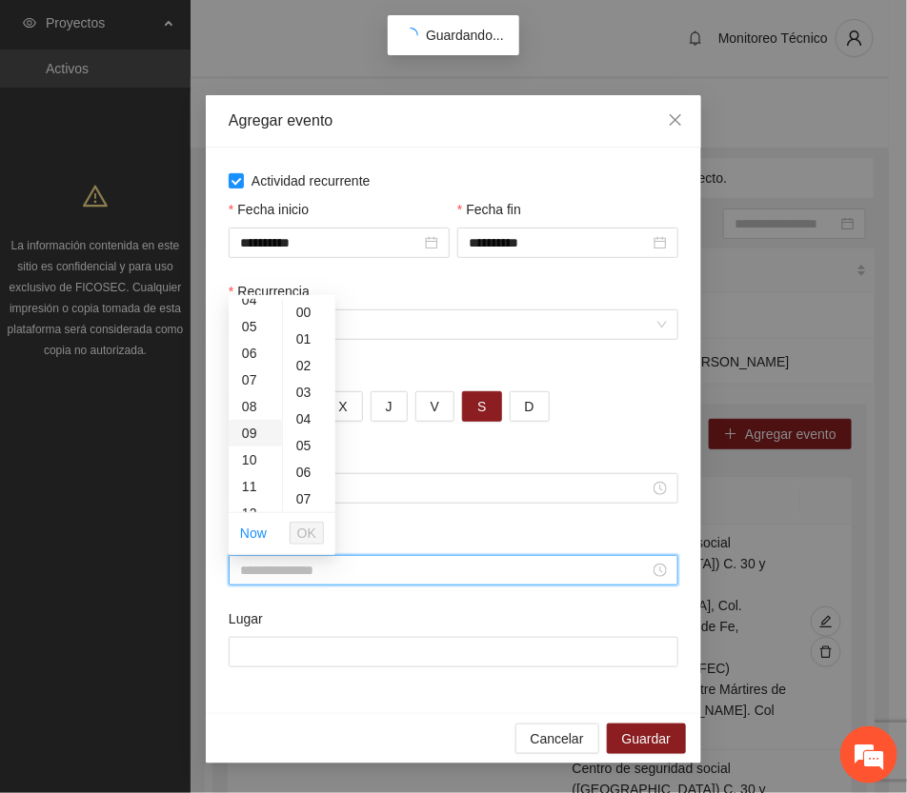
scroll to position [238, 0]
click at [252, 395] on div "12" at bounding box center [255, 394] width 53 height 27
type input "*****"
click at [310, 534] on span "OK" at bounding box center [306, 533] width 19 height 21
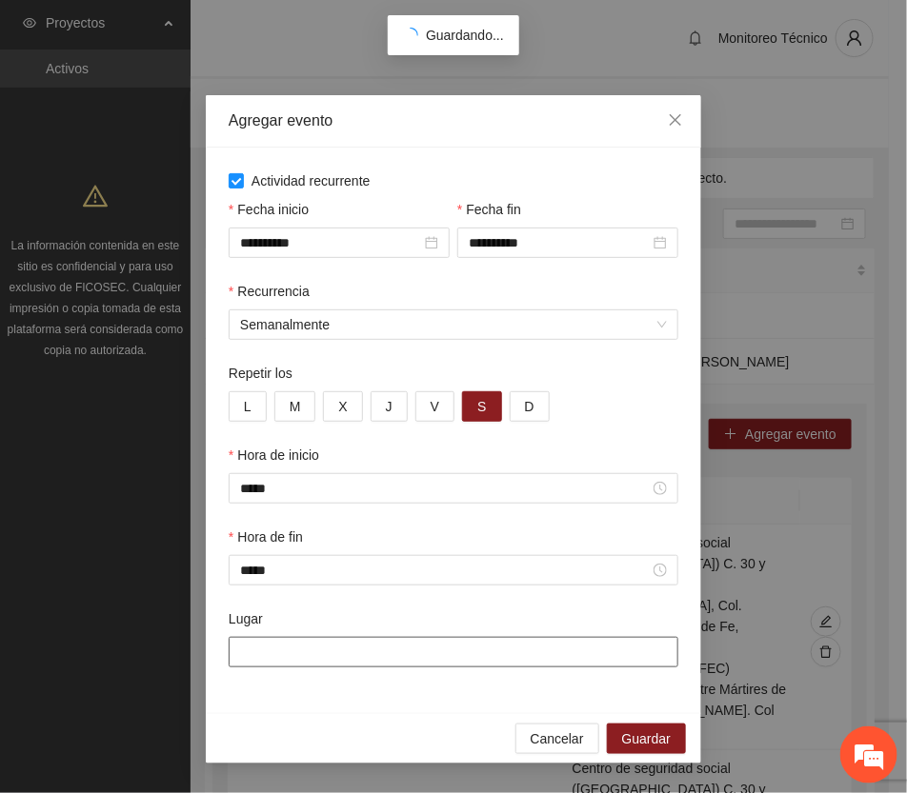
click at [338, 659] on input "Lugar" at bounding box center [454, 652] width 450 height 30
paste input "**********"
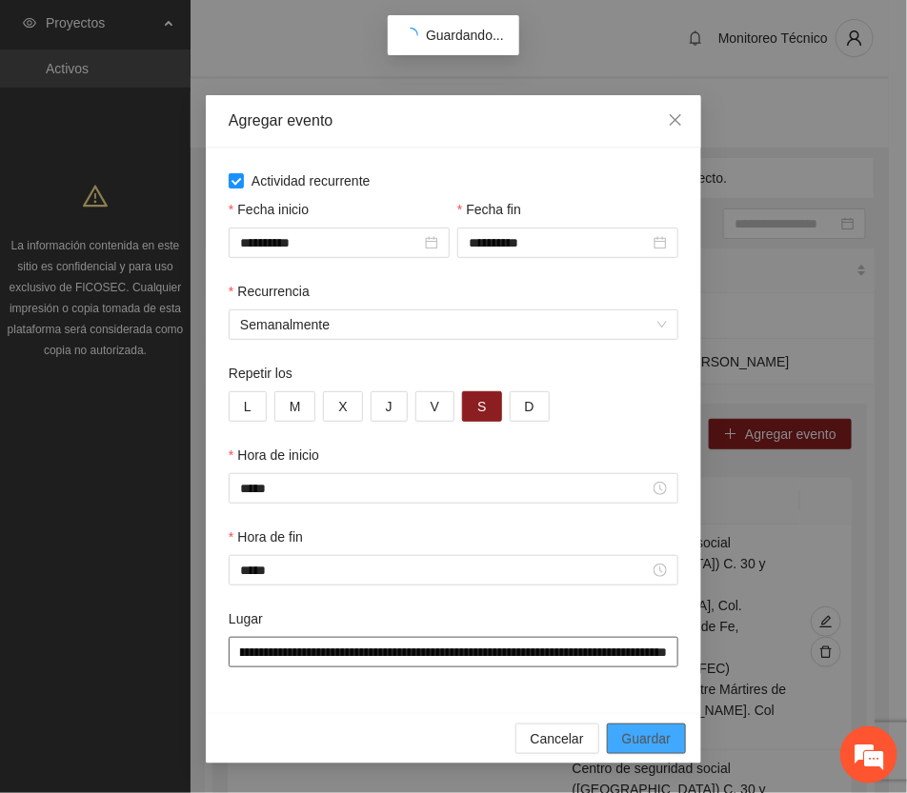
type input "**********"
click at [653, 744] on span "Guardar" at bounding box center [646, 739] width 49 height 21
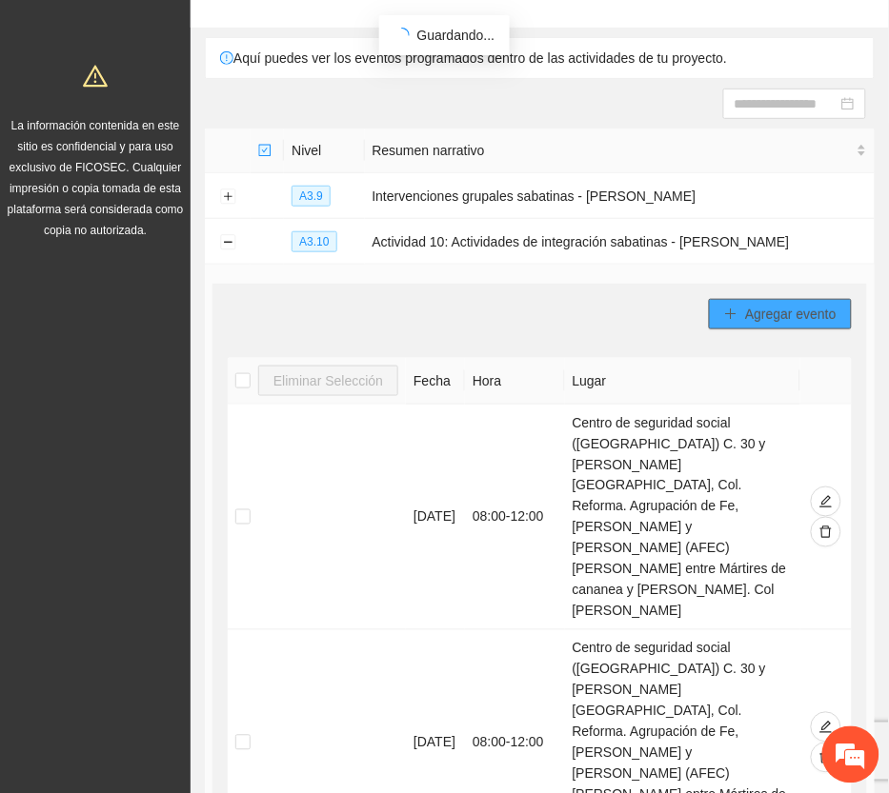
scroll to position [119, 0]
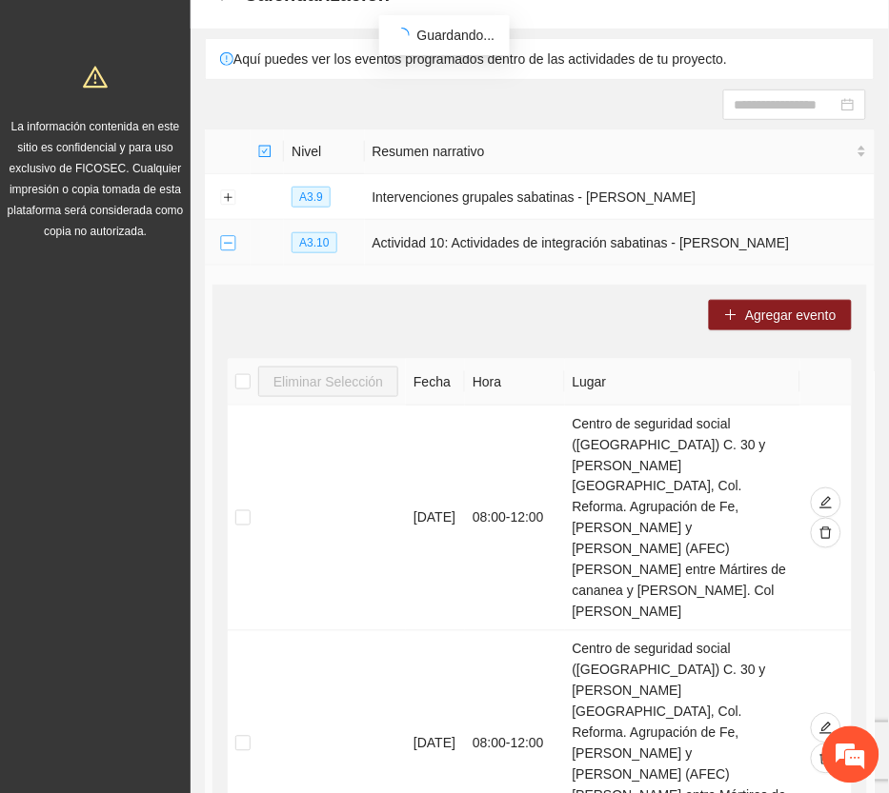
click at [233, 239] on button "Collapse row" at bounding box center [227, 243] width 15 height 15
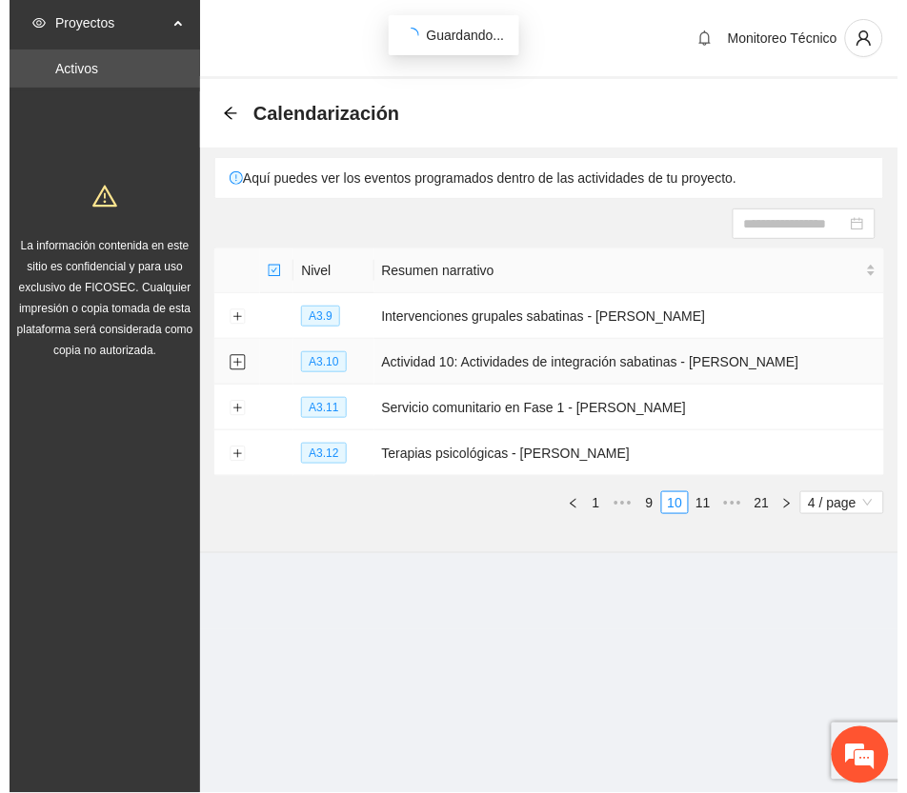
scroll to position [0, 0]
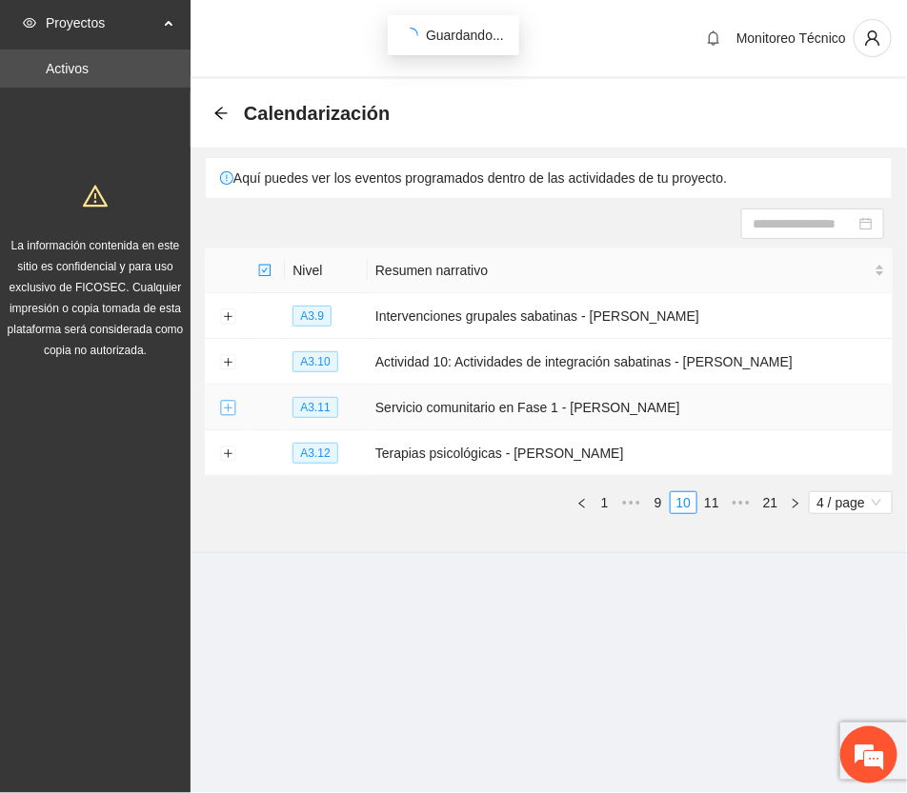
click at [227, 403] on button "Expand row" at bounding box center [227, 408] width 15 height 15
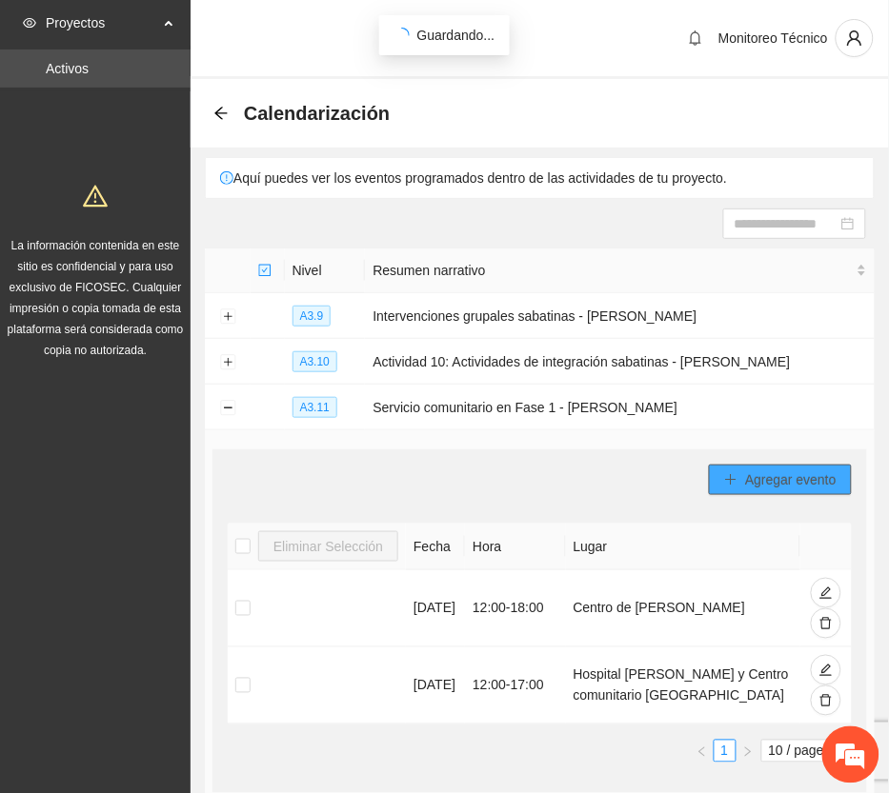
click at [831, 474] on span "Agregar evento" at bounding box center [790, 480] width 91 height 21
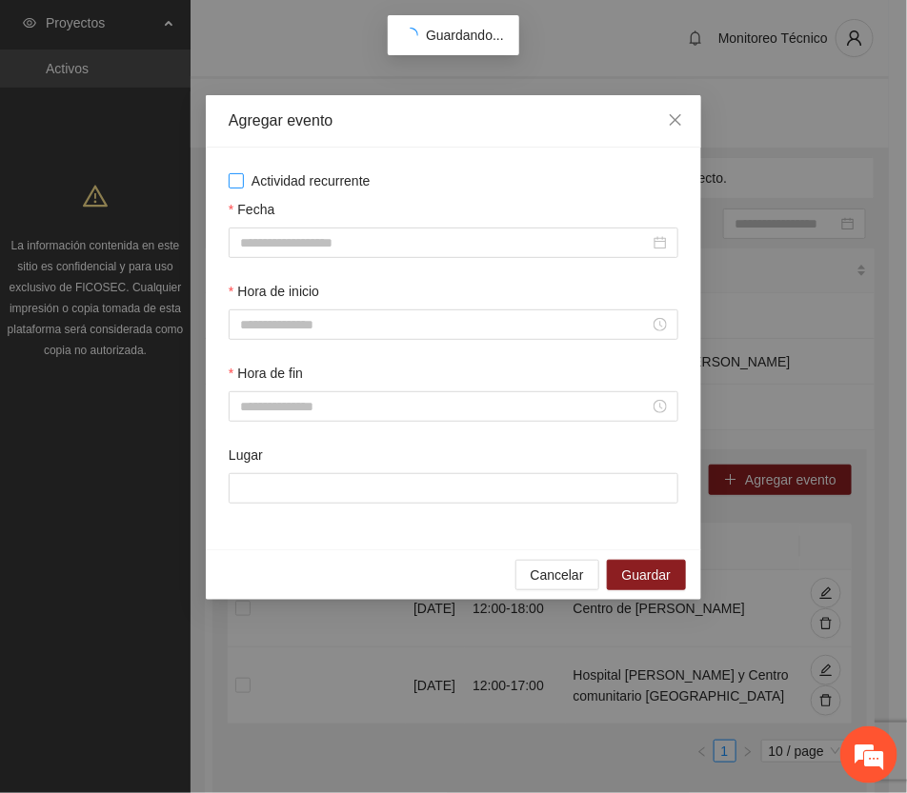
click at [278, 176] on span "Actividad recurrente" at bounding box center [311, 181] width 134 height 21
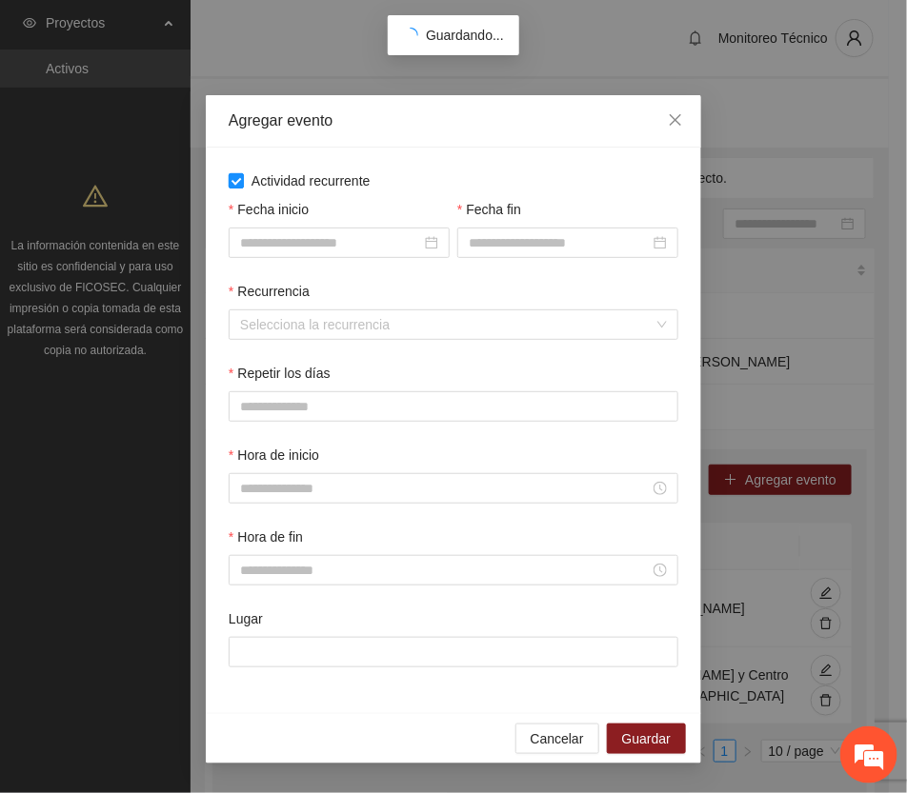
click at [286, 179] on span "Actividad recurrente" at bounding box center [311, 181] width 134 height 21
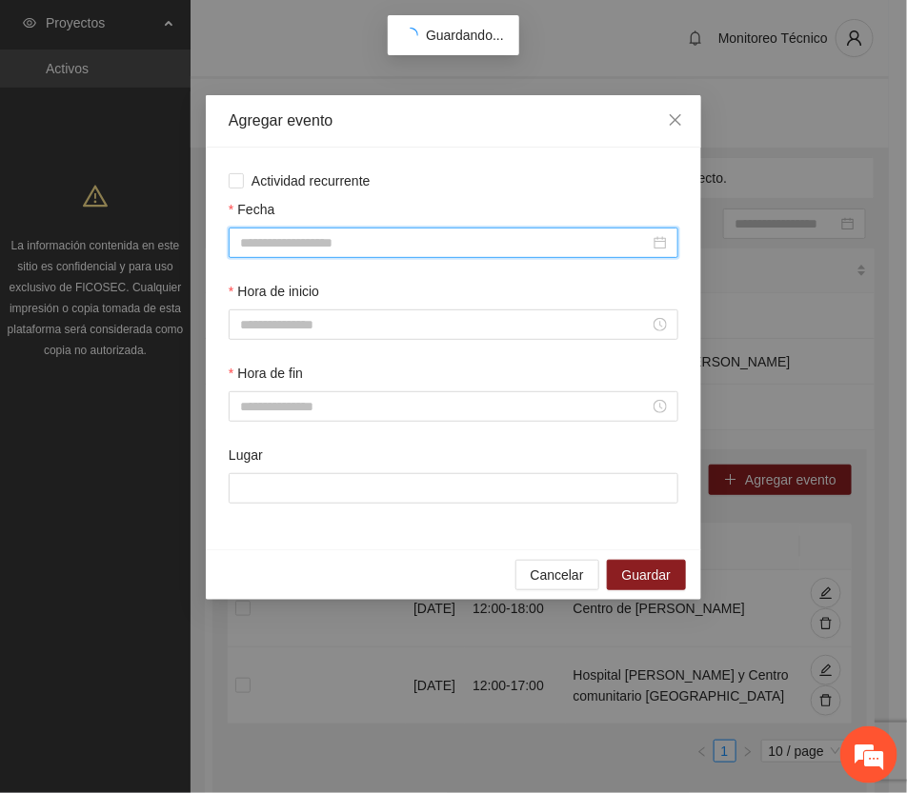
click at [317, 244] on input "Fecha" at bounding box center [445, 242] width 410 height 21
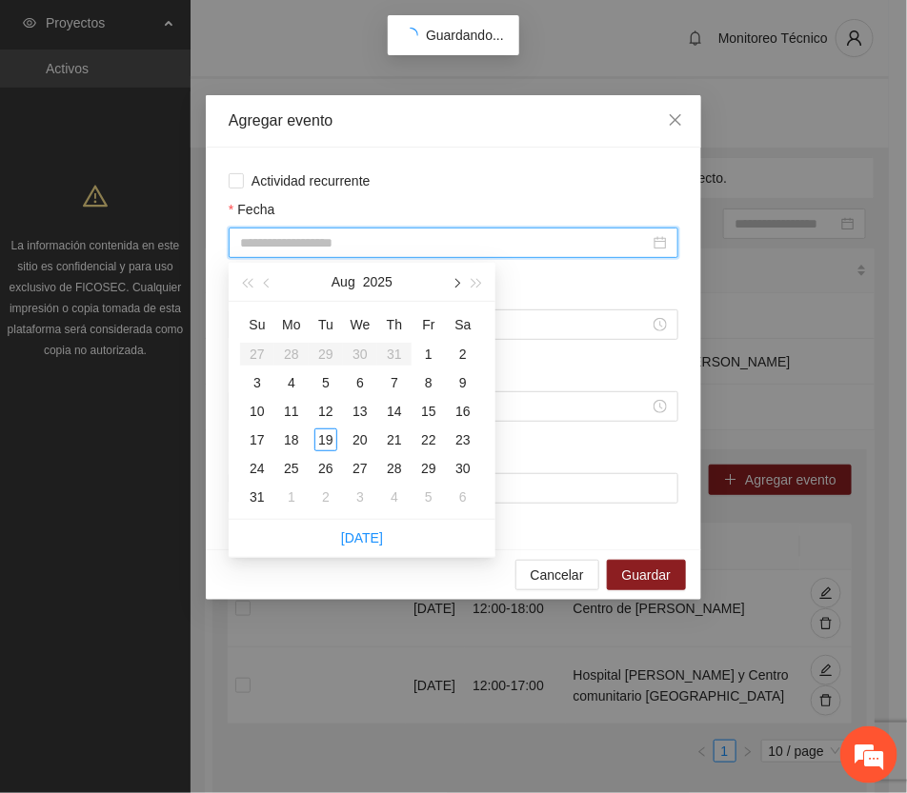
click at [451, 282] on span "button" at bounding box center [456, 284] width 10 height 10
type input "**********"
click at [462, 372] on div "13" at bounding box center [463, 382] width 23 height 23
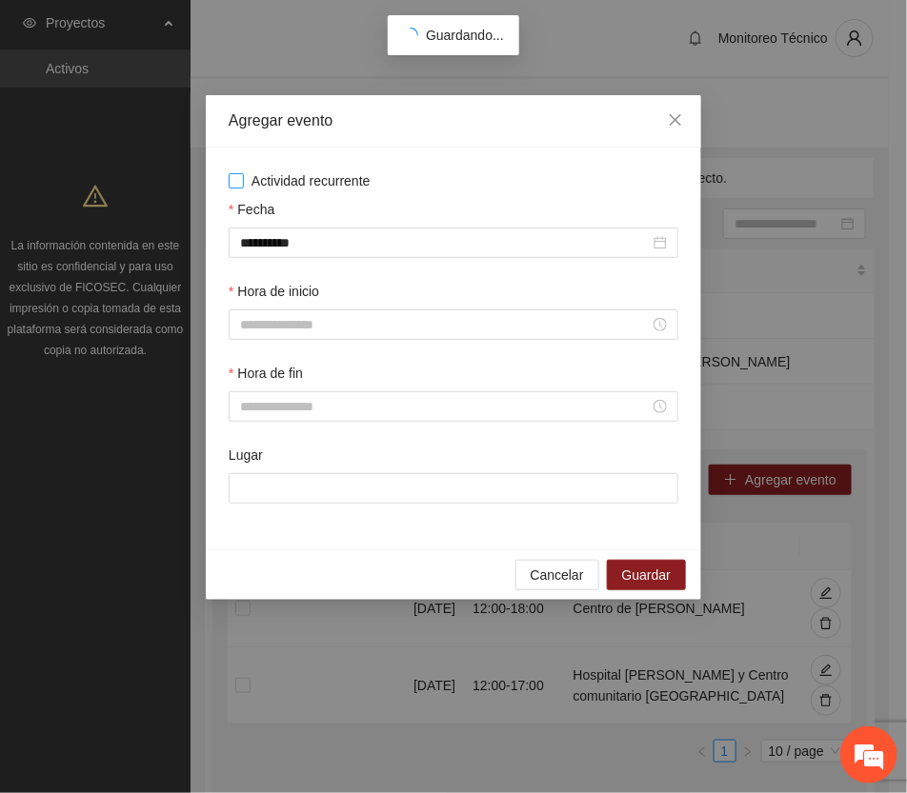
click at [484, 182] on label "Actividad recurrente" at bounding box center [454, 181] width 450 height 21
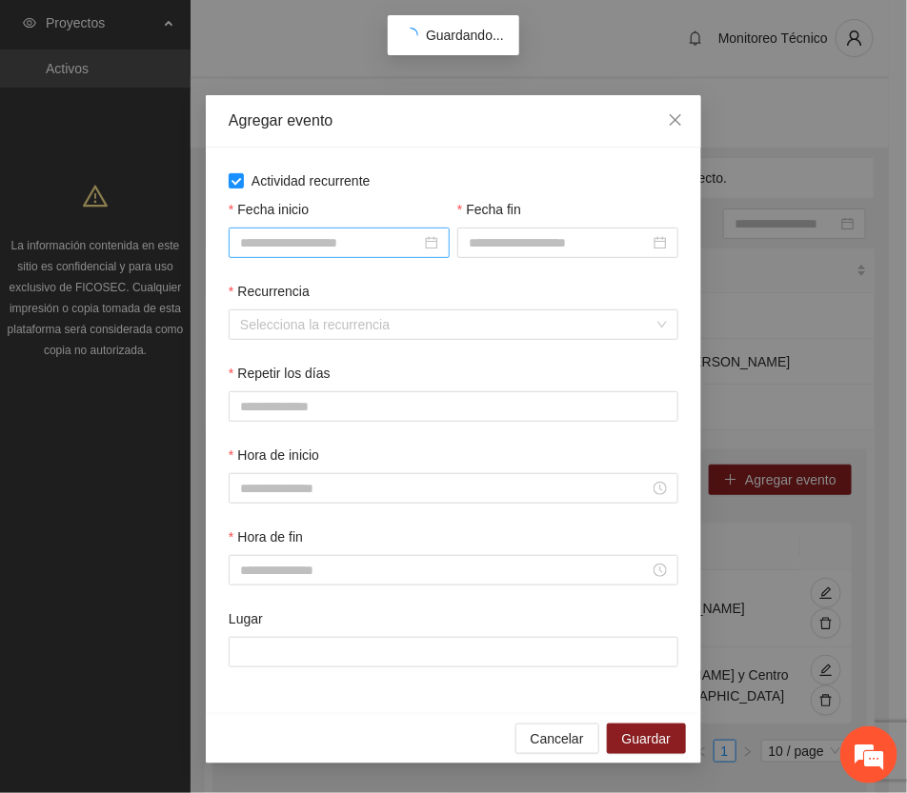
click at [324, 241] on input "Fecha inicio" at bounding box center [330, 242] width 181 height 21
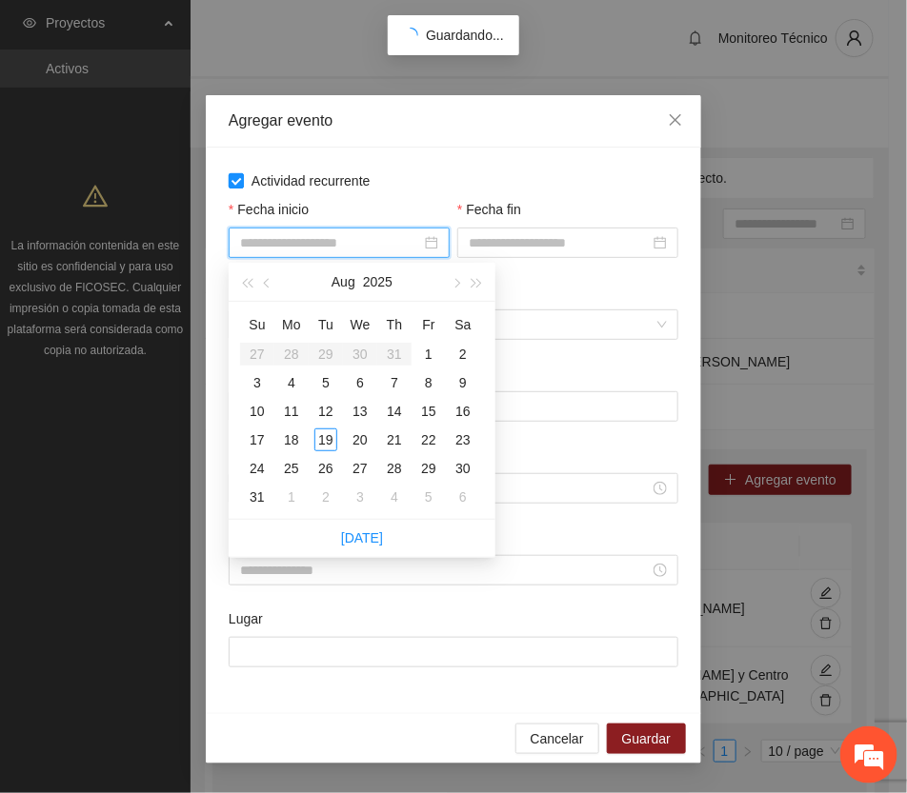
click at [295, 183] on span "Actividad recurrente" at bounding box center [311, 181] width 134 height 21
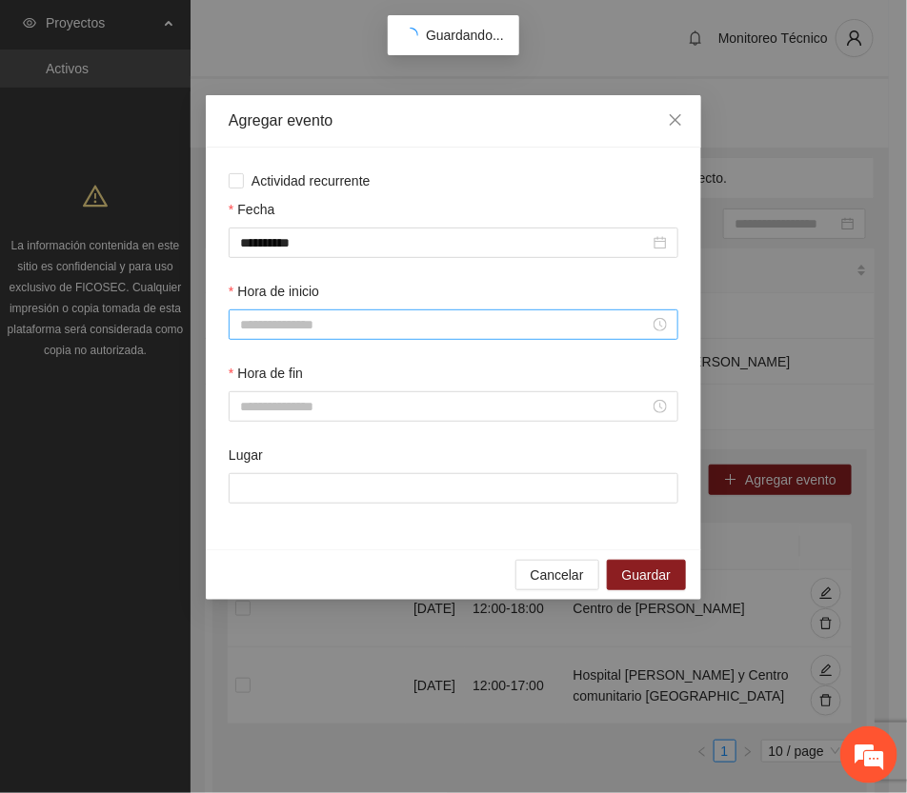
click at [350, 329] on input "Hora de inicio" at bounding box center [445, 324] width 410 height 21
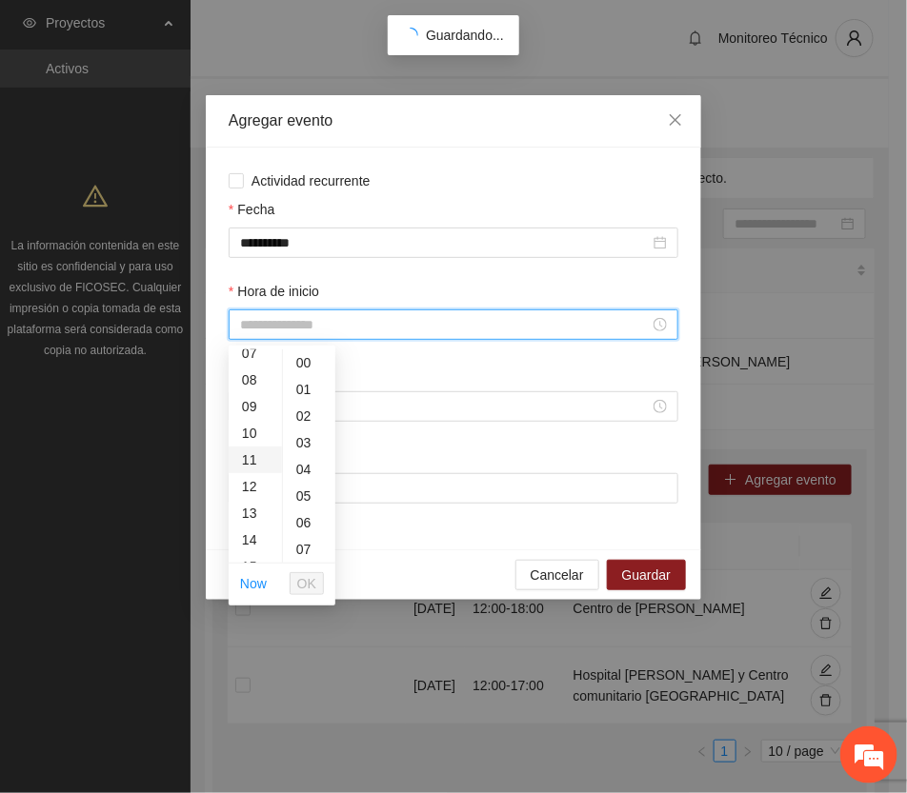
scroll to position [238, 0]
click at [245, 438] on div "12" at bounding box center [255, 445] width 53 height 27
type input "*****"
click at [307, 581] on span "OK" at bounding box center [306, 583] width 19 height 21
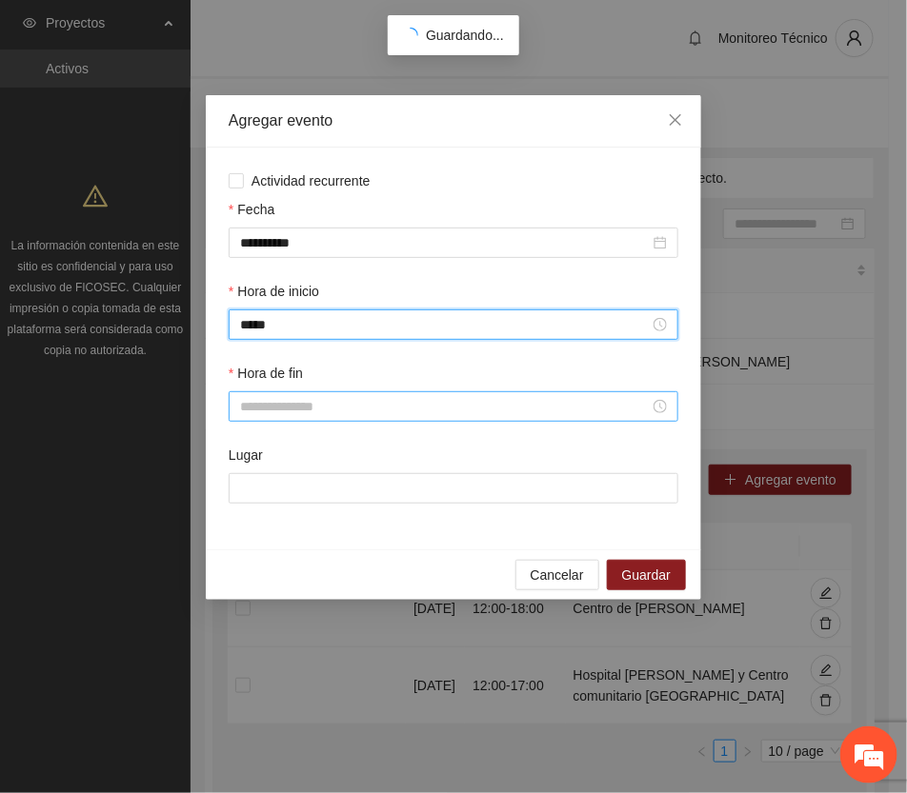
click at [302, 402] on input "Hora de fin" at bounding box center [445, 406] width 410 height 21
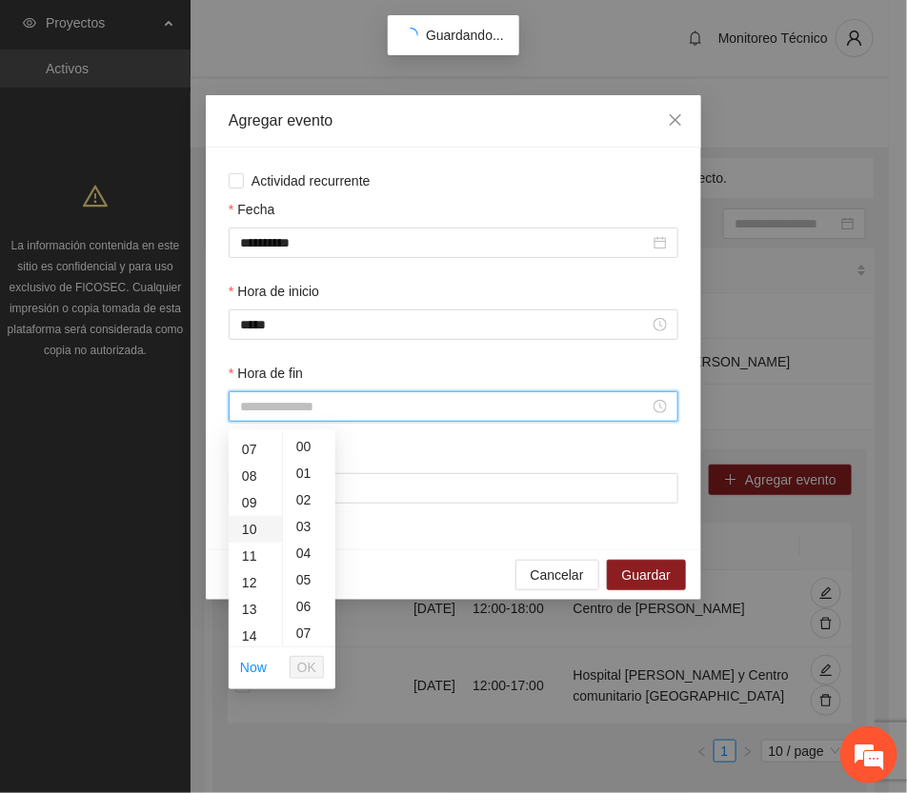
scroll to position [238, 0]
click at [248, 634] on div "16" at bounding box center [255, 635] width 53 height 27
type input "*****"
click at [311, 662] on span "OK" at bounding box center [306, 667] width 19 height 21
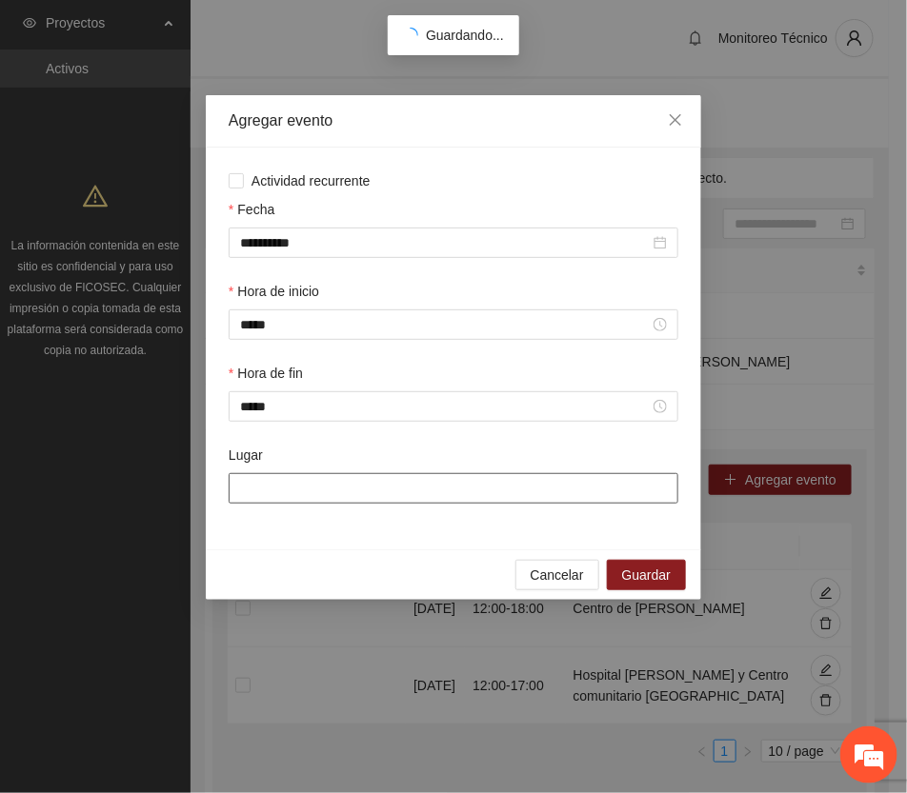
click at [302, 501] on input "Lugar" at bounding box center [454, 488] width 450 height 30
type input "*"
type input "**********"
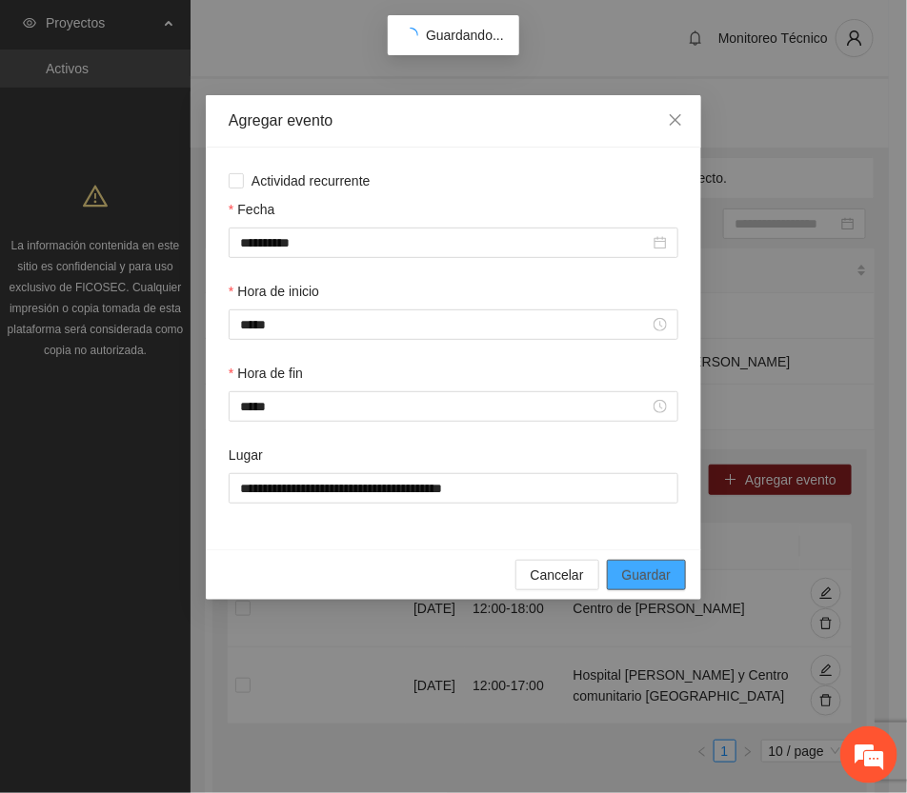
click at [663, 573] on span "Guardar" at bounding box center [646, 575] width 49 height 21
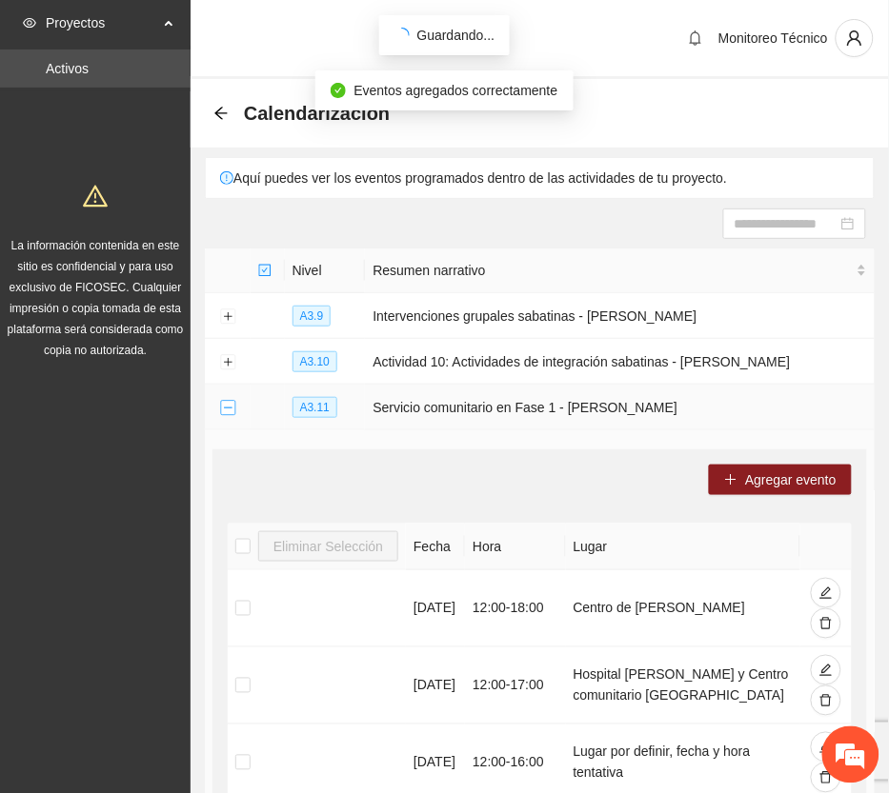
click at [229, 407] on button "Collapse row" at bounding box center [227, 408] width 15 height 15
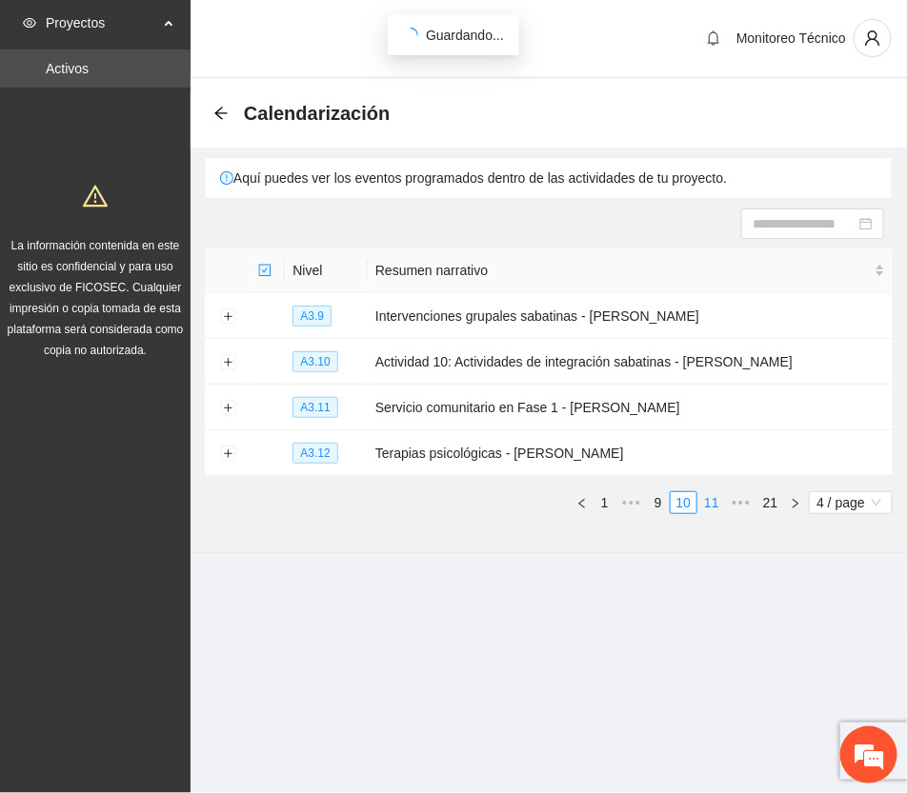
click at [711, 501] on link "11" at bounding box center [711, 502] width 27 height 21
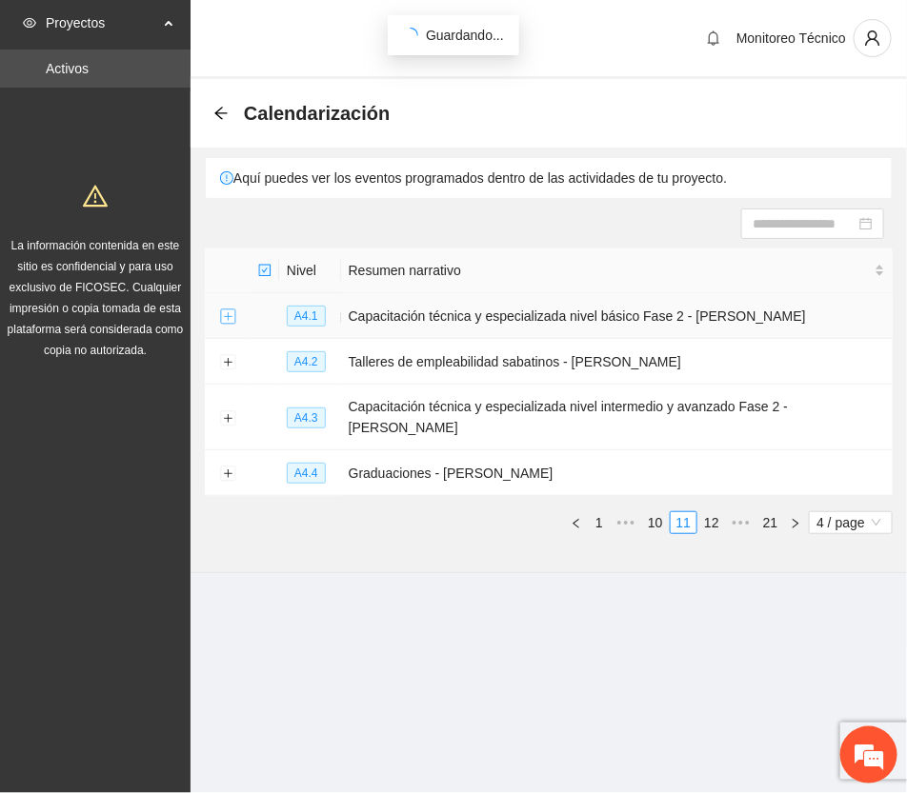
click at [230, 317] on button "Expand row" at bounding box center [227, 317] width 15 height 15
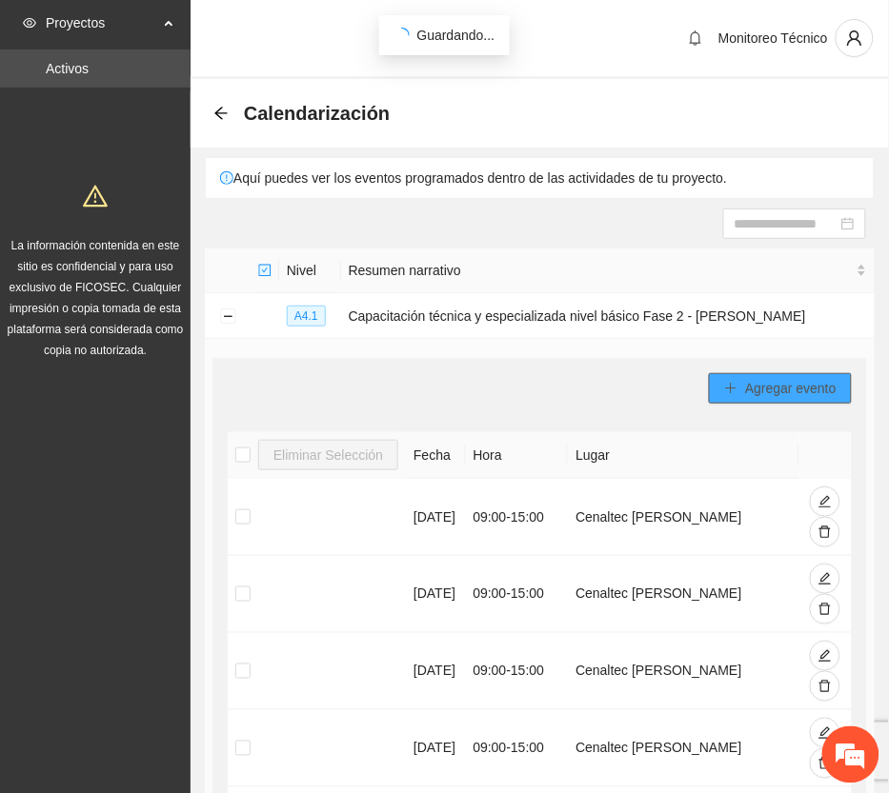
click at [748, 379] on span "Agregar evento" at bounding box center [790, 388] width 91 height 21
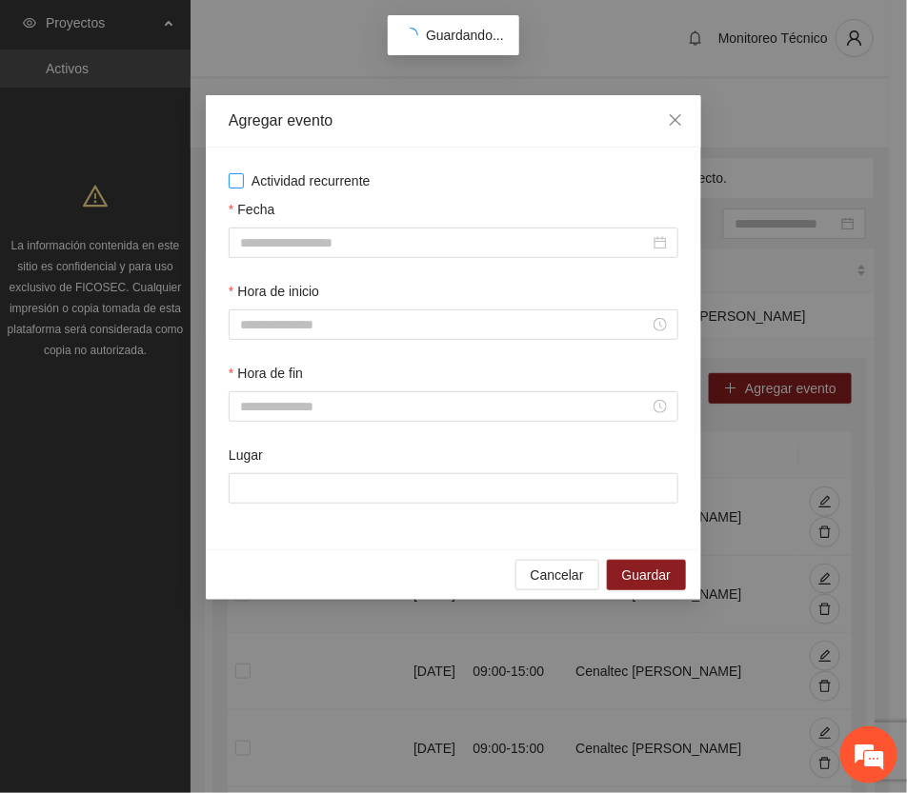
click at [349, 179] on span "Actividad recurrente" at bounding box center [311, 181] width 134 height 21
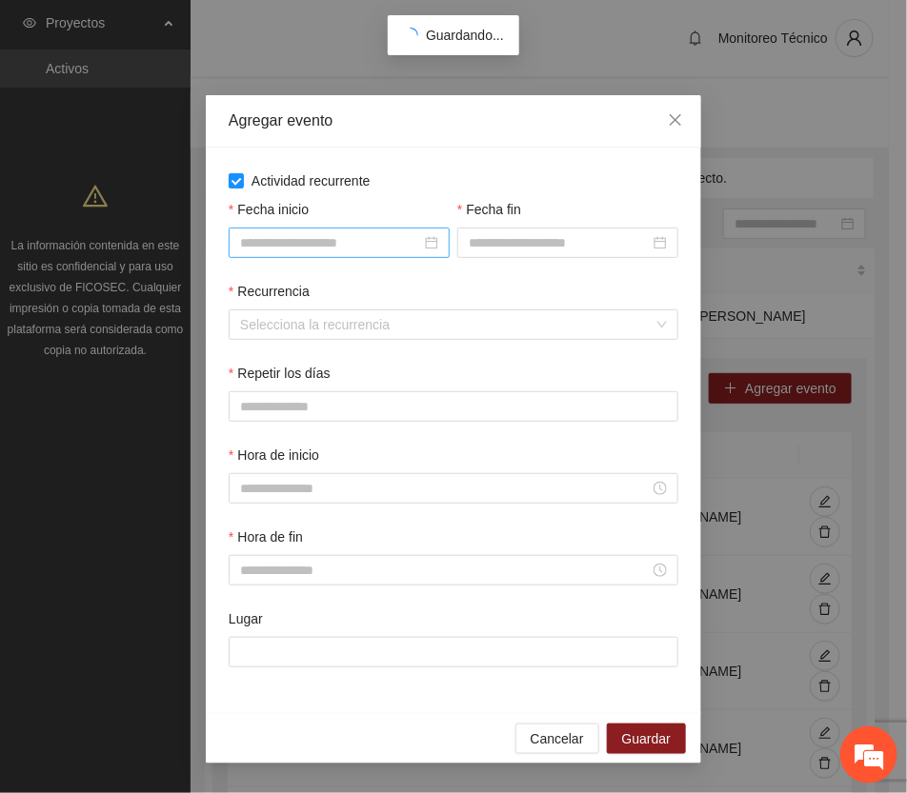
click at [374, 238] on input "Fecha inicio" at bounding box center [330, 242] width 181 height 21
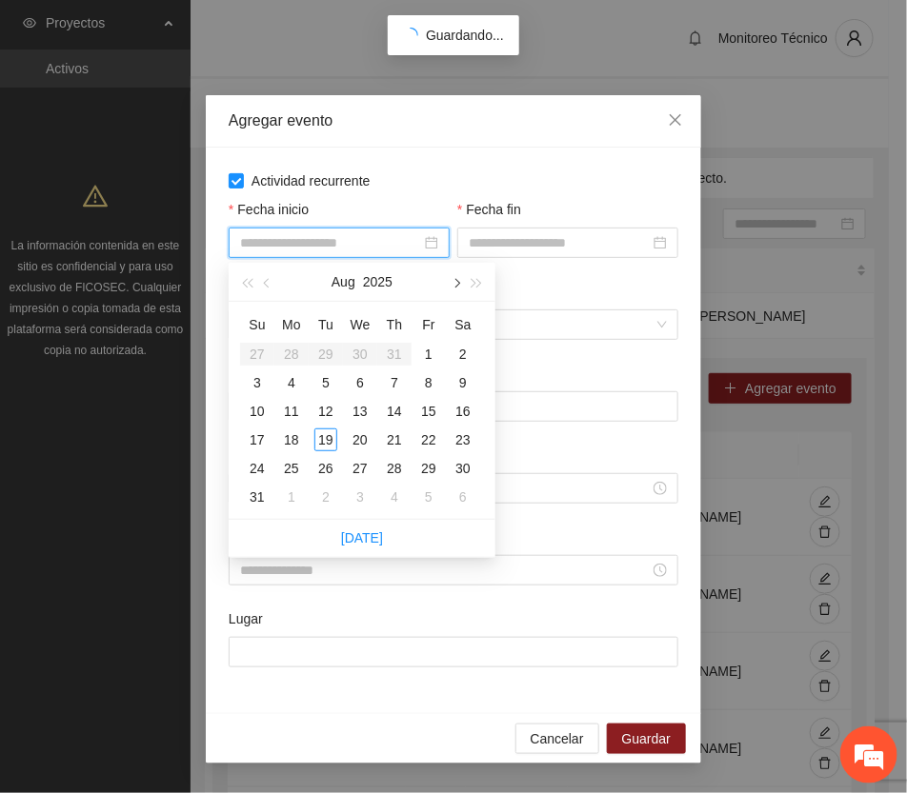
click at [454, 284] on span "button" at bounding box center [456, 284] width 10 height 10
type input "**********"
click at [362, 410] on div "17" at bounding box center [360, 411] width 23 height 23
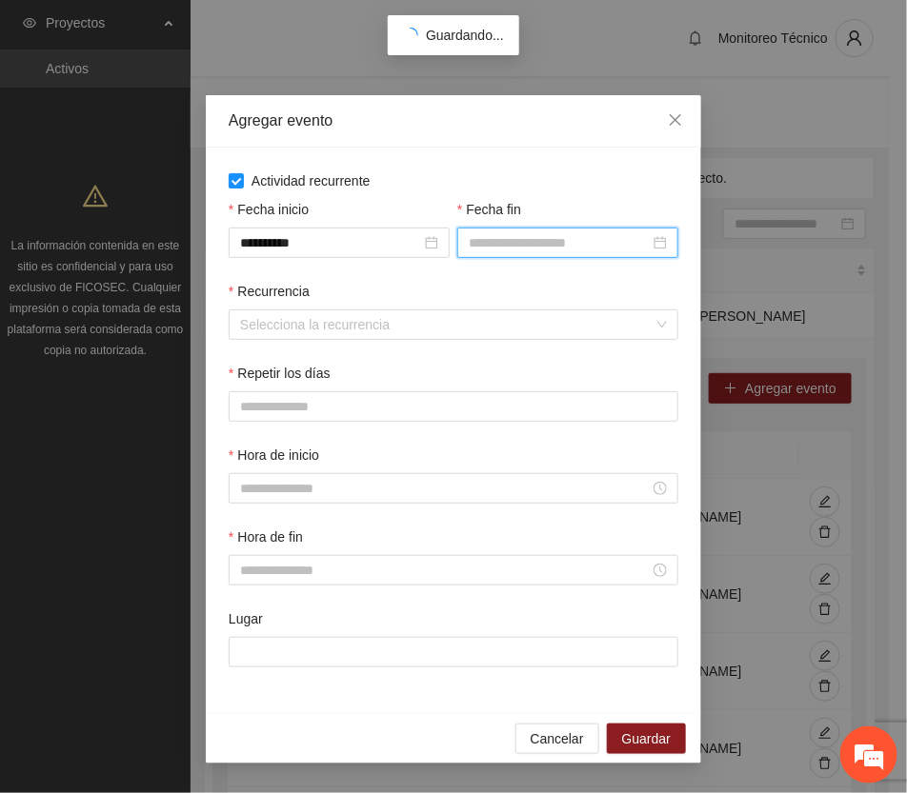
click at [521, 245] on input "Fecha fin" at bounding box center [559, 242] width 181 height 21
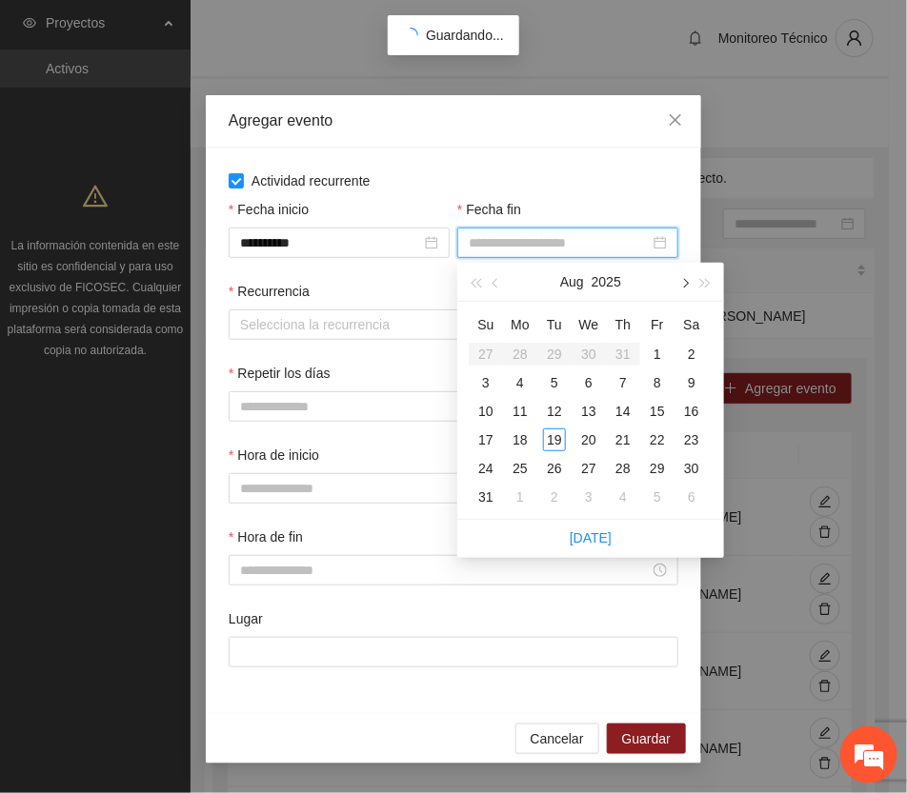
click at [683, 279] on span "button" at bounding box center [684, 284] width 10 height 10
type input "**********"
click at [551, 462] on div "30" at bounding box center [554, 468] width 23 height 23
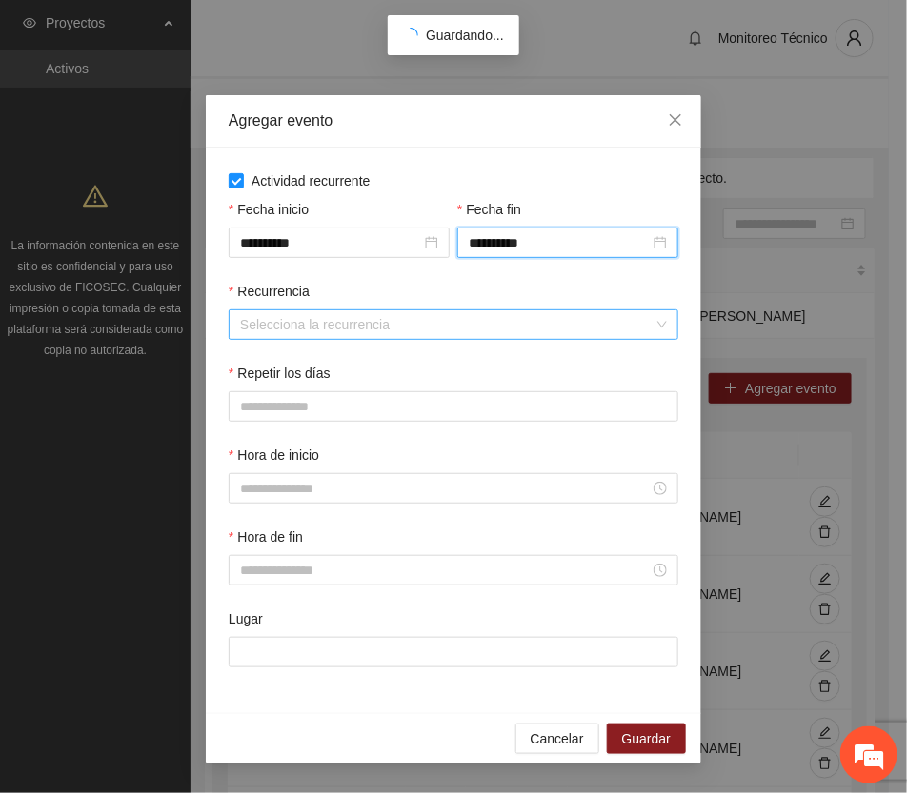
click at [306, 330] on input "Recurrencia" at bounding box center [446, 325] width 413 height 29
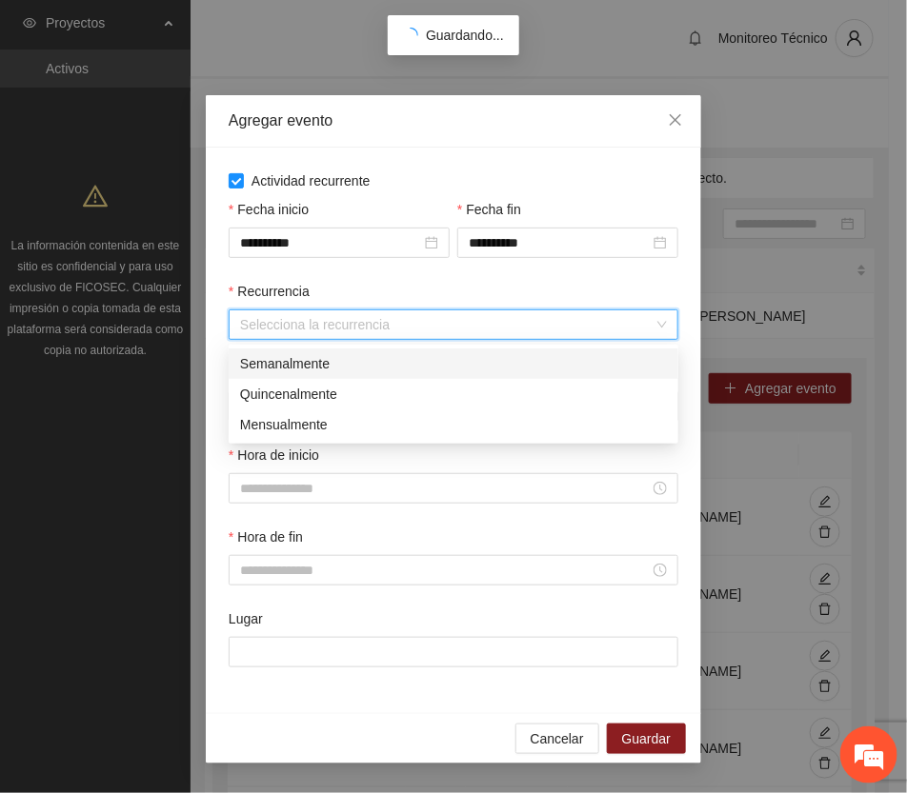
click at [286, 363] on div "Semanalmente" at bounding box center [453, 363] width 427 height 21
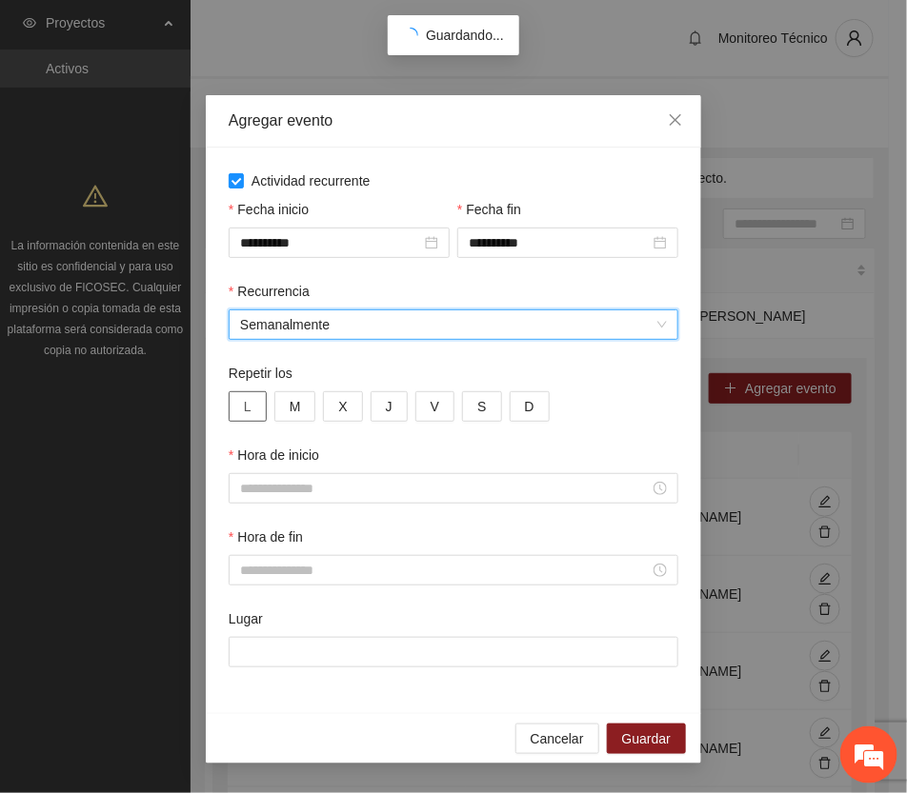
click at [254, 403] on button "L" at bounding box center [248, 407] width 38 height 30
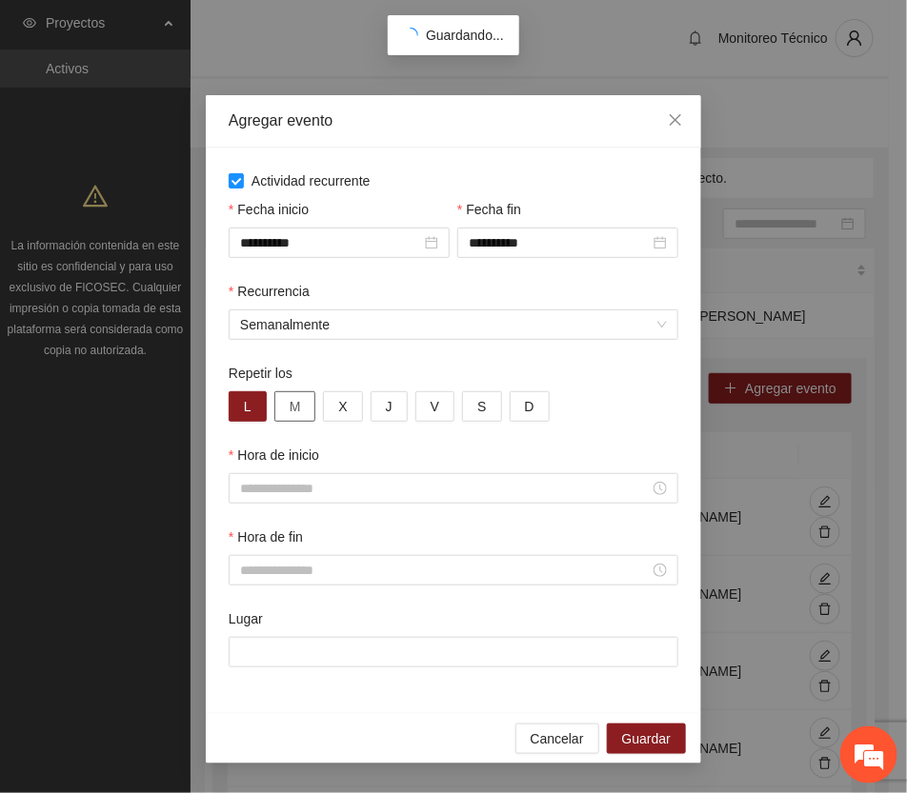
click at [290, 403] on span "M" at bounding box center [295, 406] width 11 height 21
drag, startPoint x: 340, startPoint y: 400, endPoint x: 392, endPoint y: 416, distance: 53.9
click at [340, 401] on span "X" at bounding box center [342, 406] width 9 height 21
click at [393, 411] on button "J" at bounding box center [389, 407] width 37 height 30
click at [434, 401] on span "V" at bounding box center [435, 406] width 9 height 21
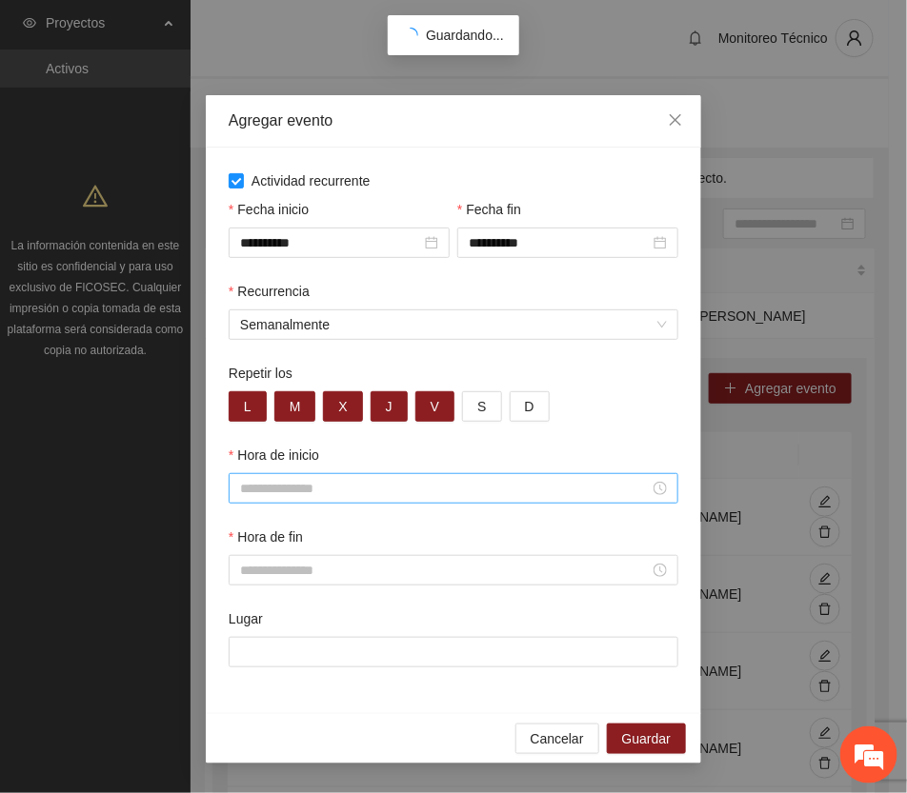
click at [311, 493] on input "Hora de inicio" at bounding box center [445, 488] width 410 height 21
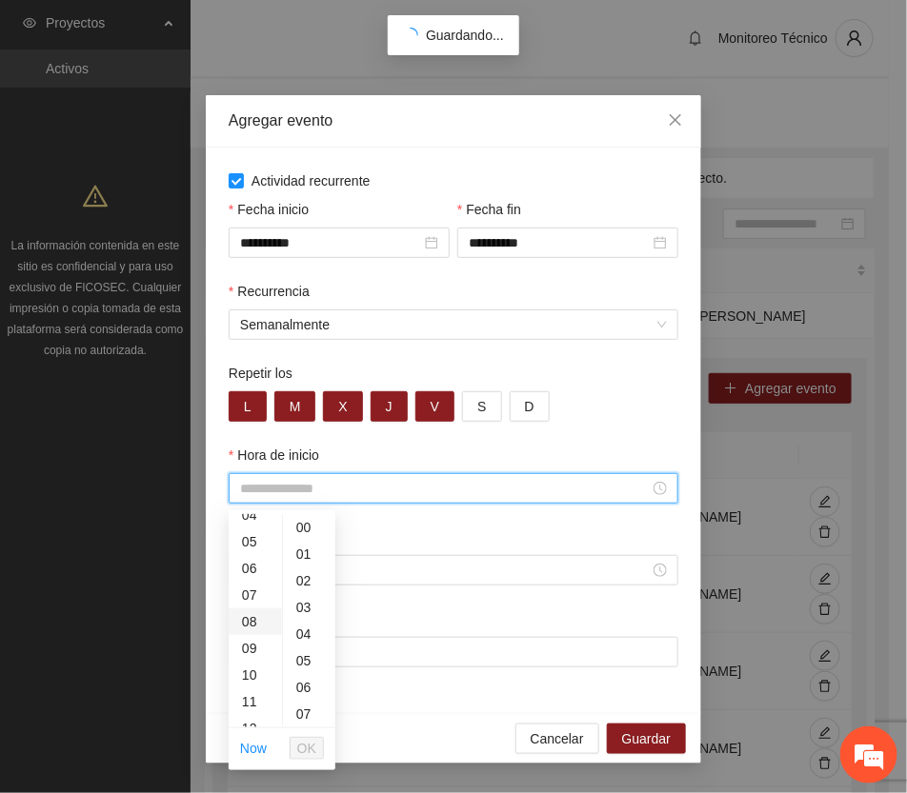
click at [250, 620] on div "08" at bounding box center [255, 622] width 53 height 27
type input "*****"
click at [307, 744] on span "OK" at bounding box center [306, 748] width 19 height 21
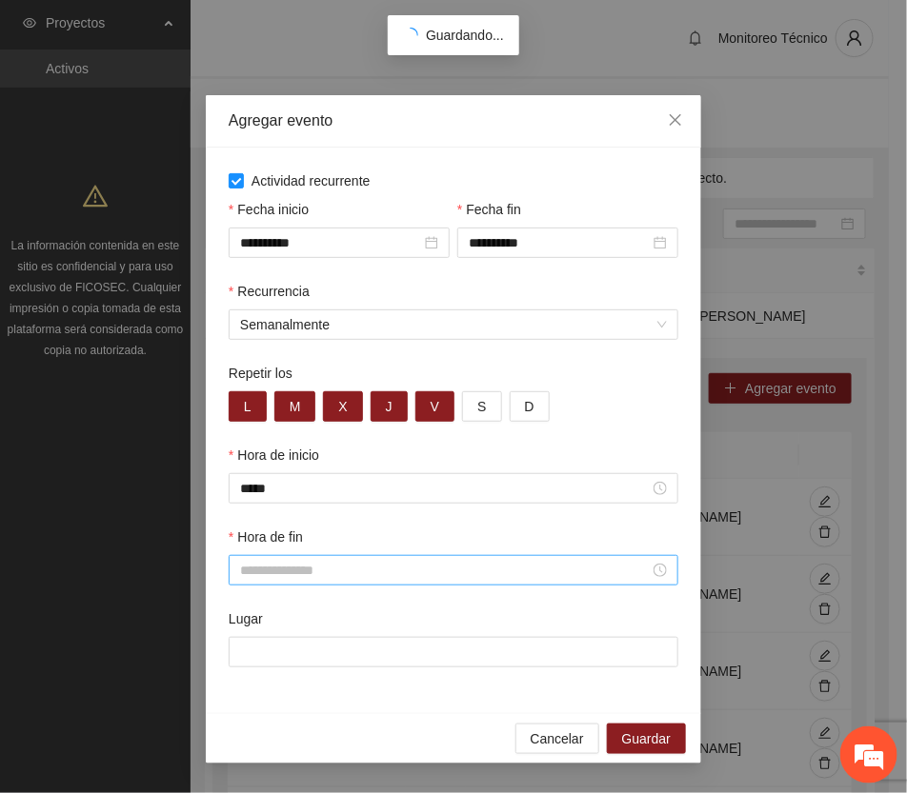
drag, startPoint x: 302, startPoint y: 587, endPoint x: 297, endPoint y: 572, distance: 15.1
click at [297, 576] on div at bounding box center [454, 570] width 450 height 30
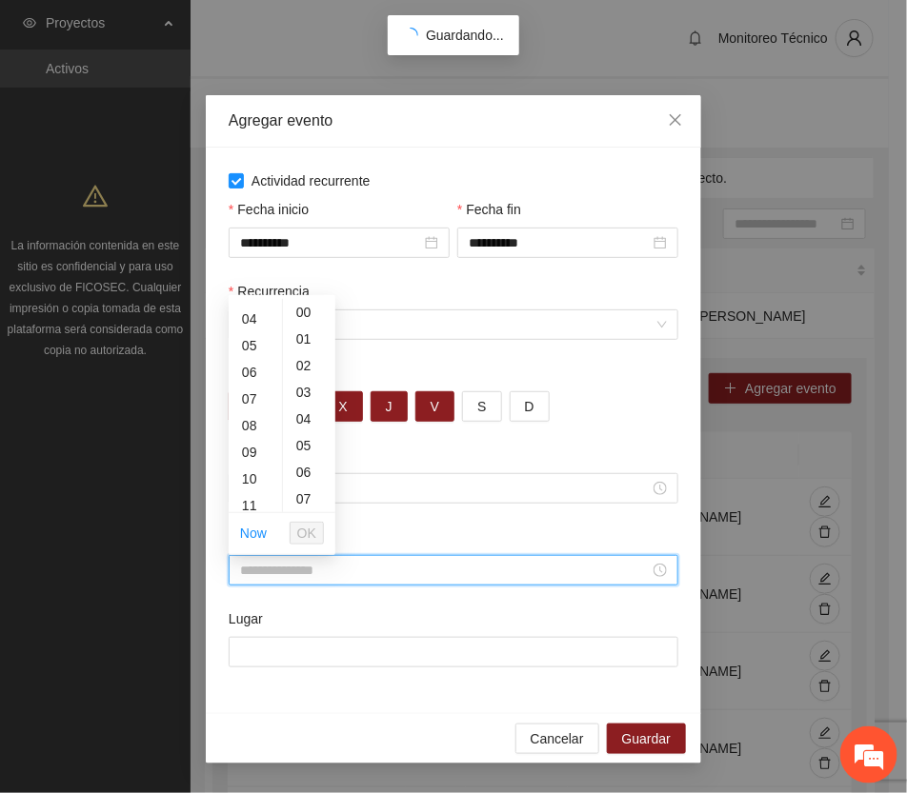
scroll to position [238, 0]
click at [249, 448] on div "14" at bounding box center [255, 447] width 53 height 27
type input "*****"
click at [310, 531] on span "OK" at bounding box center [306, 533] width 19 height 21
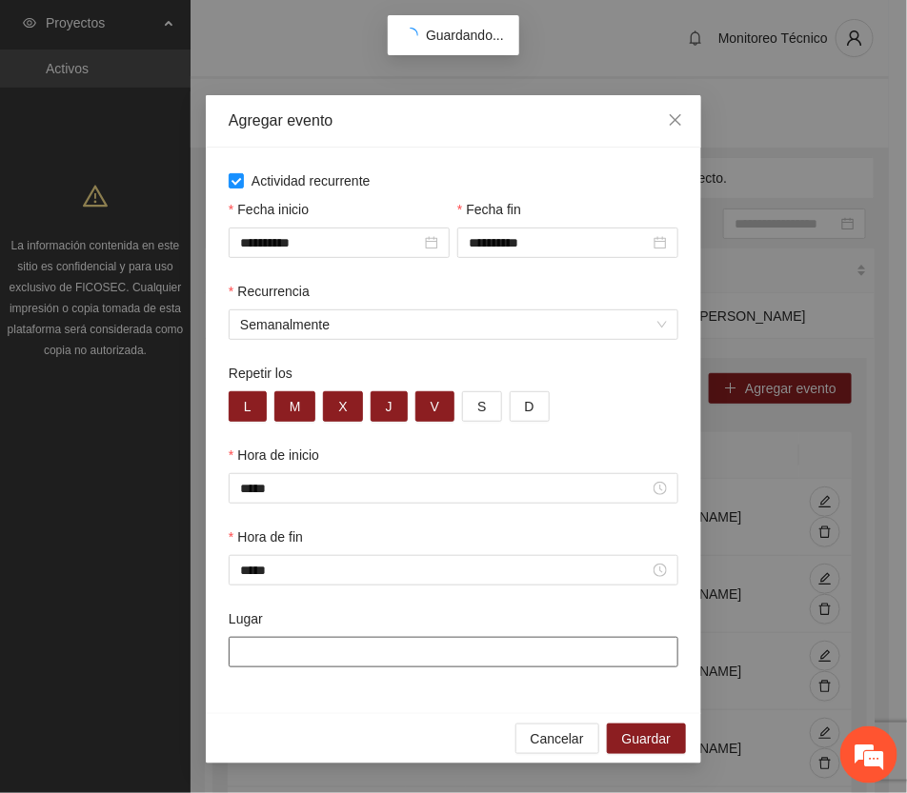
click at [321, 649] on input "Lugar" at bounding box center [454, 652] width 450 height 30
type input "**********"
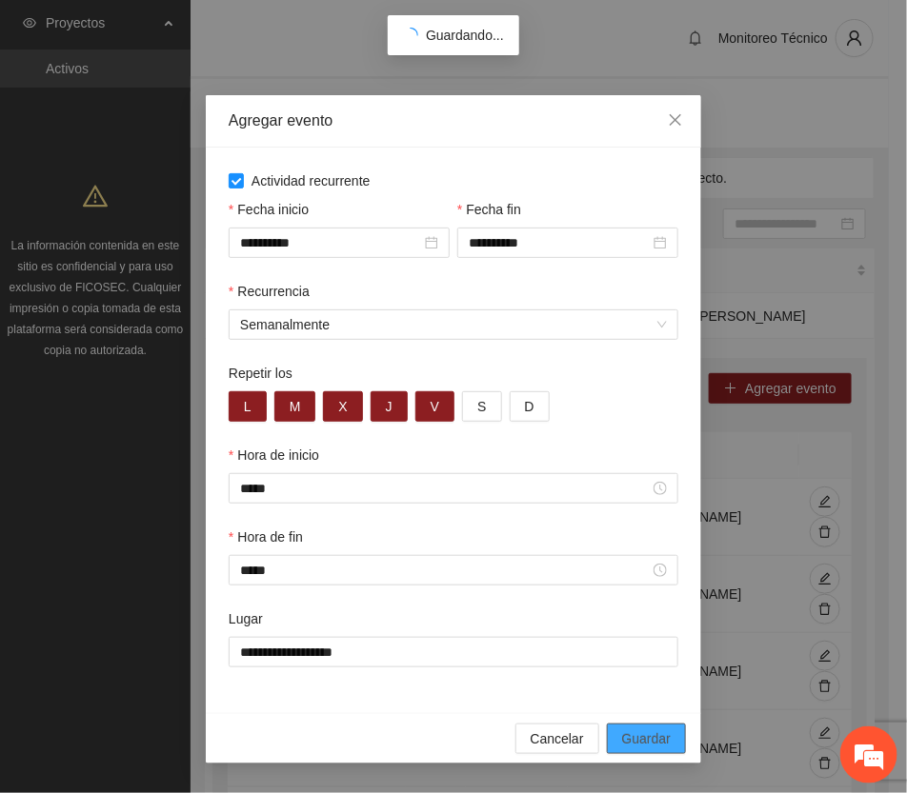
click at [645, 743] on span "Guardar" at bounding box center [646, 739] width 49 height 21
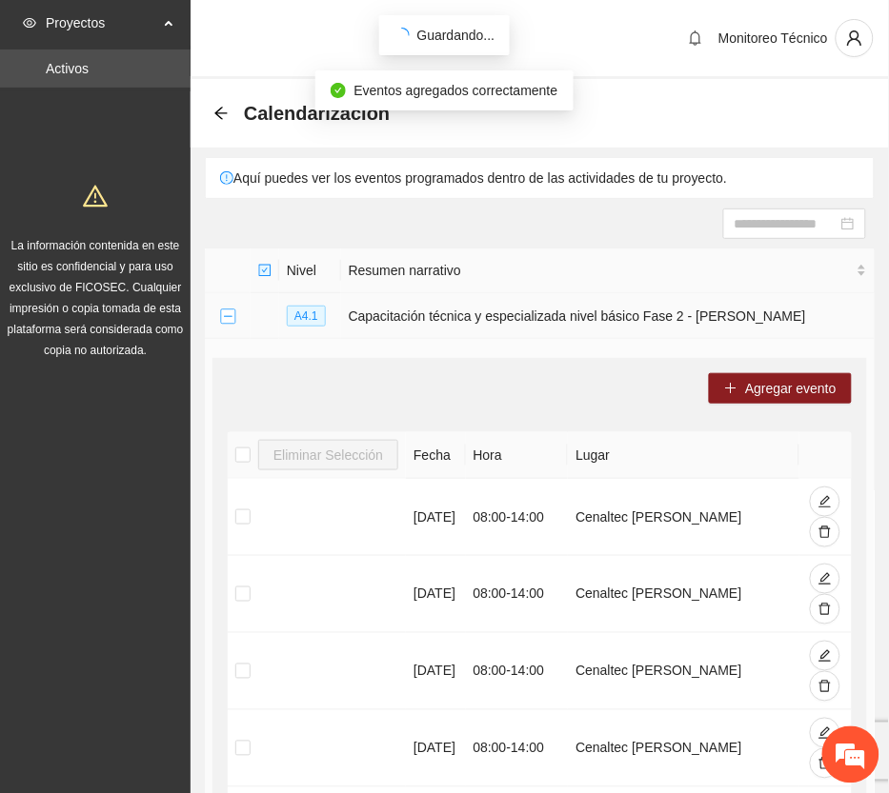
click at [225, 319] on button "Collapse row" at bounding box center [227, 317] width 15 height 15
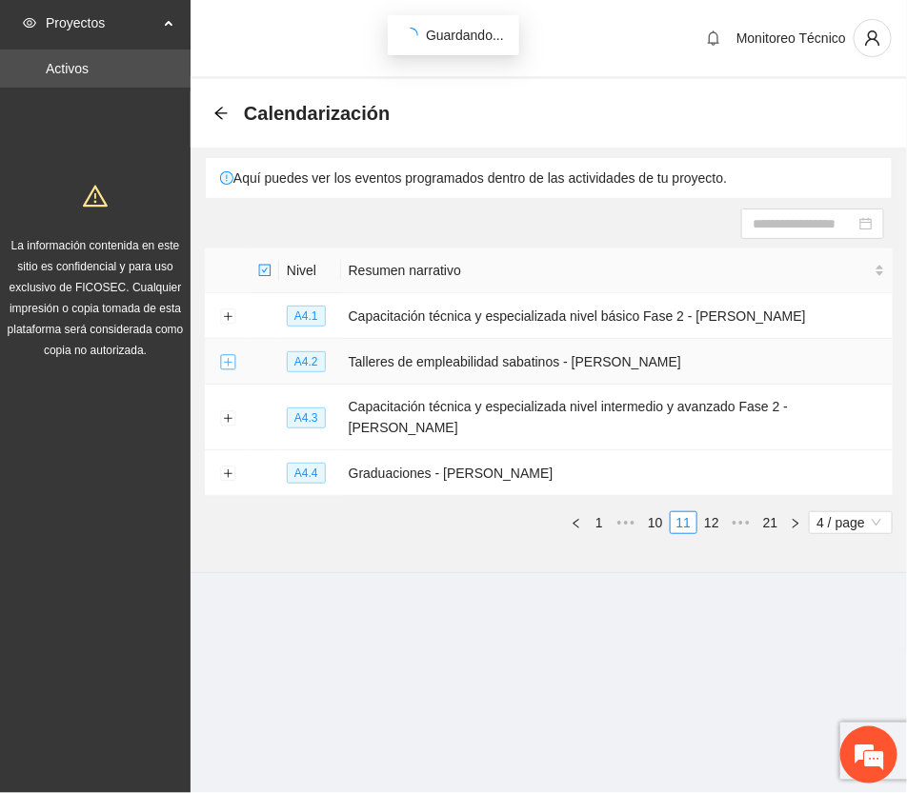
click at [222, 363] on button "Expand row" at bounding box center [227, 362] width 15 height 15
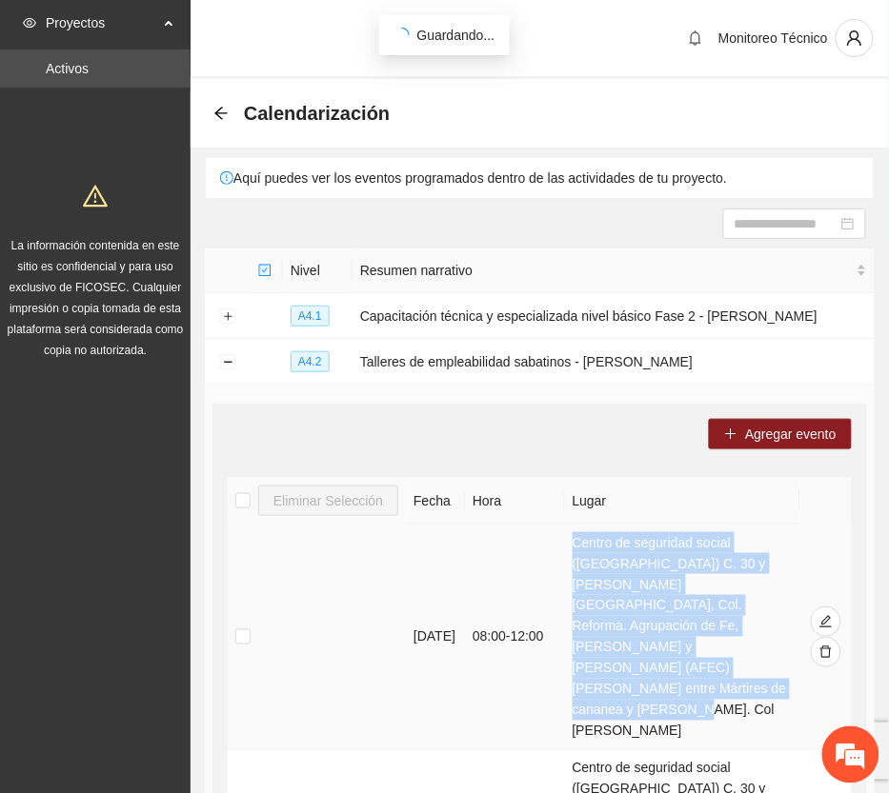
drag, startPoint x: 616, startPoint y: 668, endPoint x: 573, endPoint y: 541, distance: 133.7
click at [573, 541] on td "Centro de seguridad social ([GEOGRAPHIC_DATA]) C. 30 y [PERSON_NAME][GEOGRAPHIC…" at bounding box center [682, 638] width 235 height 226
copy td "Centro de seguridad social ([GEOGRAPHIC_DATA]) C. 30 y [PERSON_NAME][GEOGRAPHIC…"
click at [791, 427] on span "Agregar evento" at bounding box center [790, 434] width 91 height 21
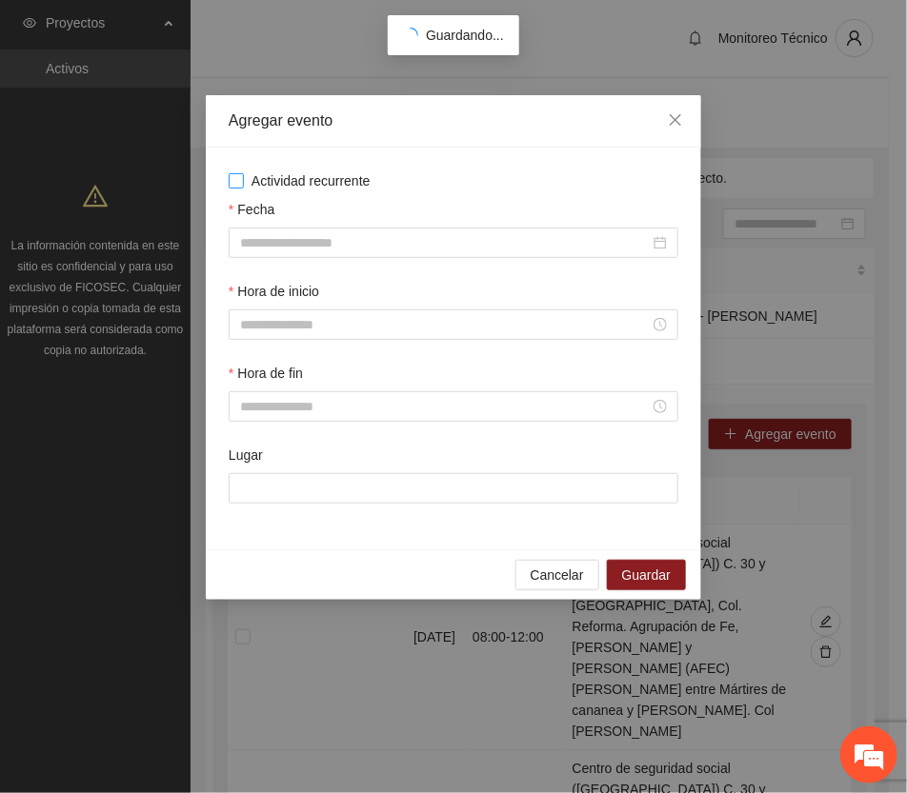
click at [255, 177] on span "Actividad recurrente" at bounding box center [311, 181] width 134 height 21
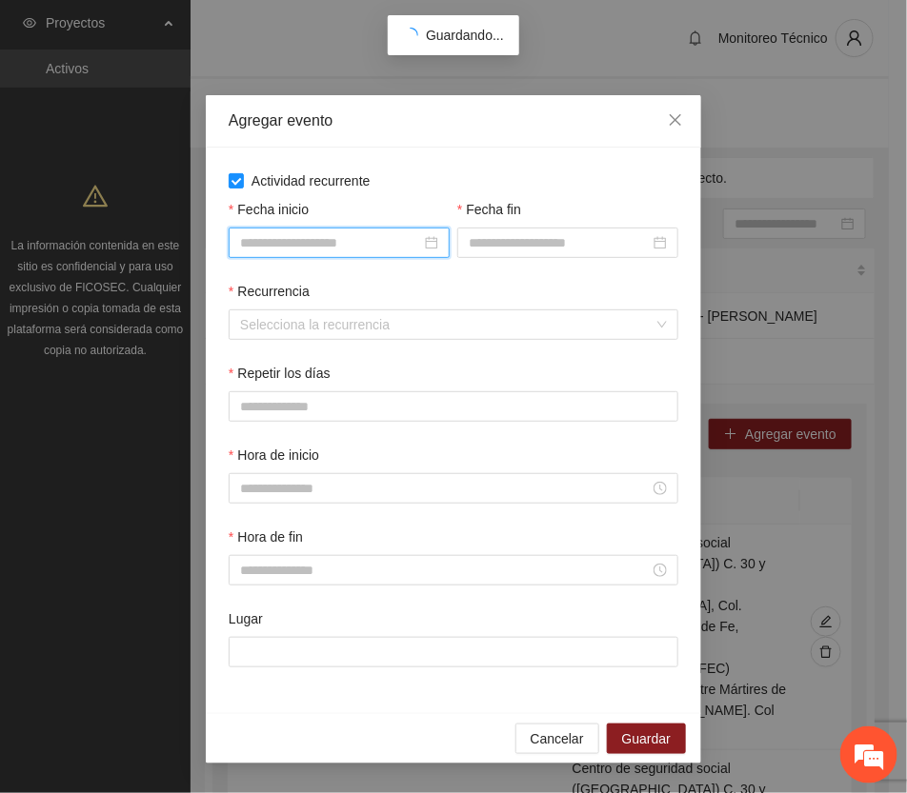
click at [329, 243] on input "Fecha inicio" at bounding box center [330, 242] width 181 height 21
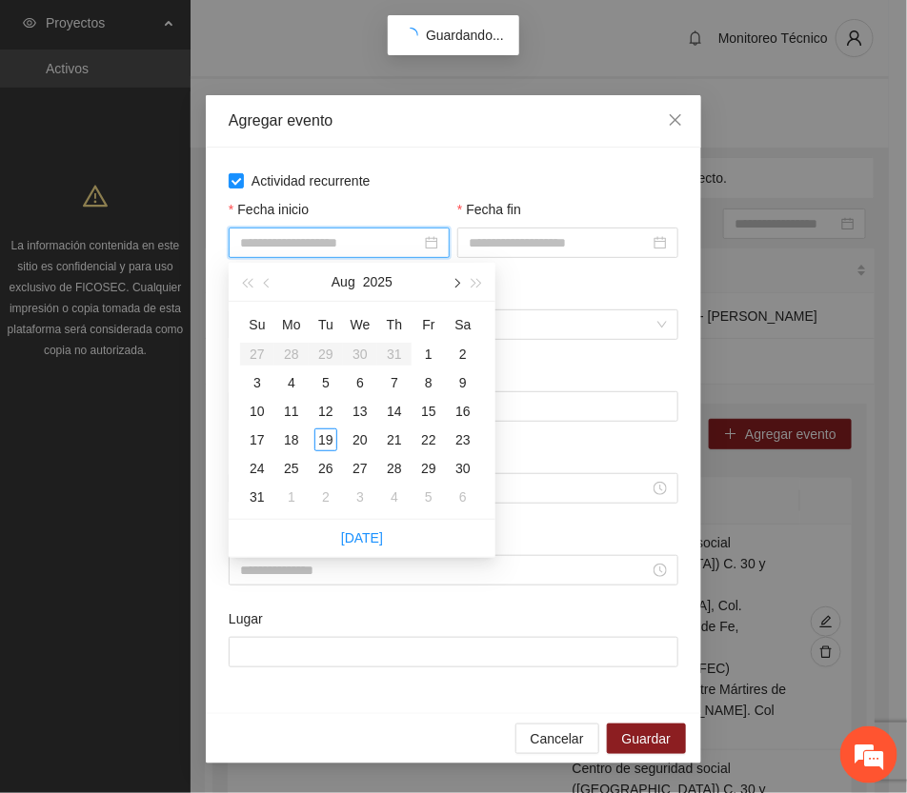
click at [452, 277] on button "button" at bounding box center [455, 282] width 21 height 38
type input "**********"
click at [468, 410] on div "20" at bounding box center [463, 411] width 23 height 23
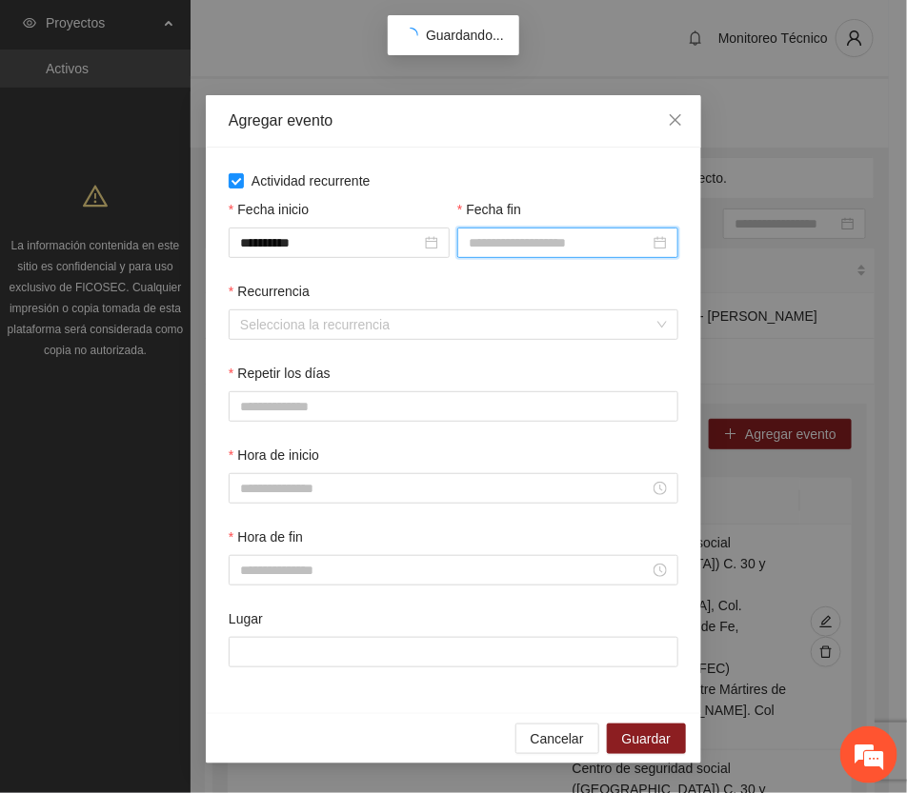
click at [524, 236] on input "Fecha fin" at bounding box center [559, 242] width 181 height 21
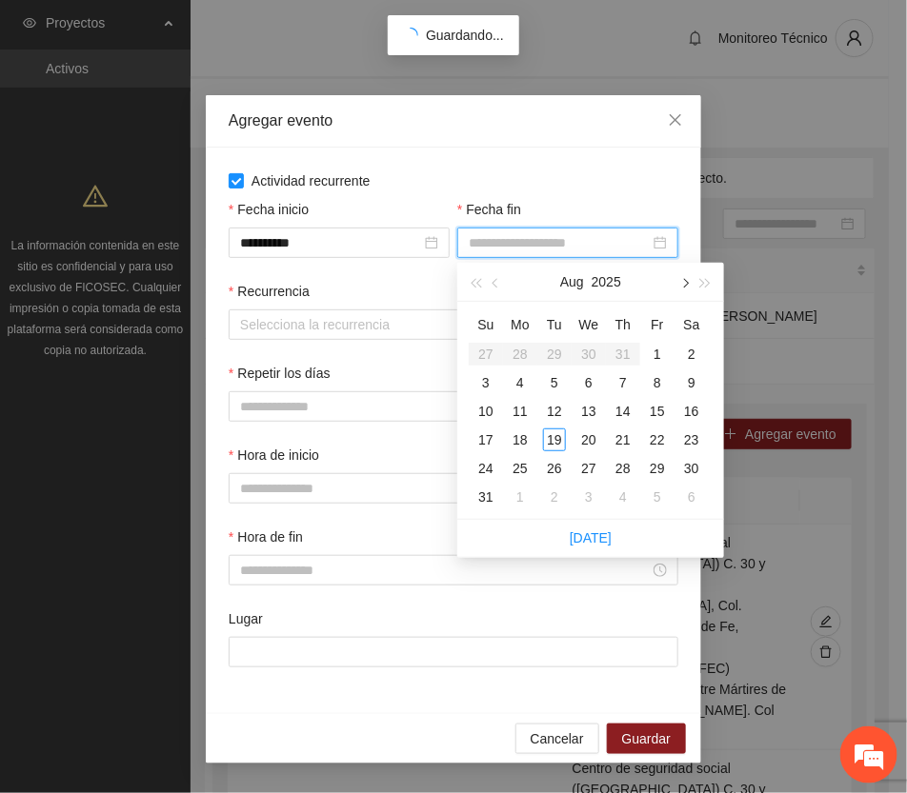
drag, startPoint x: 684, startPoint y: 276, endPoint x: 668, endPoint y: 346, distance: 71.4
click at [684, 277] on button "button" at bounding box center [683, 282] width 21 height 38
type input "**********"
drag, startPoint x: 693, startPoint y: 440, endPoint x: 679, endPoint y: 446, distance: 14.5
click at [692, 440] on div "27" at bounding box center [691, 440] width 23 height 23
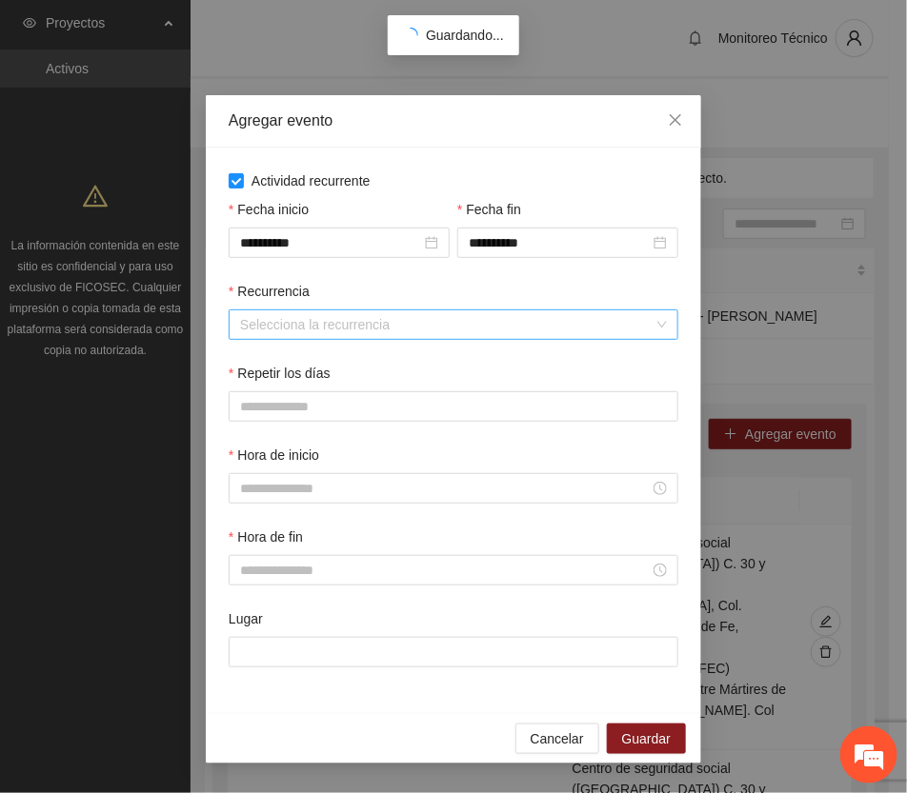
click at [274, 327] on input "Recurrencia" at bounding box center [446, 325] width 413 height 29
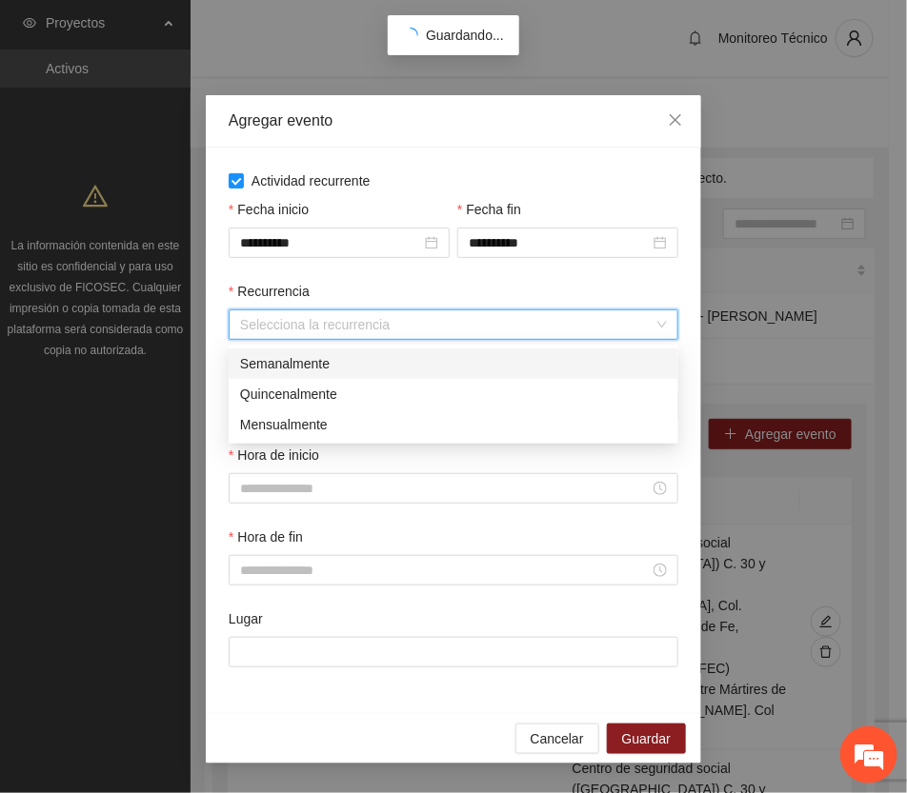
click at [291, 364] on div "Semanalmente" at bounding box center [453, 363] width 427 height 21
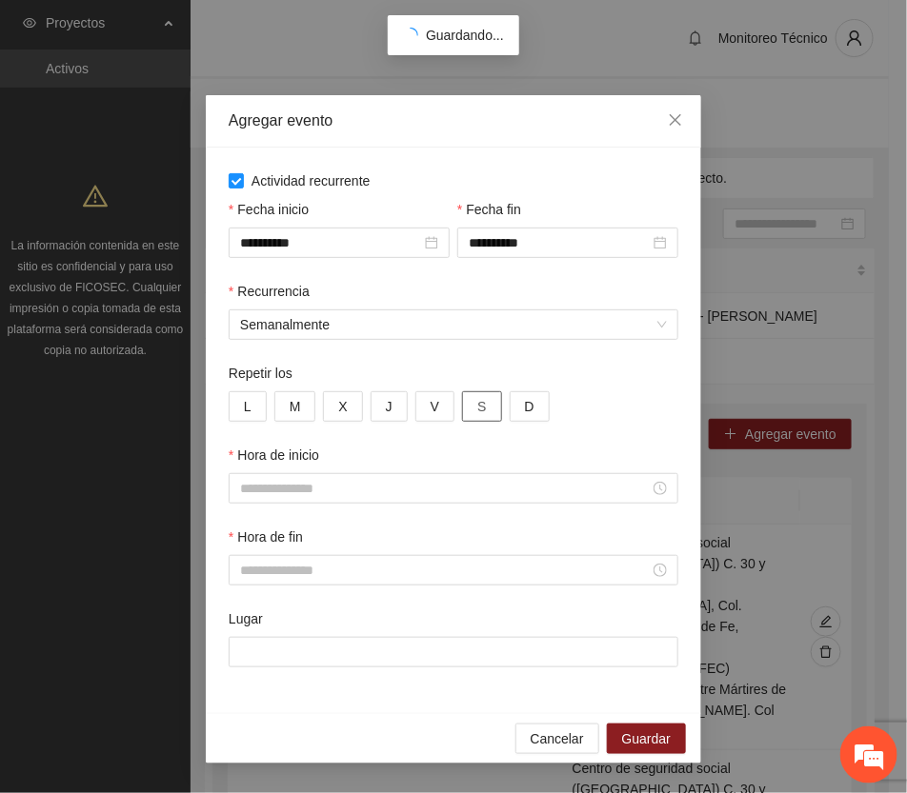
drag, startPoint x: 483, startPoint y: 402, endPoint x: 432, endPoint y: 443, distance: 65.8
click at [482, 402] on span "S" at bounding box center [481, 406] width 9 height 21
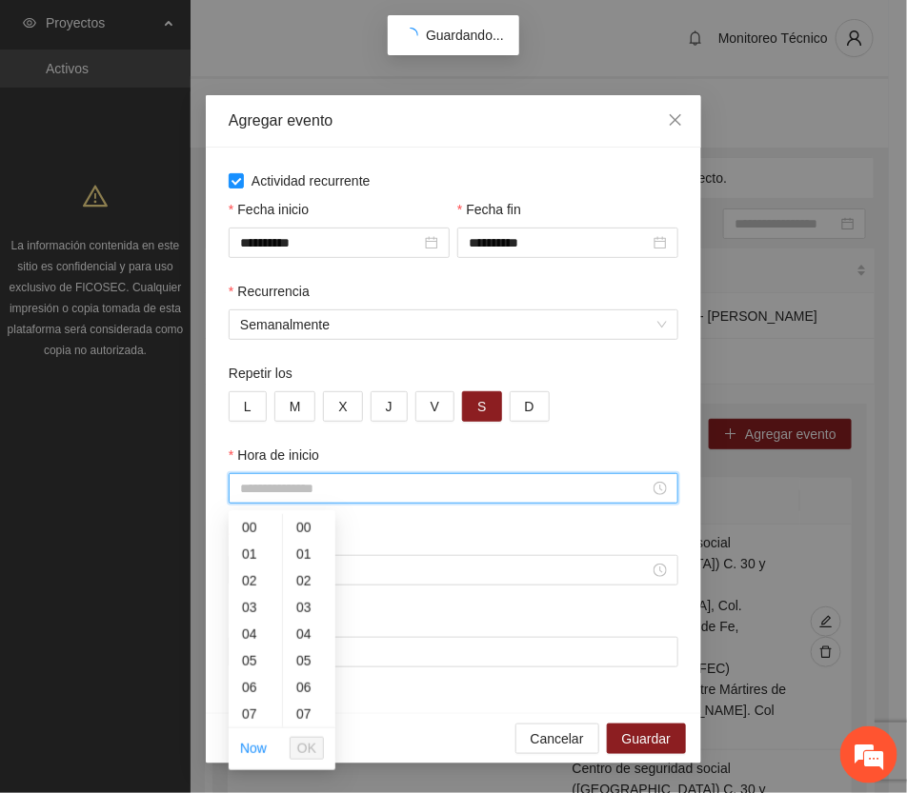
click at [330, 495] on input "Hora de inicio" at bounding box center [445, 488] width 410 height 21
click at [249, 673] on div "10" at bounding box center [255, 675] width 53 height 27
type input "*****"
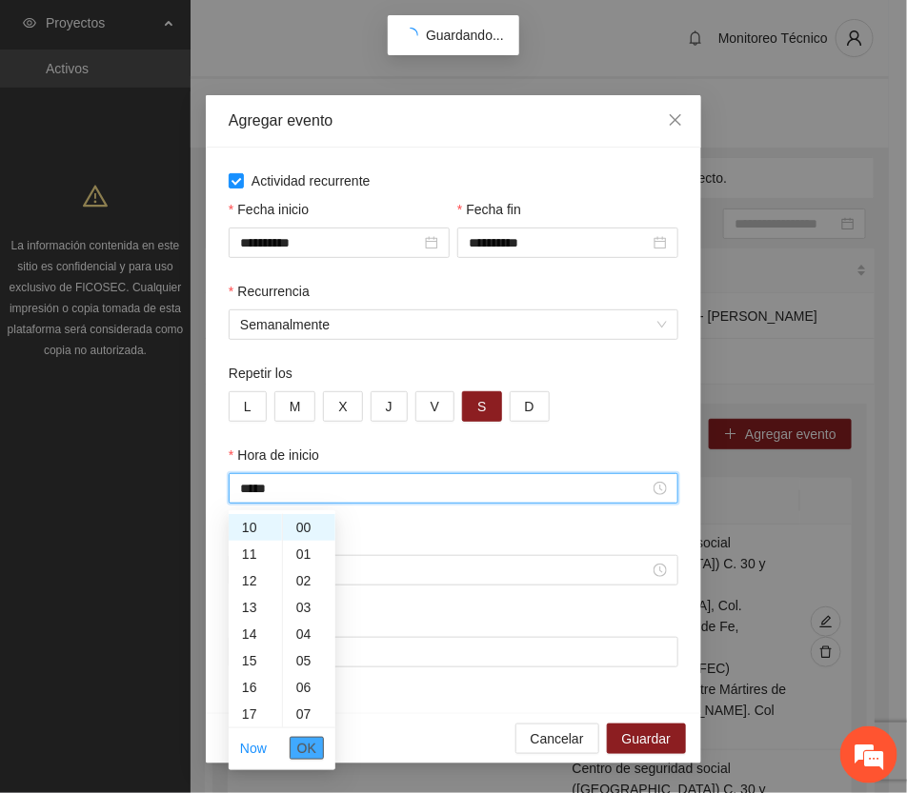
click at [310, 745] on span "OK" at bounding box center [306, 748] width 19 height 21
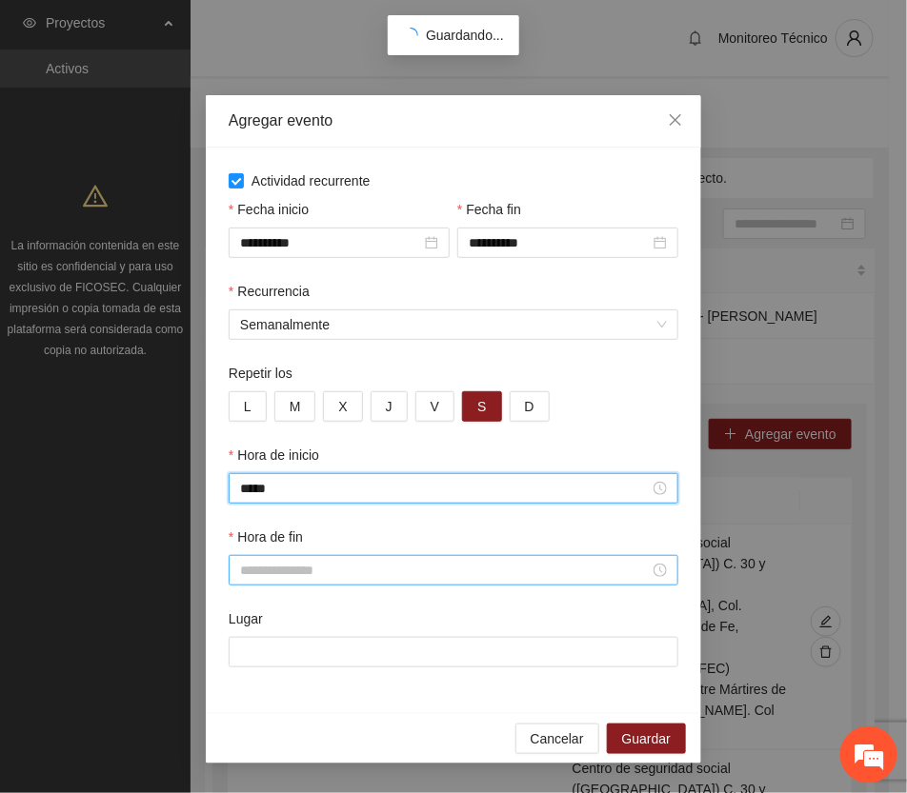
click at [302, 567] on input "Hora de fin" at bounding box center [445, 570] width 410 height 21
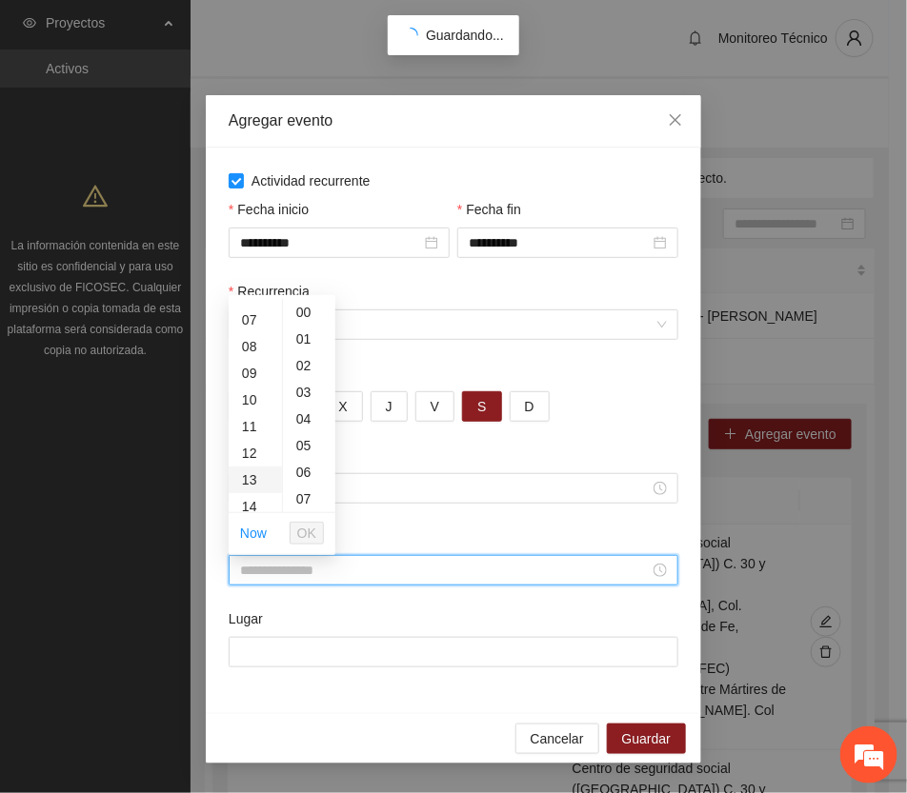
scroll to position [238, 0]
click at [254, 443] on div "14" at bounding box center [255, 447] width 53 height 27
type input "*****"
click at [303, 529] on span "OK" at bounding box center [306, 533] width 19 height 21
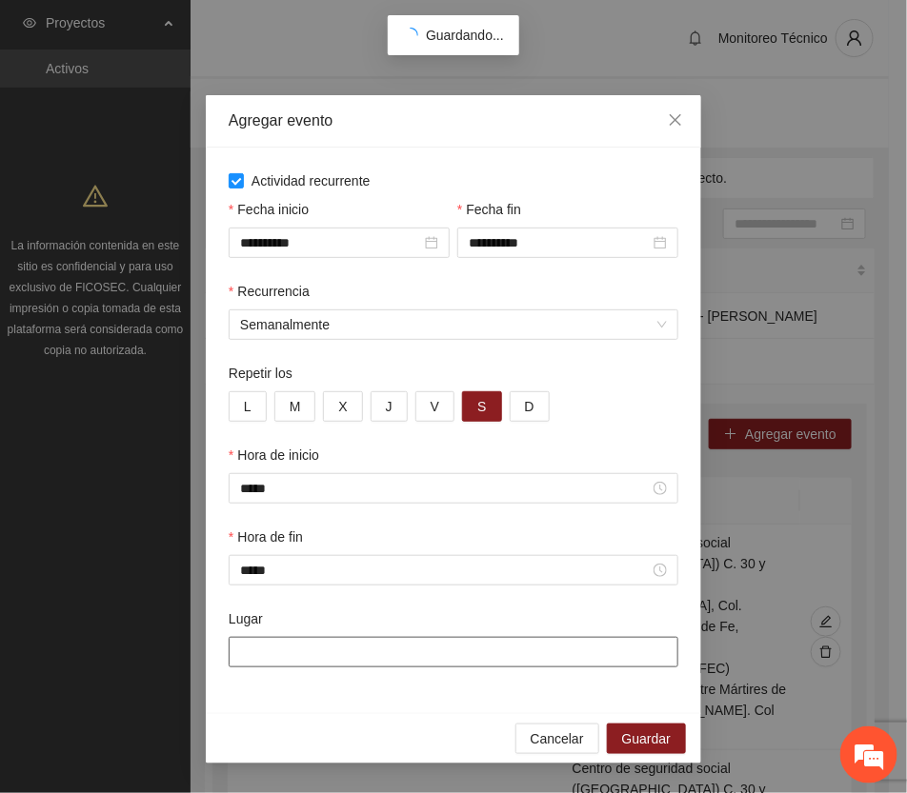
click at [296, 653] on input "Lugar" at bounding box center [454, 652] width 450 height 30
type input "*"
paste input "**********"
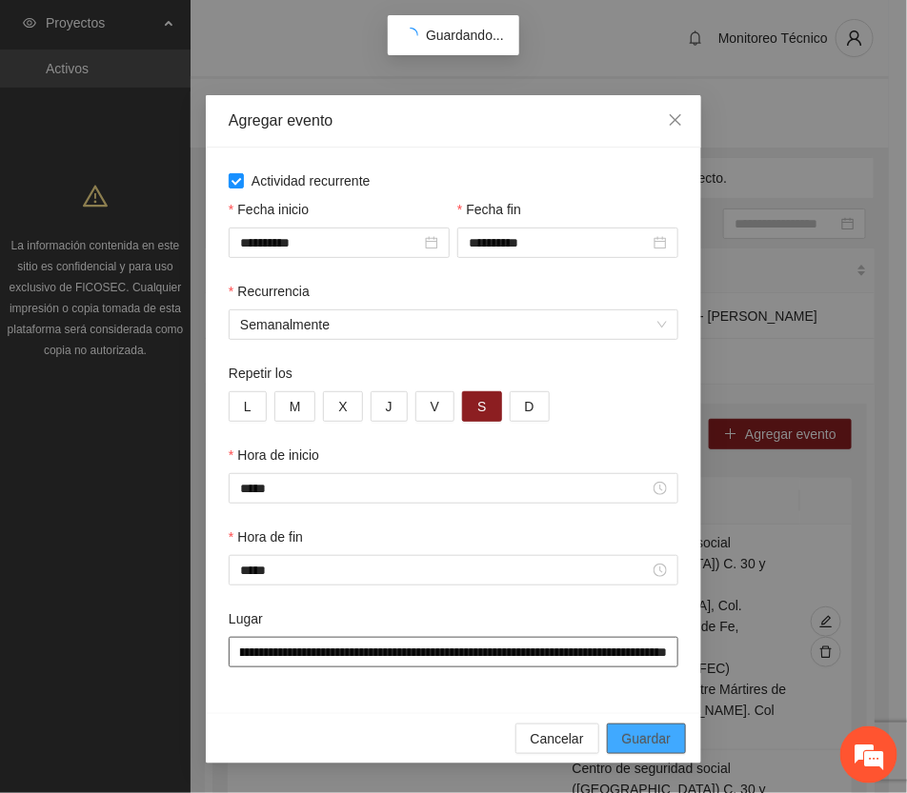
type input "**********"
click at [655, 743] on span "Guardar" at bounding box center [646, 739] width 49 height 21
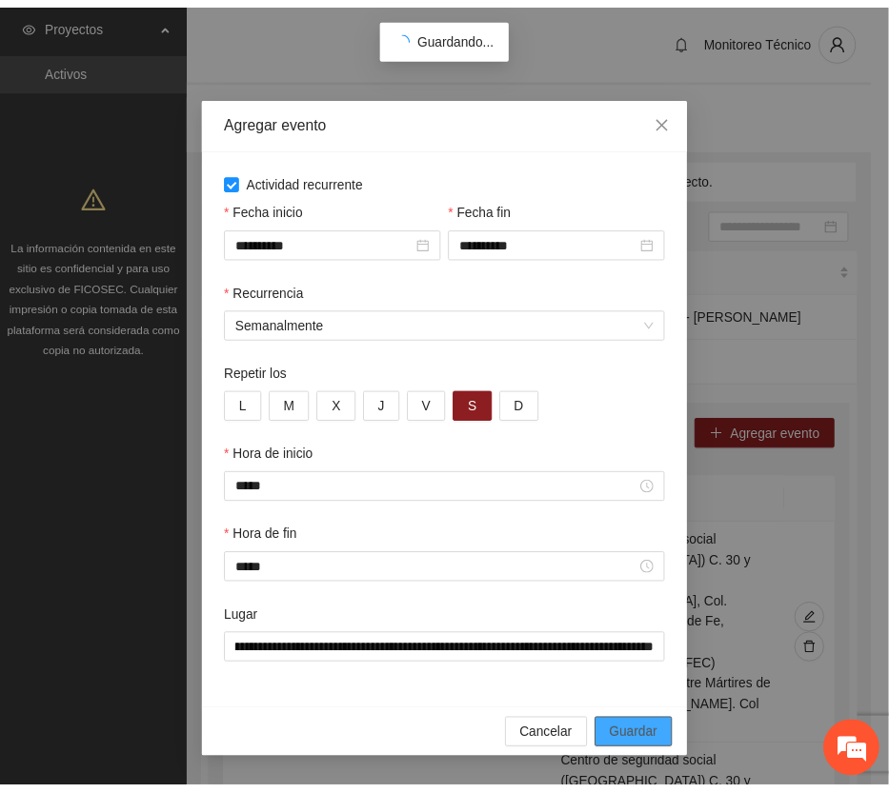
scroll to position [0, 0]
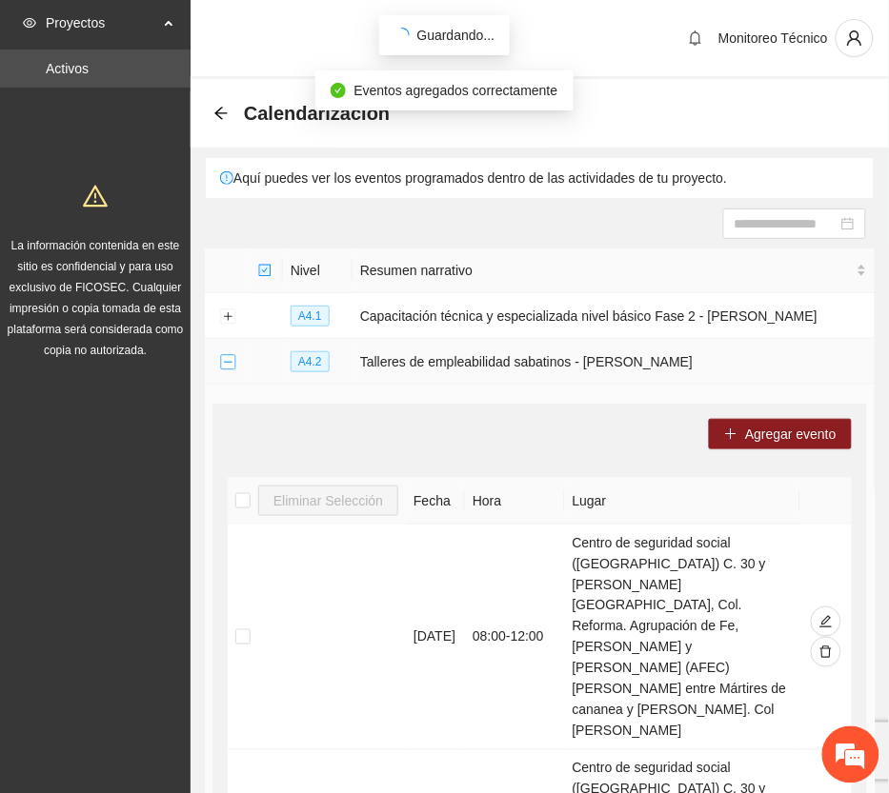
click at [229, 357] on button "Collapse row" at bounding box center [227, 362] width 15 height 15
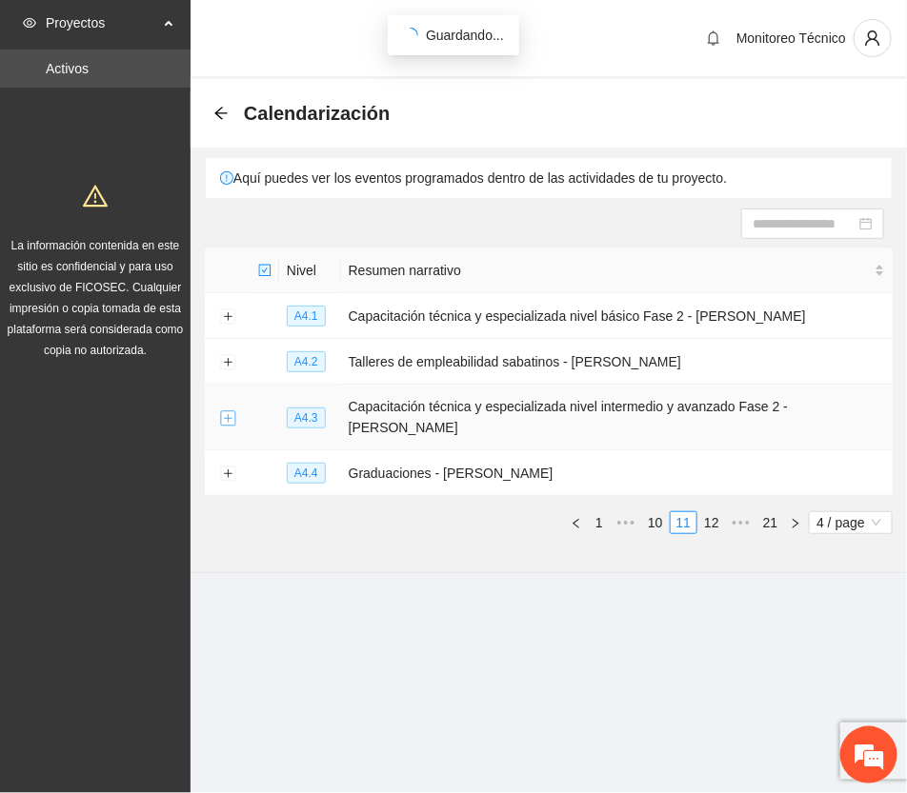
click at [224, 411] on button "Expand row" at bounding box center [227, 418] width 15 height 15
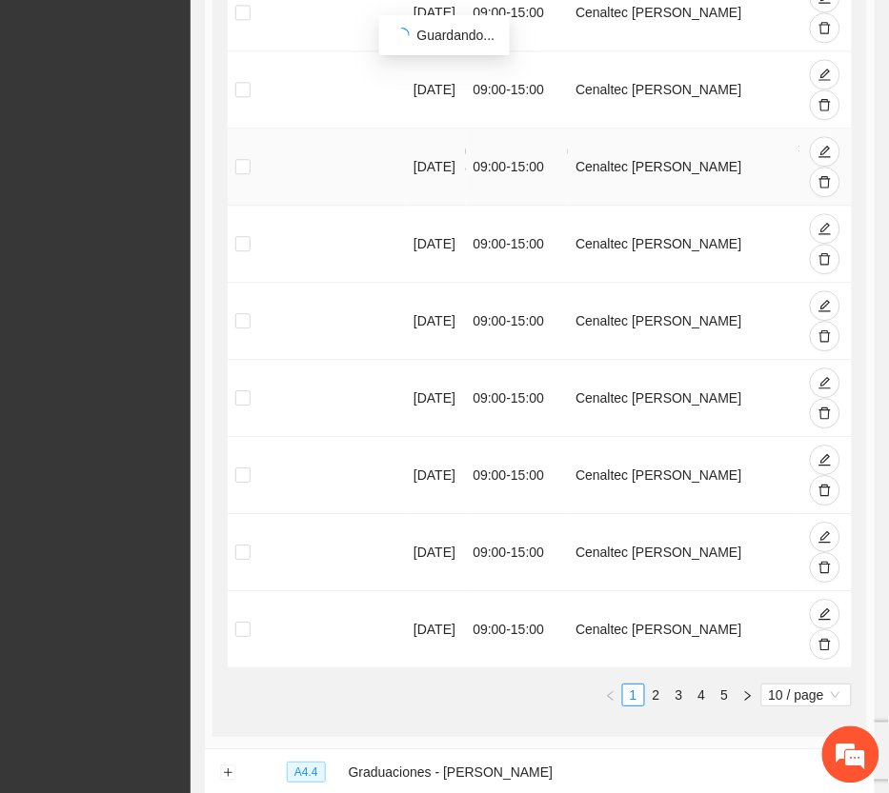
scroll to position [830, 0]
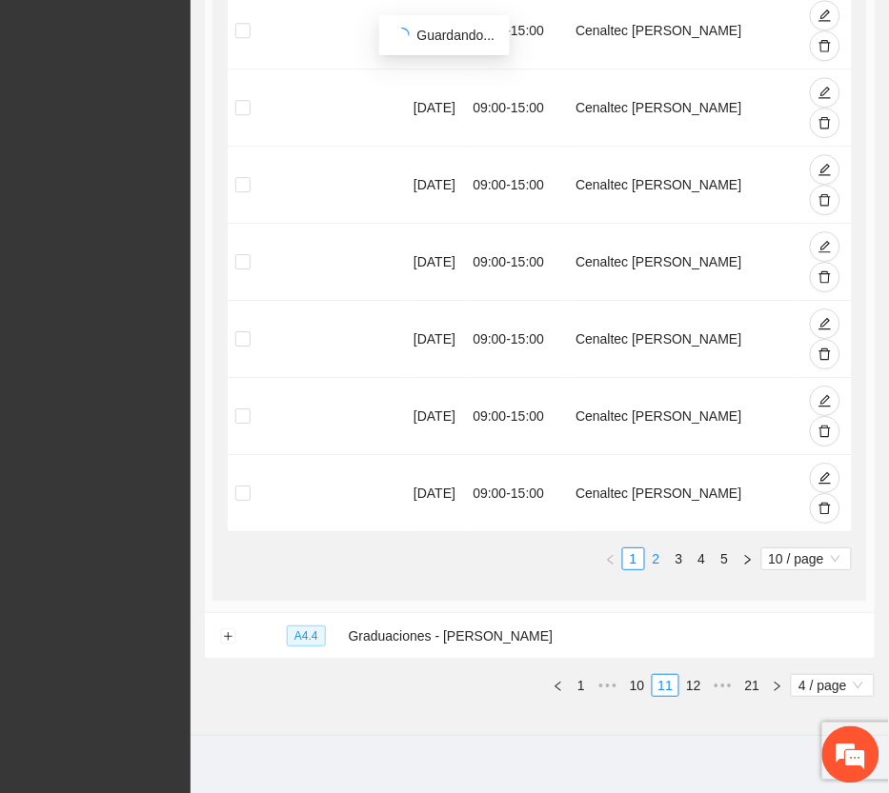
click at [655, 549] on link "2" at bounding box center [656, 559] width 21 height 21
click at [678, 549] on link "3" at bounding box center [679, 559] width 21 height 21
click at [700, 549] on link "4" at bounding box center [702, 559] width 21 height 21
click at [727, 549] on link "5" at bounding box center [724, 559] width 21 height 21
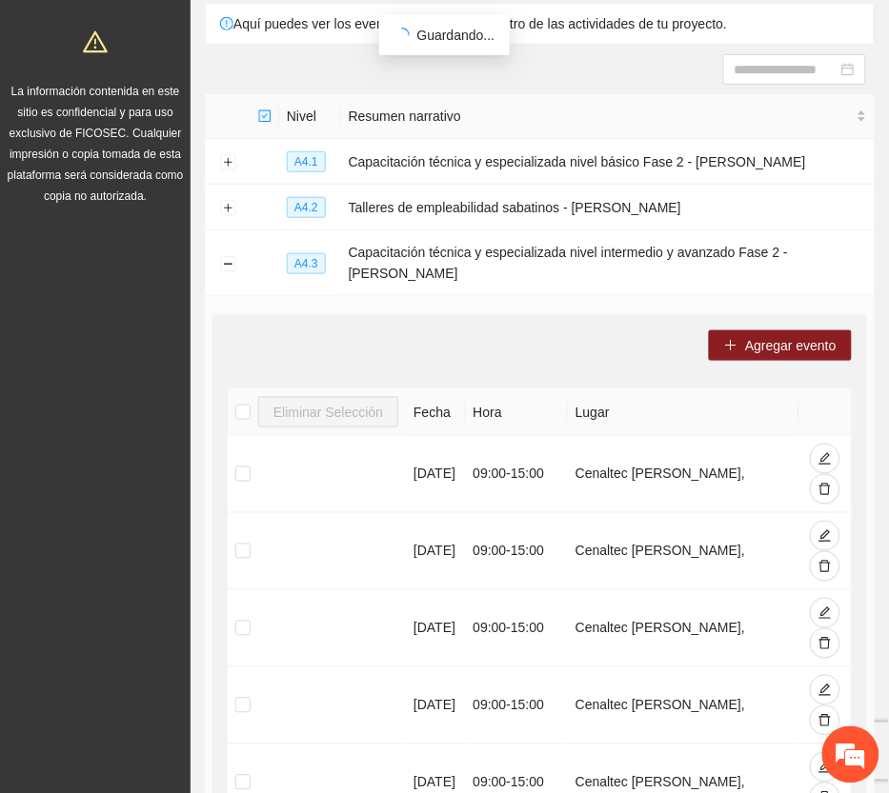
scroll to position [0, 0]
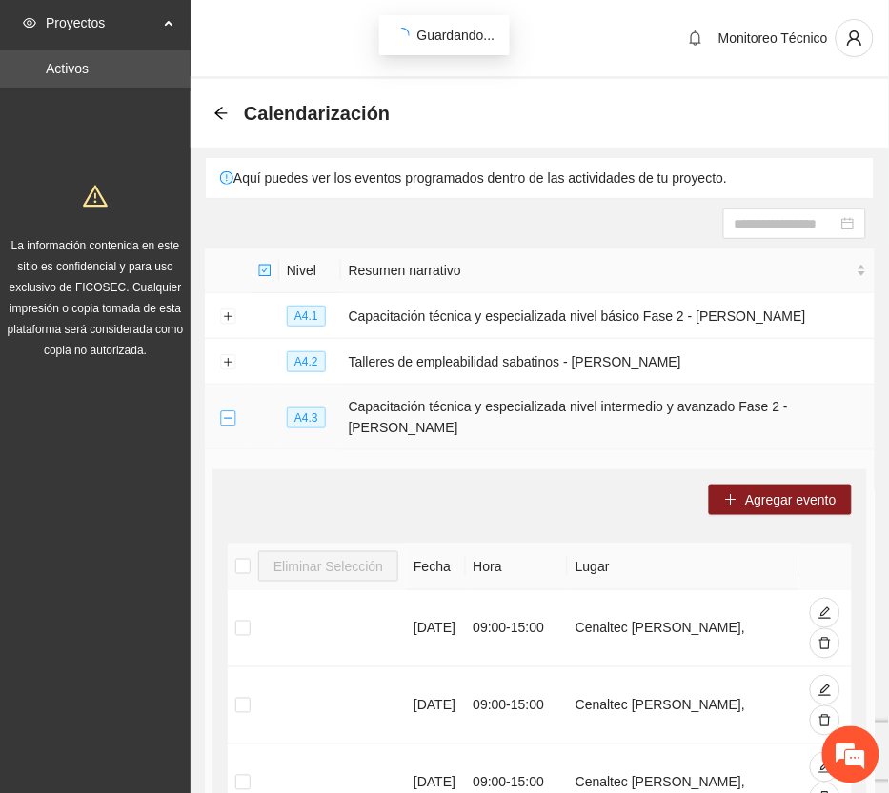
click at [231, 411] on button "Collapse row" at bounding box center [227, 418] width 15 height 15
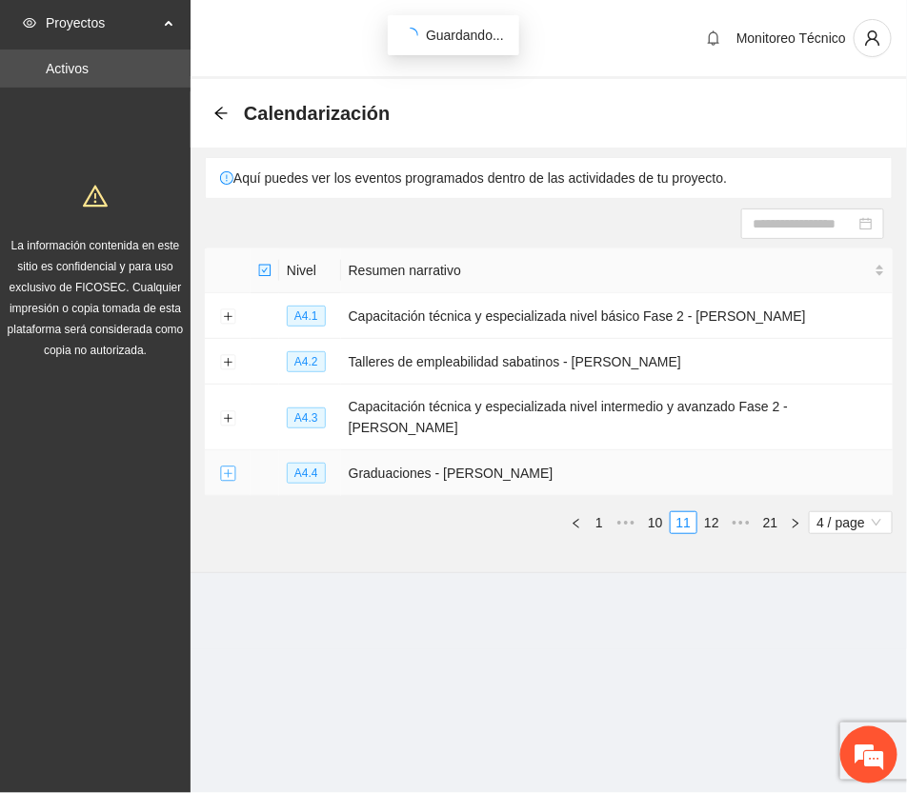
click at [226, 467] on button "Expand row" at bounding box center [227, 474] width 15 height 15
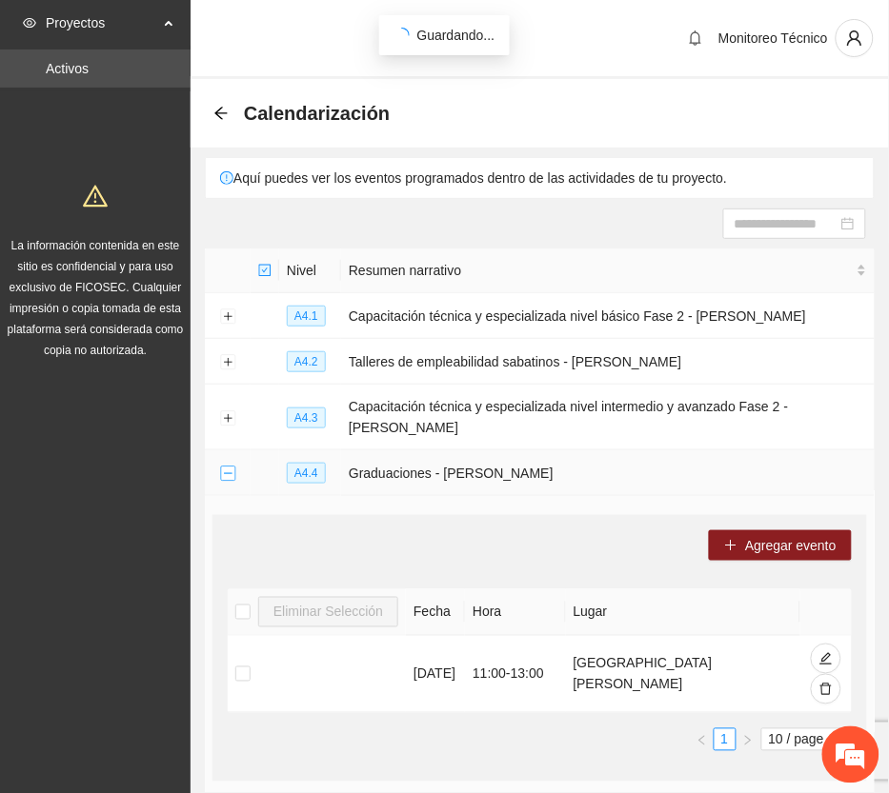
click at [231, 467] on button "Collapse row" at bounding box center [227, 474] width 15 height 15
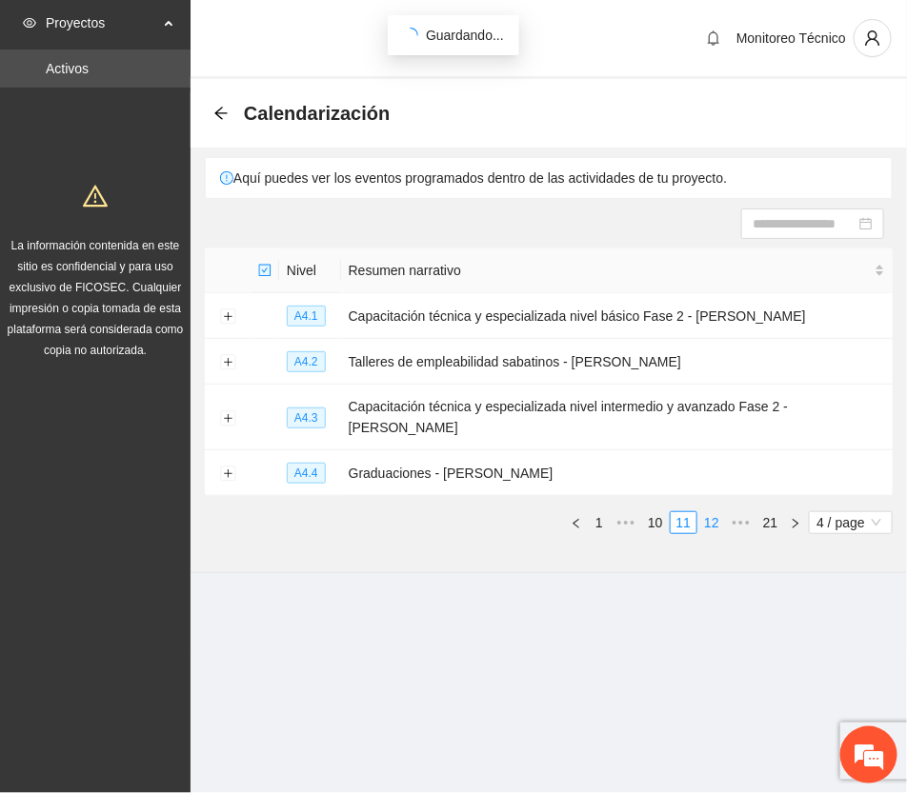
click at [710, 512] on link "12" at bounding box center [711, 522] width 27 height 21
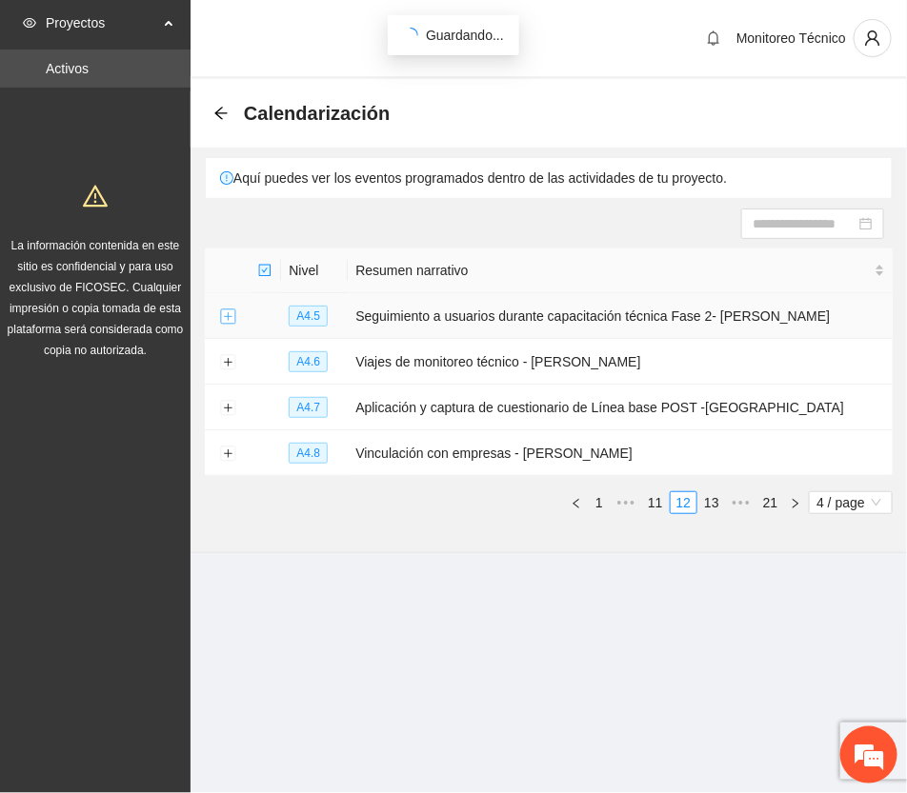
click at [227, 319] on button "Expand row" at bounding box center [227, 317] width 15 height 15
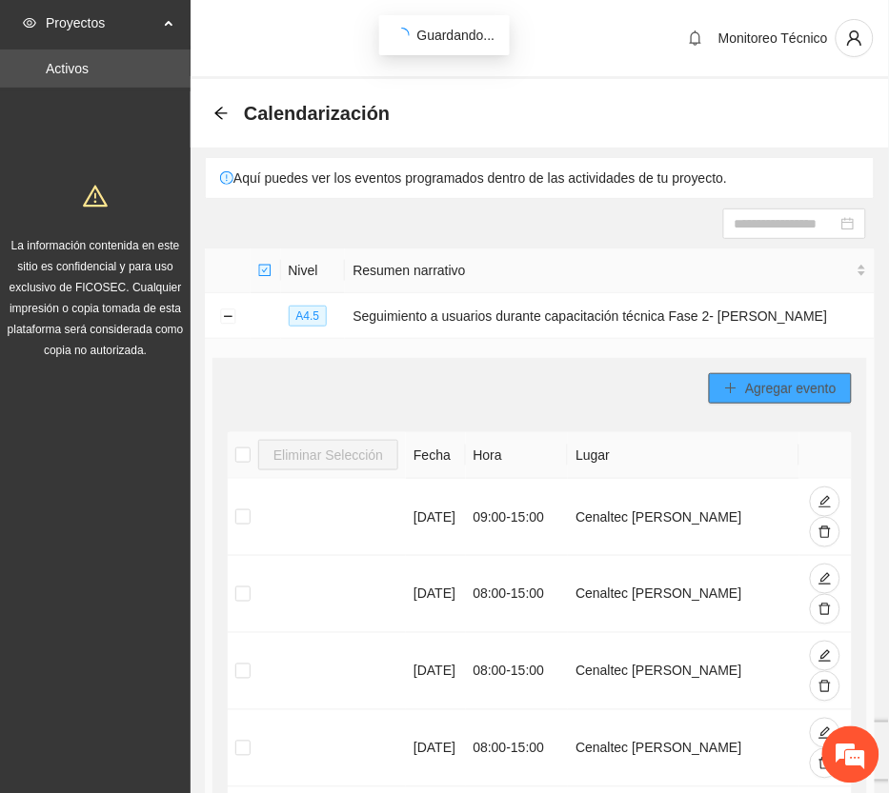
click at [788, 381] on span "Agregar evento" at bounding box center [790, 388] width 91 height 21
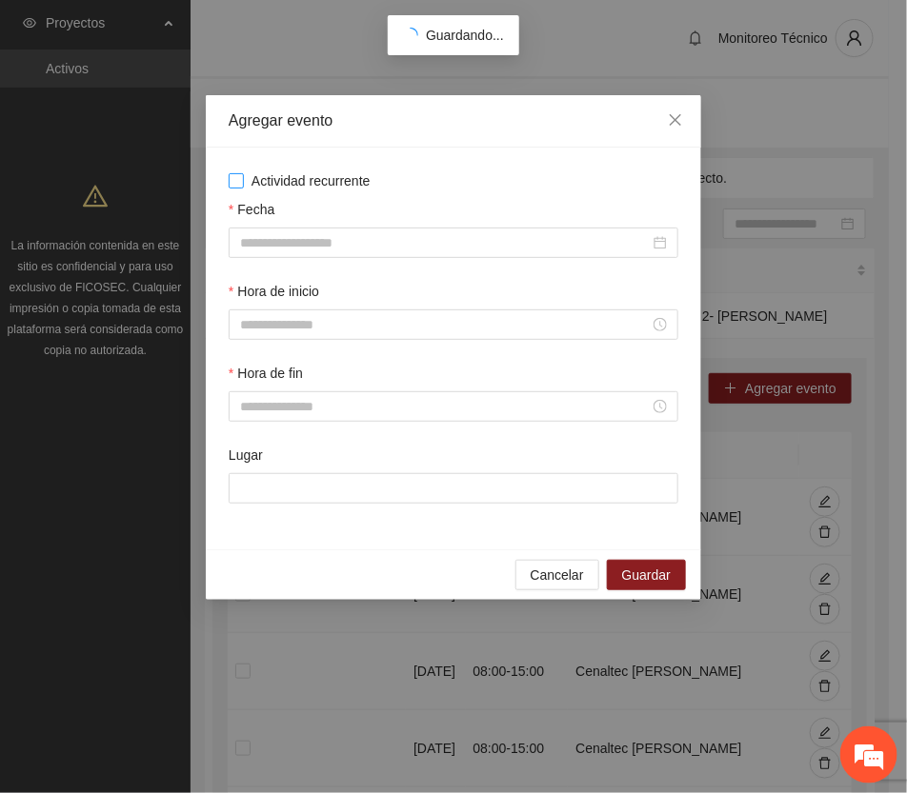
click at [312, 177] on span "Actividad recurrente" at bounding box center [311, 181] width 134 height 21
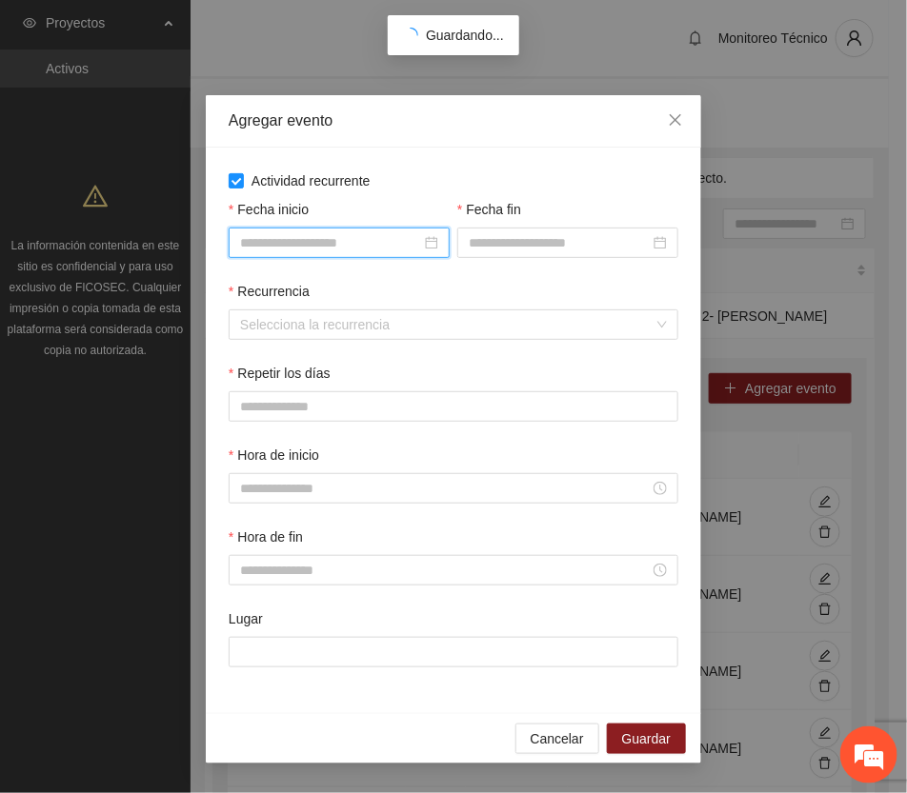
click at [340, 238] on input "Fecha inicio" at bounding box center [330, 242] width 181 height 21
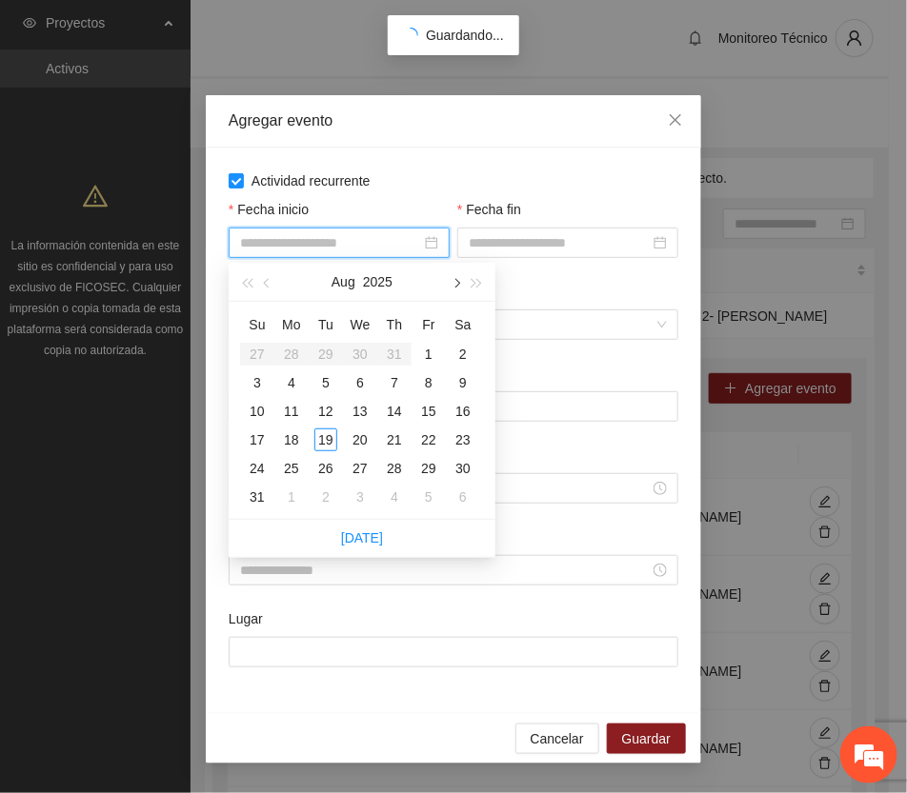
click at [455, 282] on span "button" at bounding box center [456, 284] width 10 height 10
type input "**********"
click at [359, 412] on div "17" at bounding box center [360, 411] width 23 height 23
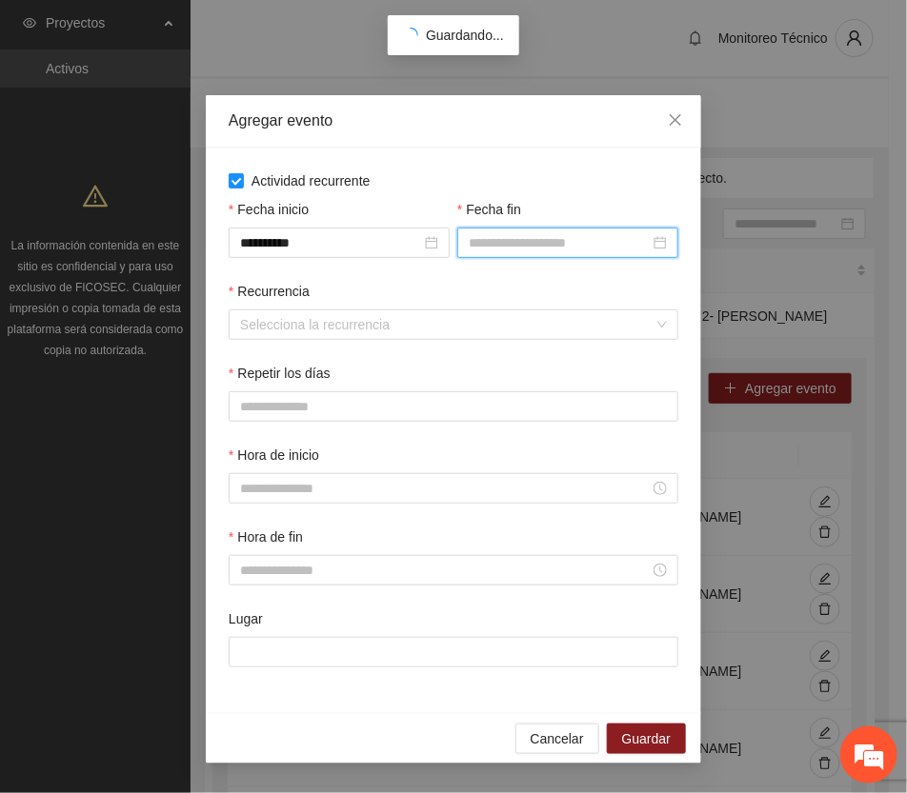
click at [508, 244] on input "Fecha fin" at bounding box center [559, 242] width 181 height 21
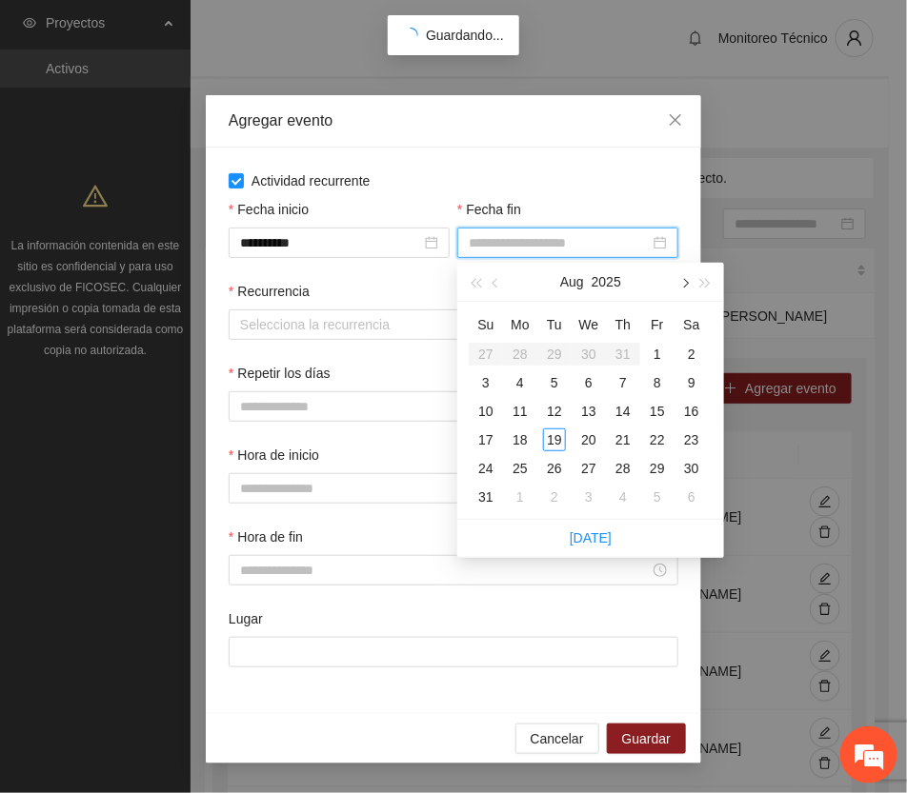
click at [678, 279] on button "button" at bounding box center [683, 282] width 21 height 38
type input "**********"
click at [555, 459] on div "30" at bounding box center [554, 468] width 23 height 23
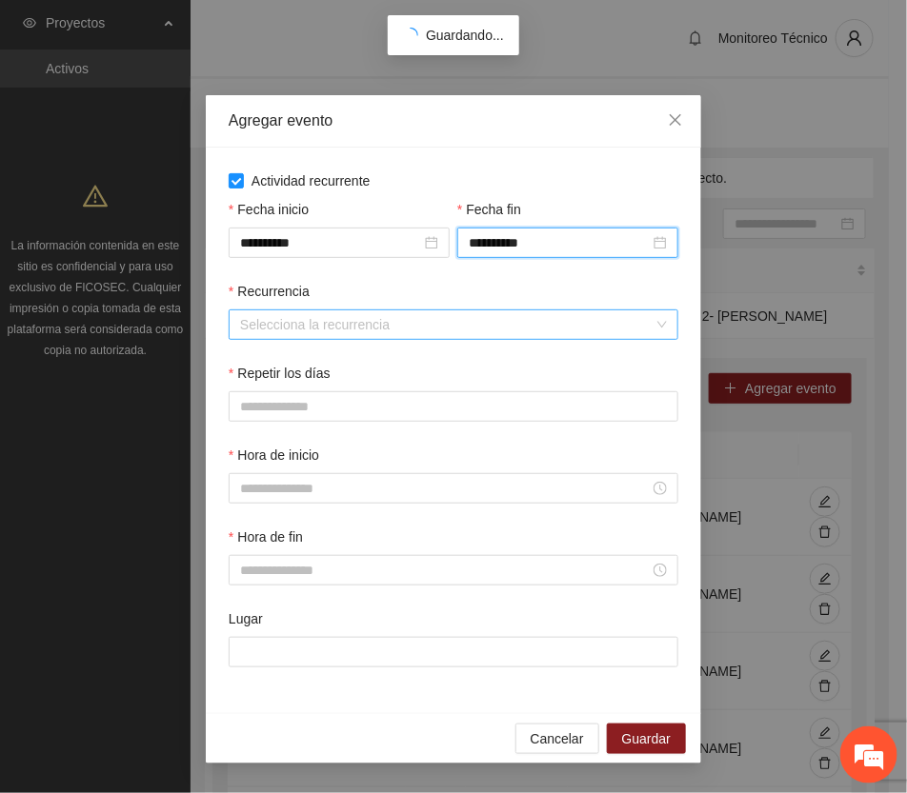
click at [339, 331] on input "Recurrencia" at bounding box center [446, 325] width 413 height 29
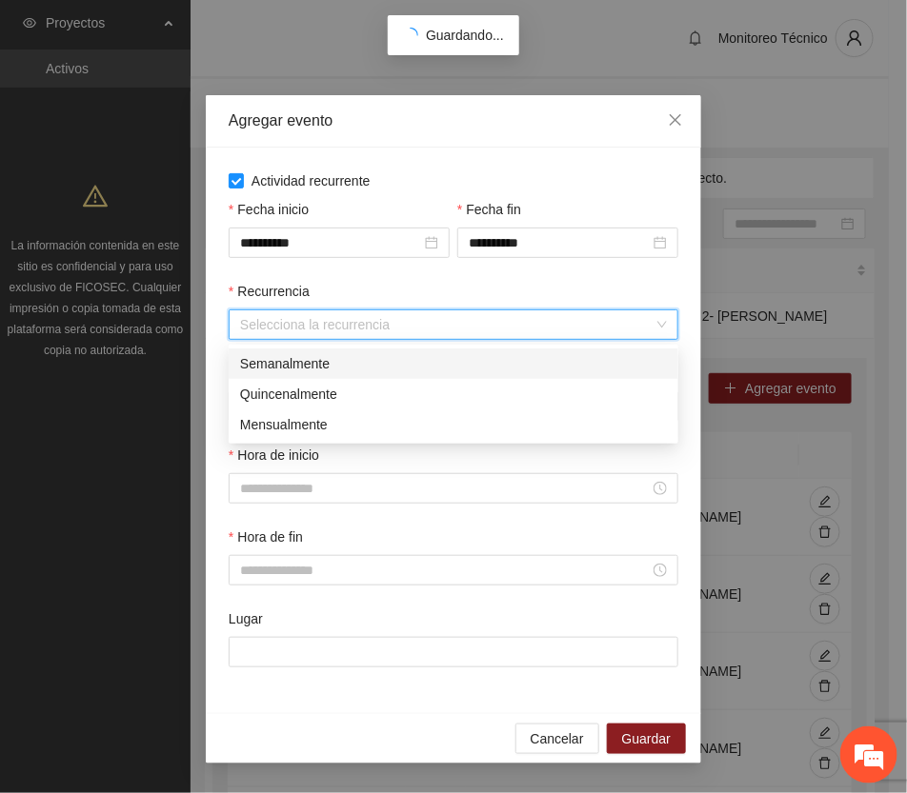
click at [302, 358] on div "Semanalmente" at bounding box center [453, 363] width 427 height 21
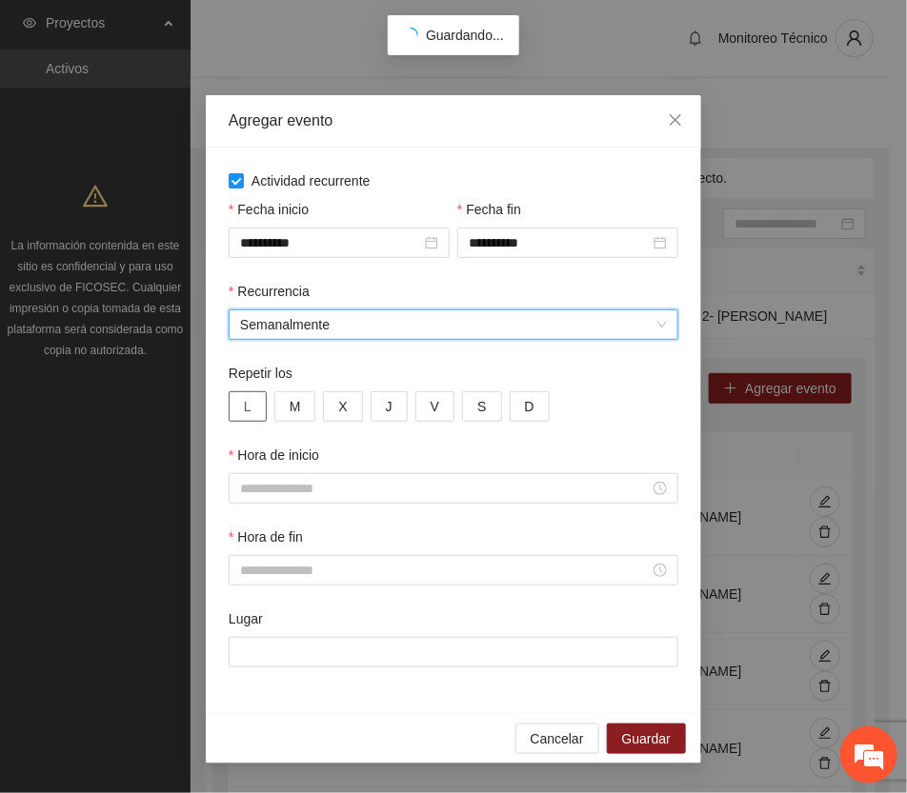
click at [249, 406] on span "L" at bounding box center [248, 406] width 8 height 21
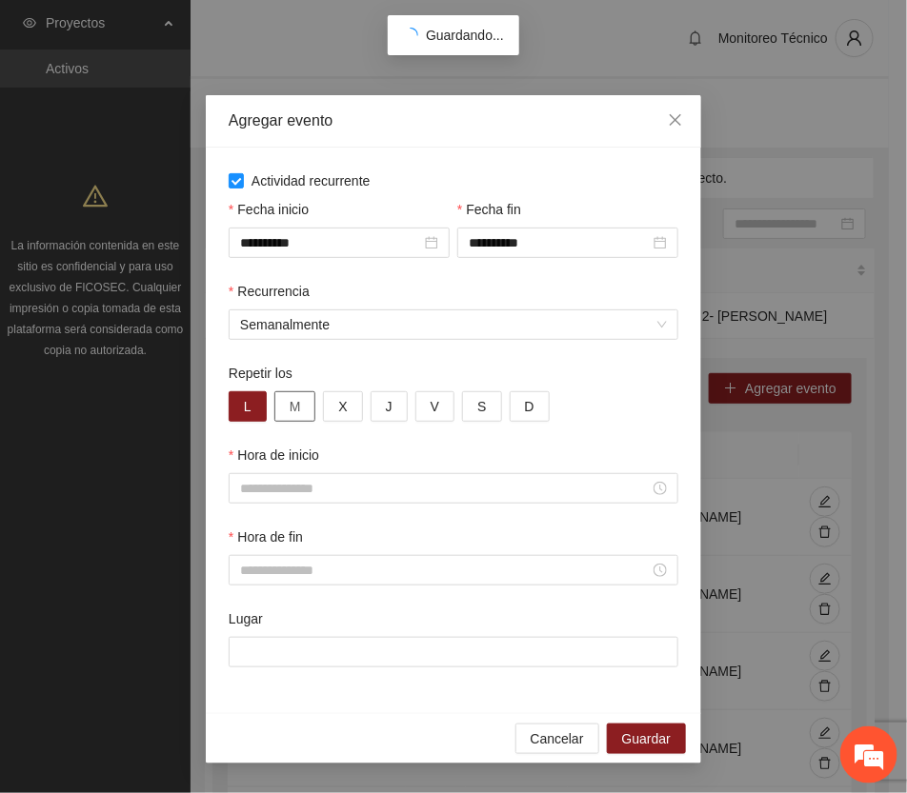
click at [300, 407] on span "M" at bounding box center [295, 406] width 11 height 21
drag, startPoint x: 349, startPoint y: 408, endPoint x: 359, endPoint y: 406, distance: 10.6
click at [350, 408] on button "X" at bounding box center [342, 407] width 39 height 30
click at [378, 403] on button "J" at bounding box center [389, 407] width 37 height 30
click at [441, 402] on button "V" at bounding box center [434, 407] width 39 height 30
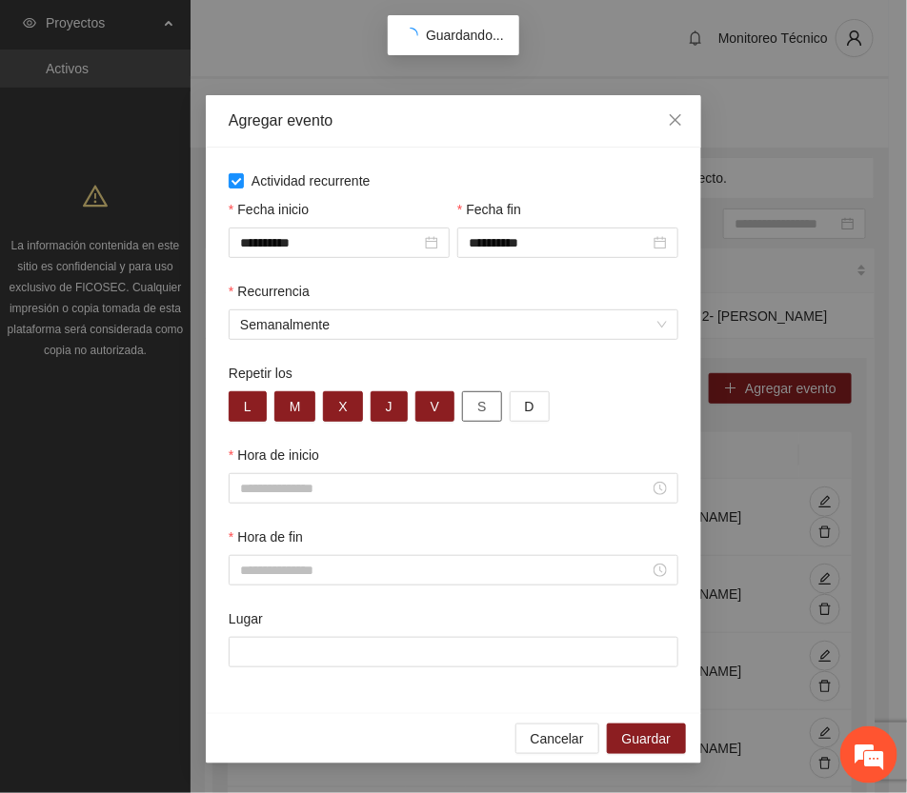
click at [477, 407] on span "S" at bounding box center [481, 406] width 9 height 21
click at [533, 406] on button "D" at bounding box center [530, 407] width 40 height 30
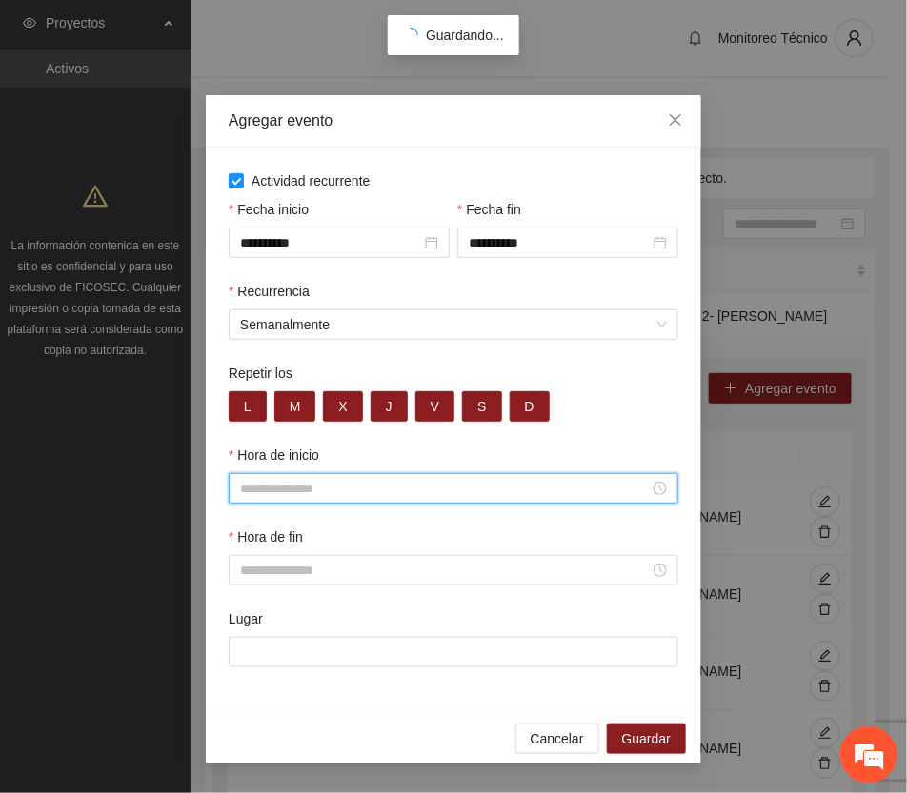
click at [330, 499] on input "Hora de inicio" at bounding box center [445, 488] width 410 height 21
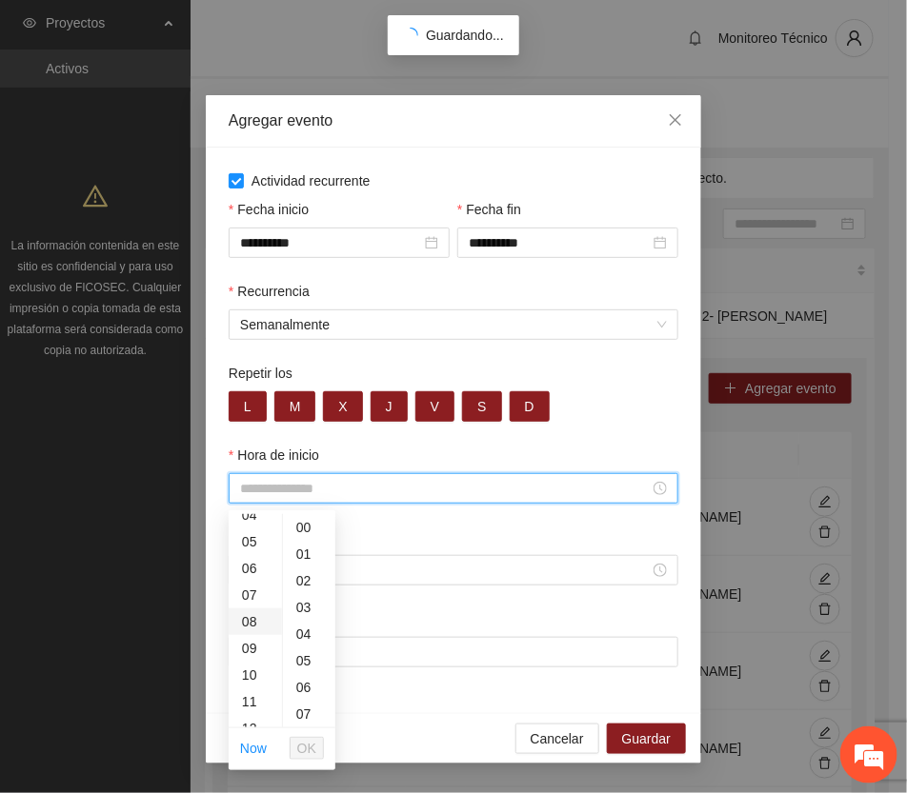
click at [241, 612] on div "08" at bounding box center [255, 622] width 53 height 27
type input "*****"
click at [307, 753] on span "OK" at bounding box center [306, 748] width 19 height 21
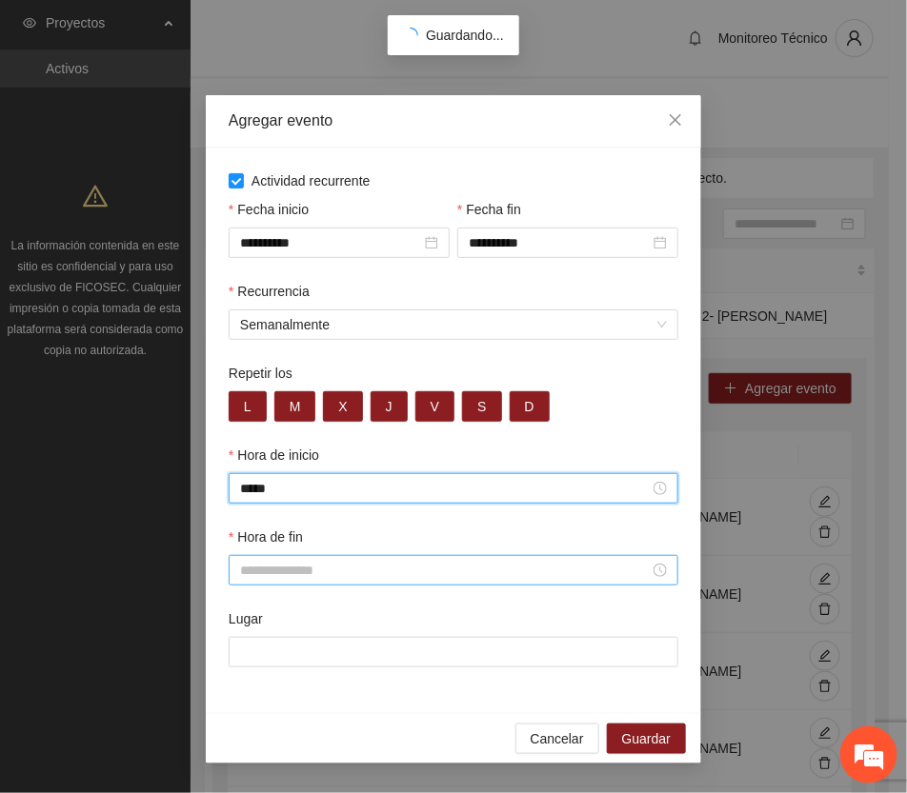
click at [272, 574] on input "Hora de fin" at bounding box center [445, 570] width 410 height 21
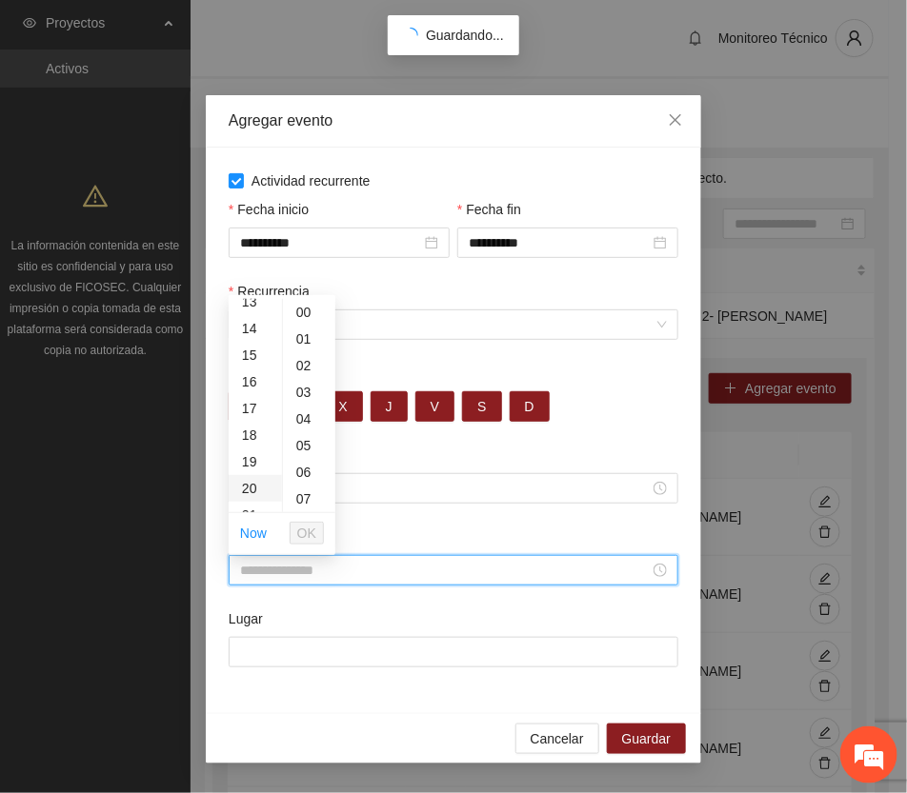
click at [252, 483] on div "20" at bounding box center [255, 488] width 53 height 27
type input "*****"
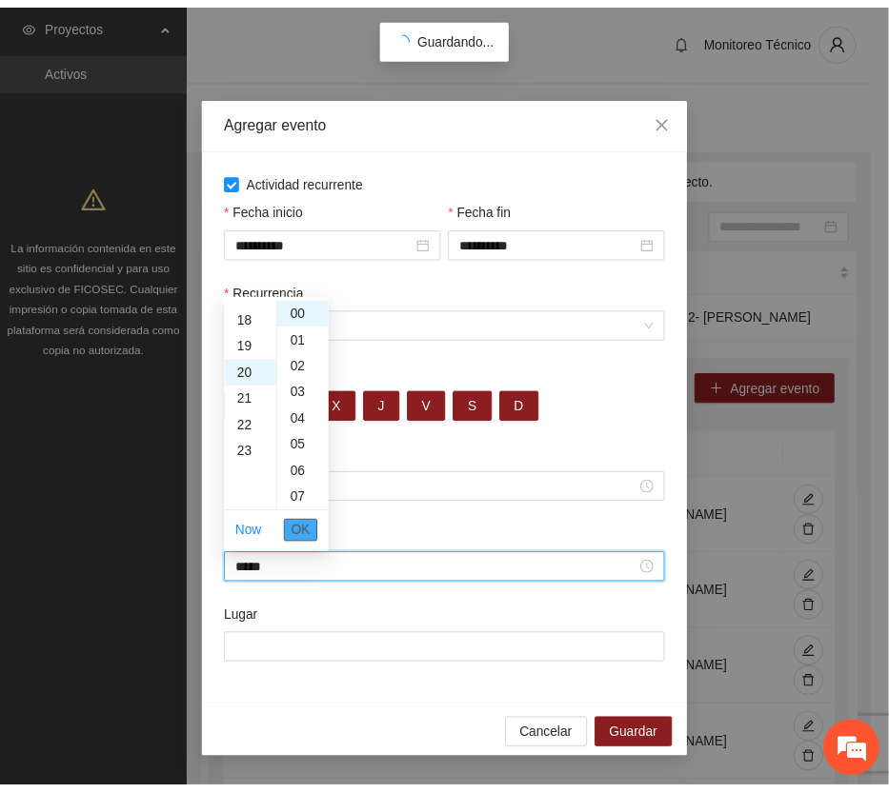
scroll to position [533, 0]
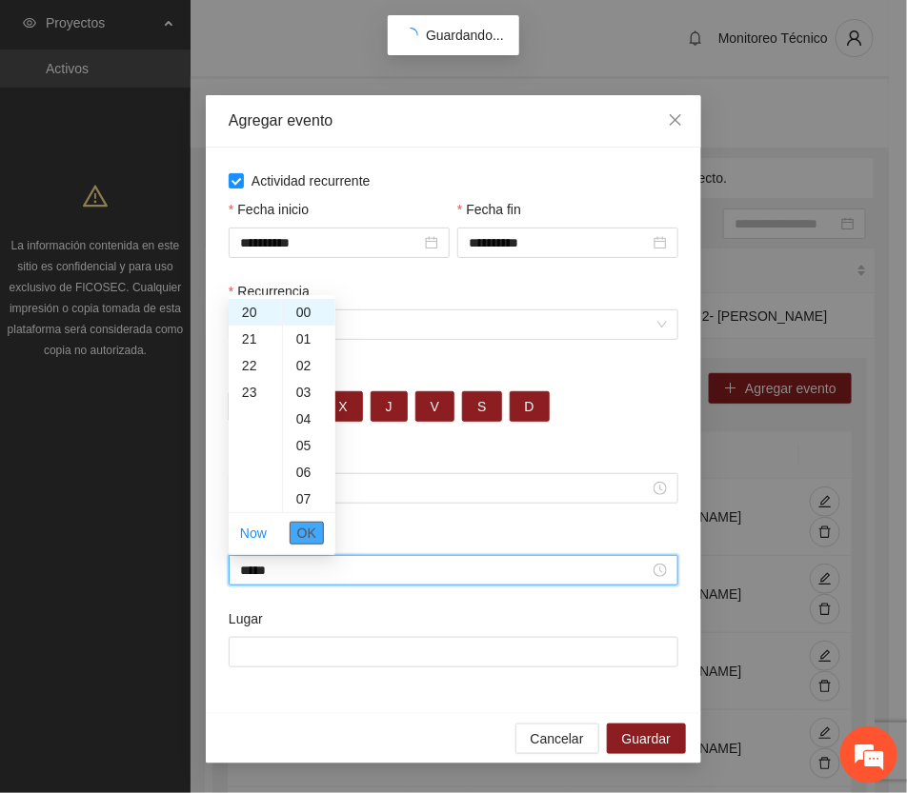
click at [312, 534] on span "OK" at bounding box center [306, 533] width 19 height 21
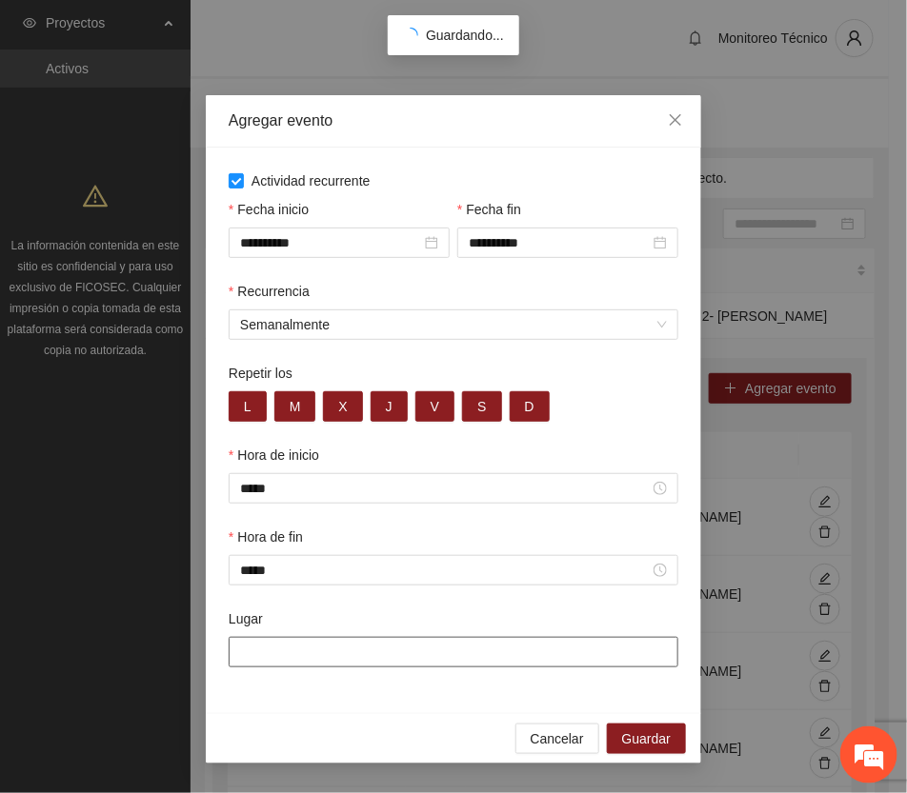
click at [317, 658] on input "Lugar" at bounding box center [454, 652] width 450 height 30
type input "**********"
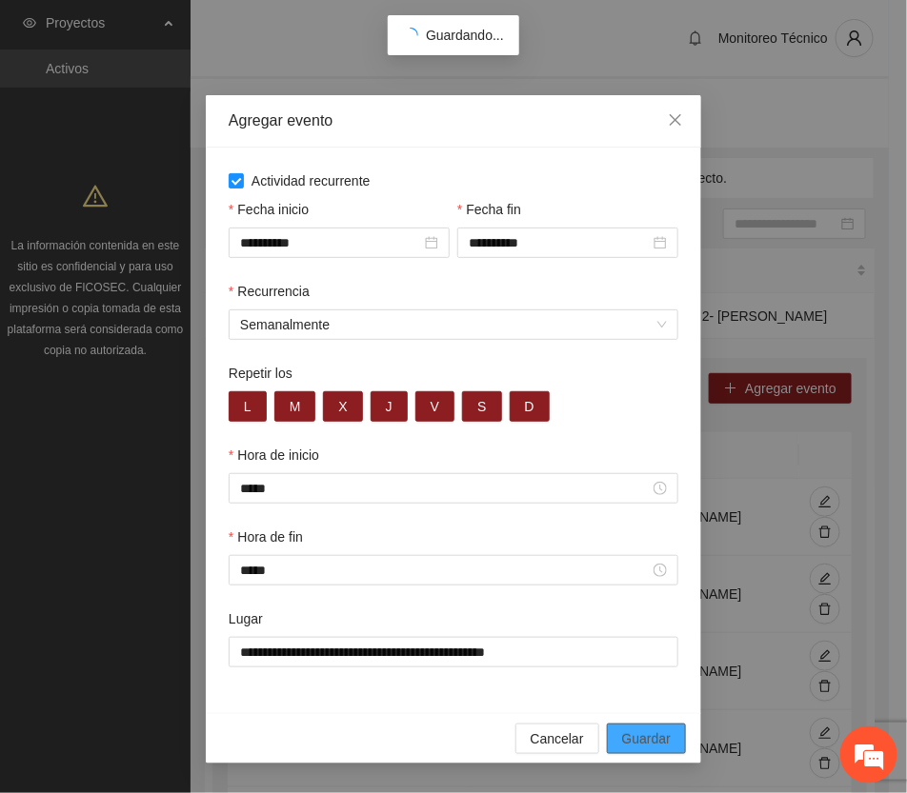
click at [654, 734] on span "Guardar" at bounding box center [646, 739] width 49 height 21
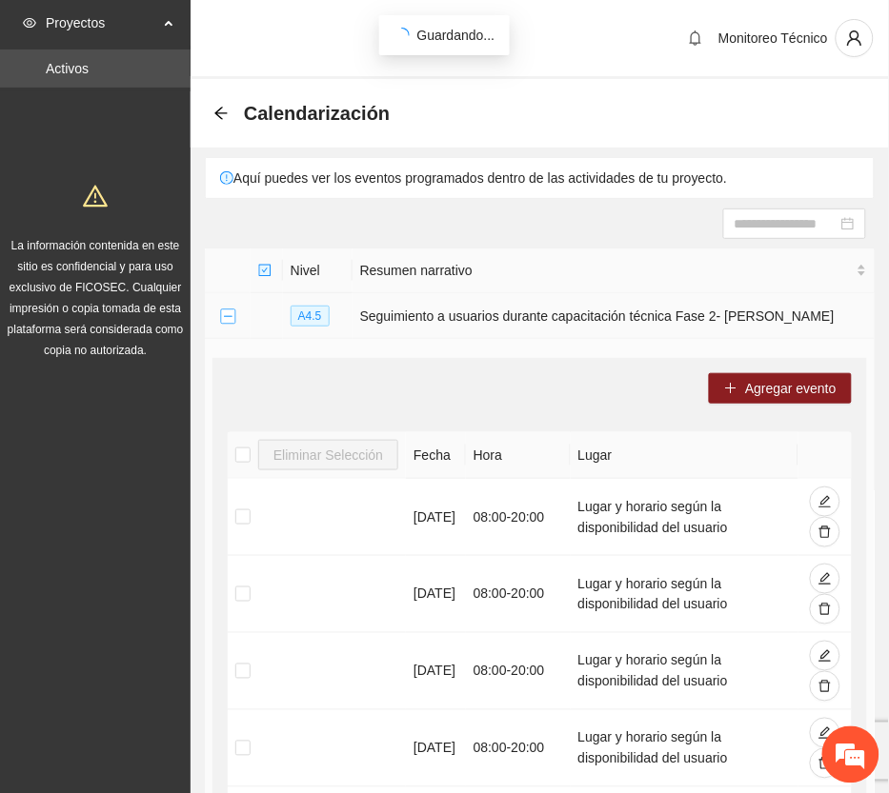
click at [230, 314] on button "Collapse row" at bounding box center [227, 317] width 15 height 15
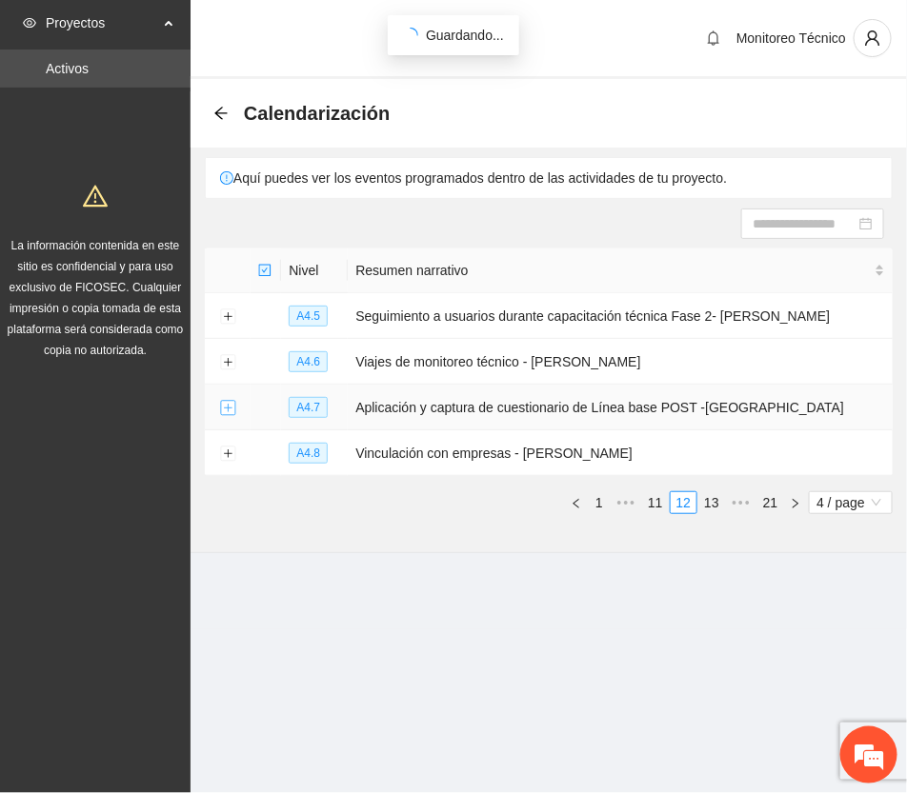
click at [226, 410] on button "Expand row" at bounding box center [227, 408] width 15 height 15
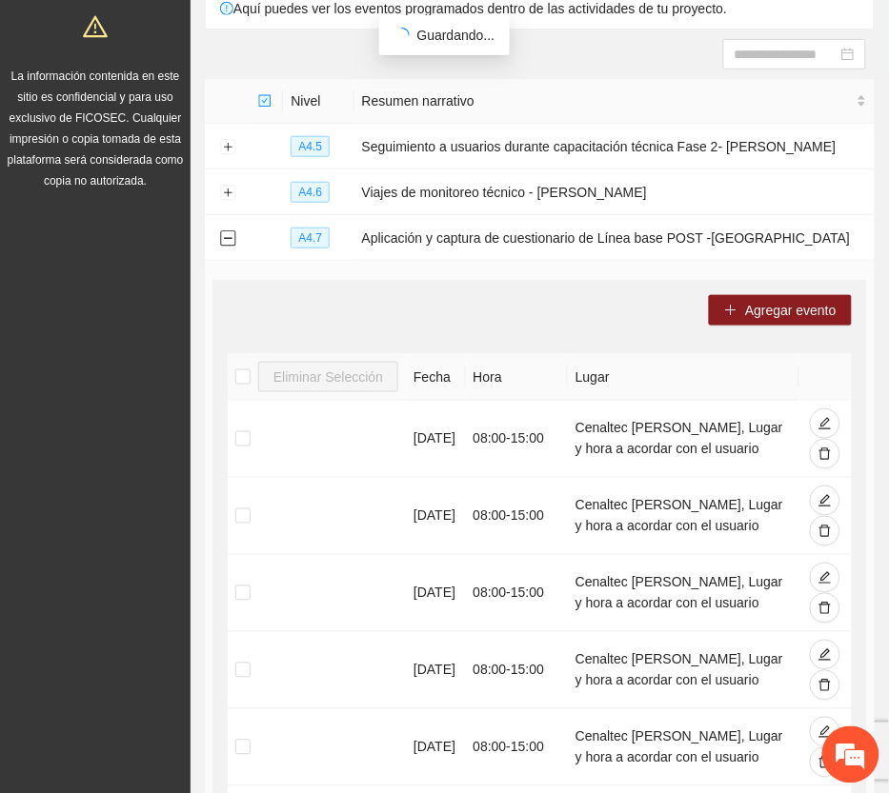
scroll to position [79, 0]
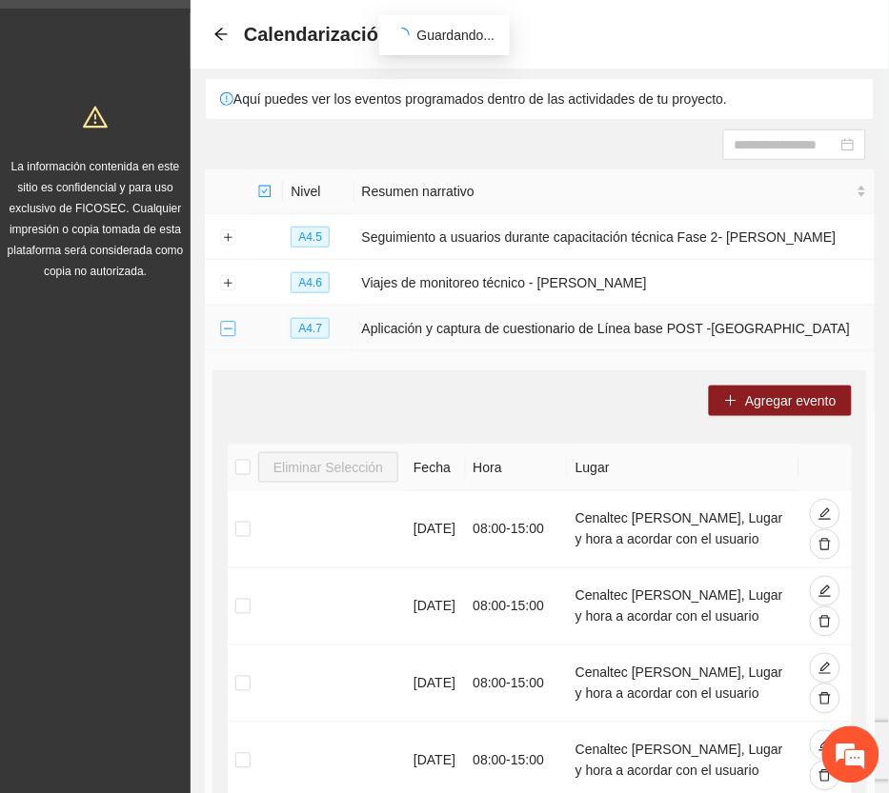
click at [226, 326] on button "Collapse row" at bounding box center [227, 329] width 15 height 15
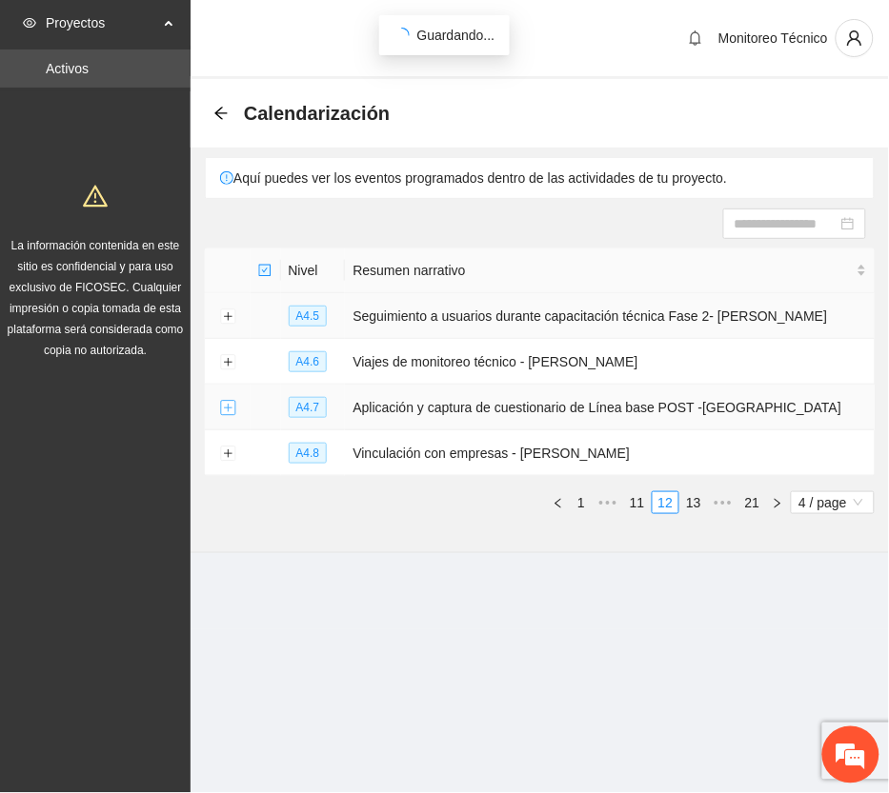
scroll to position [0, 0]
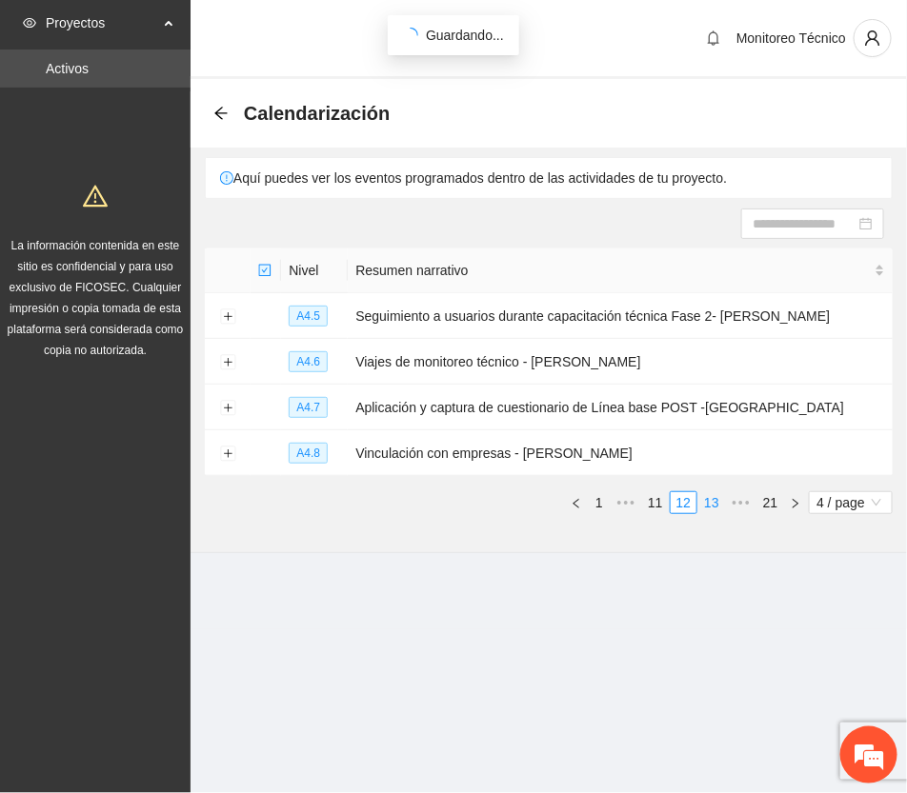
click at [711, 493] on link "13" at bounding box center [711, 502] width 27 height 21
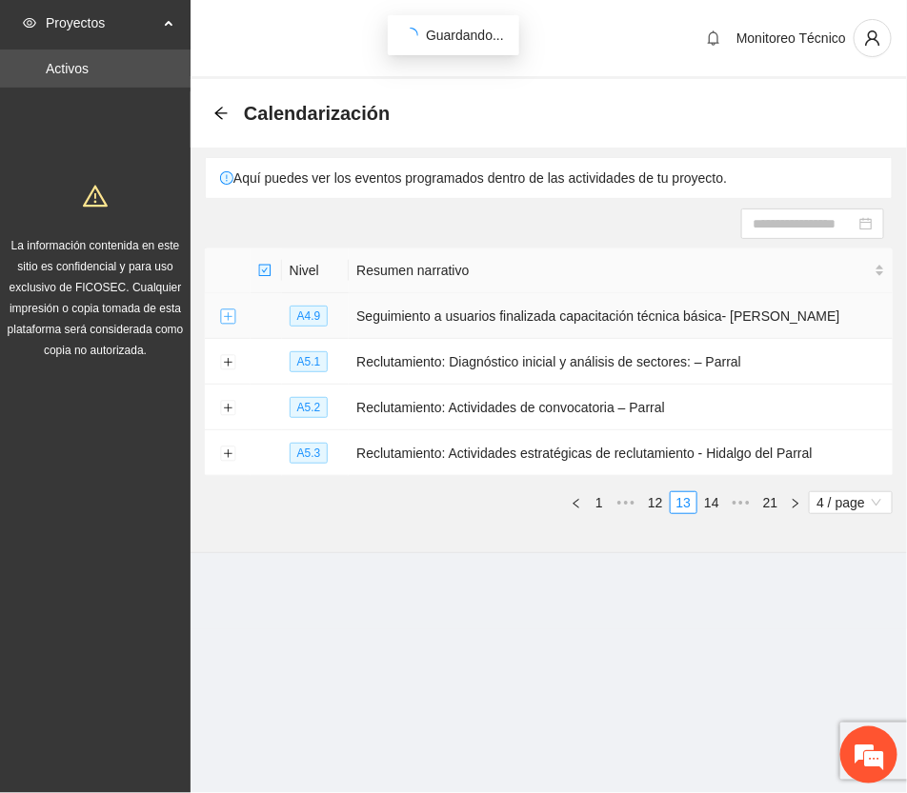
click at [225, 311] on button "Expand row" at bounding box center [227, 317] width 15 height 15
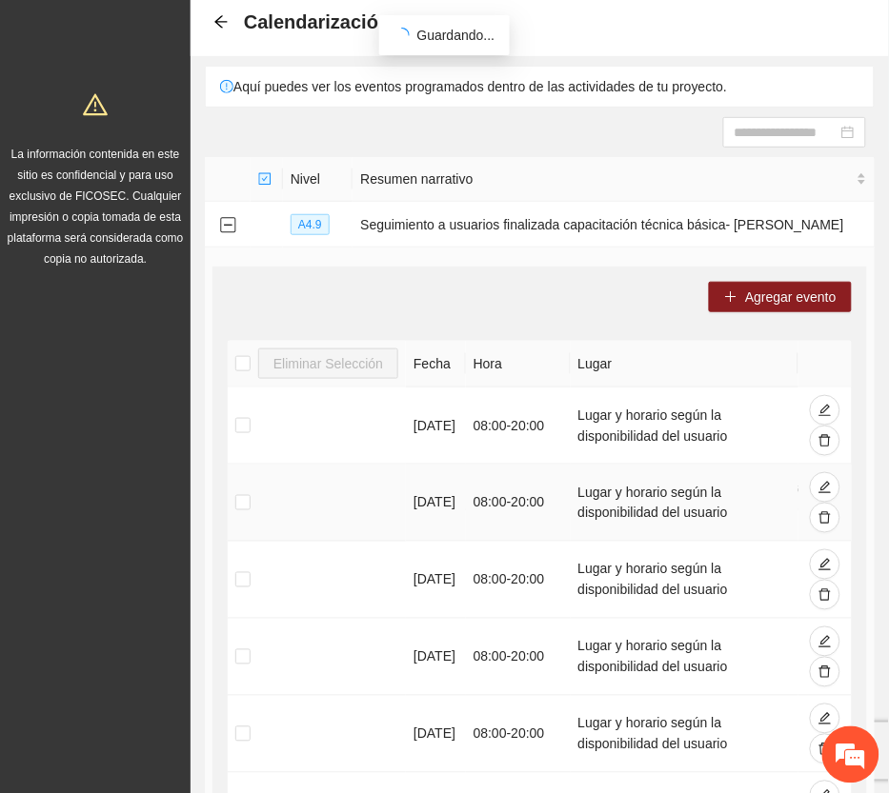
scroll to position [714, 0]
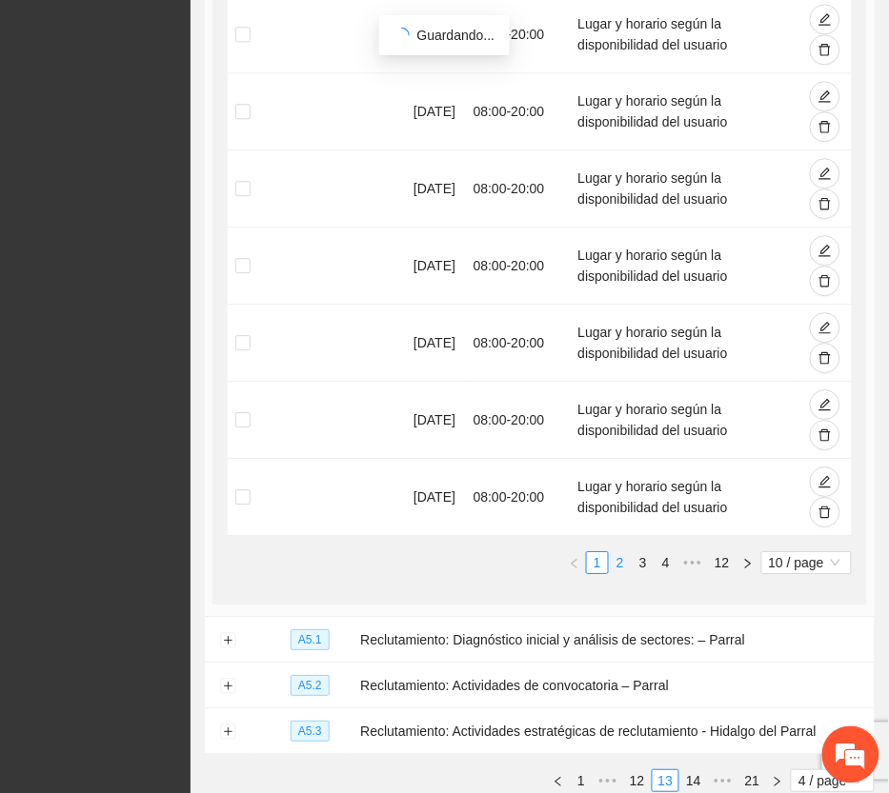
click at [619, 563] on link "2" at bounding box center [620, 562] width 21 height 21
click at [640, 562] on link "3" at bounding box center [642, 562] width 21 height 21
click at [668, 558] on link "4" at bounding box center [665, 562] width 21 height 21
click at [665, 565] on link "5" at bounding box center [665, 562] width 21 height 21
click at [662, 560] on link "6" at bounding box center [665, 562] width 21 height 21
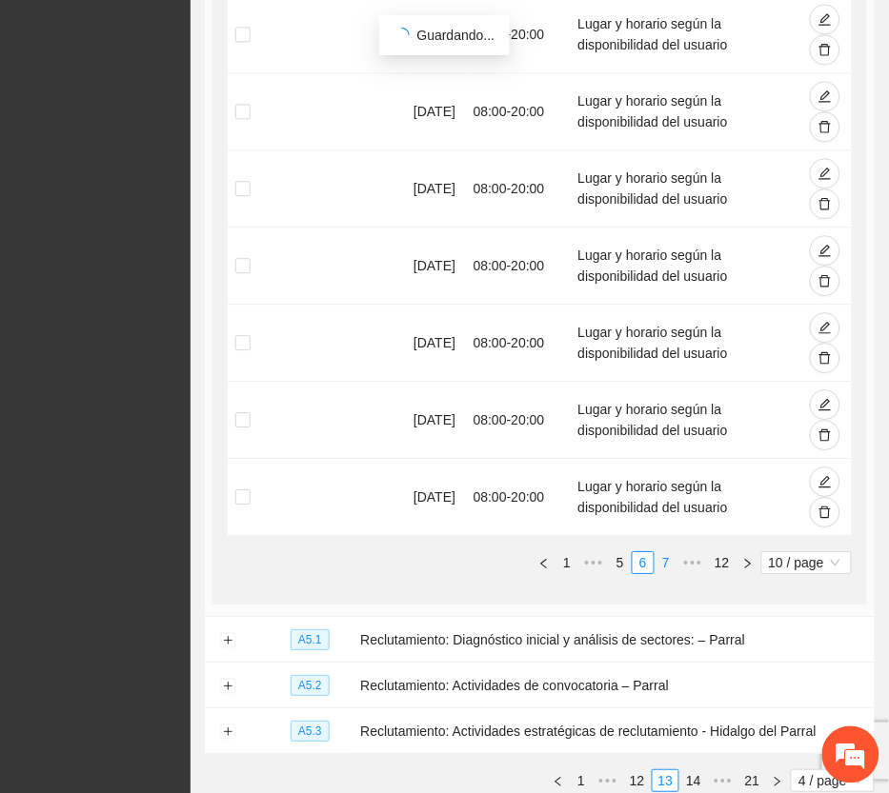
click at [659, 562] on link "7" at bounding box center [665, 562] width 21 height 21
click at [668, 560] on link "8" at bounding box center [665, 562] width 21 height 21
click at [668, 564] on link "9" at bounding box center [665, 562] width 21 height 21
click at [669, 568] on link "10" at bounding box center [666, 562] width 27 height 21
click at [684, 564] on link "11" at bounding box center [693, 562] width 27 height 21
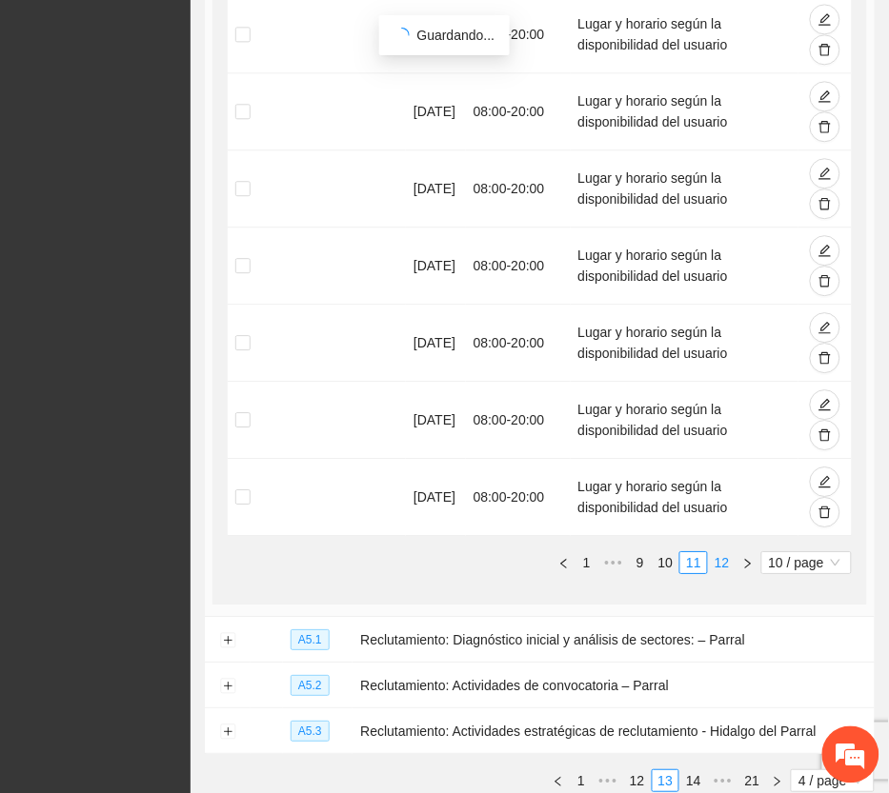
click at [716, 564] on link "12" at bounding box center [722, 562] width 27 height 21
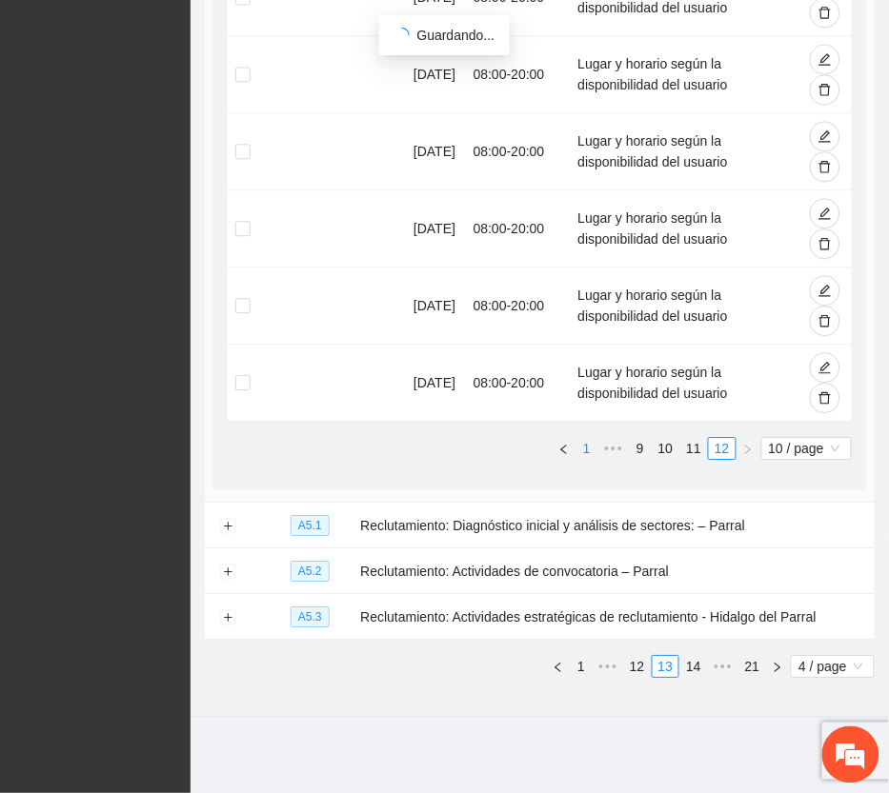
click at [586, 451] on link "1" at bounding box center [586, 448] width 21 height 21
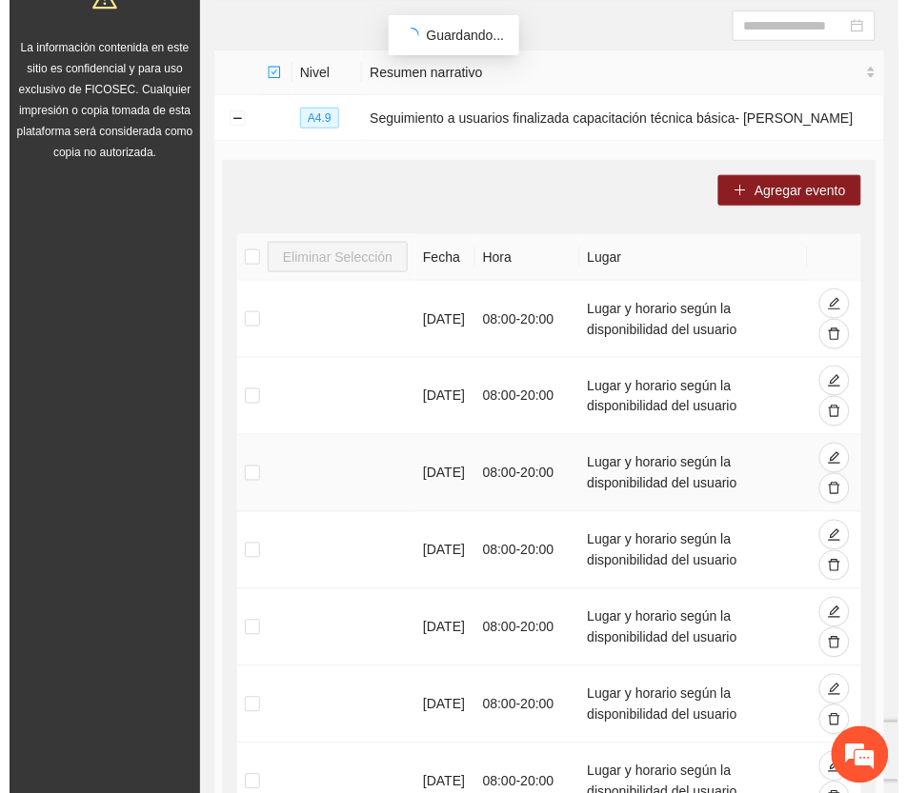
scroll to position [79, 0]
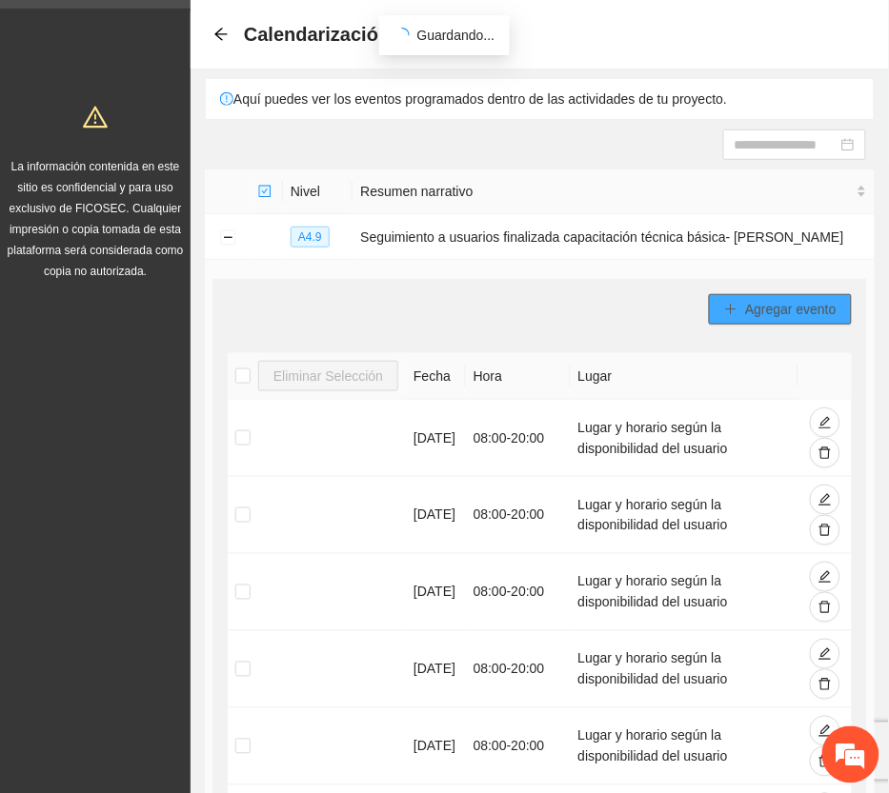
click at [796, 305] on span "Agregar evento" at bounding box center [790, 309] width 91 height 21
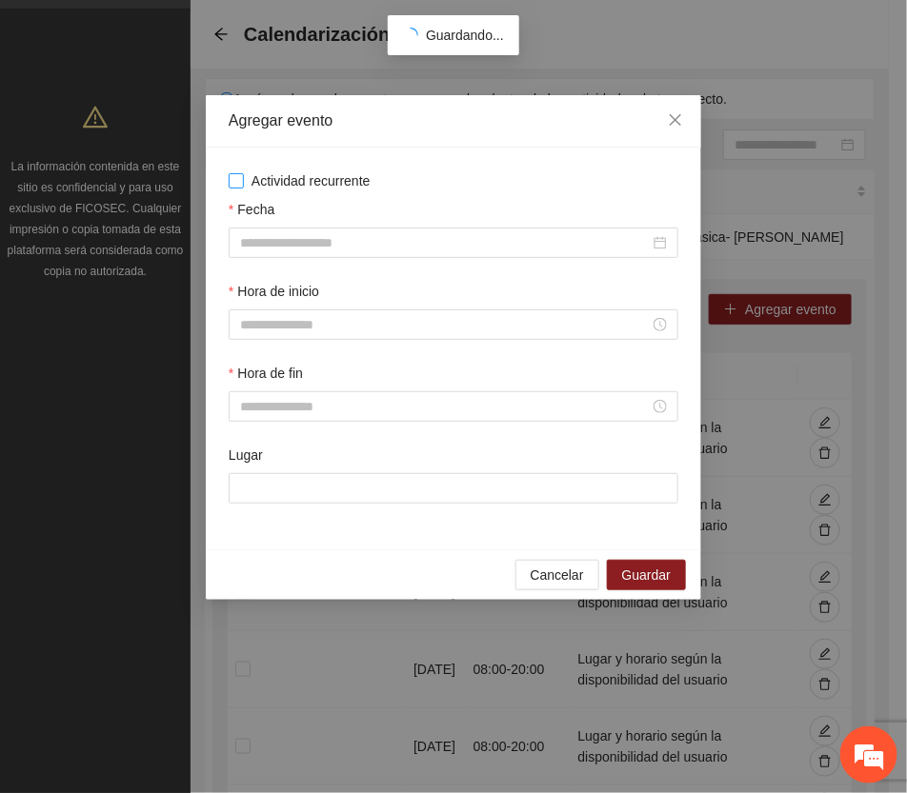
click at [250, 177] on span "Actividad recurrente" at bounding box center [311, 181] width 134 height 21
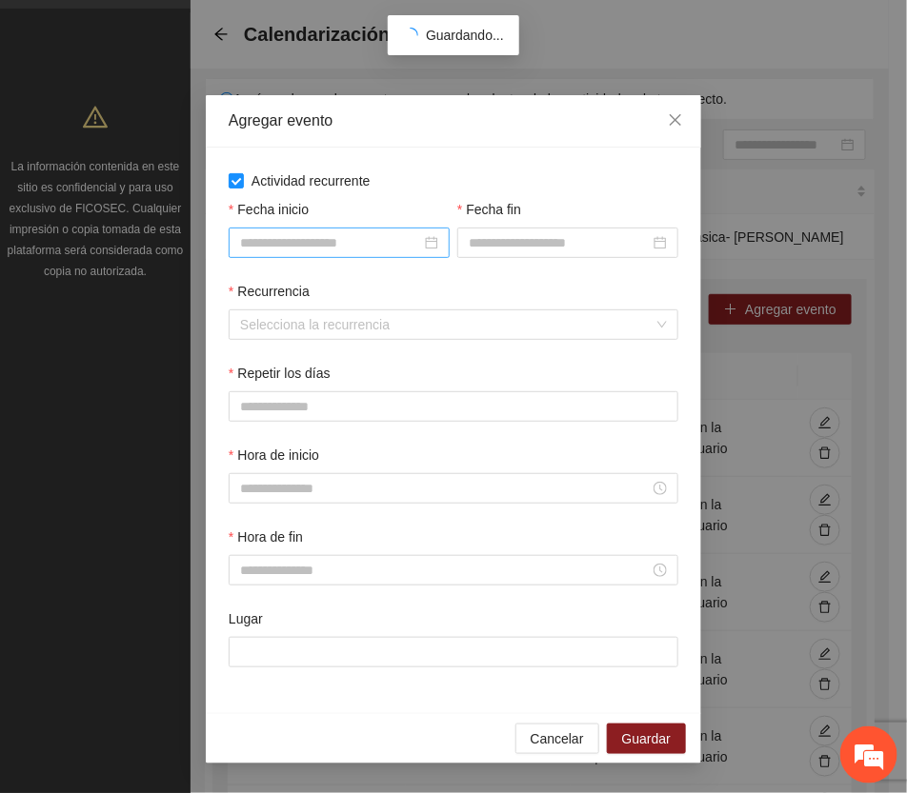
click at [317, 244] on input "Fecha inicio" at bounding box center [330, 242] width 181 height 21
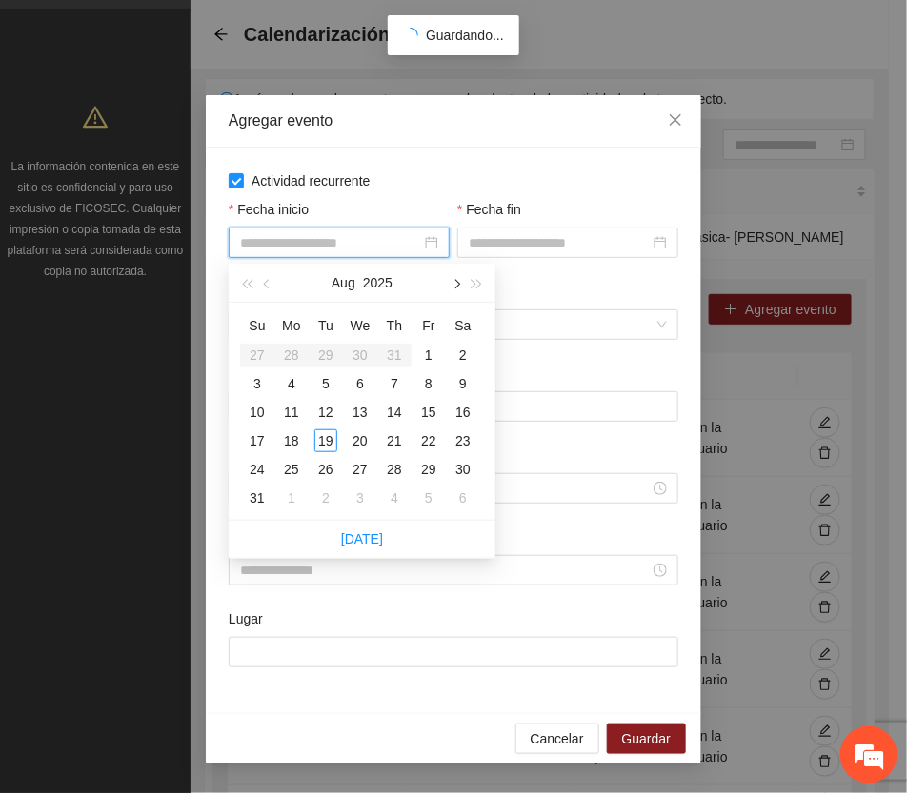
click at [459, 279] on button "button" at bounding box center [455, 283] width 21 height 38
type input "**********"
click at [287, 348] on div "1" at bounding box center [291, 355] width 23 height 23
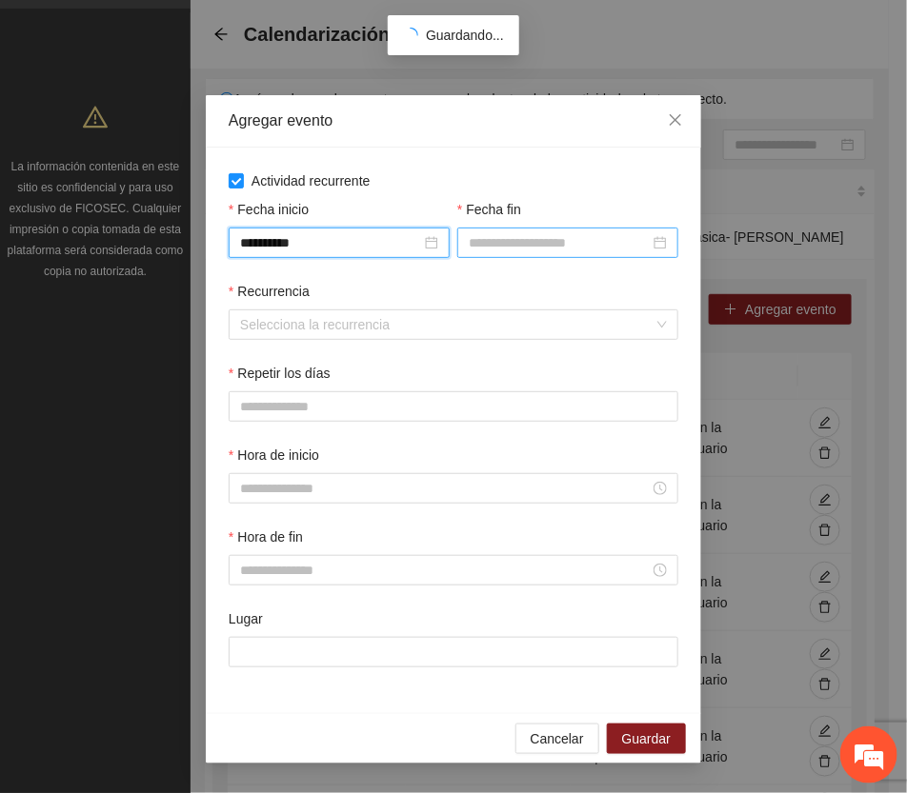
click at [584, 243] on input "Fecha fin" at bounding box center [559, 242] width 181 height 21
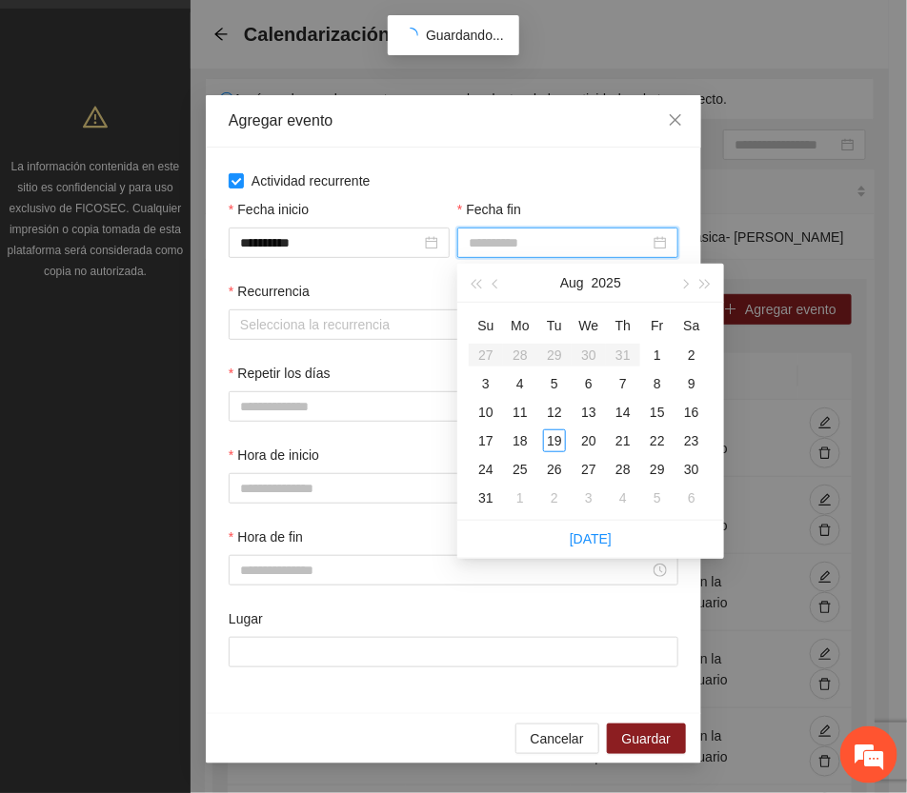
type input "**********"
click at [681, 279] on button "button" at bounding box center [683, 283] width 21 height 38
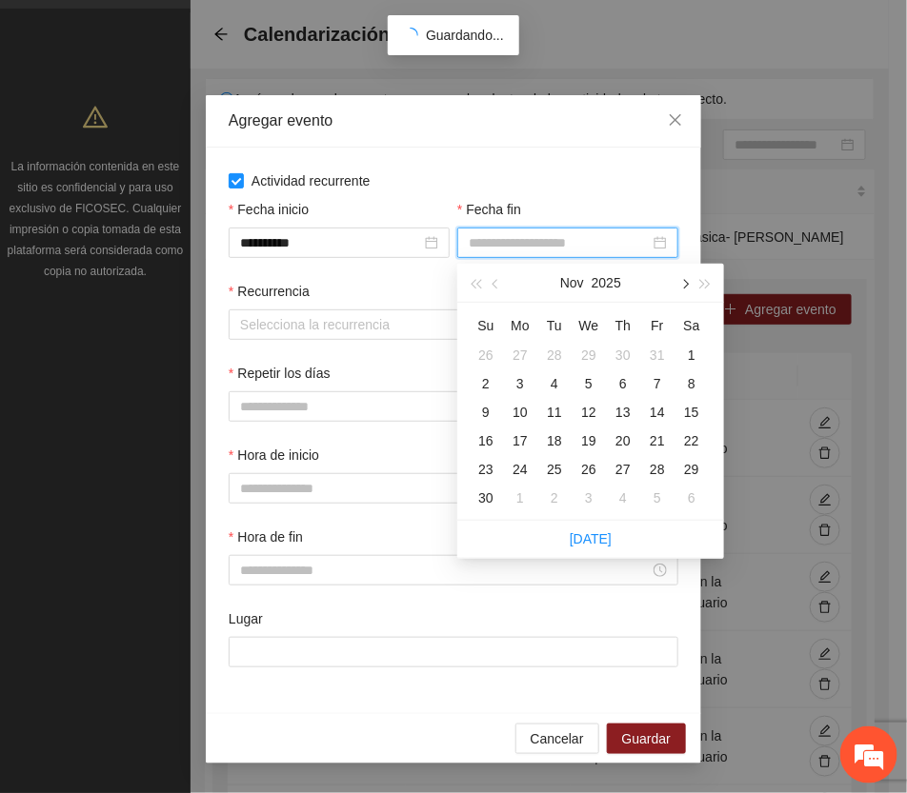
click at [681, 279] on button "button" at bounding box center [683, 283] width 21 height 38
click at [681, 281] on span "button" at bounding box center [684, 285] width 10 height 10
click at [681, 279] on button "button" at bounding box center [683, 283] width 21 height 38
type input "**********"
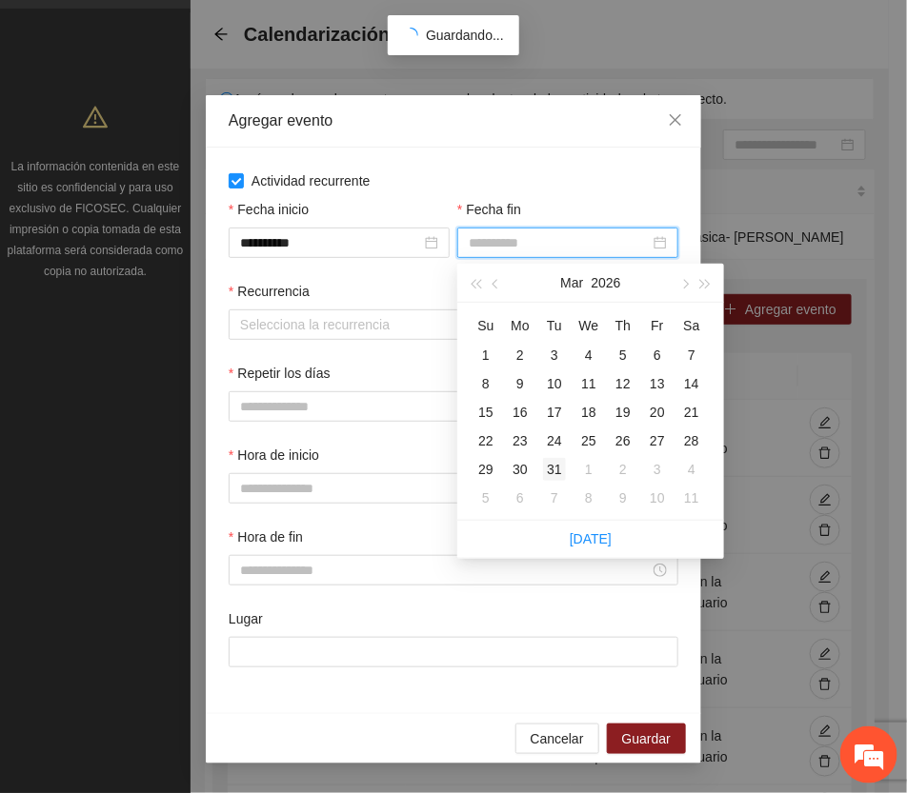
click at [558, 464] on div "31" at bounding box center [554, 469] width 23 height 23
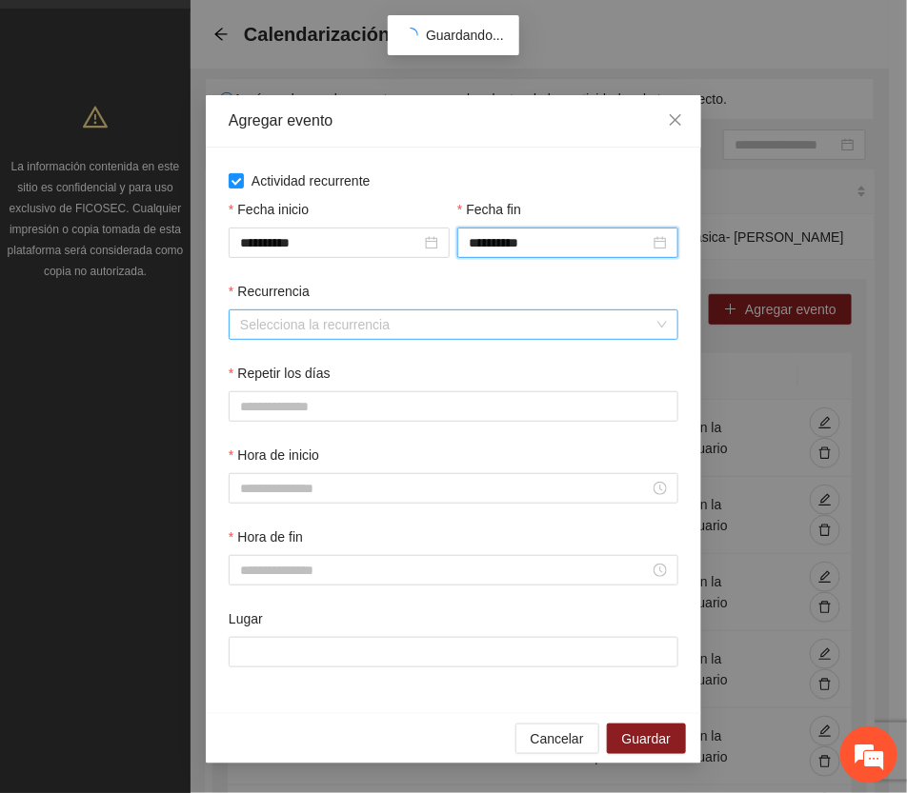
click at [292, 322] on input "Recurrencia" at bounding box center [446, 325] width 413 height 29
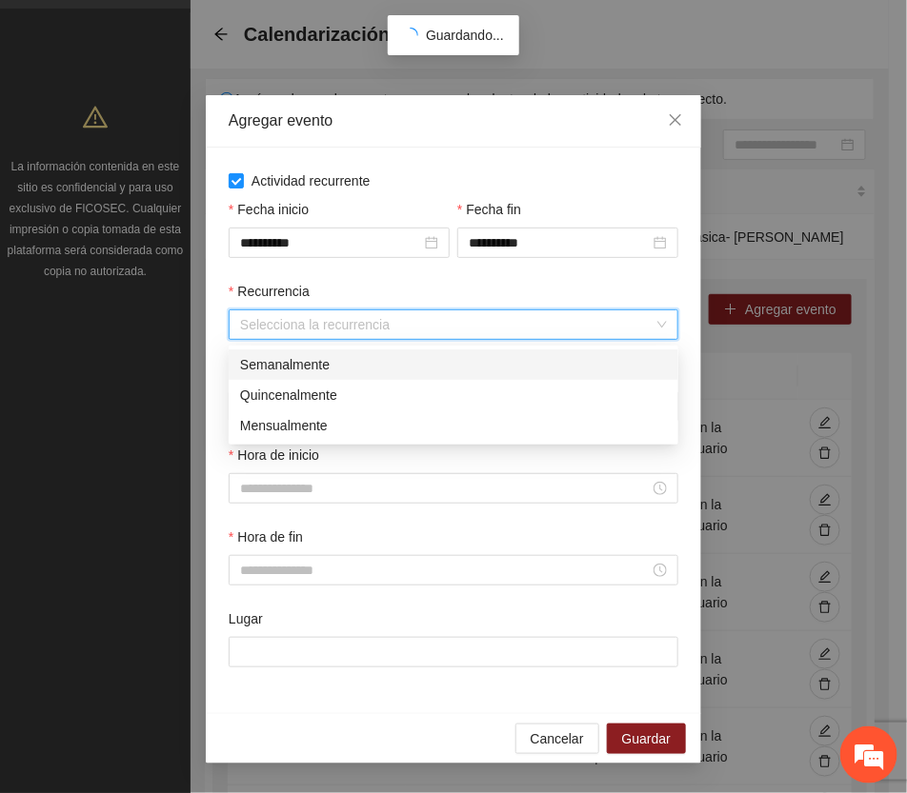
click at [293, 359] on div "Semanalmente" at bounding box center [453, 364] width 427 height 21
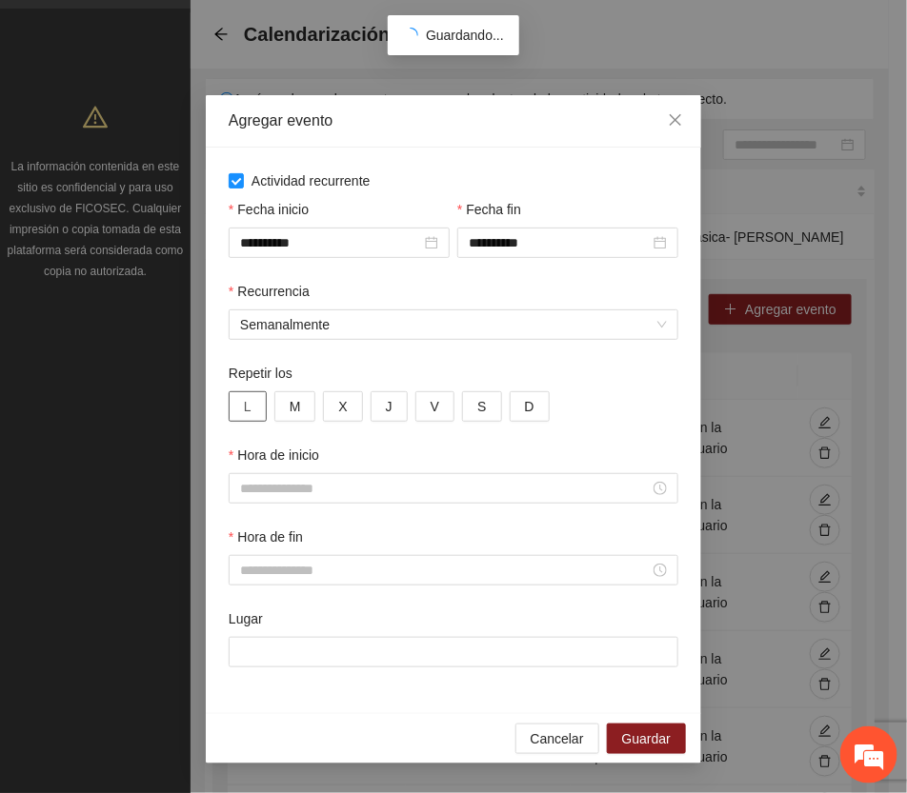
click at [250, 401] on span "L" at bounding box center [248, 406] width 8 height 21
click at [290, 403] on span "M" at bounding box center [295, 406] width 11 height 21
click at [352, 391] on div "Repetir los" at bounding box center [454, 377] width 450 height 29
click at [345, 406] on span "X" at bounding box center [342, 406] width 9 height 21
drag, startPoint x: 388, startPoint y: 410, endPoint x: 406, endPoint y: 414, distance: 18.7
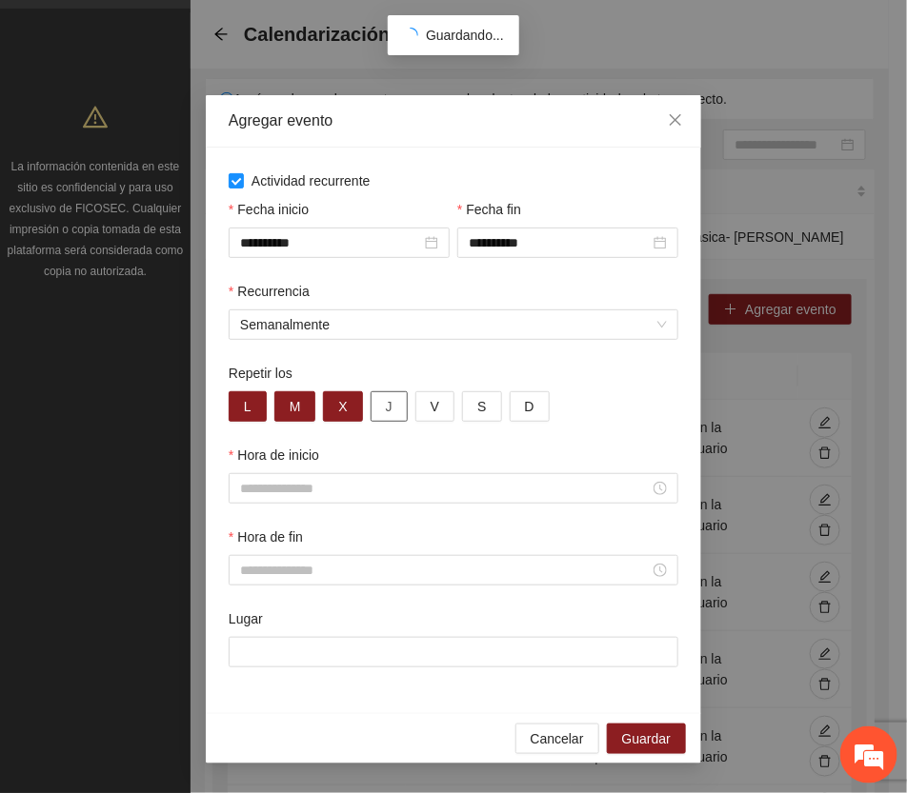
click at [388, 411] on span "J" at bounding box center [389, 406] width 7 height 21
click at [426, 407] on button "V" at bounding box center [434, 407] width 39 height 30
drag, startPoint x: 472, startPoint y: 406, endPoint x: 486, endPoint y: 407, distance: 14.3
click at [472, 406] on button "S" at bounding box center [481, 407] width 39 height 30
click at [525, 406] on span "D" at bounding box center [530, 406] width 10 height 21
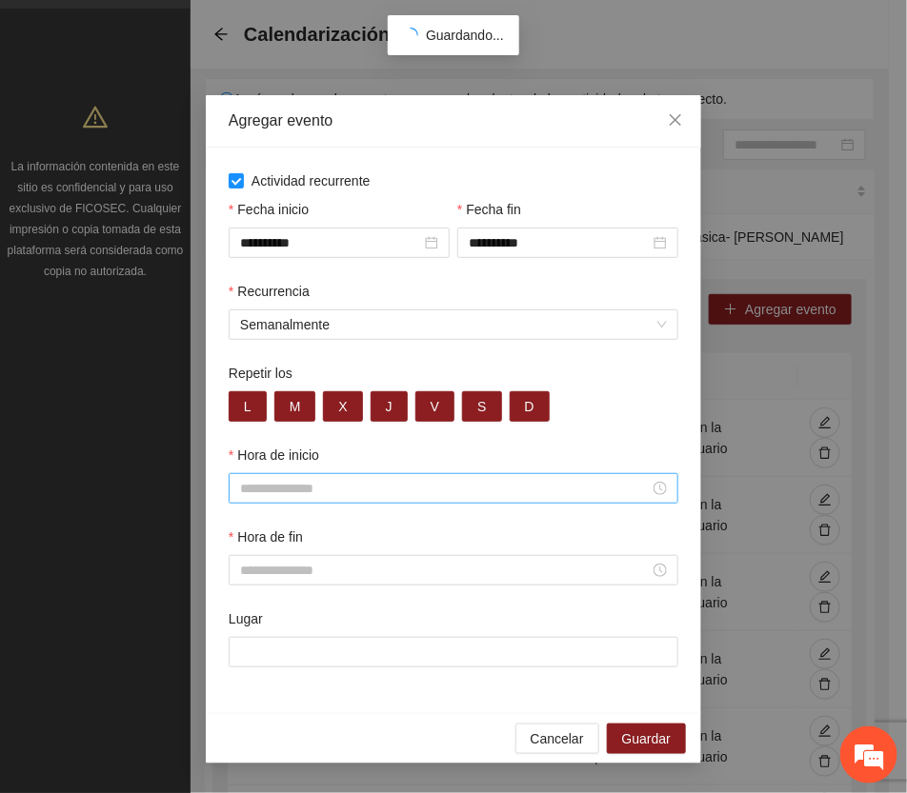
click at [349, 488] on input "Hora de inicio" at bounding box center [445, 488] width 410 height 21
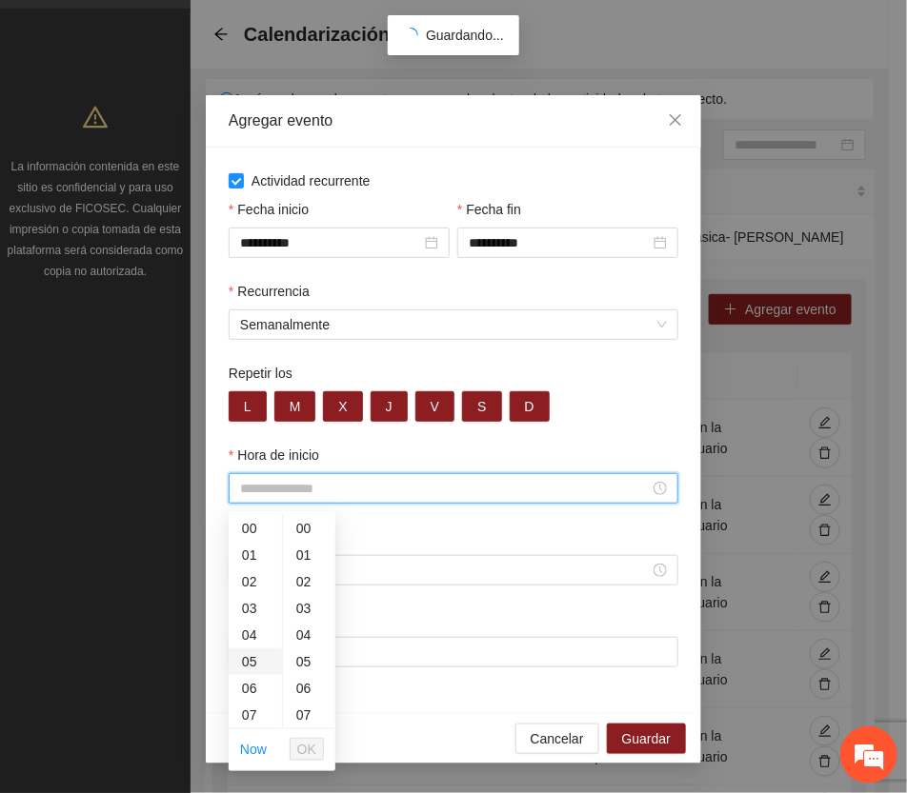
scroll to position [119, 0]
click at [246, 620] on div "08" at bounding box center [255, 623] width 53 height 27
type input "*****"
click at [316, 744] on button "OK" at bounding box center [307, 749] width 34 height 23
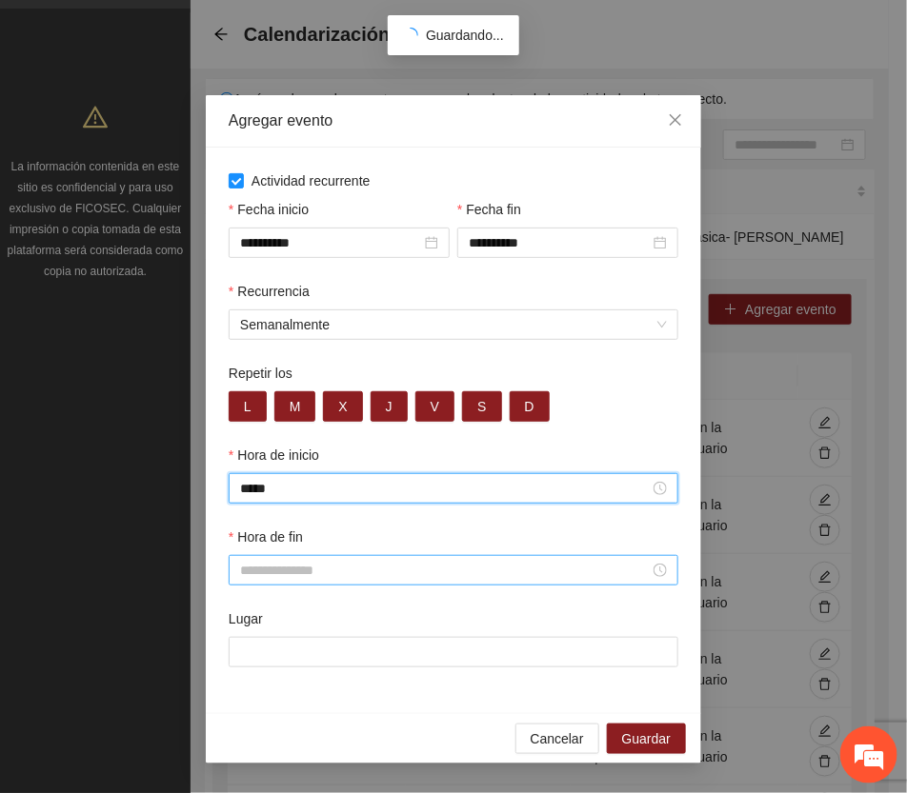
click at [270, 563] on div at bounding box center [454, 570] width 450 height 30
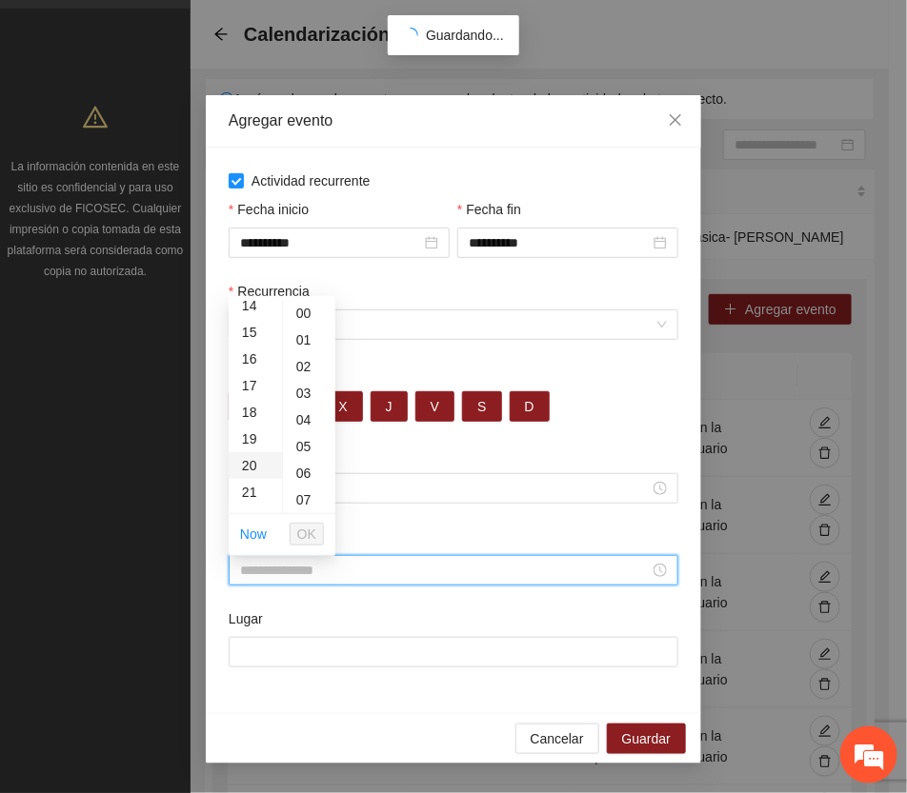
click at [248, 457] on div "20" at bounding box center [255, 465] width 53 height 27
type input "*****"
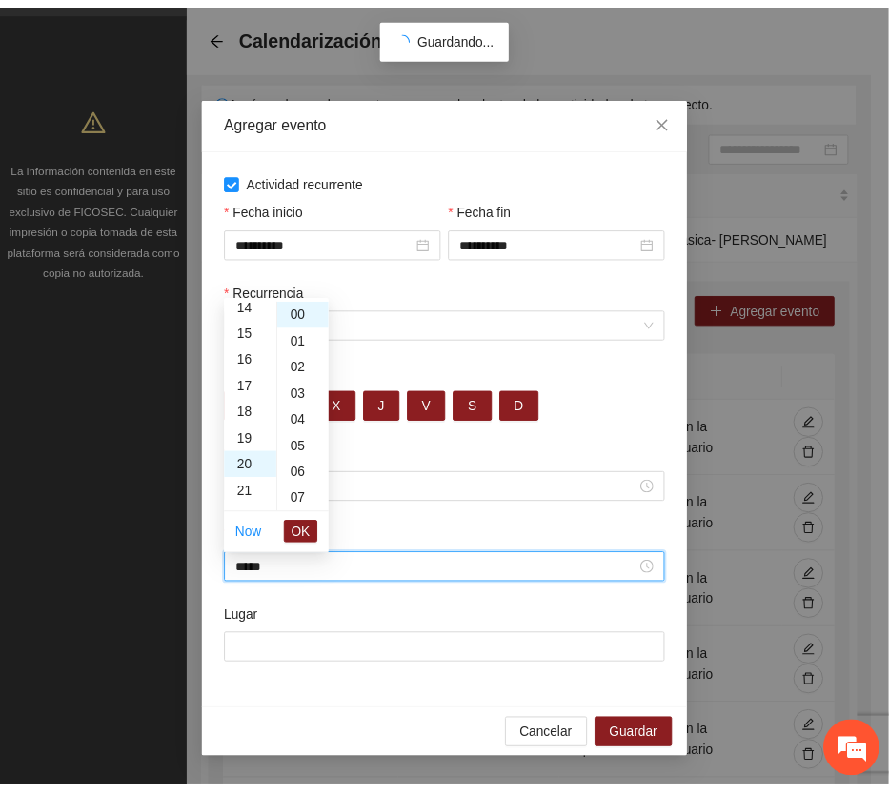
scroll to position [533, 0]
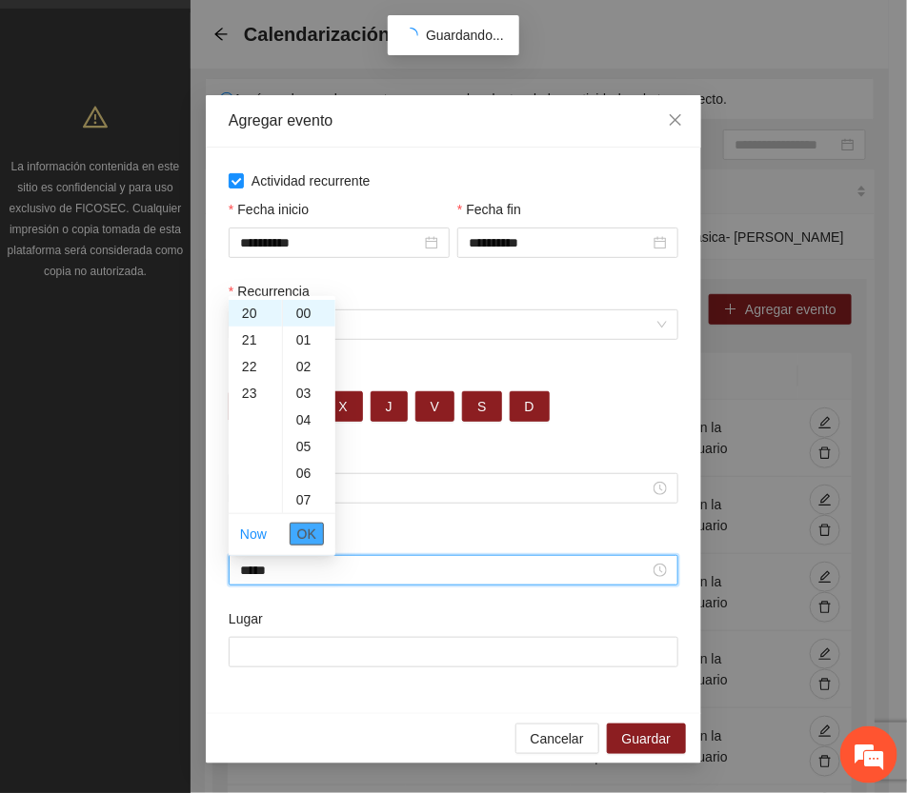
click at [306, 536] on span "OK" at bounding box center [306, 534] width 19 height 21
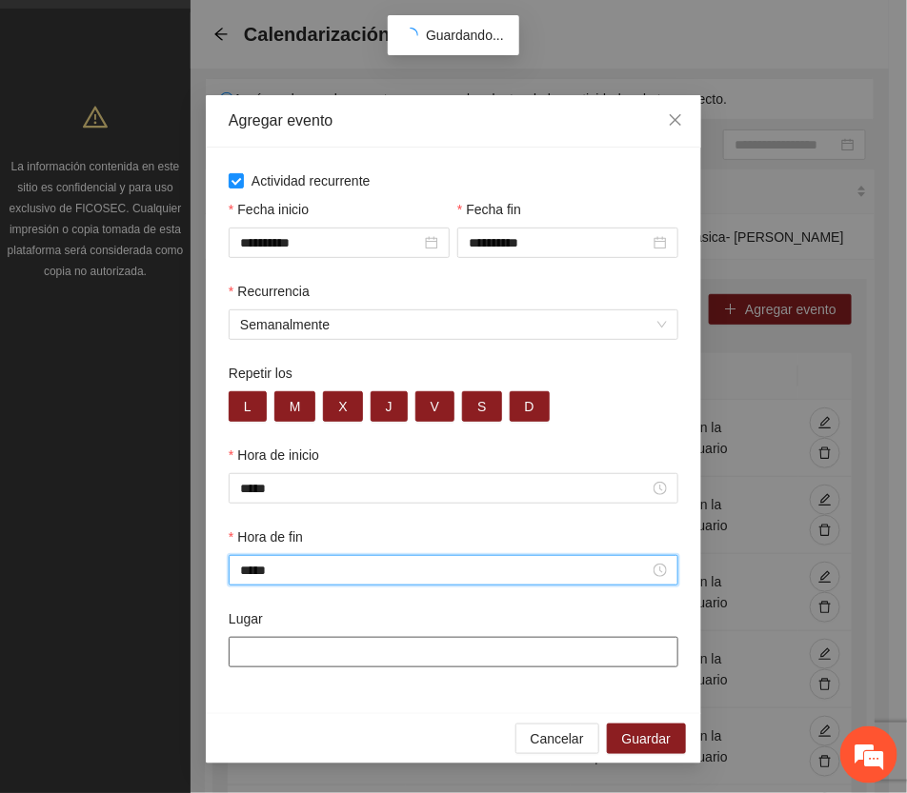
click at [319, 653] on input "Lugar" at bounding box center [454, 652] width 450 height 30
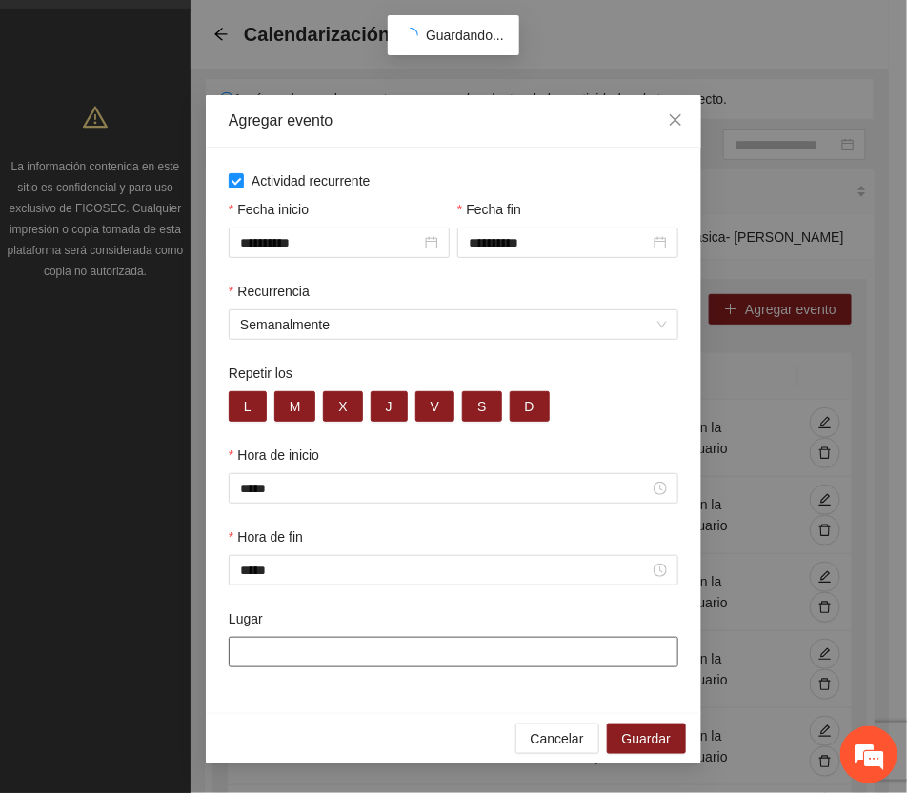
type input "**********"
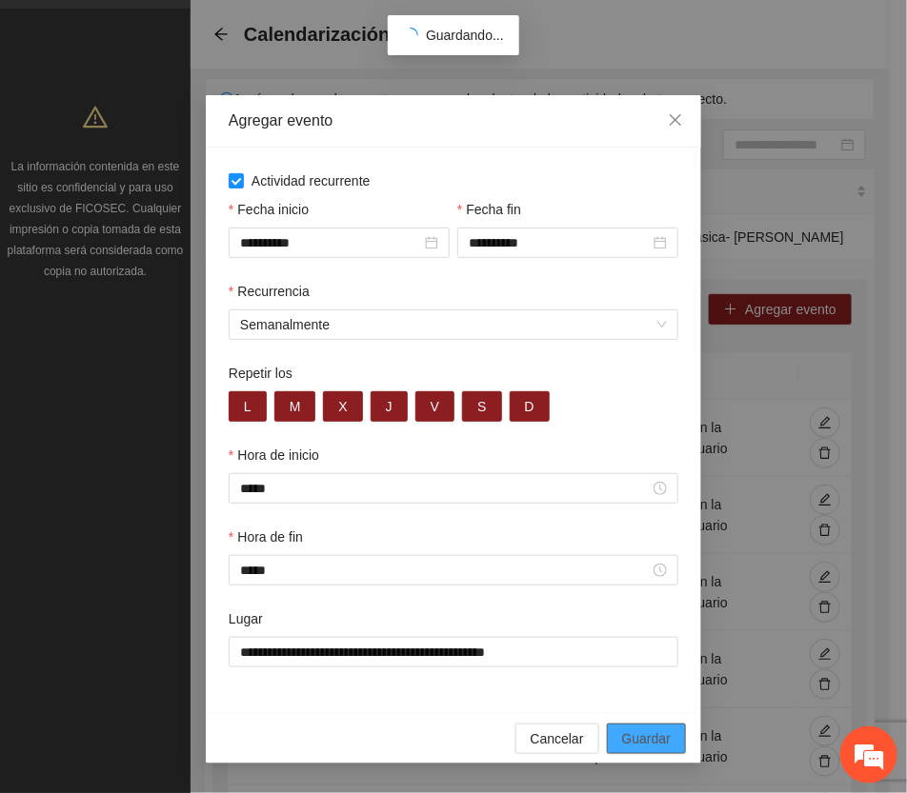
click at [658, 744] on span "Guardar" at bounding box center [646, 739] width 49 height 21
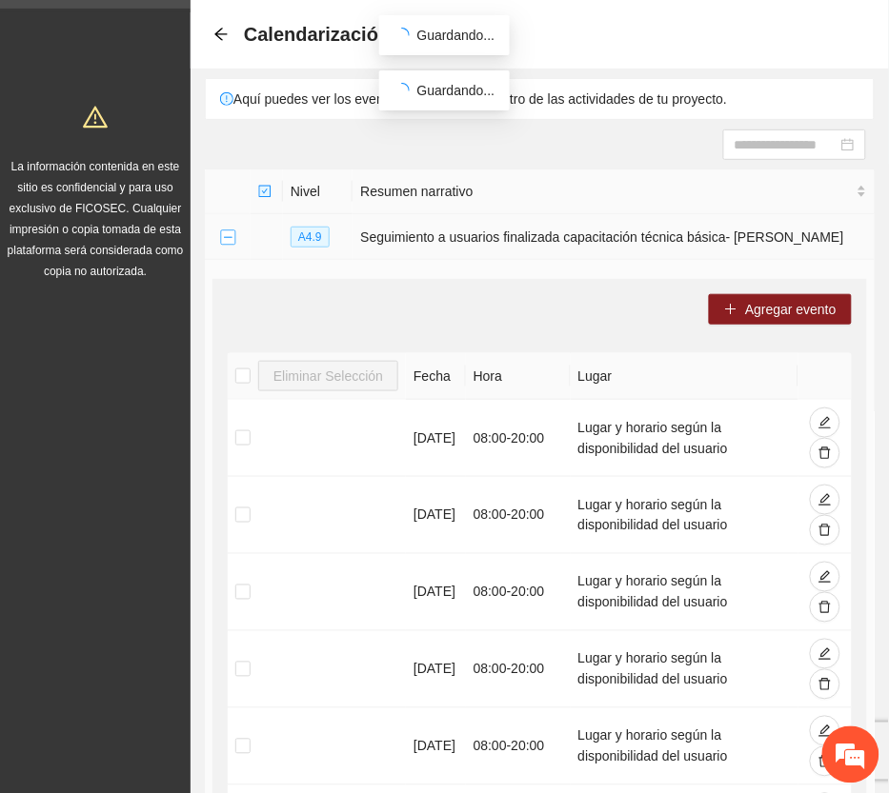
click at [227, 234] on button "Collapse row" at bounding box center [227, 238] width 15 height 15
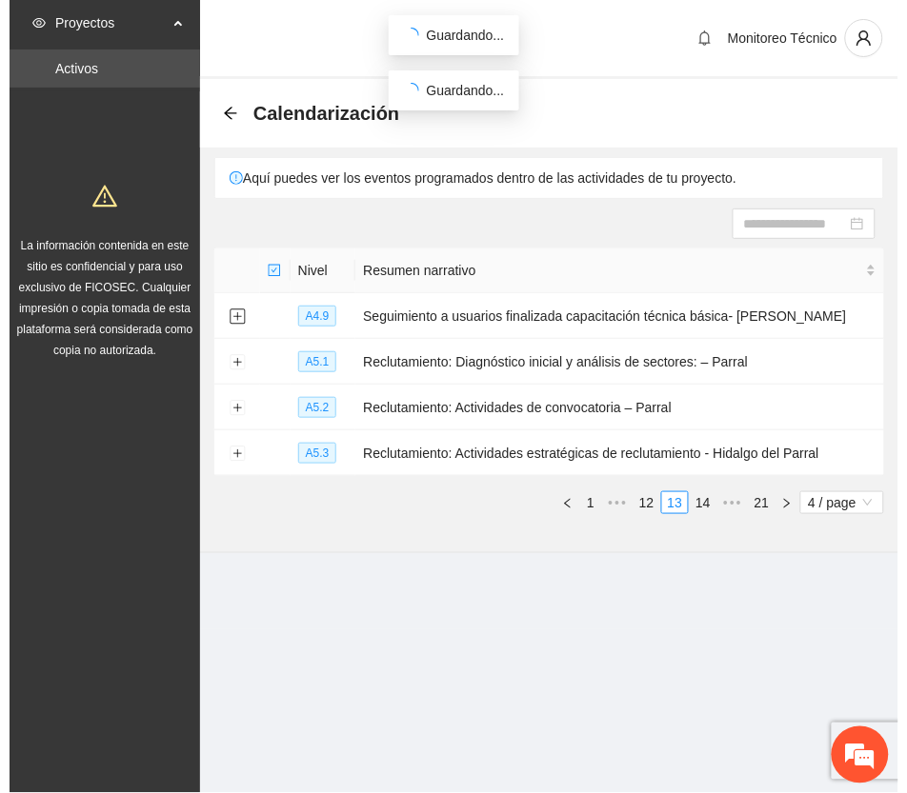
scroll to position [0, 0]
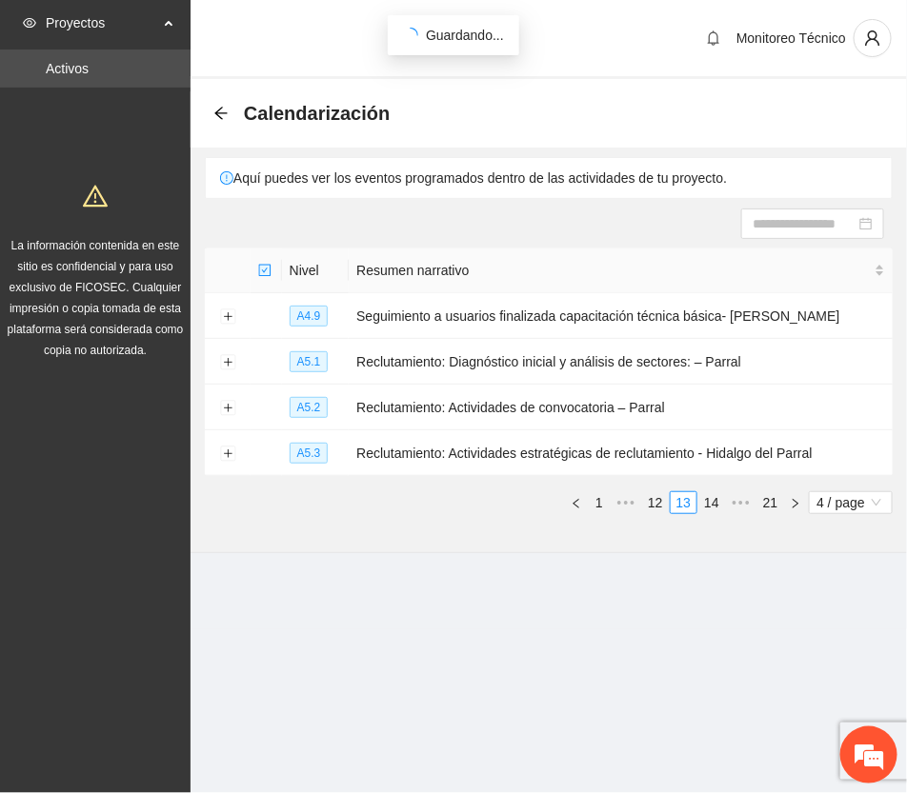
click at [712, 493] on link "14" at bounding box center [711, 502] width 27 height 21
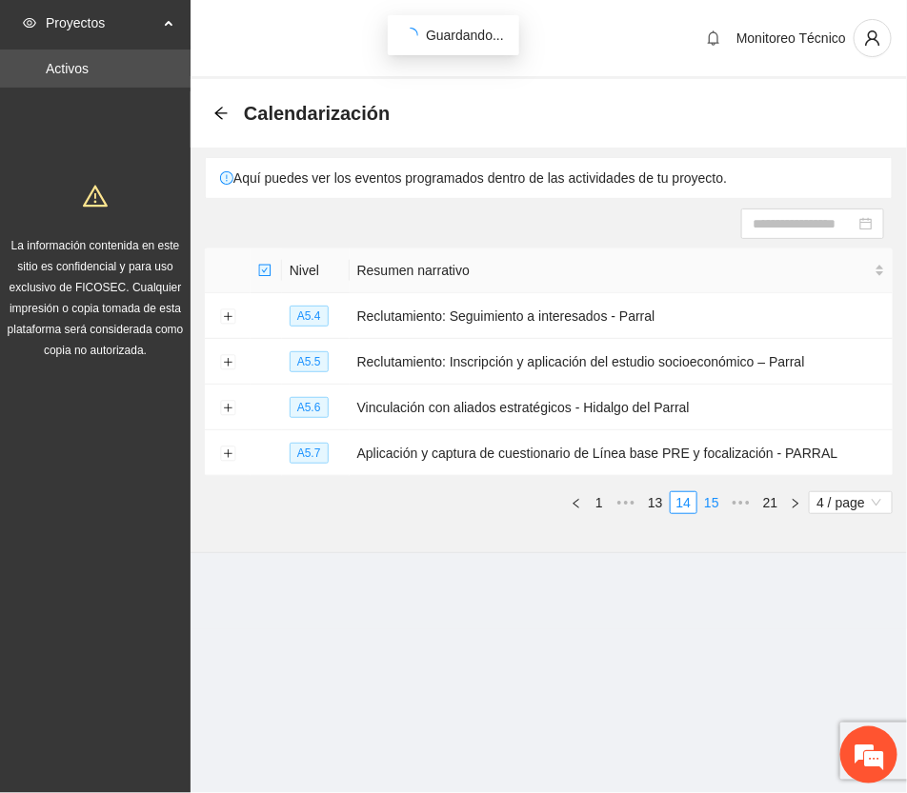
click at [708, 497] on link "15" at bounding box center [711, 502] width 27 height 21
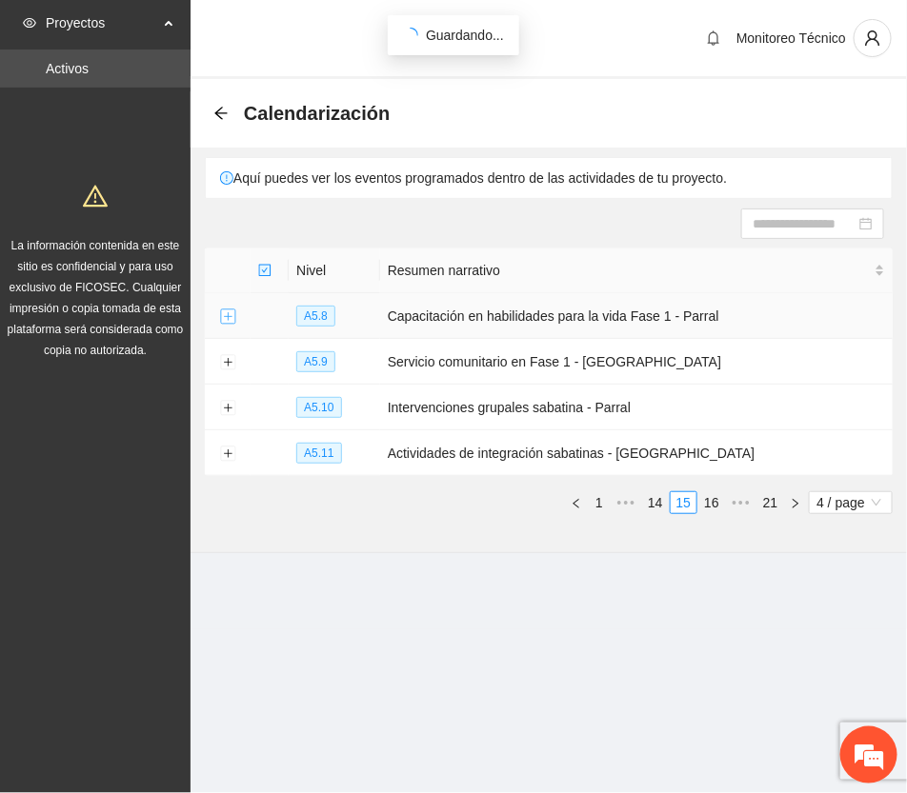
click at [222, 316] on button "Expand row" at bounding box center [227, 317] width 15 height 15
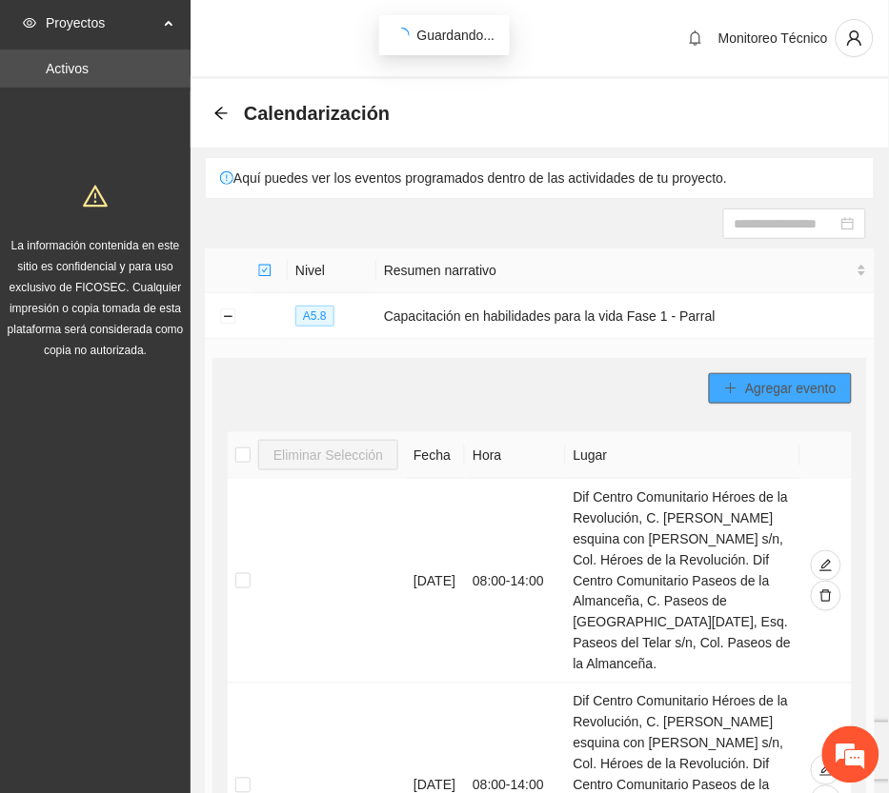
click at [783, 376] on button "Agregar evento" at bounding box center [780, 388] width 143 height 30
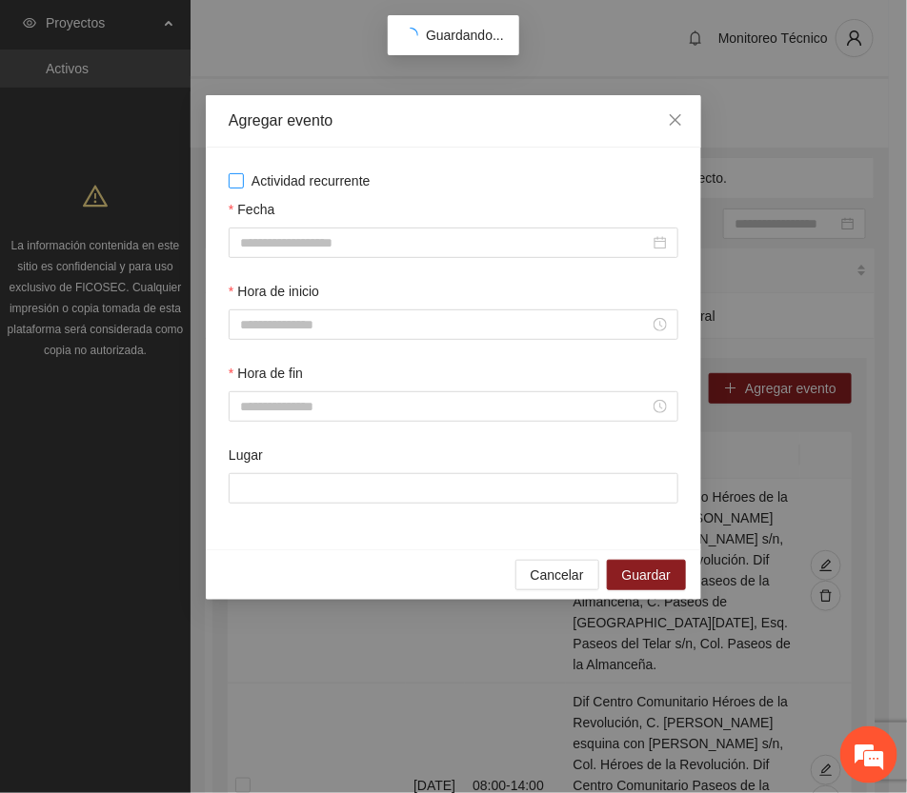
click at [292, 174] on span "Actividad recurrente" at bounding box center [311, 181] width 134 height 21
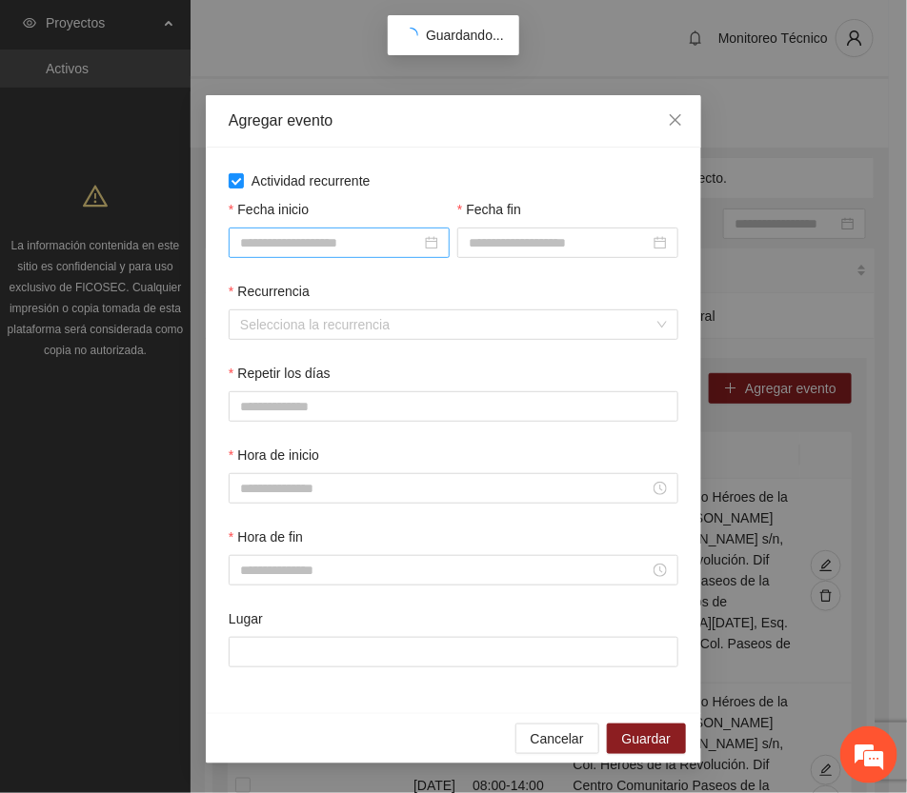
click at [359, 248] on input "Fecha inicio" at bounding box center [330, 242] width 181 height 21
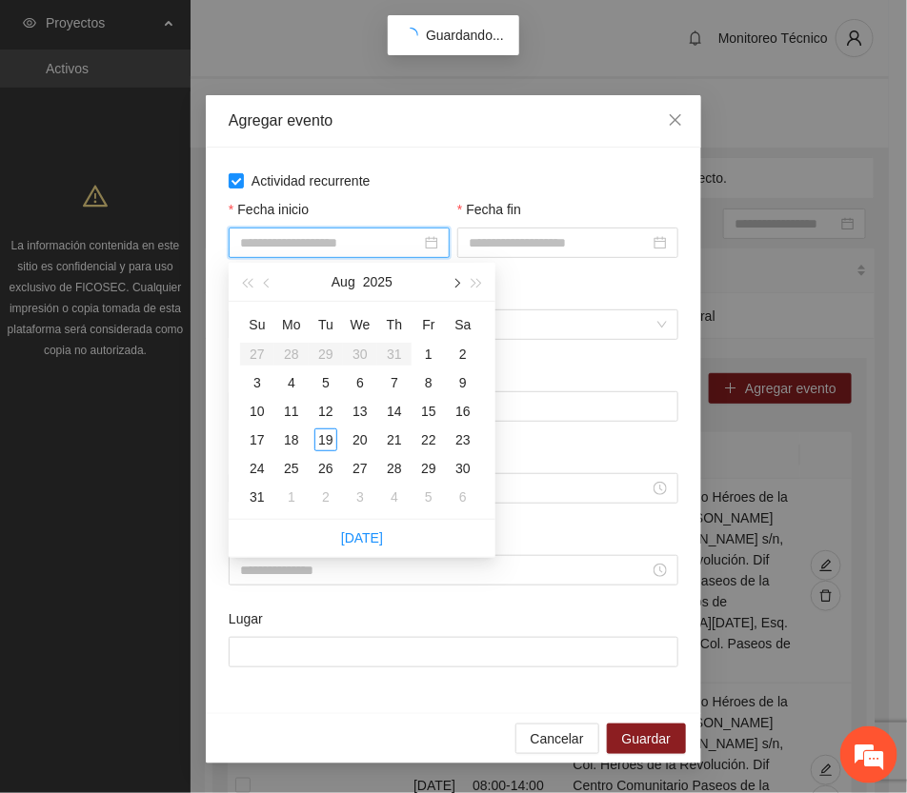
click at [449, 279] on button "button" at bounding box center [455, 282] width 21 height 38
type input "**********"
click at [291, 346] on div "1" at bounding box center [291, 354] width 23 height 23
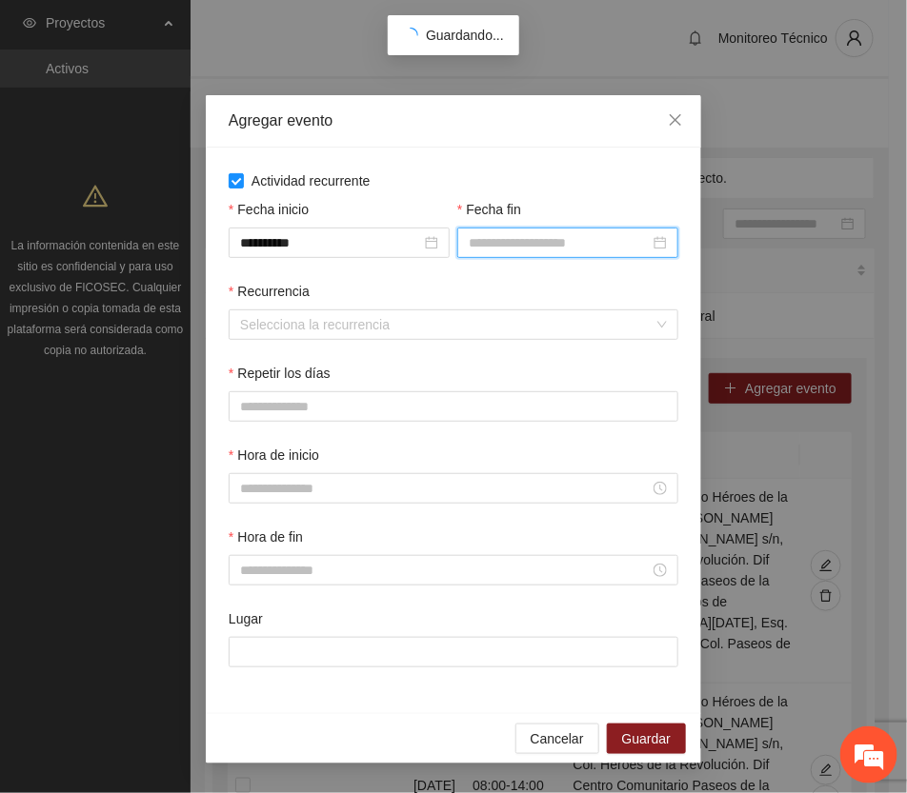
click at [524, 243] on input "Fecha fin" at bounding box center [559, 242] width 181 height 21
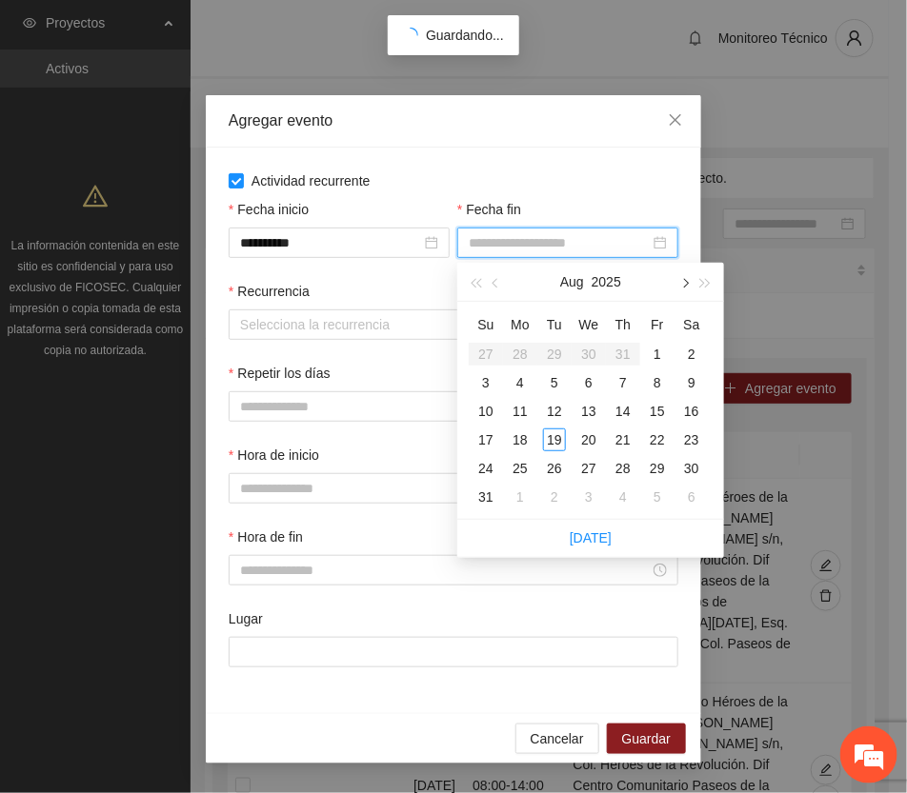
click at [683, 283] on span "button" at bounding box center [684, 284] width 10 height 10
type input "**********"
click at [655, 382] on div "12" at bounding box center [657, 382] width 23 height 23
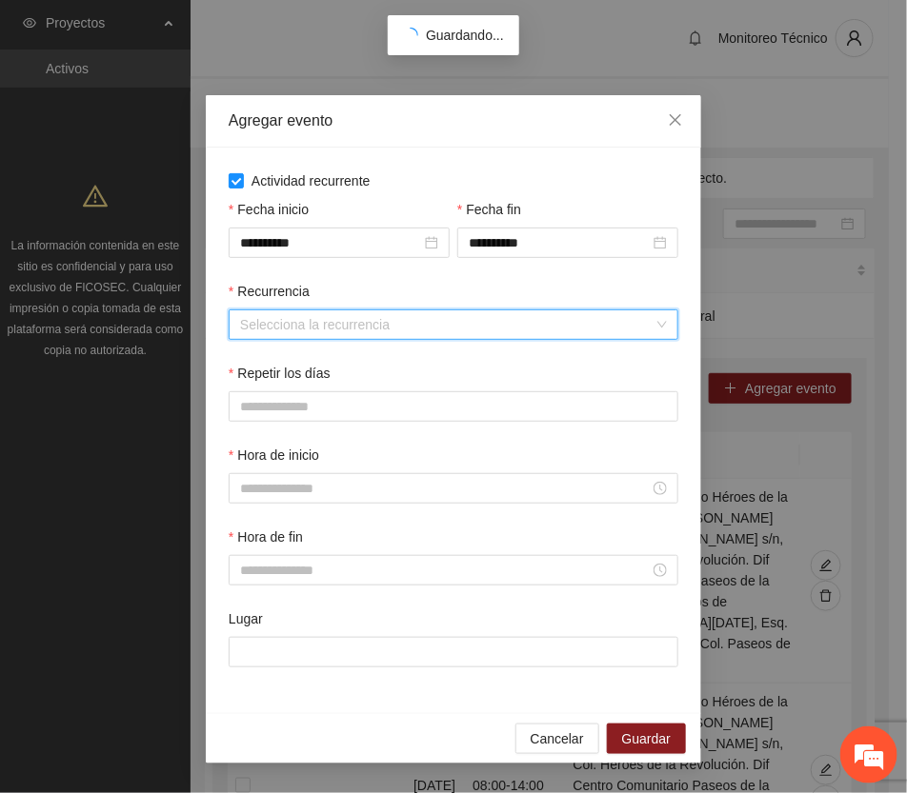
click at [320, 326] on input "Recurrencia" at bounding box center [446, 325] width 413 height 29
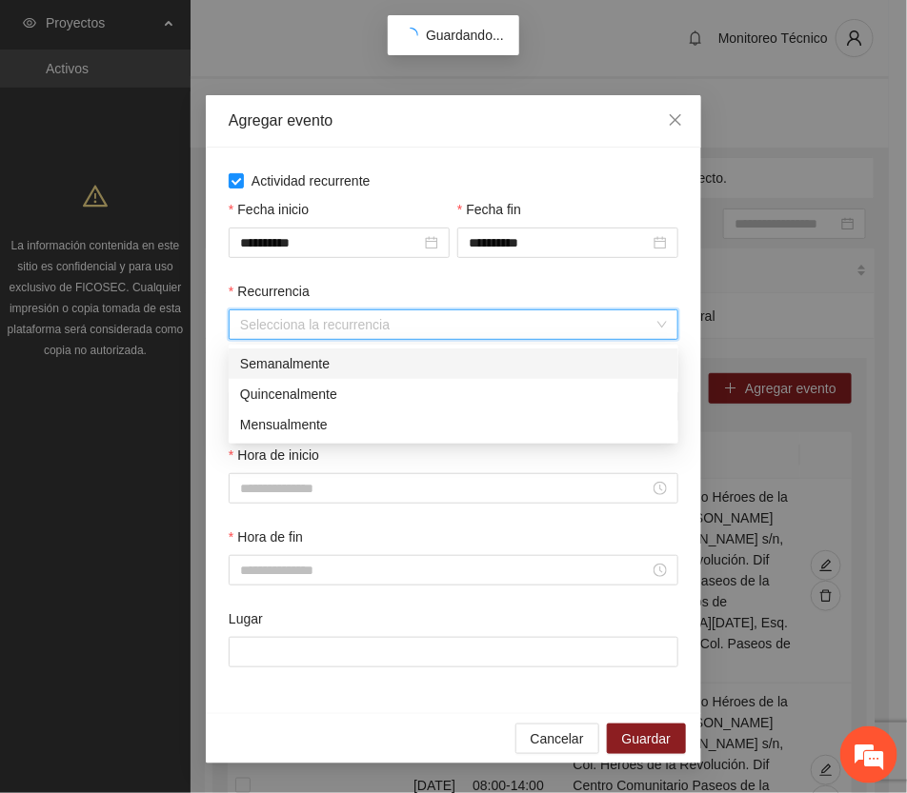
click at [314, 360] on div "Semanalmente" at bounding box center [453, 363] width 427 height 21
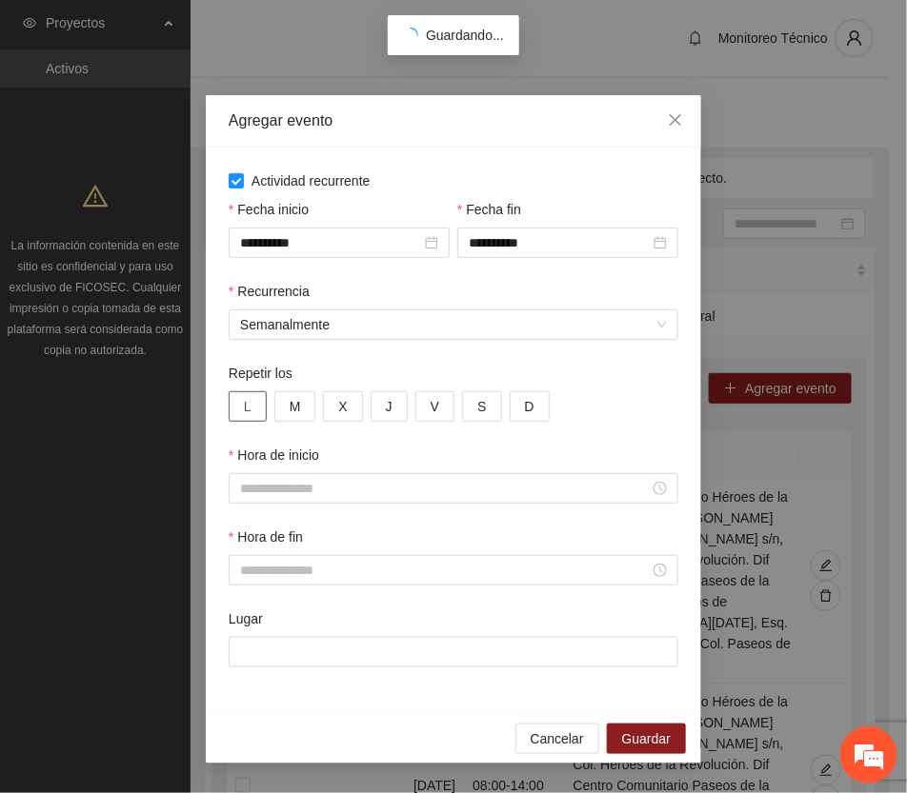
click at [244, 410] on span "L" at bounding box center [248, 406] width 8 height 21
click at [293, 407] on span "M" at bounding box center [295, 406] width 11 height 21
click at [348, 402] on button "X" at bounding box center [342, 407] width 39 height 30
click at [392, 405] on button "J" at bounding box center [389, 407] width 37 height 30
click at [432, 401] on span "V" at bounding box center [435, 406] width 9 height 21
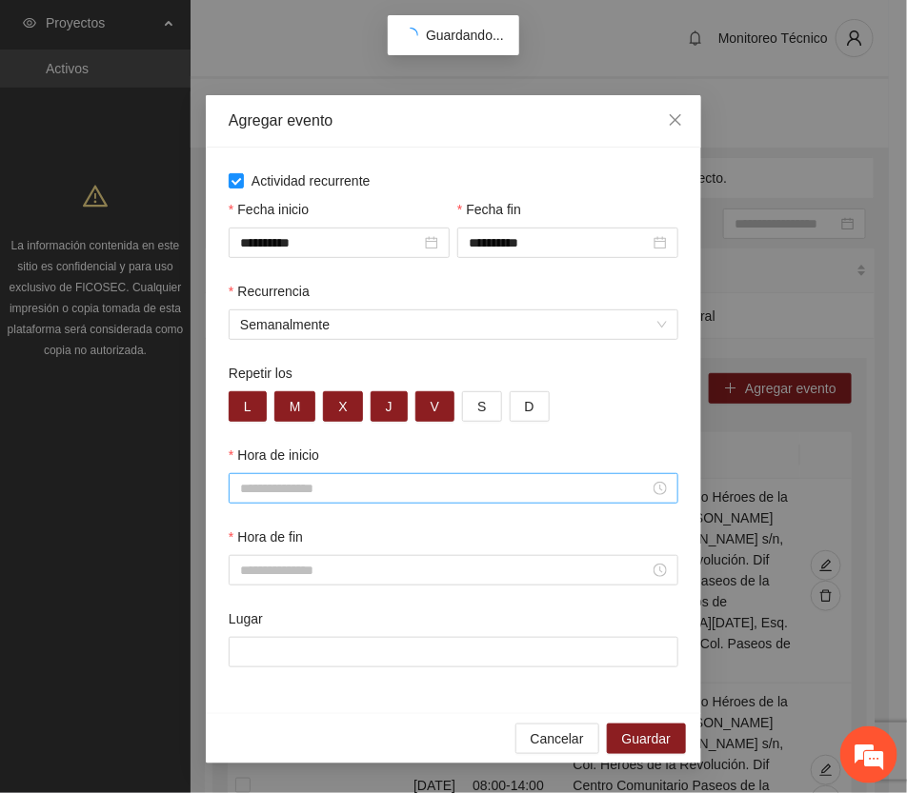
click at [288, 488] on input "Hora de inicio" at bounding box center [445, 488] width 410 height 21
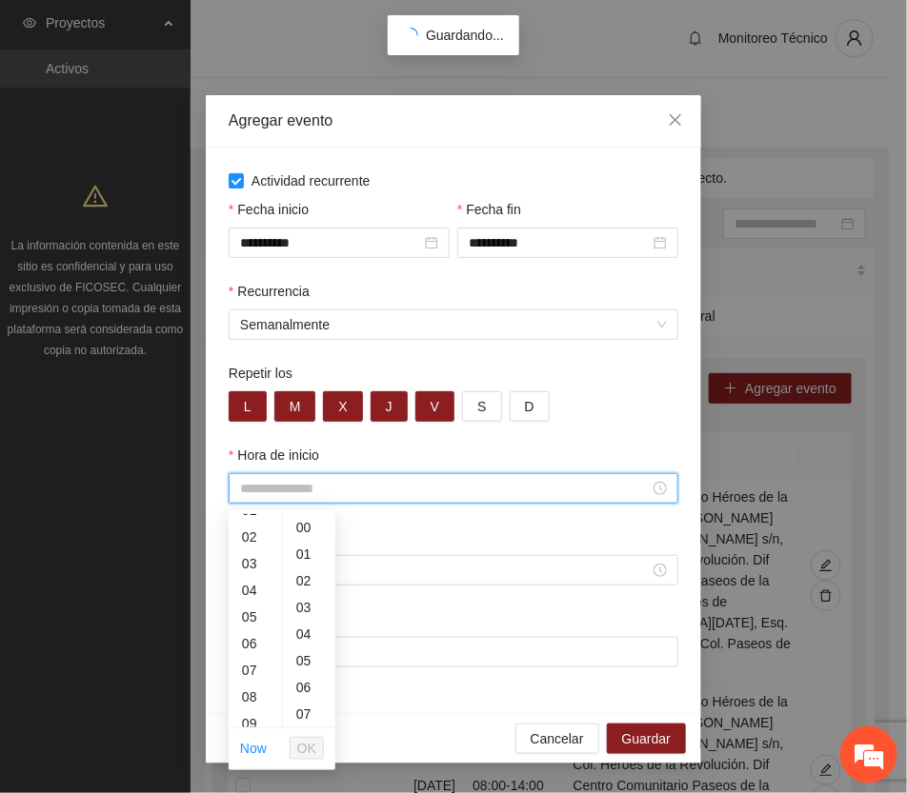
scroll to position [119, 0]
click at [245, 622] on div "08" at bounding box center [255, 622] width 53 height 27
type input "*****"
click at [301, 746] on span "OK" at bounding box center [306, 748] width 19 height 21
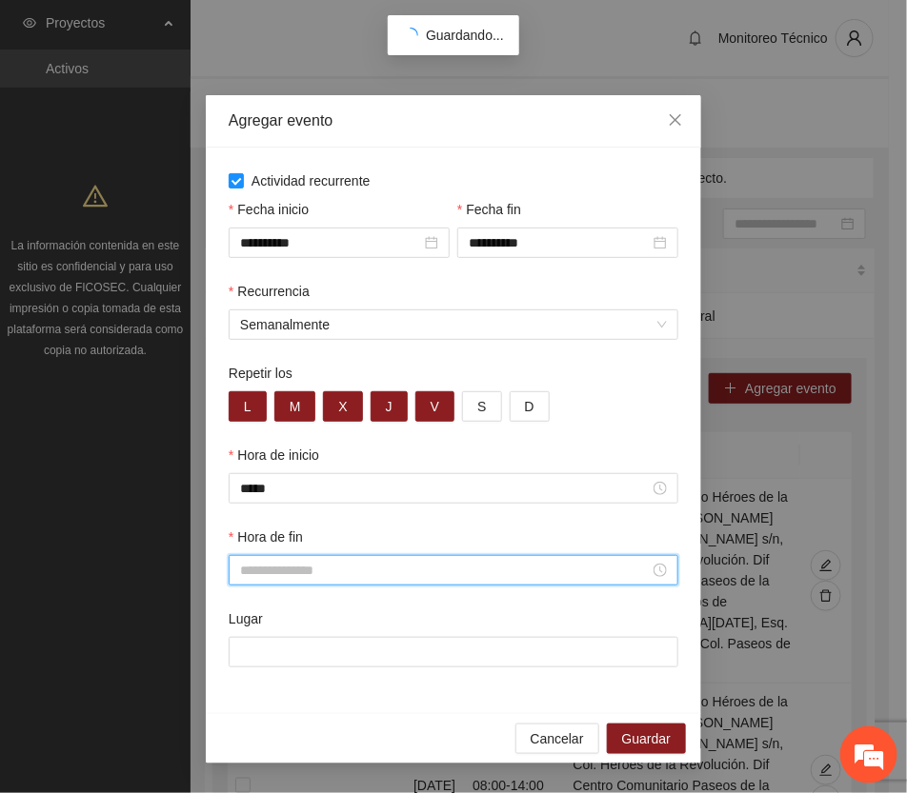
click at [254, 570] on input "Hora de fin" at bounding box center [445, 570] width 410 height 21
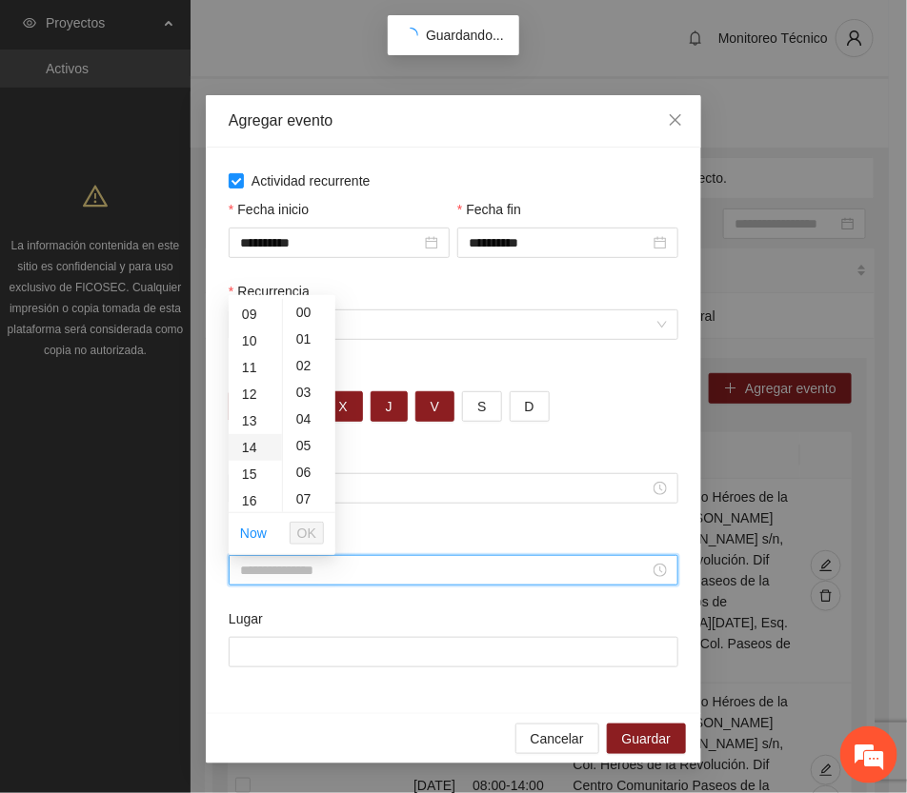
click at [251, 449] on div "14" at bounding box center [255, 447] width 53 height 27
type input "*****"
click at [308, 531] on span "OK" at bounding box center [306, 533] width 19 height 21
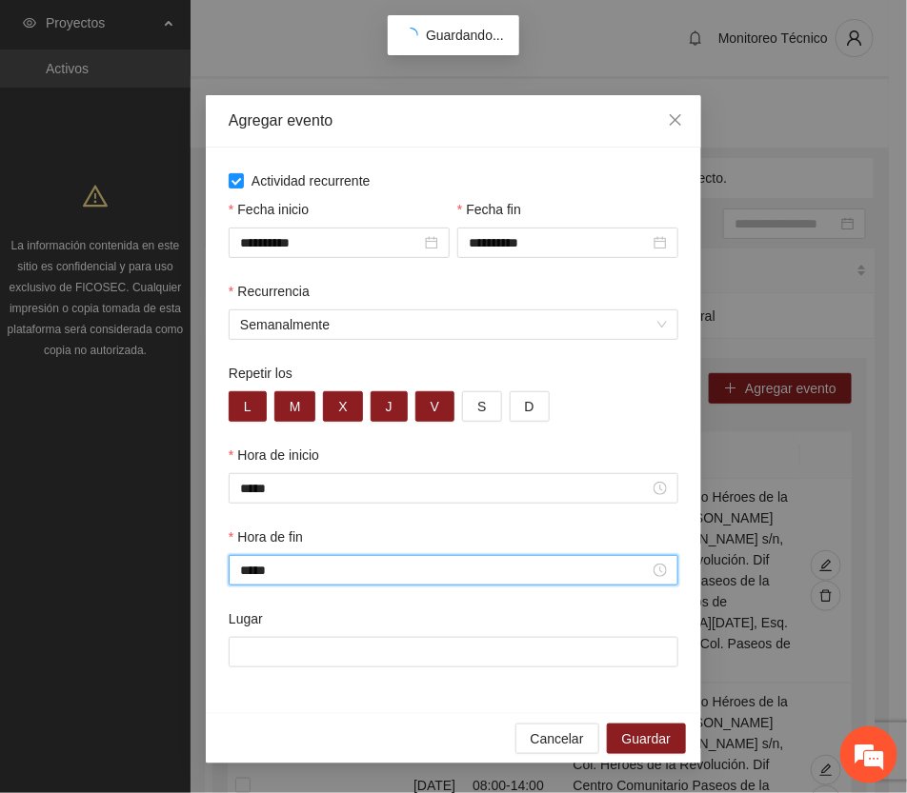
click at [803, 295] on div "**********" at bounding box center [453, 396] width 907 height 793
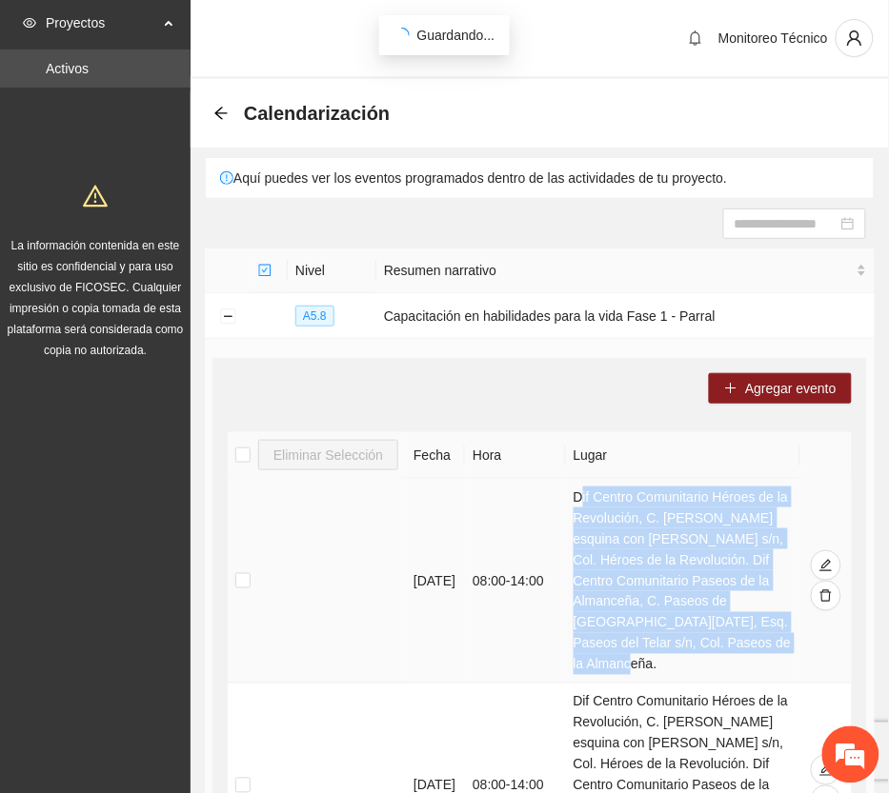
drag, startPoint x: 581, startPoint y: 496, endPoint x: 741, endPoint y: 645, distance: 218.4
click at [741, 645] on td "Dif Centro Comunitario Héroes de la Revolución, C. [PERSON_NAME] esquina con [P…" at bounding box center [683, 581] width 234 height 205
copy td "Dif Centro Comunitario Héroes de la Revolución, C. [PERSON_NAME] esquina con [P…"
click at [805, 376] on button "Agregar evento" at bounding box center [780, 388] width 143 height 30
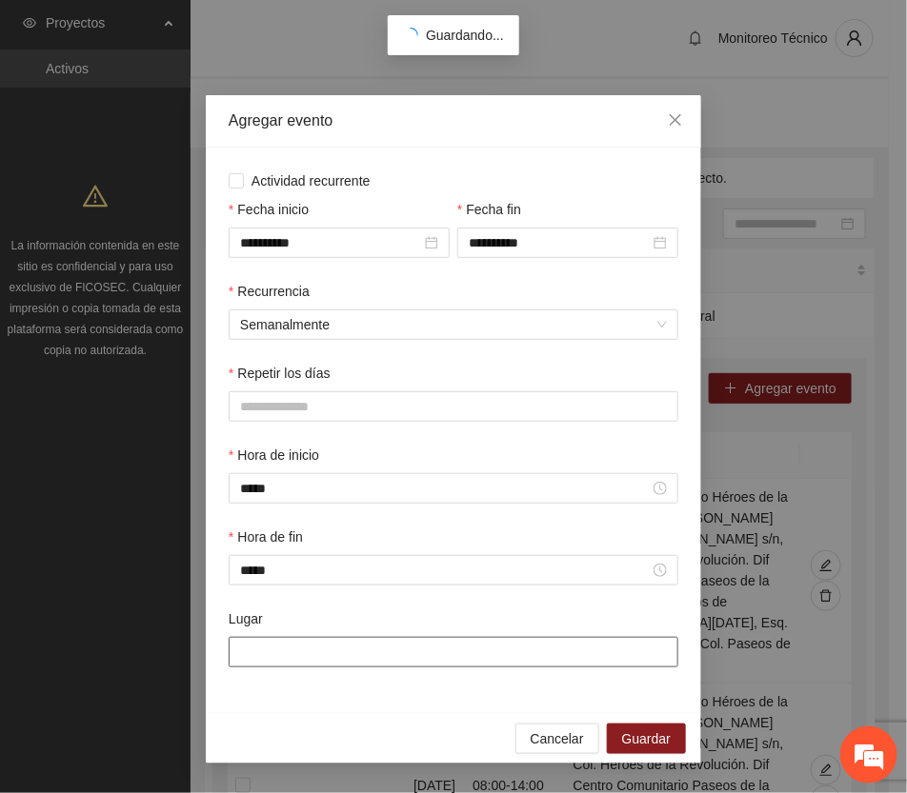
click at [308, 654] on input "Lugar" at bounding box center [454, 652] width 450 height 30
paste input "**********"
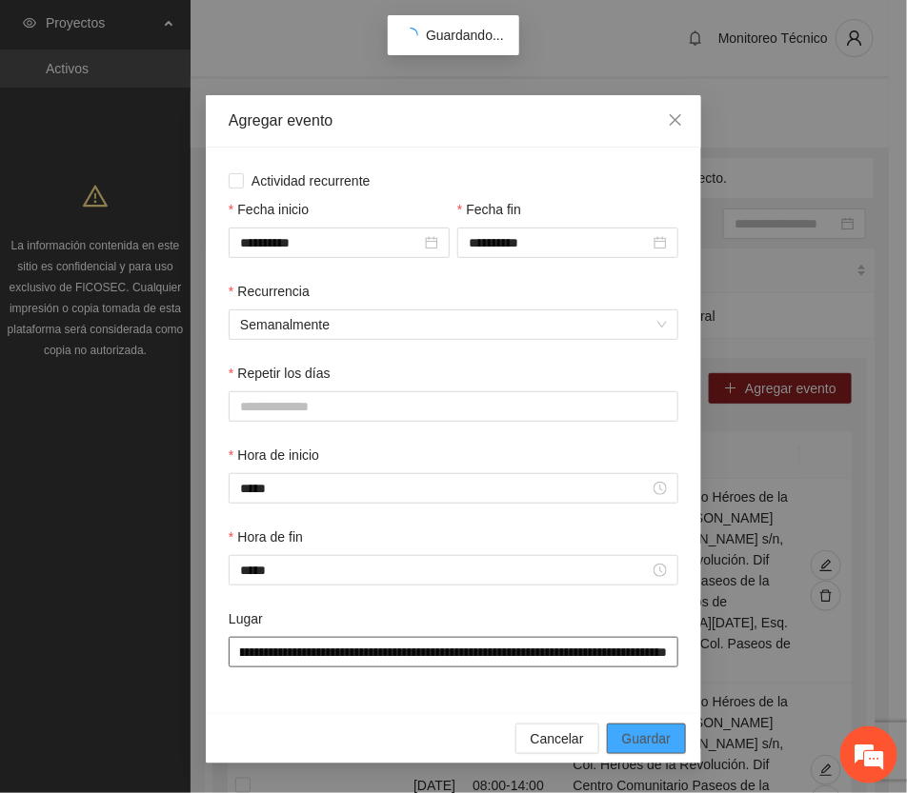
type input "**********"
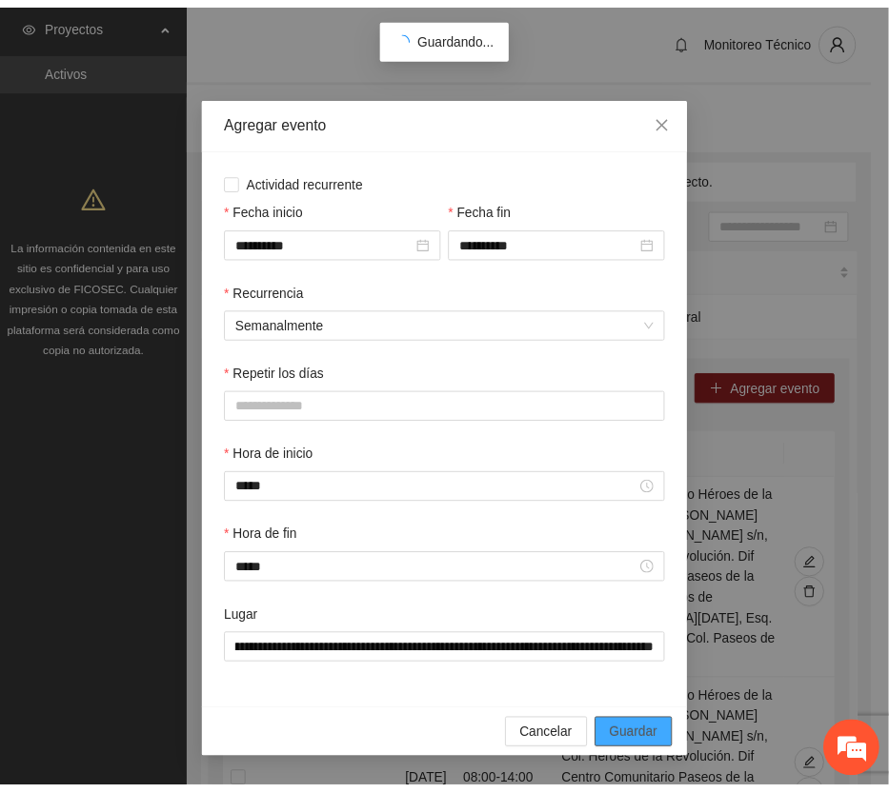
scroll to position [0, 0]
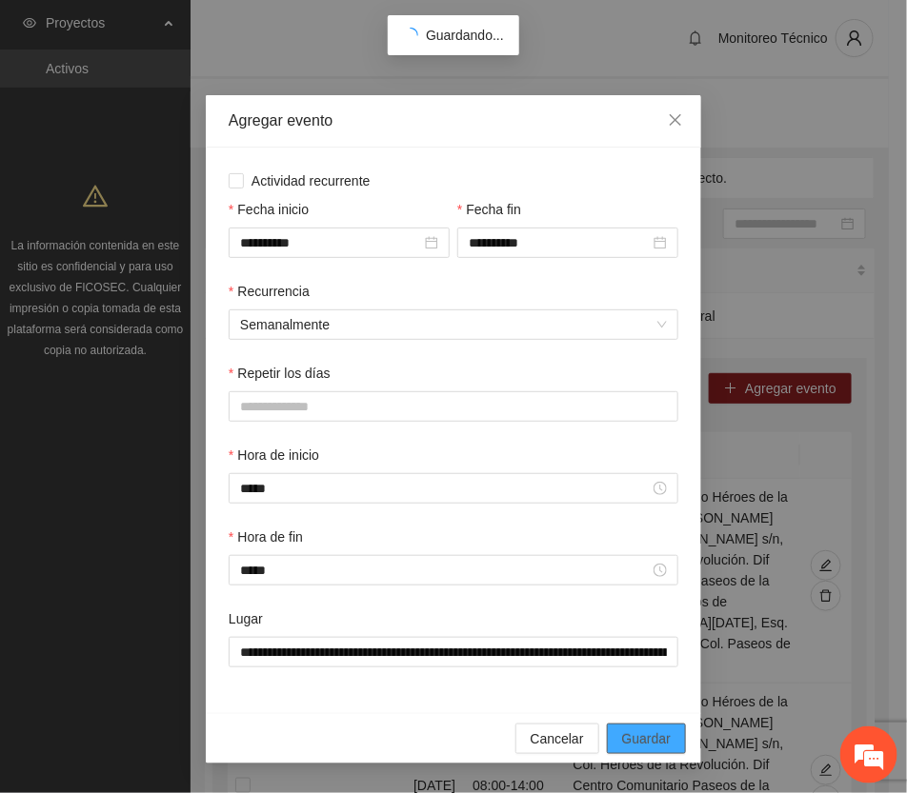
click at [640, 730] on div "Cancelar Guardar" at bounding box center [453, 738] width 495 height 50
click at [635, 741] on span "Guardar" at bounding box center [646, 739] width 49 height 21
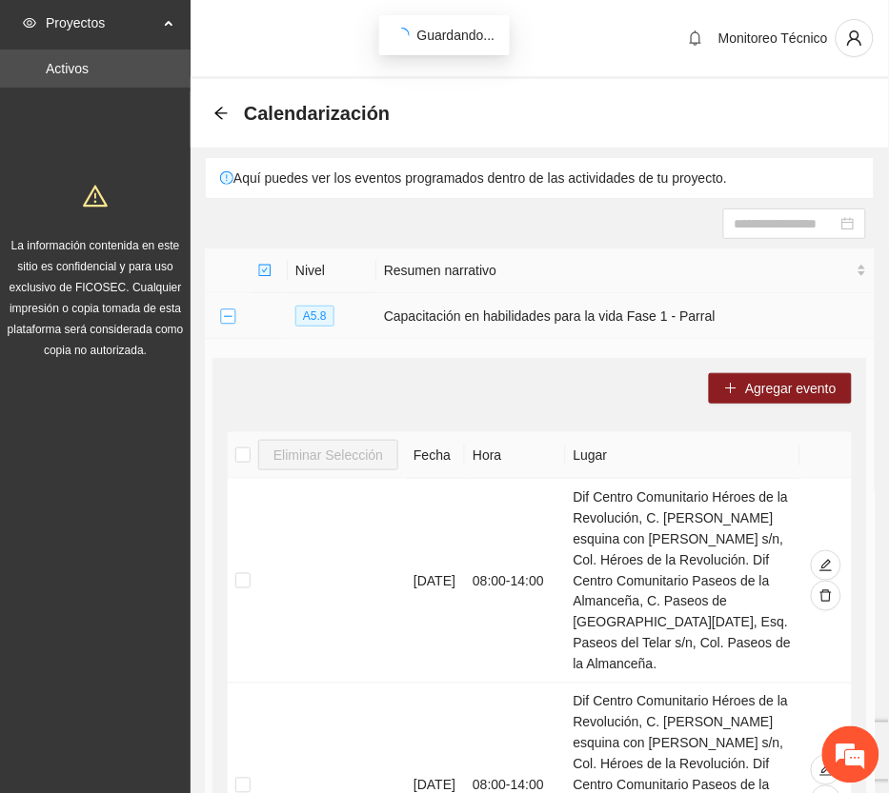
click at [222, 317] on button "Collapse row" at bounding box center [227, 317] width 15 height 15
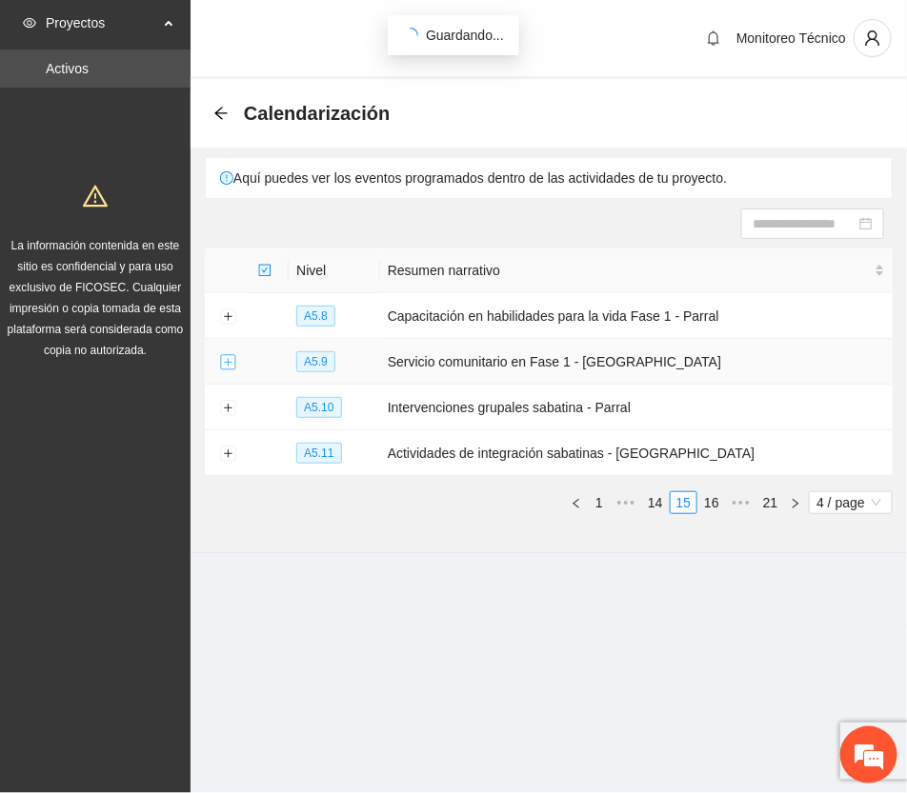
click at [224, 364] on button "Expand row" at bounding box center [227, 362] width 15 height 15
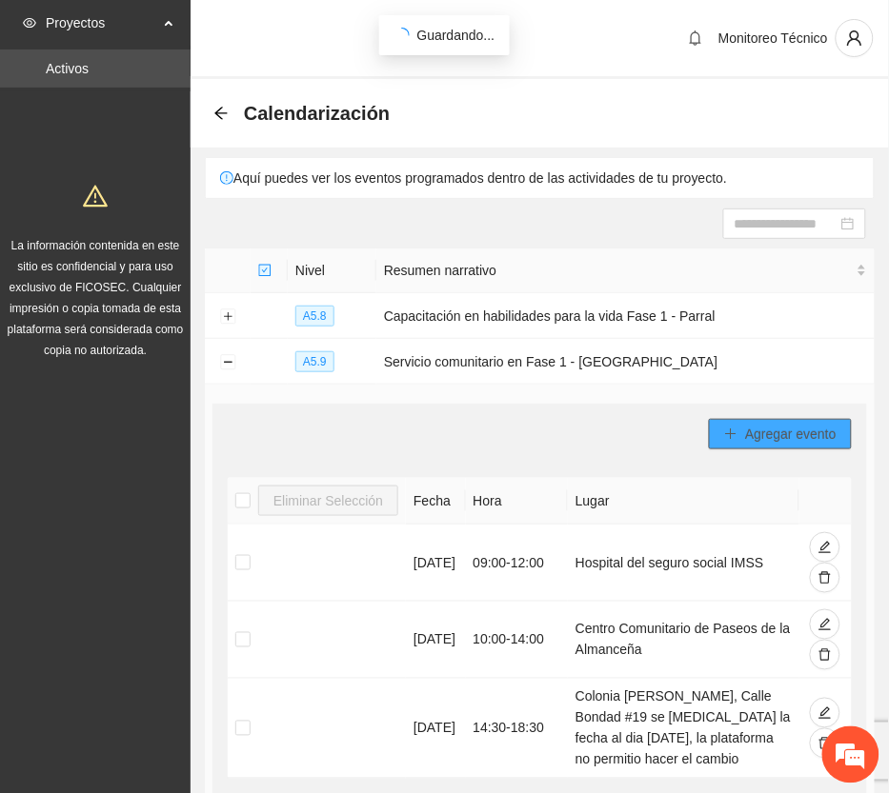
click at [779, 426] on span "Agregar evento" at bounding box center [790, 434] width 91 height 21
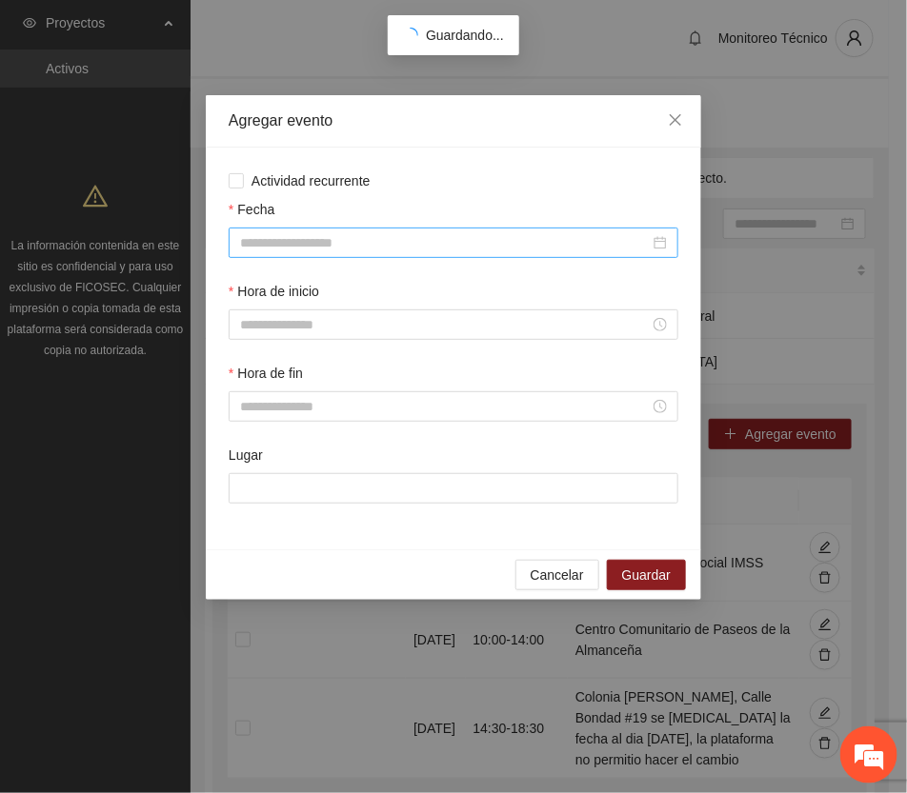
click at [319, 235] on input "Fecha" at bounding box center [445, 242] width 410 height 21
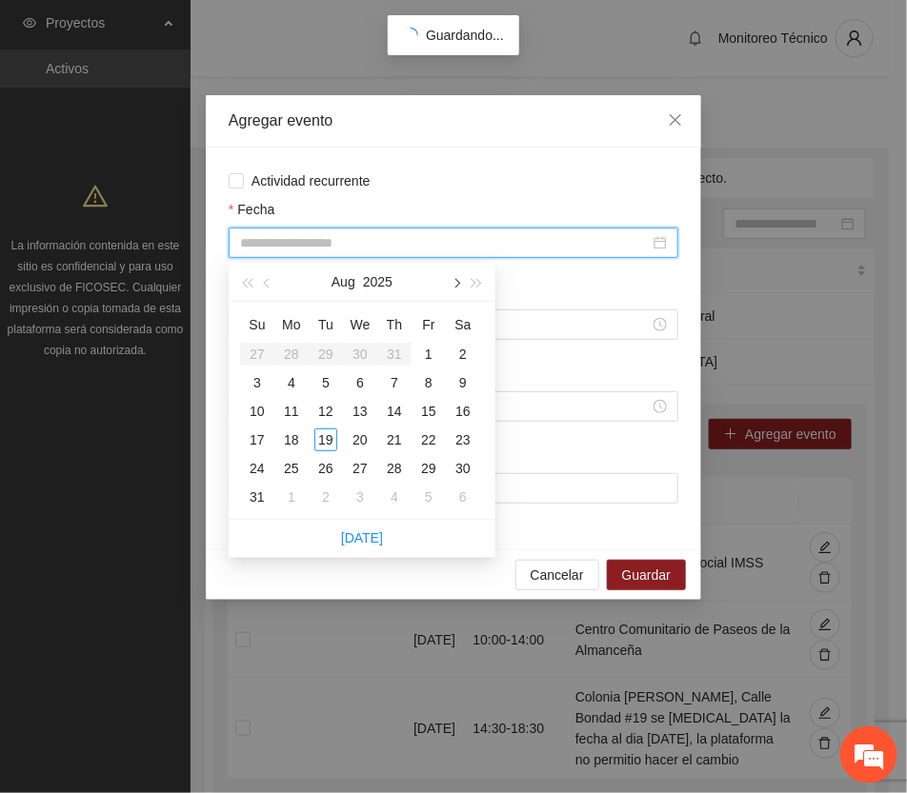
click at [451, 277] on button "button" at bounding box center [455, 282] width 21 height 38
type input "**********"
click at [460, 378] on div "13" at bounding box center [463, 382] width 23 height 23
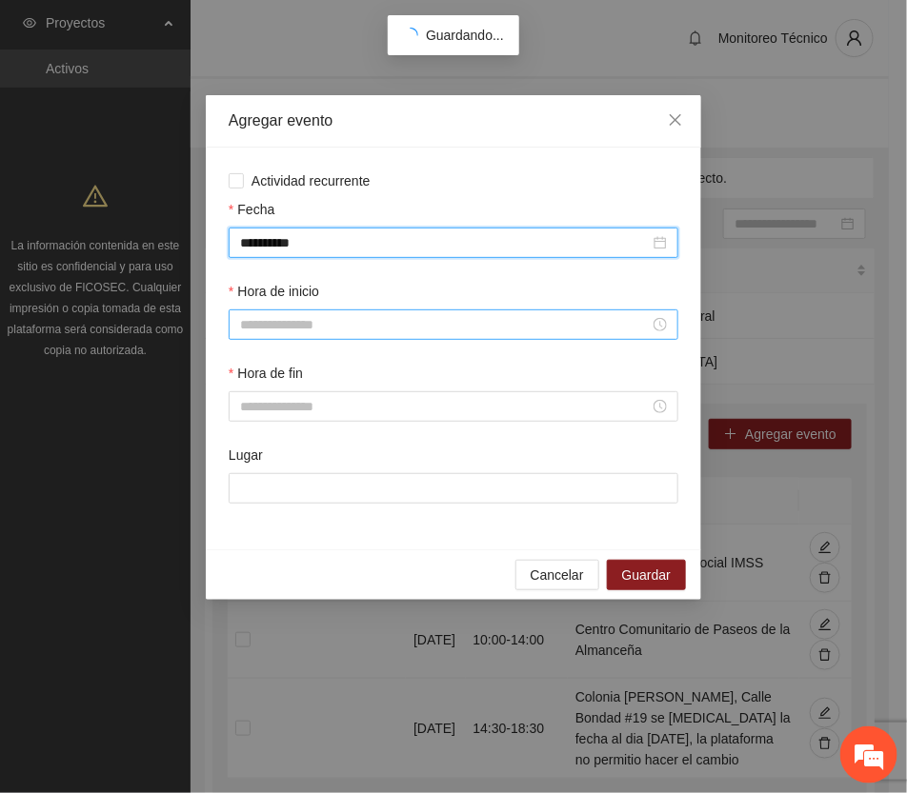
click at [331, 320] on input "Hora de inicio" at bounding box center [445, 324] width 410 height 21
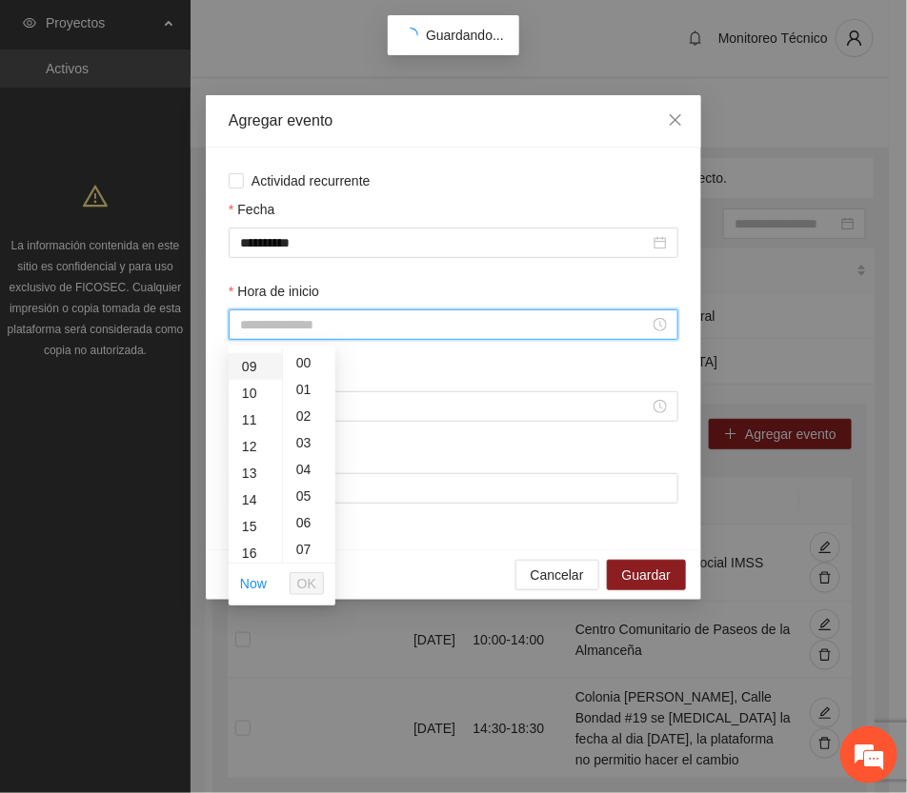
scroll to position [238, 0]
click at [246, 443] on div "12" at bounding box center [255, 445] width 53 height 27
click at [249, 460] on div "16" at bounding box center [255, 469] width 53 height 27
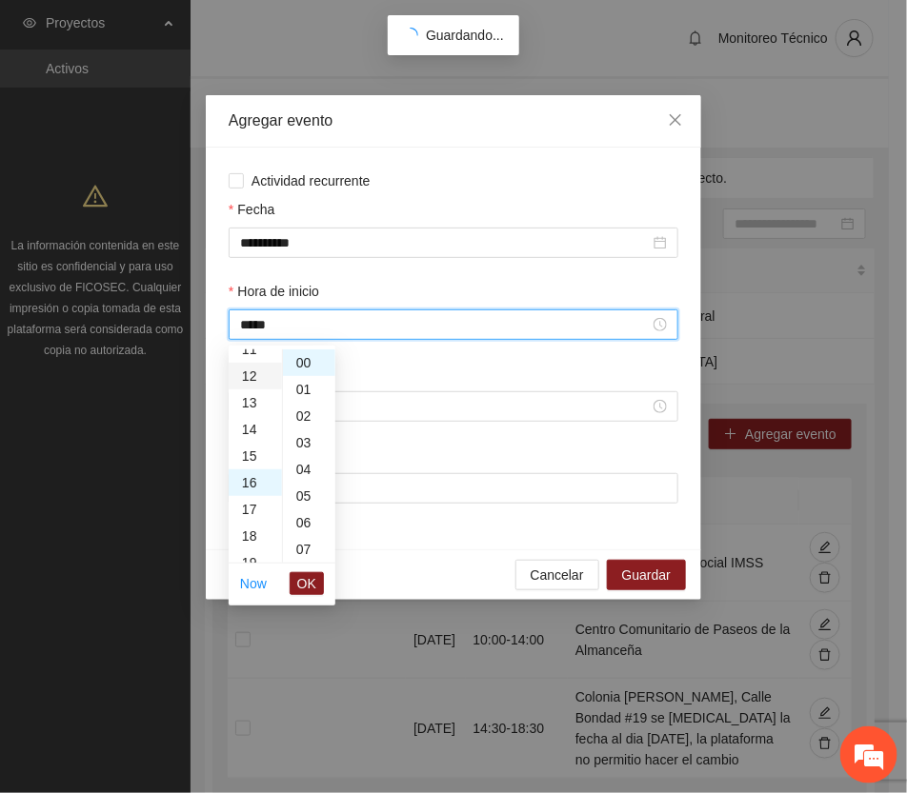
click at [246, 370] on div "12" at bounding box center [255, 376] width 53 height 27
type input "*****"
click at [310, 588] on span "OK" at bounding box center [306, 583] width 19 height 21
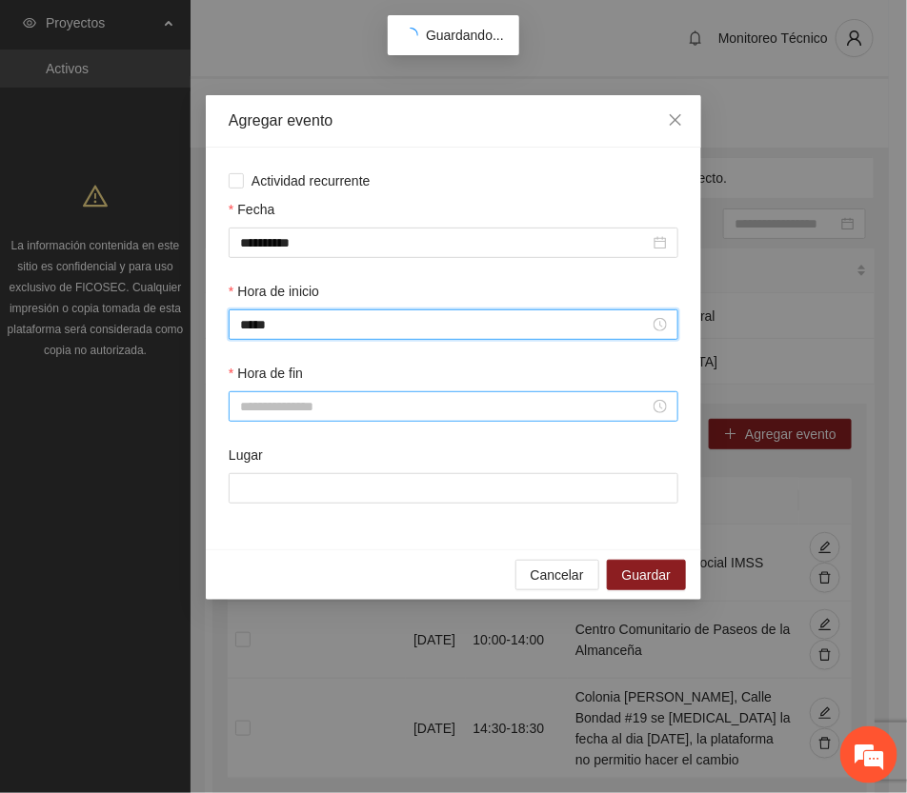
click at [296, 407] on input "Hora de fin" at bounding box center [445, 406] width 410 height 21
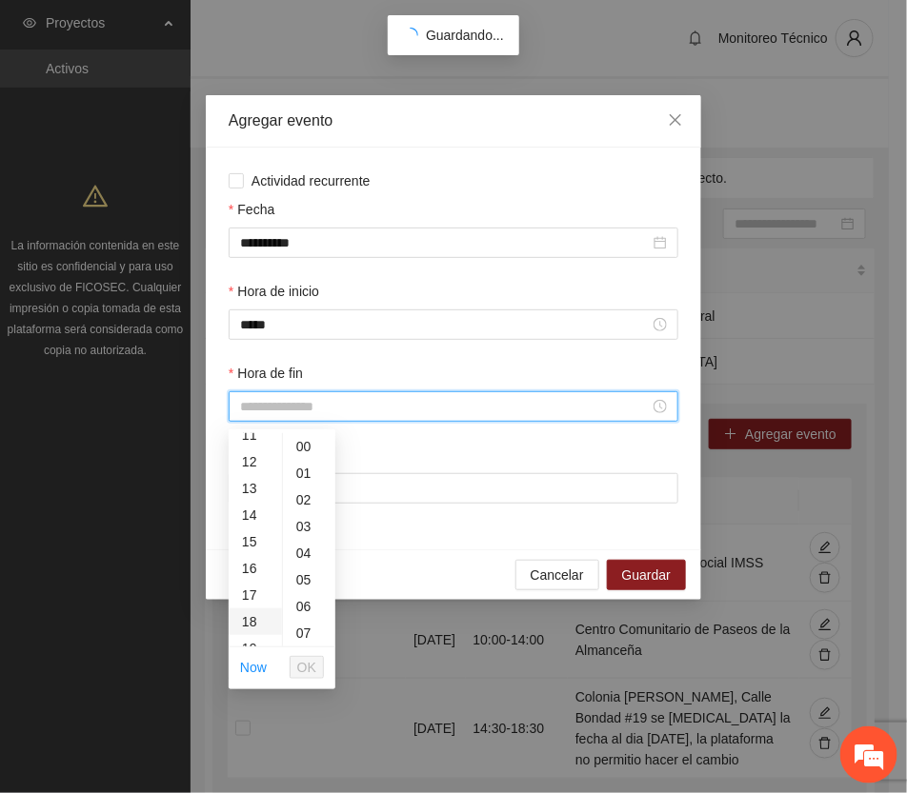
scroll to position [357, 0]
click at [249, 512] on div "16" at bounding box center [255, 516] width 53 height 27
type input "*****"
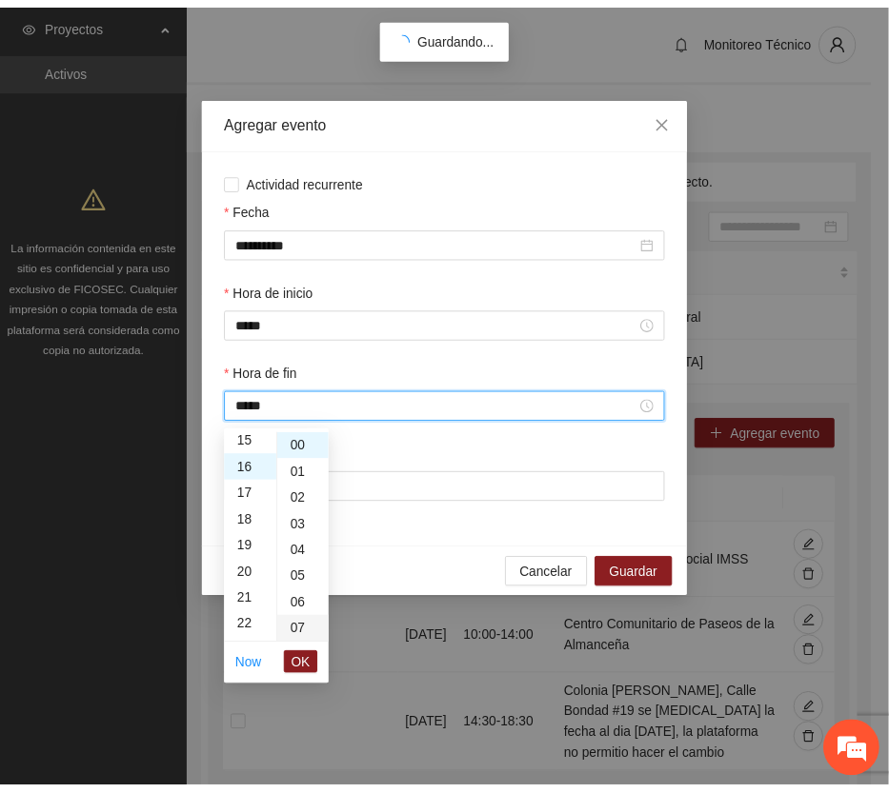
scroll to position [426, 0]
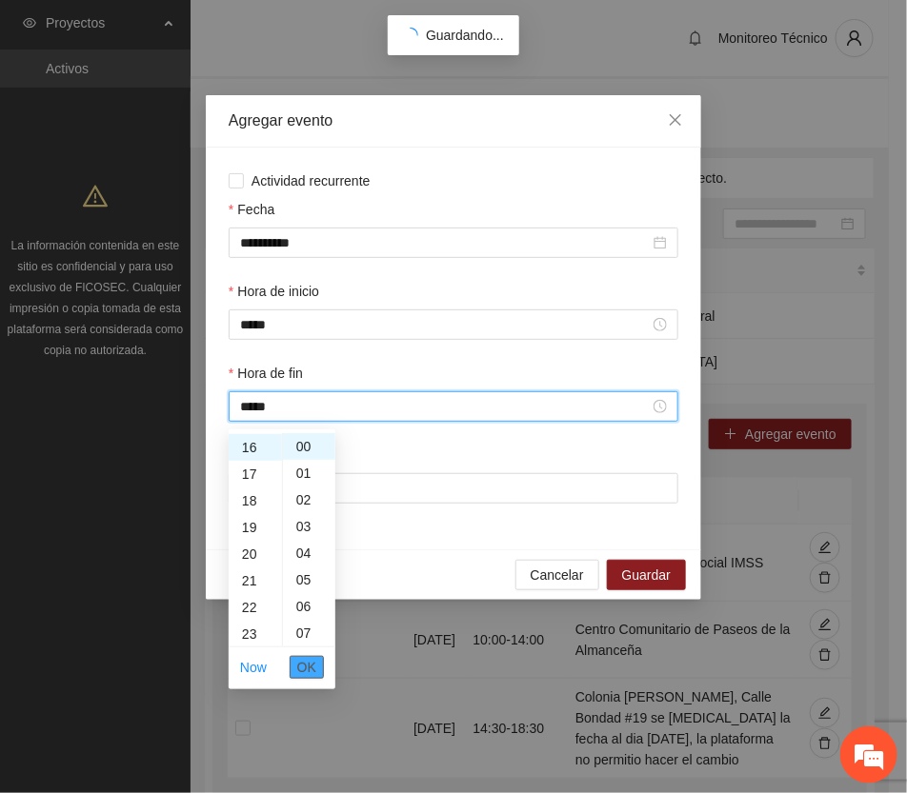
click at [308, 665] on span "OK" at bounding box center [306, 667] width 19 height 21
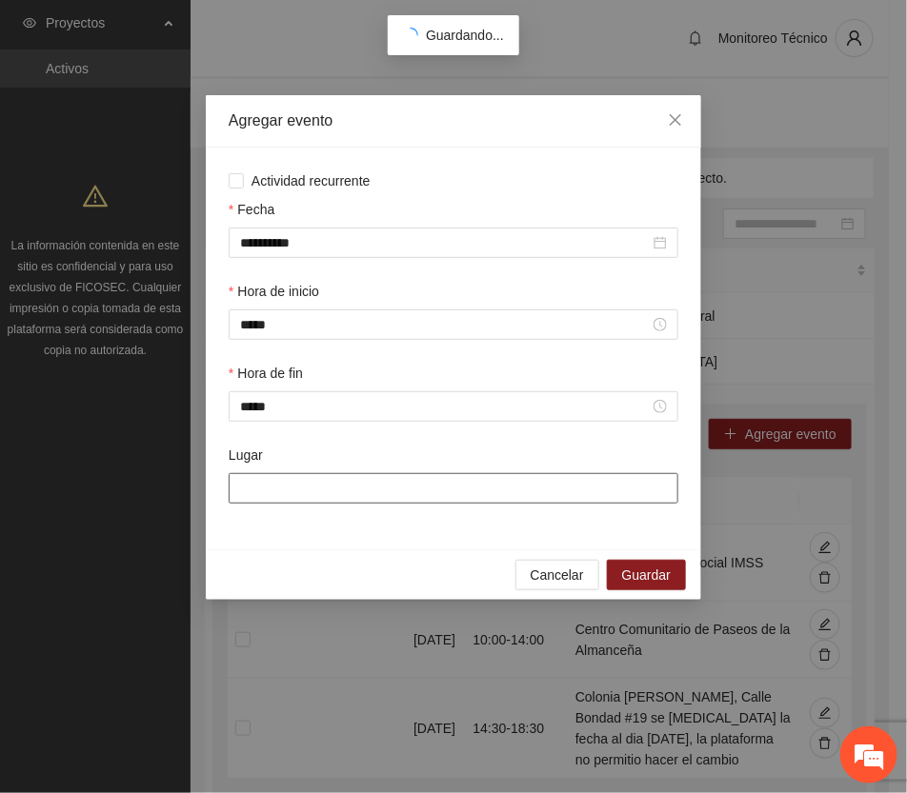
click at [370, 491] on input "Lugar" at bounding box center [454, 488] width 450 height 30
type input "**********"
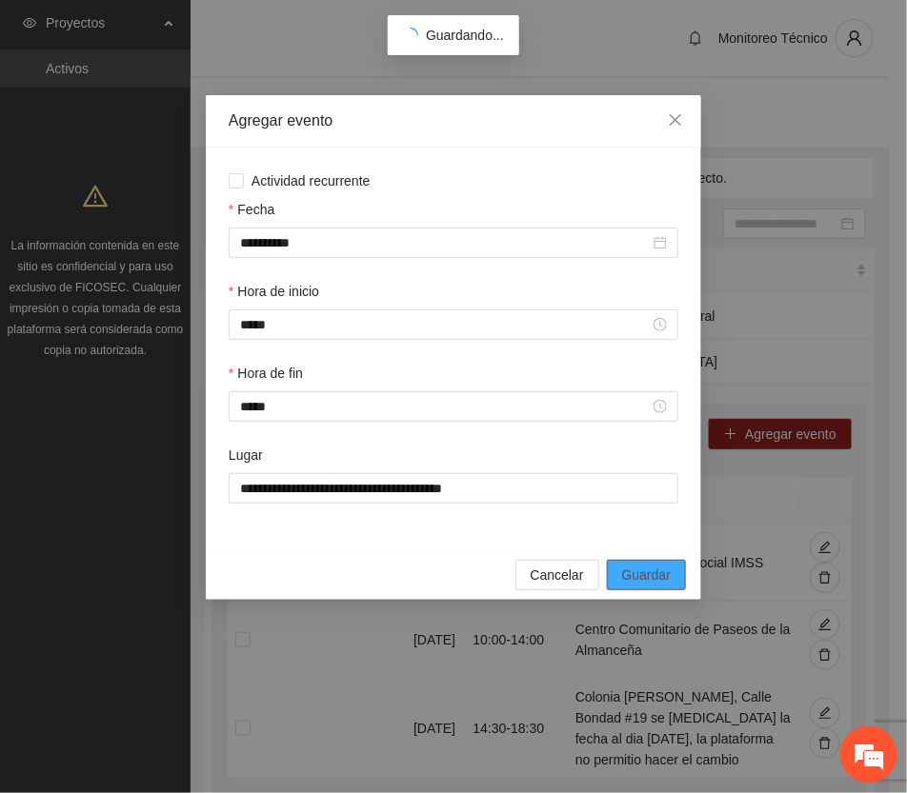
click at [667, 576] on span "Guardar" at bounding box center [646, 575] width 49 height 21
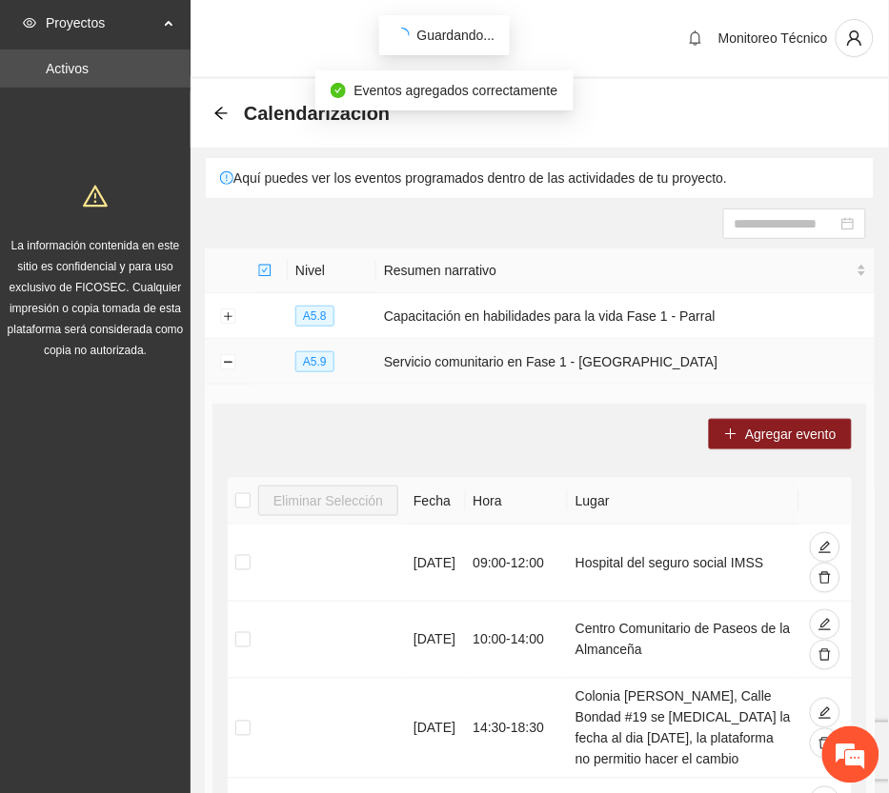
click at [219, 353] on td at bounding box center [228, 362] width 46 height 46
click at [224, 360] on button "Collapse row" at bounding box center [227, 362] width 15 height 15
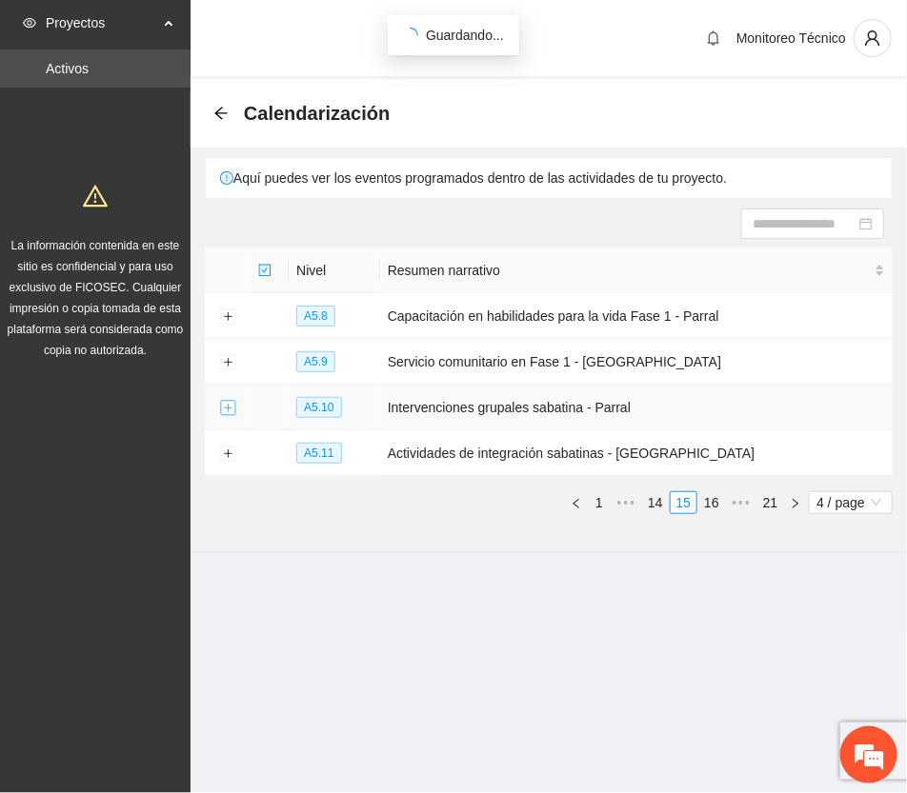
click at [225, 412] on button "Expand row" at bounding box center [227, 408] width 15 height 15
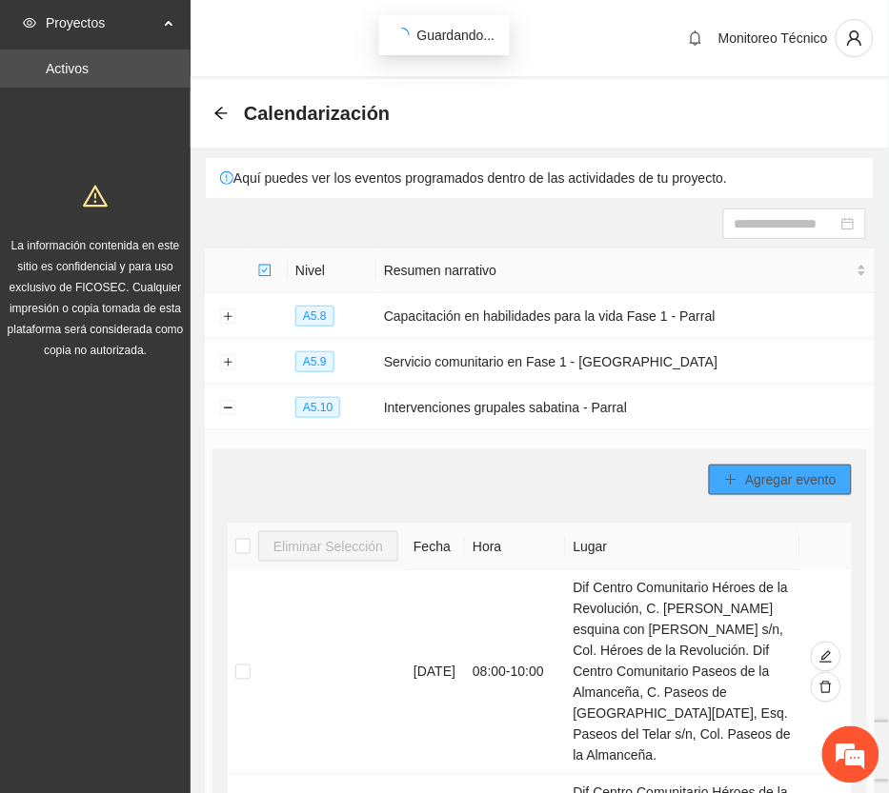
click at [793, 473] on span "Agregar evento" at bounding box center [790, 480] width 91 height 21
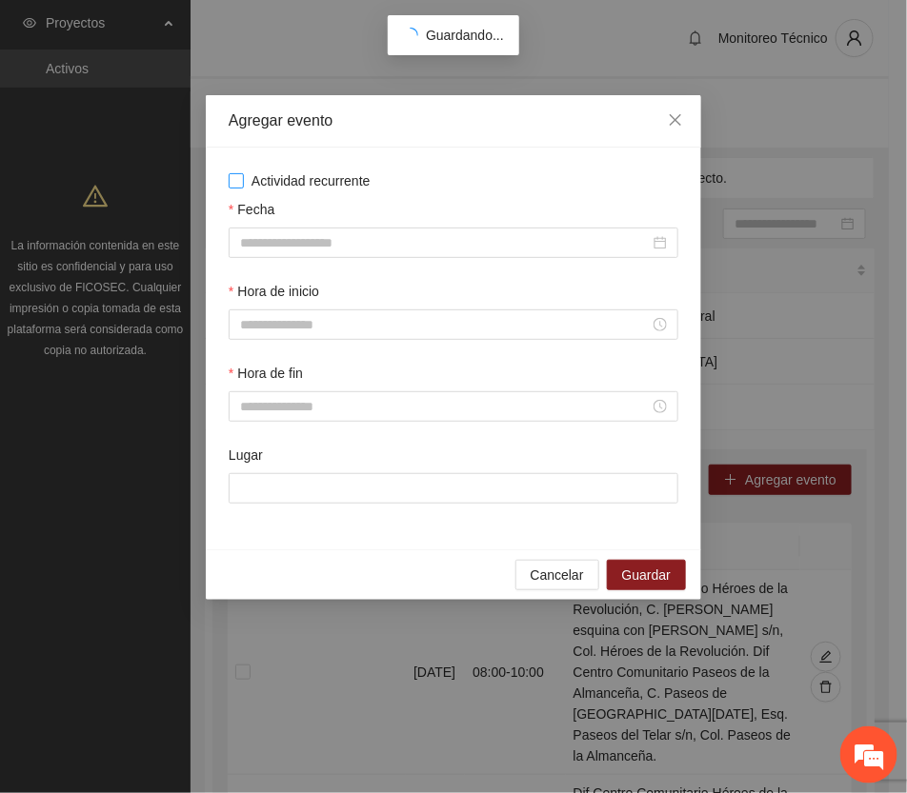
click at [321, 177] on span "Actividad recurrente" at bounding box center [311, 181] width 134 height 21
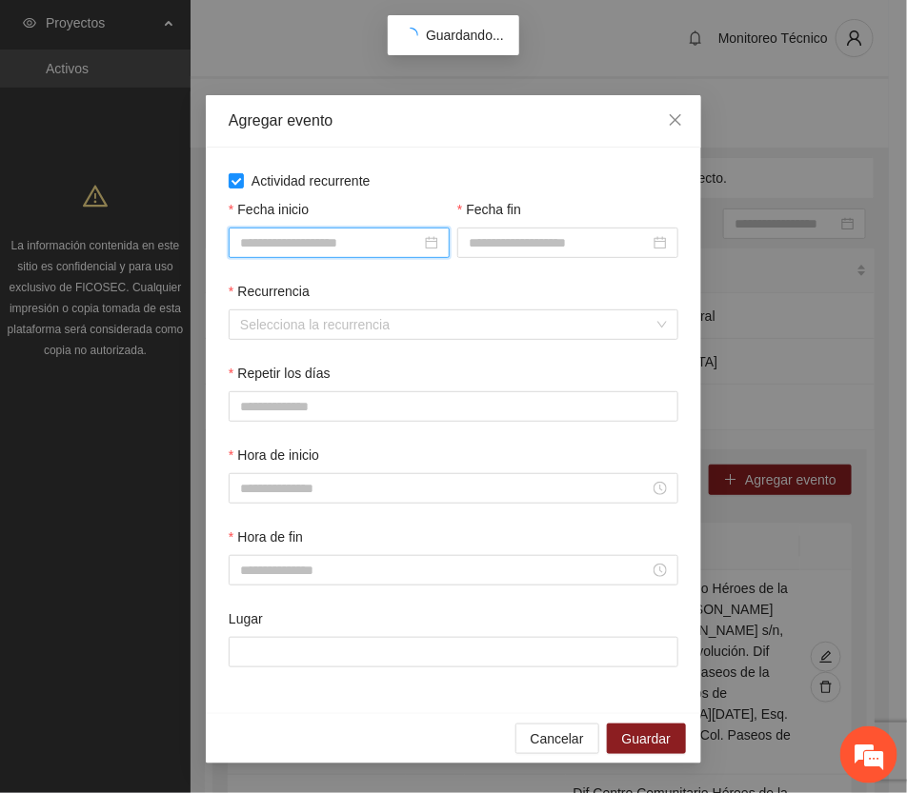
click at [335, 239] on input "Fecha inicio" at bounding box center [330, 242] width 181 height 21
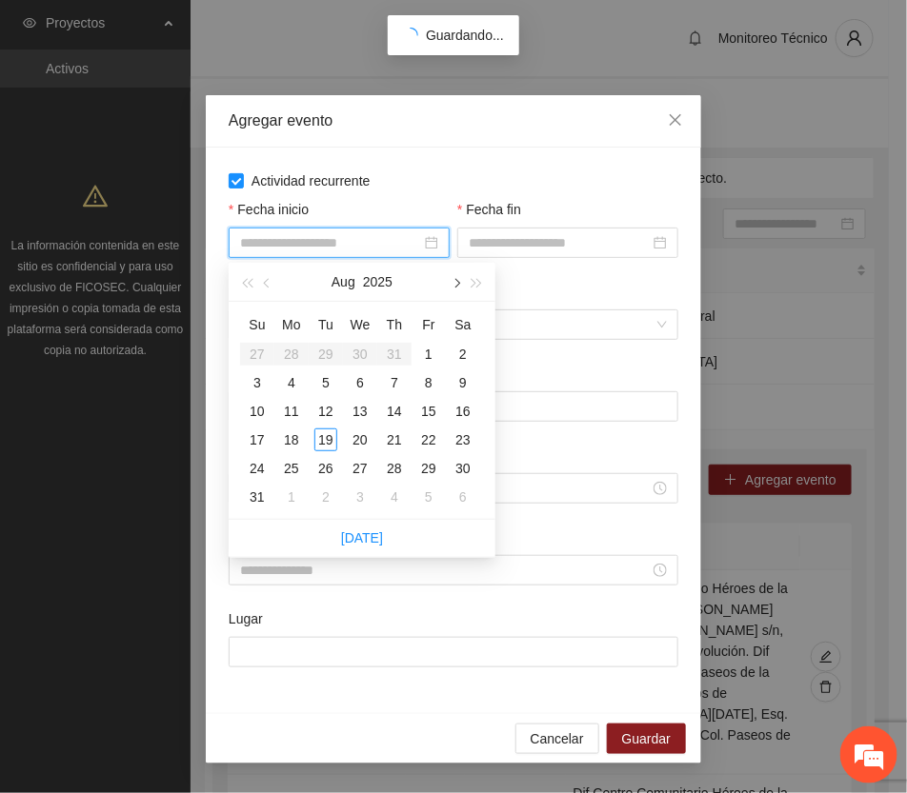
click at [454, 279] on span "button" at bounding box center [456, 284] width 10 height 10
type input "**********"
click at [676, 124] on icon "close" at bounding box center [675, 119] width 15 height 15
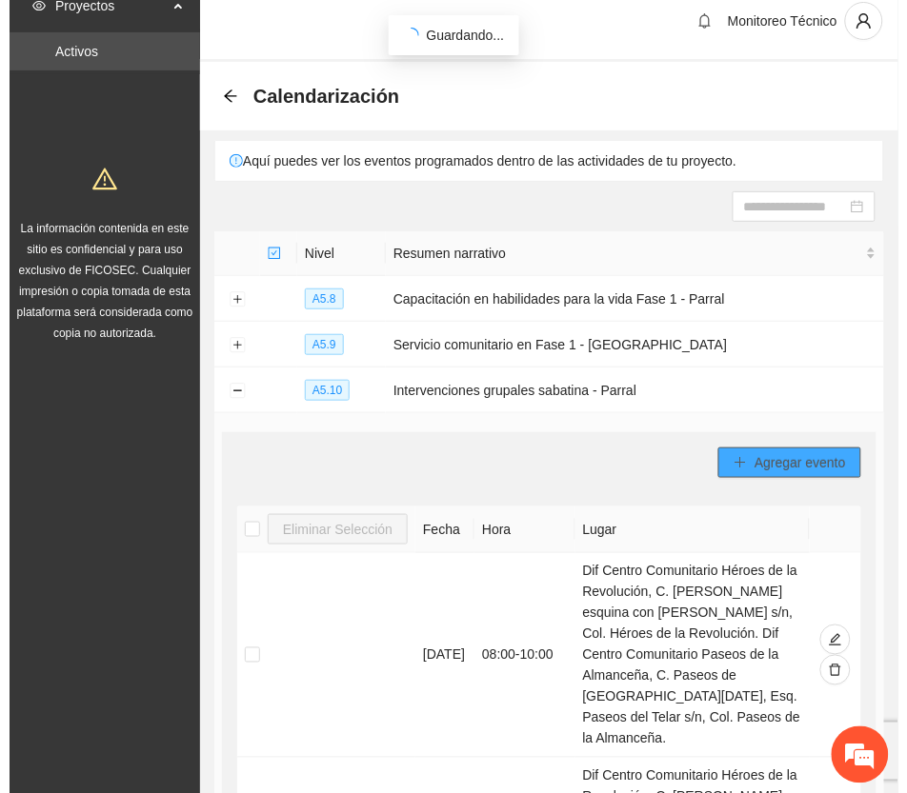
scroll to position [0, 0]
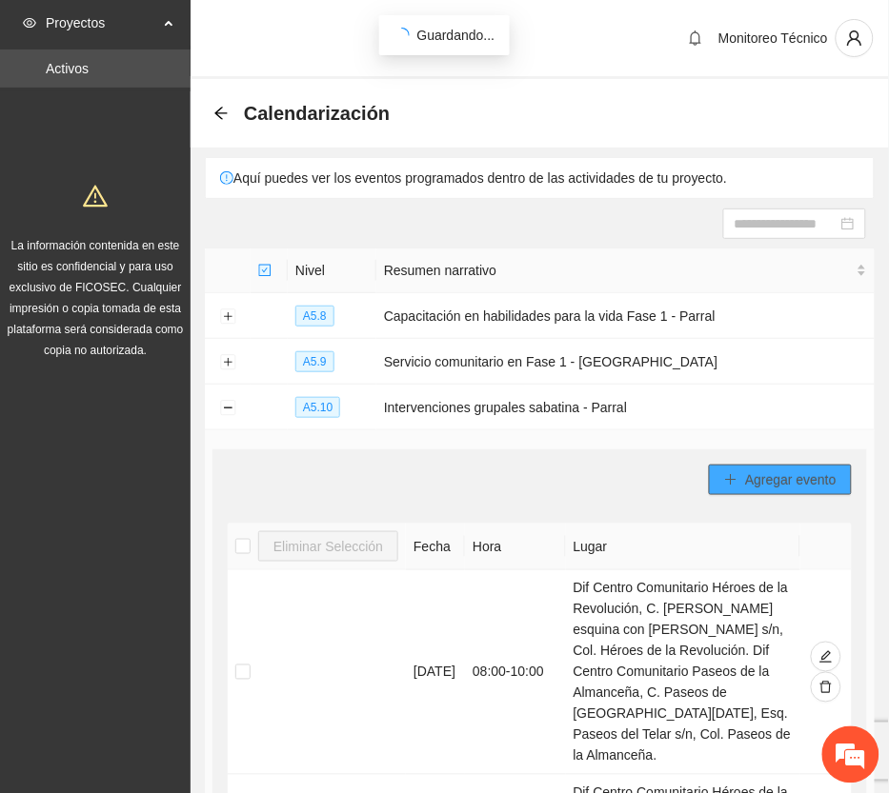
click at [827, 483] on span "Agregar evento" at bounding box center [790, 480] width 91 height 21
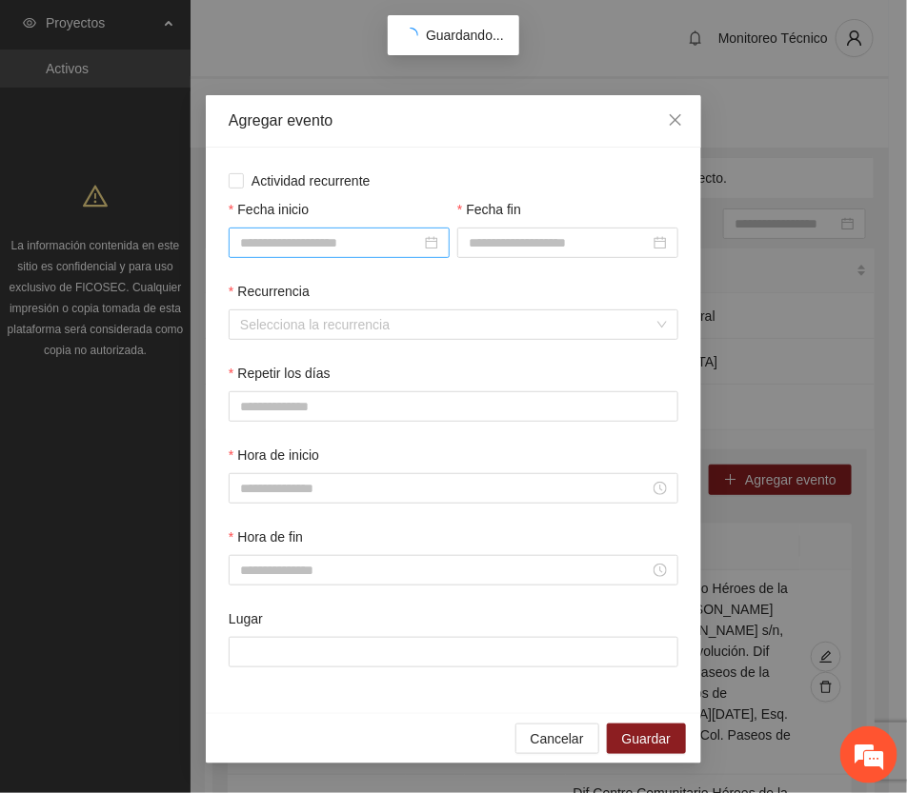
click at [324, 236] on input "Fecha inicio" at bounding box center [330, 242] width 181 height 21
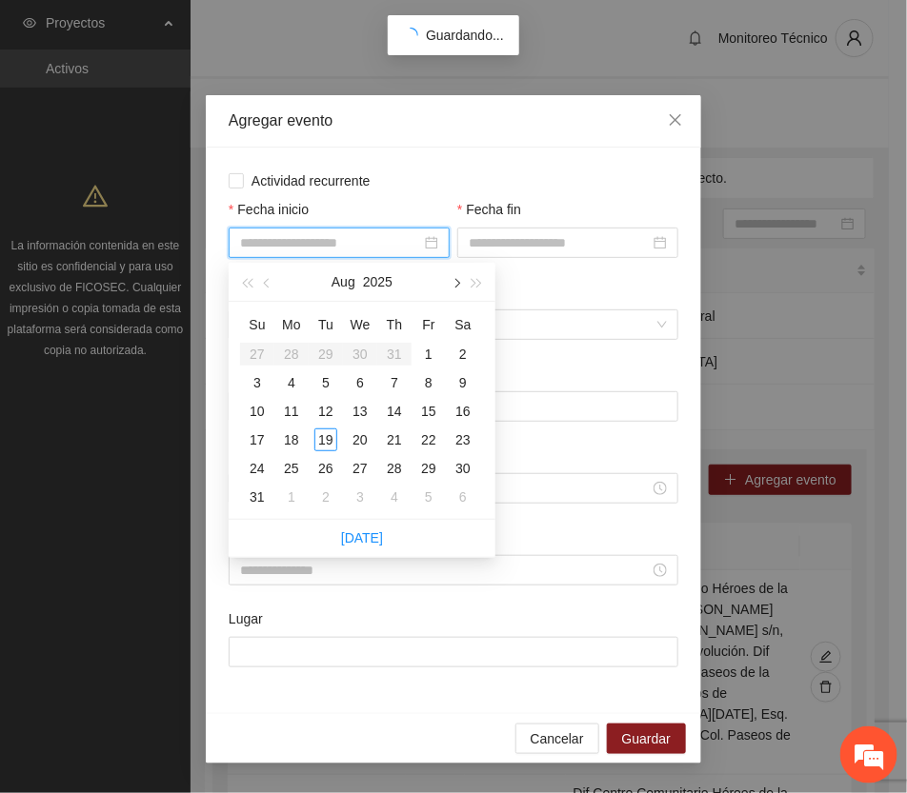
click at [457, 279] on span "button" at bounding box center [456, 284] width 10 height 10
type input "**********"
click at [457, 348] on div "6" at bounding box center [463, 354] width 23 height 23
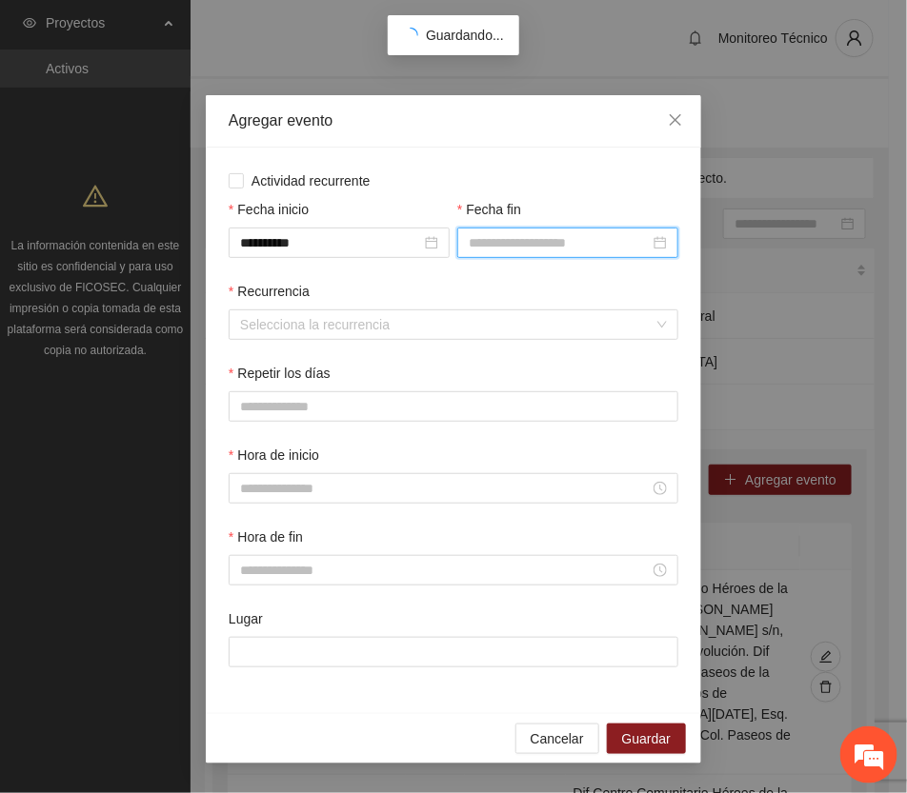
click at [532, 238] on input "Fecha fin" at bounding box center [559, 242] width 181 height 21
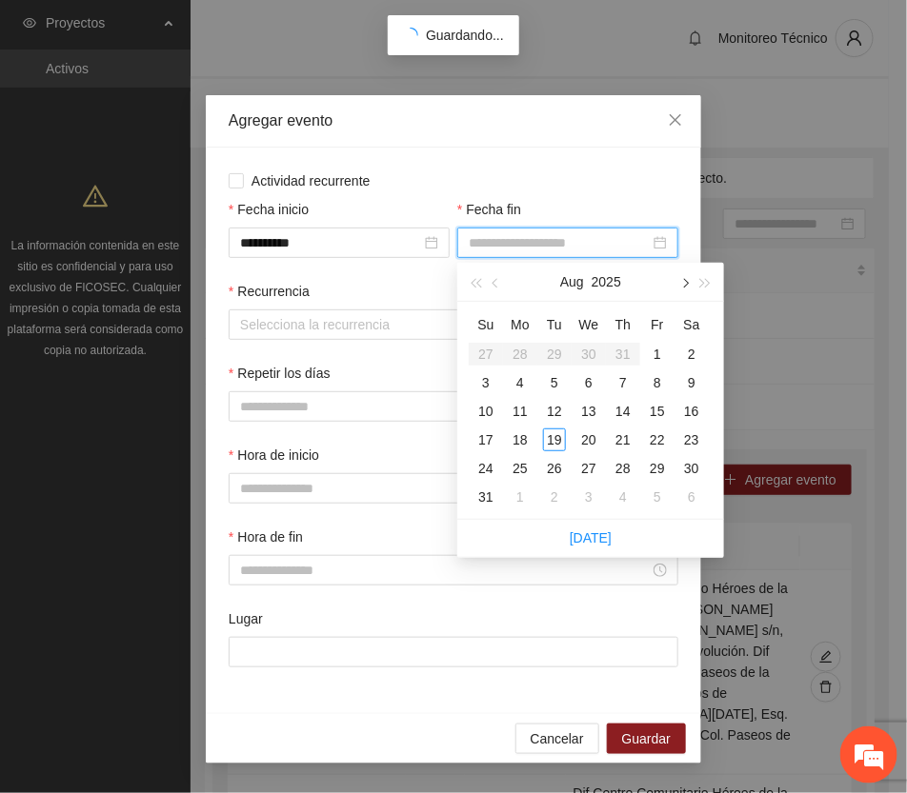
click at [683, 283] on span "button" at bounding box center [684, 284] width 10 height 10
type input "**********"
click at [693, 378] on div "13" at bounding box center [691, 382] width 23 height 23
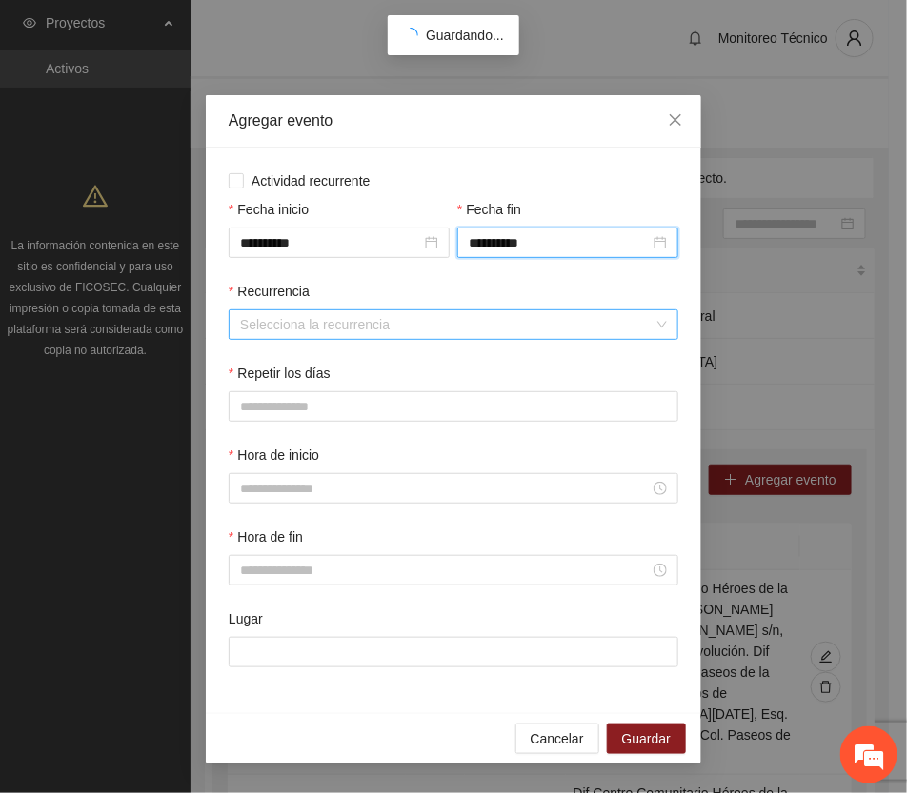
click at [335, 327] on input "Recurrencia" at bounding box center [446, 325] width 413 height 29
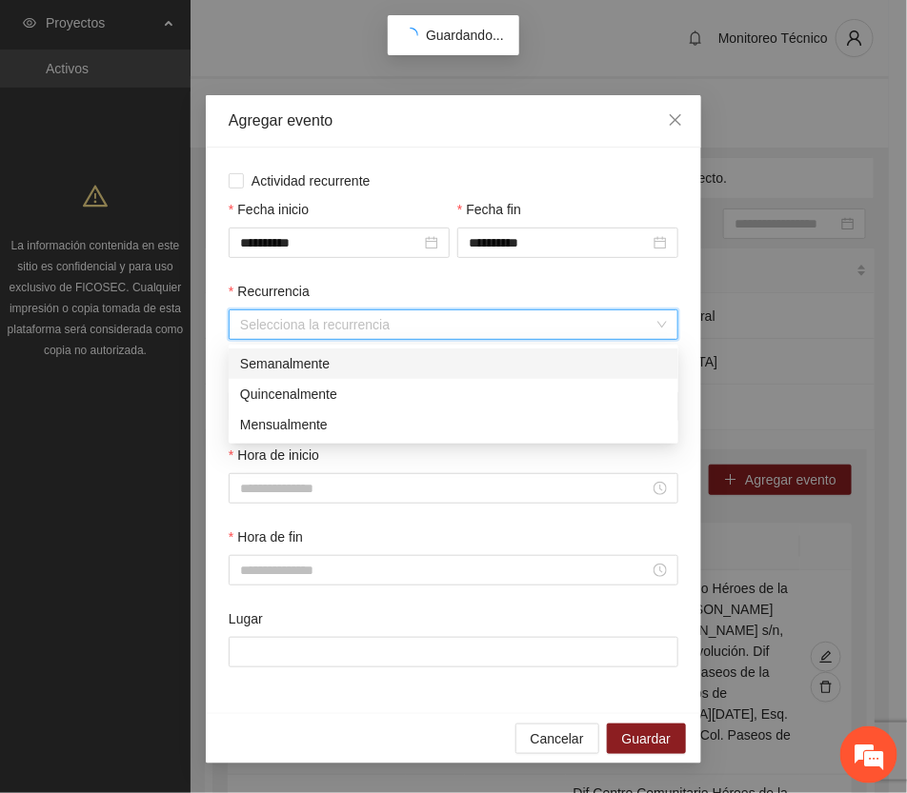
click at [310, 363] on div "Semanalmente" at bounding box center [453, 363] width 427 height 21
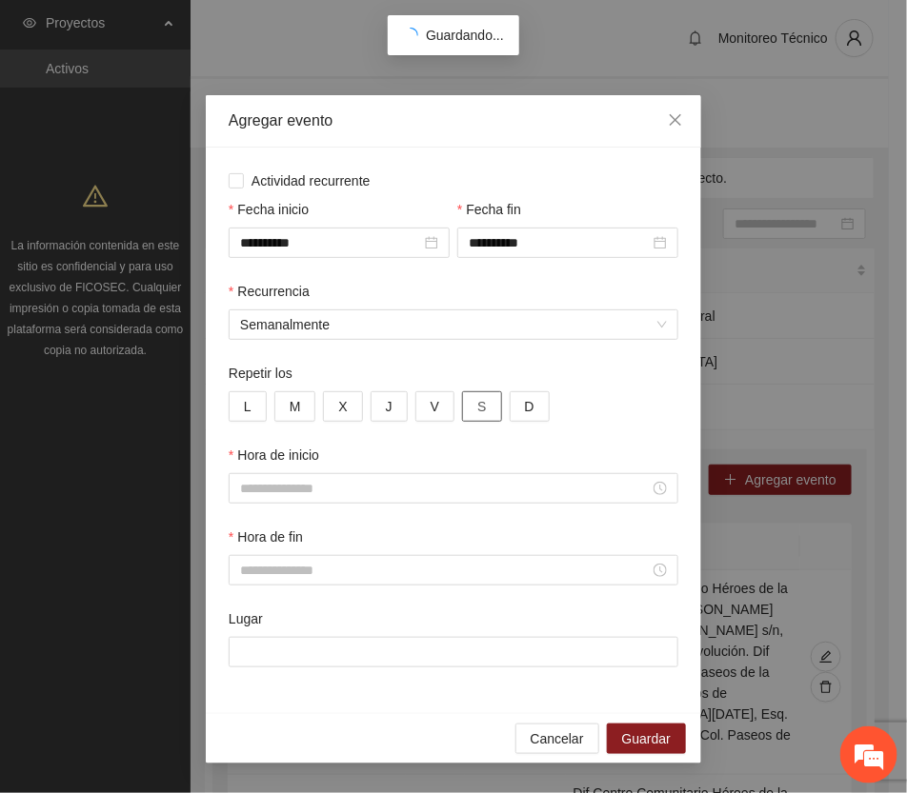
click at [477, 412] on span "S" at bounding box center [481, 406] width 9 height 21
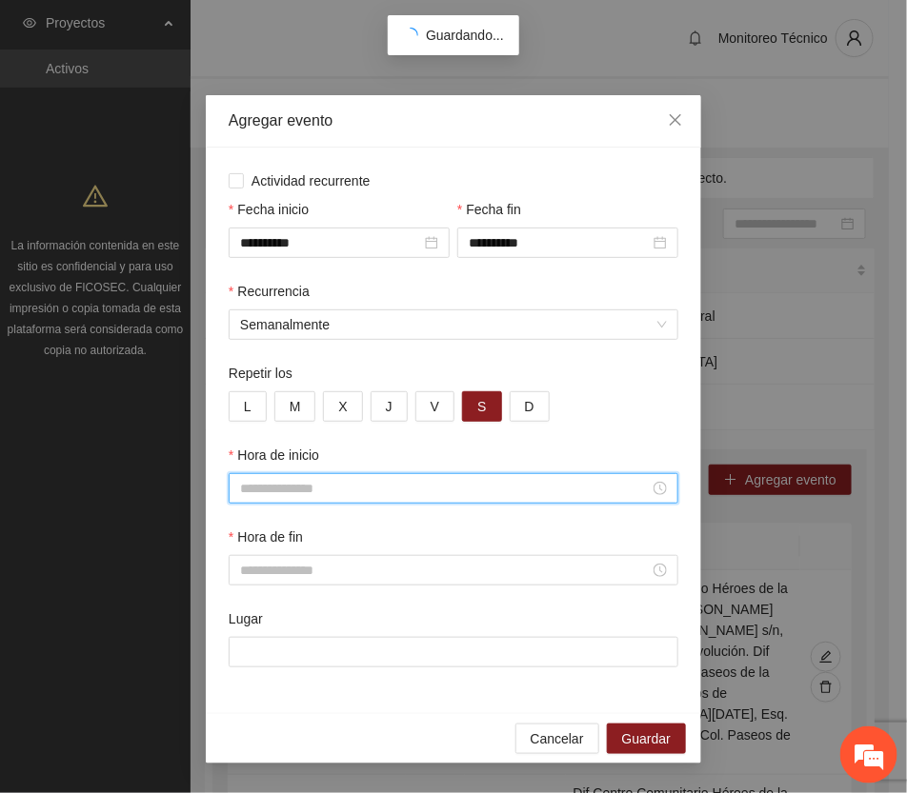
click at [307, 498] on input "Hora de inicio" at bounding box center [445, 488] width 410 height 21
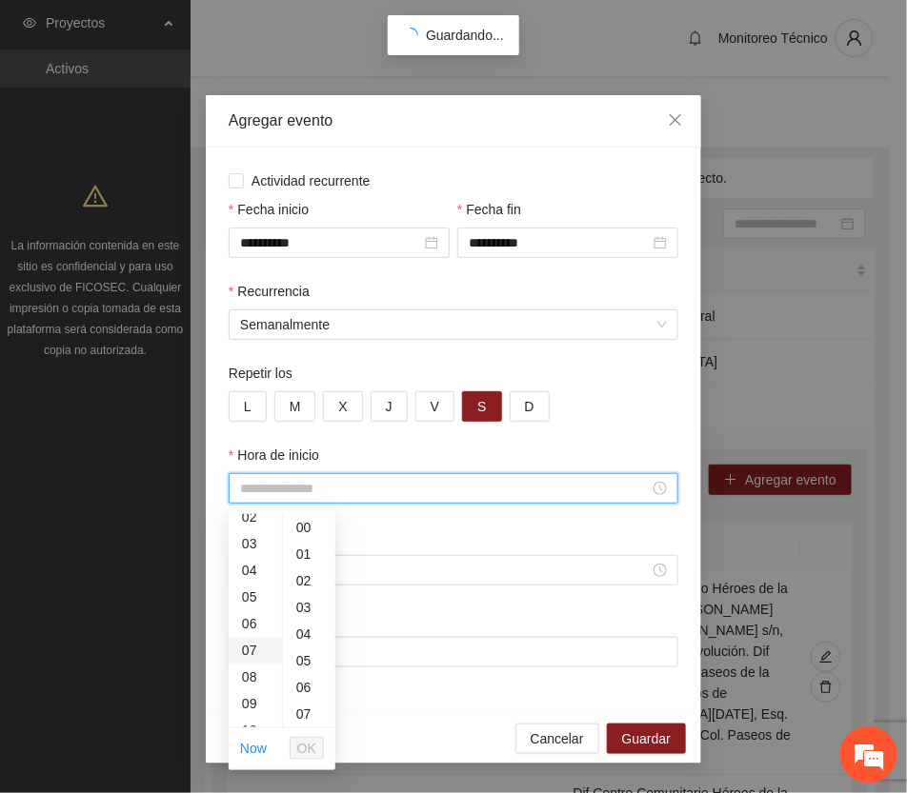
scroll to position [119, 0]
click at [243, 619] on div "08" at bounding box center [255, 622] width 53 height 27
type input "*****"
click at [298, 746] on span "OK" at bounding box center [306, 748] width 19 height 21
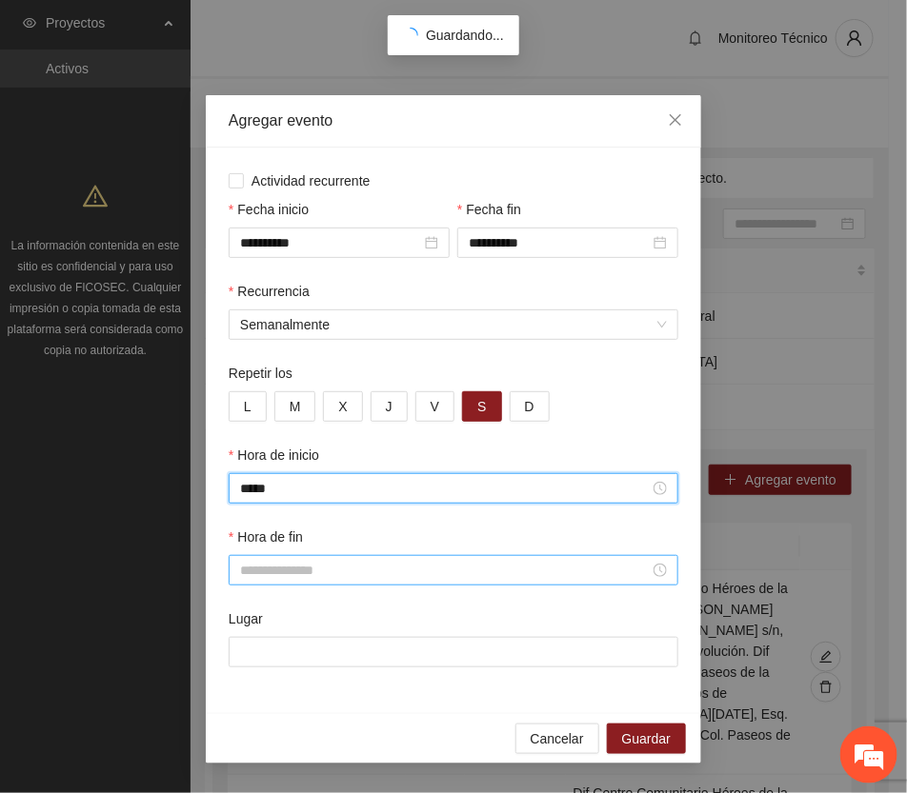
click at [295, 573] on input "Hora de fin" at bounding box center [445, 570] width 410 height 21
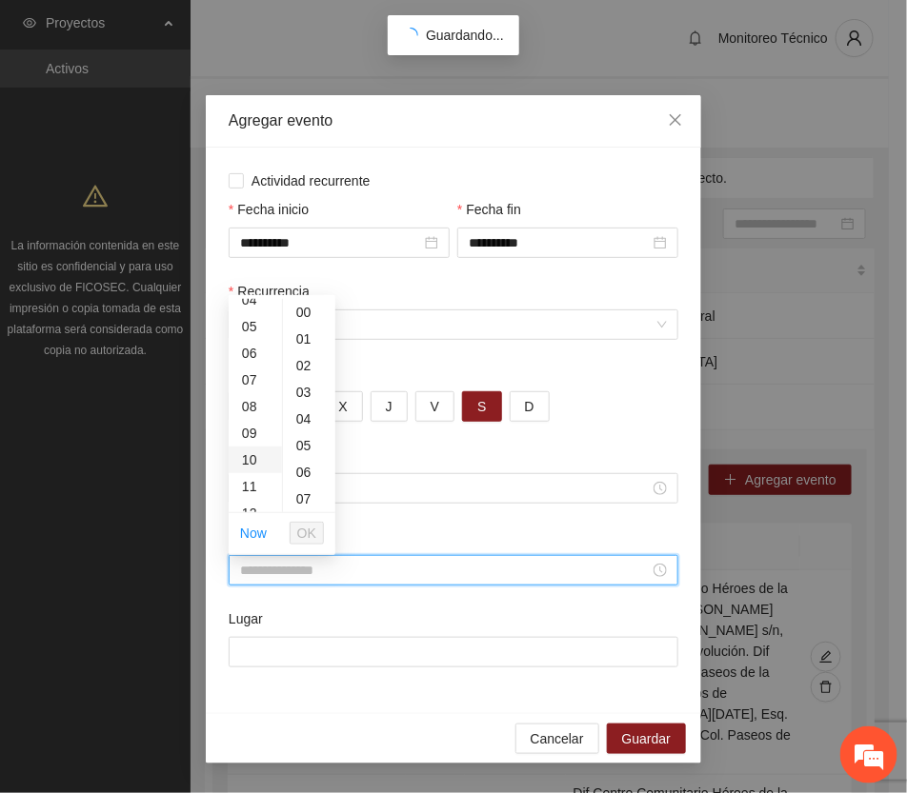
click at [245, 455] on div "10" at bounding box center [255, 460] width 53 height 27
type input "*****"
click at [306, 530] on span "OK" at bounding box center [306, 533] width 19 height 21
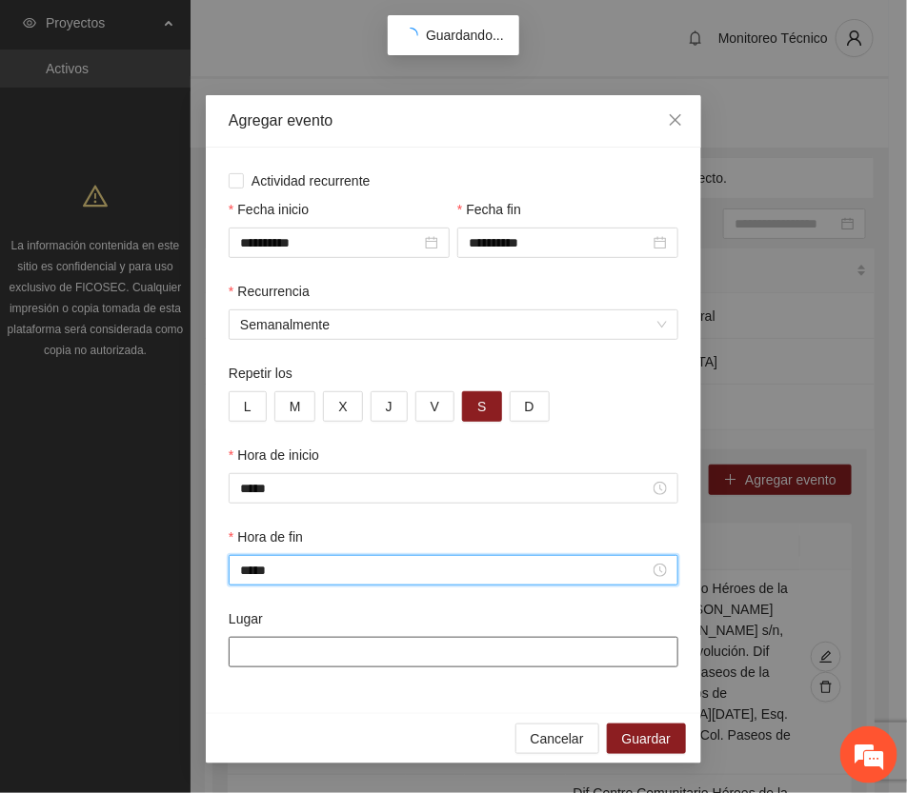
click at [312, 660] on input "Lugar" at bounding box center [454, 652] width 450 height 30
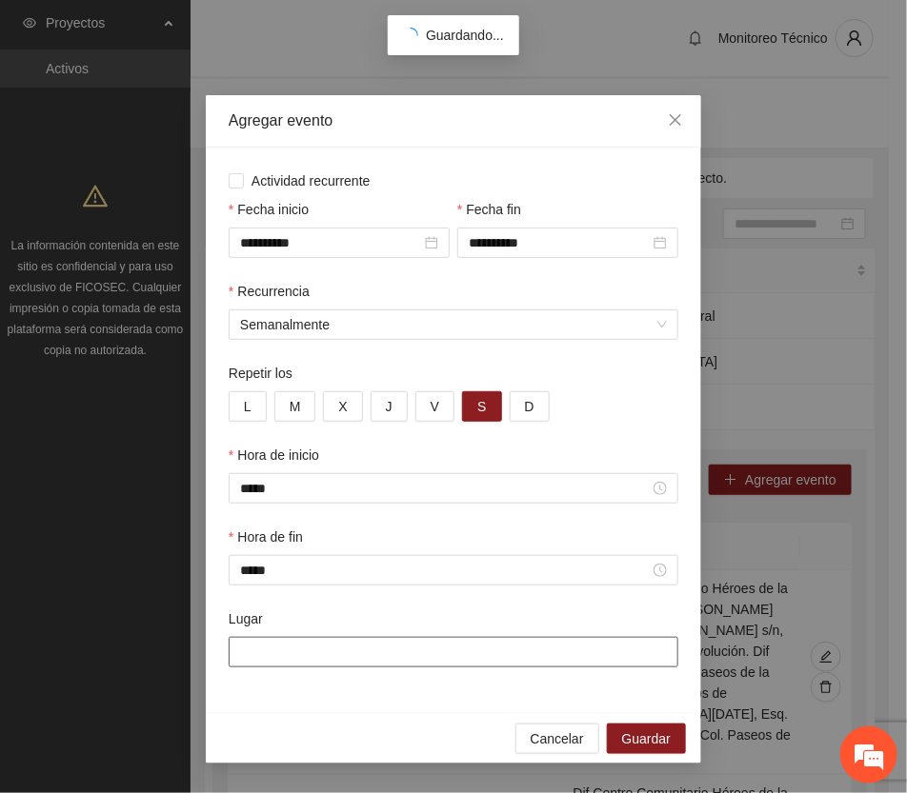
paste input "**********"
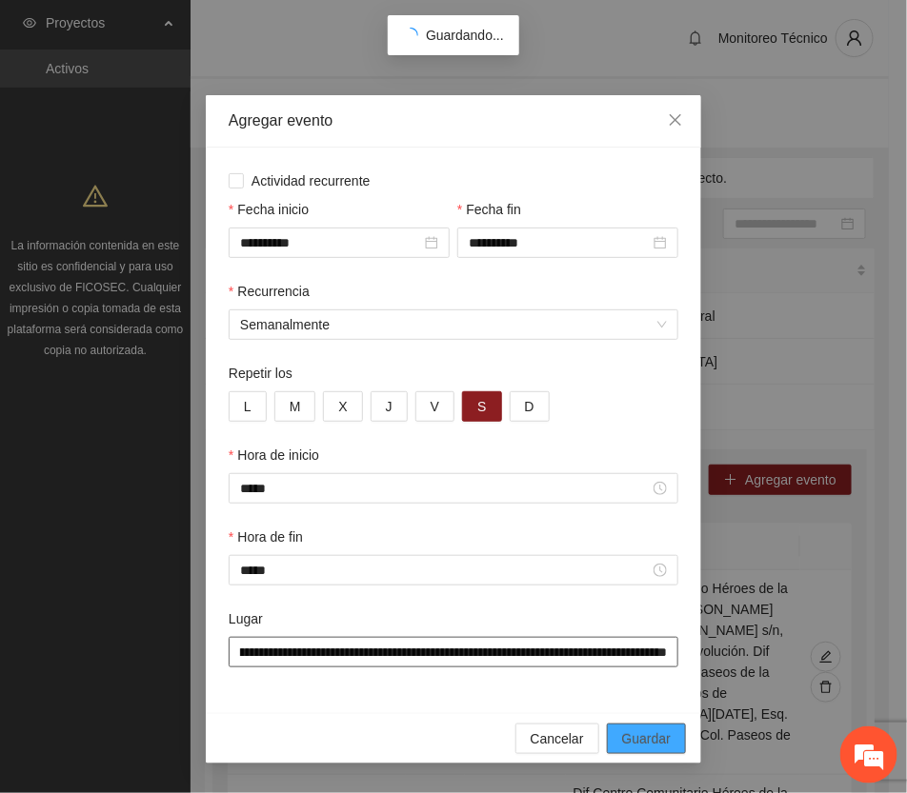
type input "**********"
click at [653, 741] on span "Guardar" at bounding box center [646, 739] width 49 height 21
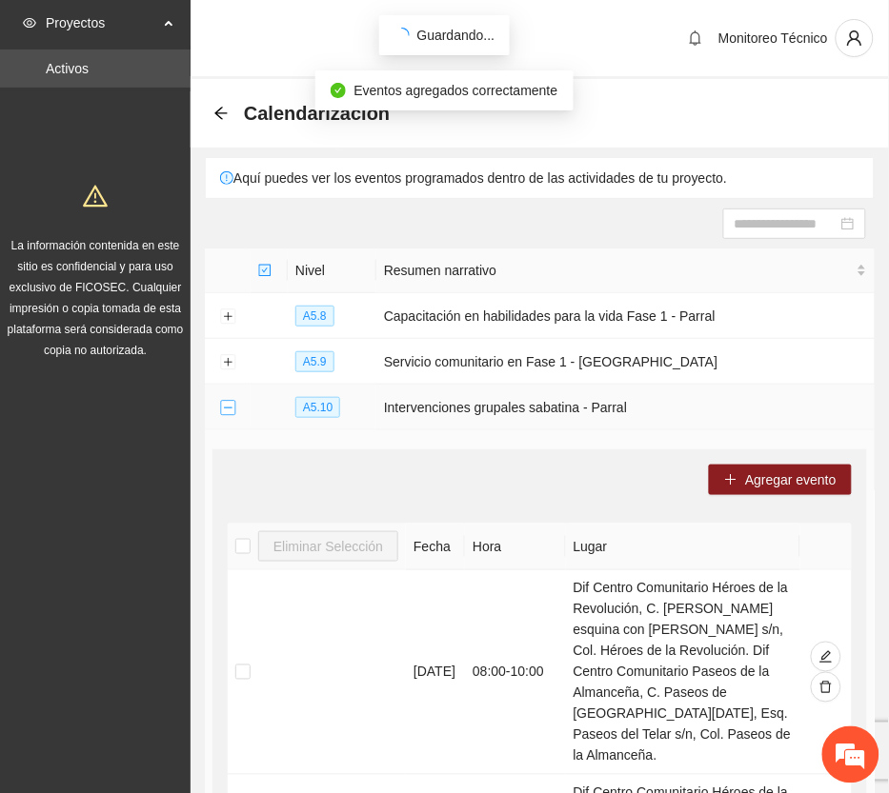
click at [221, 407] on button "Collapse row" at bounding box center [227, 408] width 15 height 15
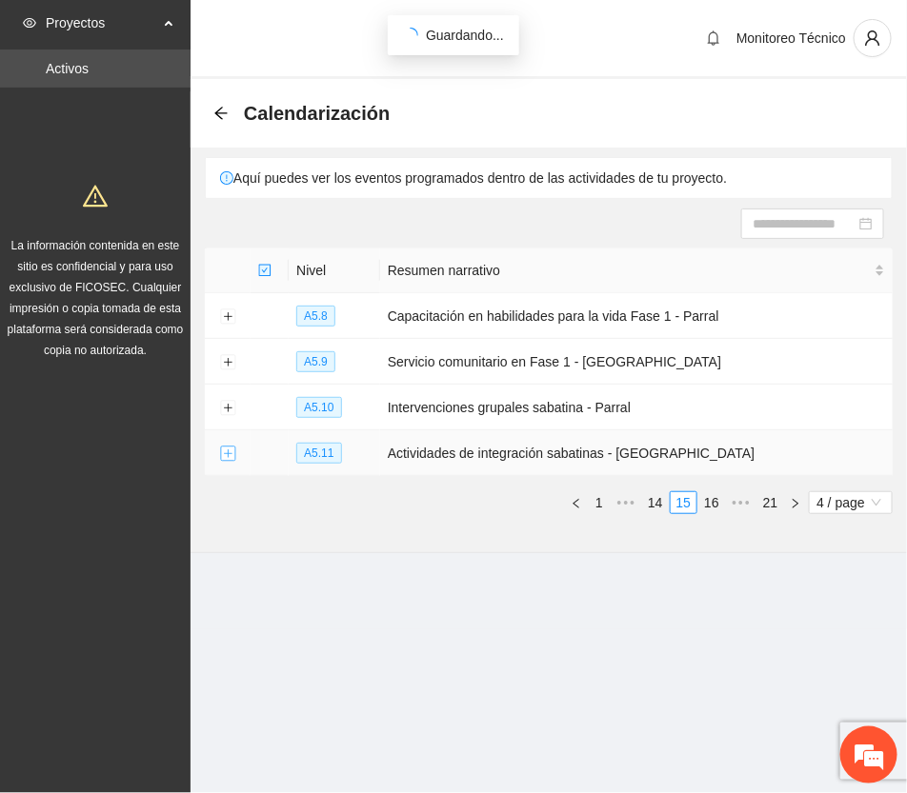
click at [227, 452] on button "Expand row" at bounding box center [227, 454] width 15 height 15
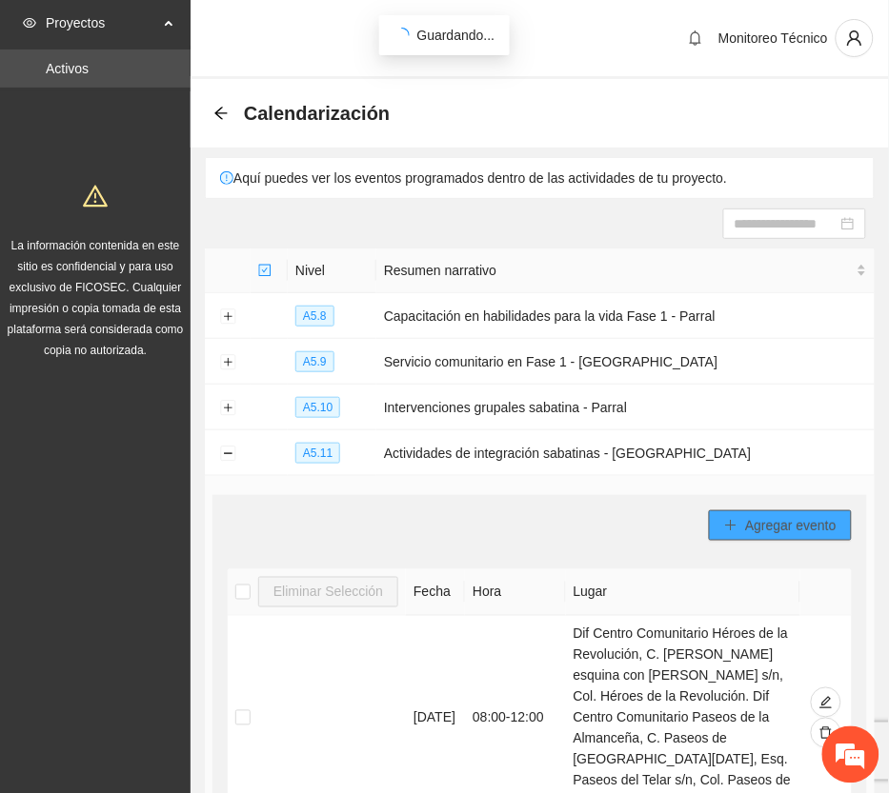
click at [792, 515] on span "Agregar evento" at bounding box center [790, 525] width 91 height 21
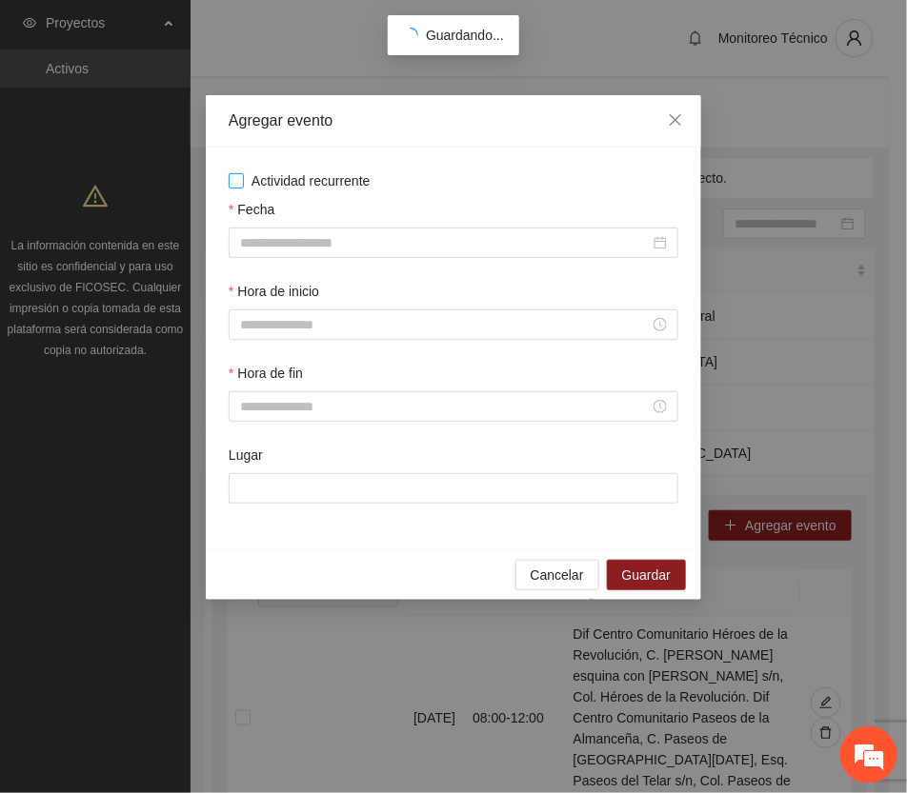
click at [296, 174] on span "Actividad recurrente" at bounding box center [311, 181] width 134 height 21
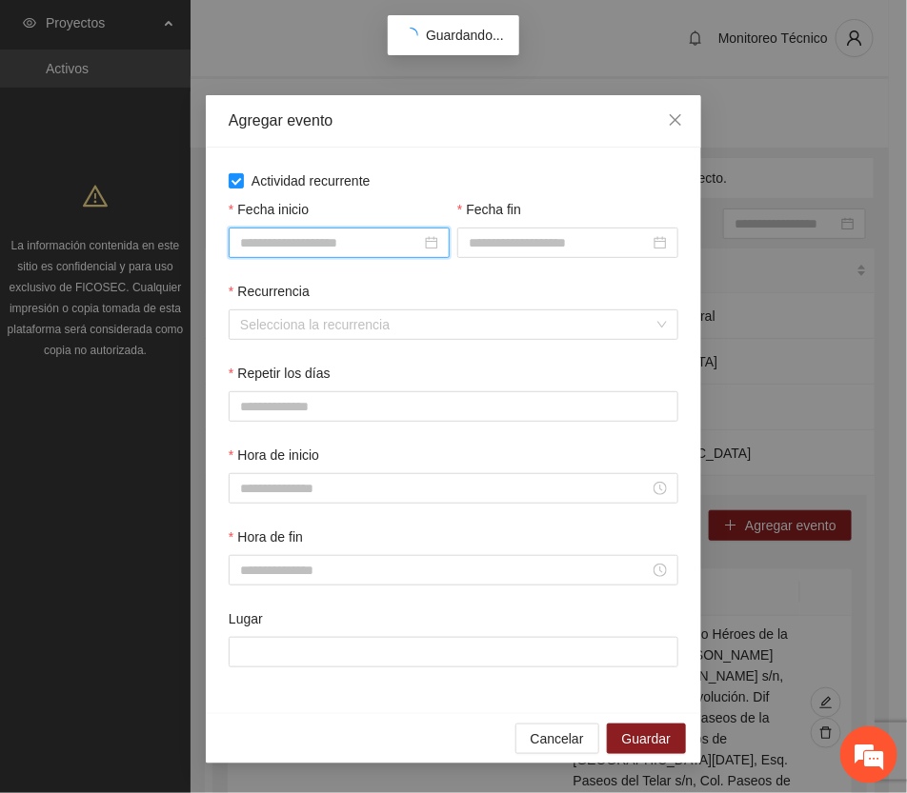
click at [401, 243] on input "Fecha inicio" at bounding box center [330, 242] width 181 height 21
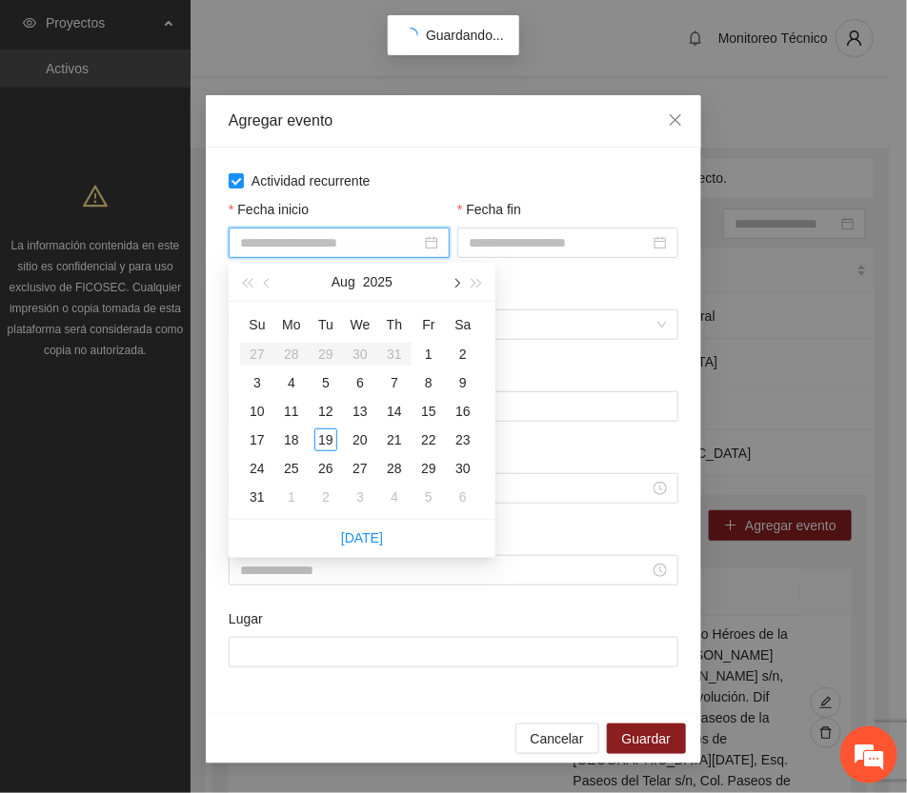
click at [453, 279] on span "button" at bounding box center [456, 284] width 10 height 10
type input "**********"
click at [460, 352] on div "6" at bounding box center [463, 354] width 23 height 23
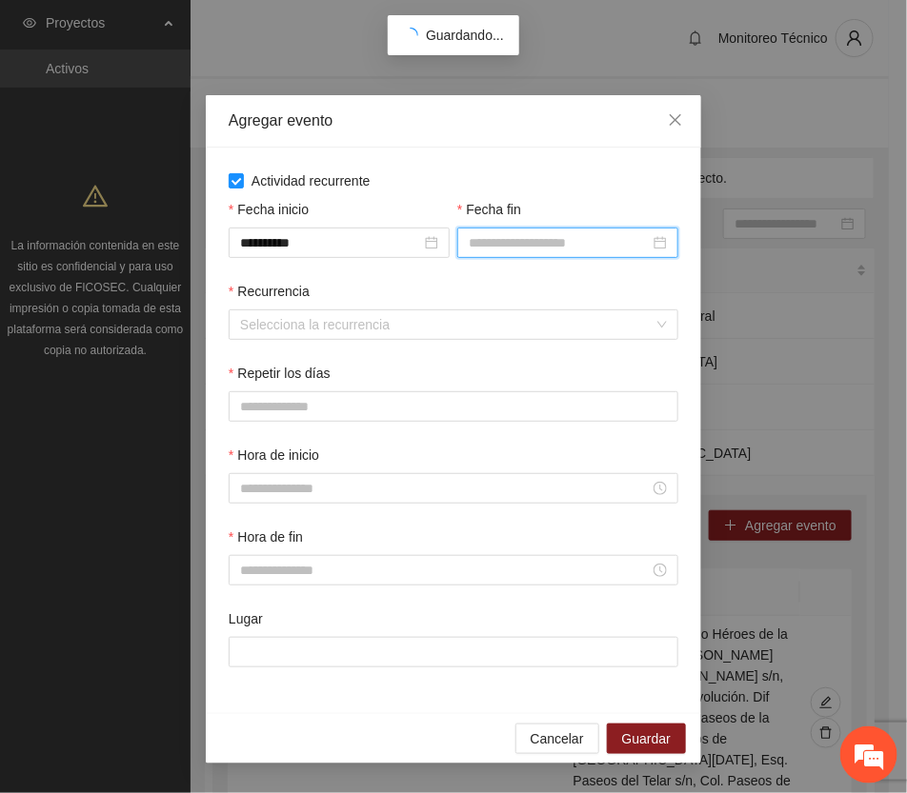
click at [517, 248] on input "Fecha fin" at bounding box center [559, 242] width 181 height 21
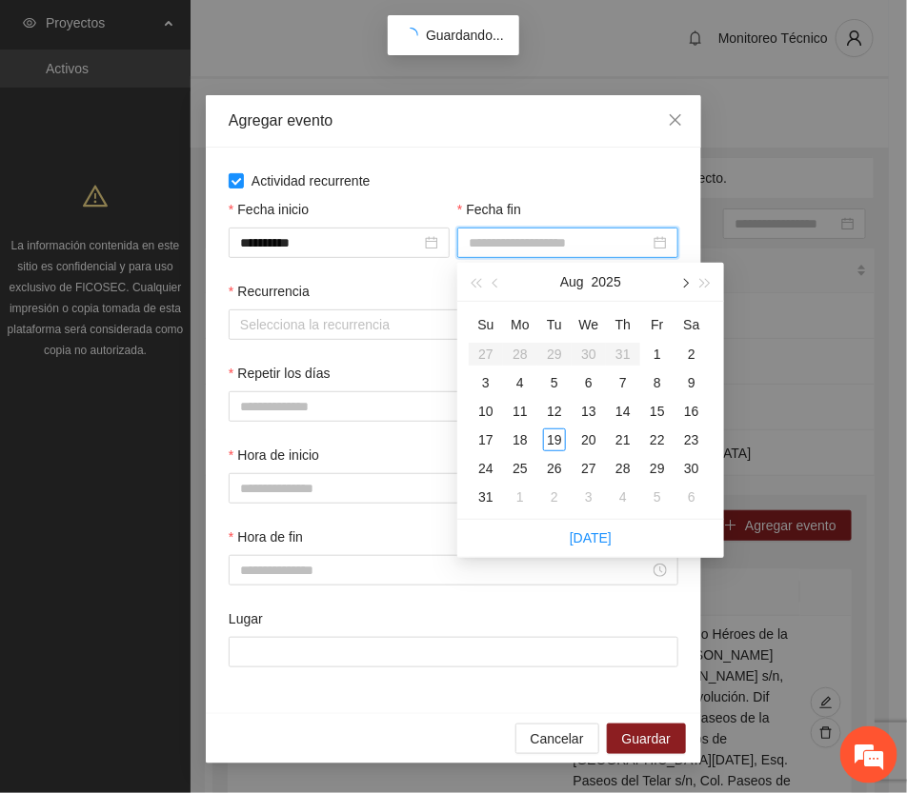
click at [682, 276] on button "button" at bounding box center [683, 282] width 21 height 38
type input "**********"
drag, startPoint x: 691, startPoint y: 381, endPoint x: 545, endPoint y: 400, distance: 147.0
click at [691, 382] on div "13" at bounding box center [691, 382] width 23 height 23
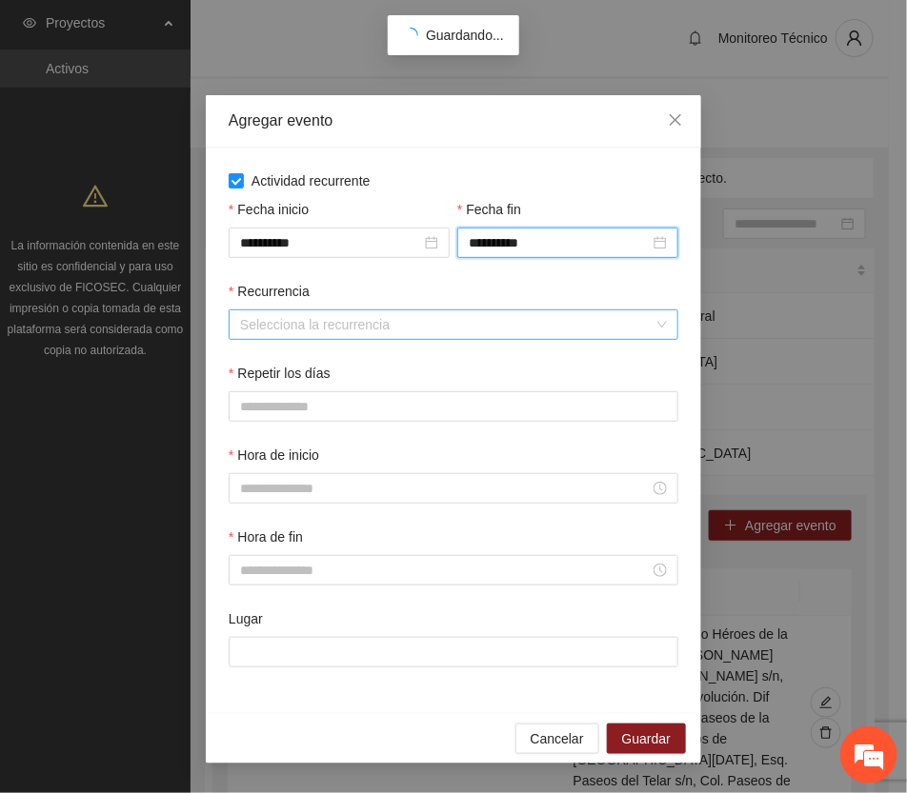
click at [329, 325] on input "Recurrencia" at bounding box center [446, 325] width 413 height 29
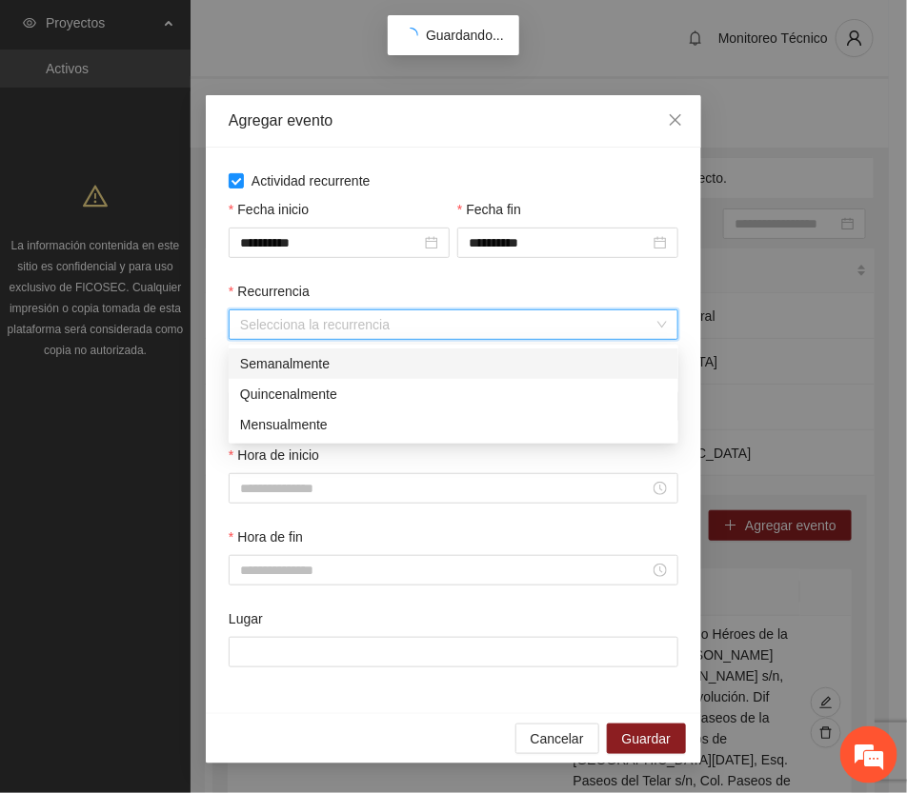
click at [302, 363] on div "Semanalmente" at bounding box center [453, 363] width 427 height 21
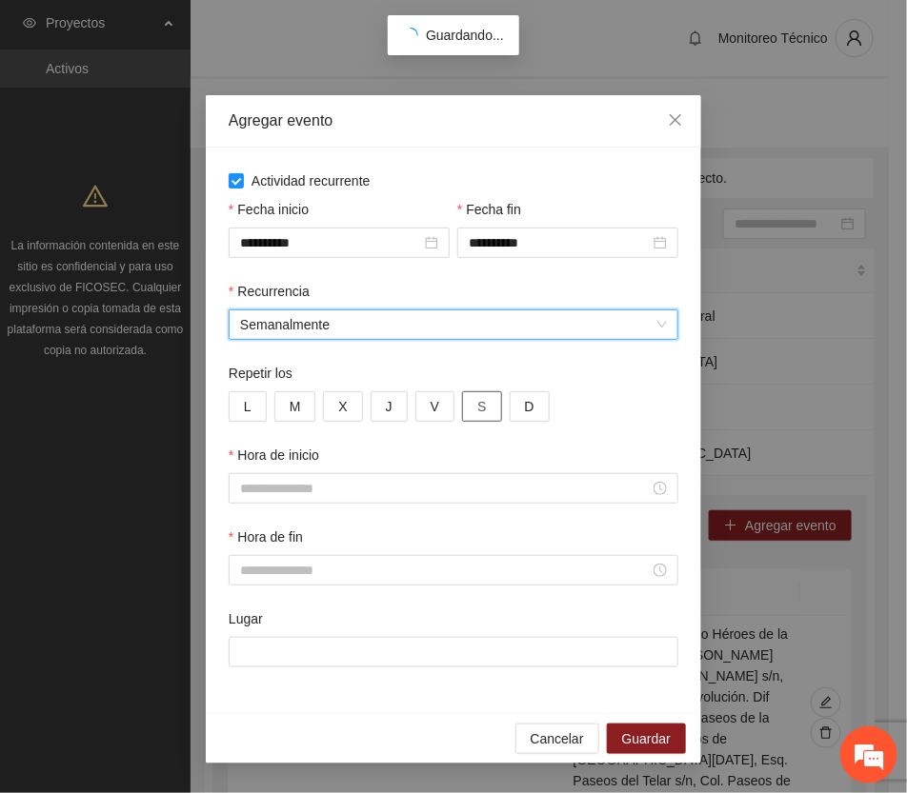
click at [488, 411] on button "S" at bounding box center [481, 407] width 39 height 30
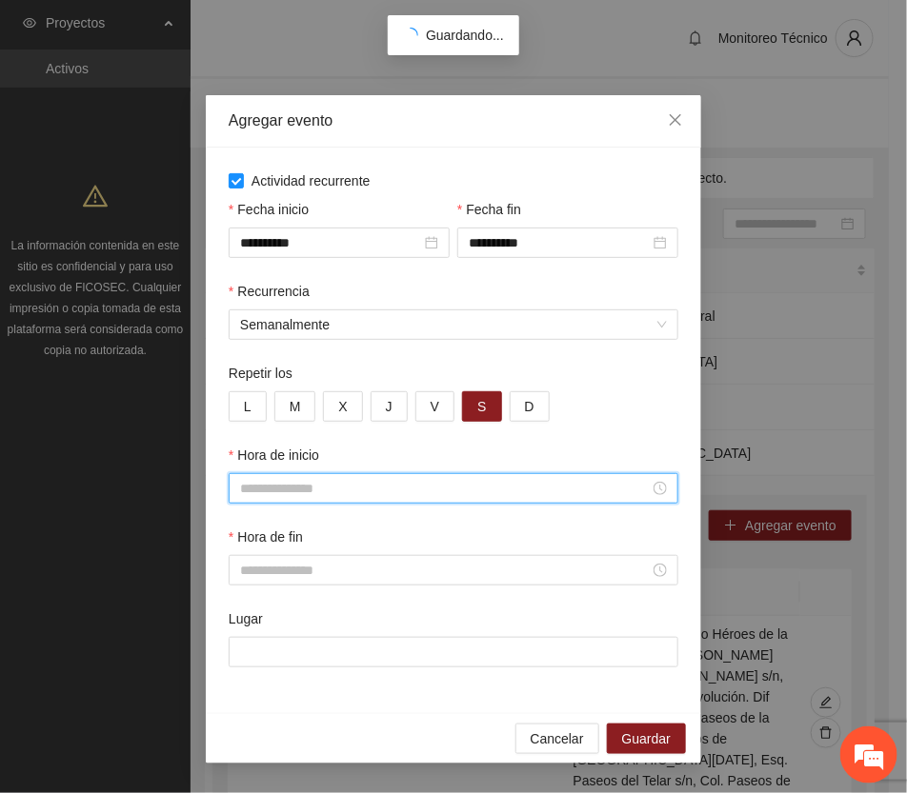
click at [334, 493] on input "Hora de inicio" at bounding box center [445, 488] width 410 height 21
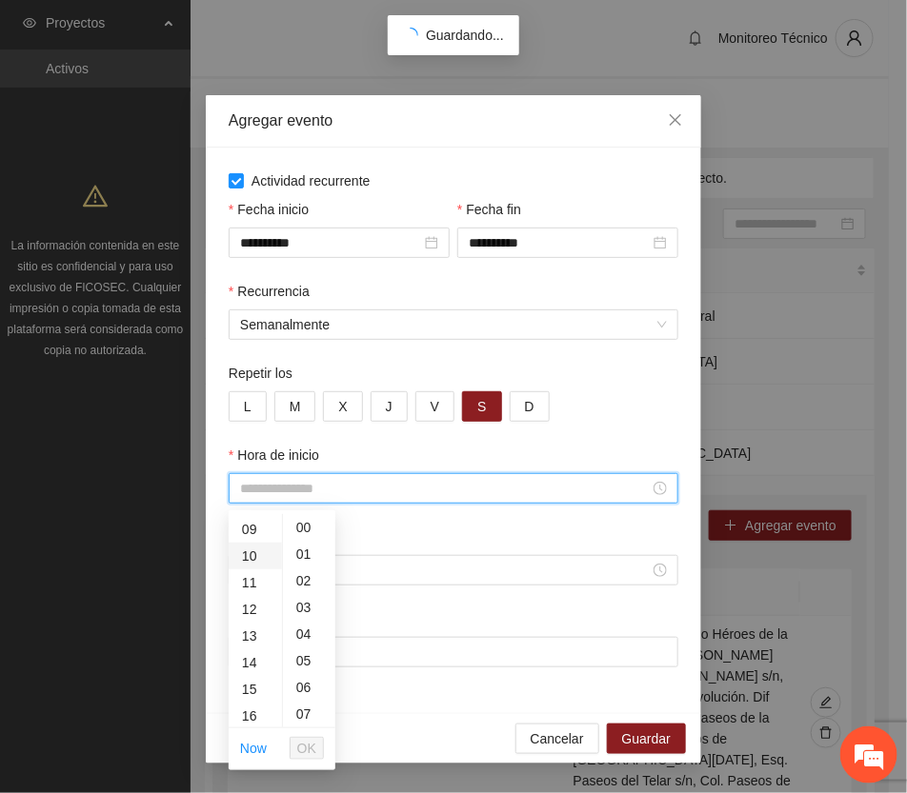
click at [246, 551] on div "10" at bounding box center [255, 556] width 53 height 27
type input "*****"
click at [308, 735] on li "OK" at bounding box center [307, 749] width 34 height 32
click at [311, 740] on span "OK" at bounding box center [306, 748] width 19 height 21
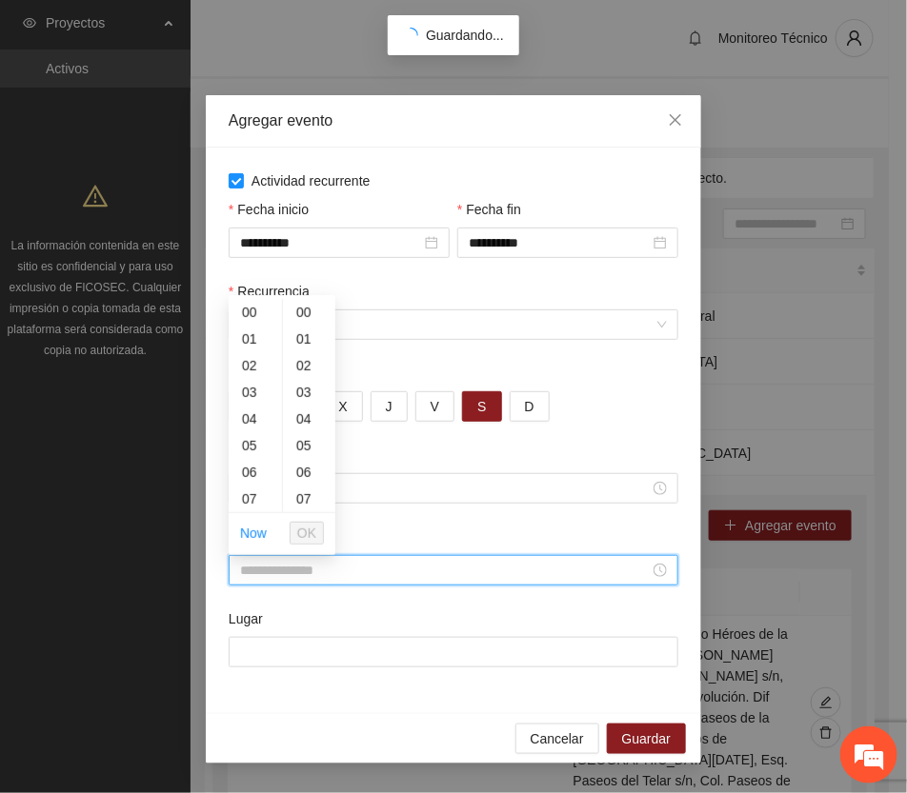
click at [295, 572] on input "Hora de fin" at bounding box center [445, 570] width 410 height 21
click at [248, 391] on div "12" at bounding box center [255, 394] width 53 height 27
type input "*****"
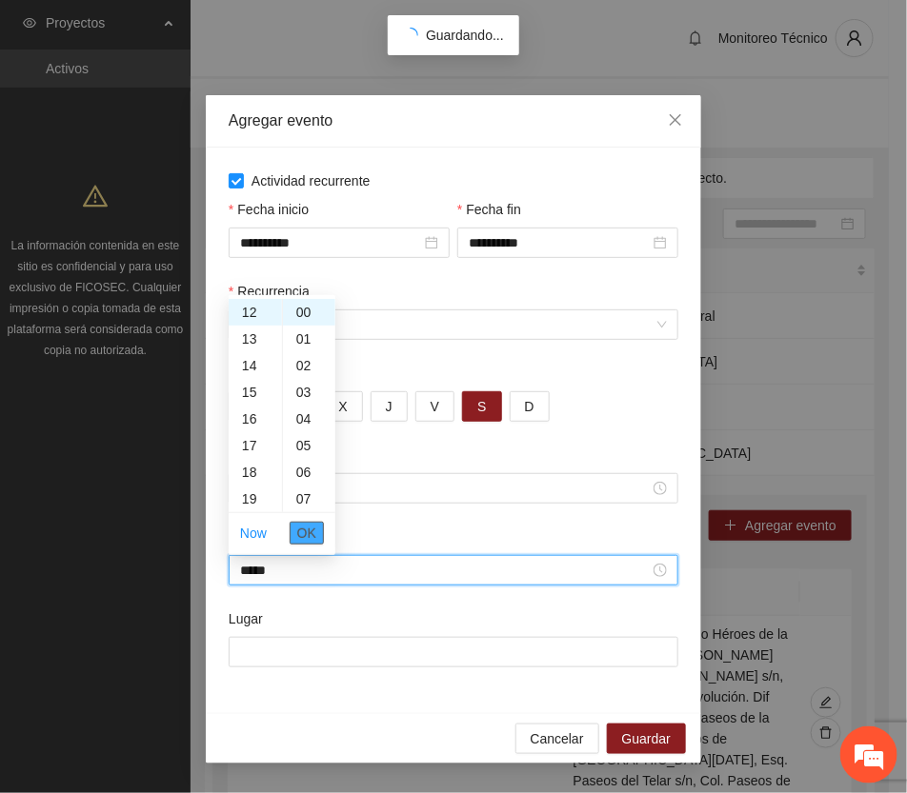
drag, startPoint x: 314, startPoint y: 531, endPoint x: 300, endPoint y: 612, distance: 82.2
click at [314, 532] on span "OK" at bounding box center [306, 533] width 19 height 21
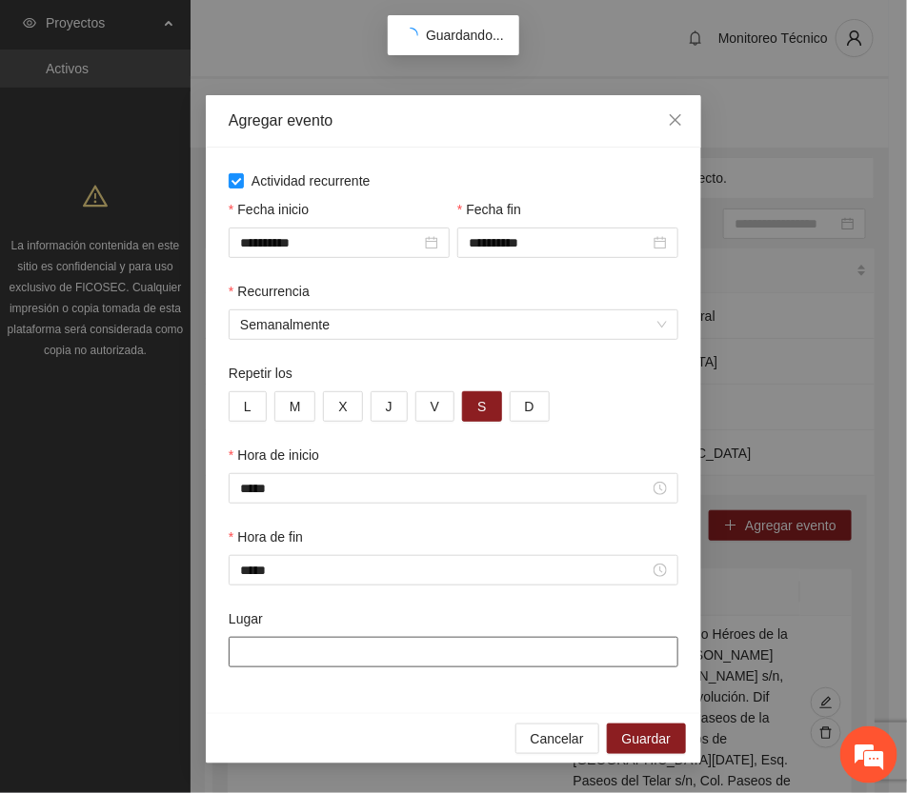
click at [321, 658] on input "Lugar" at bounding box center [454, 652] width 450 height 30
paste input "**********"
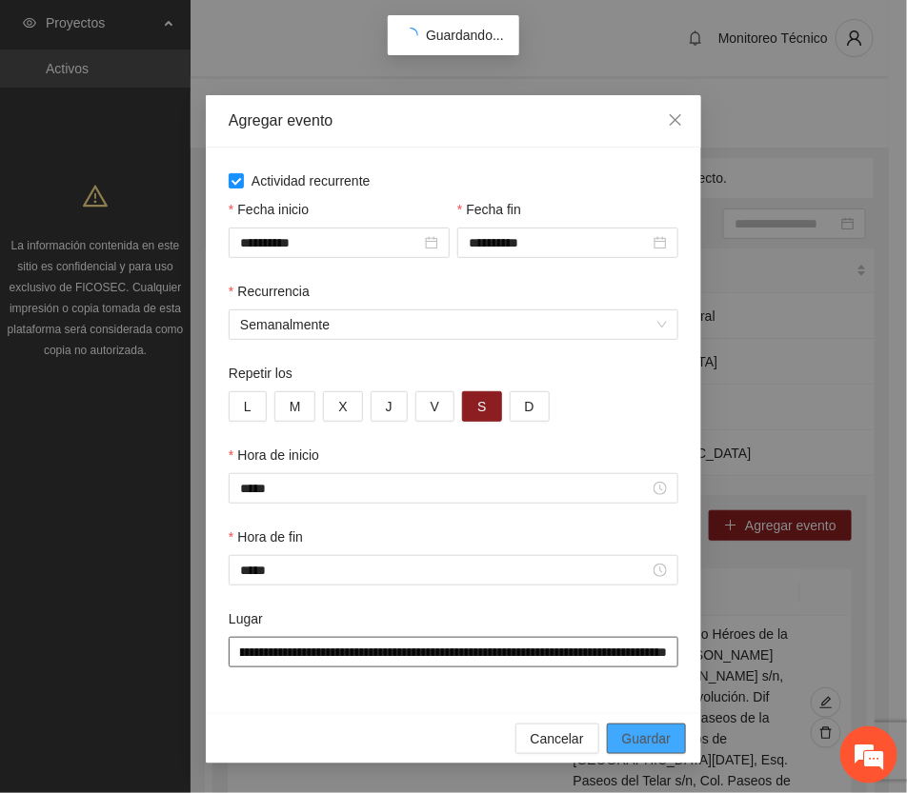
type input "**********"
click at [677, 734] on button "Guardar" at bounding box center [646, 739] width 79 height 30
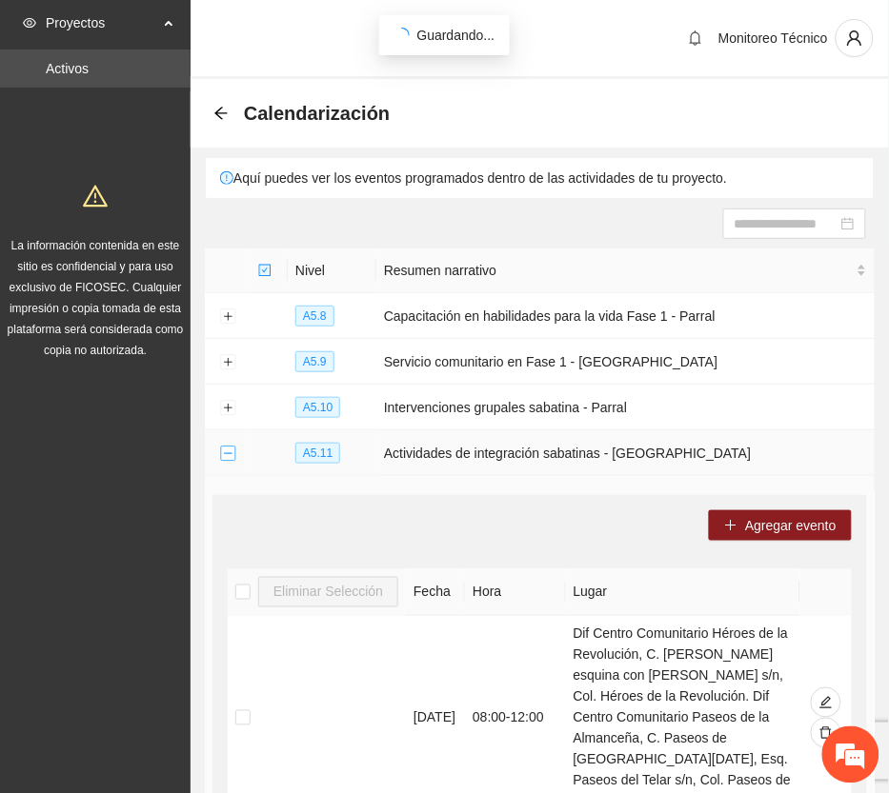
click at [227, 453] on button "Collapse row" at bounding box center [227, 454] width 15 height 15
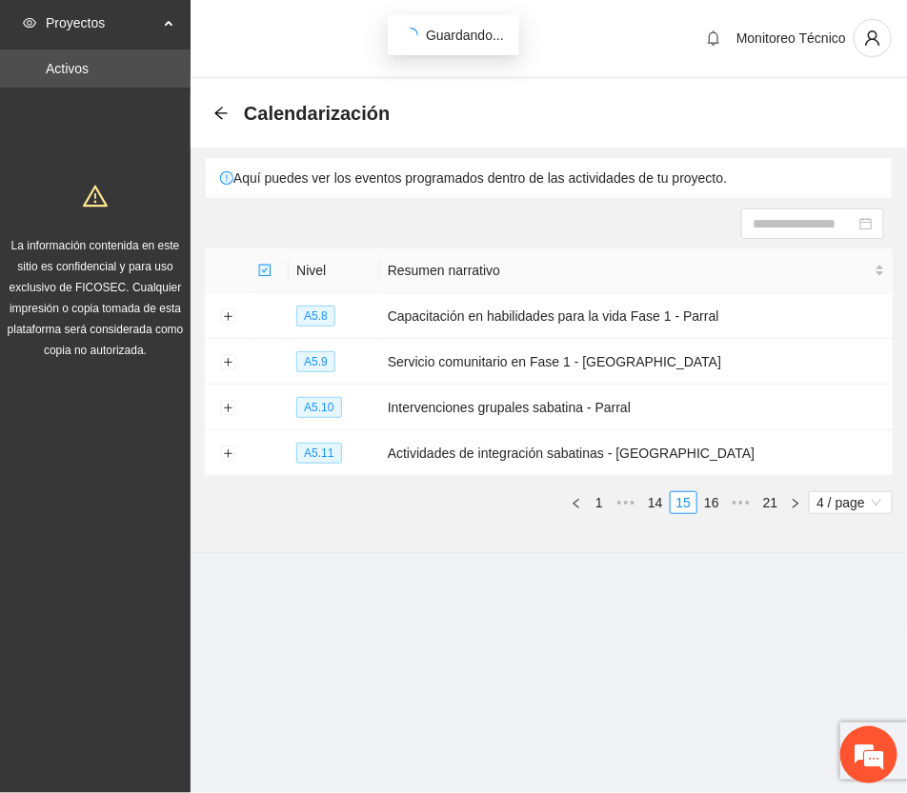
click at [712, 498] on link "16" at bounding box center [711, 502] width 27 height 21
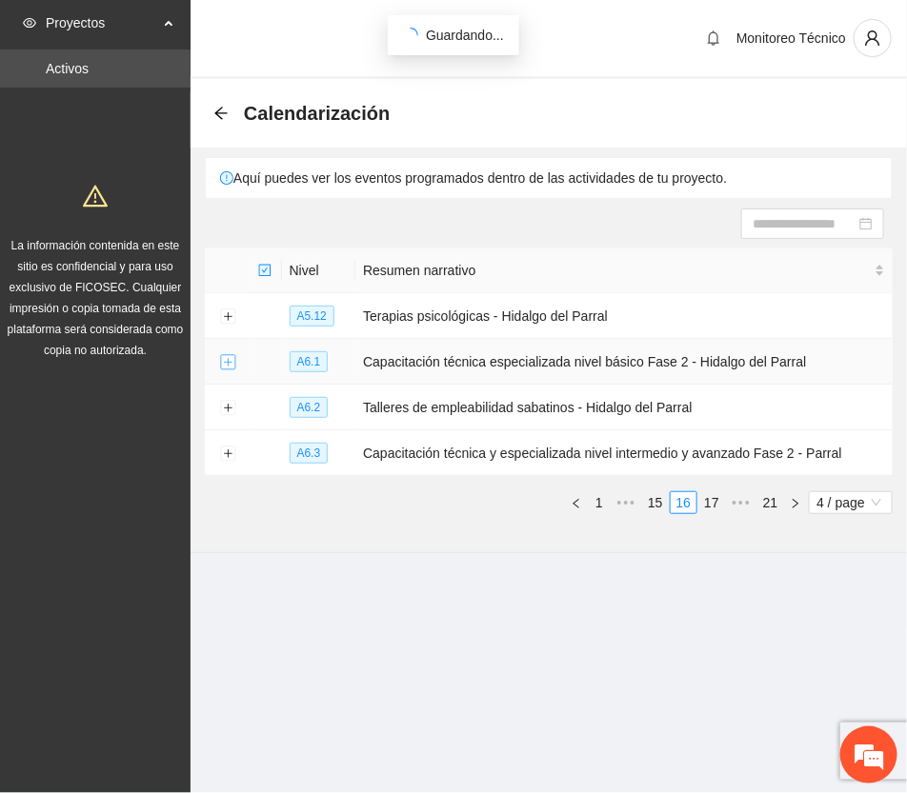
click at [227, 359] on button "Expand row" at bounding box center [227, 362] width 15 height 15
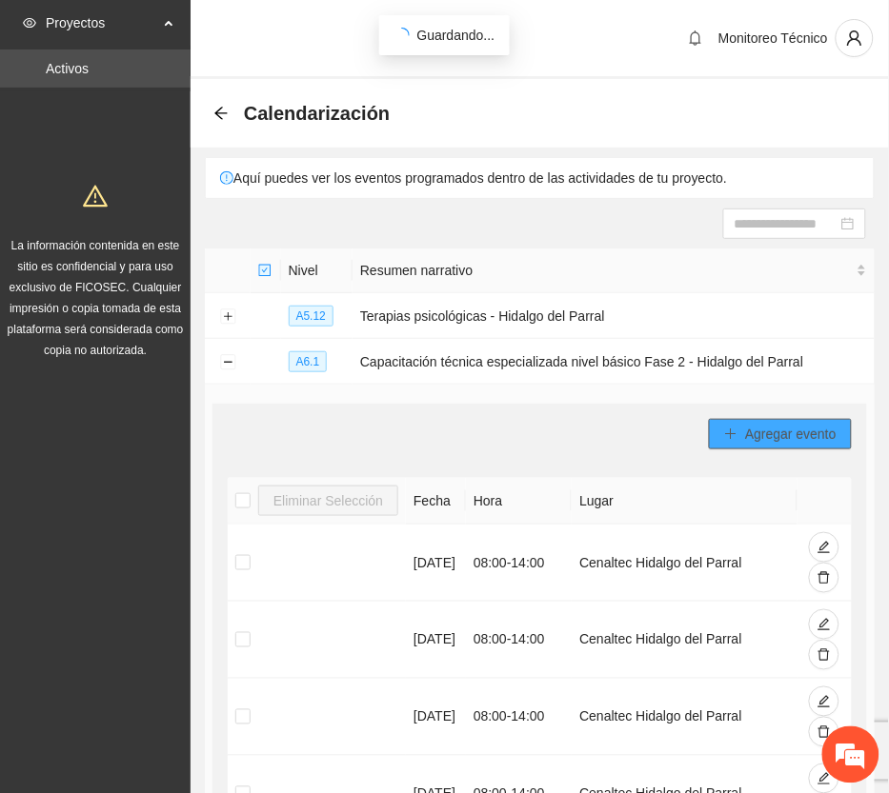
click at [776, 422] on button "Agregar evento" at bounding box center [780, 434] width 143 height 30
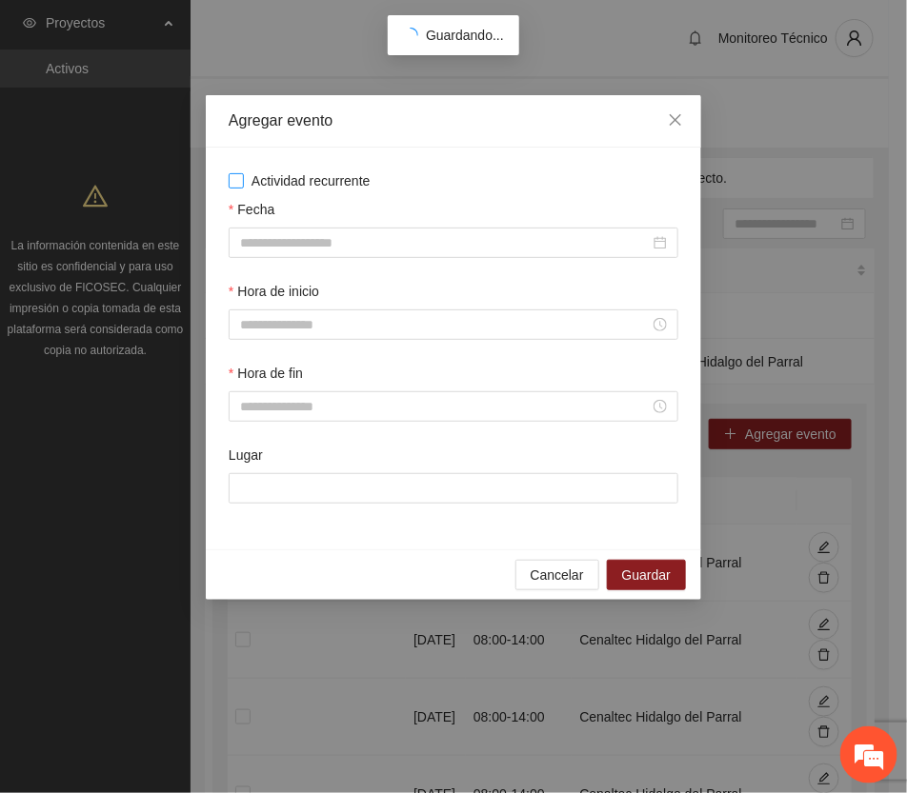
click at [335, 176] on span "Actividad recurrente" at bounding box center [311, 181] width 134 height 21
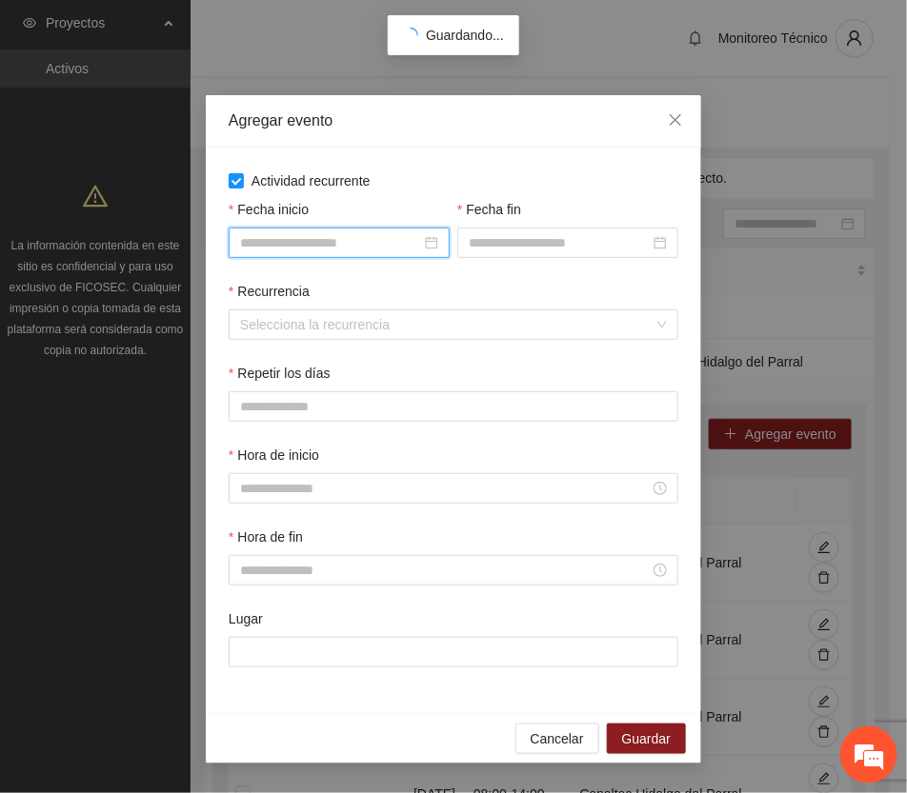
click at [386, 234] on input "Fecha inicio" at bounding box center [330, 242] width 181 height 21
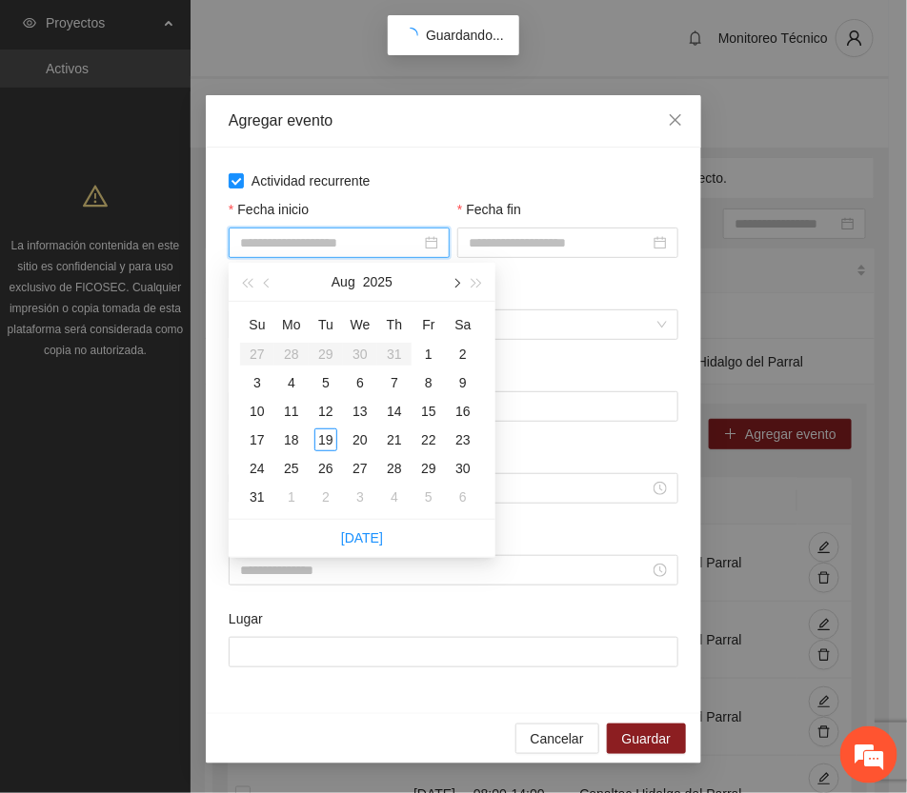
click at [451, 277] on button "button" at bounding box center [455, 282] width 21 height 38
type input "**********"
click at [364, 407] on div "17" at bounding box center [360, 411] width 23 height 23
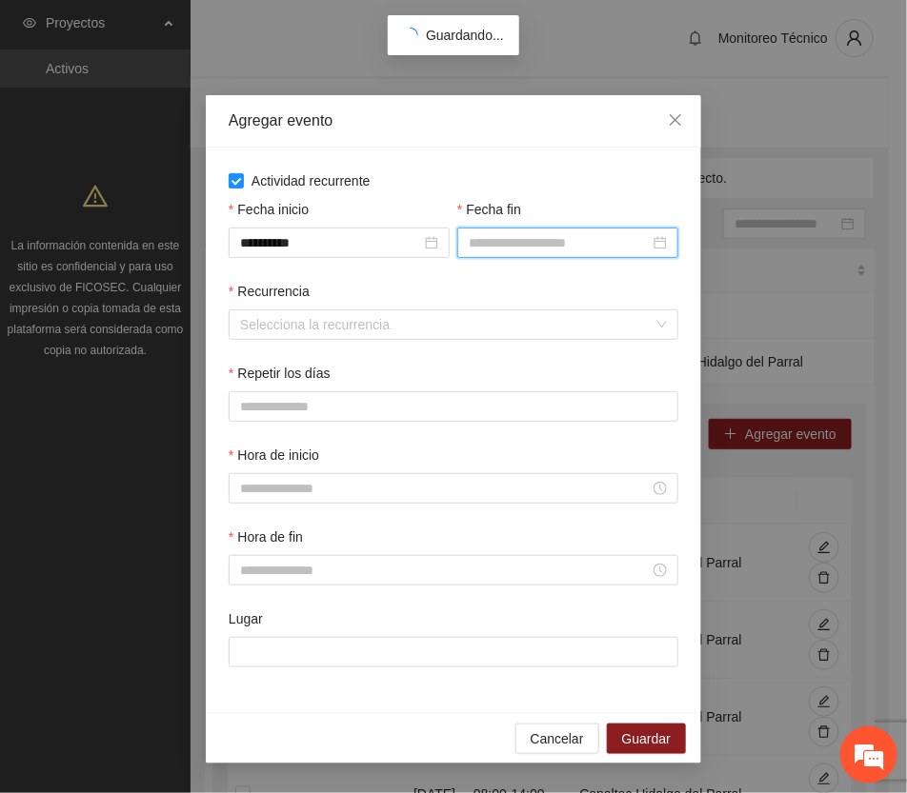
click at [503, 246] on input "Fecha fin" at bounding box center [559, 242] width 181 height 21
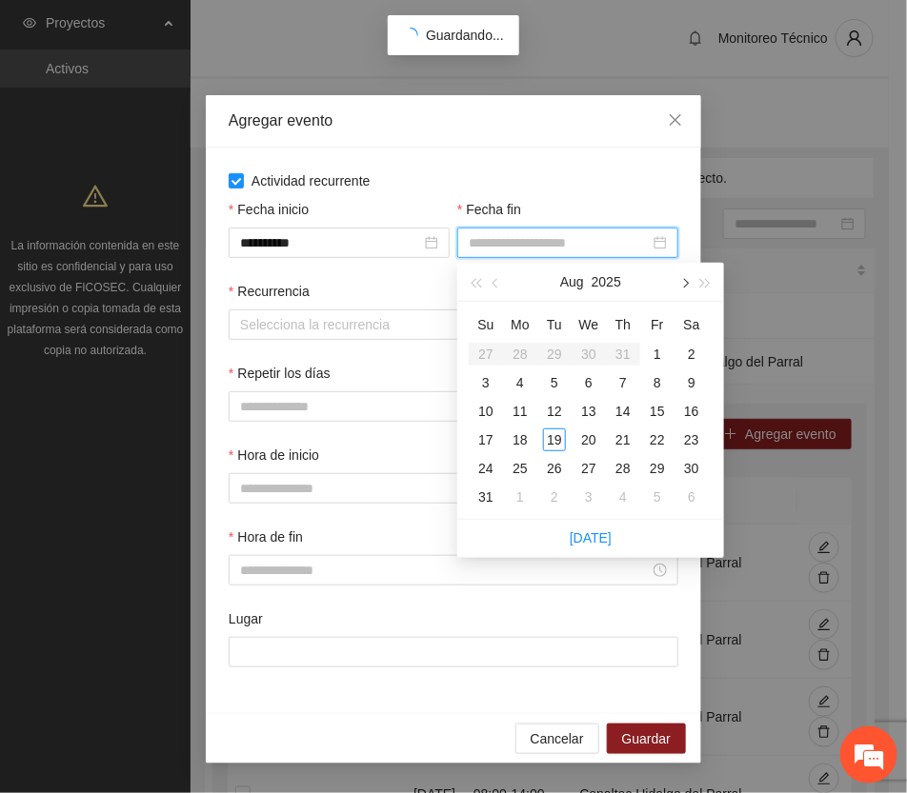
click at [687, 281] on span "button" at bounding box center [684, 284] width 10 height 10
type input "**********"
click at [552, 464] on div "30" at bounding box center [554, 468] width 23 height 23
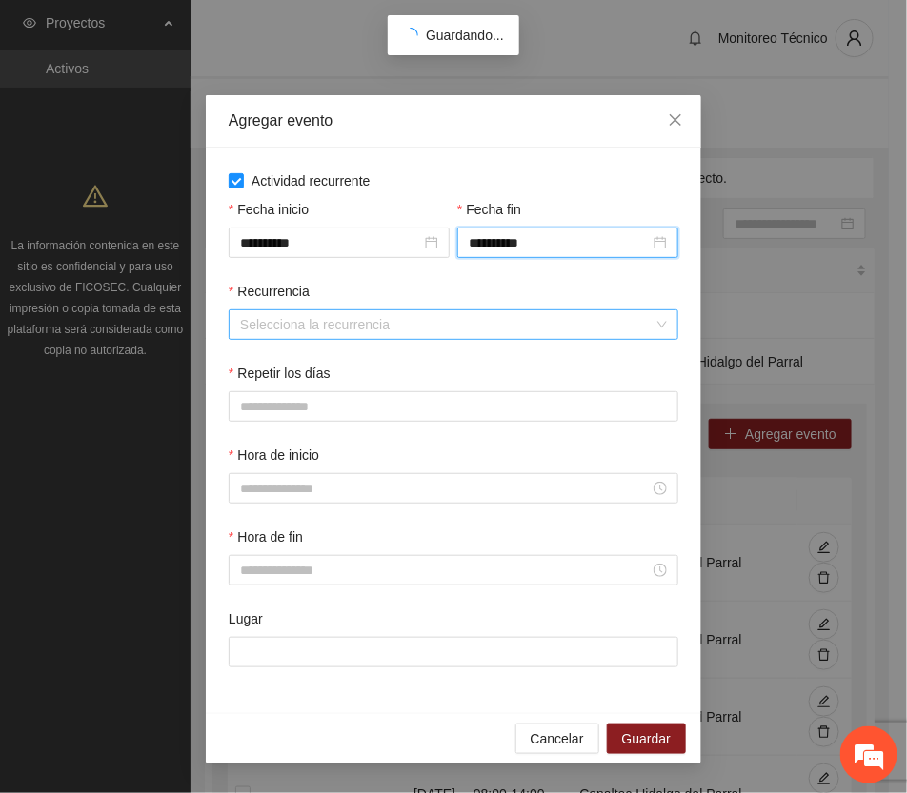
click at [321, 335] on input "Recurrencia" at bounding box center [446, 325] width 413 height 29
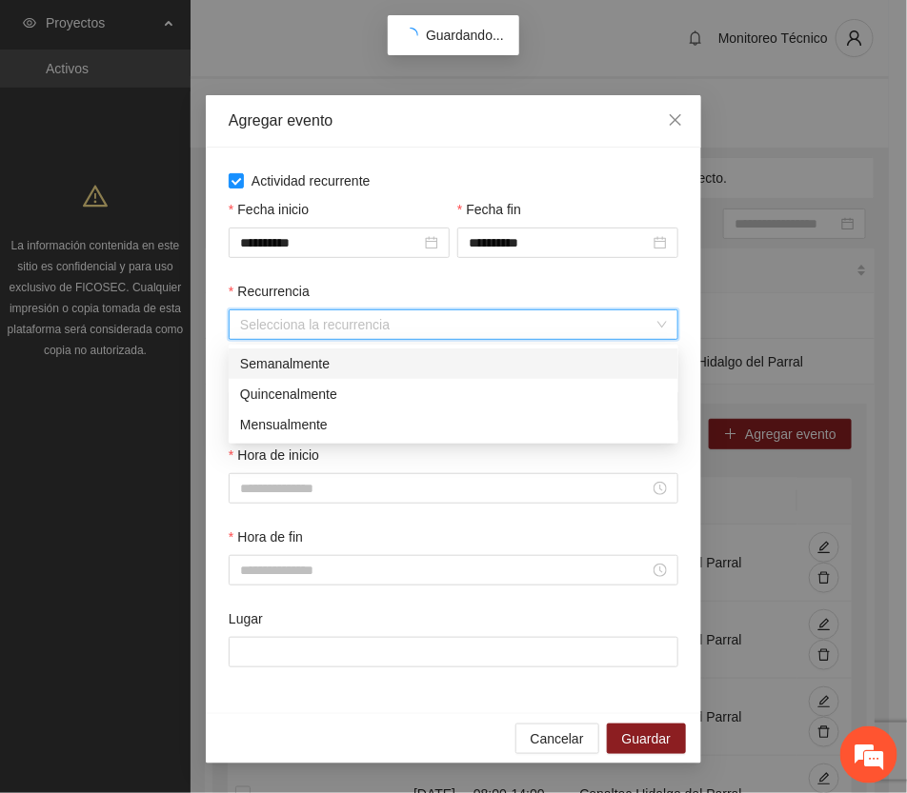
click at [306, 355] on div "Semanalmente" at bounding box center [453, 363] width 427 height 21
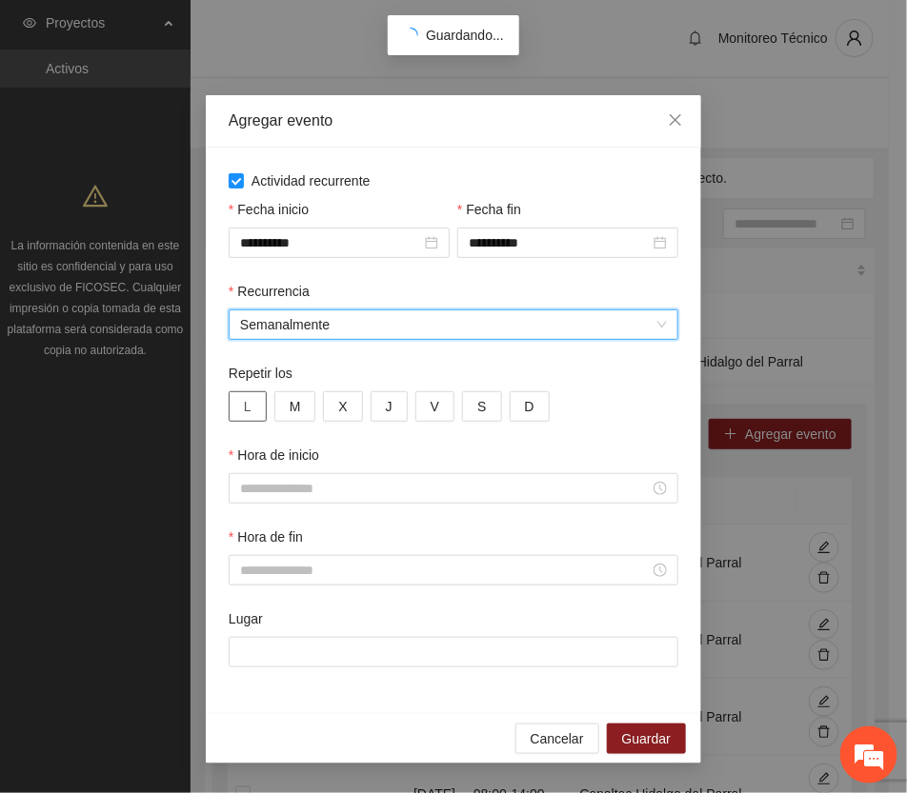
click at [253, 401] on button "L" at bounding box center [248, 407] width 38 height 30
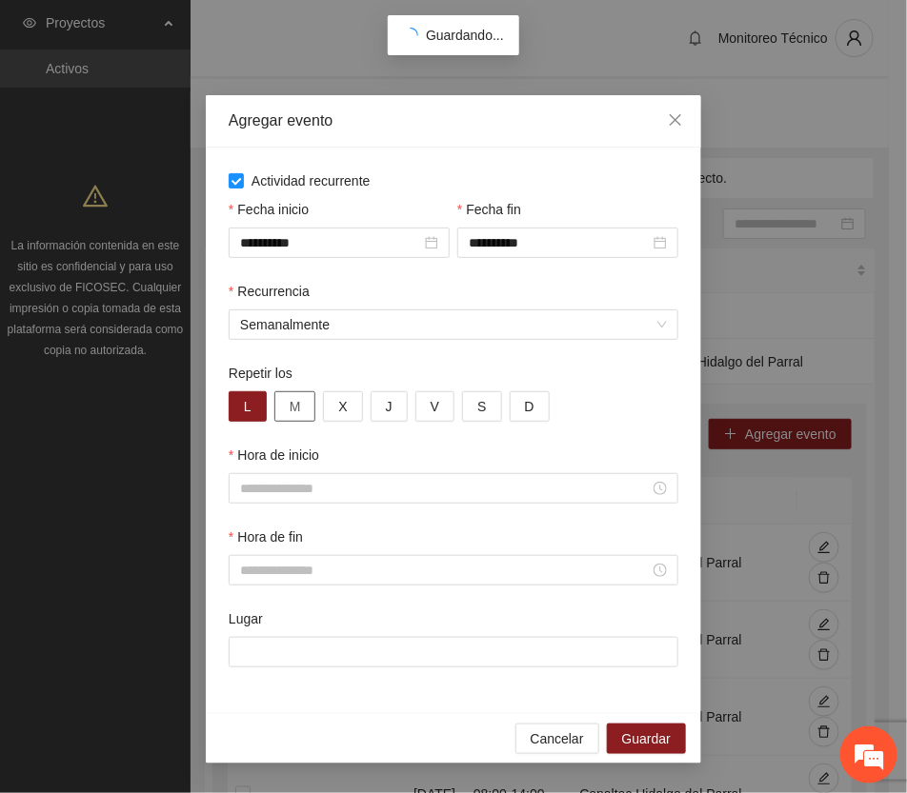
click at [296, 407] on span "M" at bounding box center [295, 406] width 11 height 21
click at [353, 402] on button "X" at bounding box center [342, 407] width 39 height 30
click at [379, 400] on button "J" at bounding box center [389, 407] width 37 height 30
drag, startPoint x: 430, startPoint y: 412, endPoint x: 414, endPoint y: 434, distance: 26.7
click at [431, 412] on span "V" at bounding box center [435, 406] width 9 height 21
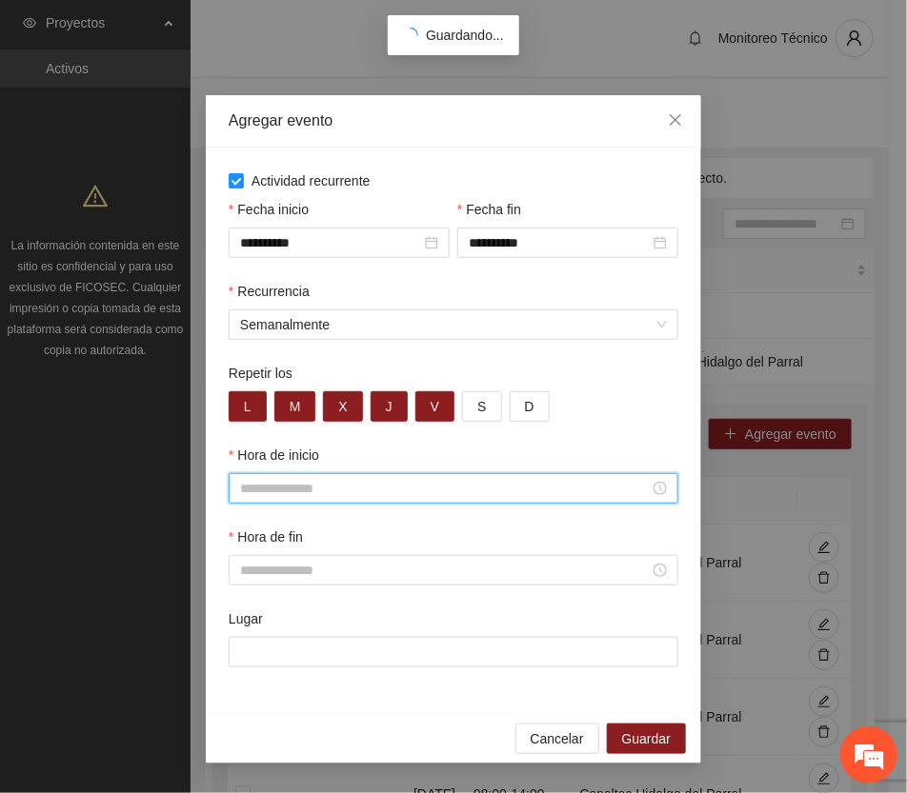
click at [340, 492] on input "Hora de inicio" at bounding box center [445, 488] width 410 height 21
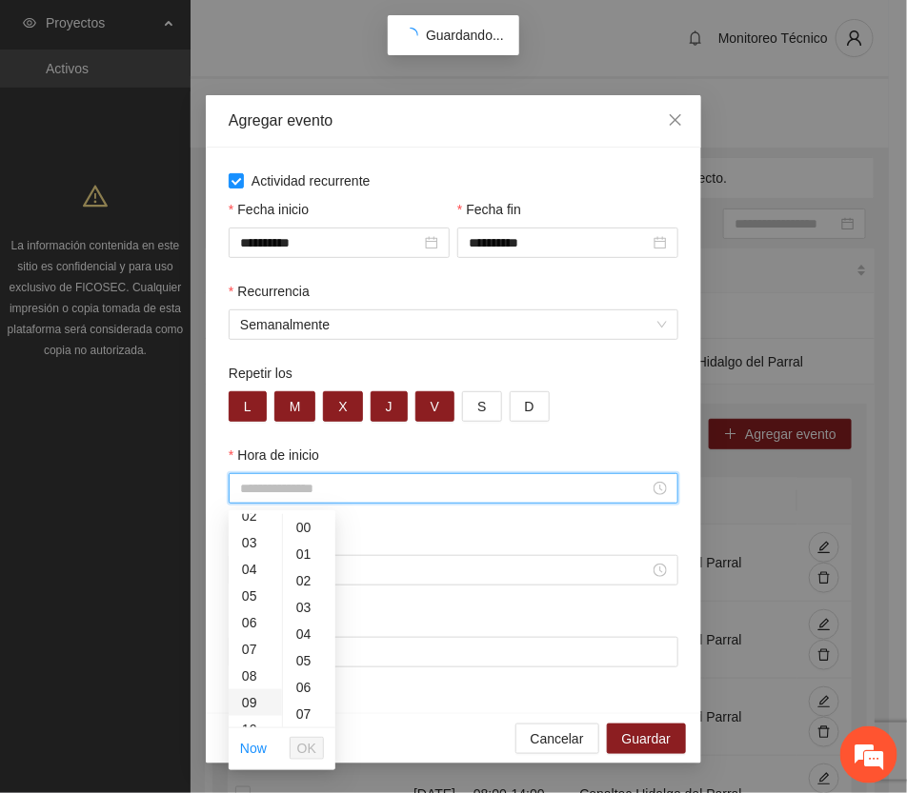
scroll to position [119, 0]
click at [243, 616] on div "08" at bounding box center [255, 622] width 53 height 27
type input "*****"
click at [312, 746] on span "OK" at bounding box center [306, 748] width 19 height 21
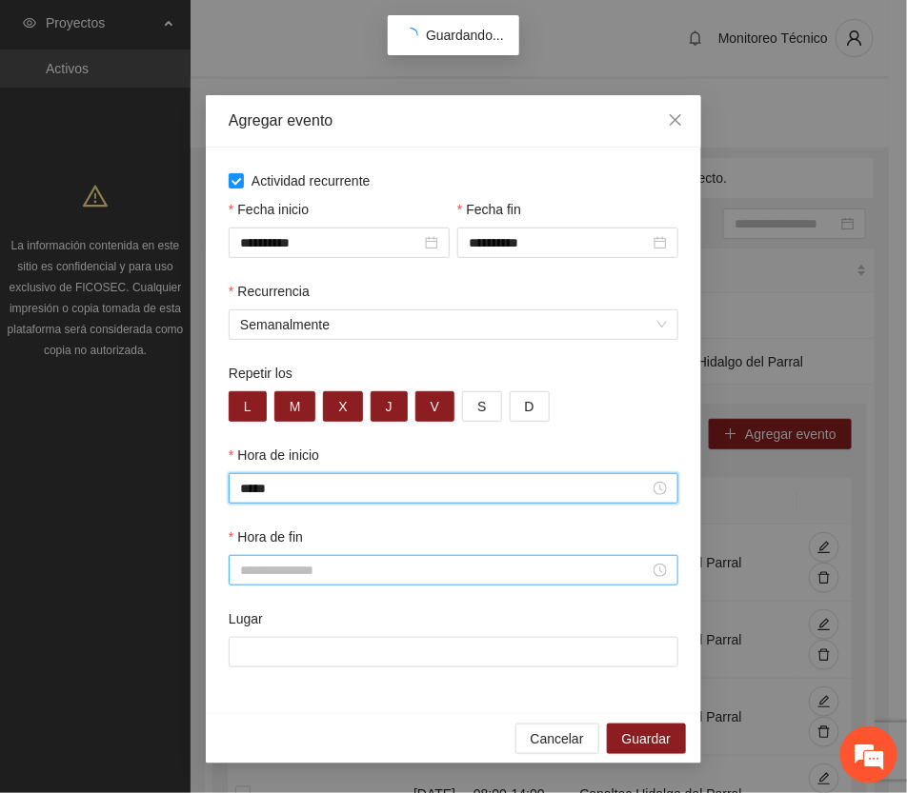
click at [258, 576] on input "Hora de fin" at bounding box center [445, 570] width 410 height 21
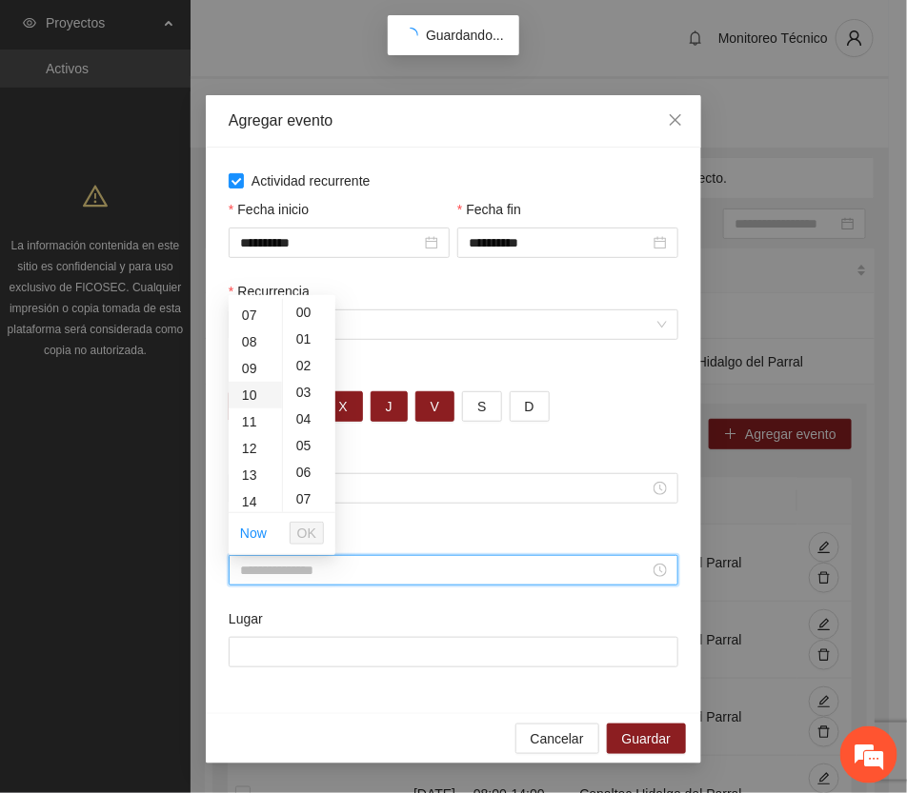
scroll to position [238, 0]
click at [253, 445] on div "14" at bounding box center [255, 447] width 53 height 27
type input "*****"
click at [306, 531] on span "OK" at bounding box center [306, 533] width 19 height 21
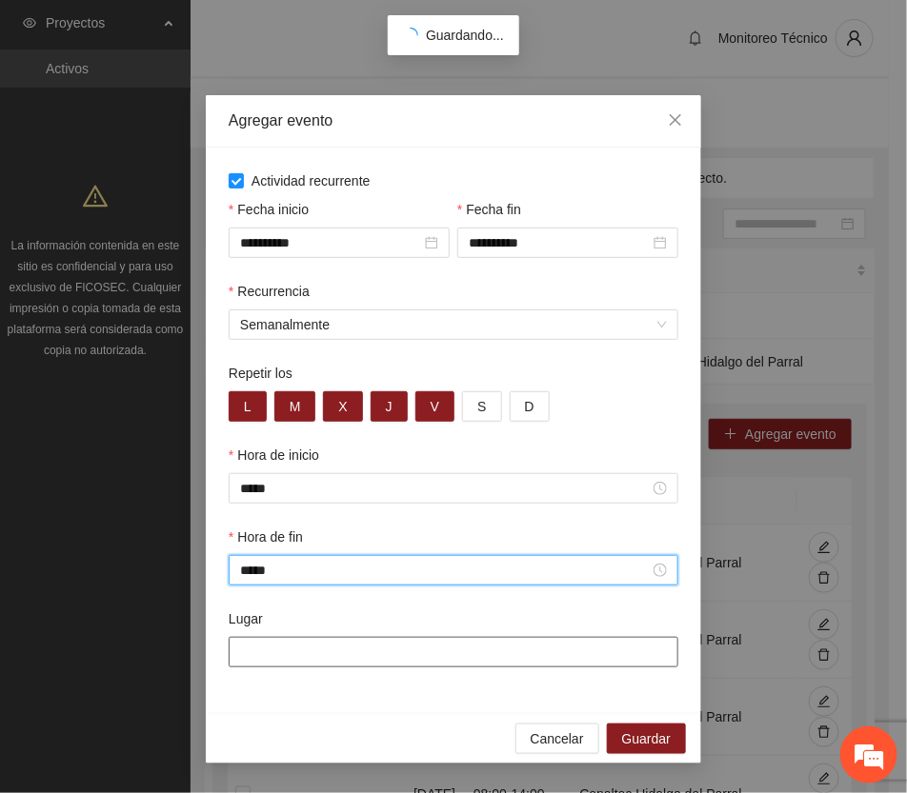
click at [316, 653] on input "Lugar" at bounding box center [454, 652] width 450 height 30
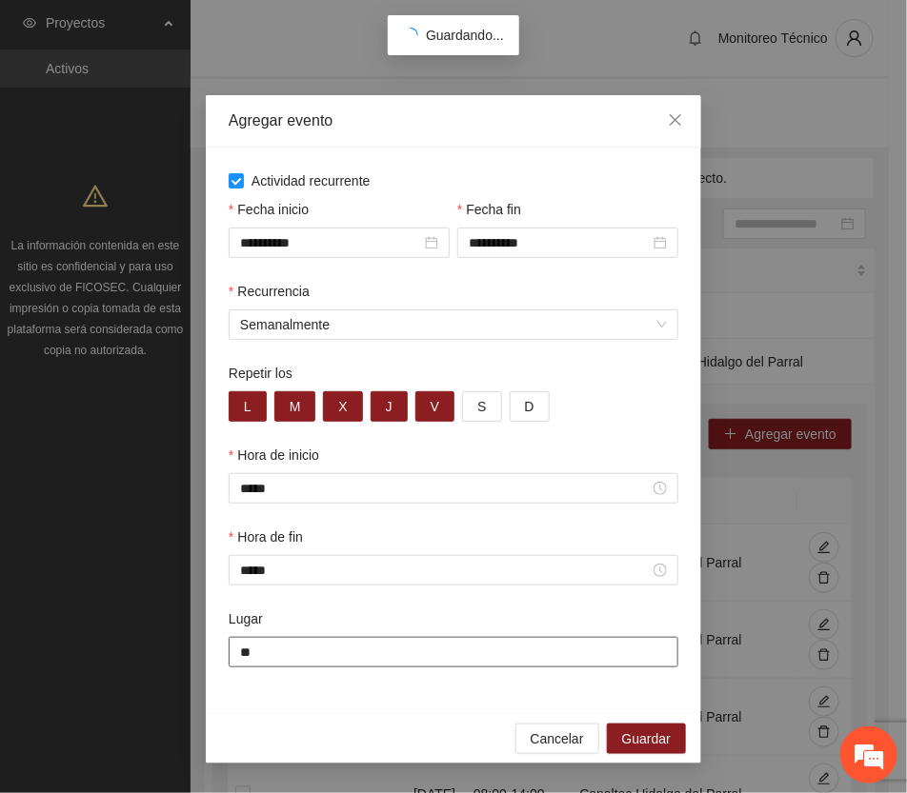
type input "**********"
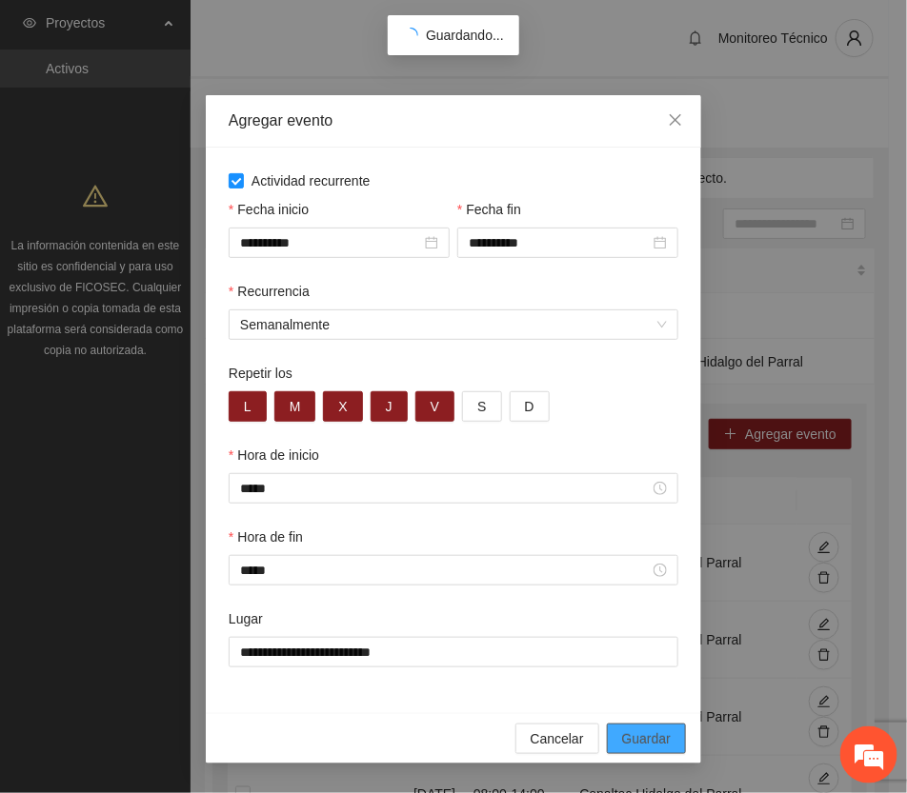
click at [646, 740] on span "Guardar" at bounding box center [646, 739] width 49 height 21
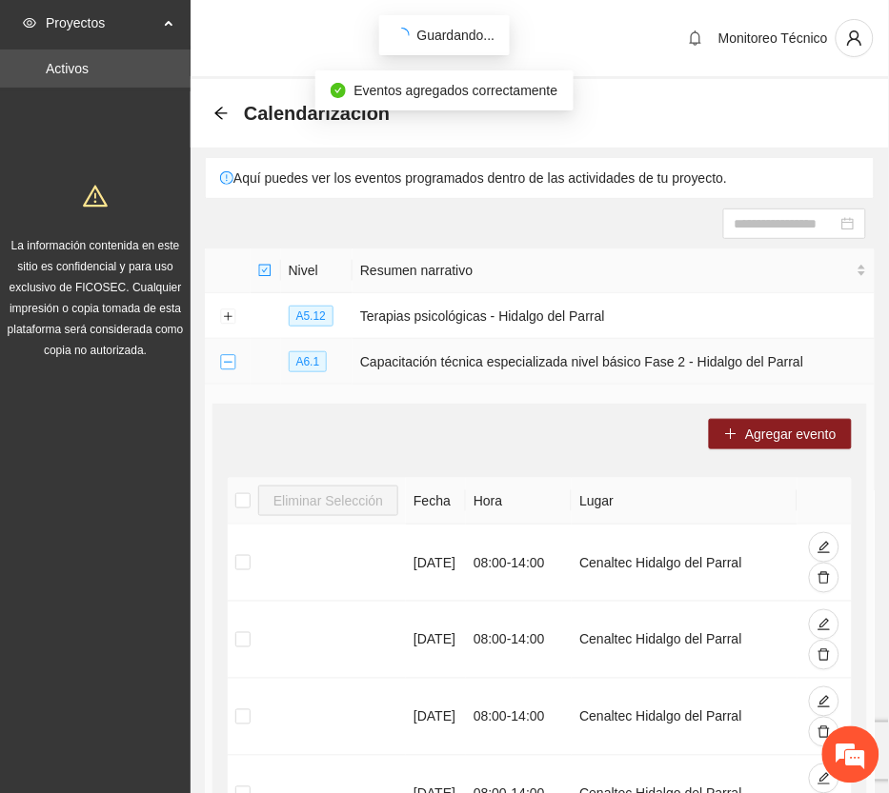
click at [221, 362] on button "Collapse row" at bounding box center [227, 362] width 15 height 15
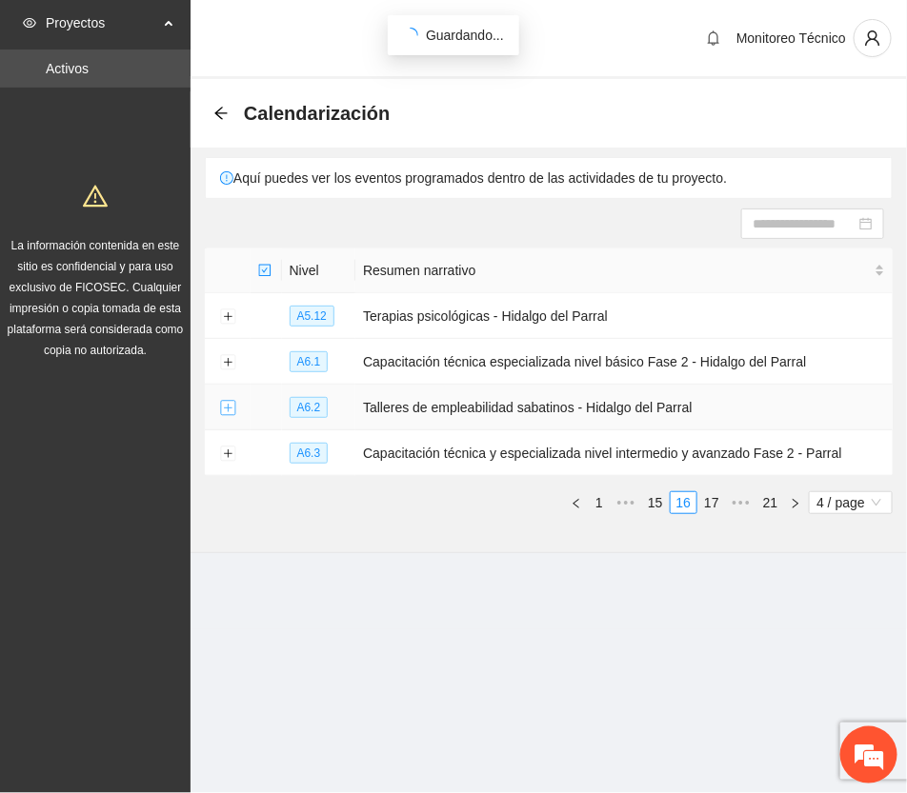
click at [226, 410] on button "Expand row" at bounding box center [227, 408] width 15 height 15
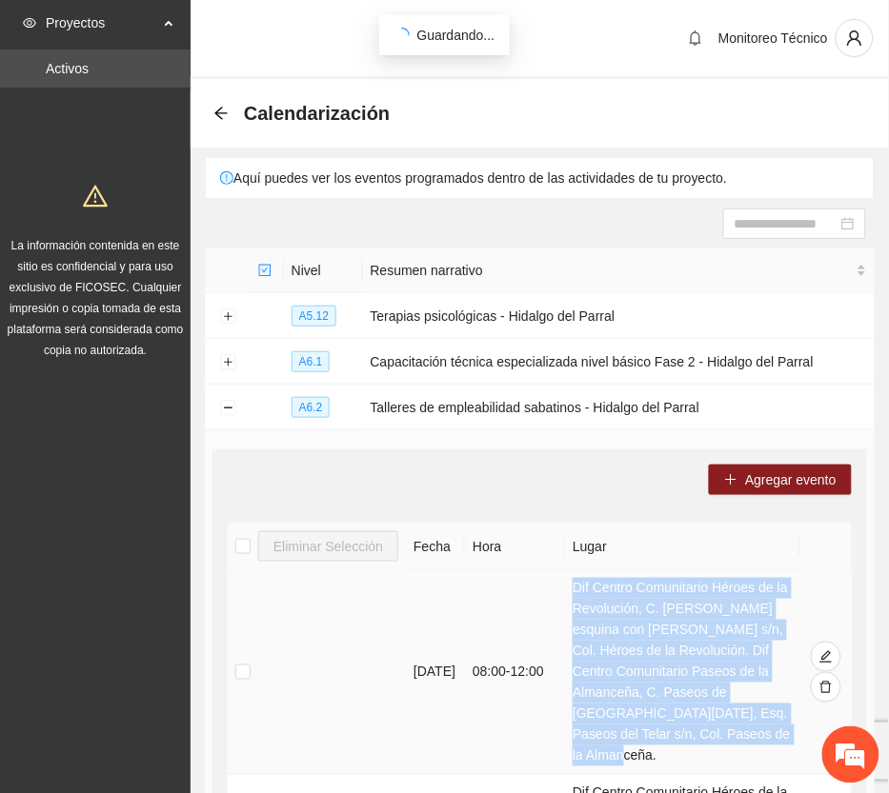
drag, startPoint x: 578, startPoint y: 584, endPoint x: 724, endPoint y: 741, distance: 214.3
click at [724, 741] on td "Dif Centro Comunitario Héroes de la Revolución, C. [PERSON_NAME] esquina con [P…" at bounding box center [682, 673] width 235 height 205
copy td "Dif Centro Comunitario Héroes de la Revolución, C. [PERSON_NAME] esquina con [P…"
click at [801, 474] on span "Agregar evento" at bounding box center [790, 480] width 91 height 21
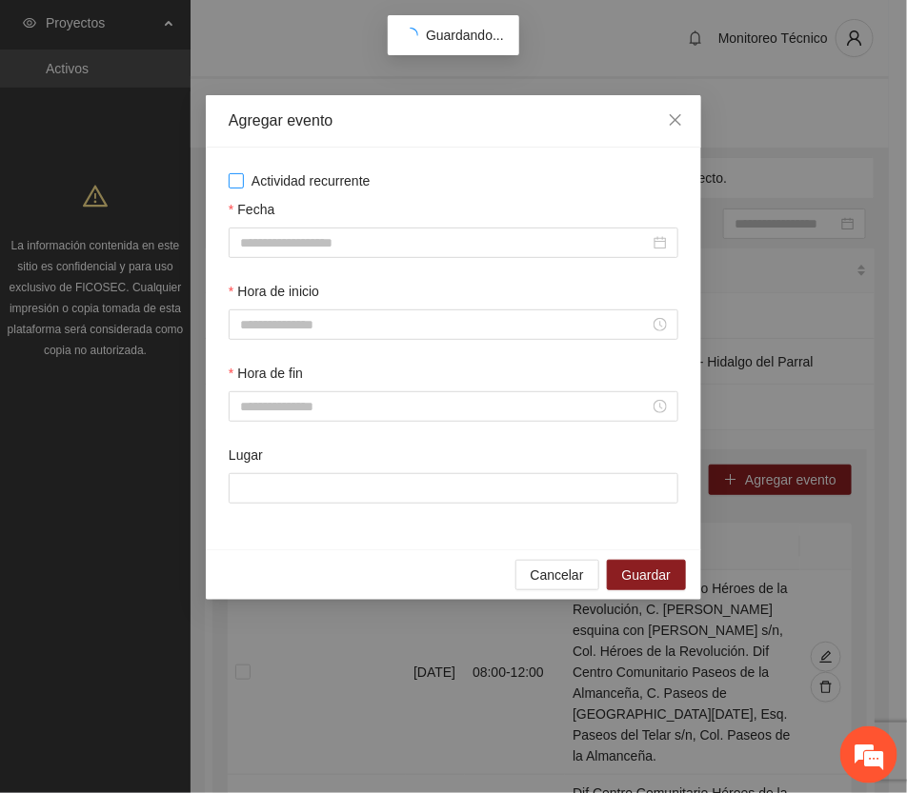
click at [306, 172] on span "Actividad recurrente" at bounding box center [311, 181] width 134 height 21
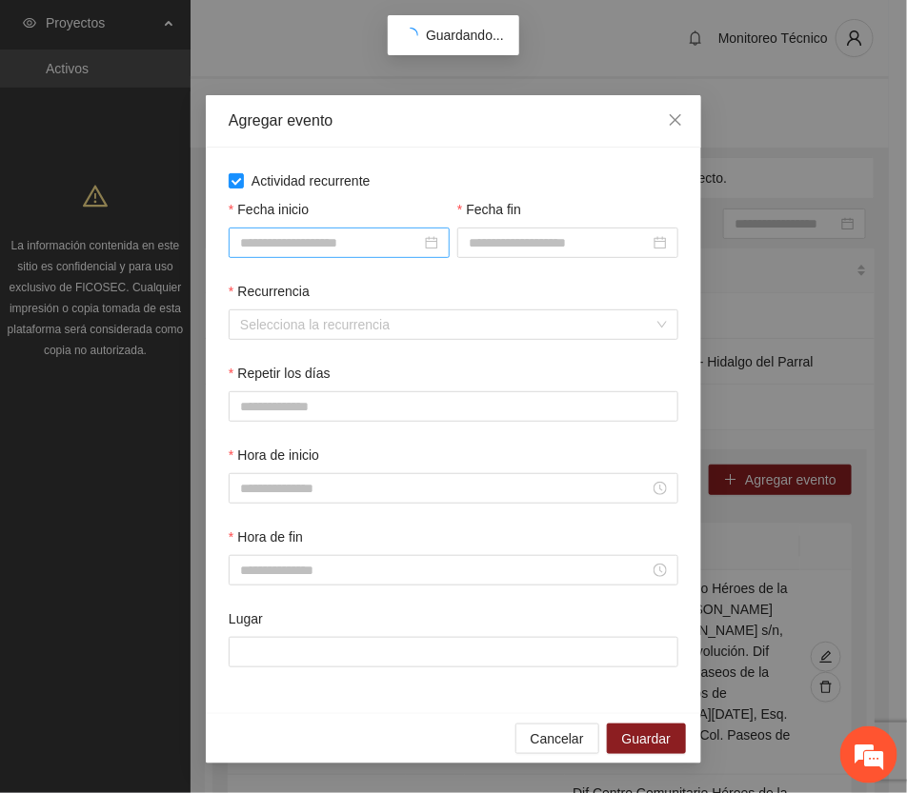
click at [344, 238] on input "Fecha inicio" at bounding box center [330, 242] width 181 height 21
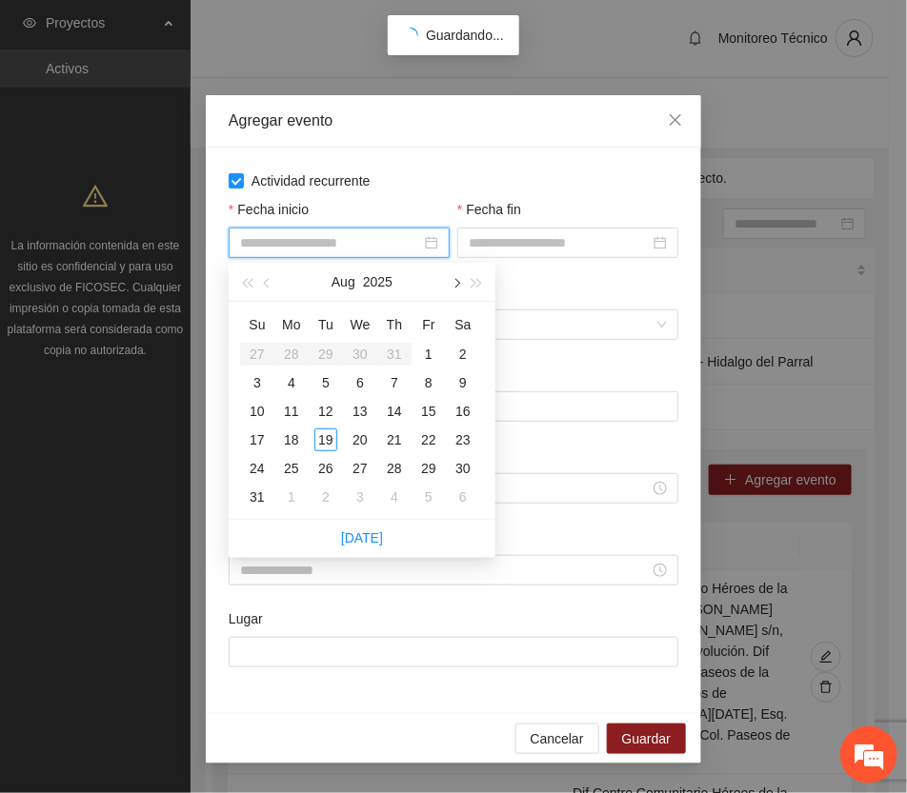
click at [458, 278] on button "button" at bounding box center [455, 282] width 21 height 38
type input "**********"
click at [467, 411] on div "20" at bounding box center [463, 411] width 23 height 23
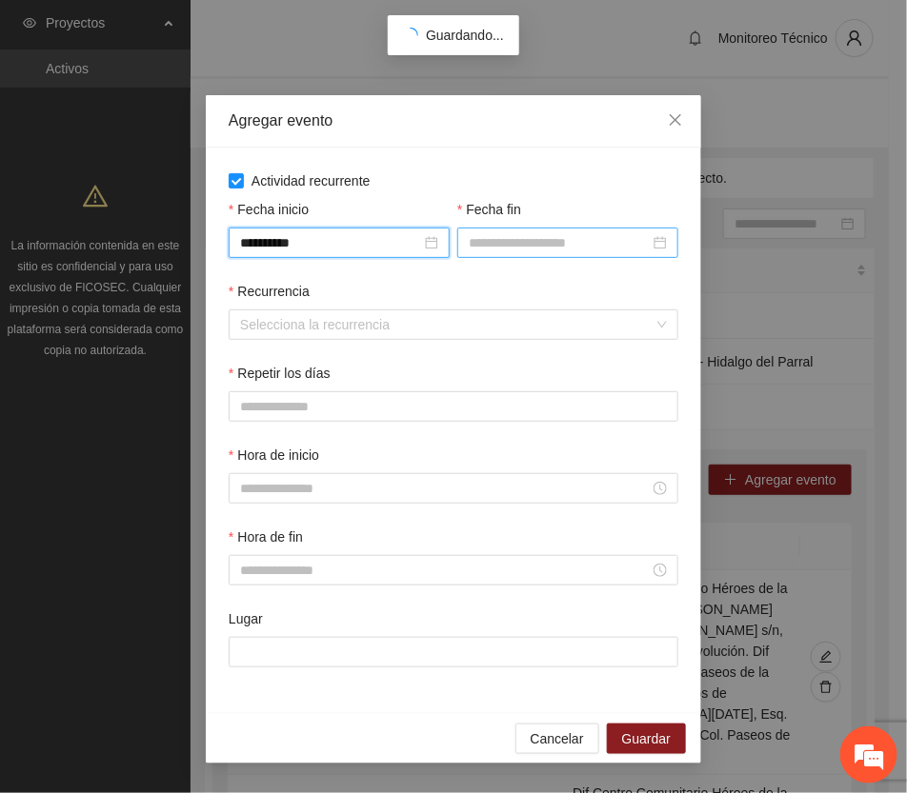
click at [510, 240] on input "Fecha fin" at bounding box center [559, 242] width 181 height 21
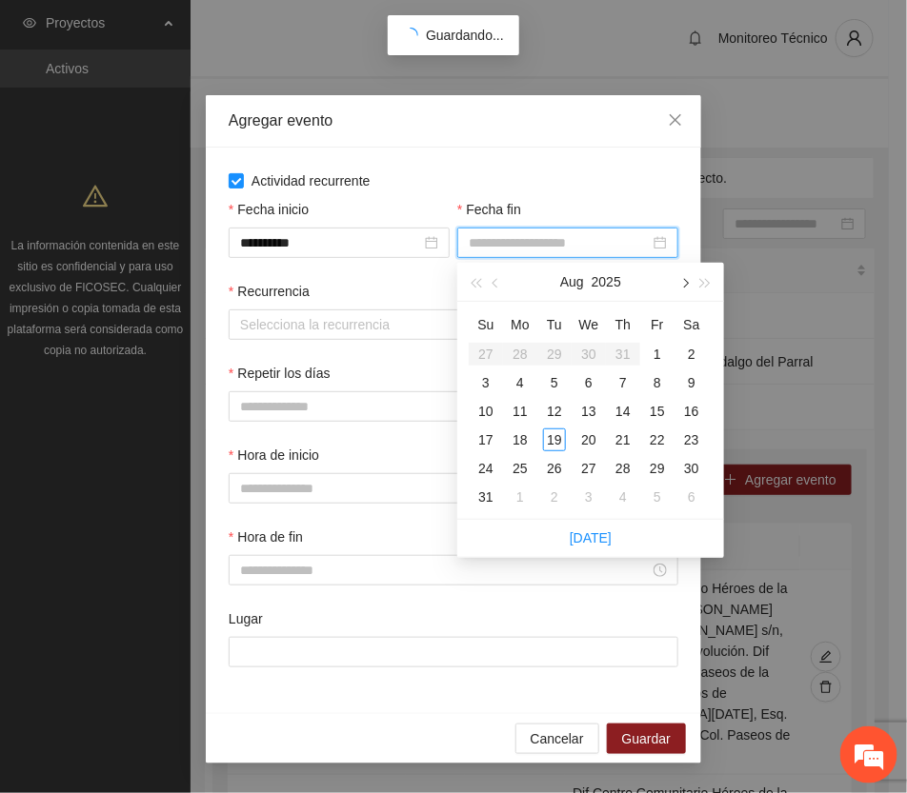
click at [681, 274] on button "button" at bounding box center [683, 282] width 21 height 38
type input "**********"
click at [693, 433] on div "27" at bounding box center [691, 440] width 23 height 23
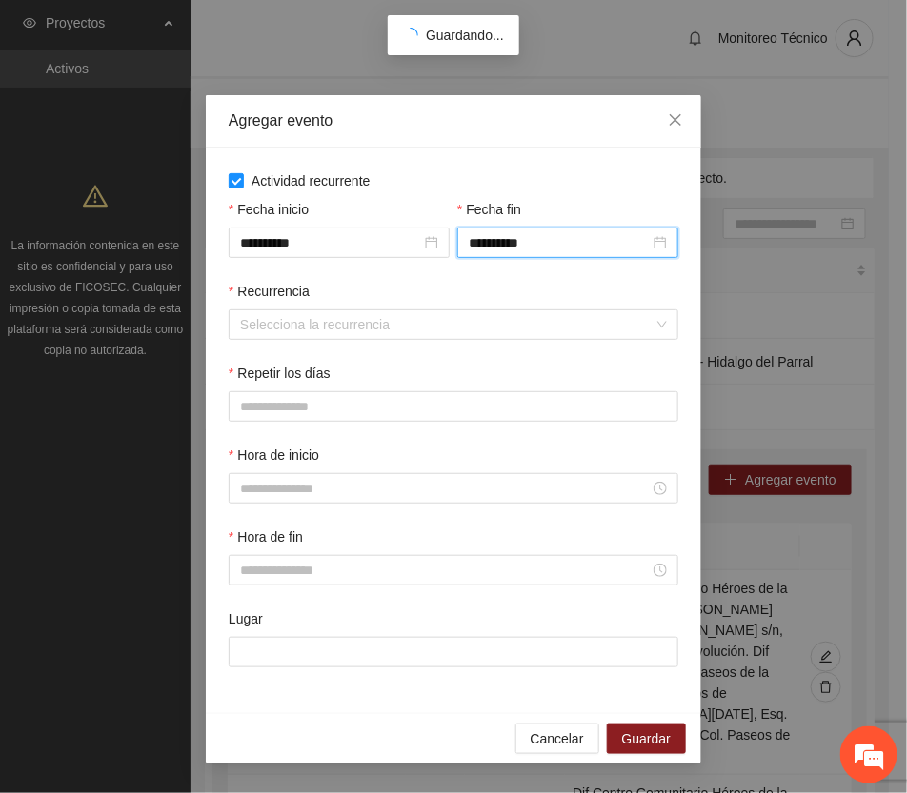
click at [281, 310] on div "Recurrencia" at bounding box center [454, 295] width 450 height 29
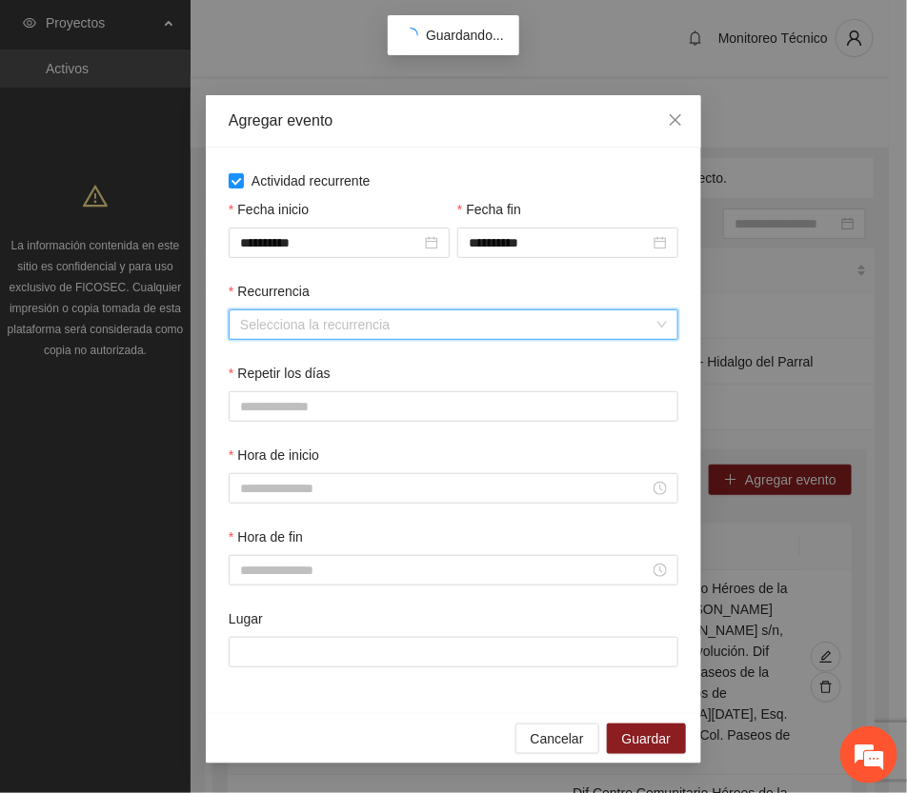
click at [284, 319] on input "Recurrencia" at bounding box center [446, 325] width 413 height 29
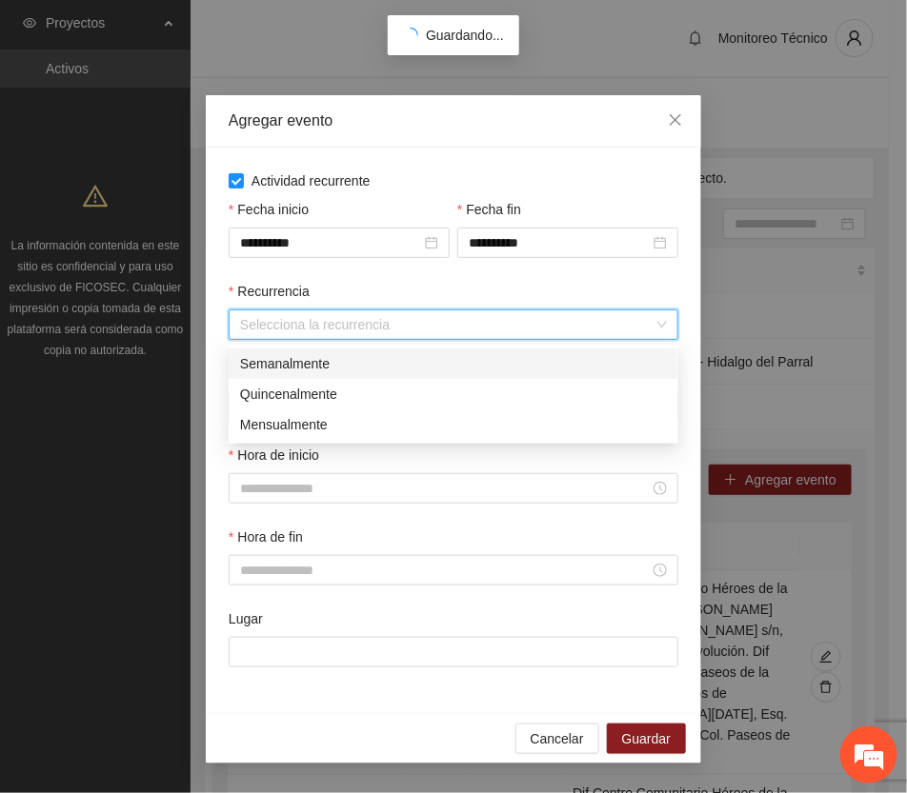
click at [311, 359] on div "Semanalmente" at bounding box center [453, 363] width 427 height 21
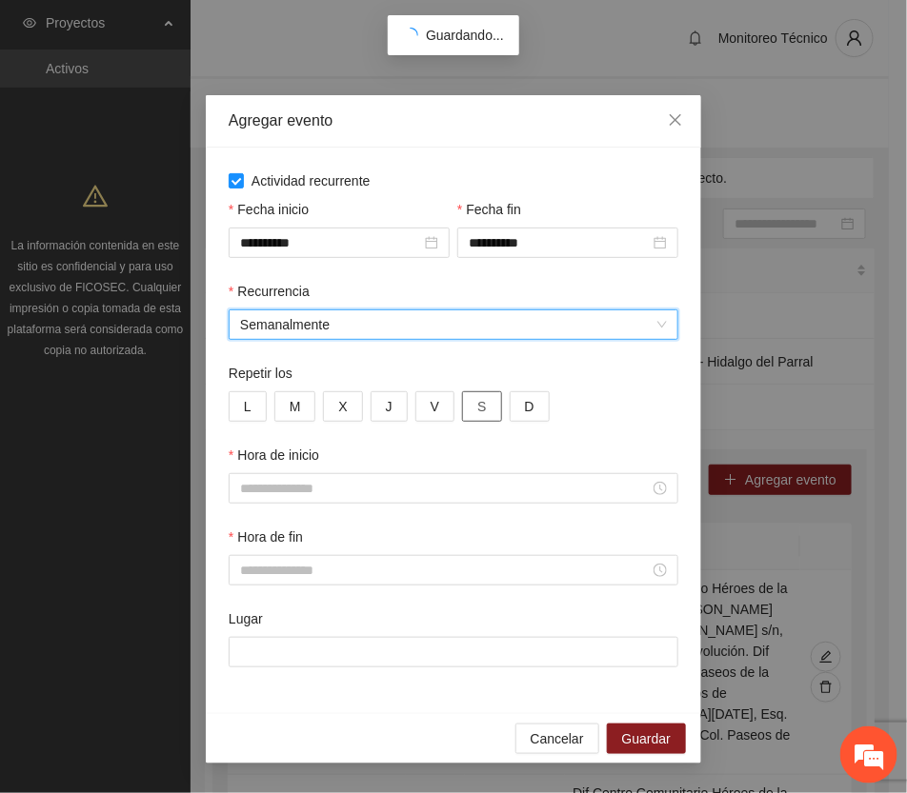
click at [484, 411] on button "S" at bounding box center [481, 407] width 39 height 30
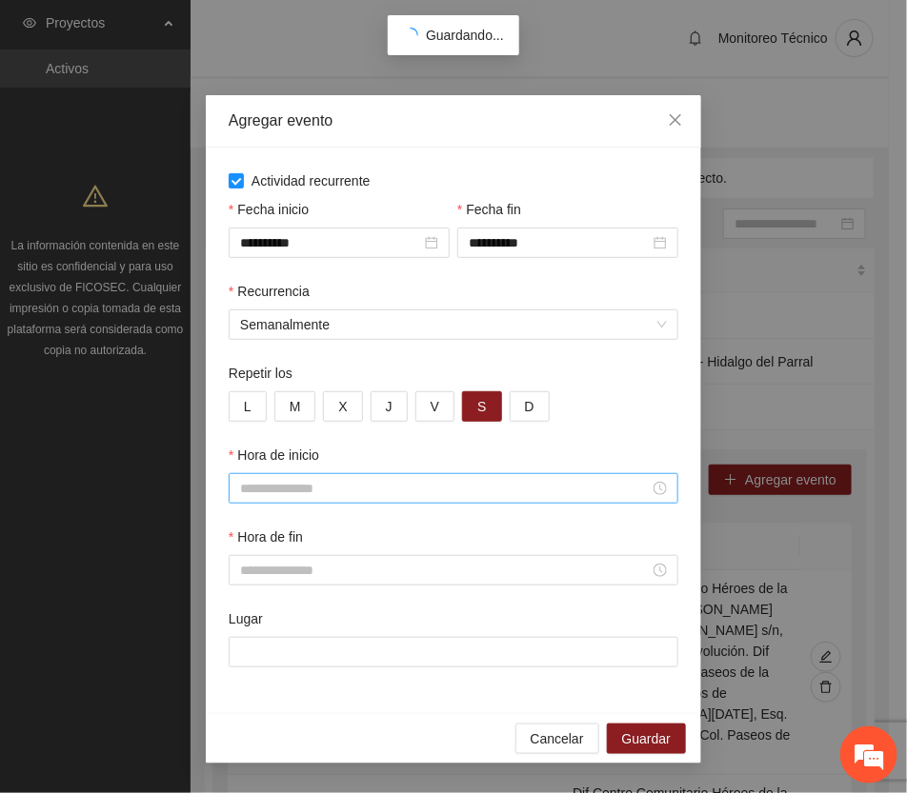
click at [355, 489] on input "Hora de inicio" at bounding box center [445, 488] width 410 height 21
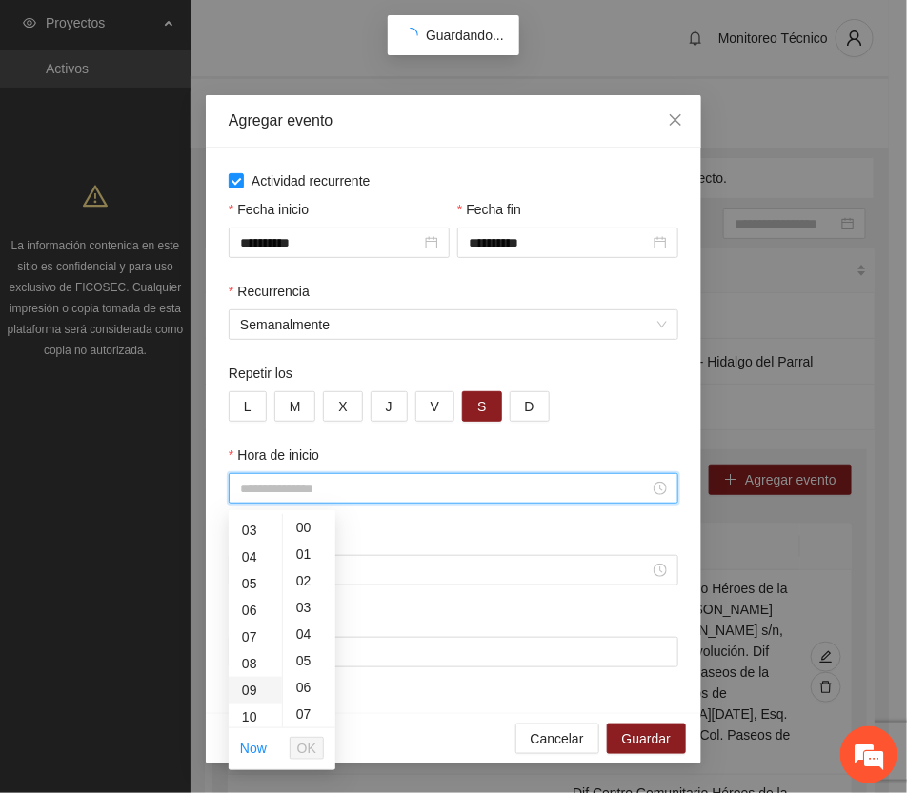
scroll to position [119, 0]
click at [246, 672] on div "10" at bounding box center [255, 675] width 53 height 27
type input "*****"
click at [306, 744] on span "OK" at bounding box center [306, 748] width 19 height 21
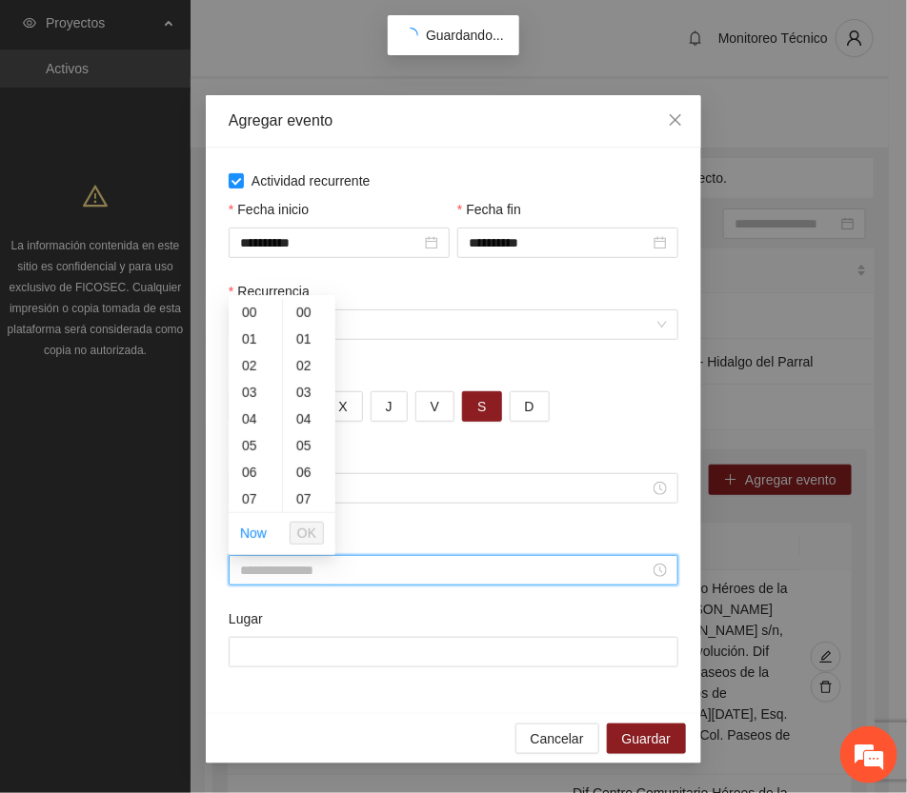
click at [301, 568] on input "Hora de fin" at bounding box center [445, 570] width 410 height 21
click at [248, 449] on div "14" at bounding box center [255, 447] width 53 height 27
type input "*****"
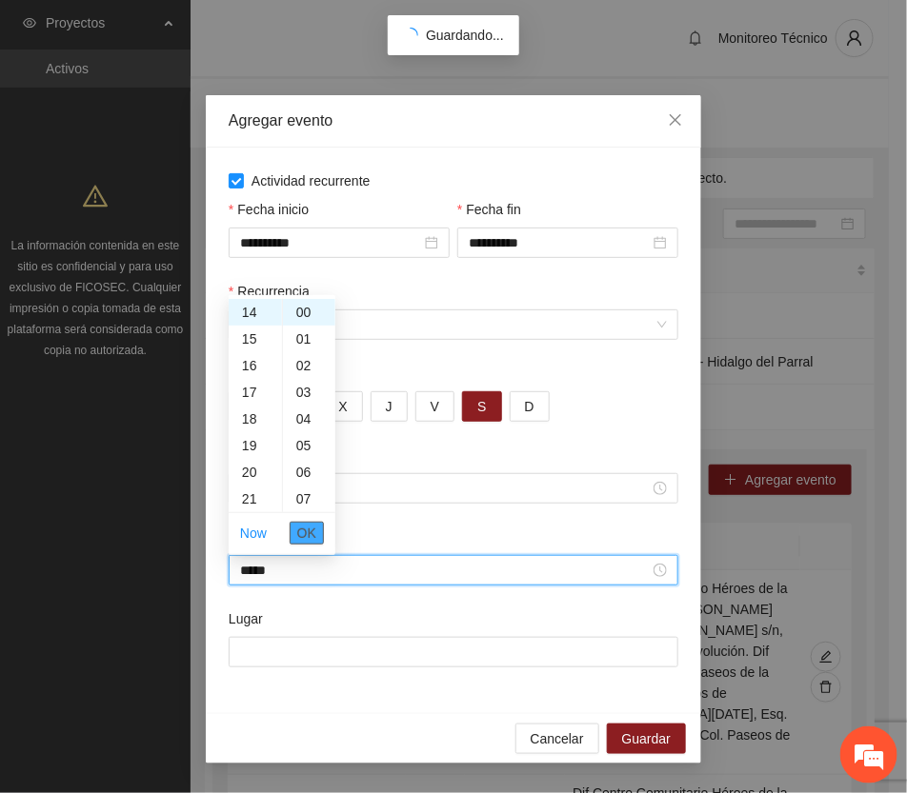
click at [303, 531] on span "OK" at bounding box center [306, 533] width 19 height 21
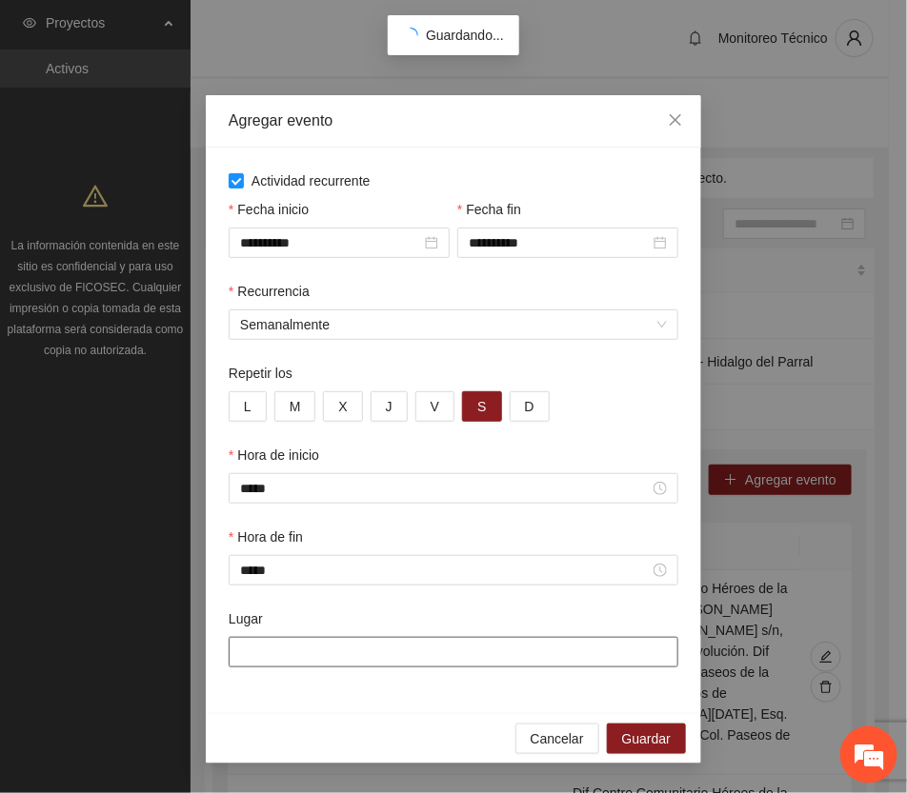
click at [307, 658] on input "Lugar" at bounding box center [454, 652] width 450 height 30
paste input "**********"
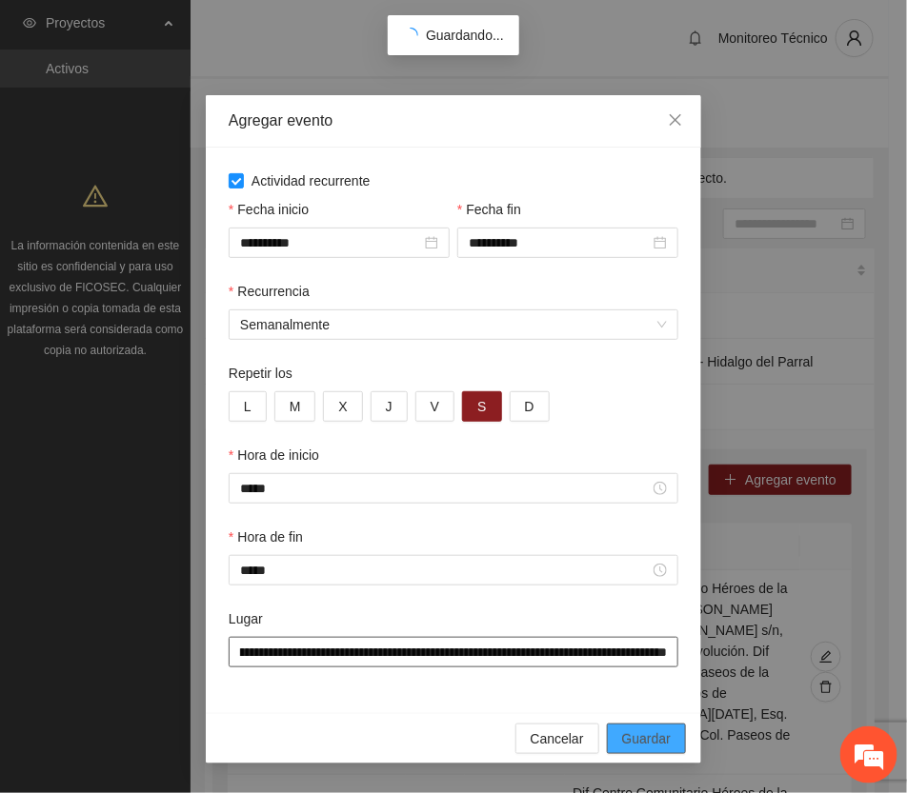
type input "**********"
click at [668, 746] on span "Guardar" at bounding box center [646, 739] width 49 height 21
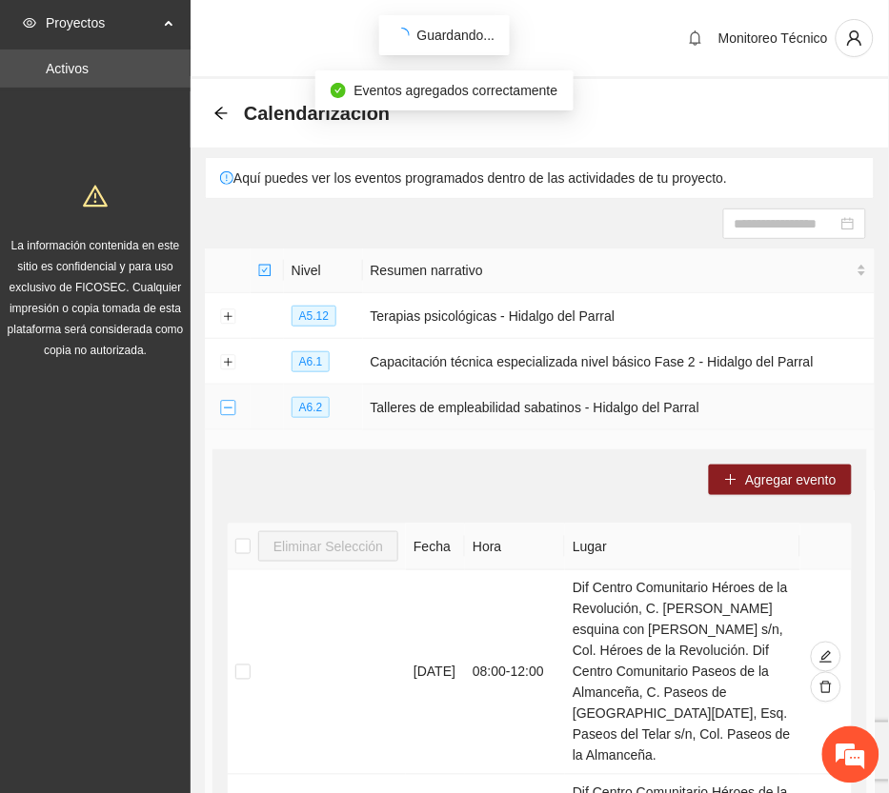
click at [226, 410] on button "Collapse row" at bounding box center [227, 408] width 15 height 15
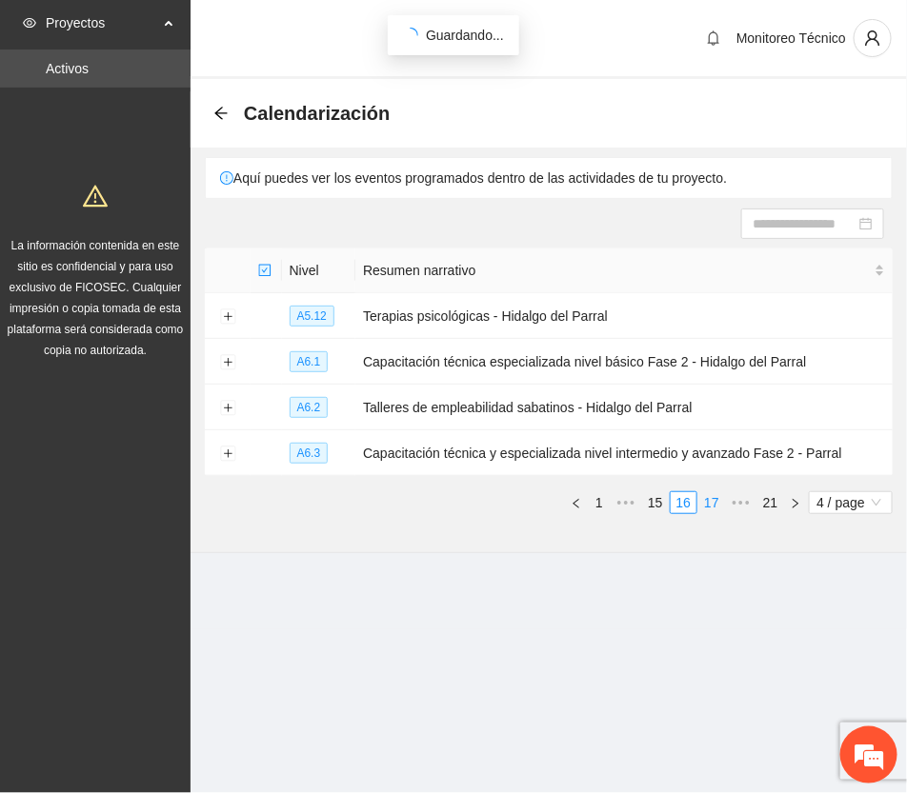
click at [711, 501] on link "17" at bounding box center [711, 502] width 27 height 21
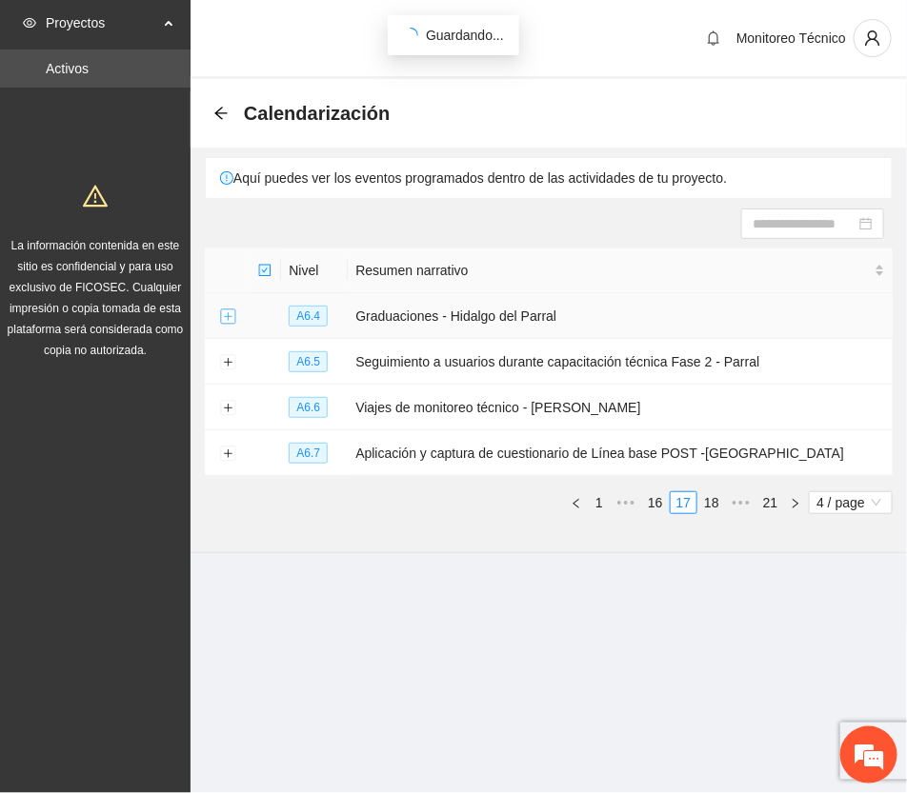
click at [231, 315] on button "Expand row" at bounding box center [227, 317] width 15 height 15
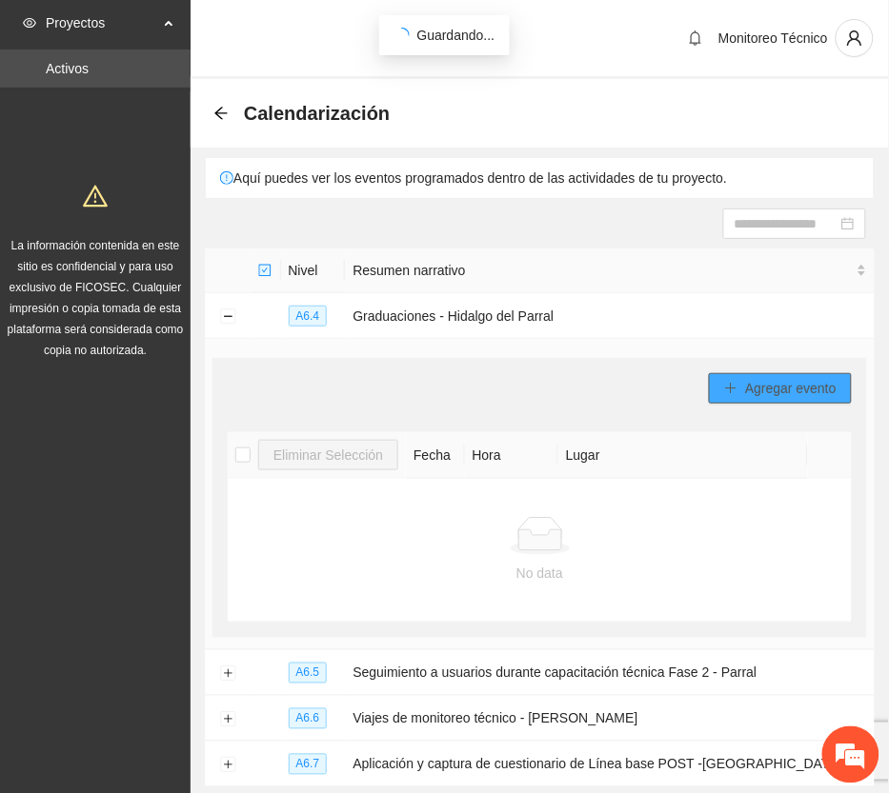
click at [826, 384] on span "Agregar evento" at bounding box center [790, 388] width 91 height 21
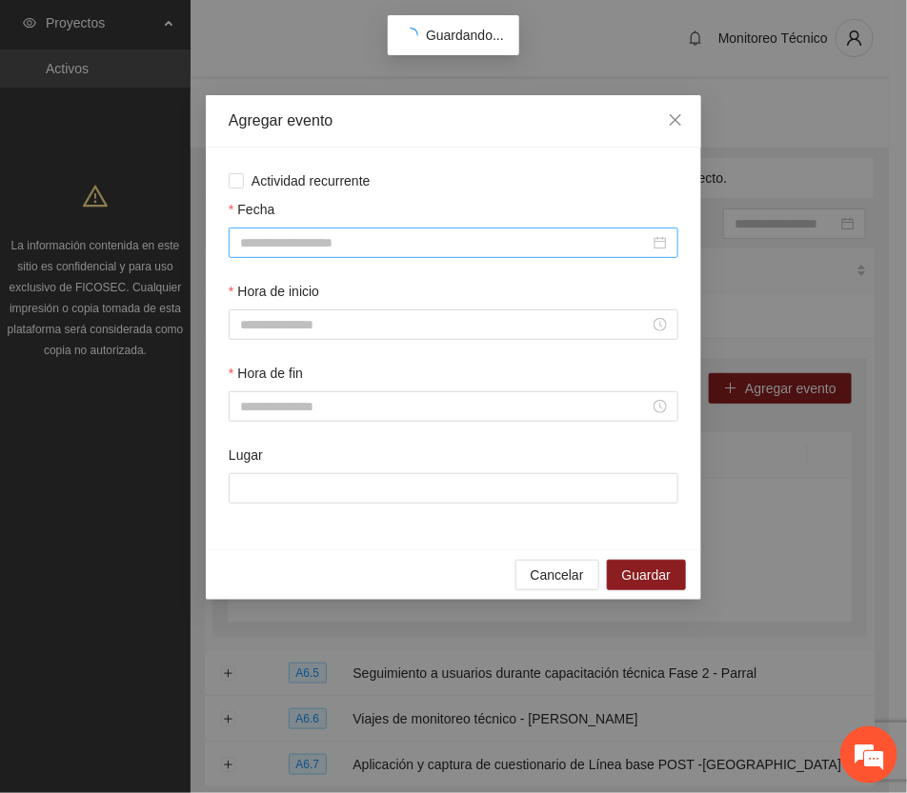
click at [291, 234] on input "Fecha" at bounding box center [445, 242] width 410 height 21
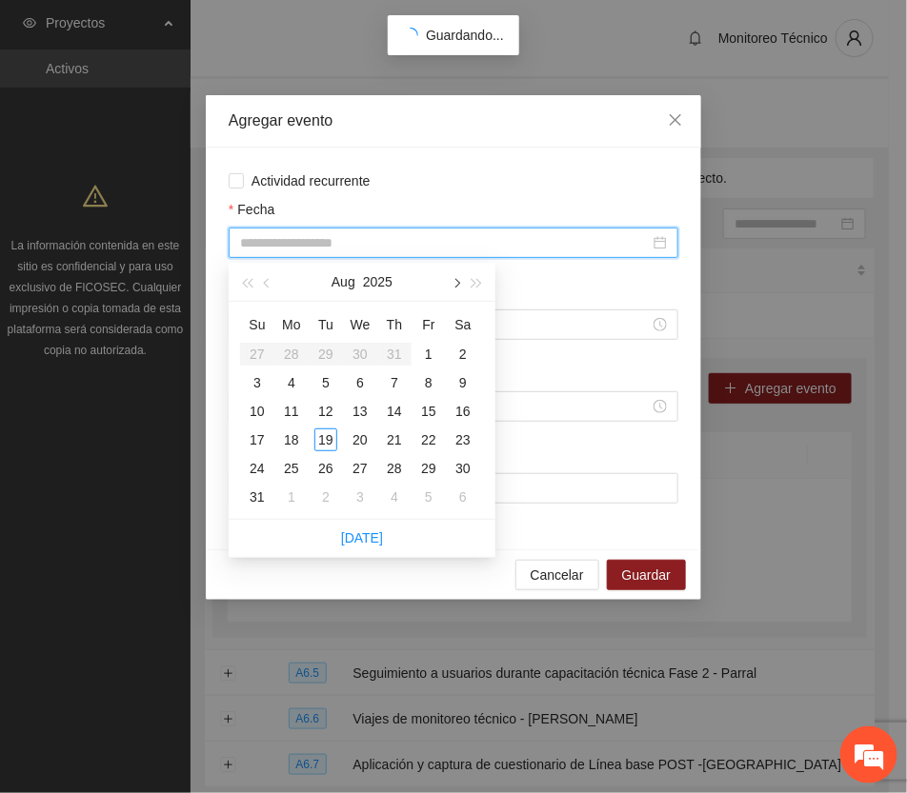
click at [451, 278] on button "button" at bounding box center [455, 282] width 21 height 38
type input "**********"
click at [430, 382] on div "12" at bounding box center [428, 382] width 23 height 23
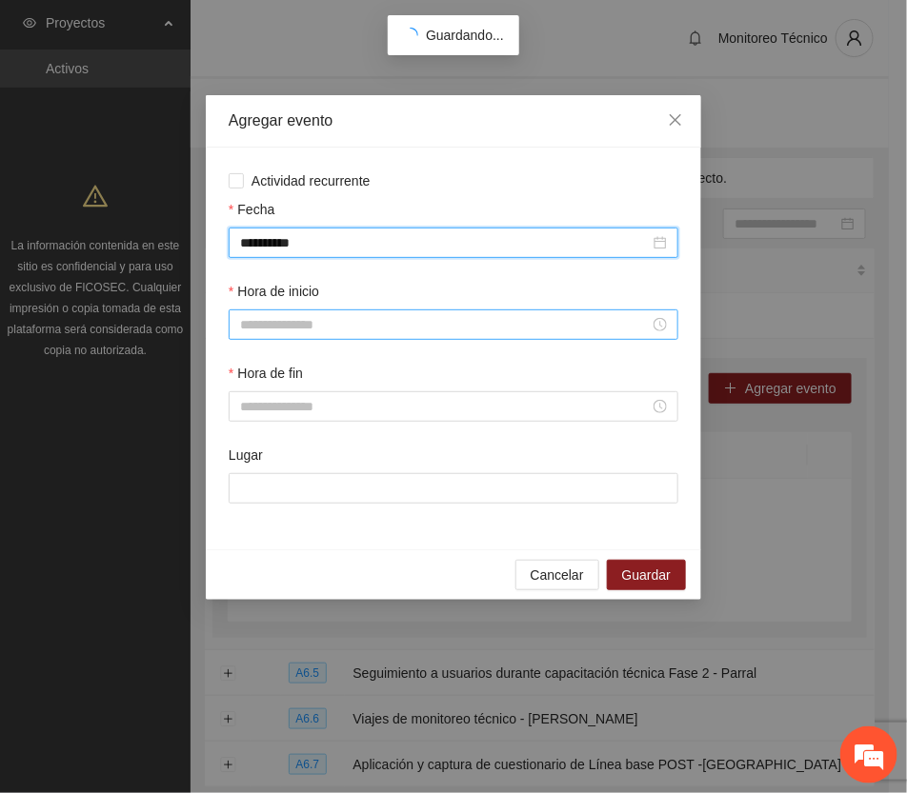
click at [312, 322] on input "Hora de inicio" at bounding box center [445, 324] width 410 height 21
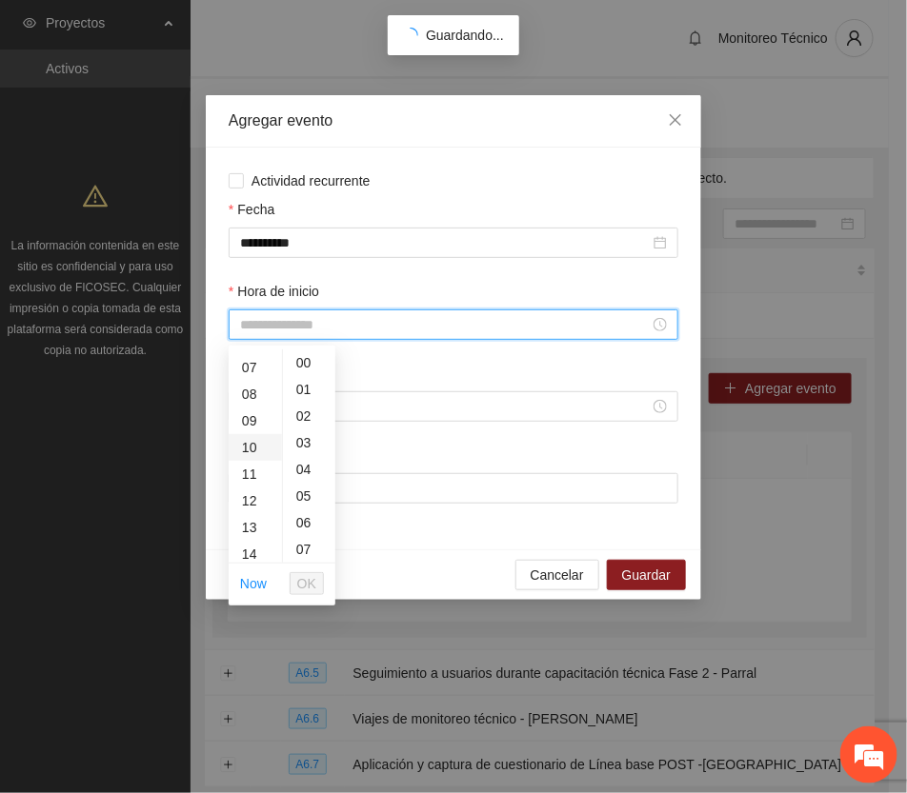
scroll to position [238, 0]
click at [245, 419] on div "11" at bounding box center [255, 418] width 53 height 27
type input "*****"
click at [312, 583] on span "OK" at bounding box center [306, 583] width 19 height 21
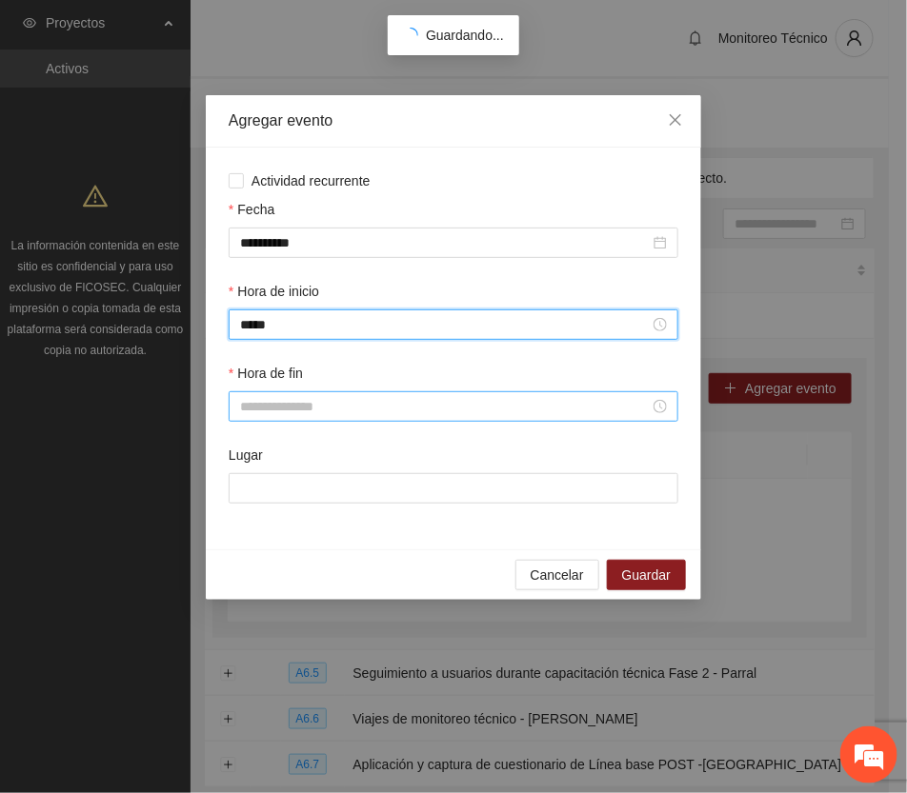
click at [273, 400] on input "Hora de fin" at bounding box center [445, 406] width 410 height 21
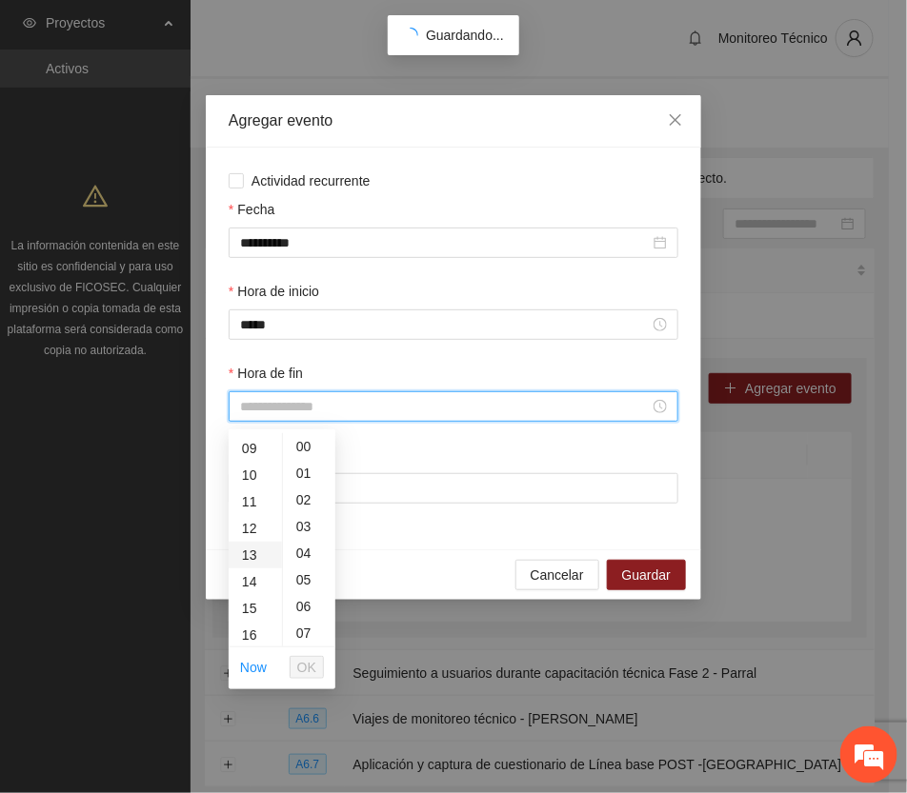
click at [241, 552] on div "13" at bounding box center [255, 555] width 53 height 27
type input "*****"
click at [315, 664] on span "OK" at bounding box center [306, 667] width 19 height 21
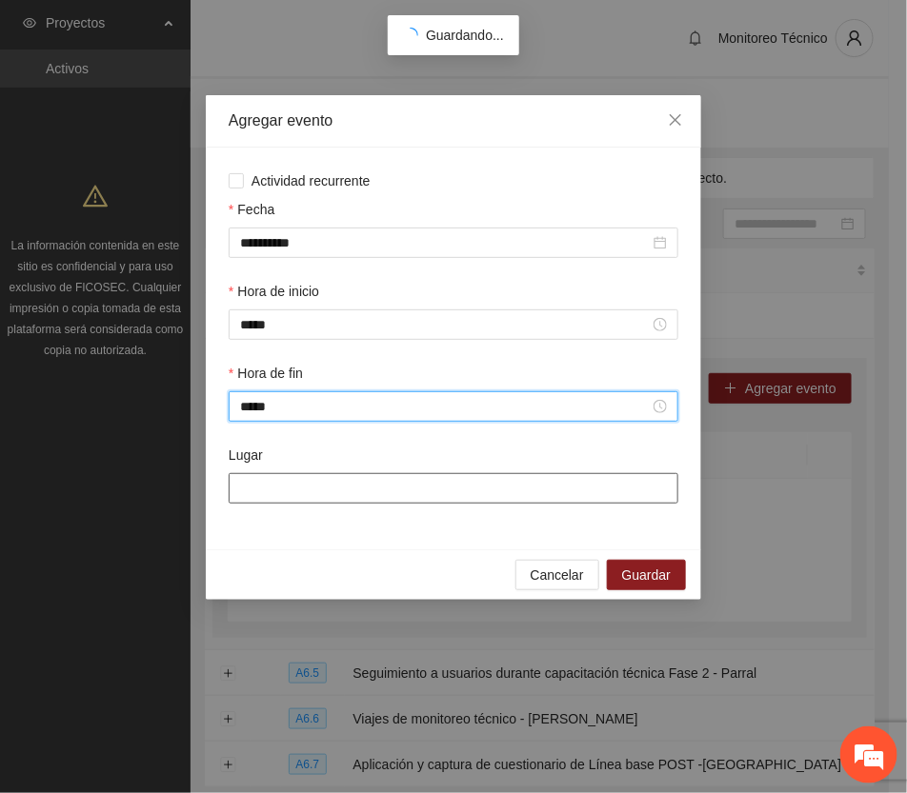
click at [357, 496] on input "Lugar" at bounding box center [454, 488] width 450 height 30
type input "**********"
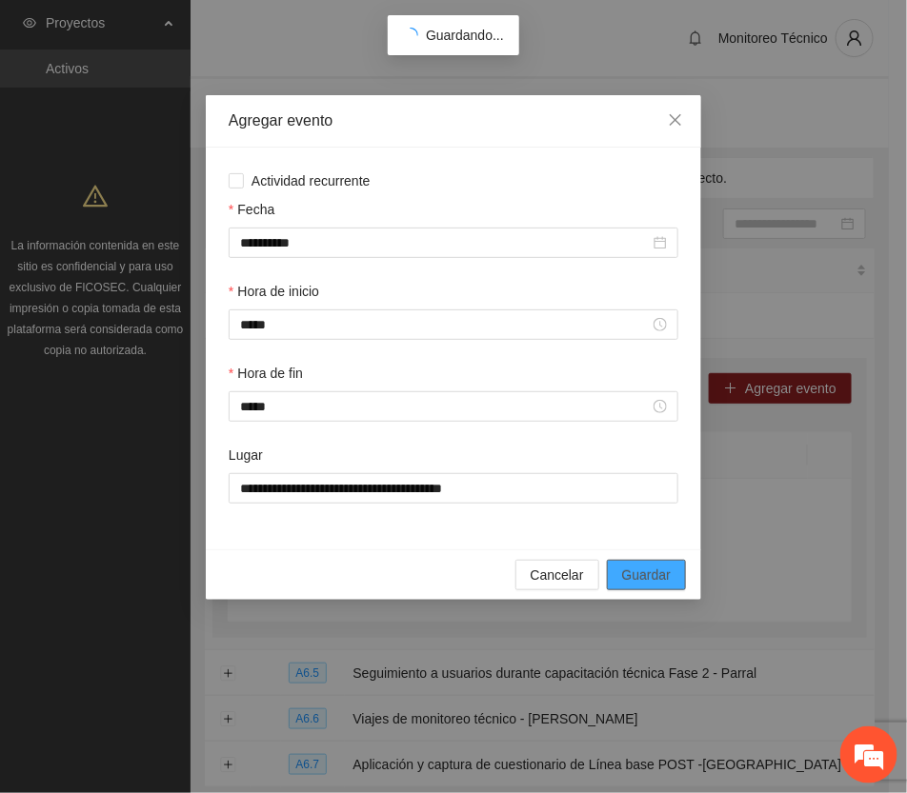
click at [670, 573] on button "Guardar" at bounding box center [646, 575] width 79 height 30
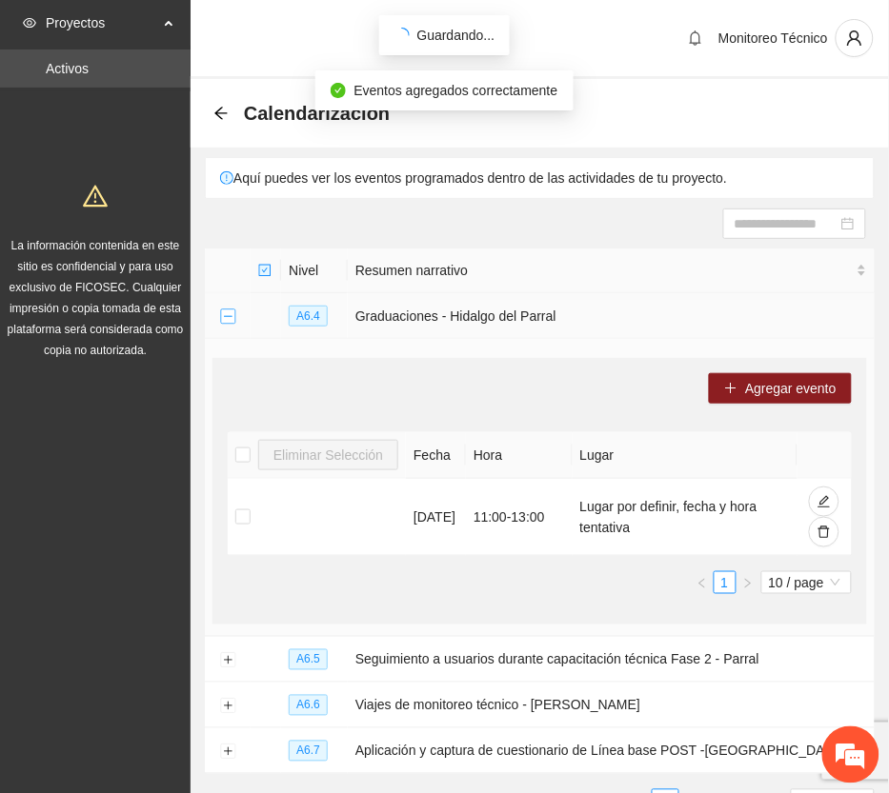
click at [227, 316] on button "Collapse row" at bounding box center [227, 317] width 15 height 15
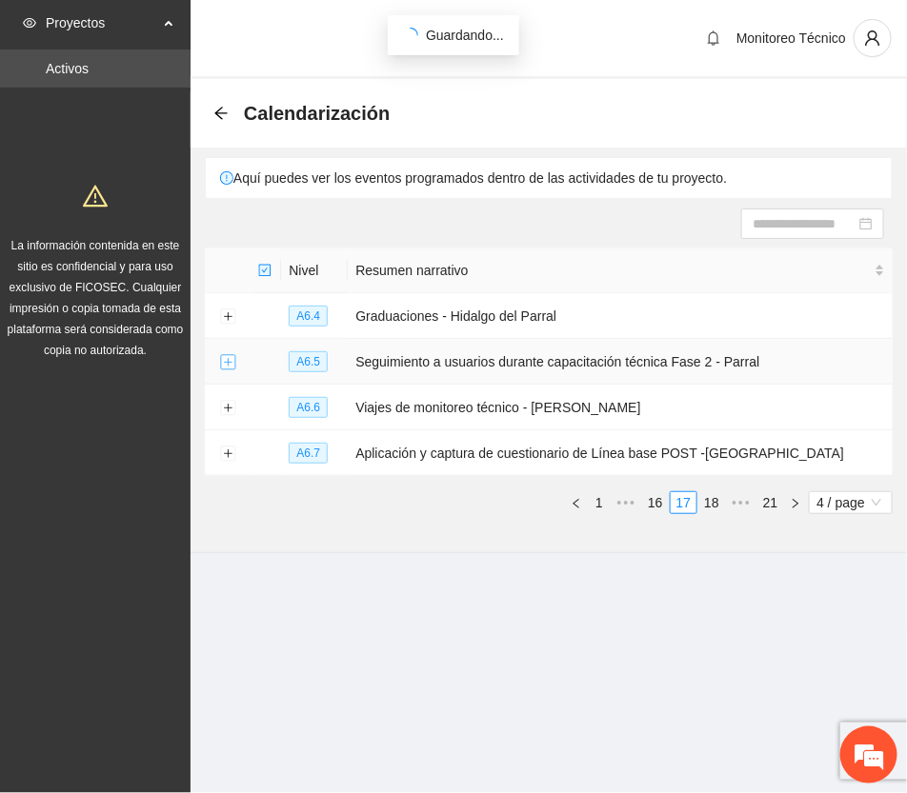
click at [227, 365] on button "Expand row" at bounding box center [227, 362] width 15 height 15
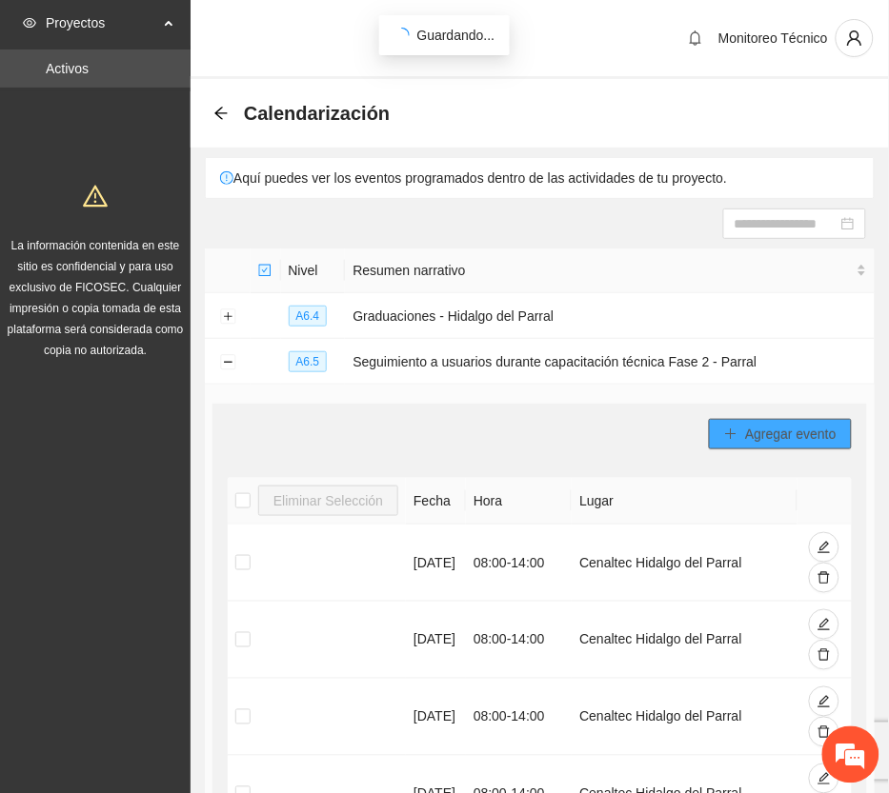
click at [788, 434] on span "Agregar evento" at bounding box center [790, 434] width 91 height 21
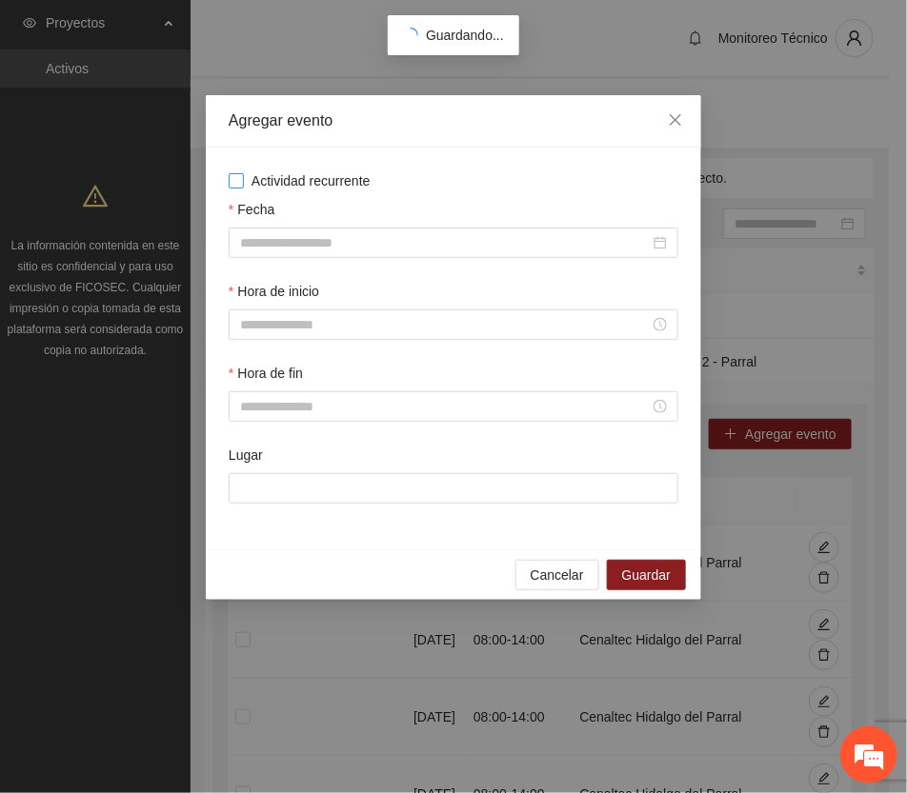
click at [308, 178] on span "Actividad recurrente" at bounding box center [311, 181] width 134 height 21
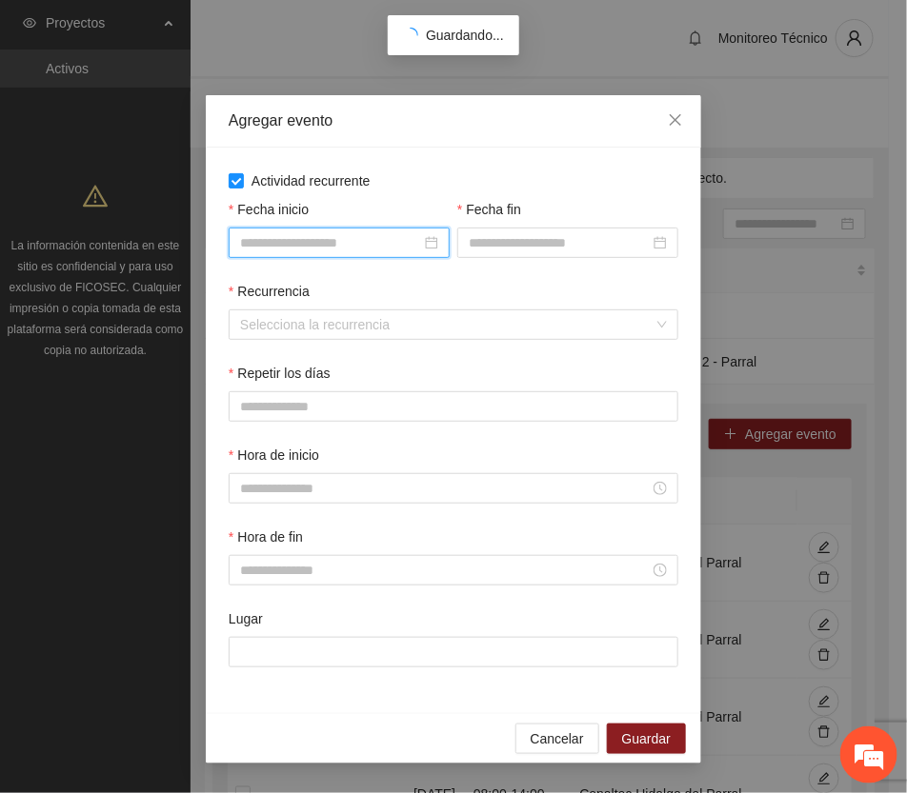
click at [335, 248] on input "Fecha inicio" at bounding box center [330, 242] width 181 height 21
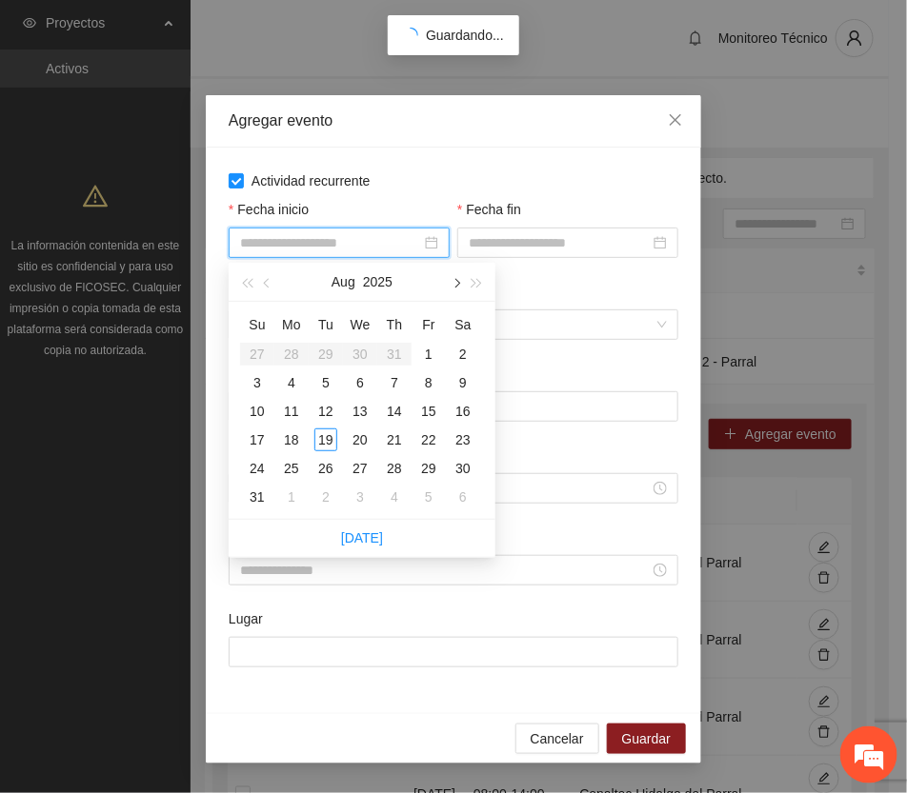
click at [460, 281] on button "button" at bounding box center [455, 282] width 21 height 38
type input "**********"
click at [355, 415] on div "17" at bounding box center [360, 411] width 23 height 23
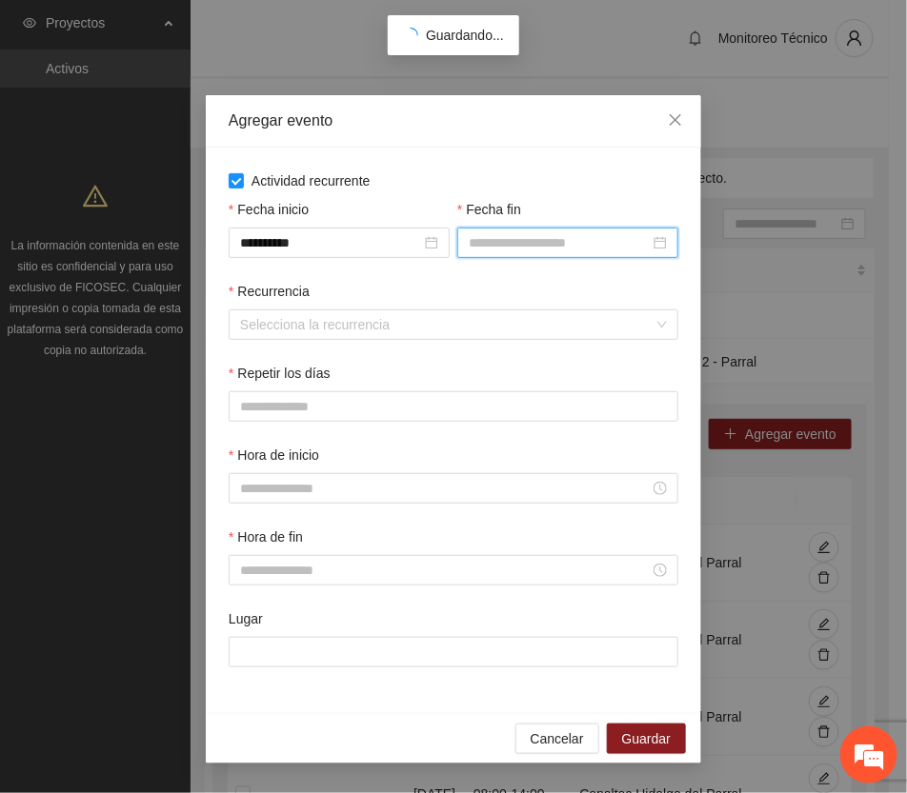
click at [544, 249] on input "Fecha fin" at bounding box center [559, 242] width 181 height 21
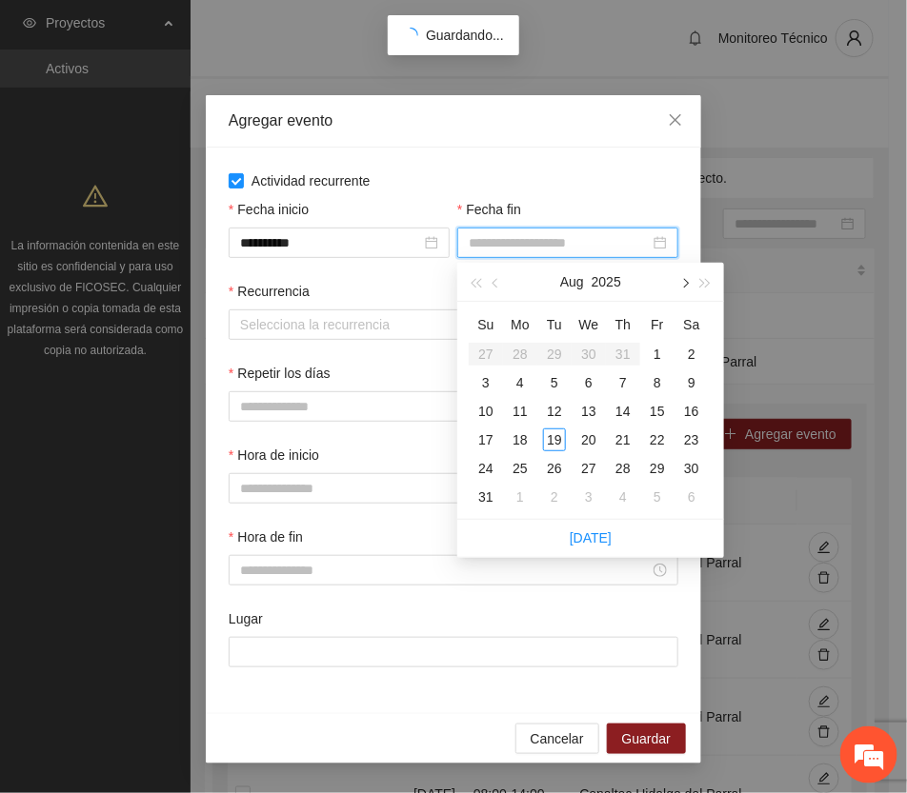
click at [683, 279] on span "button" at bounding box center [684, 284] width 10 height 10
type input "**********"
click at [552, 468] on div "30" at bounding box center [554, 468] width 23 height 23
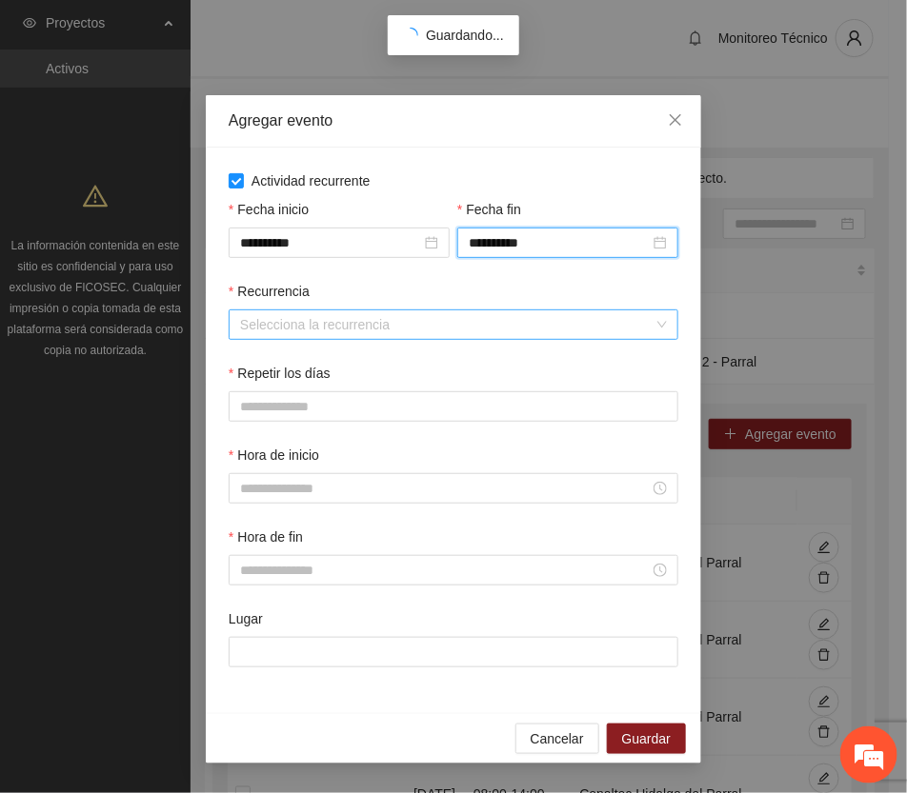
click at [344, 321] on input "Recurrencia" at bounding box center [446, 325] width 413 height 29
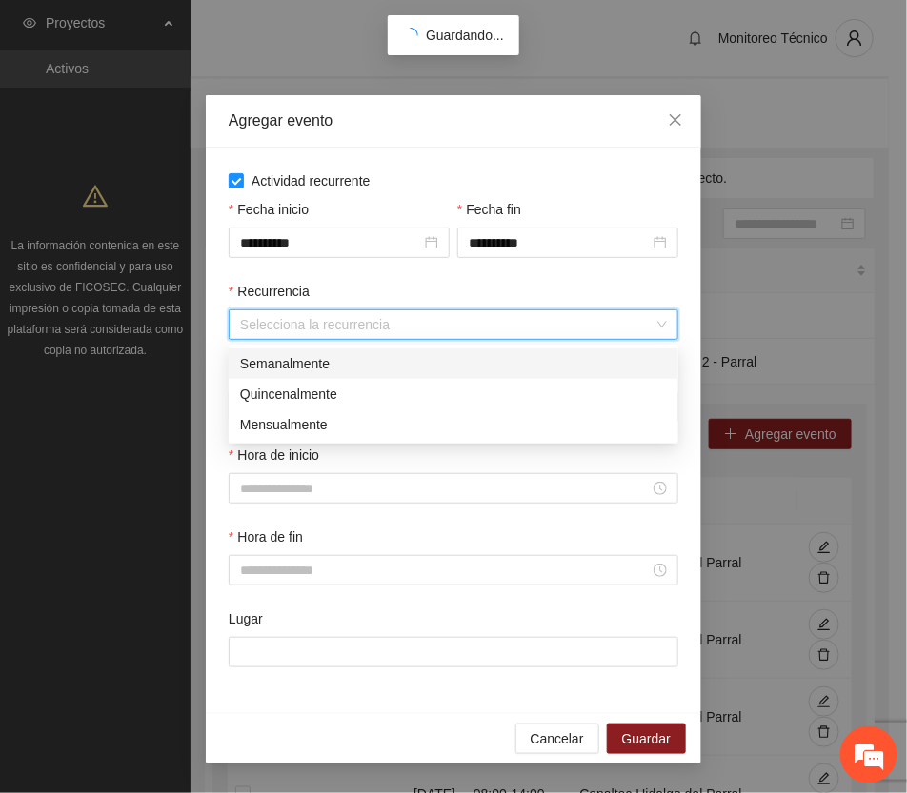
click at [310, 362] on div "Semanalmente" at bounding box center [453, 363] width 427 height 21
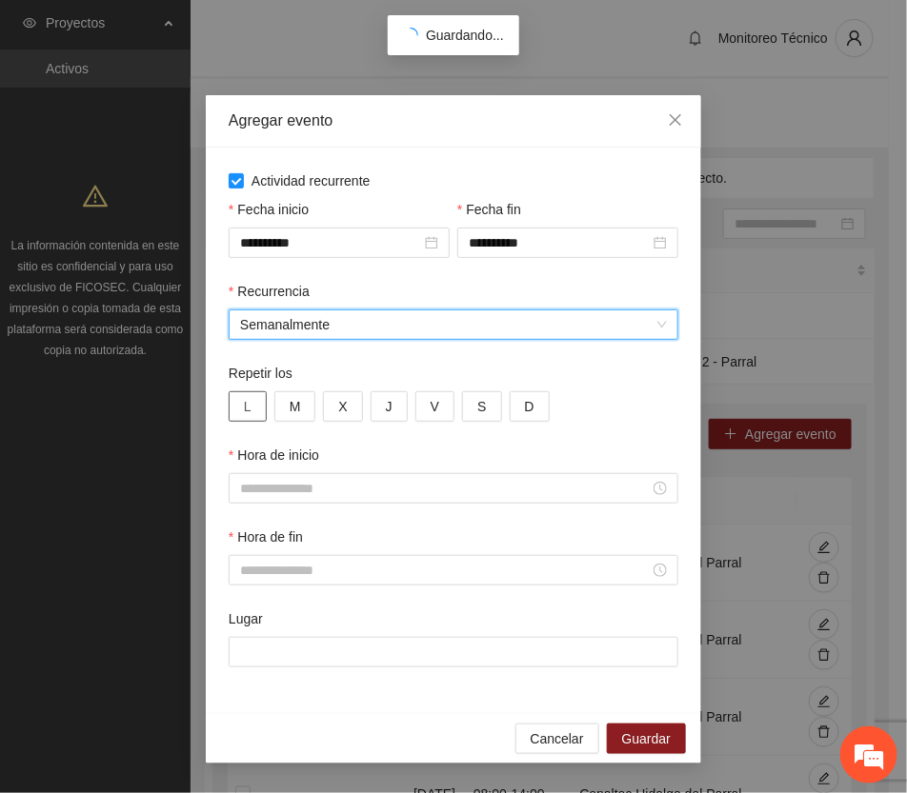
click at [249, 406] on span "L" at bounding box center [248, 406] width 8 height 21
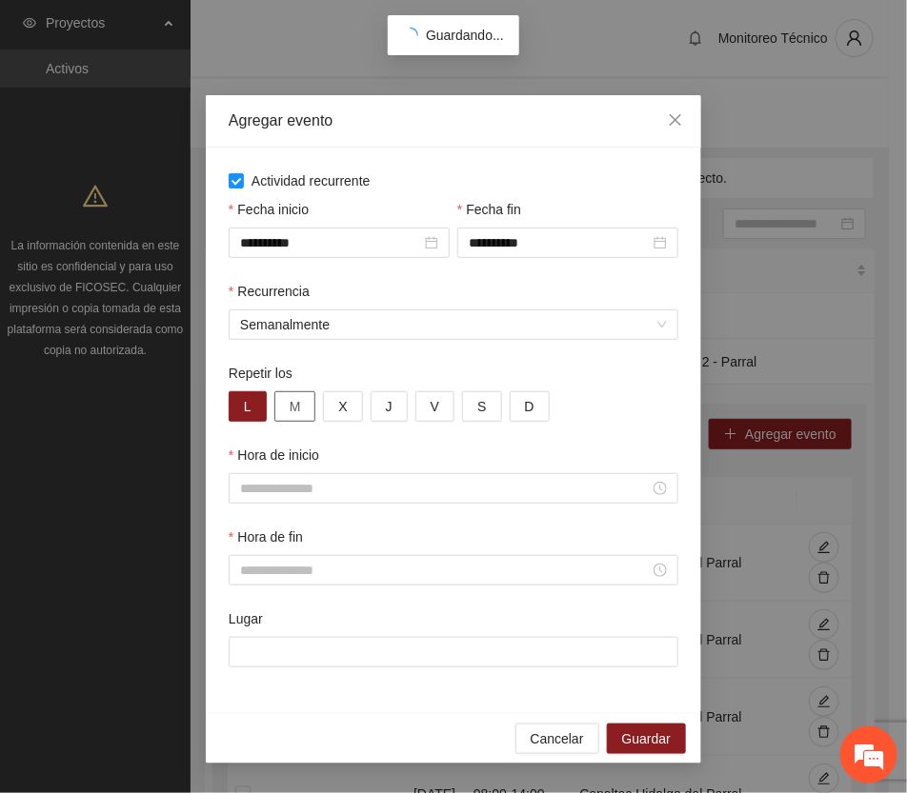
click at [297, 415] on span "M" at bounding box center [295, 406] width 11 height 21
click at [345, 405] on span "X" at bounding box center [342, 406] width 9 height 21
click at [395, 406] on button "J" at bounding box center [389, 407] width 37 height 30
click at [431, 406] on span "V" at bounding box center [435, 406] width 9 height 21
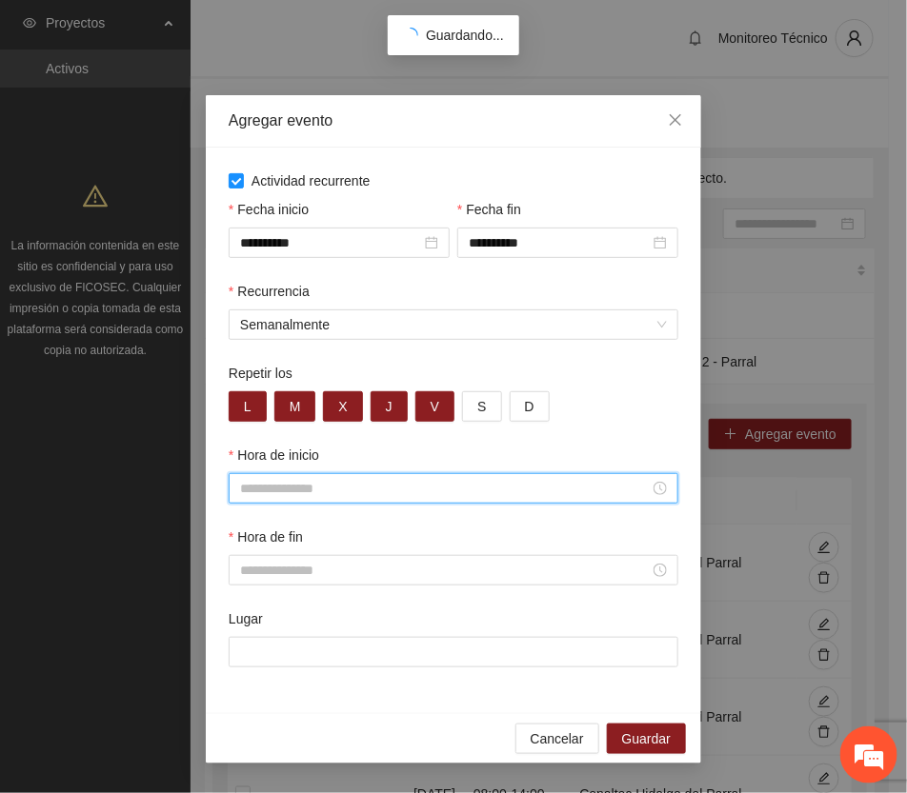
click at [326, 496] on input "Hora de inicio" at bounding box center [445, 488] width 410 height 21
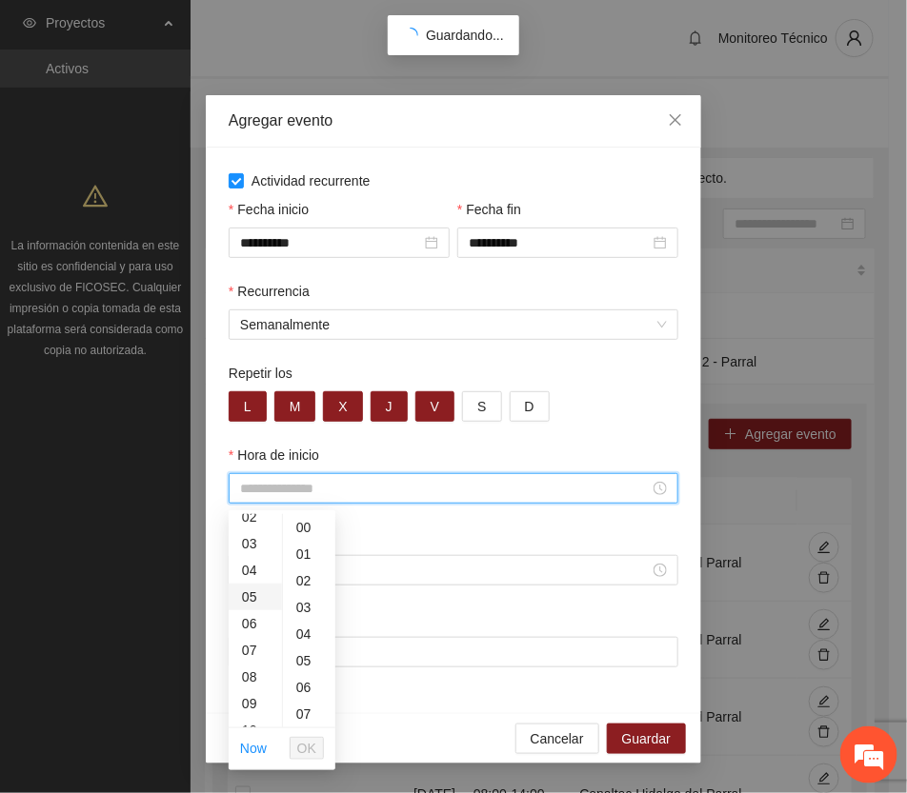
scroll to position [119, 0]
click at [245, 621] on div "08" at bounding box center [255, 622] width 53 height 27
type input "*****"
click at [302, 749] on span "OK" at bounding box center [306, 748] width 19 height 21
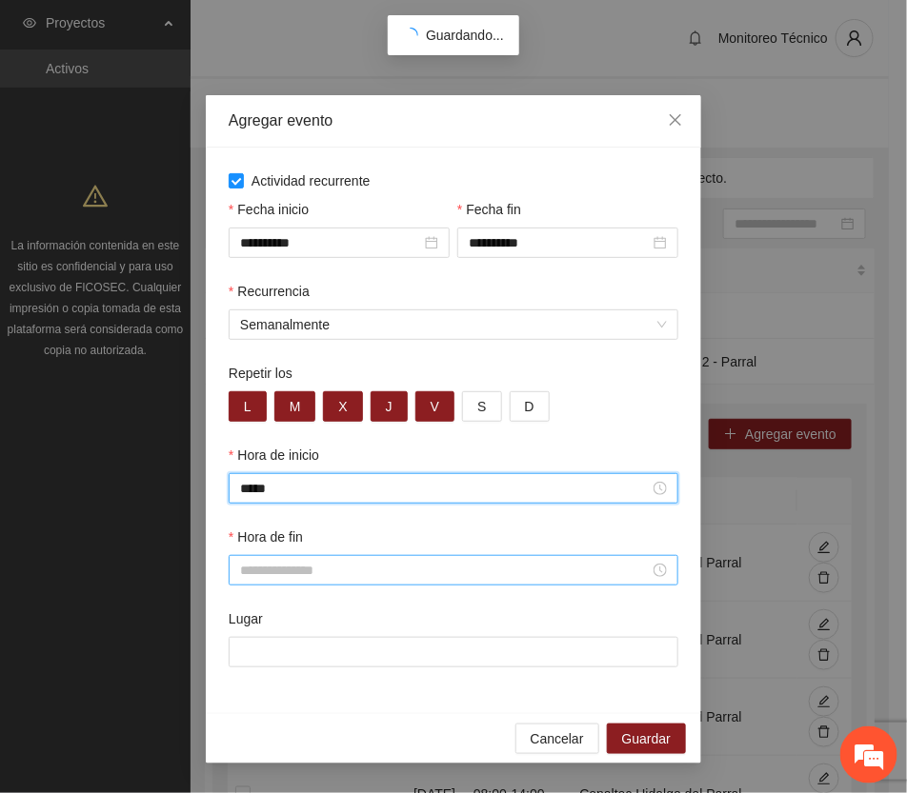
click at [267, 572] on input "Hora de fin" at bounding box center [445, 570] width 410 height 21
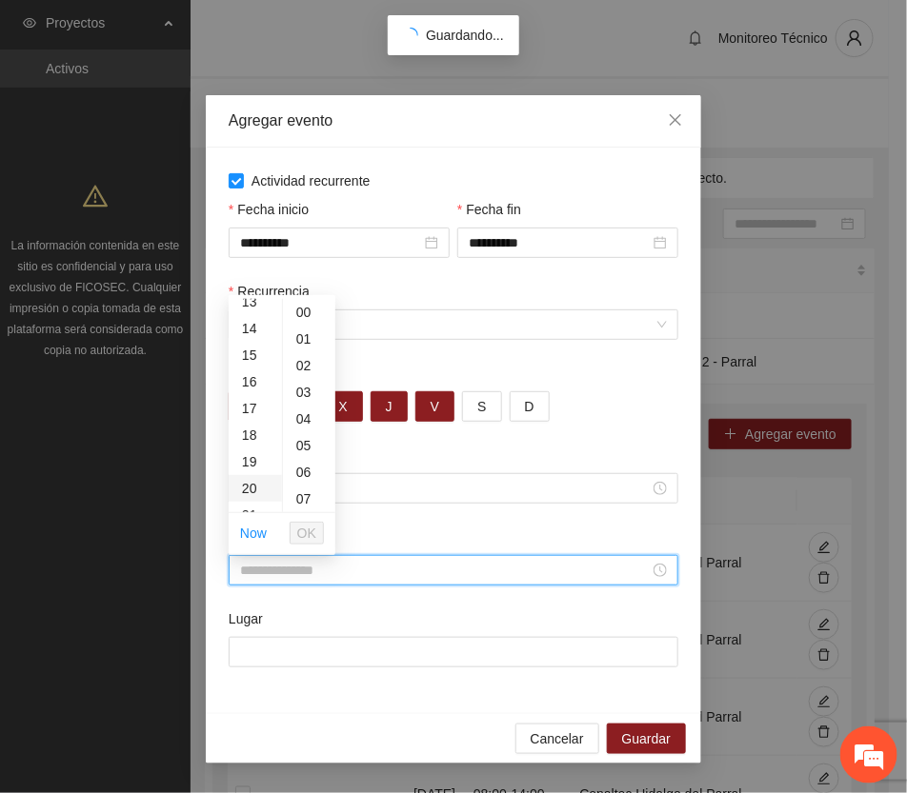
scroll to position [476, 0]
click at [246, 368] on div "20" at bounding box center [255, 369] width 53 height 27
type input "*****"
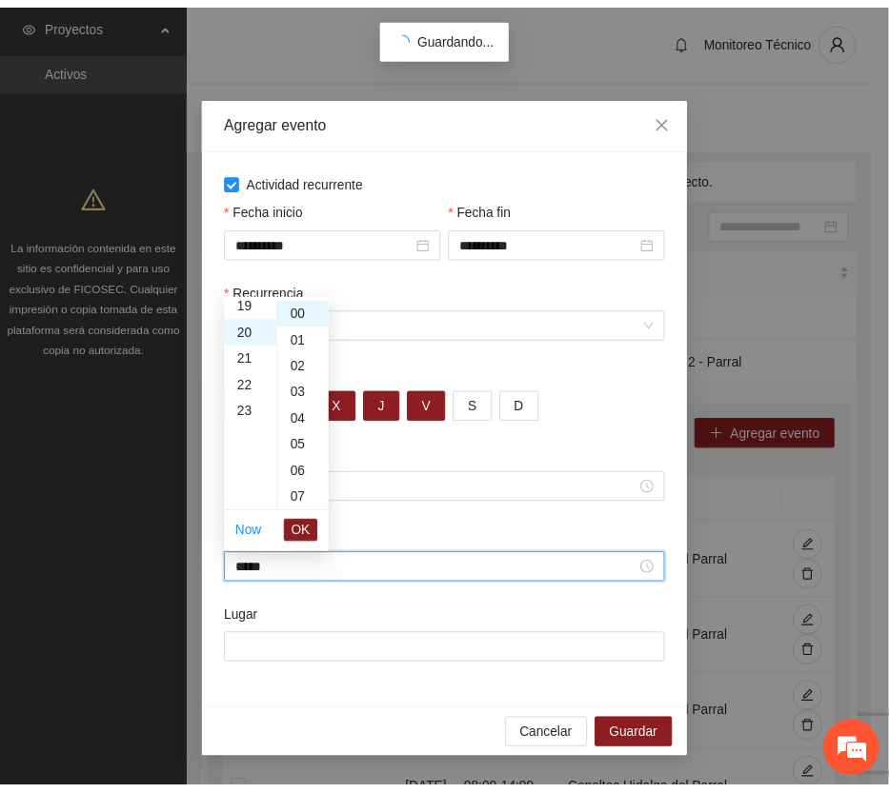
scroll to position [533, 0]
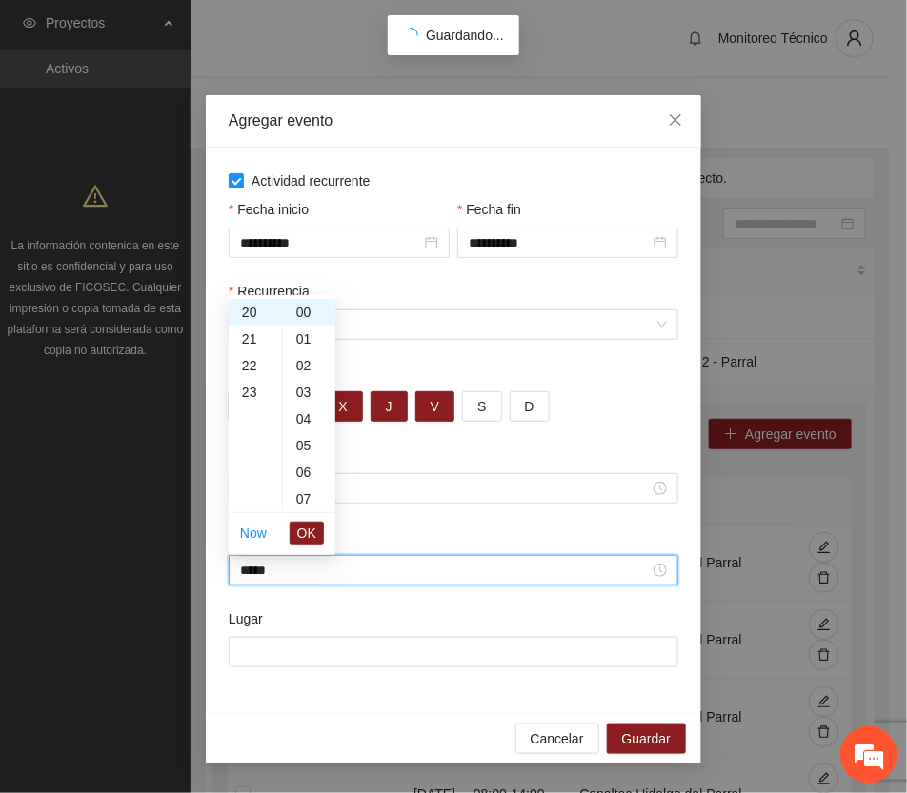
drag, startPoint x: 300, startPoint y: 529, endPoint x: 426, endPoint y: 455, distance: 145.6
click at [300, 527] on span "OK" at bounding box center [306, 533] width 19 height 21
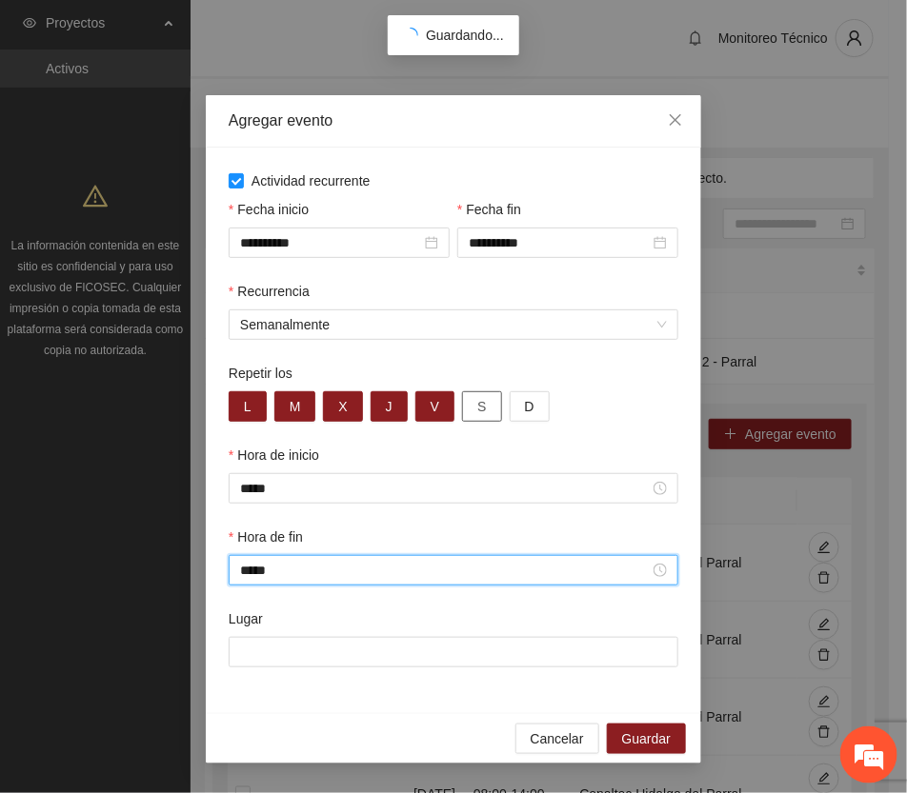
click at [477, 406] on span "S" at bounding box center [481, 406] width 9 height 21
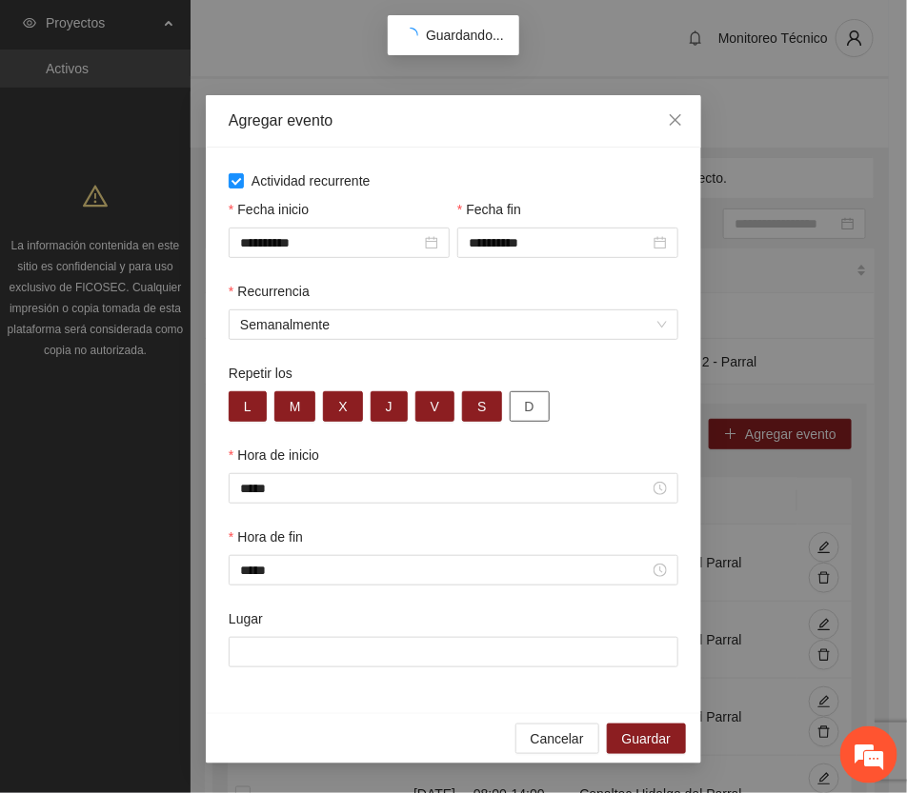
click at [525, 403] on span "D" at bounding box center [530, 406] width 10 height 21
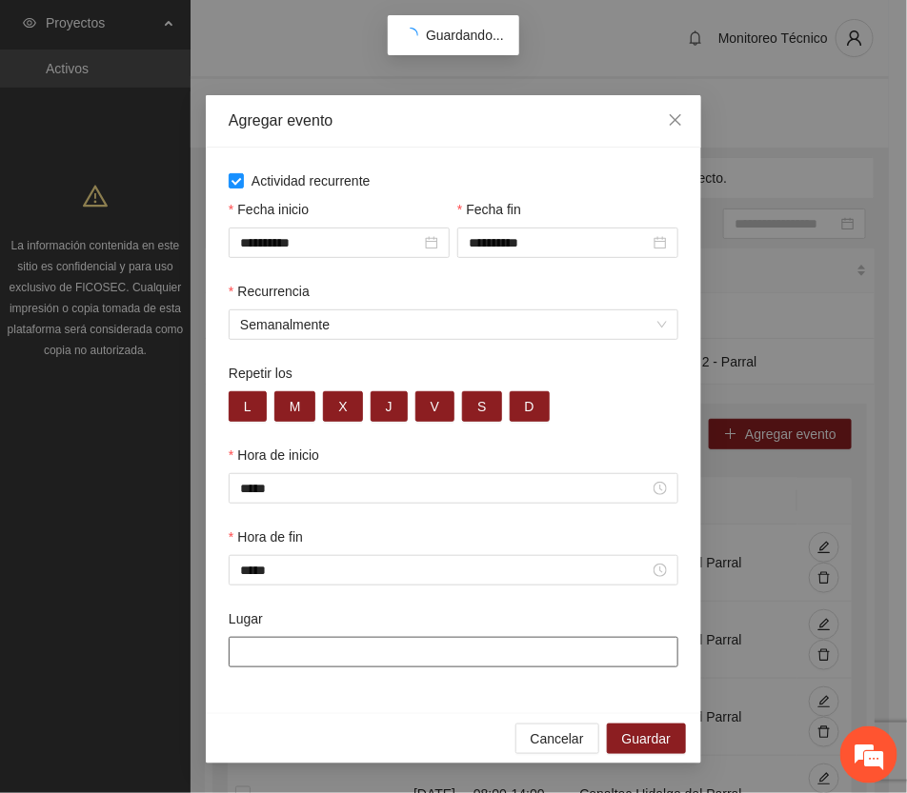
click at [296, 654] on input "Lugar" at bounding box center [454, 652] width 450 height 30
type input "**********"
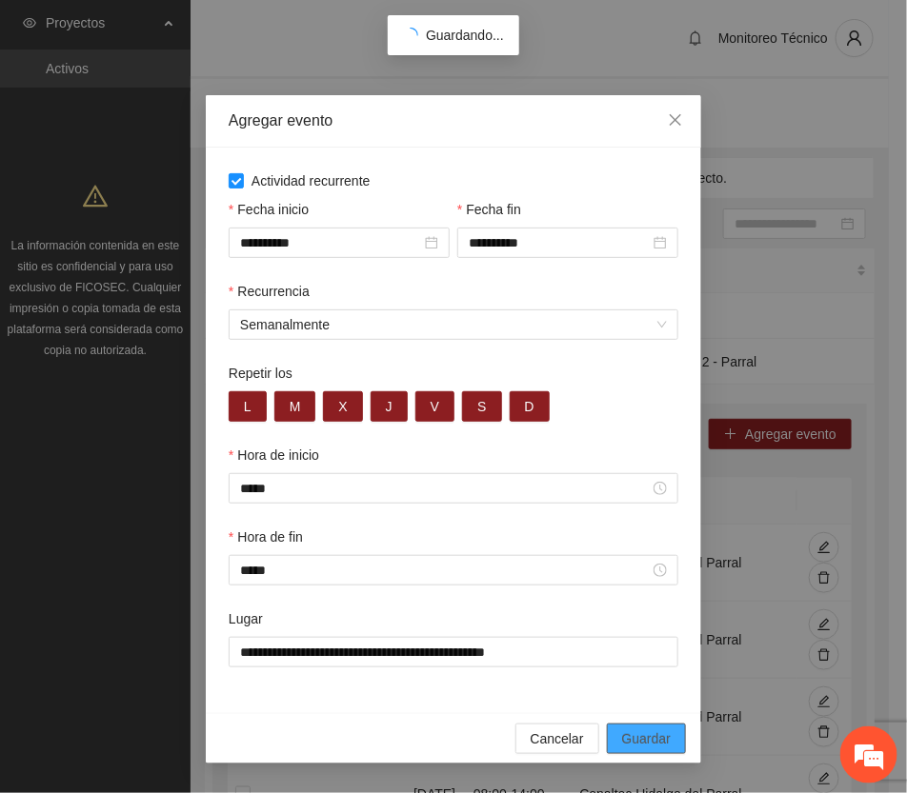
click at [653, 740] on span "Guardar" at bounding box center [646, 739] width 49 height 21
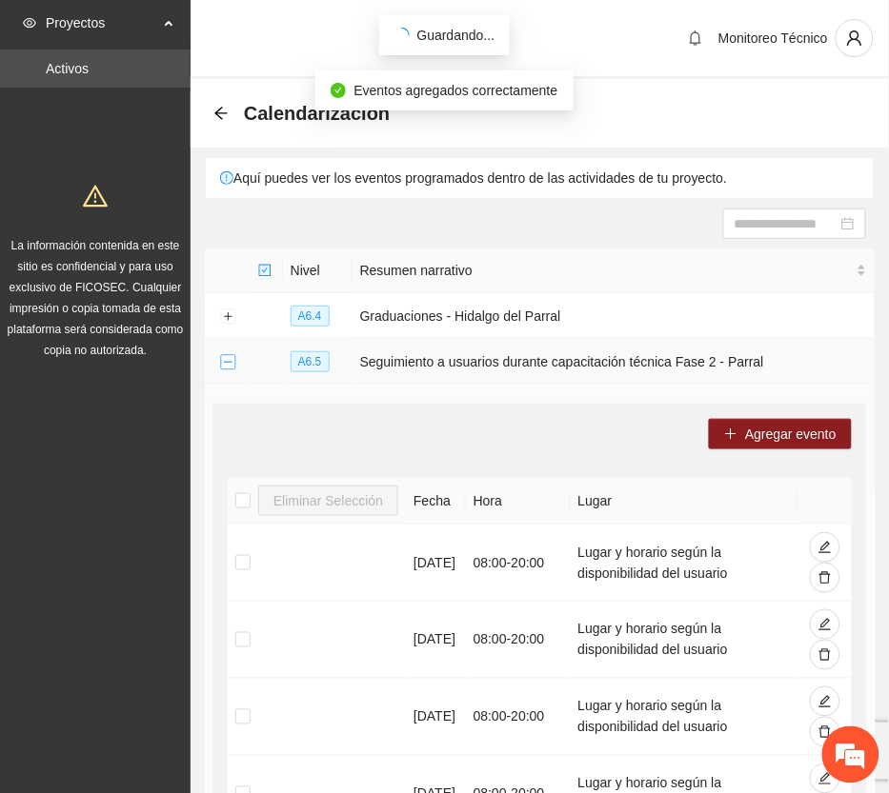
click at [226, 358] on button "Collapse row" at bounding box center [227, 362] width 15 height 15
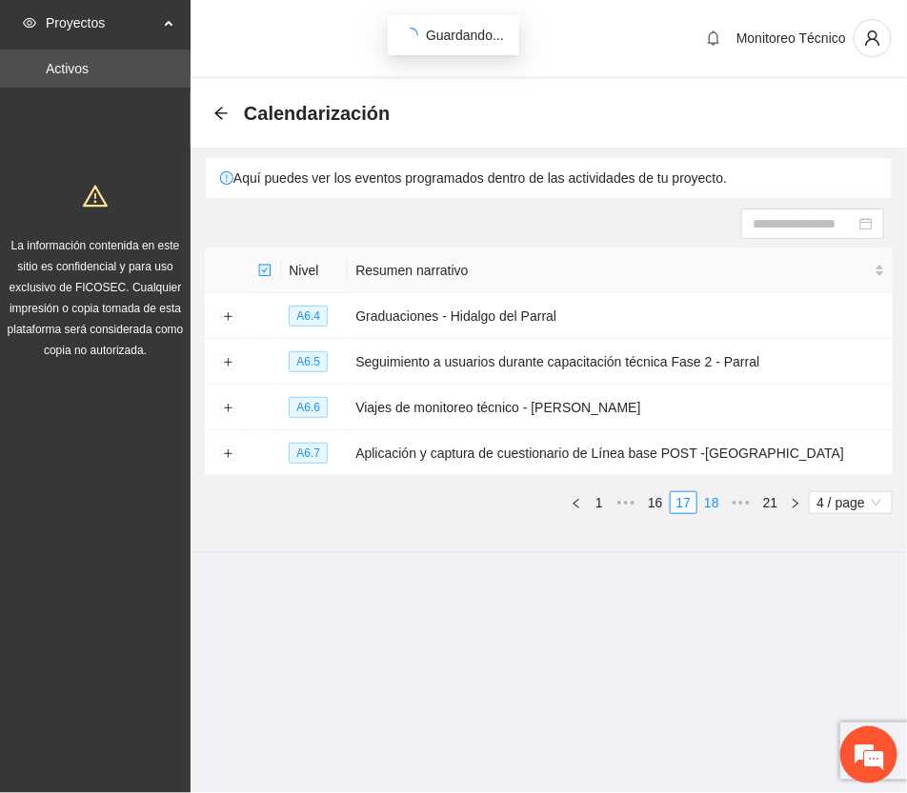
click at [711, 502] on link "18" at bounding box center [711, 502] width 27 height 21
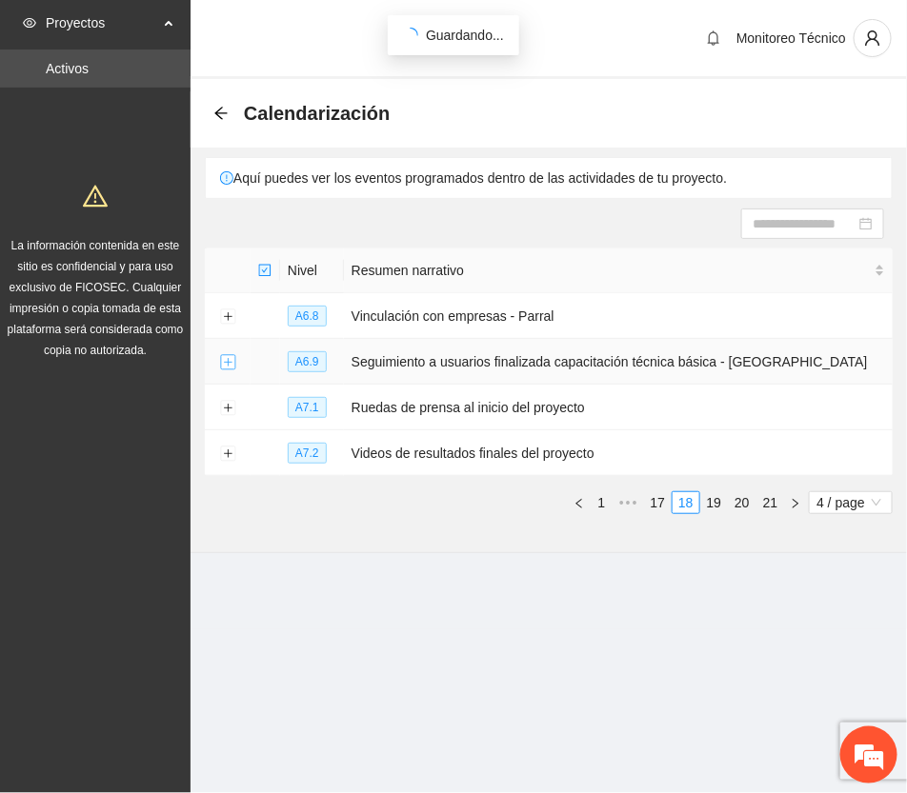
click at [222, 364] on button "Expand row" at bounding box center [227, 362] width 15 height 15
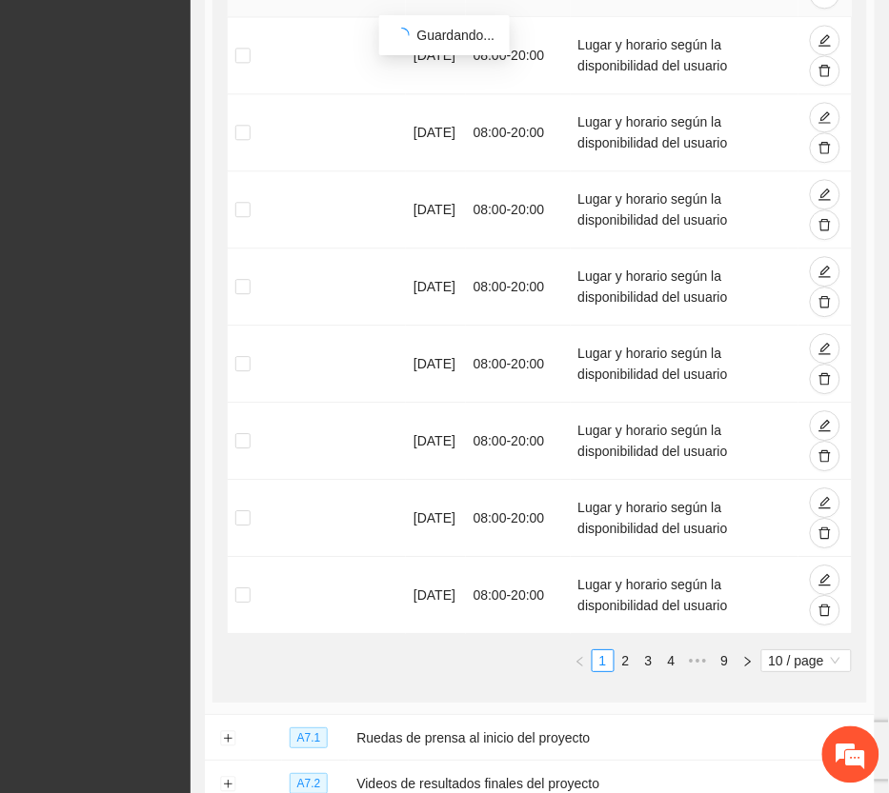
scroll to position [830, 0]
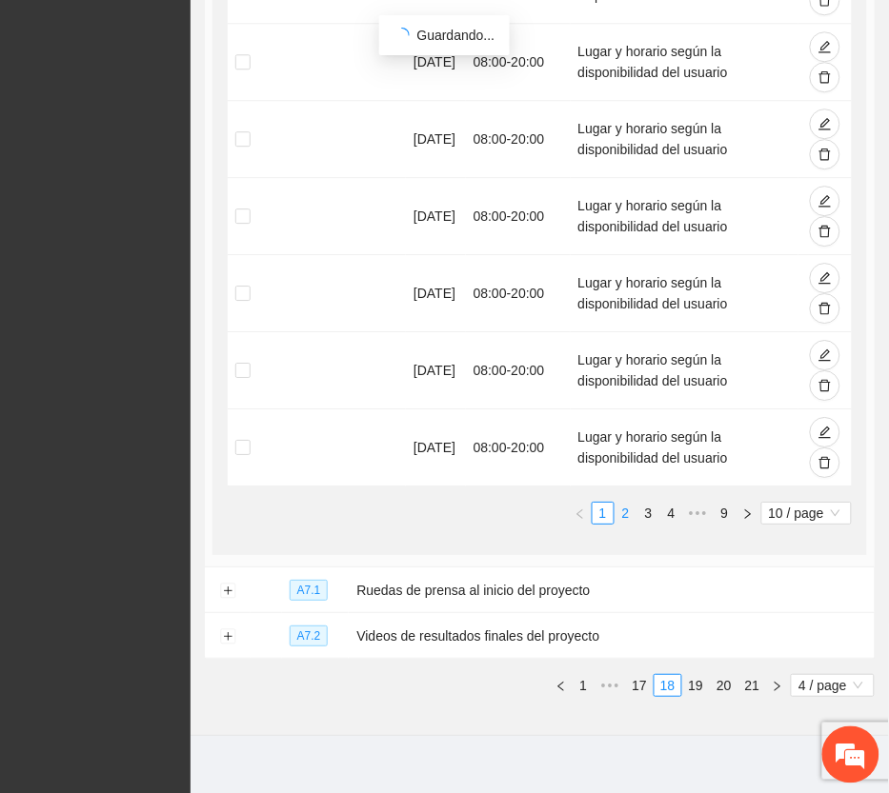
click at [624, 503] on link "2" at bounding box center [625, 513] width 21 height 21
click at [695, 502] on span "•••" at bounding box center [698, 513] width 30 height 23
click at [720, 503] on link "9" at bounding box center [724, 513] width 21 height 21
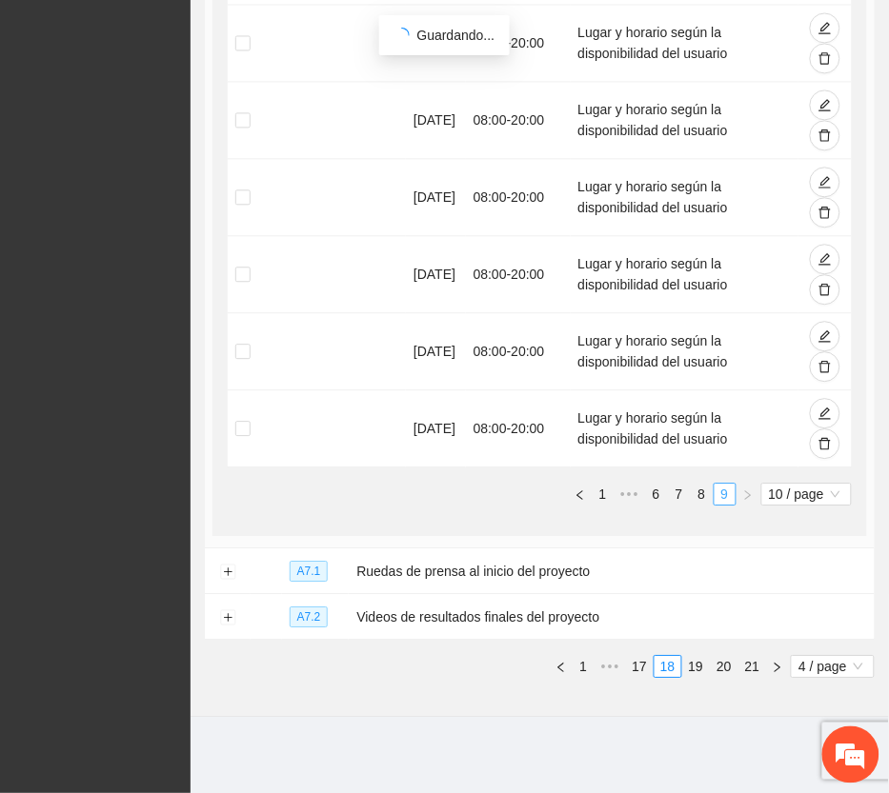
scroll to position [597, 0]
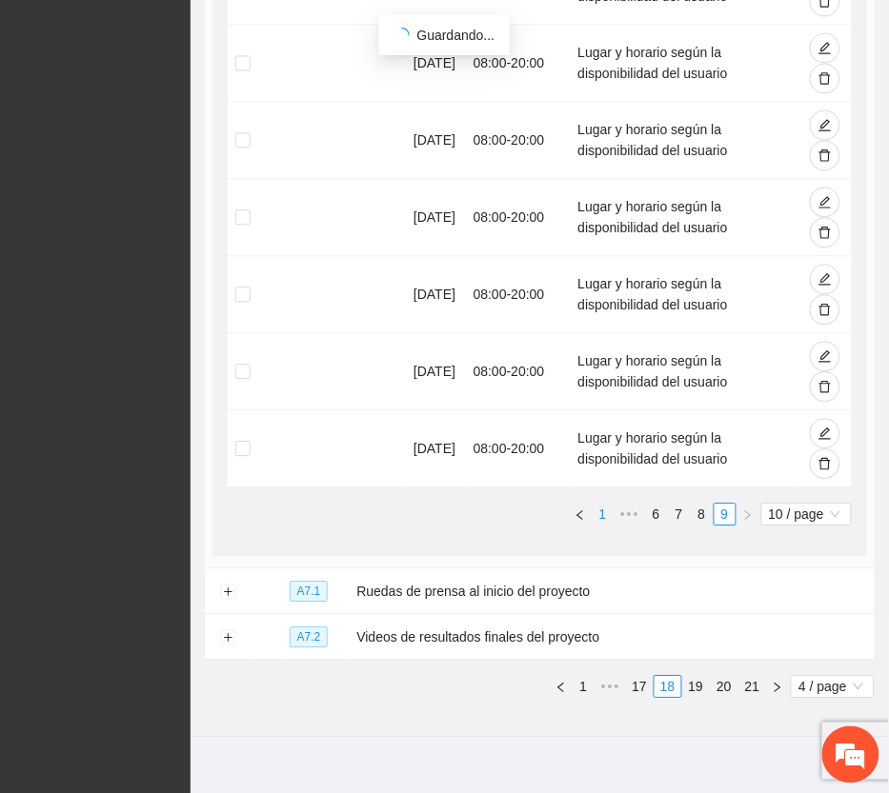
click at [598, 504] on link "1" at bounding box center [602, 514] width 21 height 21
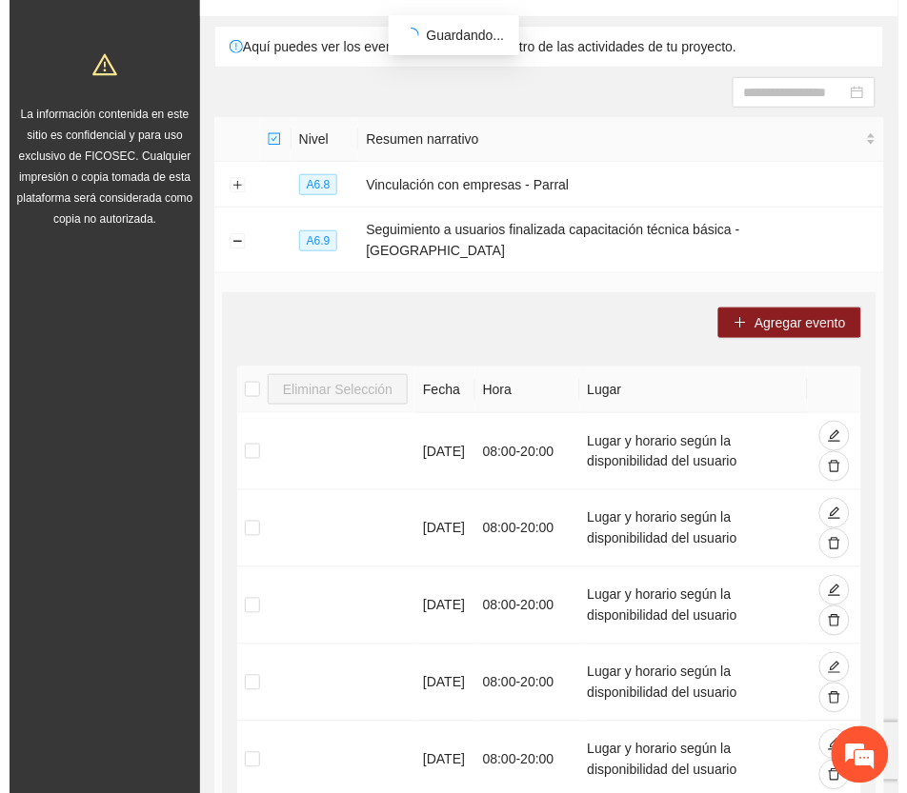
scroll to position [0, 0]
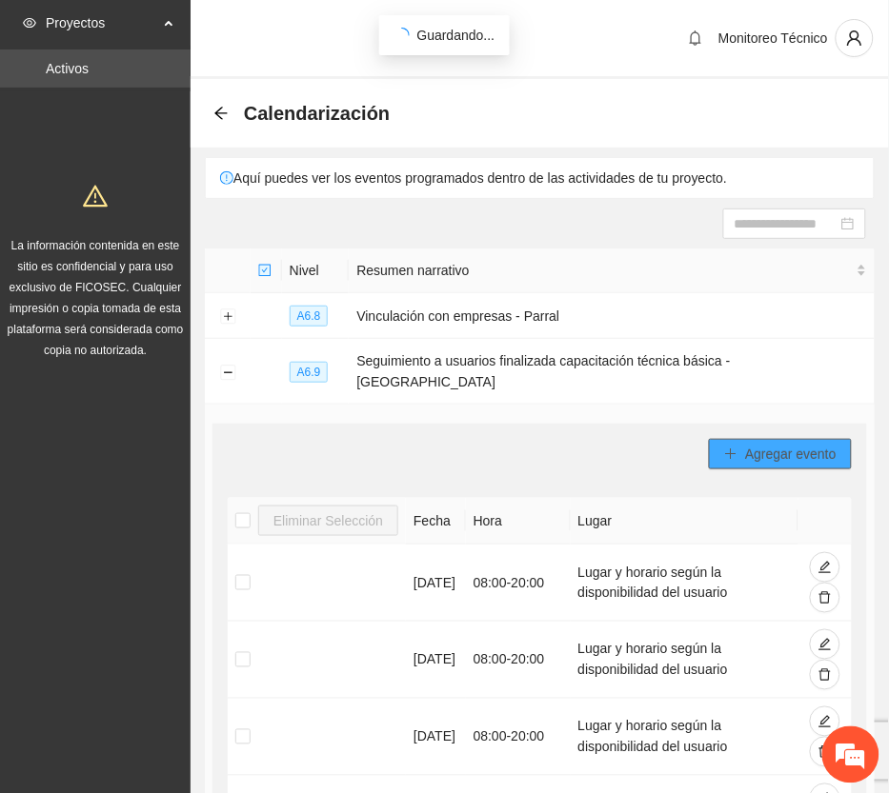
click at [768, 444] on span "Agregar evento" at bounding box center [790, 454] width 91 height 21
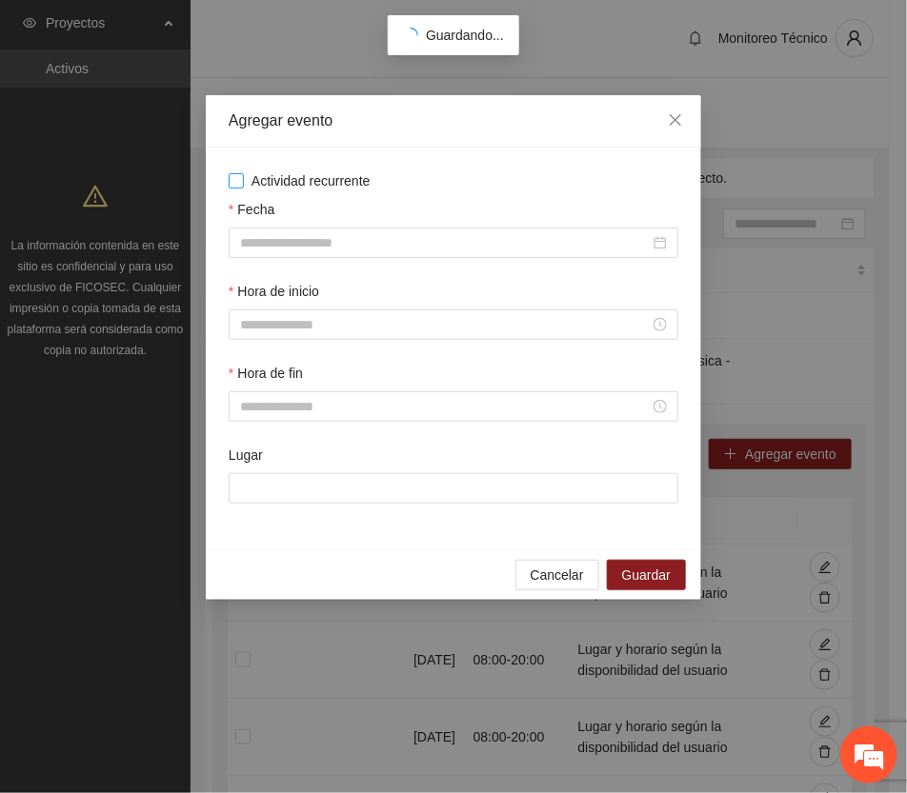
click at [334, 177] on span "Actividad recurrente" at bounding box center [311, 181] width 134 height 21
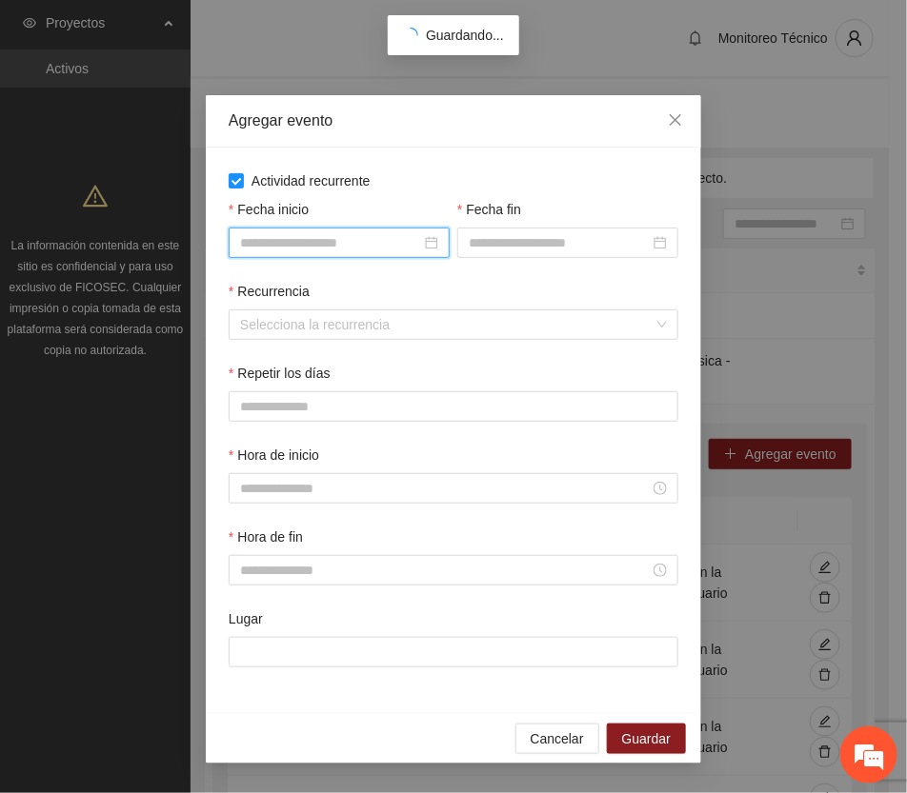
click at [350, 243] on input "Fecha inicio" at bounding box center [330, 242] width 181 height 21
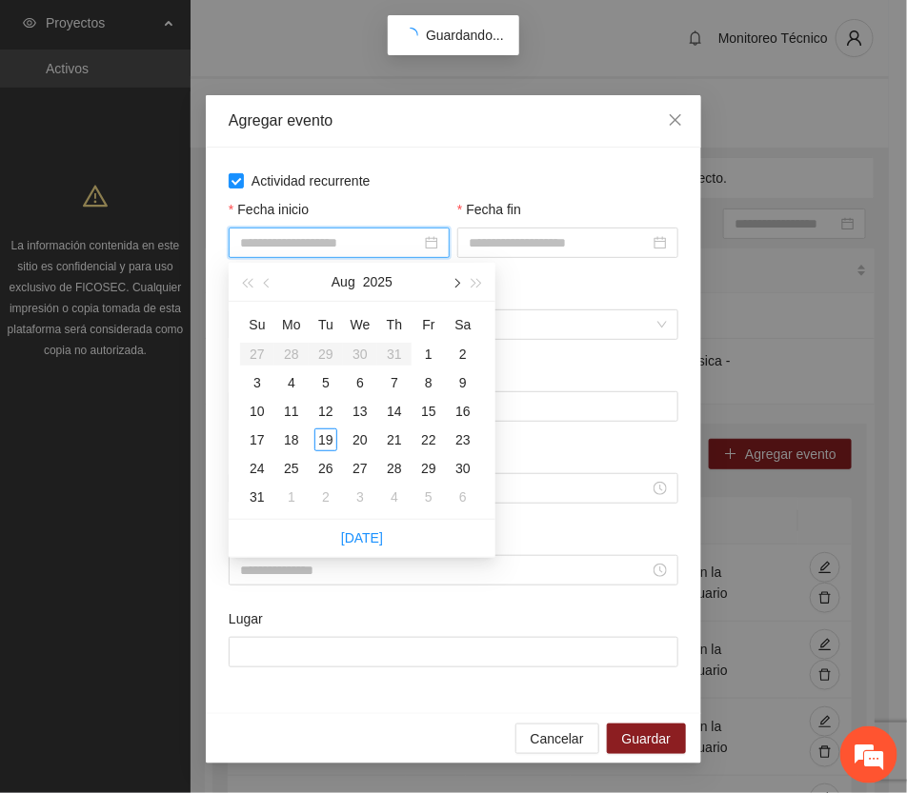
click at [448, 284] on button "button" at bounding box center [455, 282] width 21 height 38
type input "**********"
click at [293, 352] on div "1" at bounding box center [291, 354] width 23 height 23
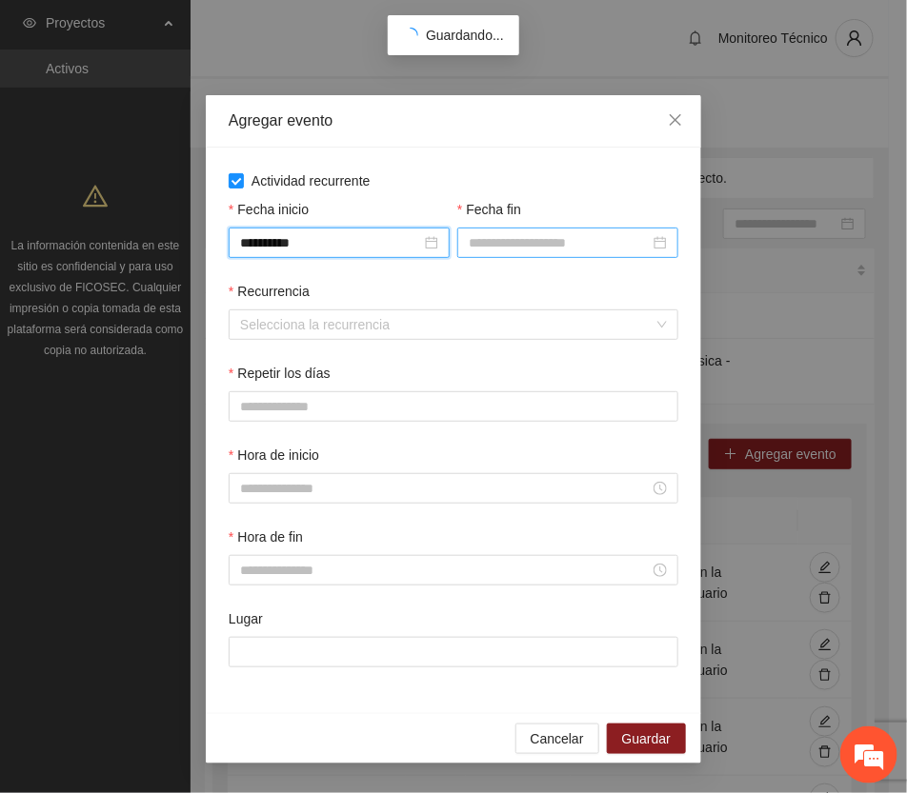
click at [532, 244] on input "Fecha fin" at bounding box center [559, 242] width 181 height 21
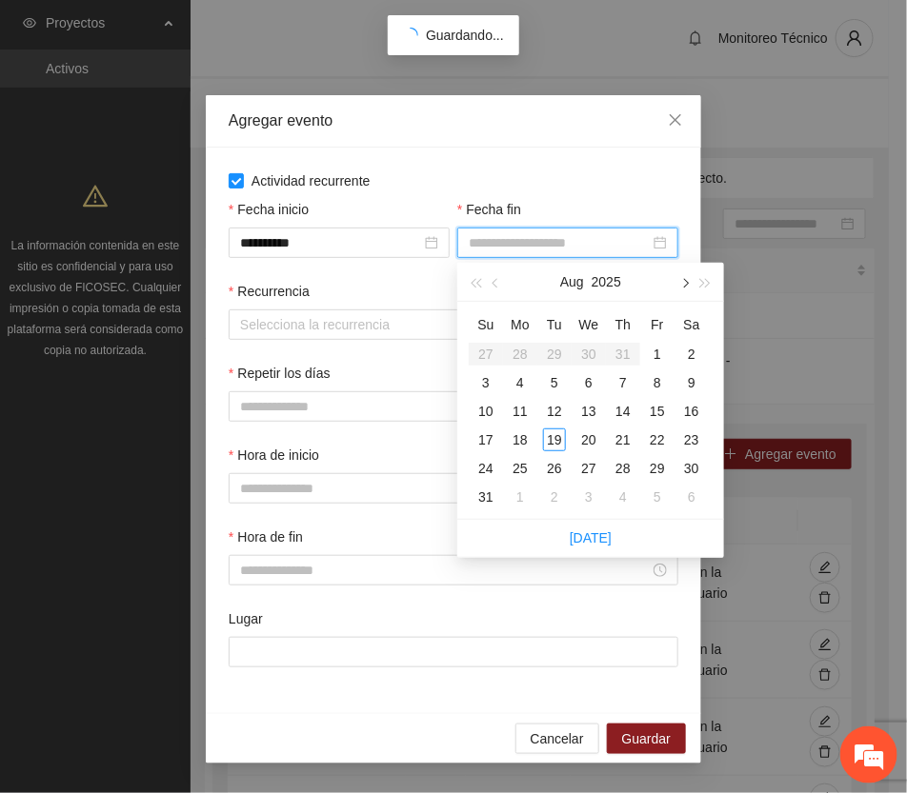
click at [683, 279] on span "button" at bounding box center [684, 284] width 10 height 10
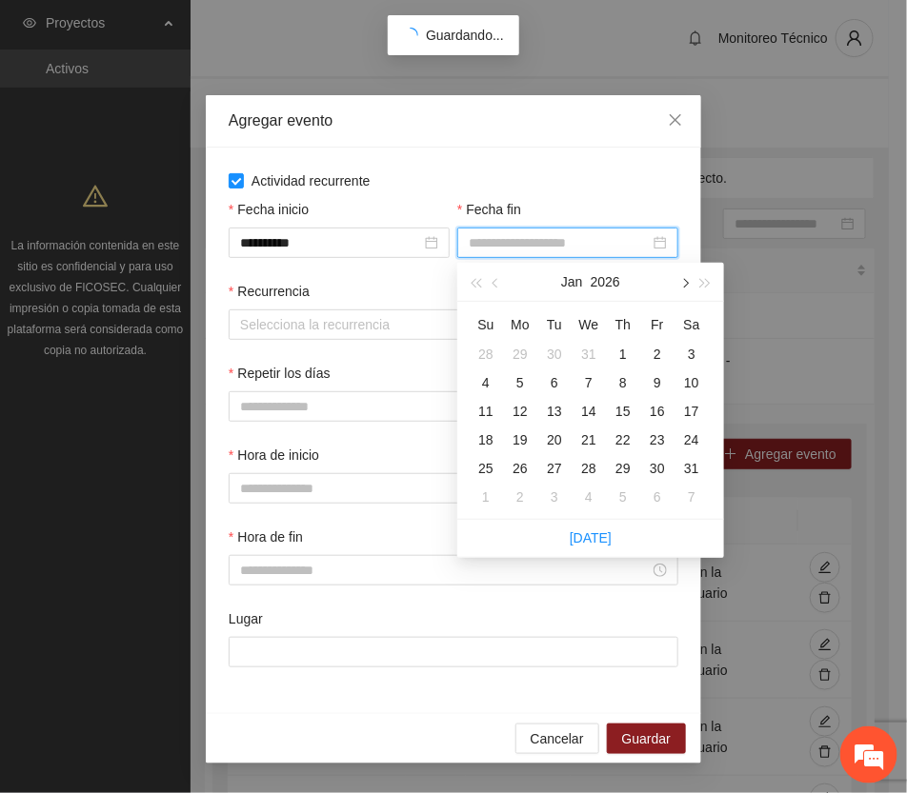
click at [683, 279] on span "button" at bounding box center [684, 284] width 10 height 10
type input "**********"
click at [555, 468] on div "31" at bounding box center [554, 468] width 23 height 23
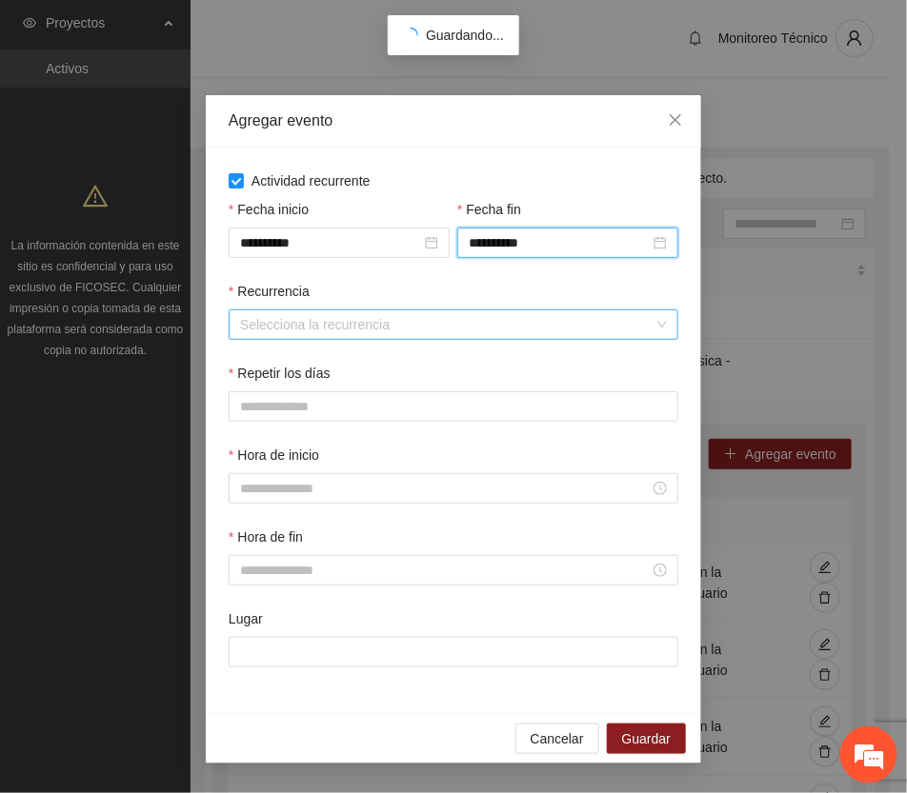
click at [311, 330] on input "Recurrencia" at bounding box center [446, 325] width 413 height 29
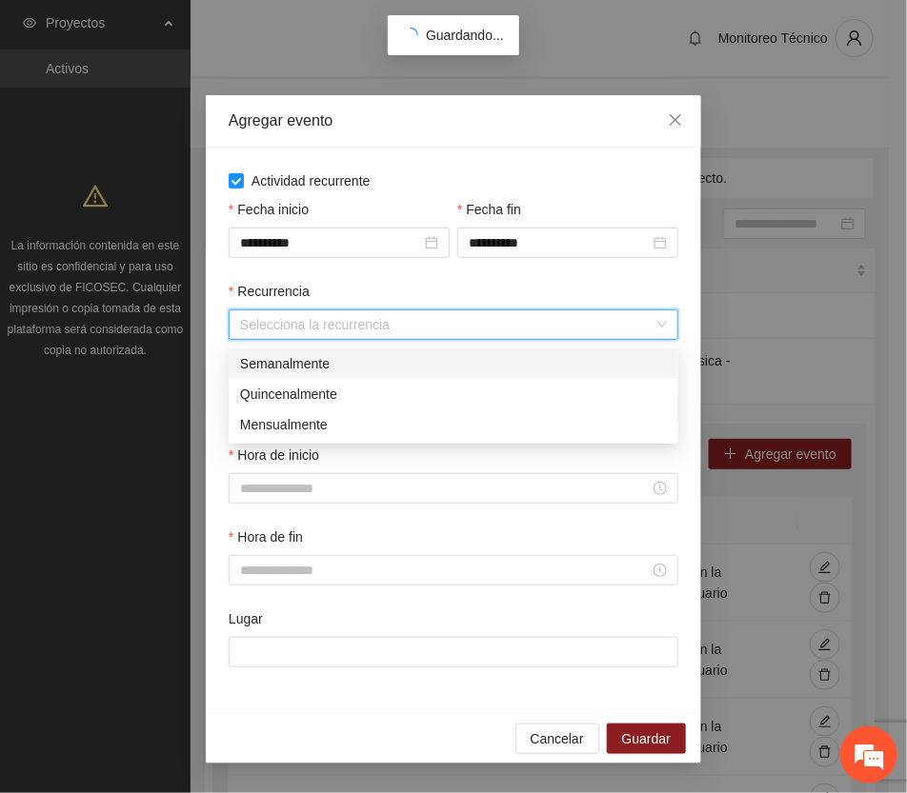
click at [300, 358] on div "Semanalmente" at bounding box center [453, 363] width 427 height 21
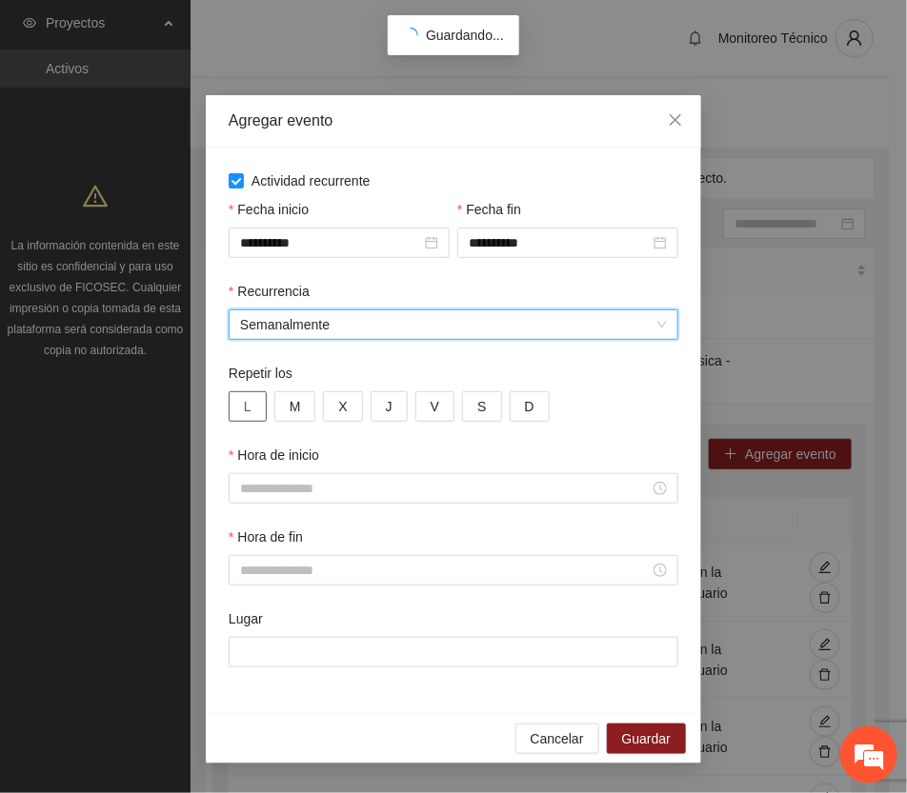
click at [254, 406] on button "L" at bounding box center [248, 407] width 38 height 30
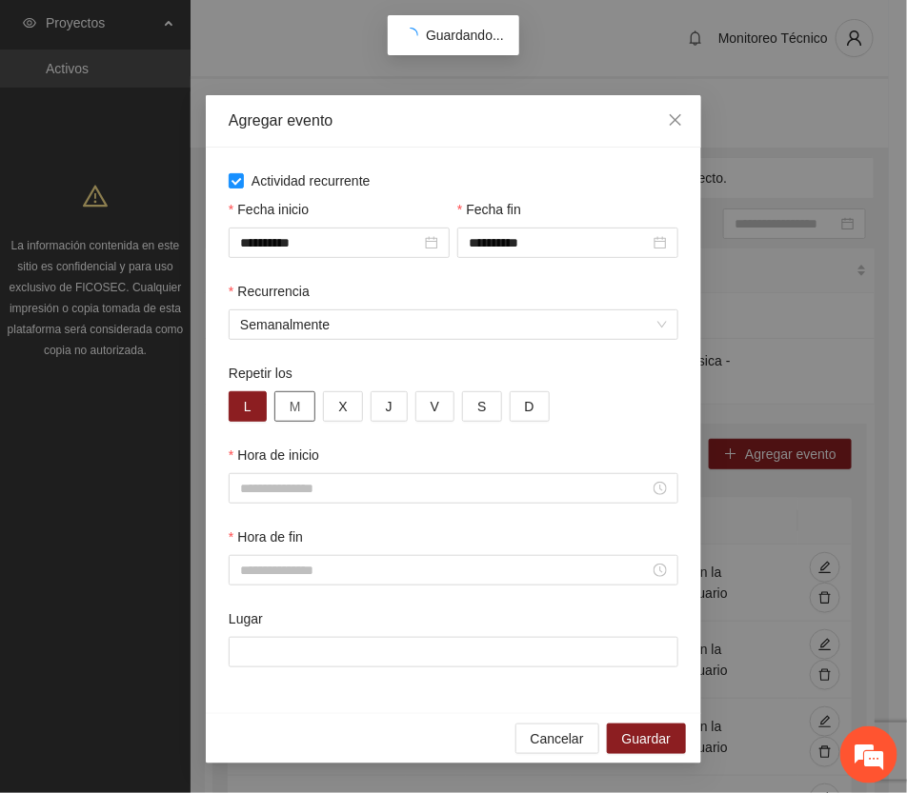
click at [292, 407] on span "M" at bounding box center [295, 406] width 11 height 21
click at [348, 403] on button "X" at bounding box center [342, 407] width 39 height 30
drag, startPoint x: 386, startPoint y: 402, endPoint x: 419, endPoint y: 405, distance: 33.5
click at [388, 402] on span "J" at bounding box center [389, 406] width 7 height 21
drag, startPoint x: 429, startPoint y: 403, endPoint x: 476, endPoint y: 412, distance: 48.6
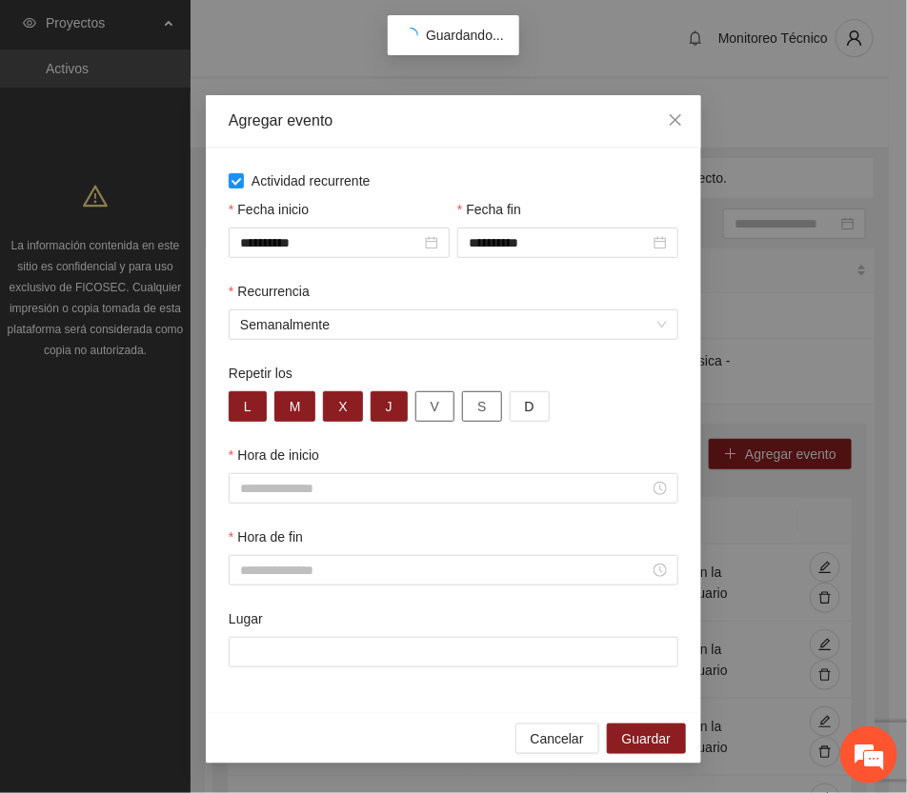
click at [431, 405] on span "V" at bounding box center [435, 406] width 9 height 21
click at [483, 412] on span "S" at bounding box center [481, 406] width 9 height 21
click at [525, 400] on span "D" at bounding box center [530, 406] width 10 height 21
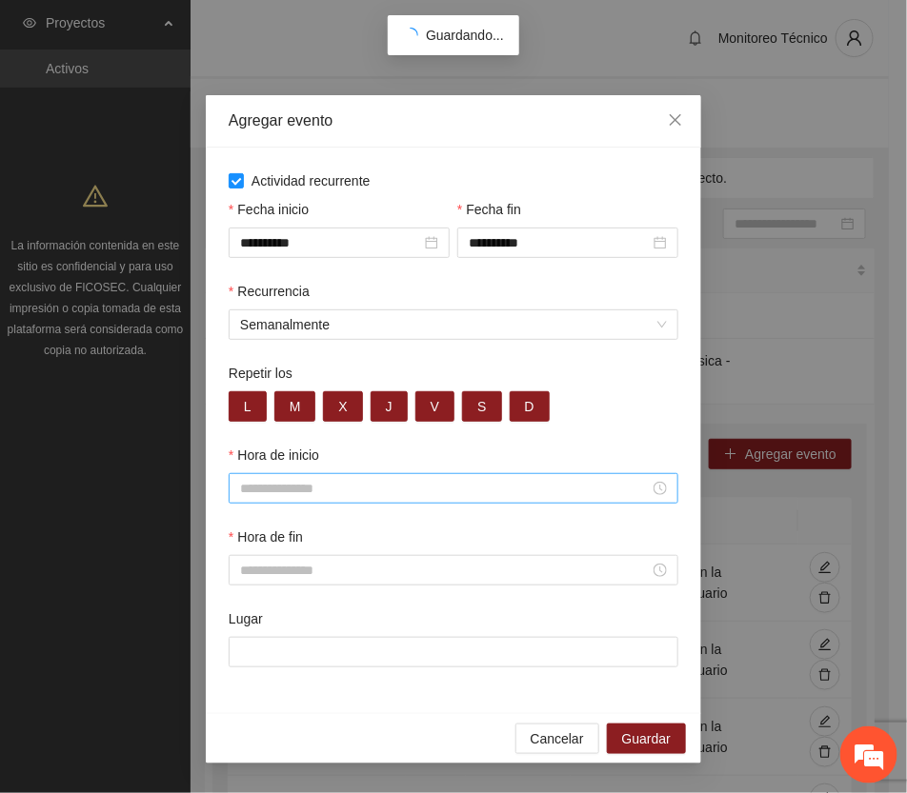
click at [303, 496] on input "Hora de inicio" at bounding box center [445, 488] width 410 height 21
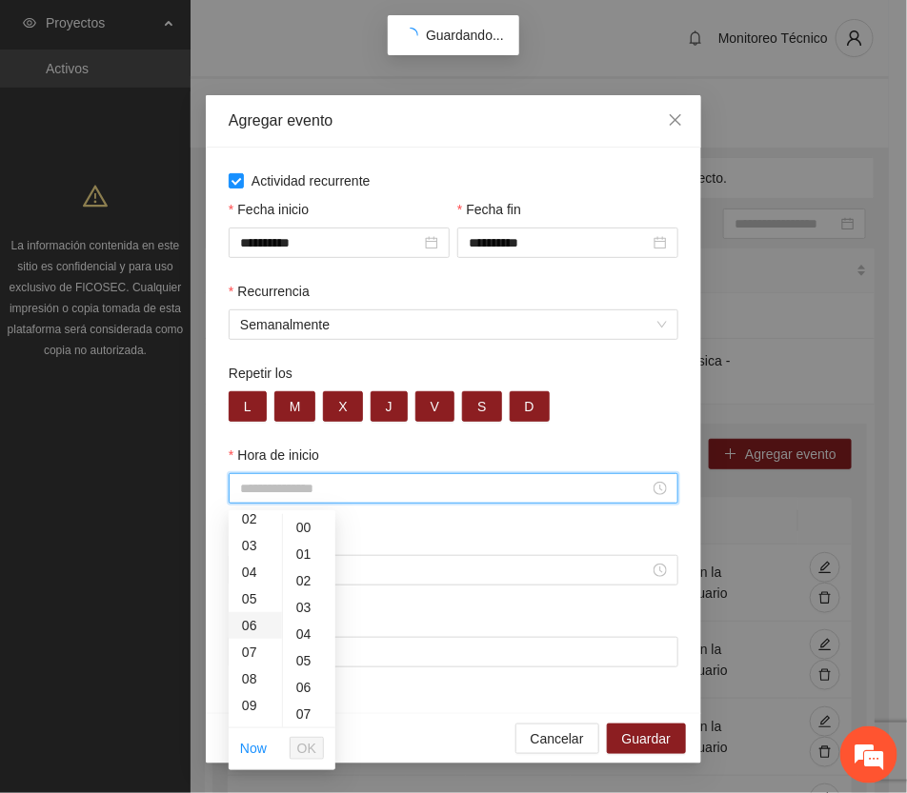
scroll to position [119, 0]
click at [251, 619] on div "08" at bounding box center [255, 622] width 53 height 27
type input "*****"
click at [308, 744] on span "OK" at bounding box center [306, 748] width 19 height 21
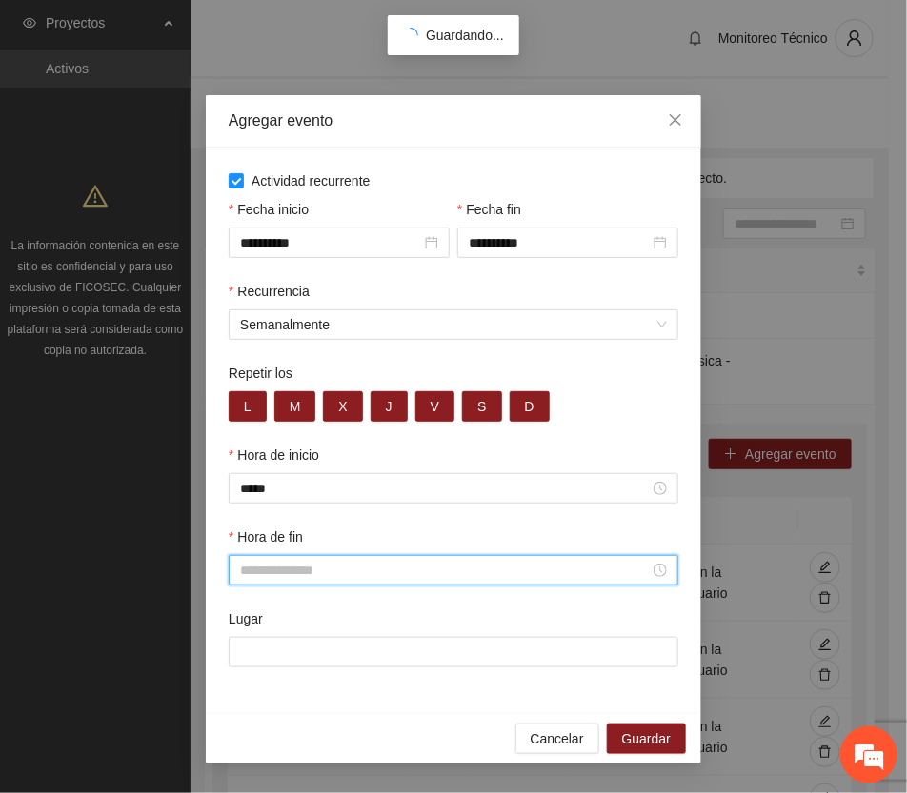
click at [268, 581] on input "Hora de fin" at bounding box center [445, 570] width 410 height 21
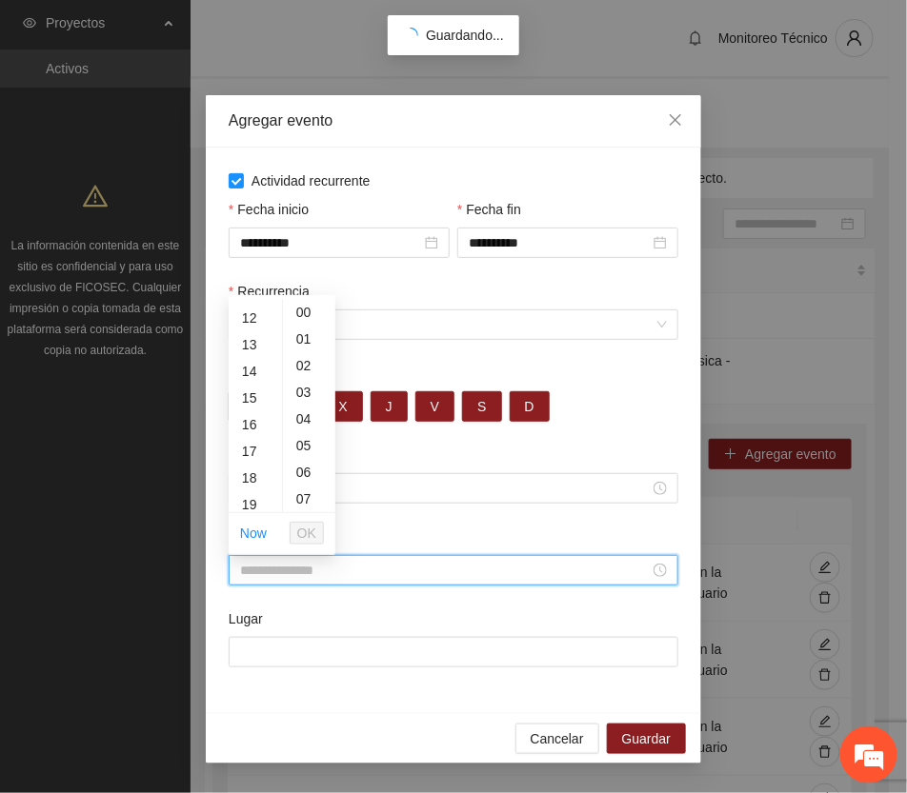
scroll to position [357, 0]
click at [250, 487] on div "20" at bounding box center [255, 488] width 53 height 27
type input "*****"
click at [303, 526] on span "OK" at bounding box center [306, 533] width 19 height 21
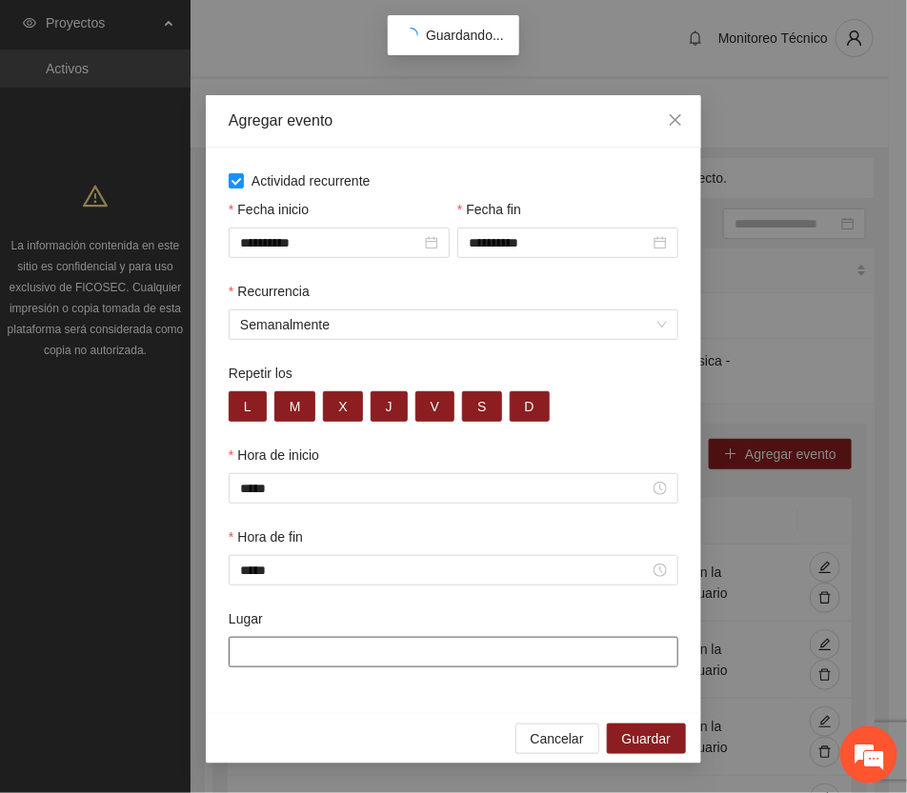
click at [302, 654] on input "Lugar" at bounding box center [454, 652] width 450 height 30
type input "**********"
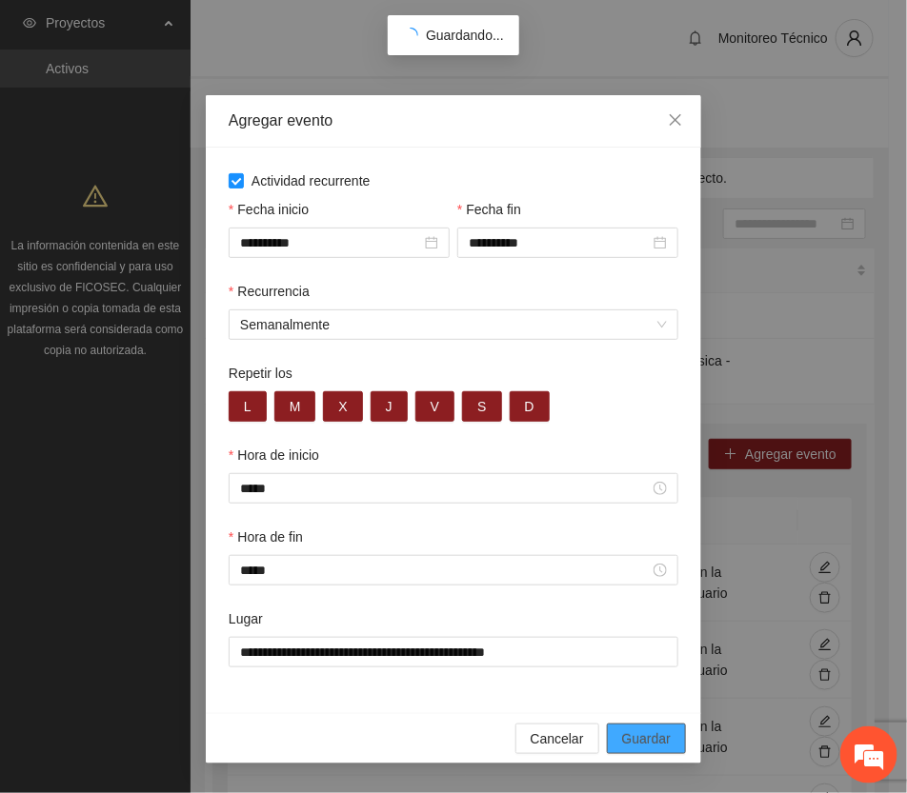
click at [654, 739] on span "Guardar" at bounding box center [646, 739] width 49 height 21
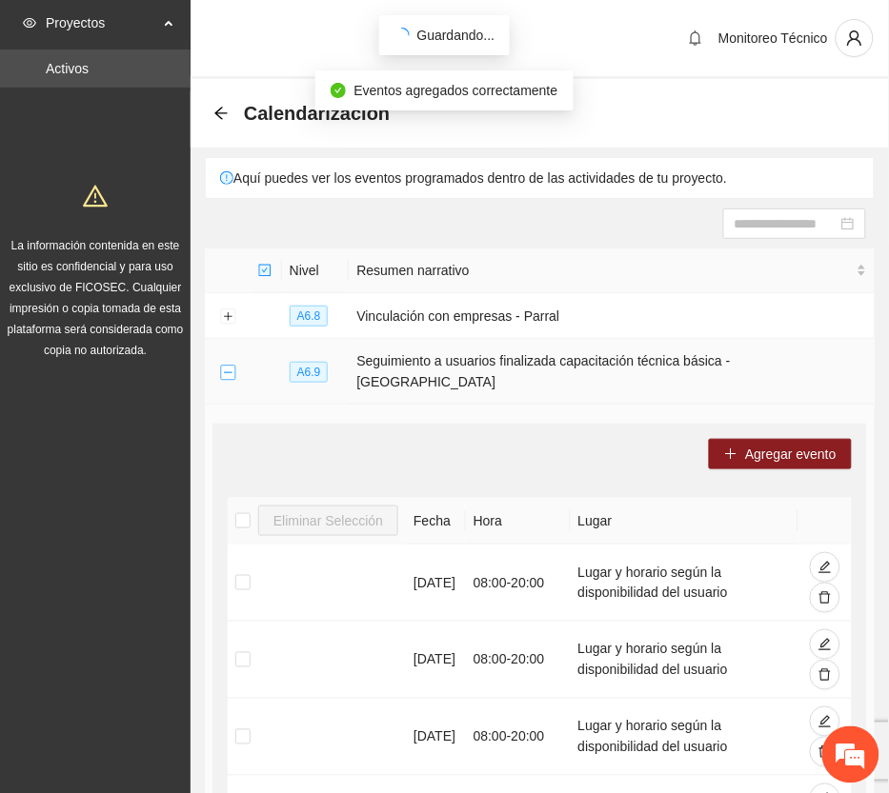
click at [227, 365] on button "Collapse row" at bounding box center [227, 372] width 15 height 15
